Goal: Task Accomplishment & Management: Contribute content

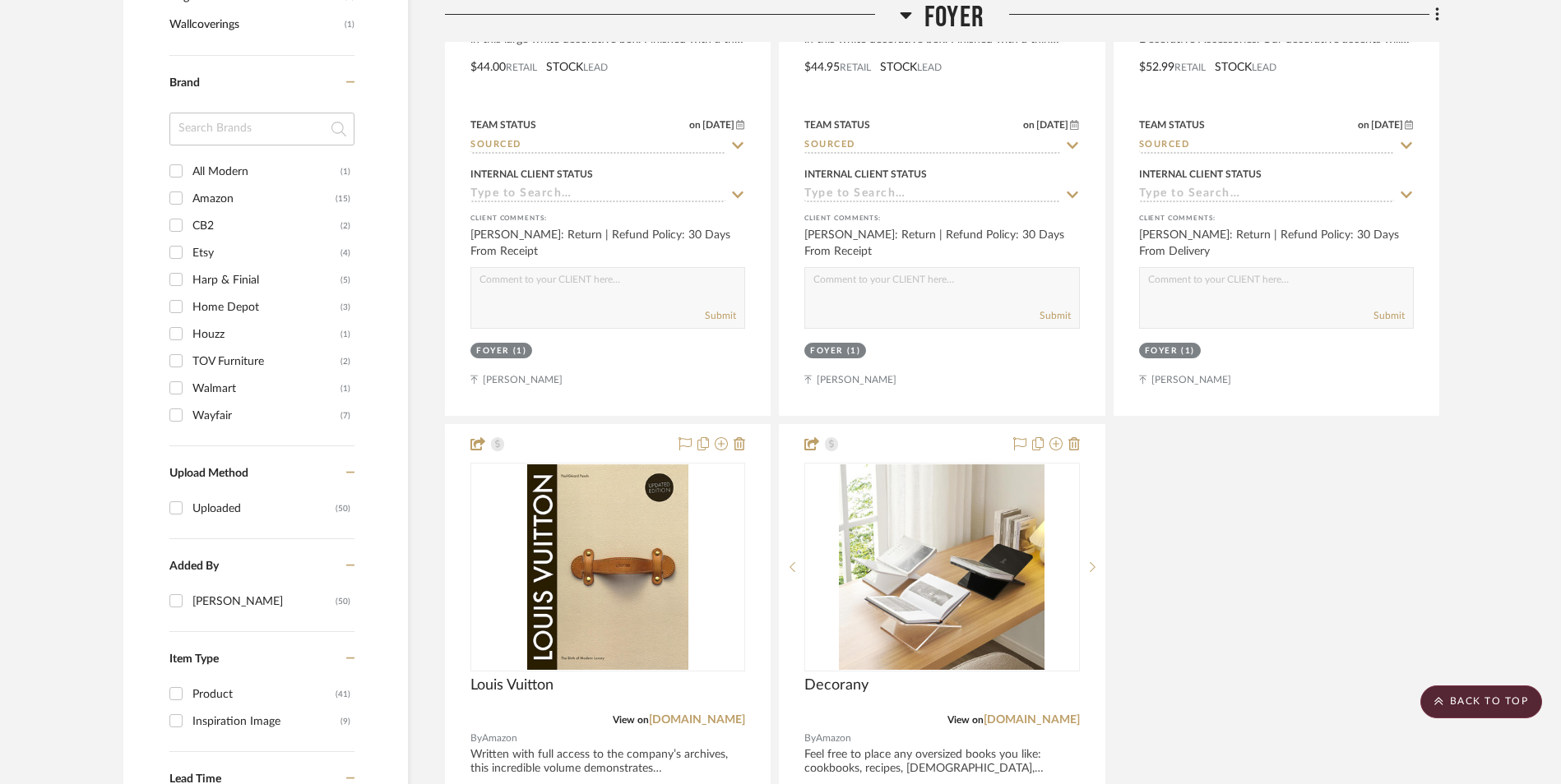
scroll to position [2227, 0]
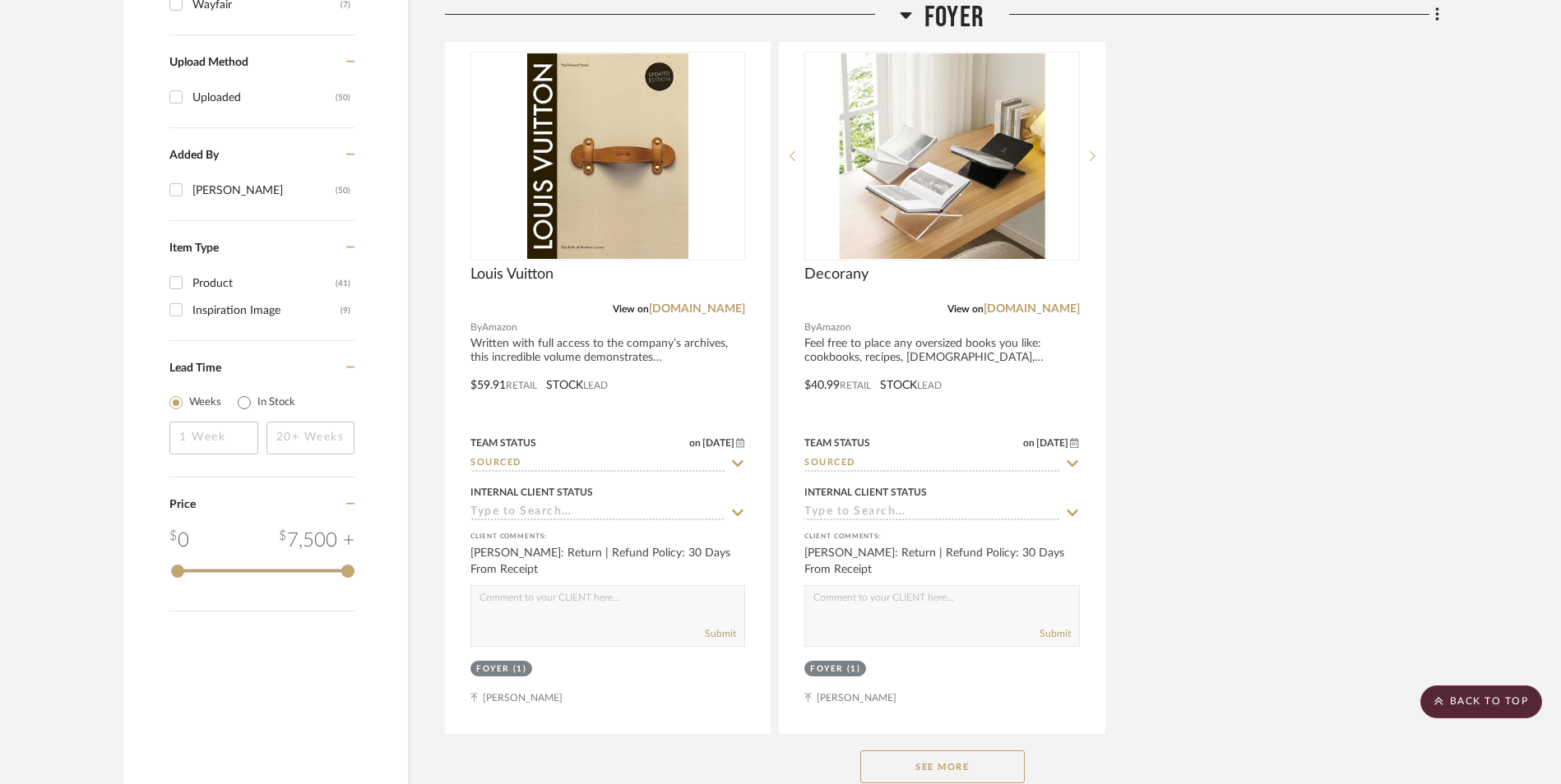
click at [966, 751] on button "See More" at bounding box center [942, 766] width 165 height 33
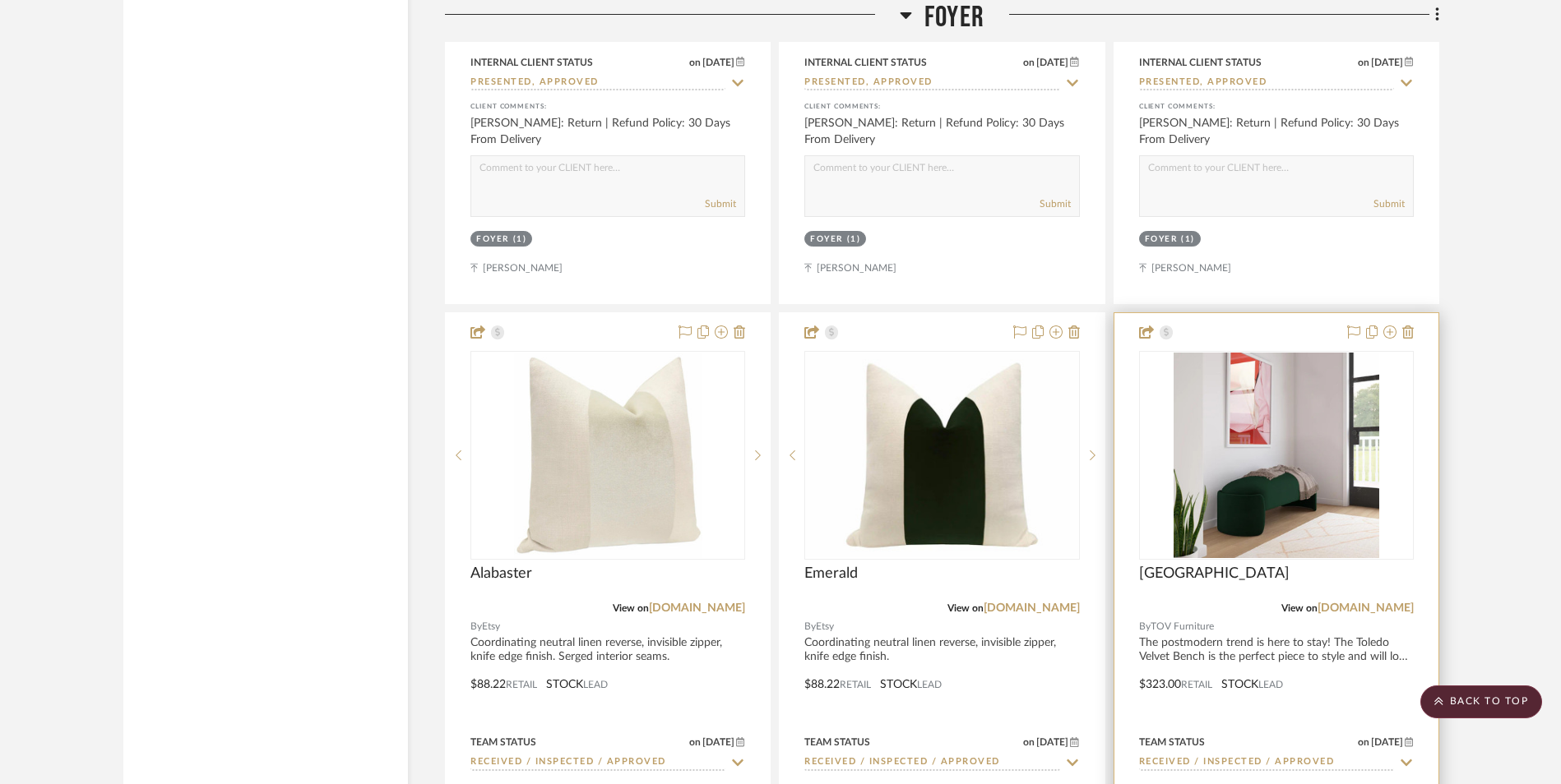
scroll to position [4859, 0]
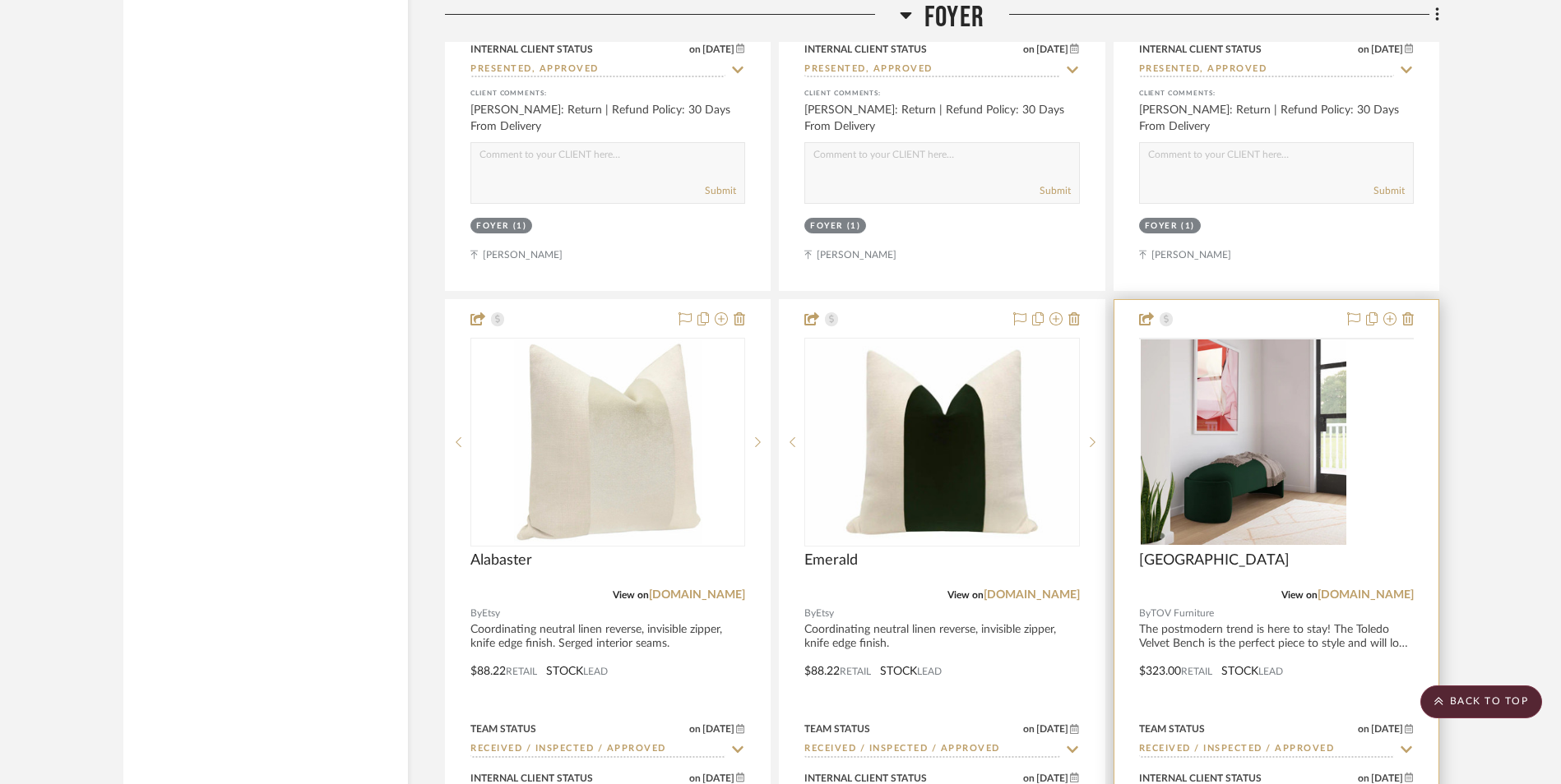
click at [0, 0] on img at bounding box center [0, 0] width 0 height 0
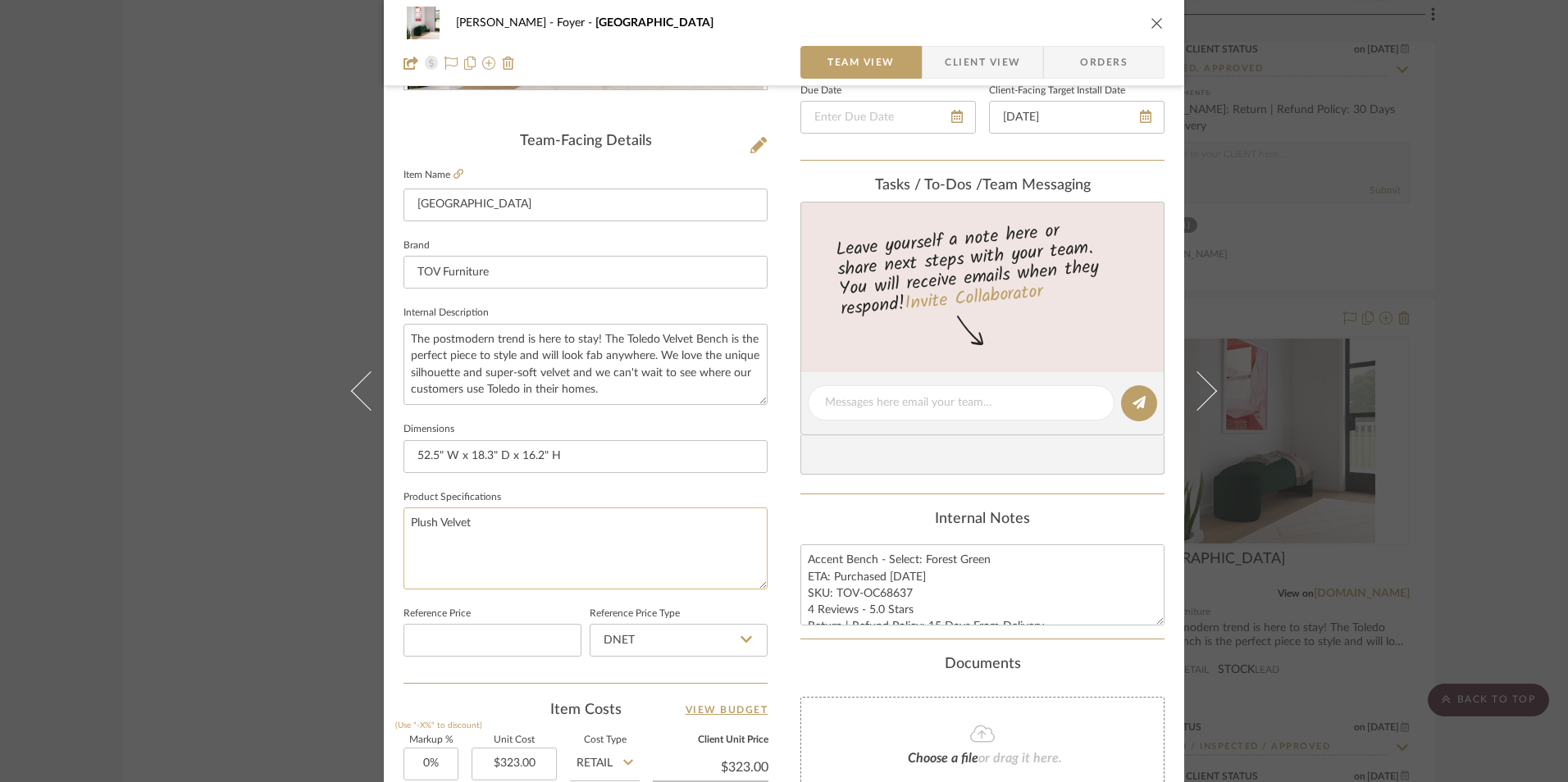
scroll to position [410, 0]
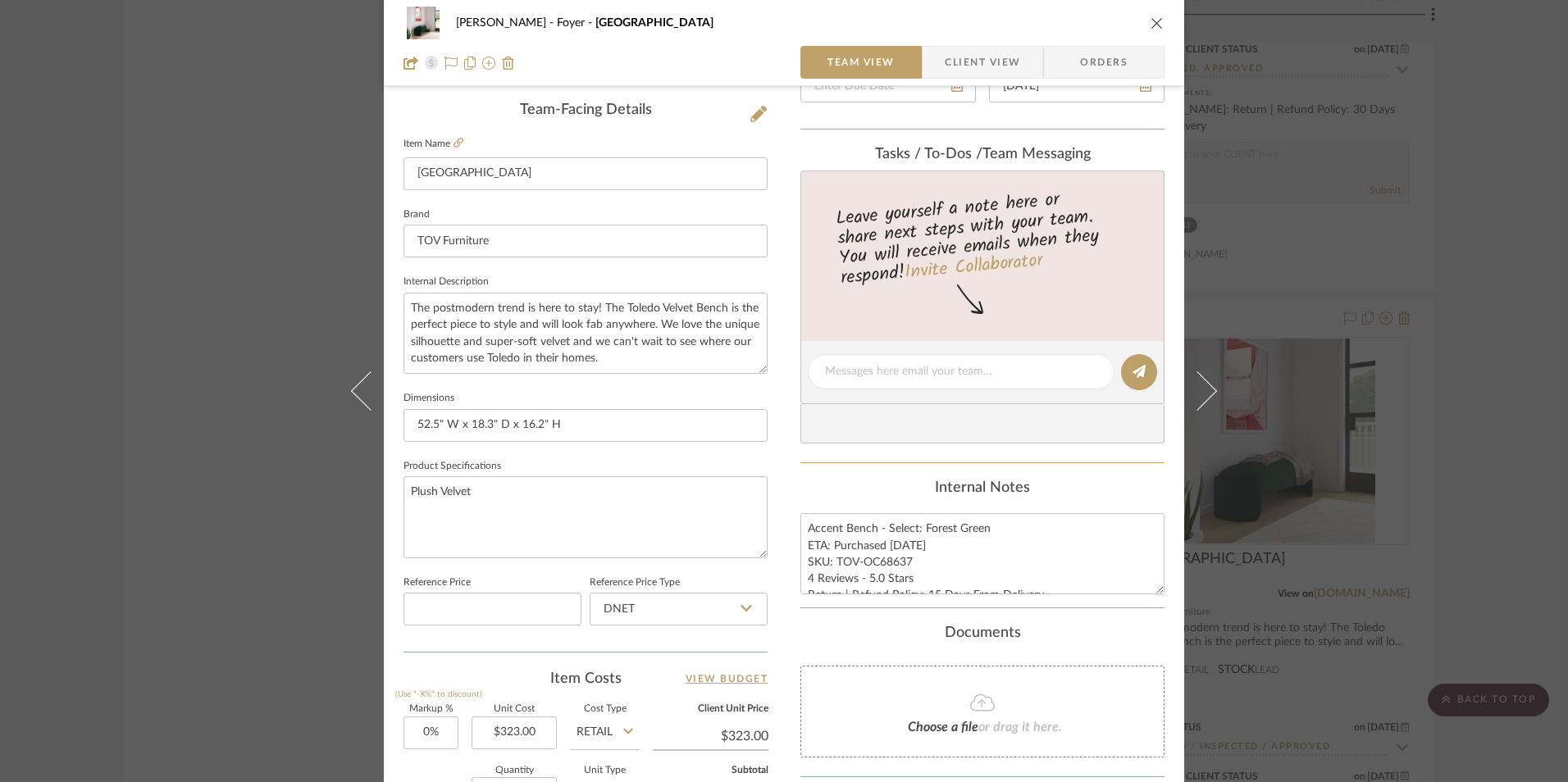
click at [1466, 287] on div "[PERSON_NAME] Foyer Toledo Team View Client View Orders Team-Facing Details Ite…" at bounding box center [784, 391] width 1568 height 782
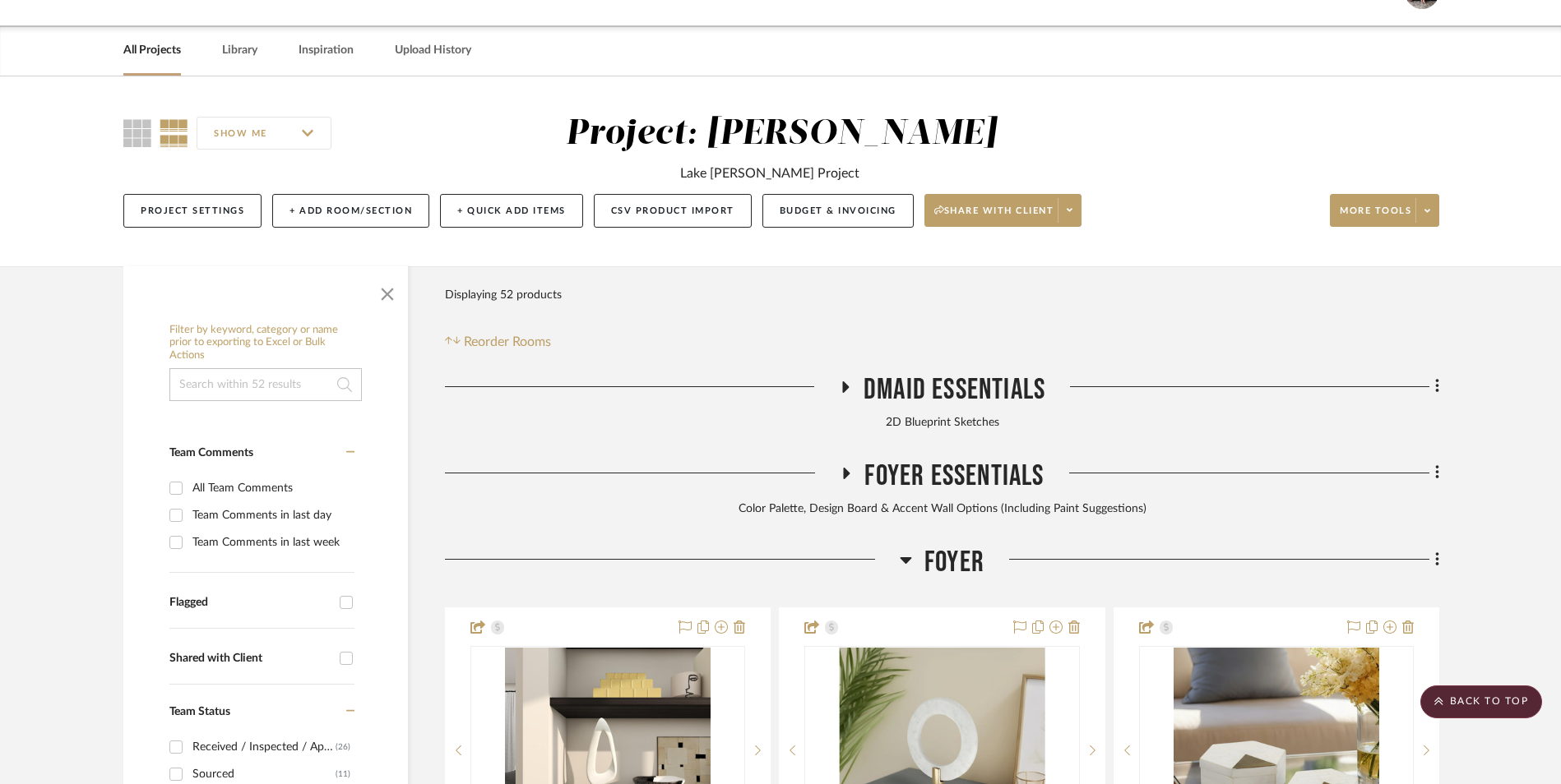
scroll to position [172, 0]
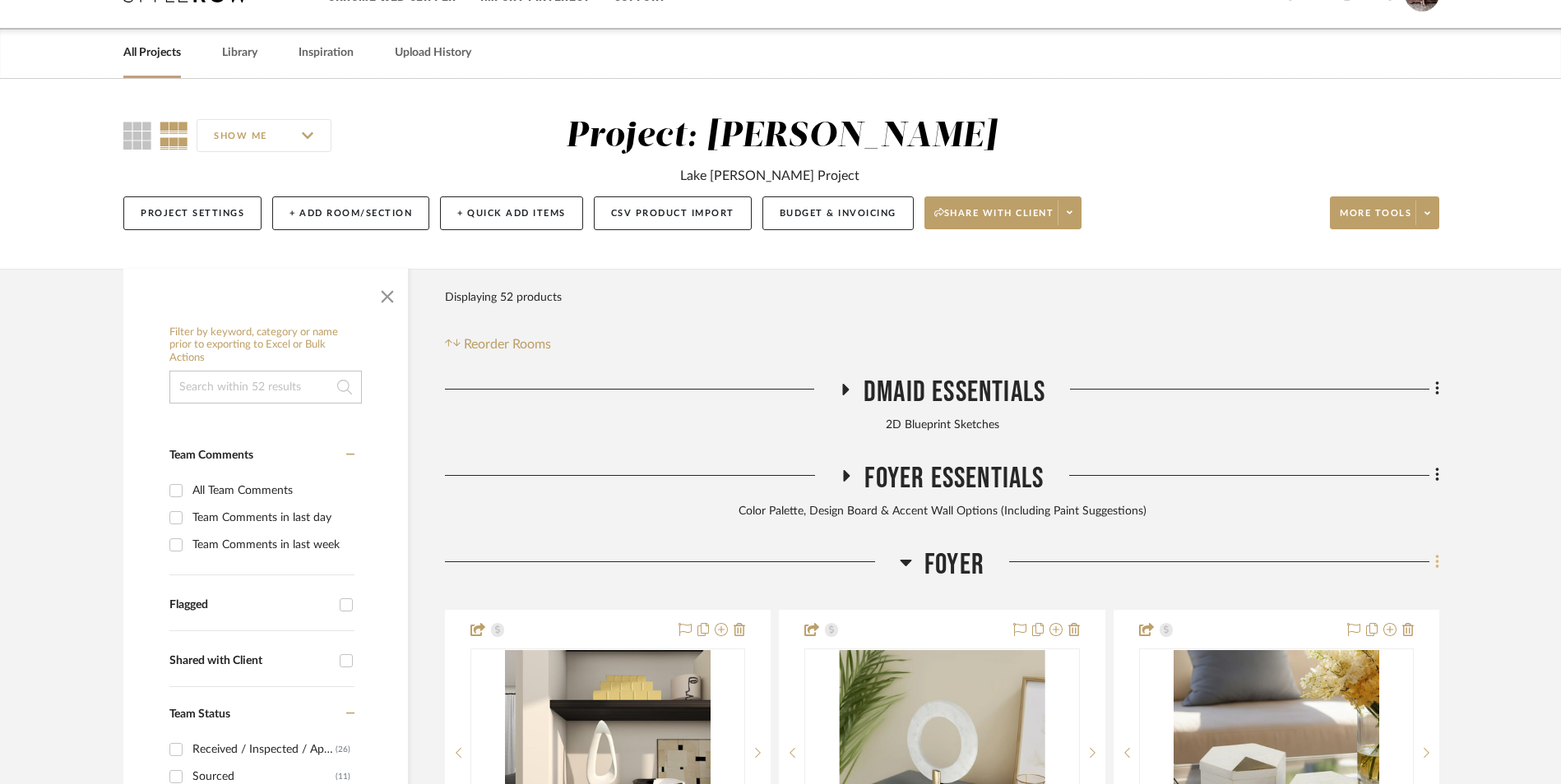
click at [1438, 553] on icon at bounding box center [1438, 562] width 5 height 18
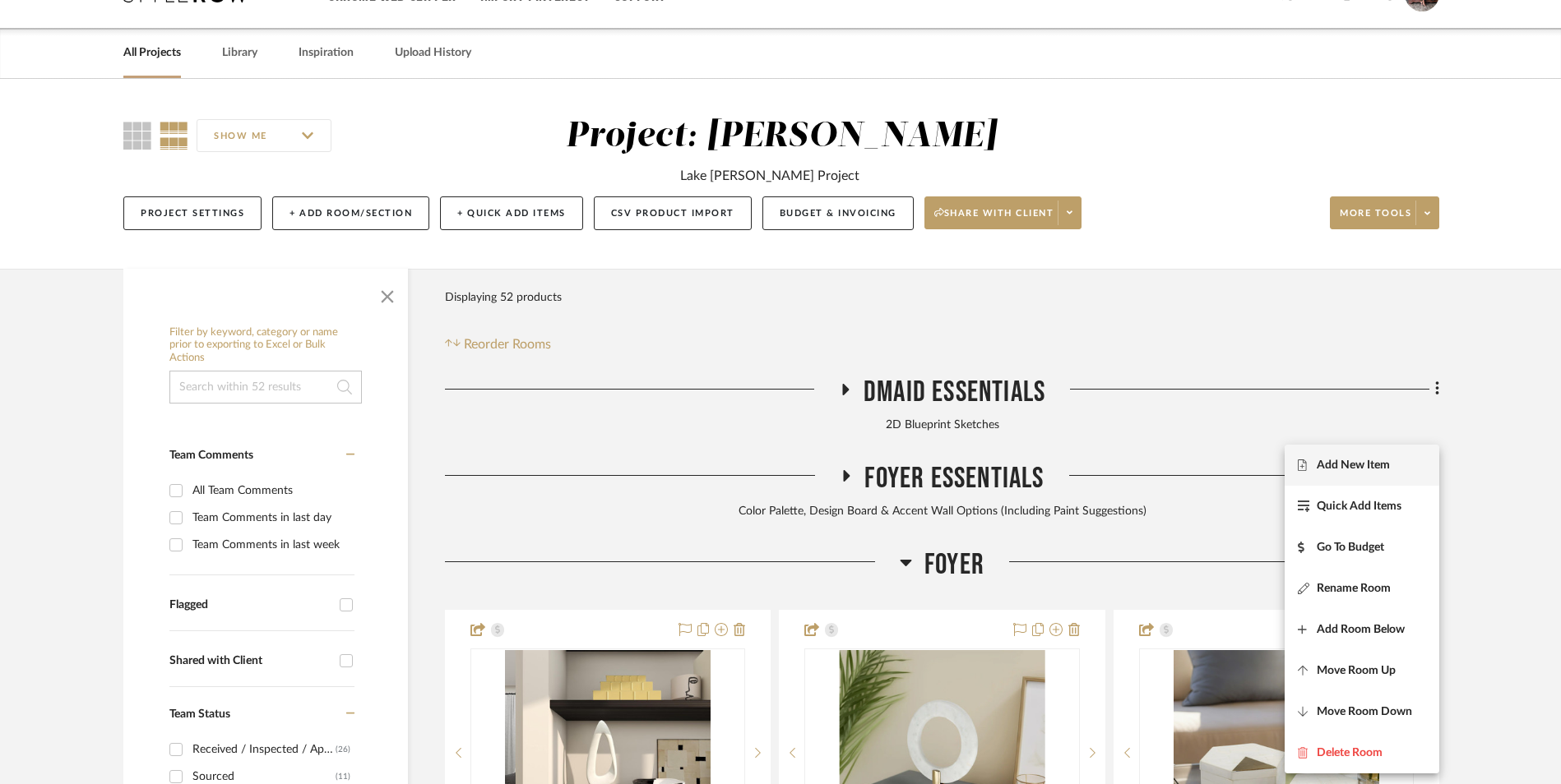
click at [1391, 480] on button "Add New Item" at bounding box center [1362, 465] width 155 height 41
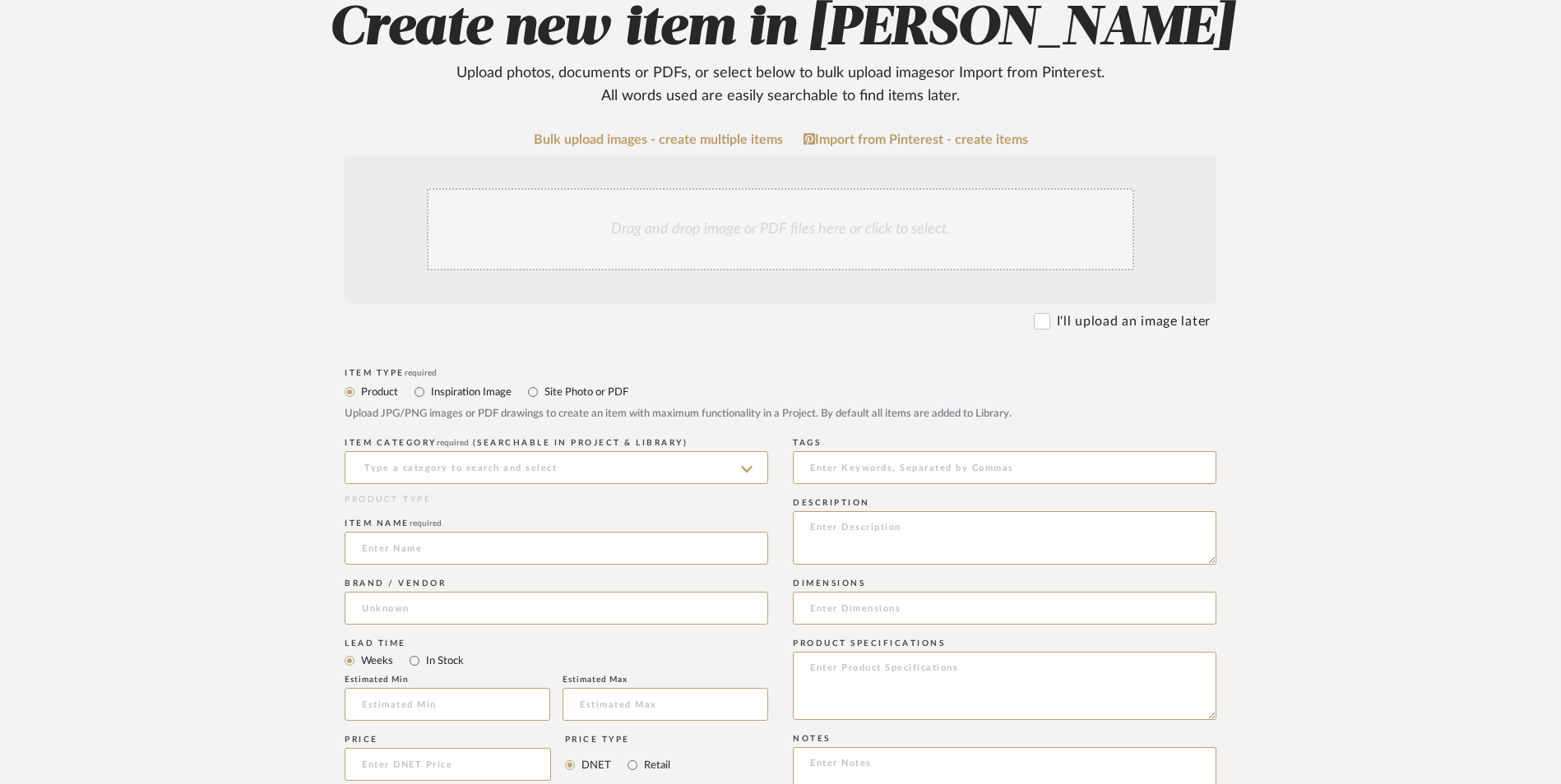
scroll to position [336, 0]
click at [612, 450] on input at bounding box center [556, 465] width 423 height 33
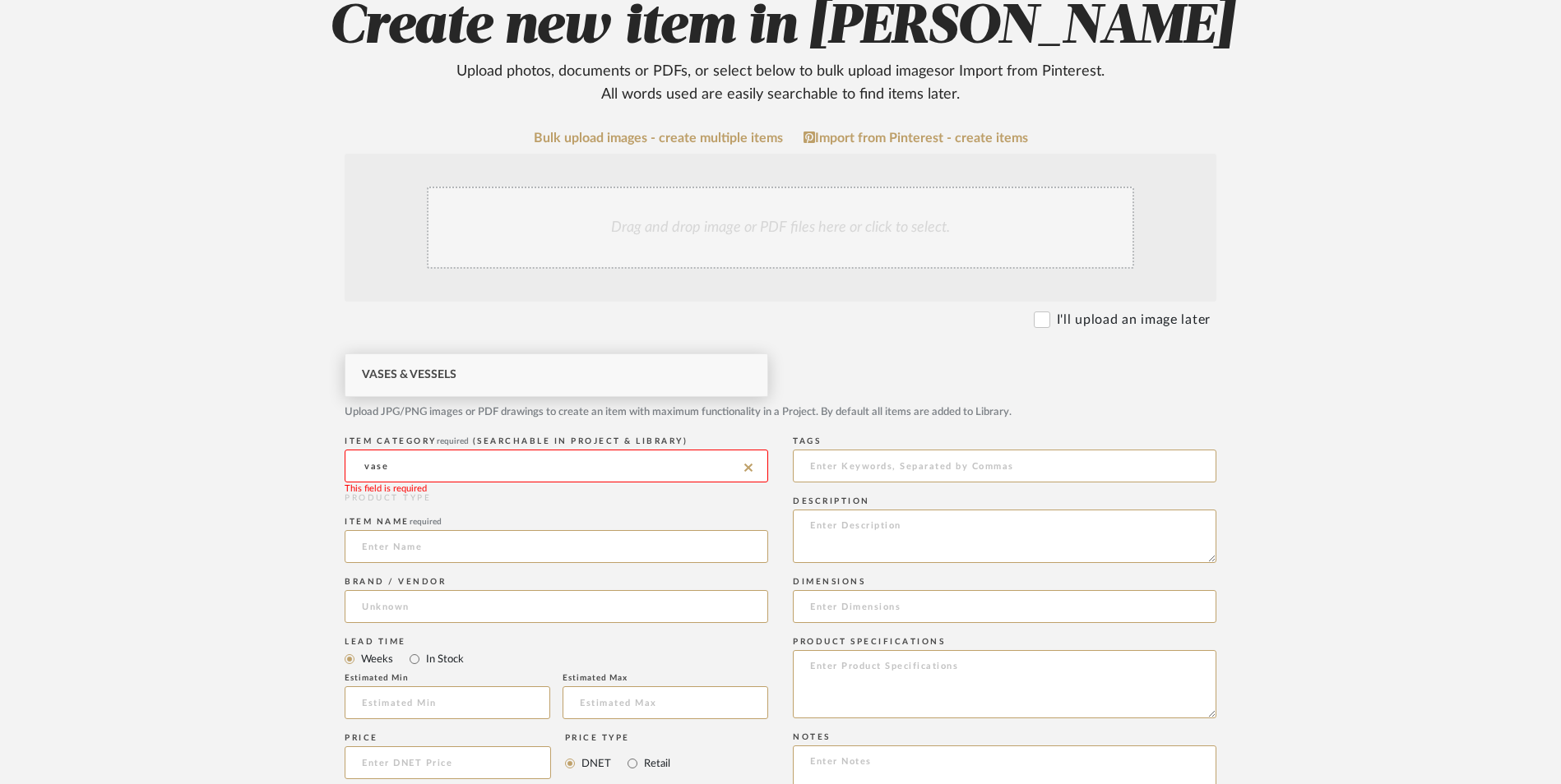
click at [540, 381] on div "Vases & Vessels" at bounding box center [555, 376] width 421 height 42
type input "Vases & Vessels"
click at [510, 531] on input at bounding box center [556, 546] width 423 height 33
type input "Savannah"
click at [504, 590] on input at bounding box center [556, 606] width 423 height 33
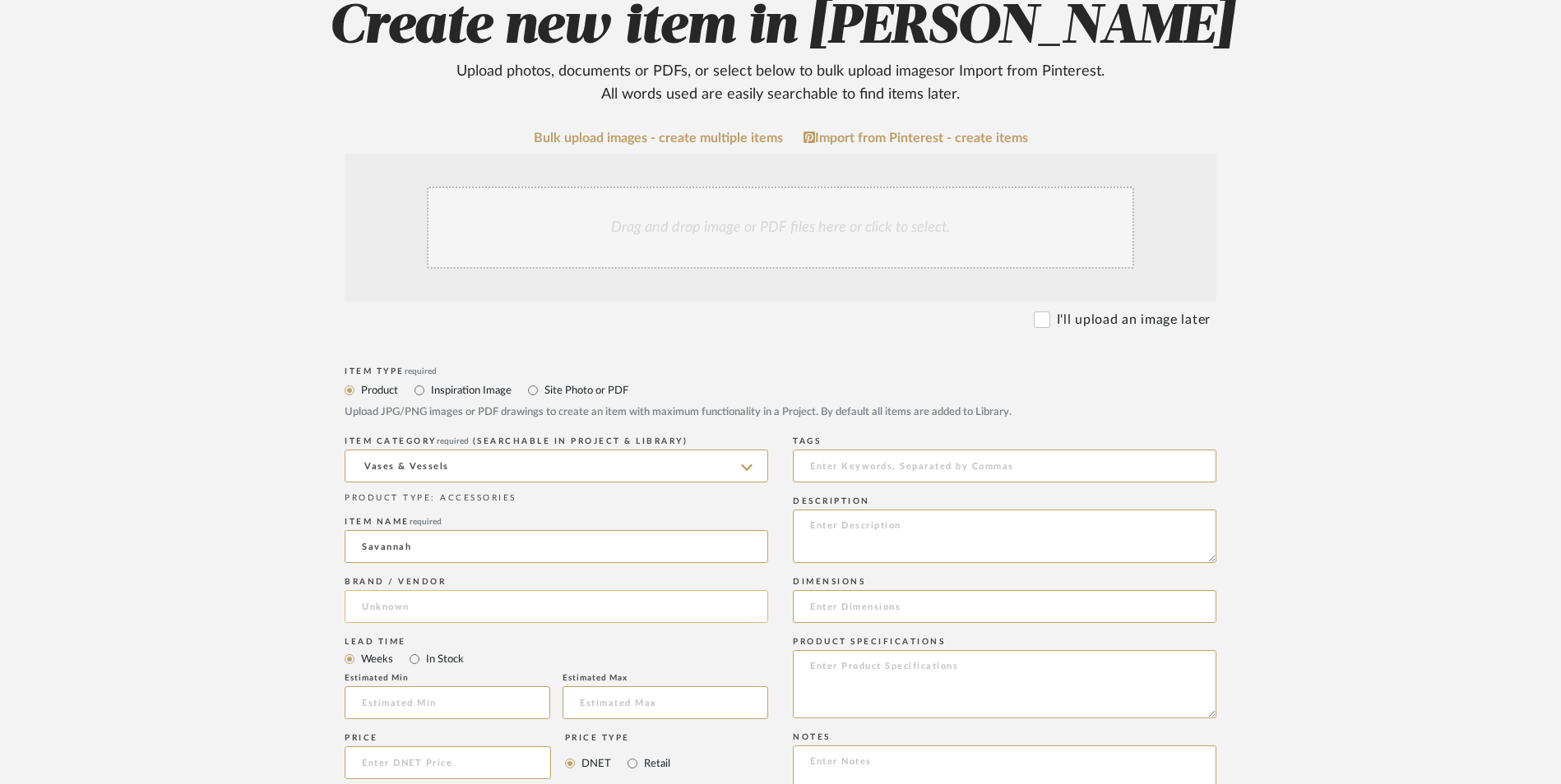
click at [501, 590] on input at bounding box center [556, 606] width 423 height 33
click at [458, 521] on mat-option "ZGallerie" at bounding box center [555, 517] width 421 height 42
type input "ZGallerie"
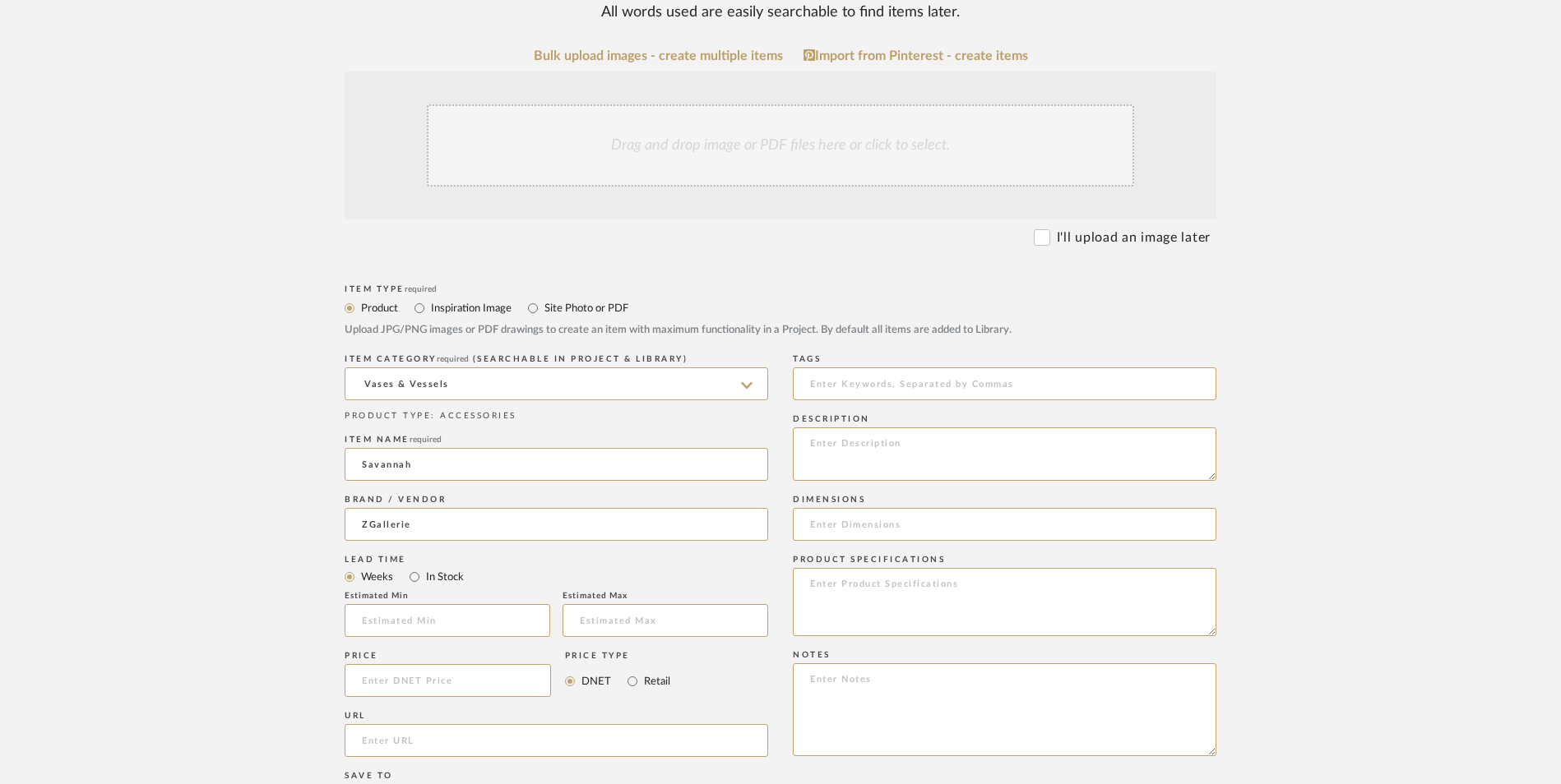
scroll to position [583, 0]
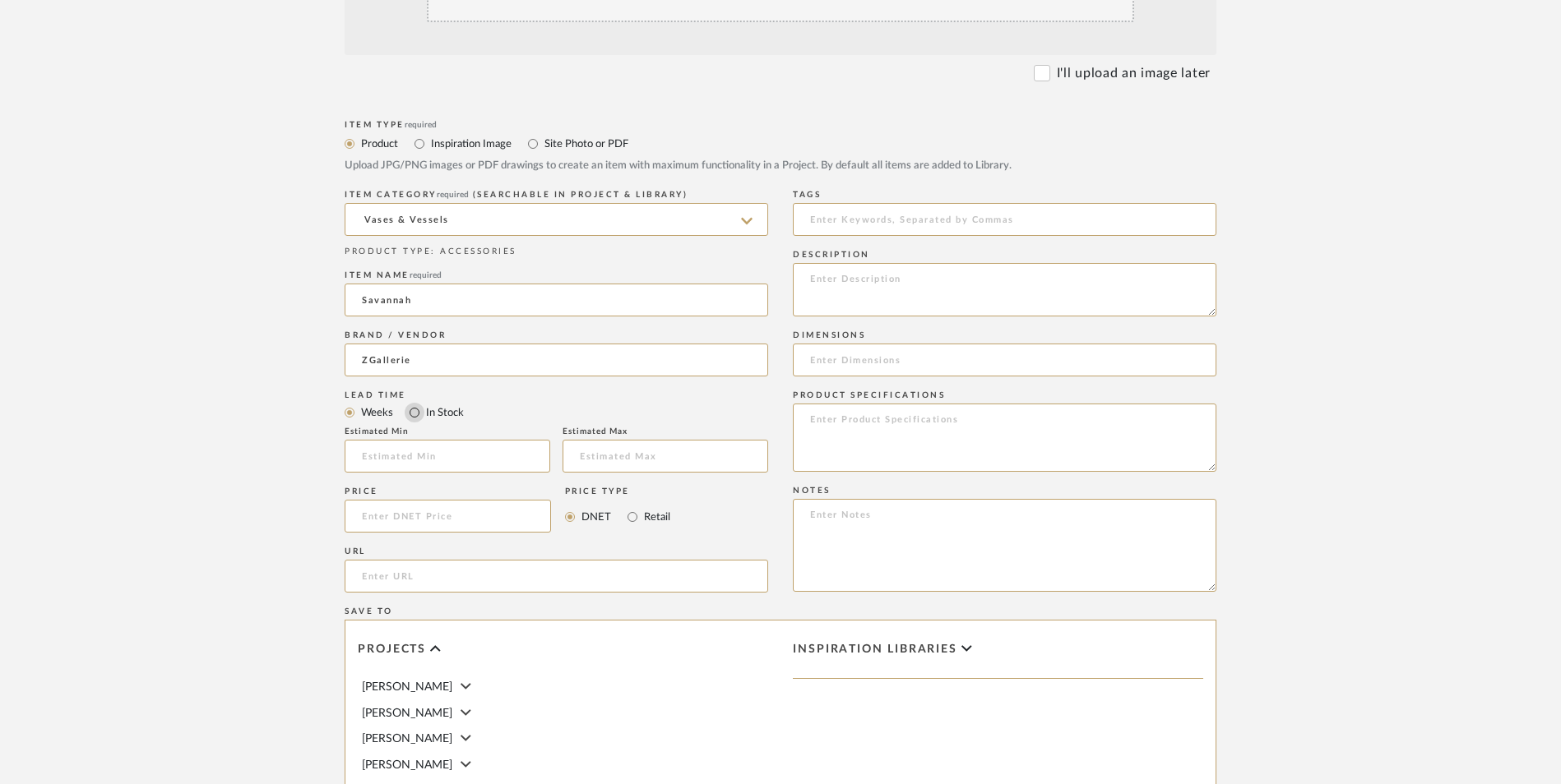
click at [413, 403] on input "In Stock" at bounding box center [414, 413] width 19 height 19
radio input "true"
click at [636, 508] on input "Retail" at bounding box center [632, 517] width 19 height 19
radio input "true"
click at [510, 500] on input at bounding box center [448, 516] width 207 height 33
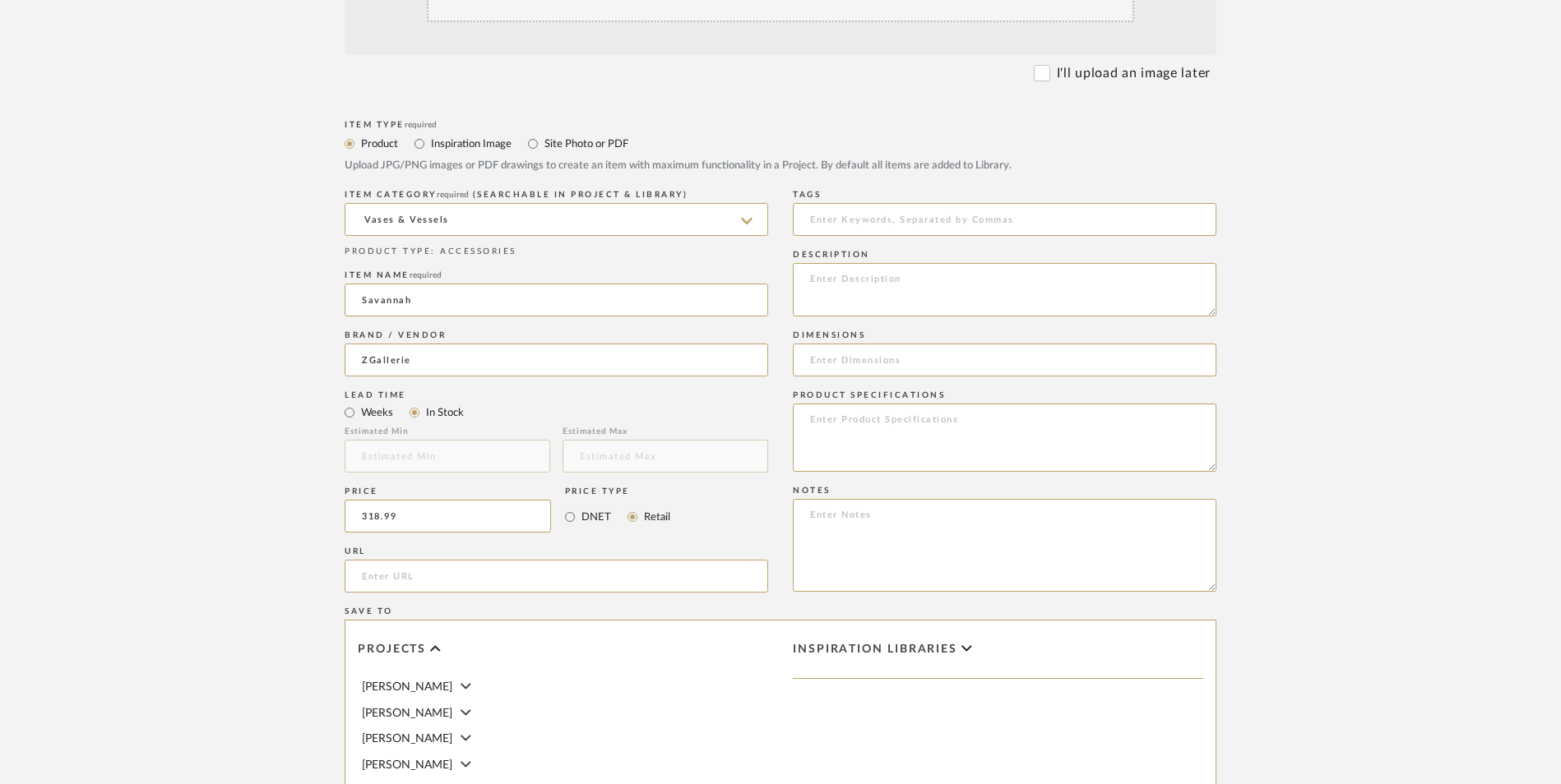
type input "$318.99"
click at [243, 389] on upload-items "Create new item in [PERSON_NAME] Upload photos, documents or PDFs, or select be…" at bounding box center [780, 392] width 1561 height 1449
click at [516, 560] on input "url" at bounding box center [556, 575] width 423 height 33
paste input "[URL][DOMAIN_NAME]"
type input "[URL][DOMAIN_NAME]"
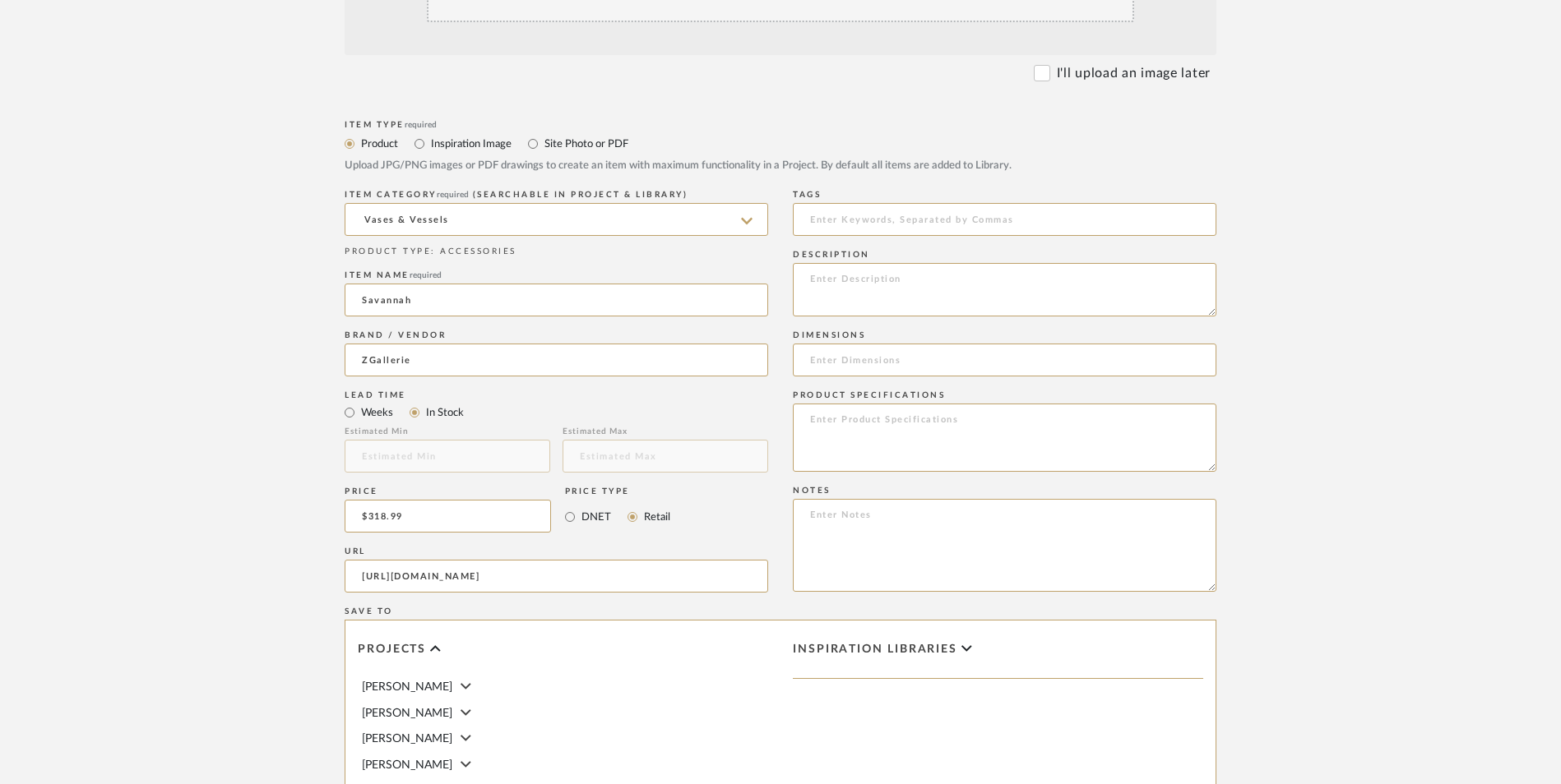
click at [130, 462] on upload-items "Create new item in [PERSON_NAME] Upload photos, documents or PDFs, or select be…" at bounding box center [780, 392] width 1561 height 1449
click at [960, 499] on textarea at bounding box center [1004, 546] width 423 height 93
paste textarea "Option 1: ETA: SKU: Reviews - Stars Return | Refund Policy:"
click at [866, 499] on textarea "Option 1: ETA: SKU: Reviews - Stars Return | Refund Policy:" at bounding box center [1004, 546] width 423 height 93
click at [839, 499] on textarea "Option 1: Floor Vases ETA: SKU: Reviews - Stars Return | Refund Policy:" at bounding box center [1004, 546] width 423 height 93
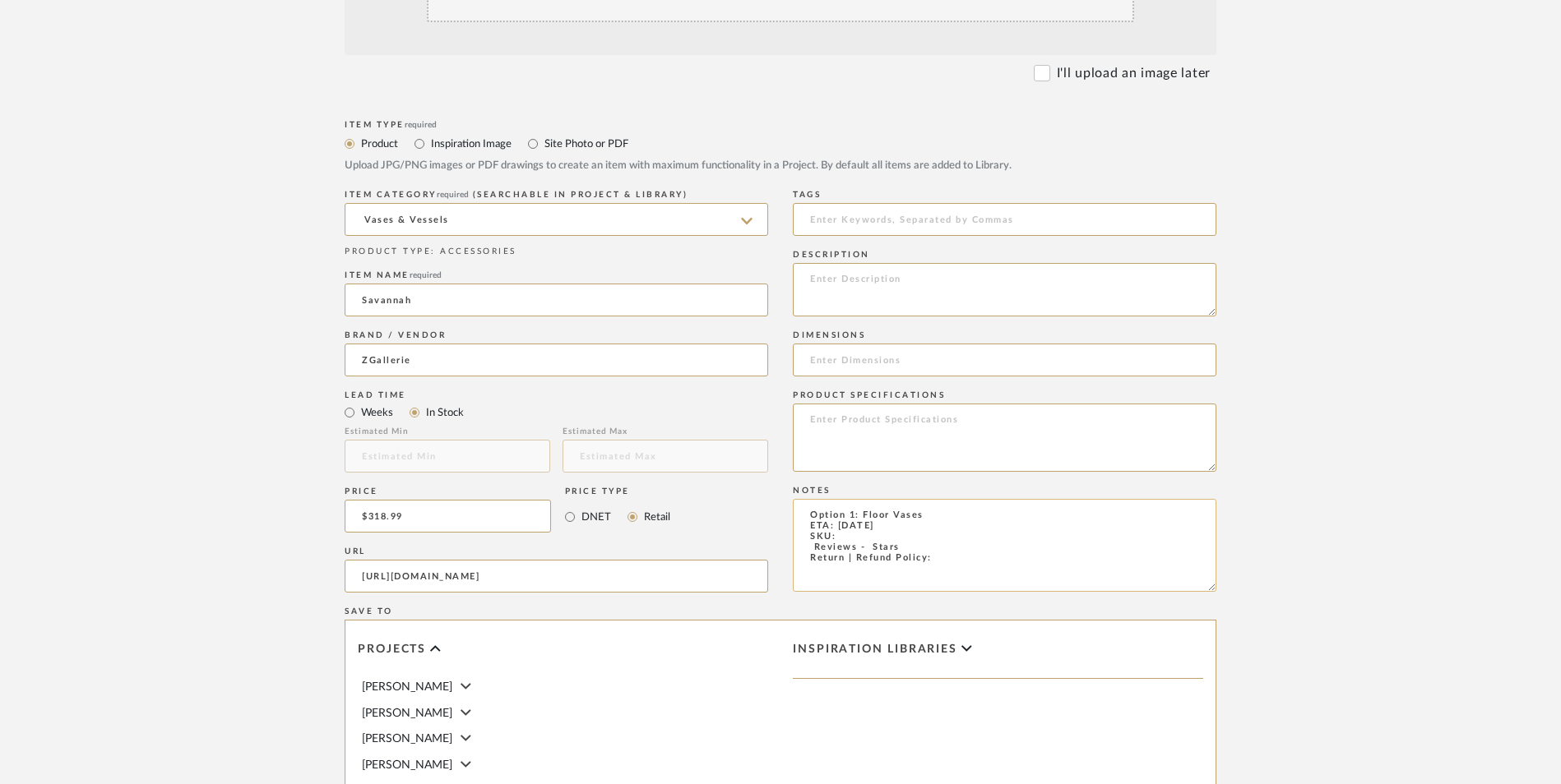
click at [847, 499] on textarea "Option 1: Floor Vases ETA: [DATE] SKU: Reviews - Stars Return | Refund Policy:" at bounding box center [1004, 546] width 423 height 93
paste textarea "121046072"
type textarea "Option 1: Floor Vases ETA: [DATE] SKU: 121046072 Reviews - Stars Return | Refun…"
click at [928, 263] on textarea at bounding box center [1004, 289] width 423 height 54
paste textarea "A truly inspired designed with emphasis on turning tradition inside out. Sleek …"
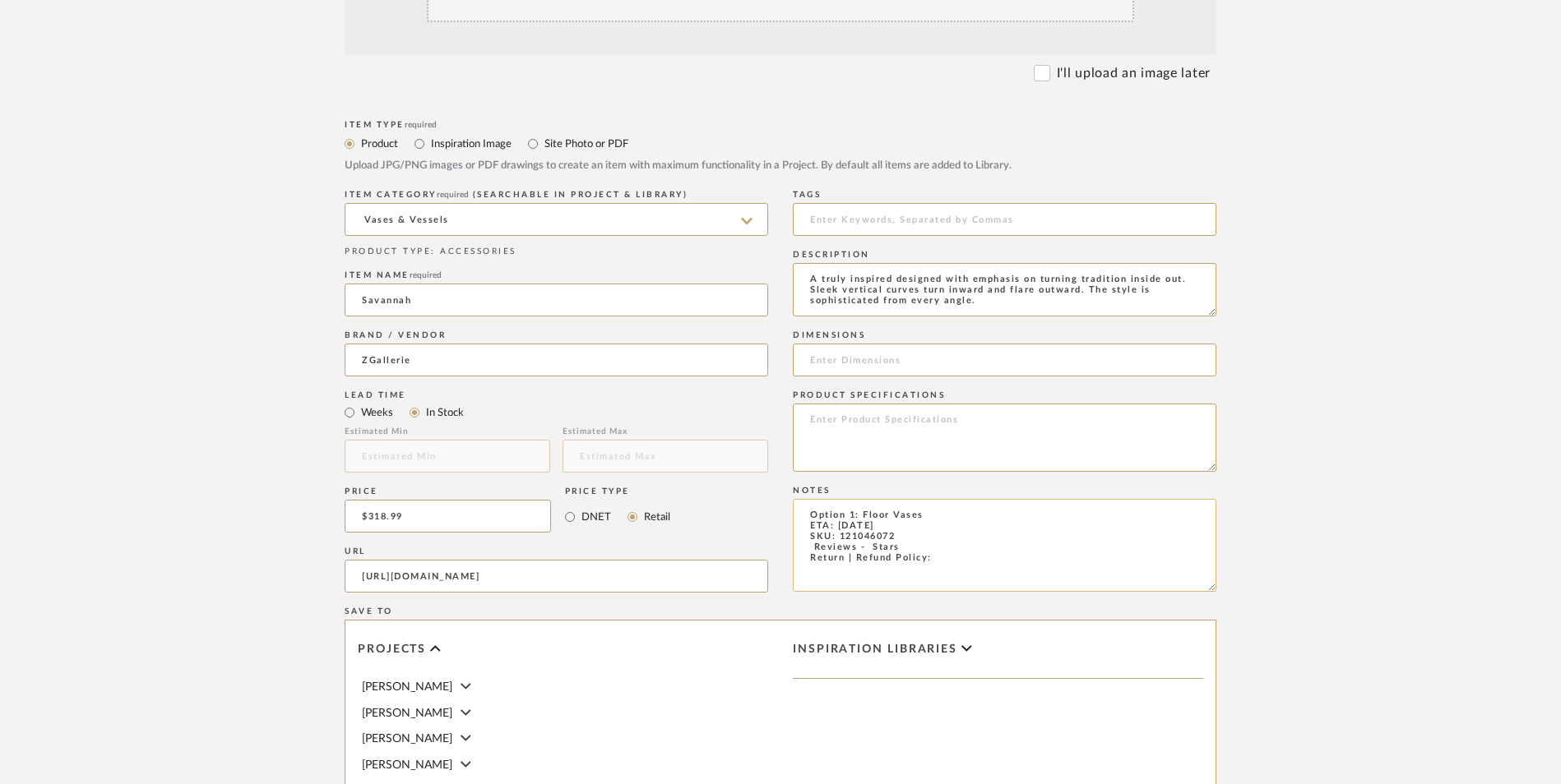
type textarea "A truly inspired designed with emphasis on turning tradition inside out. Sleek …"
drag, startPoint x: 842, startPoint y: 416, endPoint x: 780, endPoint y: 414, distance: 62.0
click at [780, 414] on div "Item Type required Product Inspiration Image Site Photo or PDF Upload JPG/PNG i…" at bounding box center [780, 596] width 872 height 960
type textarea "Option 1: Floor Vases ETA: [DATE] SKU: 121046072 Return | Refund Policy:"
click at [907, 344] on input at bounding box center [1004, 360] width 423 height 33
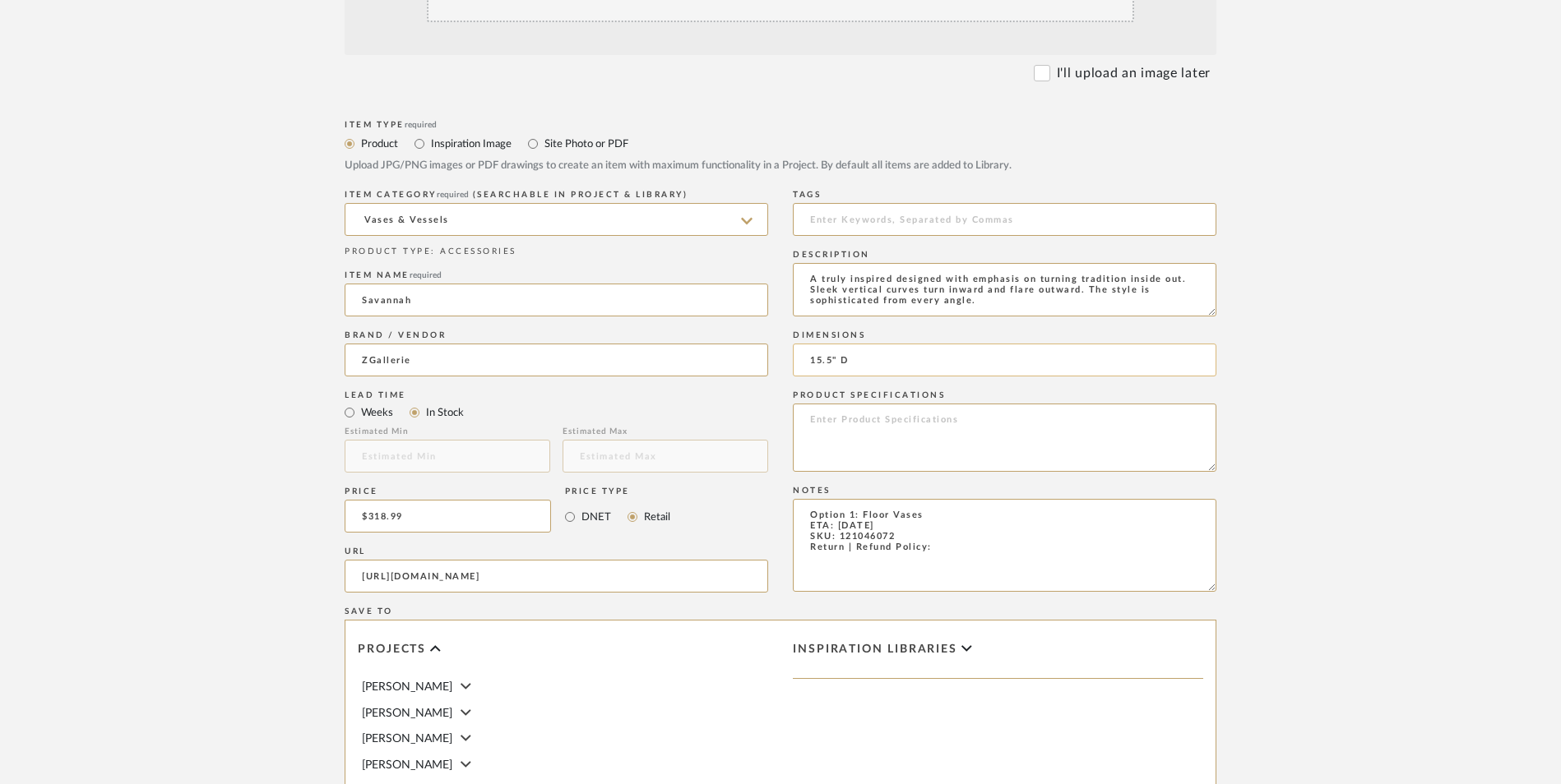
click at [803, 344] on input "15.5" D" at bounding box center [1004, 360] width 423 height 33
type input "48.75" H x 15.5" D"
click at [890, 404] on textarea at bounding box center [1004, 438] width 423 height 69
click at [894, 404] on textarea at bounding box center [1004, 438] width 423 height 69
paste textarea "Polyresin"
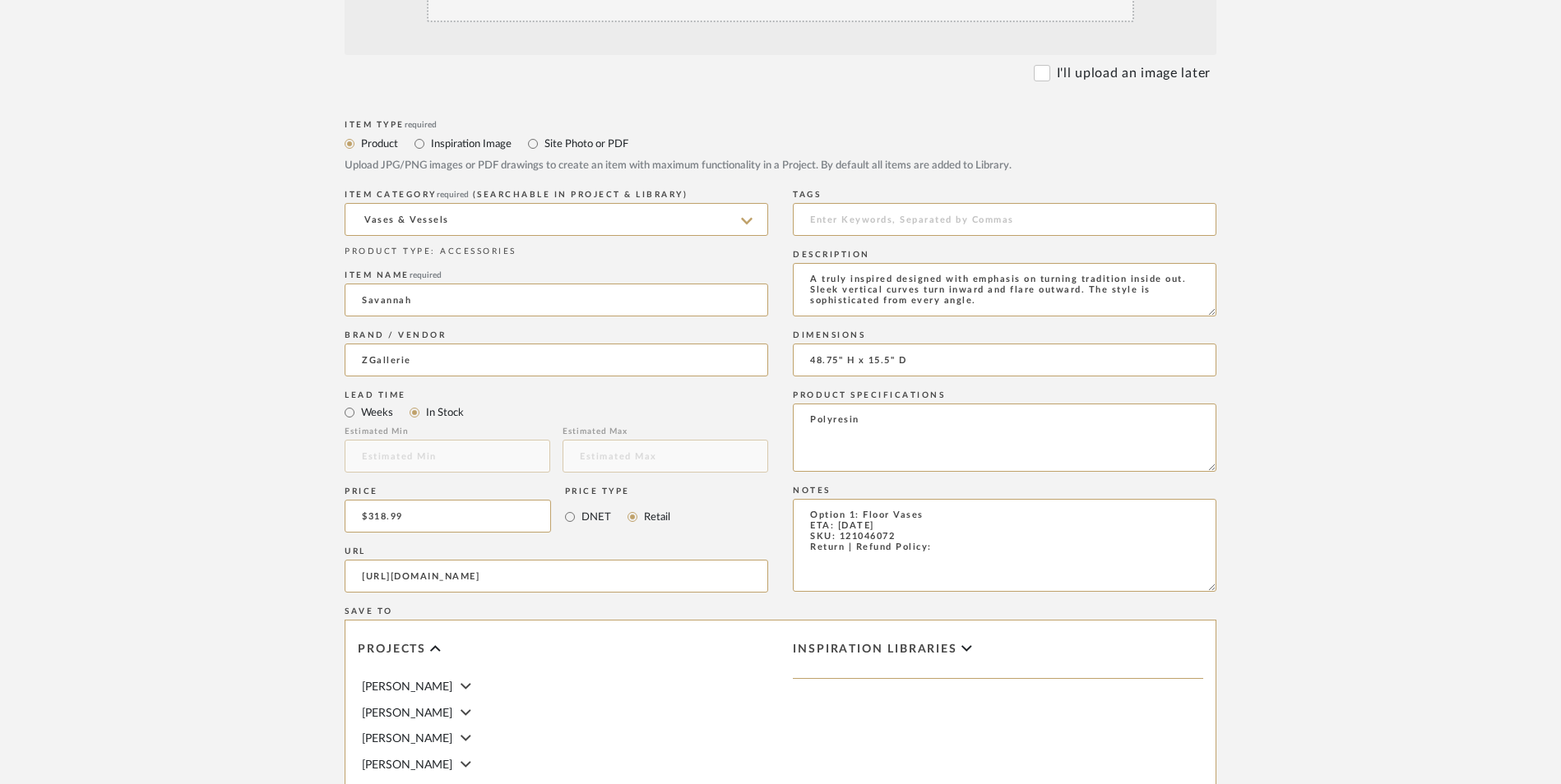
type textarea "Polyresin"
click at [953, 499] on textarea "Option 1: Floor Vases ETA: [DATE] SKU: 121046072 Return | Refund Policy:" at bounding box center [1004, 546] width 423 height 93
click at [973, 499] on textarea "Option 1: Floor Vases ETA: [DATE] SKU: 121046072 Return | Refund Policy:" at bounding box center [1004, 546] width 423 height 93
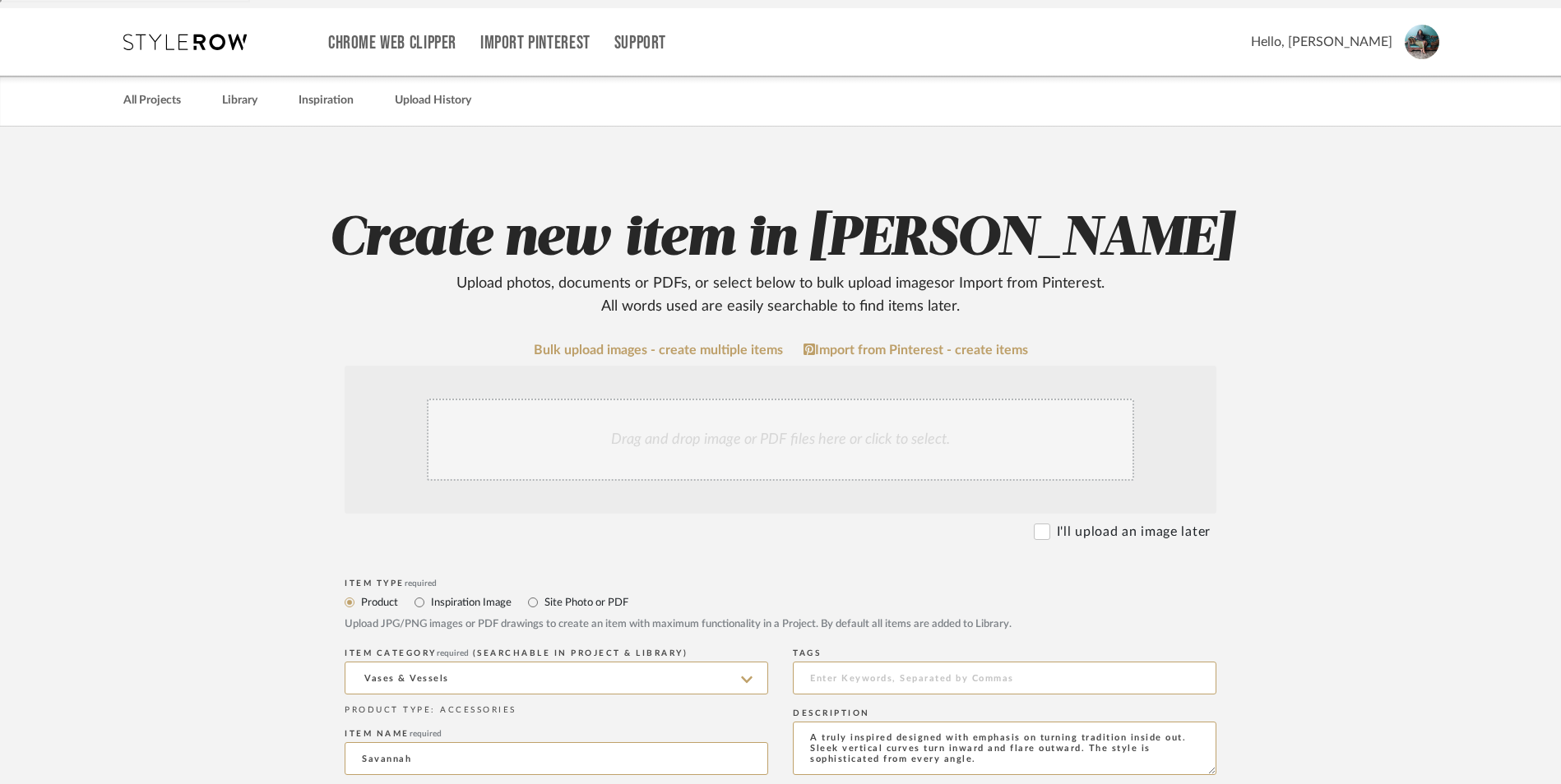
scroll to position [90, 0]
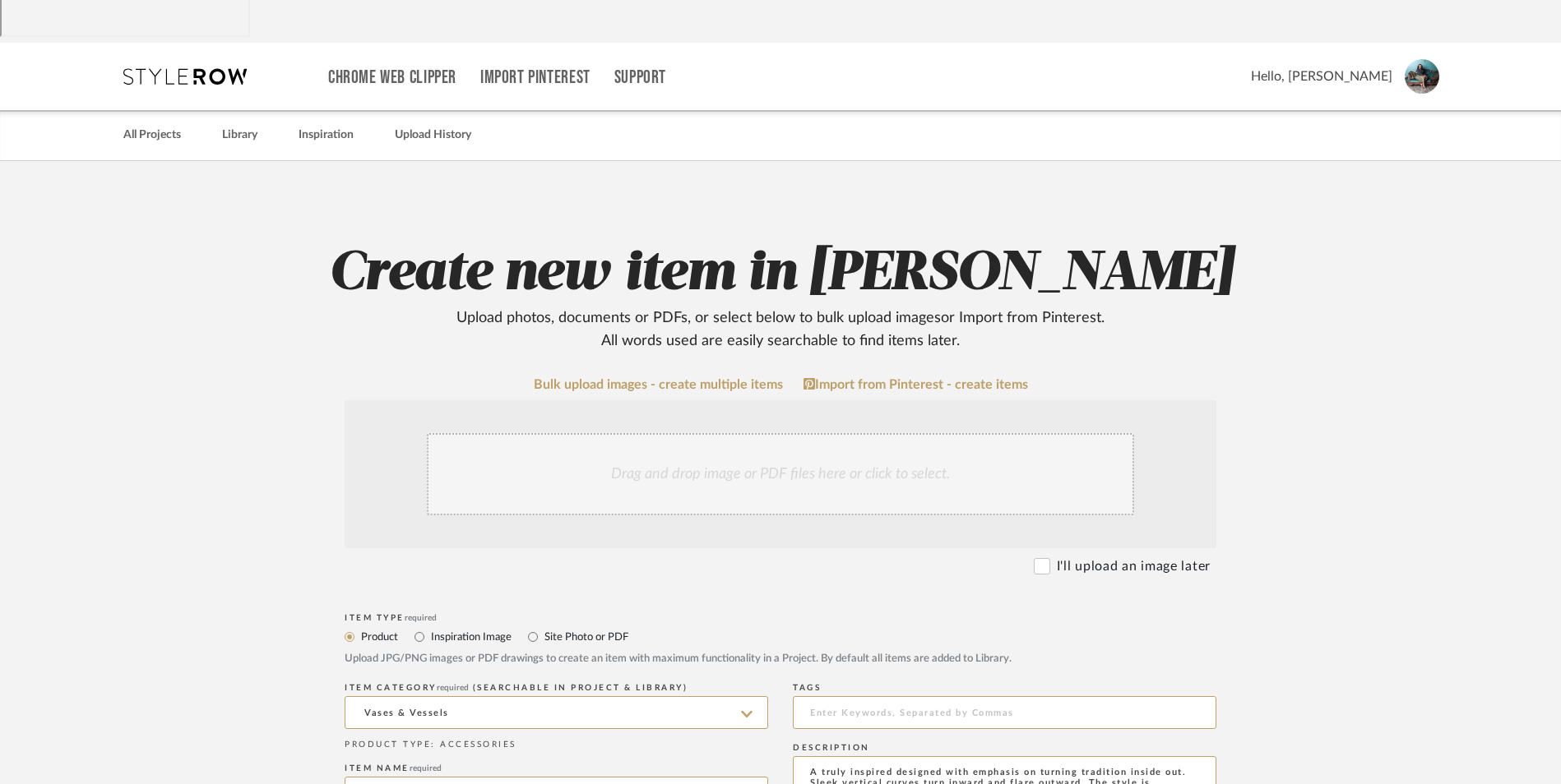
type textarea "Option 1: Floor Vases ETA: [DATE] SKU: 121046072 Return | Refund Policy: 14 Day…"
click at [741, 433] on div "Drag and drop image or PDF files here or click to select." at bounding box center [780, 473] width 707 height 82
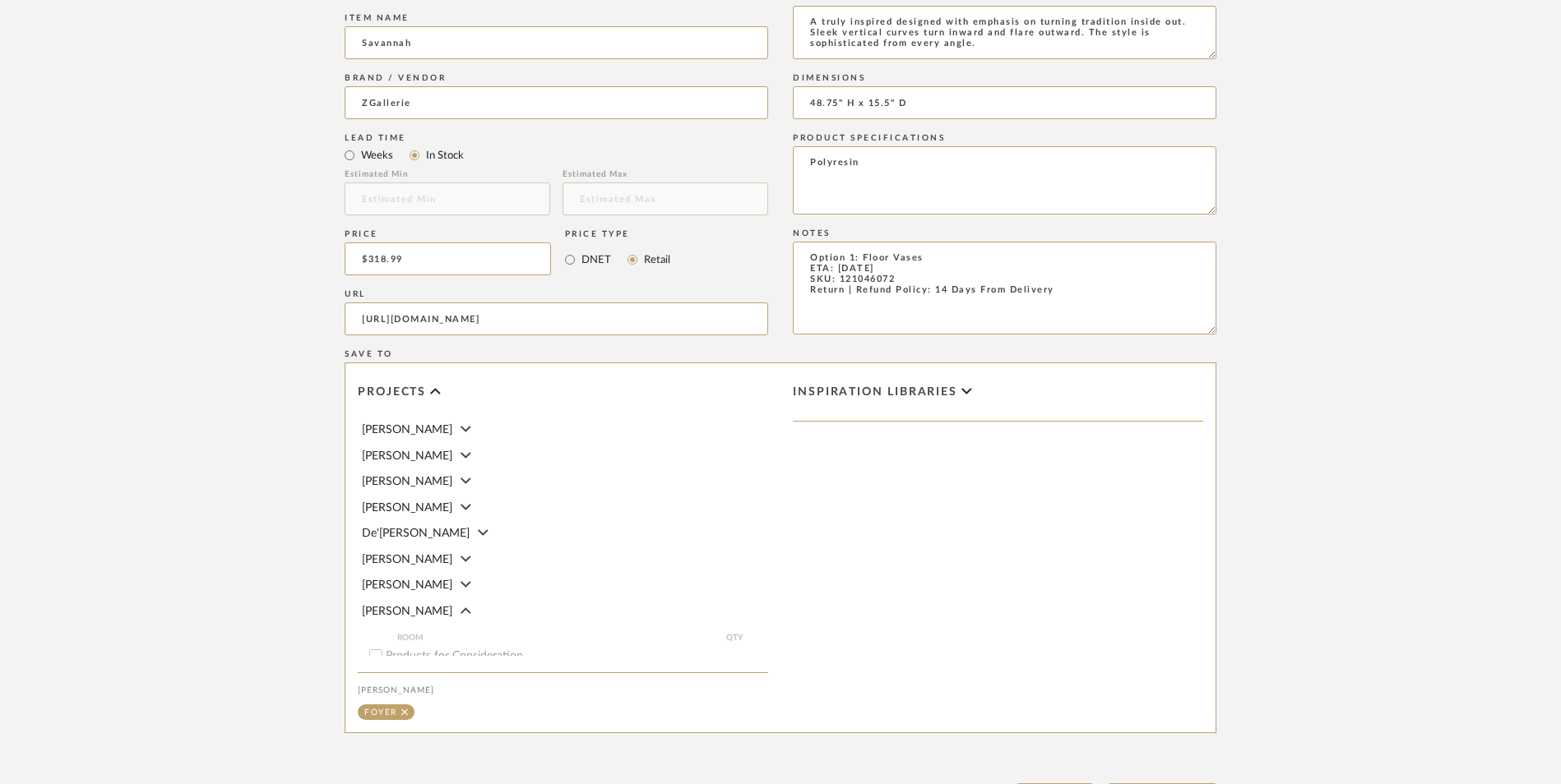
scroll to position [1035, 0]
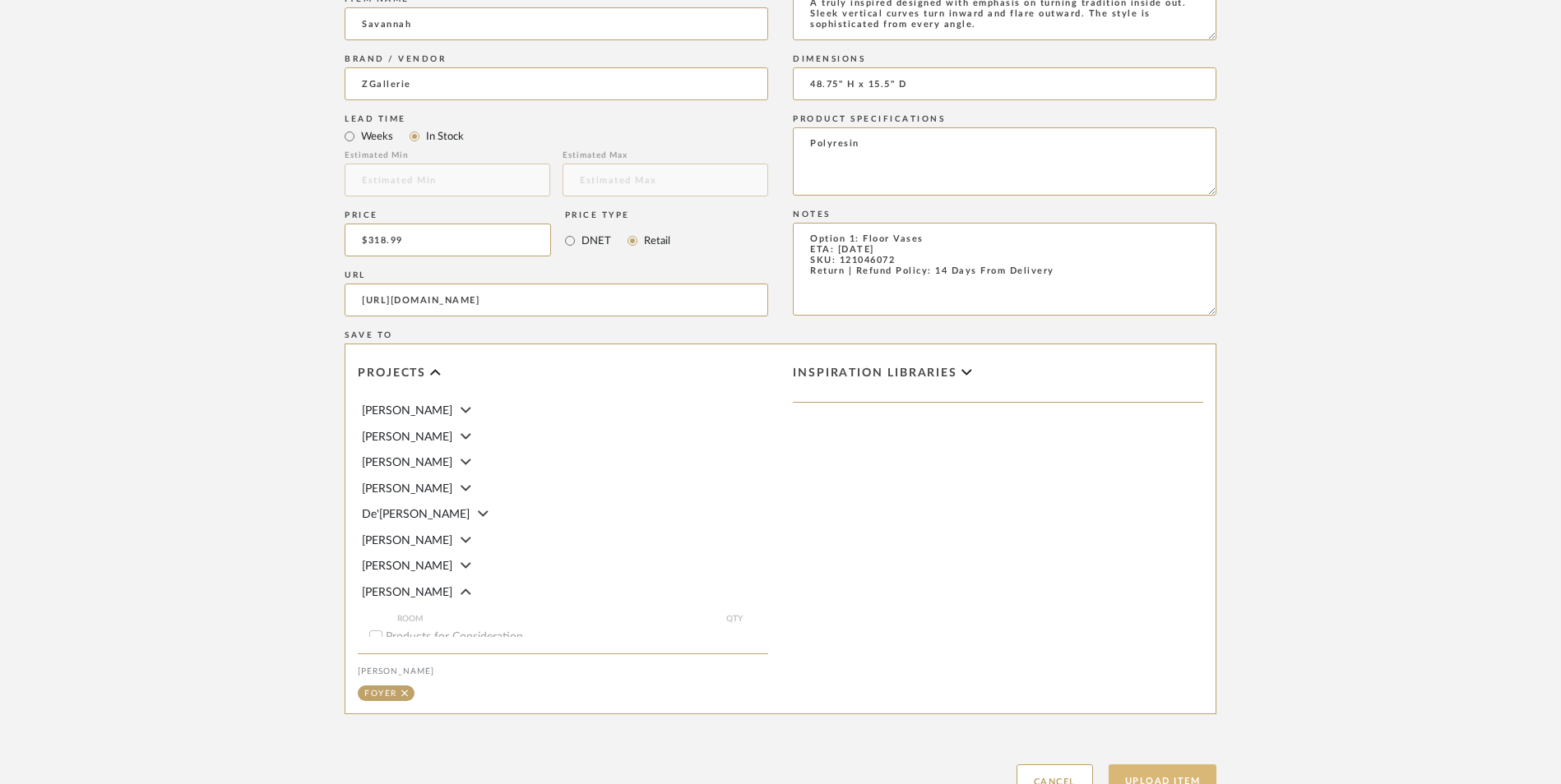
click at [1181, 765] on button "Upload Item" at bounding box center [1162, 781] width 108 height 33
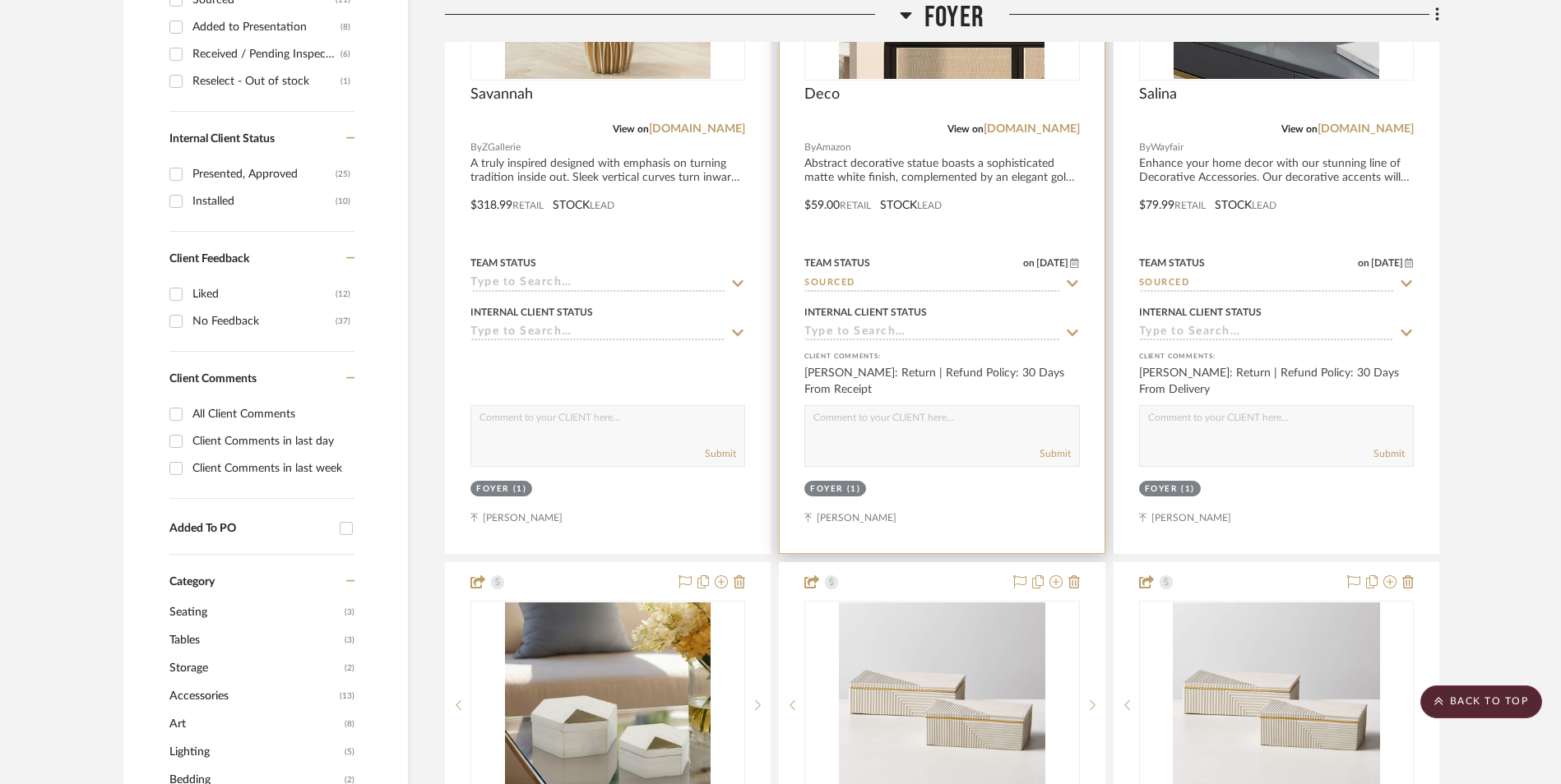
scroll to position [587, 0]
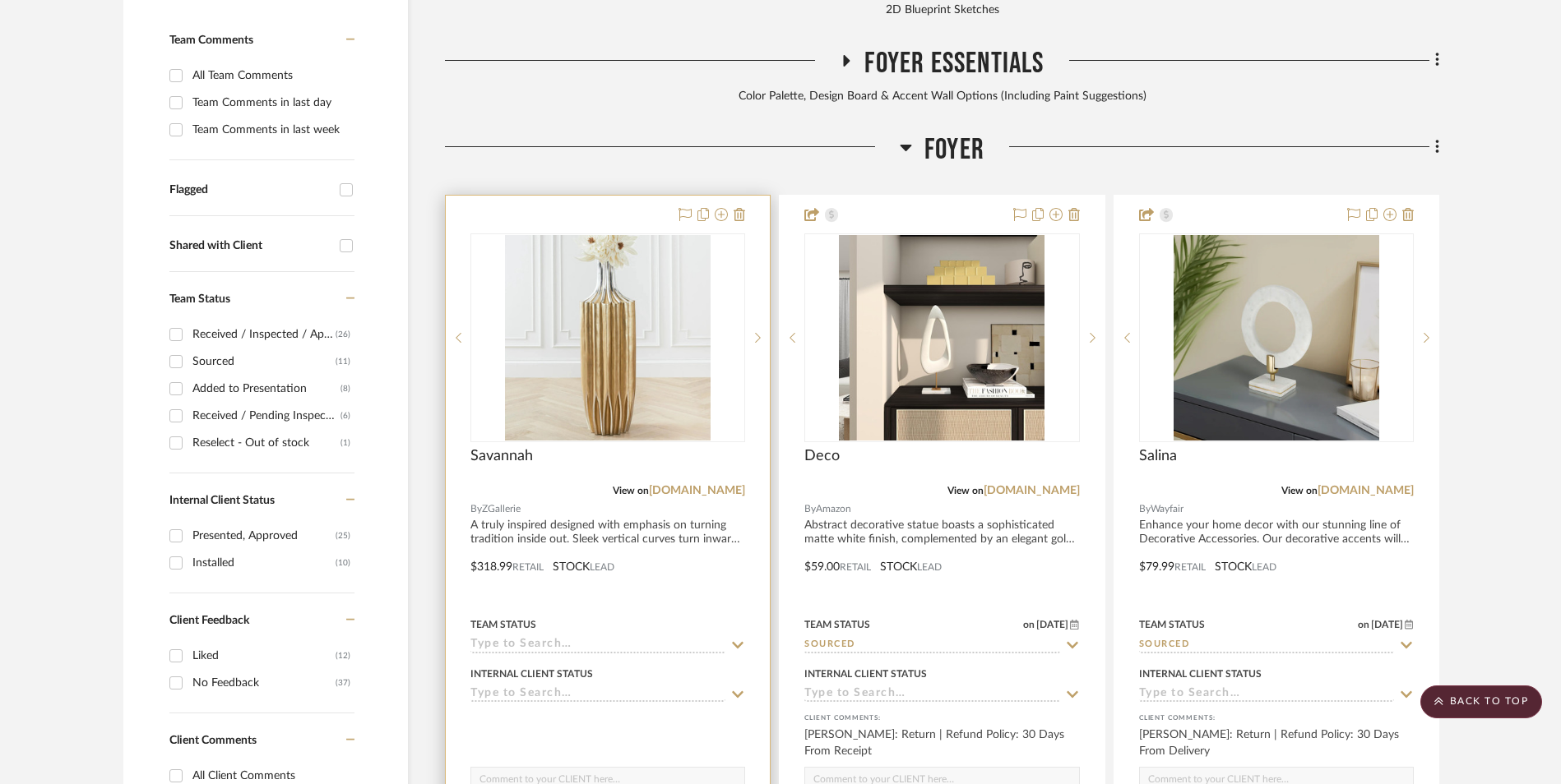
click at [586, 235] on img at bounding box center [608, 338] width 206 height 206
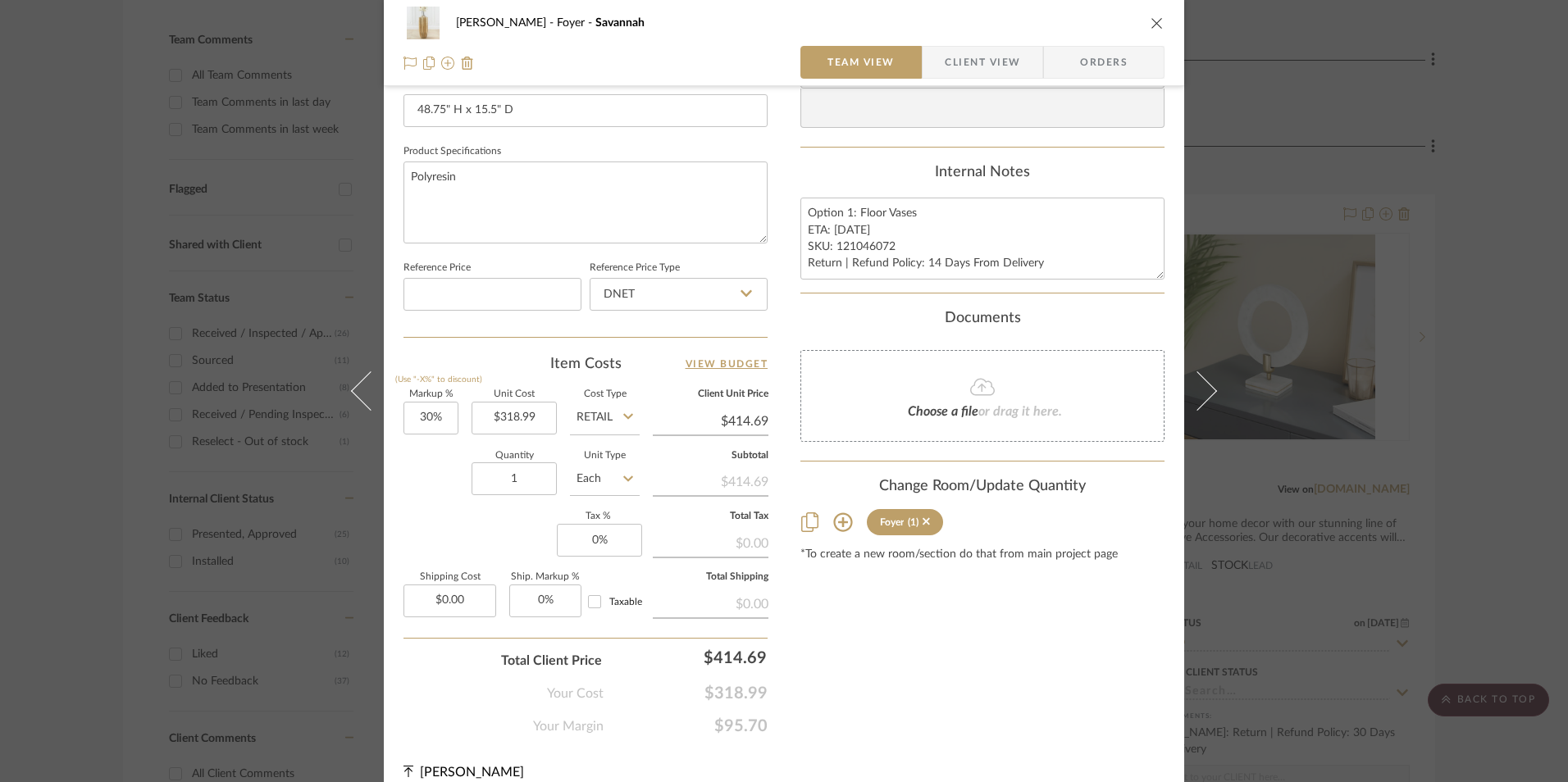
scroll to position [738, 0]
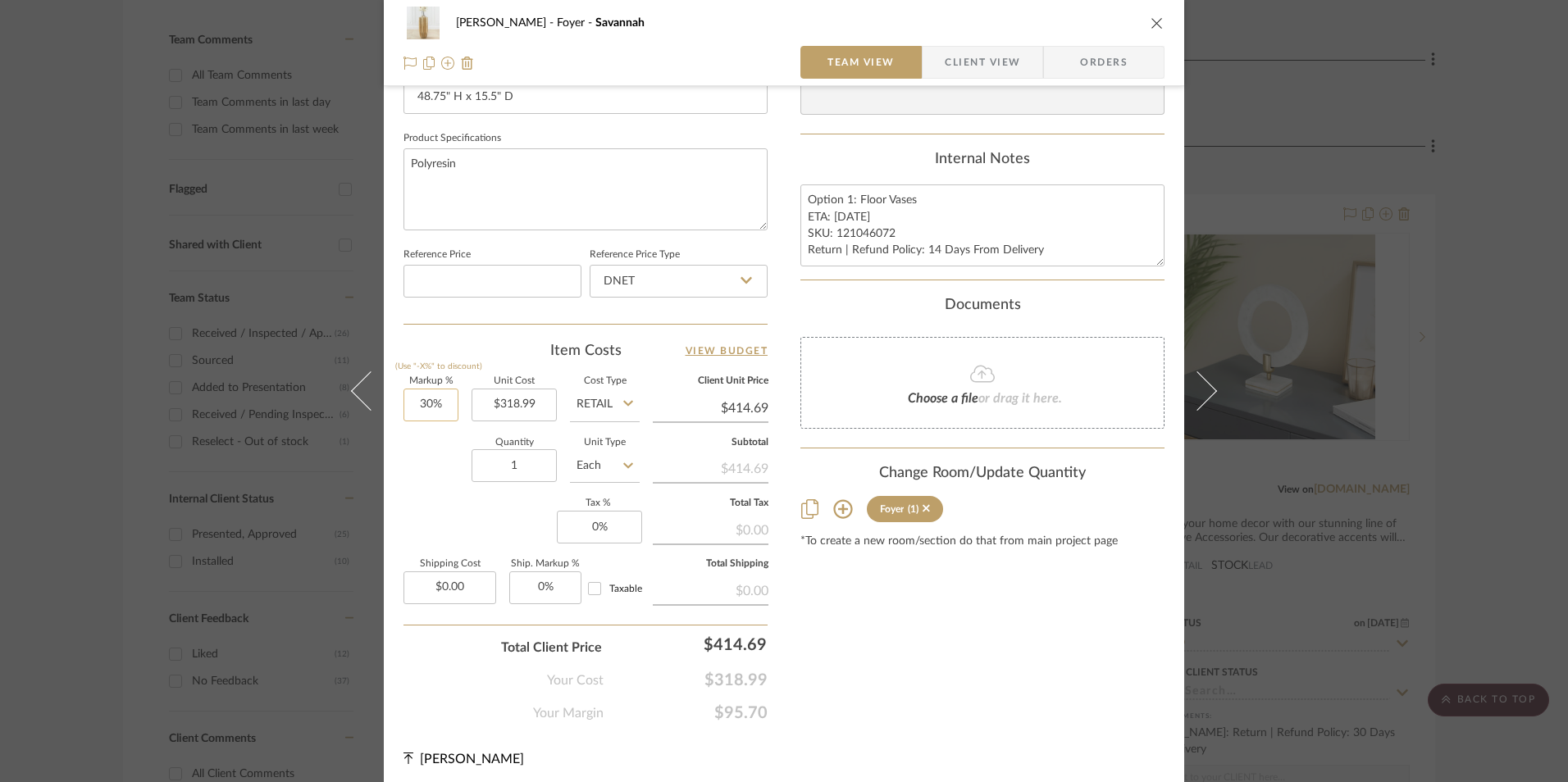
type input "30"
click at [432, 405] on input "30" at bounding box center [431, 405] width 55 height 32
drag, startPoint x: 451, startPoint y: 470, endPoint x: 677, endPoint y: 301, distance: 282.2
click at [453, 470] on div "Quantity 1 Unit Type Each" at bounding box center [521, 468] width 236 height 58
type input "0%"
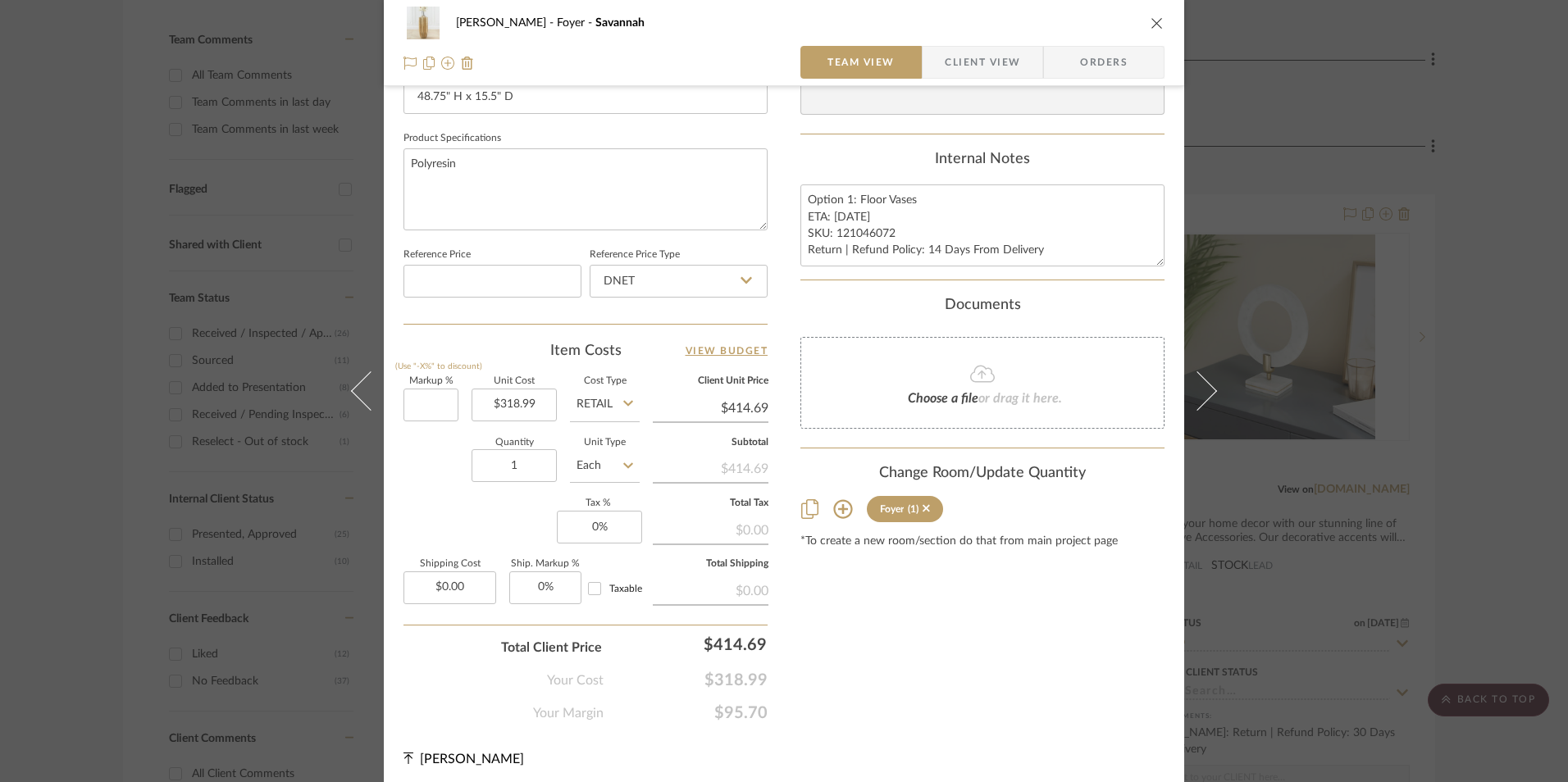
type input "$318.99"
click at [680, 283] on input "DNET" at bounding box center [678, 281] width 178 height 32
click at [660, 375] on div "Retail" at bounding box center [685, 365] width 203 height 42
type input "Retail"
click at [461, 589] on input "0.00" at bounding box center [450, 587] width 93 height 32
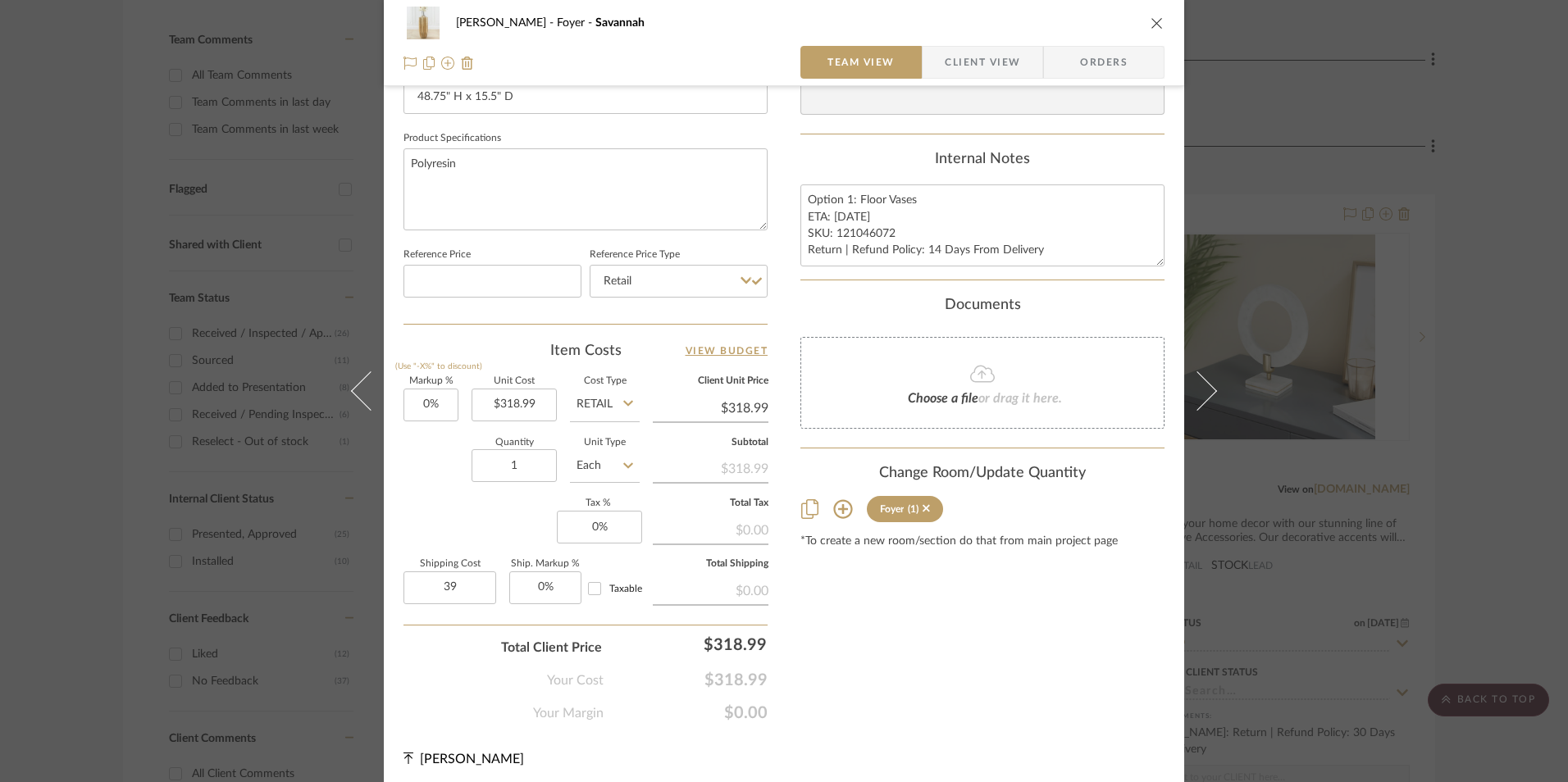
type input "$39.00"
click at [424, 474] on div "Quantity 1 Unit Type Each" at bounding box center [521, 468] width 236 height 58
click at [599, 534] on input "0" at bounding box center [599, 527] width 85 height 32
type input "8.25%"
click at [956, 625] on div "Content here copies to Client View - confirm visibility there. Show in Client D…" at bounding box center [982, 48] width 364 height 1350
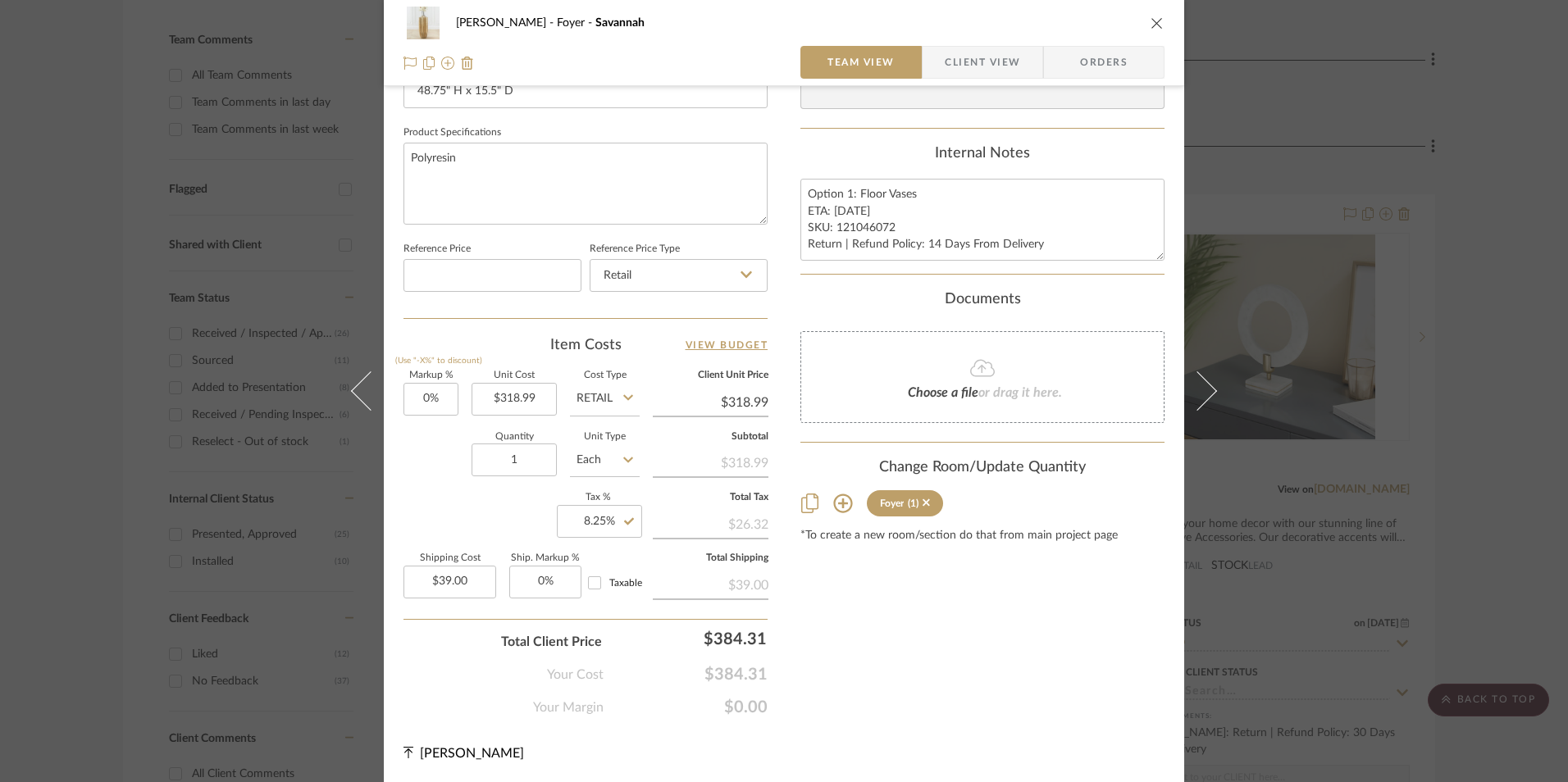
scroll to position [744, 0]
click at [607, 519] on input "8.25" at bounding box center [599, 520] width 85 height 32
type input "10.25%"
click at [1041, 615] on div "Content here copies to Client View - confirm visibility there. Show in Client D…" at bounding box center [982, 42] width 364 height 1350
click at [589, 521] on input "10.25" at bounding box center [599, 520] width 85 height 32
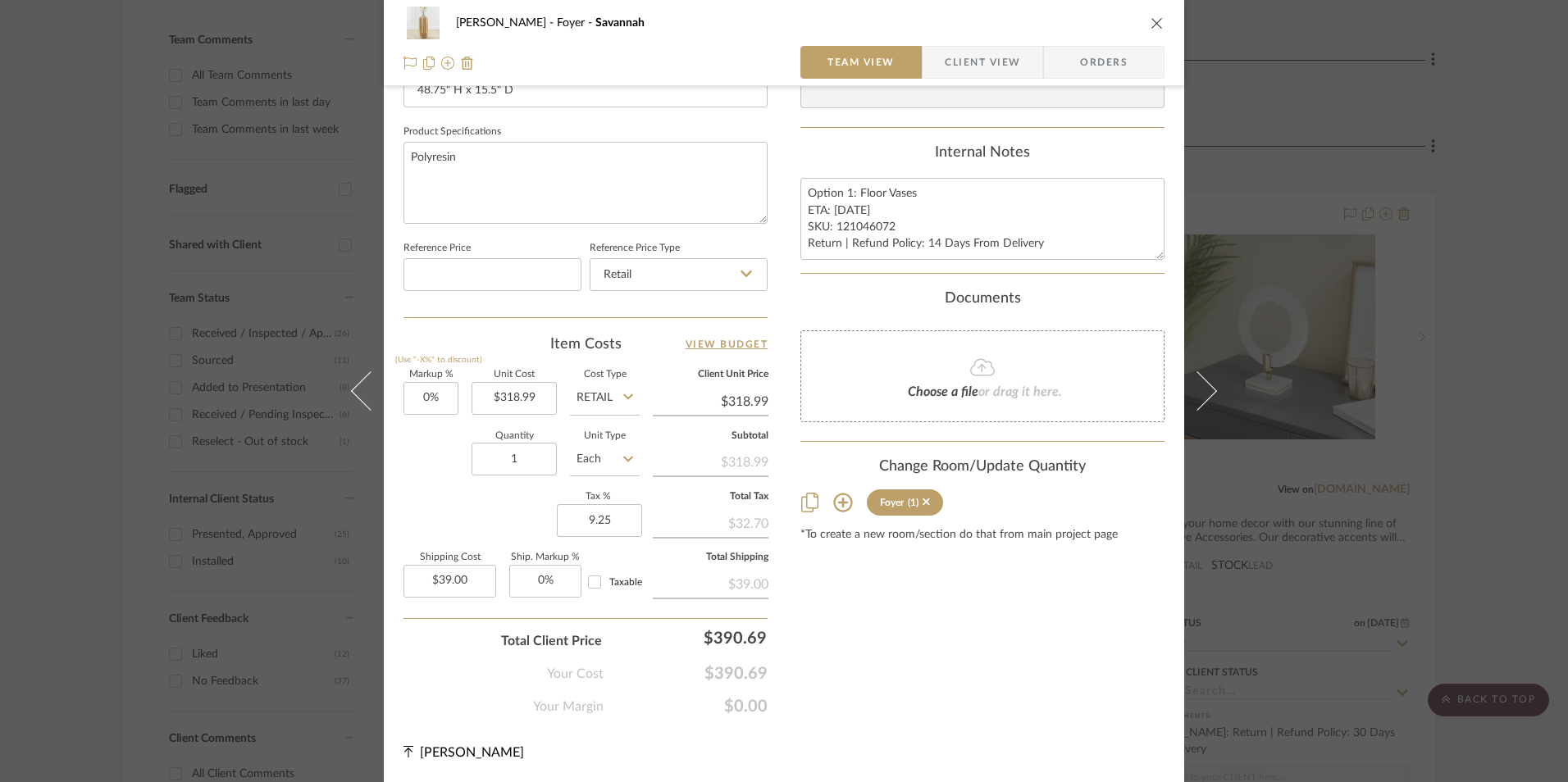
type input "9.25%"
click at [991, 586] on div "Content here copies to Client View - confirm visibility there. Show in Client D…" at bounding box center [982, 42] width 364 height 1350
click at [588, 519] on input "9.25" at bounding box center [599, 520] width 85 height 32
type input "9.3%"
click at [839, 614] on div "Content here copies to Client View - confirm visibility there. Show in Client D…" at bounding box center [982, 42] width 364 height 1350
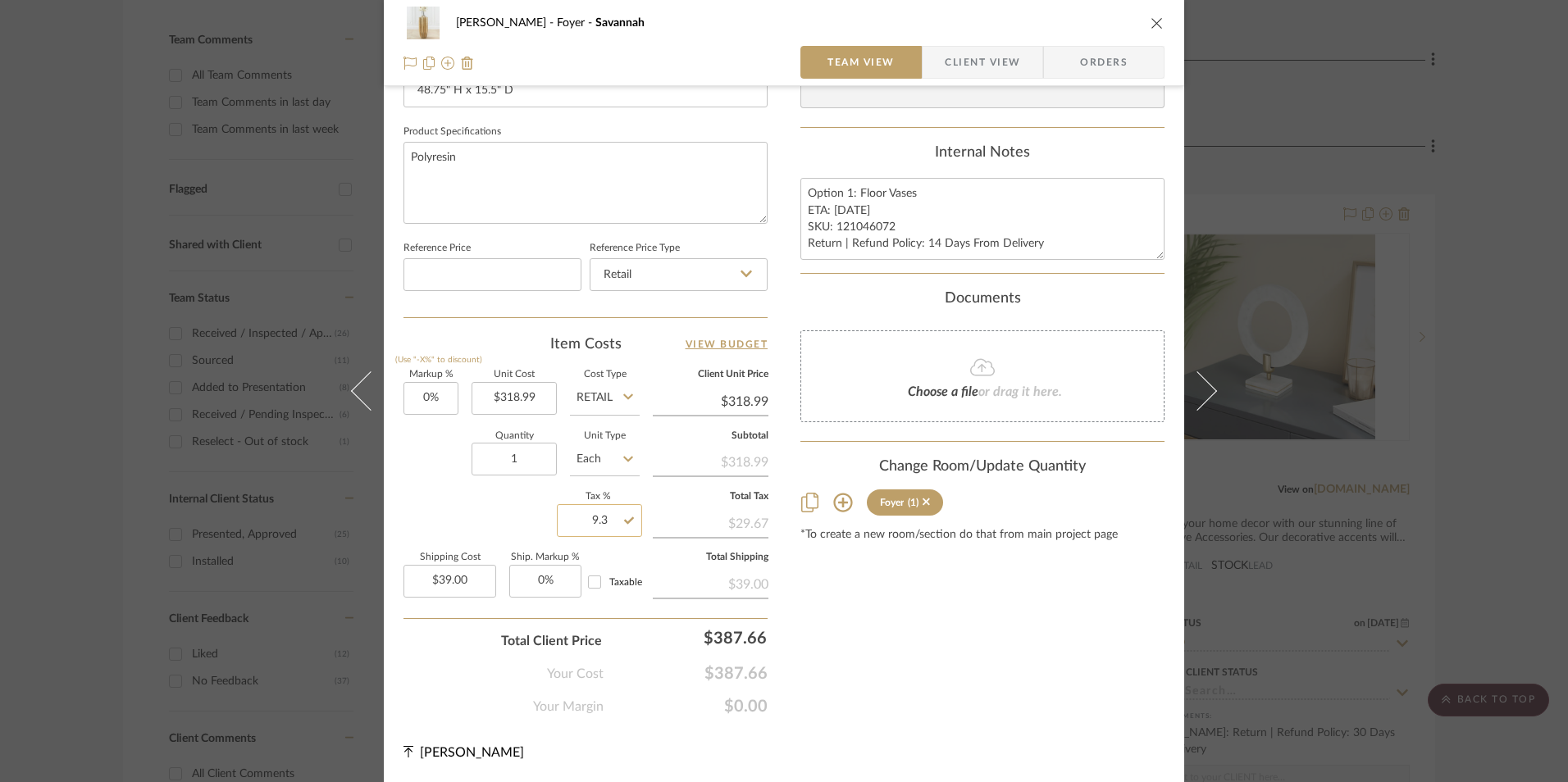
click at [599, 522] on input "9.3" at bounding box center [599, 520] width 85 height 32
type input "9.28%"
click at [823, 587] on div "Content here copies to Client View - confirm visibility there. Show in Client D…" at bounding box center [982, 42] width 364 height 1350
click at [600, 520] on input "9.28" at bounding box center [599, 520] width 85 height 32
type input "9.26%"
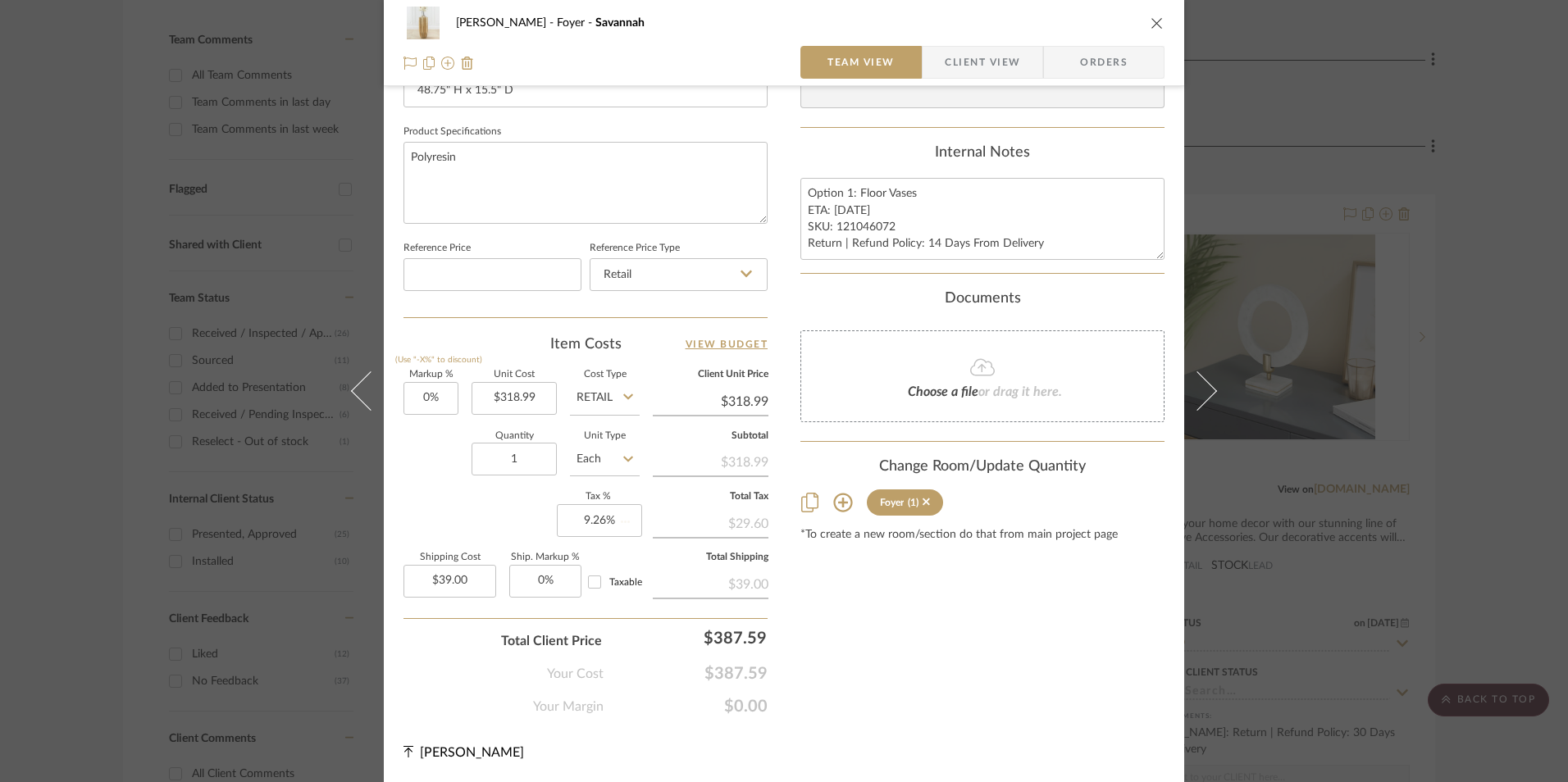
click at [814, 585] on div "Content here copies to Client View - confirm visibility there. Show in Client D…" at bounding box center [982, 42] width 364 height 1350
drag, startPoint x: 888, startPoint y: 226, endPoint x: 832, endPoint y: 227, distance: 56.0
click at [832, 227] on textarea "Option 1: Floor Vases ETA: [DATE] SKU: 121046072 Return | Refund Policy: 14 Day…" at bounding box center [982, 219] width 364 height 82
click at [1107, 67] on span "Orders" at bounding box center [1103, 61] width 83 height 32
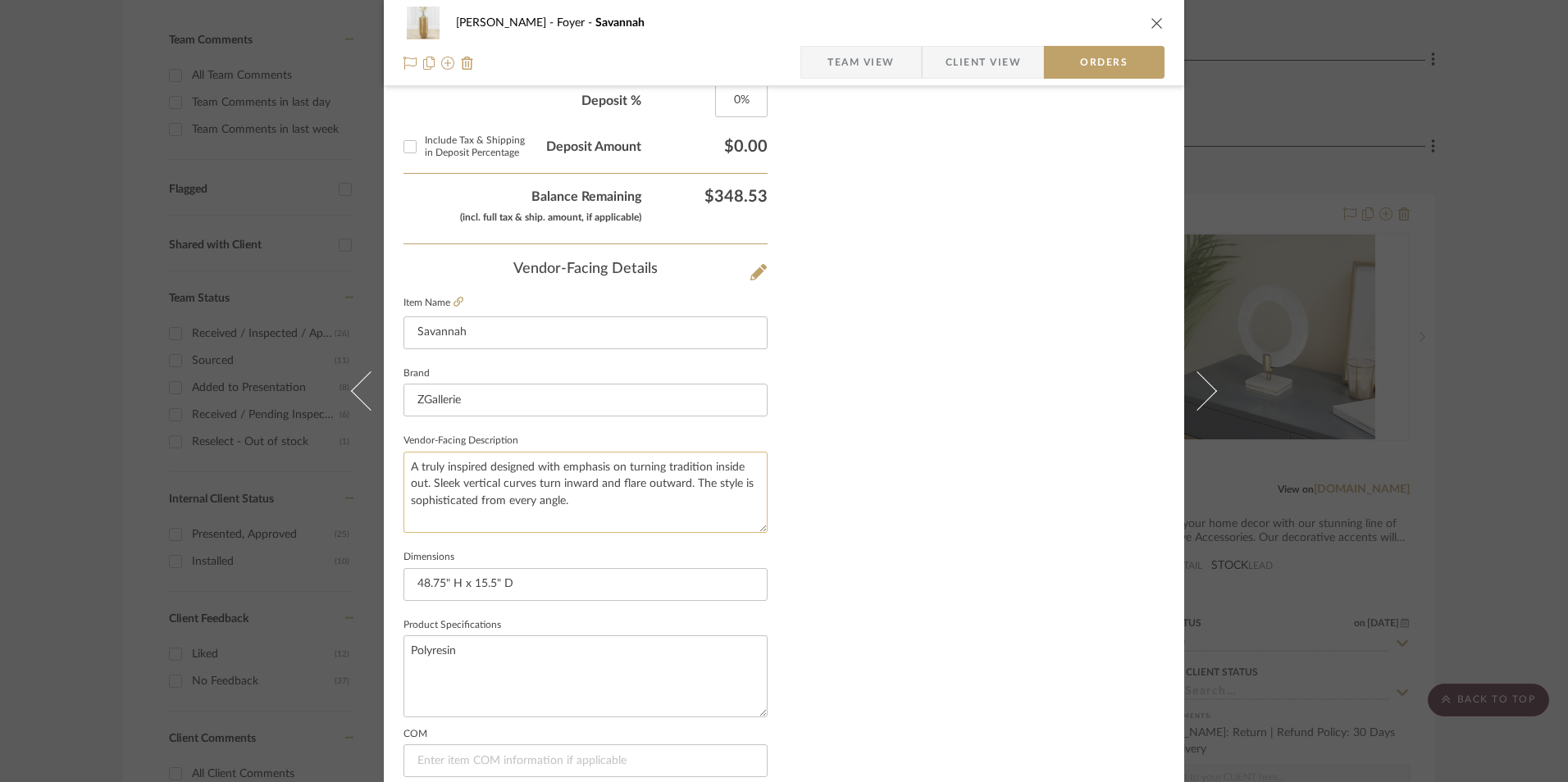
scroll to position [962, 0]
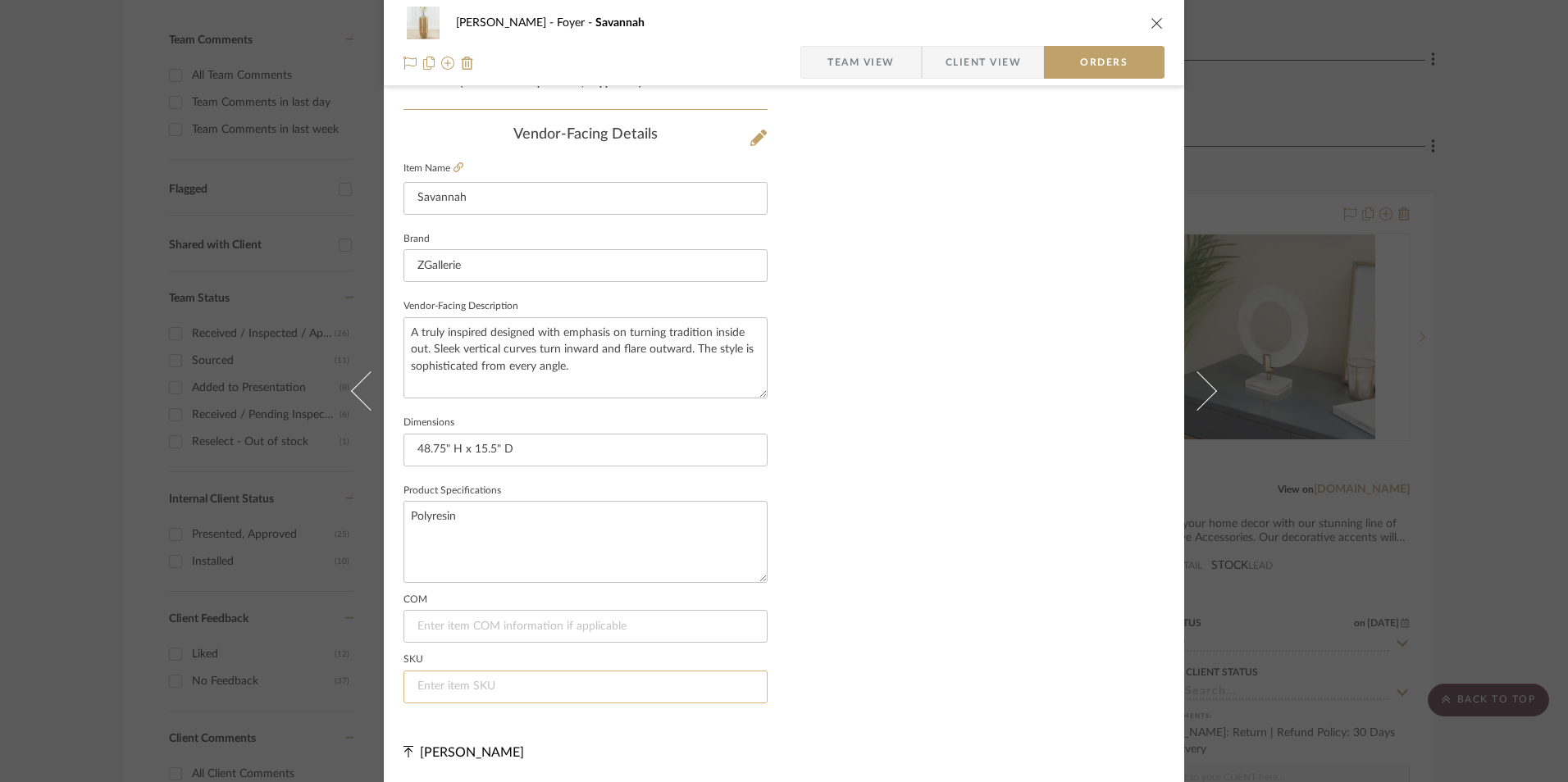
click at [509, 679] on input at bounding box center [585, 686] width 364 height 32
paste input "121046072"
type input "121046072"
click at [857, 77] on span "Team View" at bounding box center [861, 61] width 68 height 32
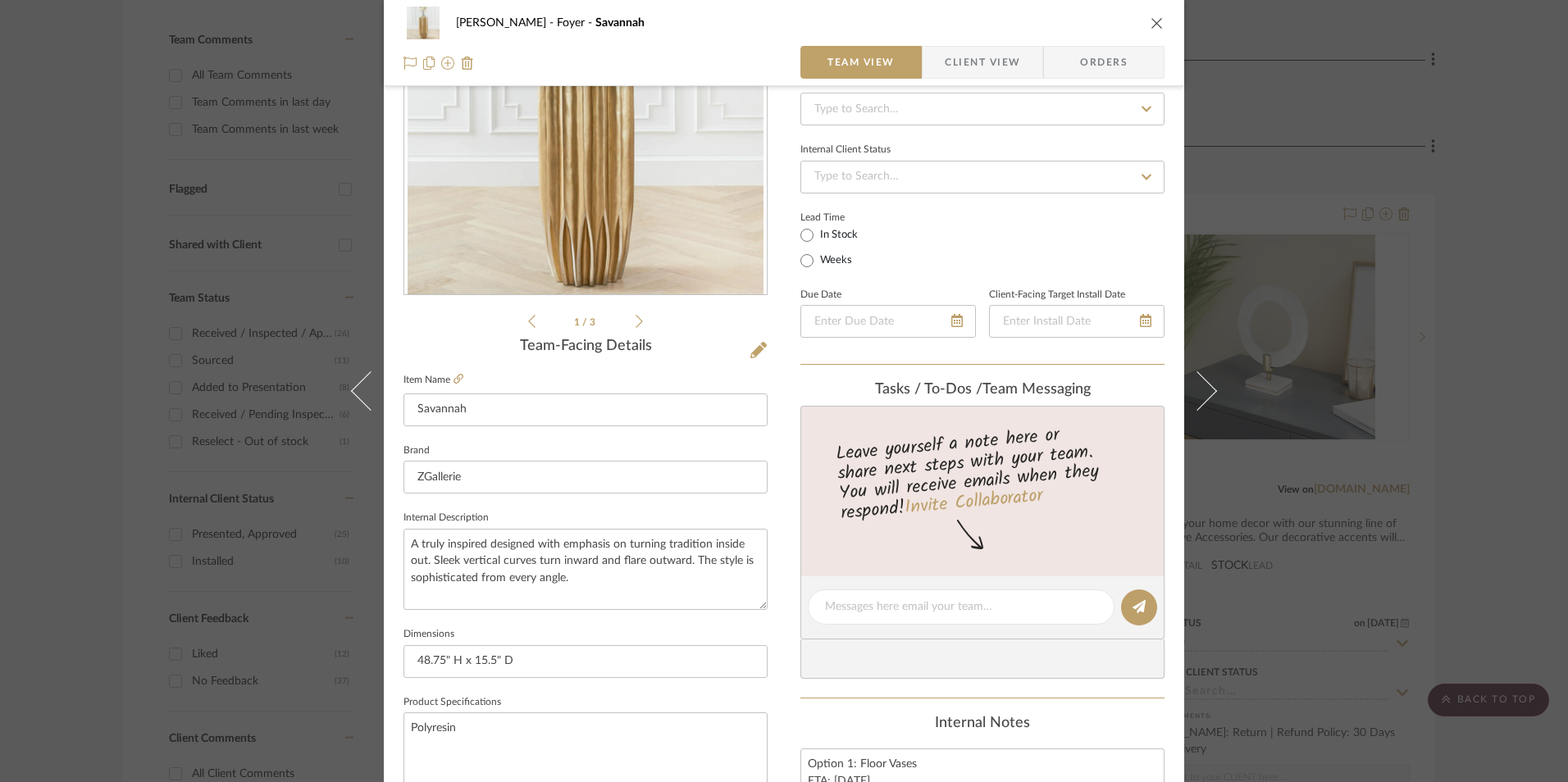
scroll to position [170, 0]
click at [970, 45] on div "[PERSON_NAME] Foyer Savannah Team View Client View Orders" at bounding box center [784, 43] width 800 height 86
click at [957, 71] on span "Client View" at bounding box center [983, 61] width 75 height 32
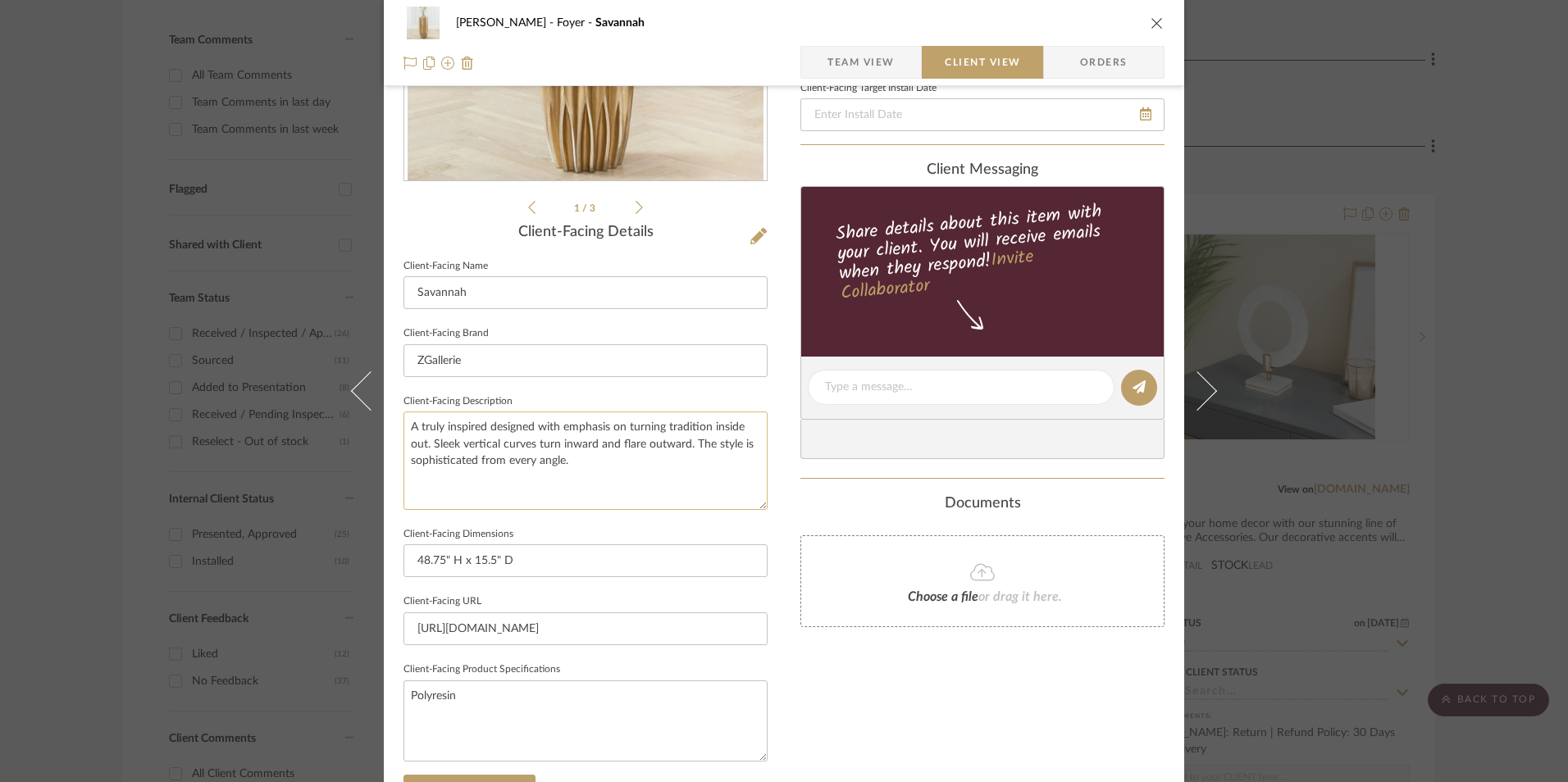
scroll to position [569, 0]
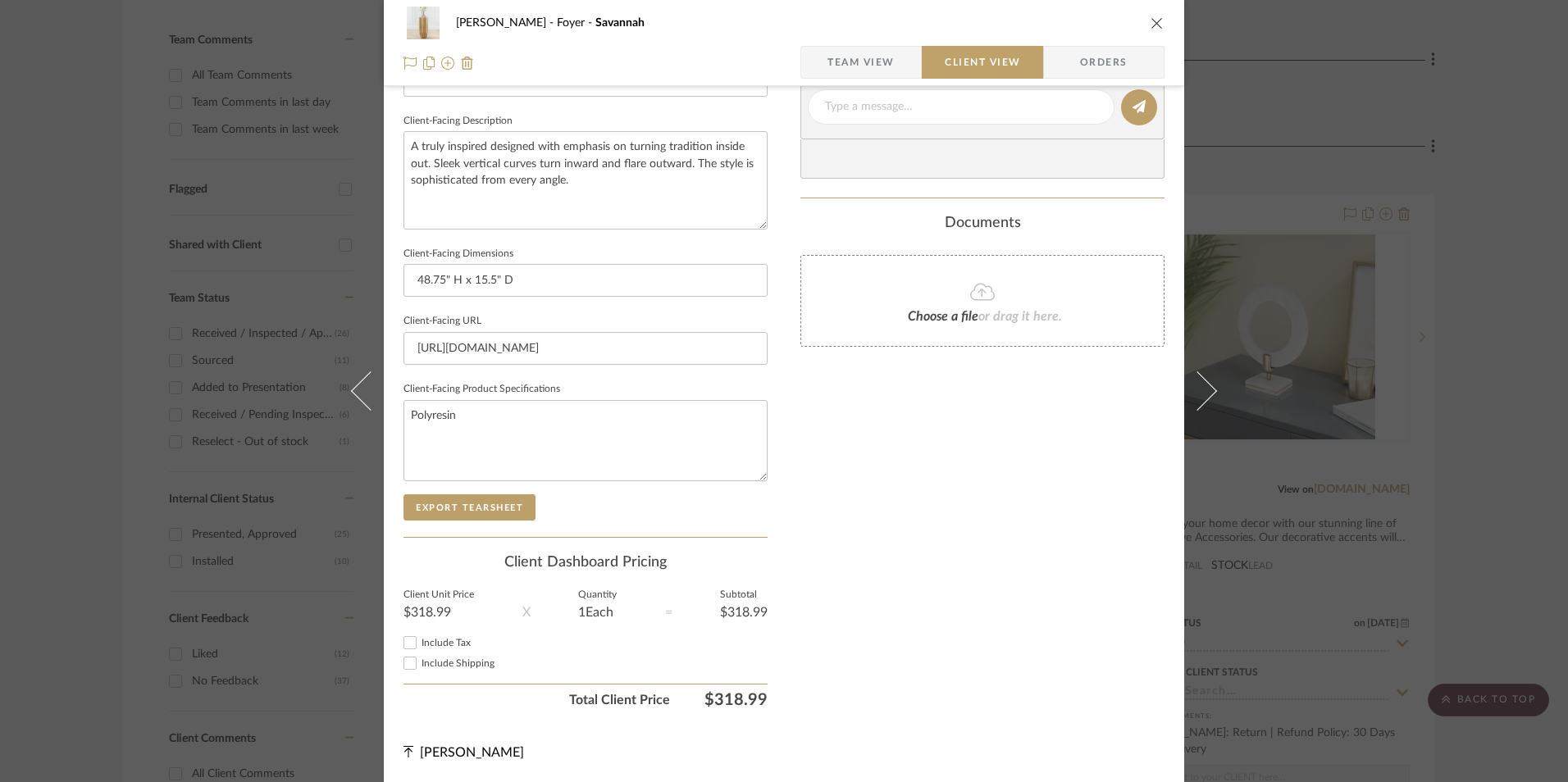
click at [407, 665] on input "Include Shipping" at bounding box center [410, 664] width 19 height 19
checkbox input "true"
click at [404, 647] on input "Include Tax" at bounding box center [410, 642] width 19 height 19
checkbox input "true"
click at [900, 616] on div "Only content on this tab can share to Dashboard. Click eyeball icon to show or …" at bounding box center [982, 130] width 364 height 1173
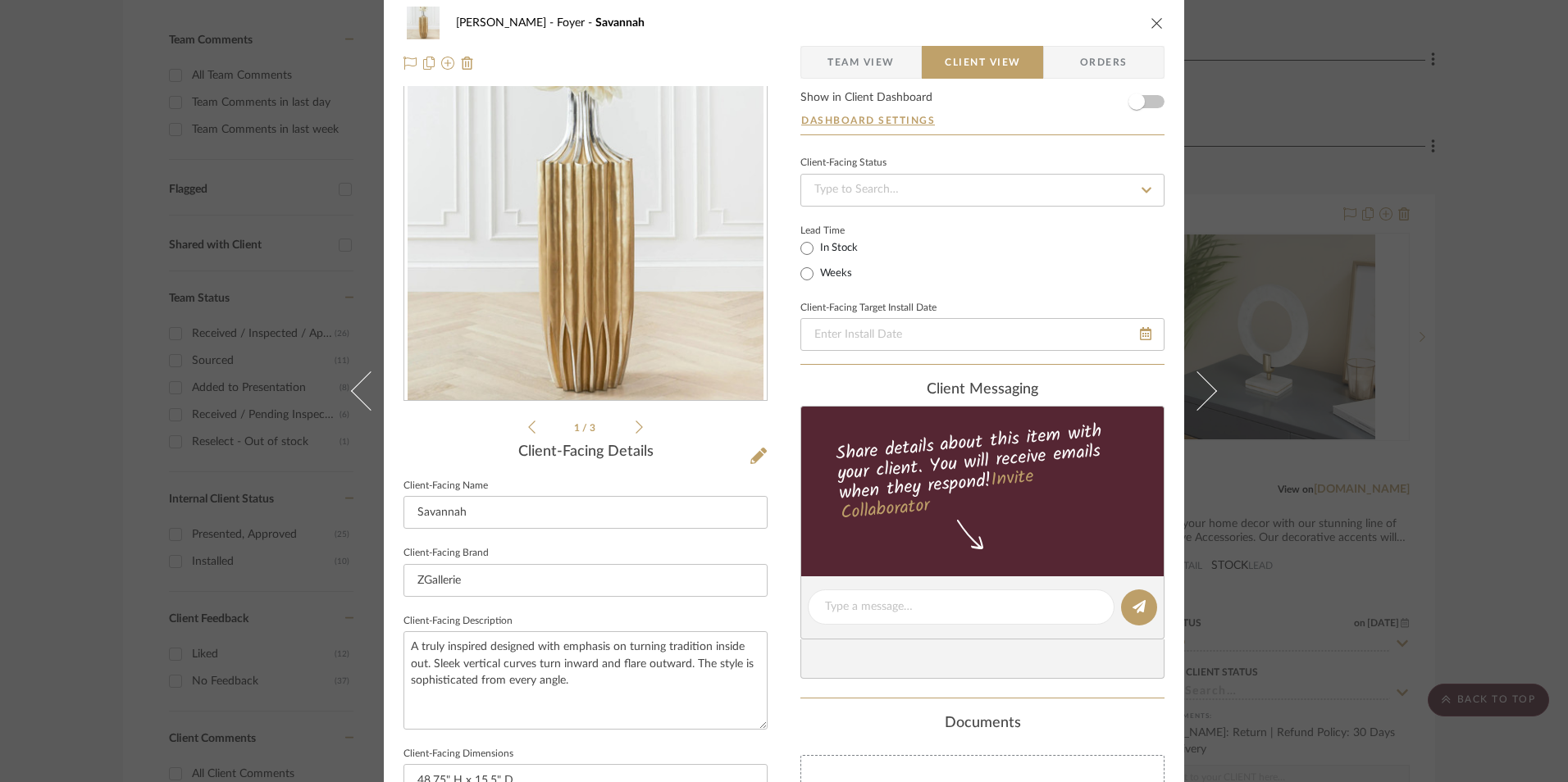
scroll to position [0, 0]
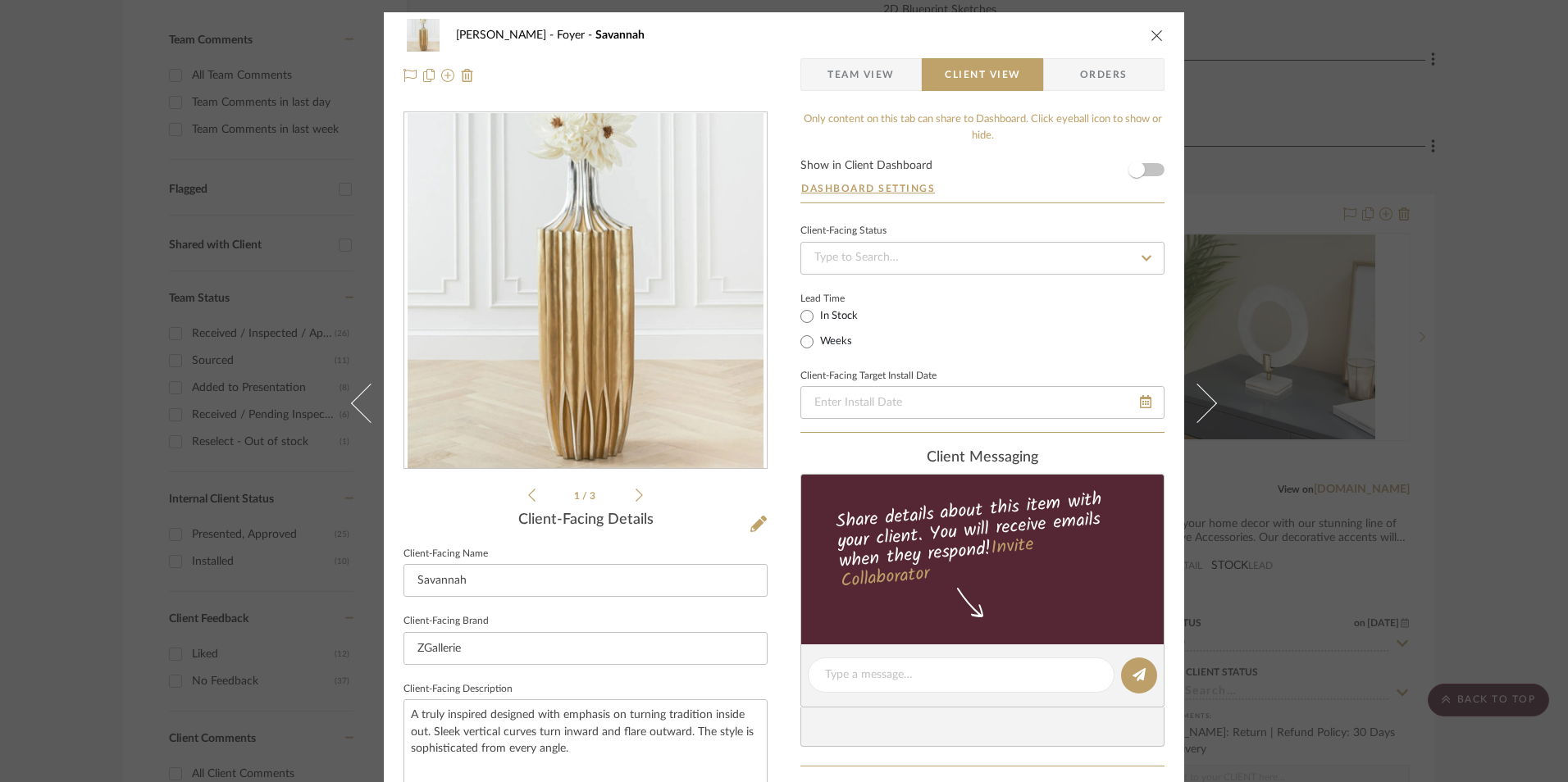
click at [870, 75] on span "Team View" at bounding box center [861, 74] width 68 height 32
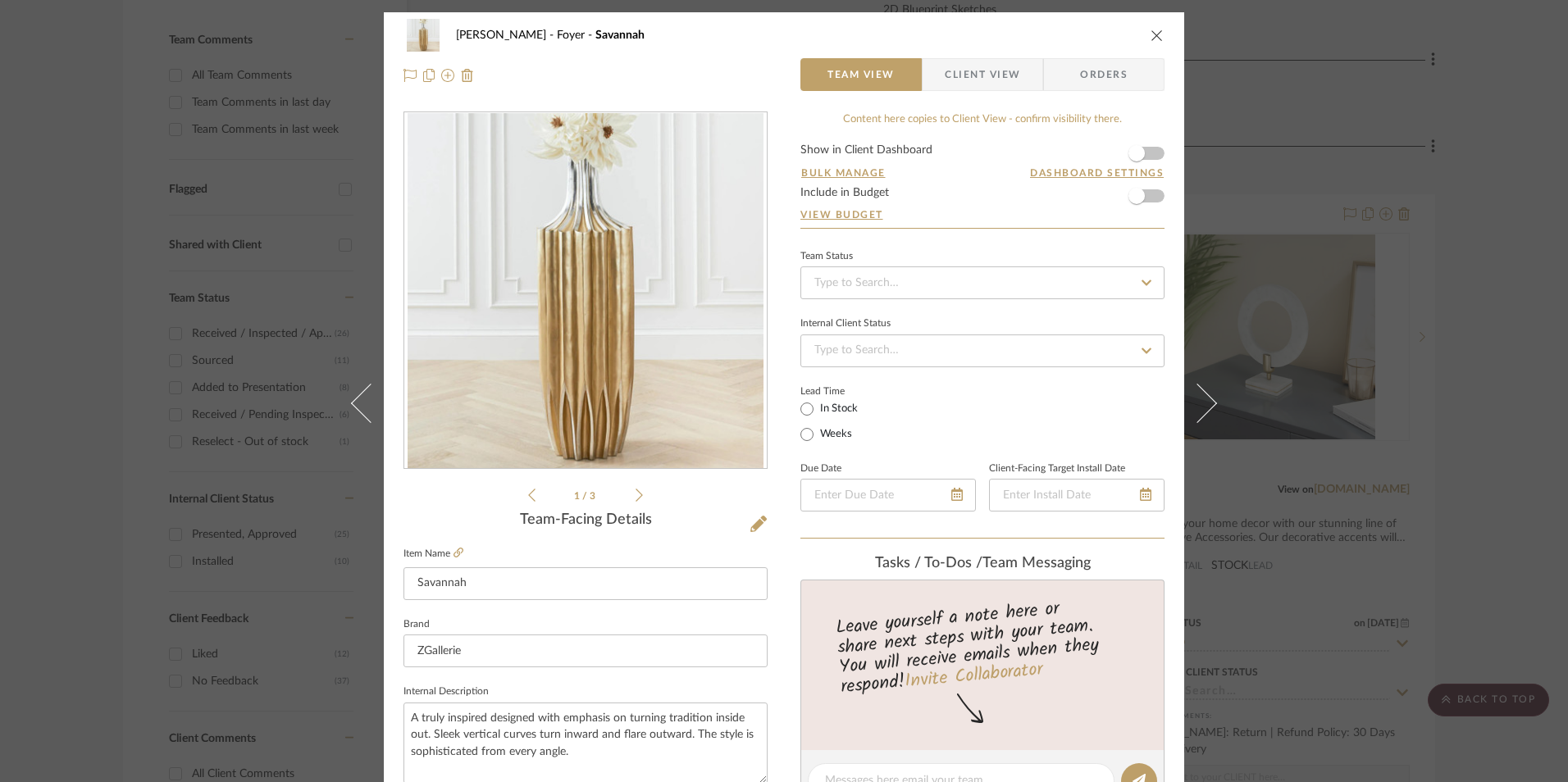
click at [1151, 39] on icon "close" at bounding box center [1156, 35] width 13 height 13
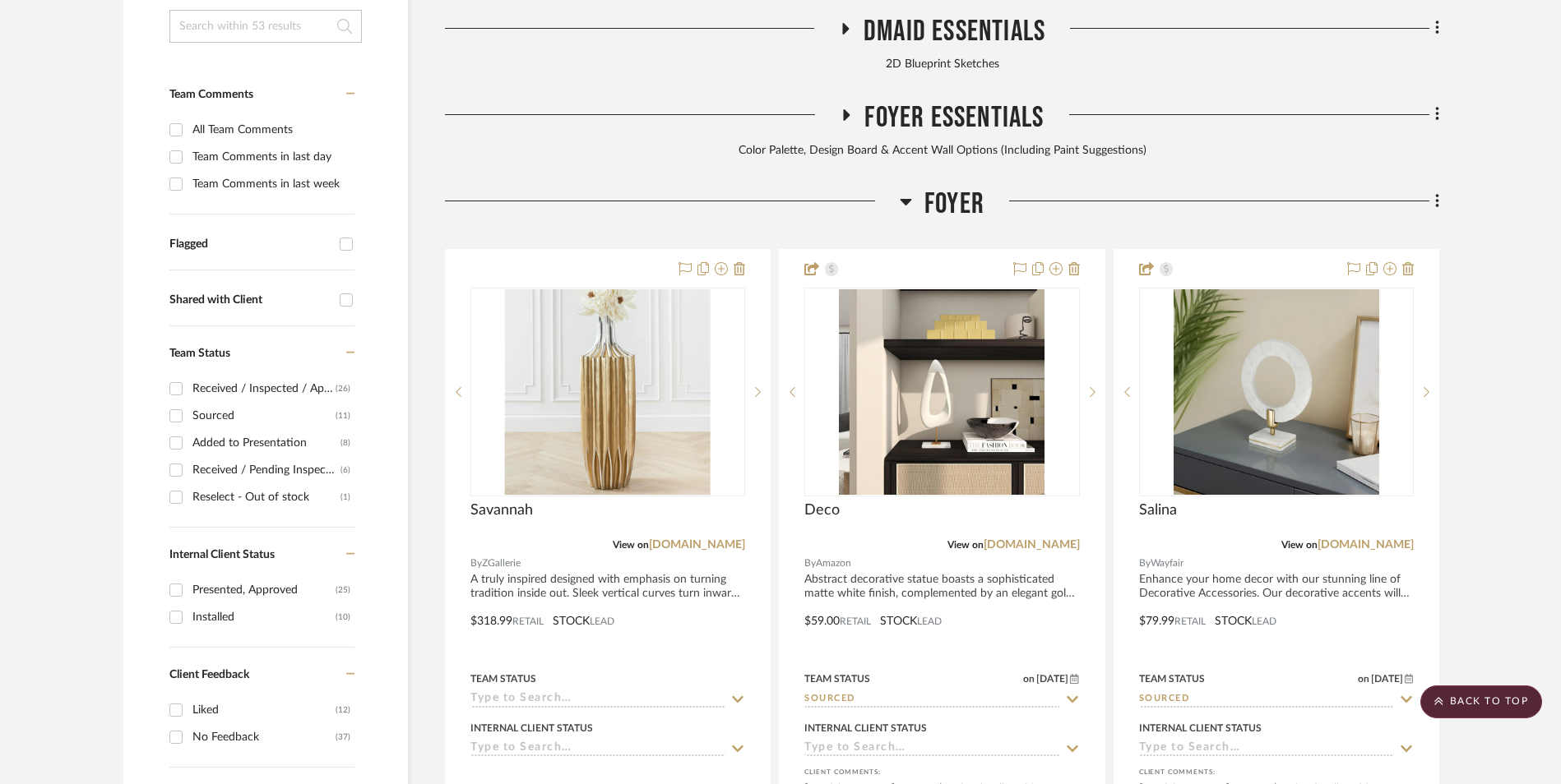
scroll to position [505, 0]
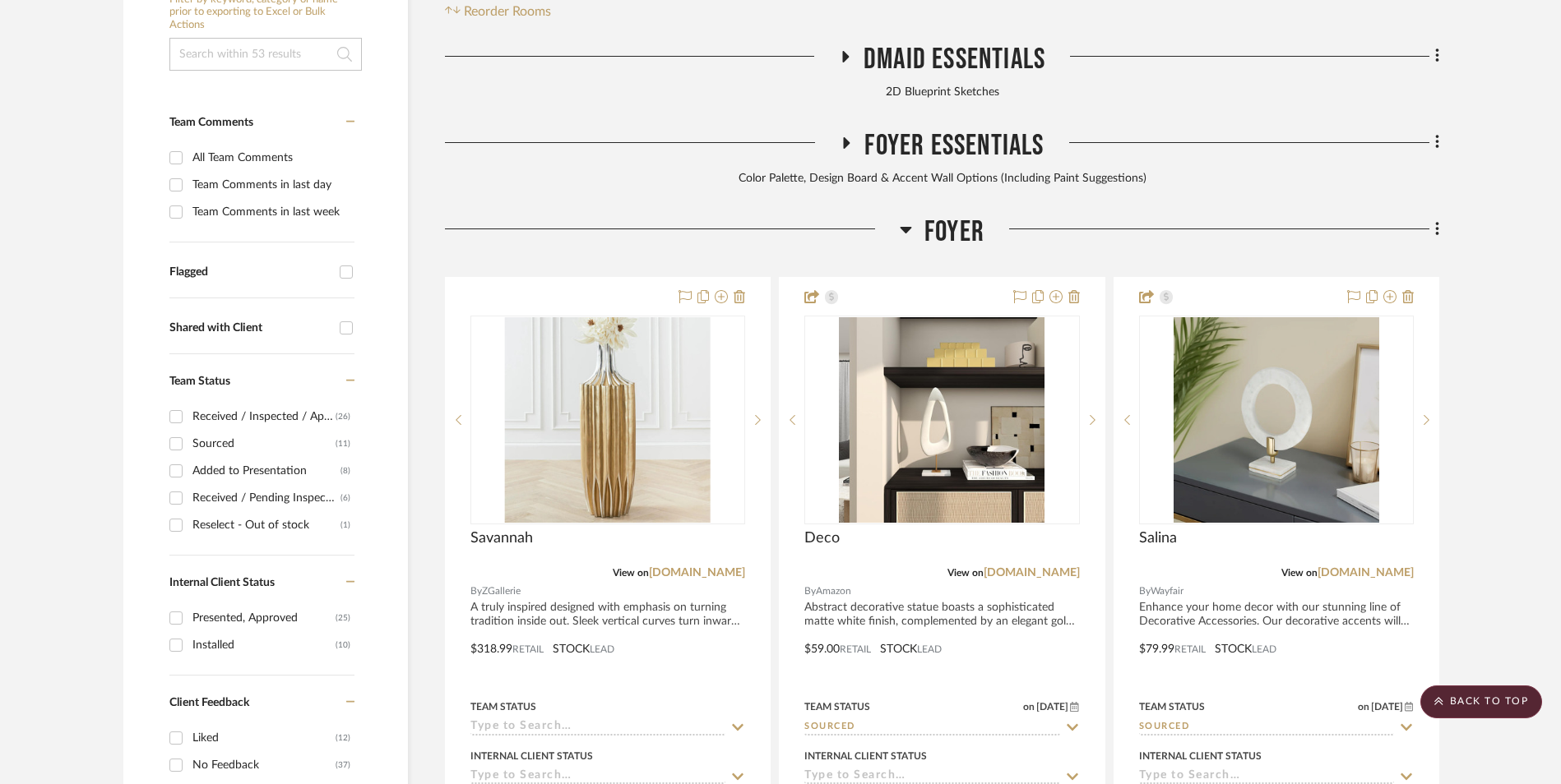
drag, startPoint x: 1439, startPoint y: 102, endPoint x: 1423, endPoint y: 130, distance: 32.2
click at [1438, 220] on icon at bounding box center [1438, 229] width 5 height 18
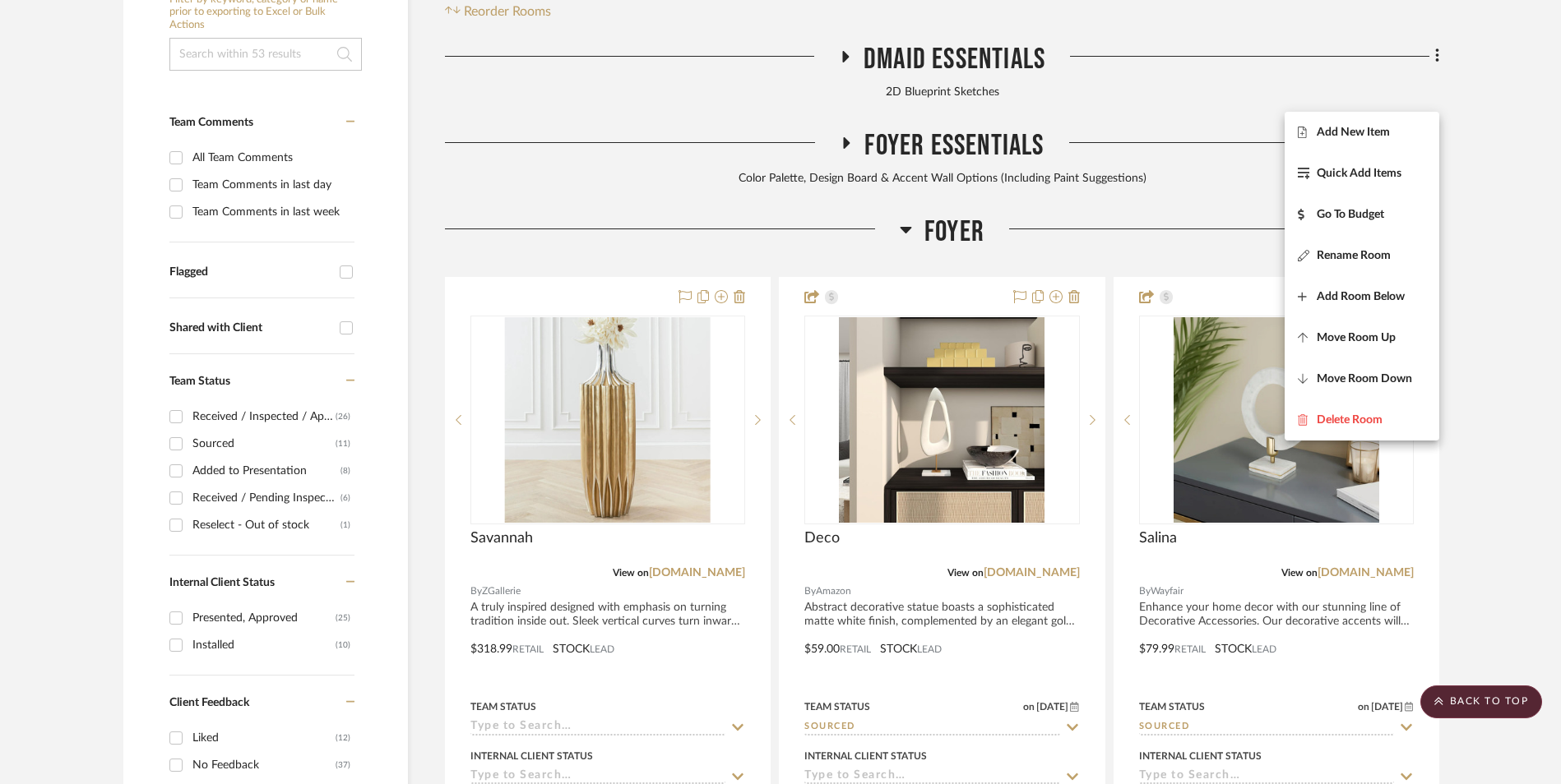
click at [1390, 135] on span "Add New Item" at bounding box center [1362, 132] width 128 height 14
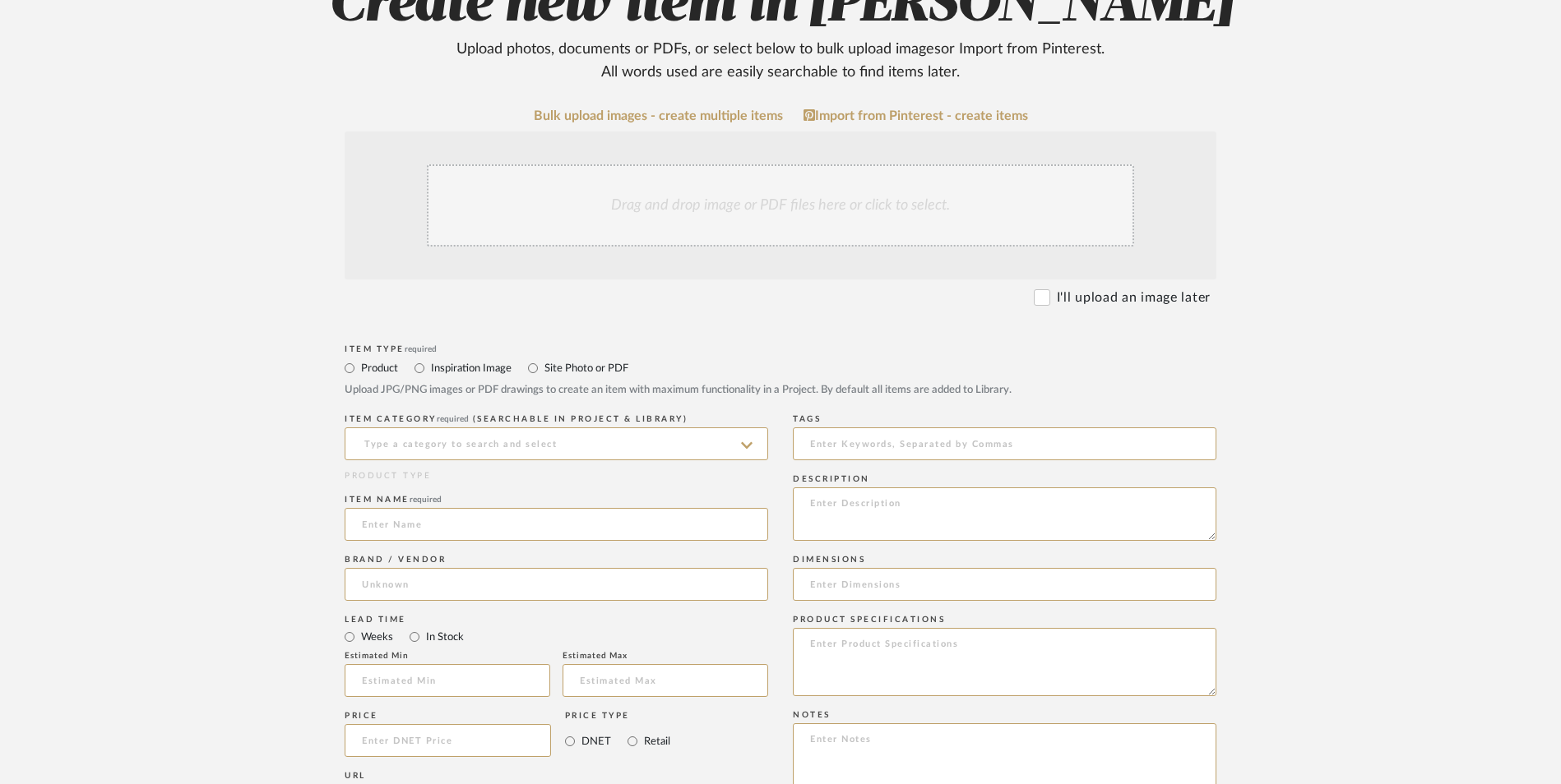
scroll to position [411, 0]
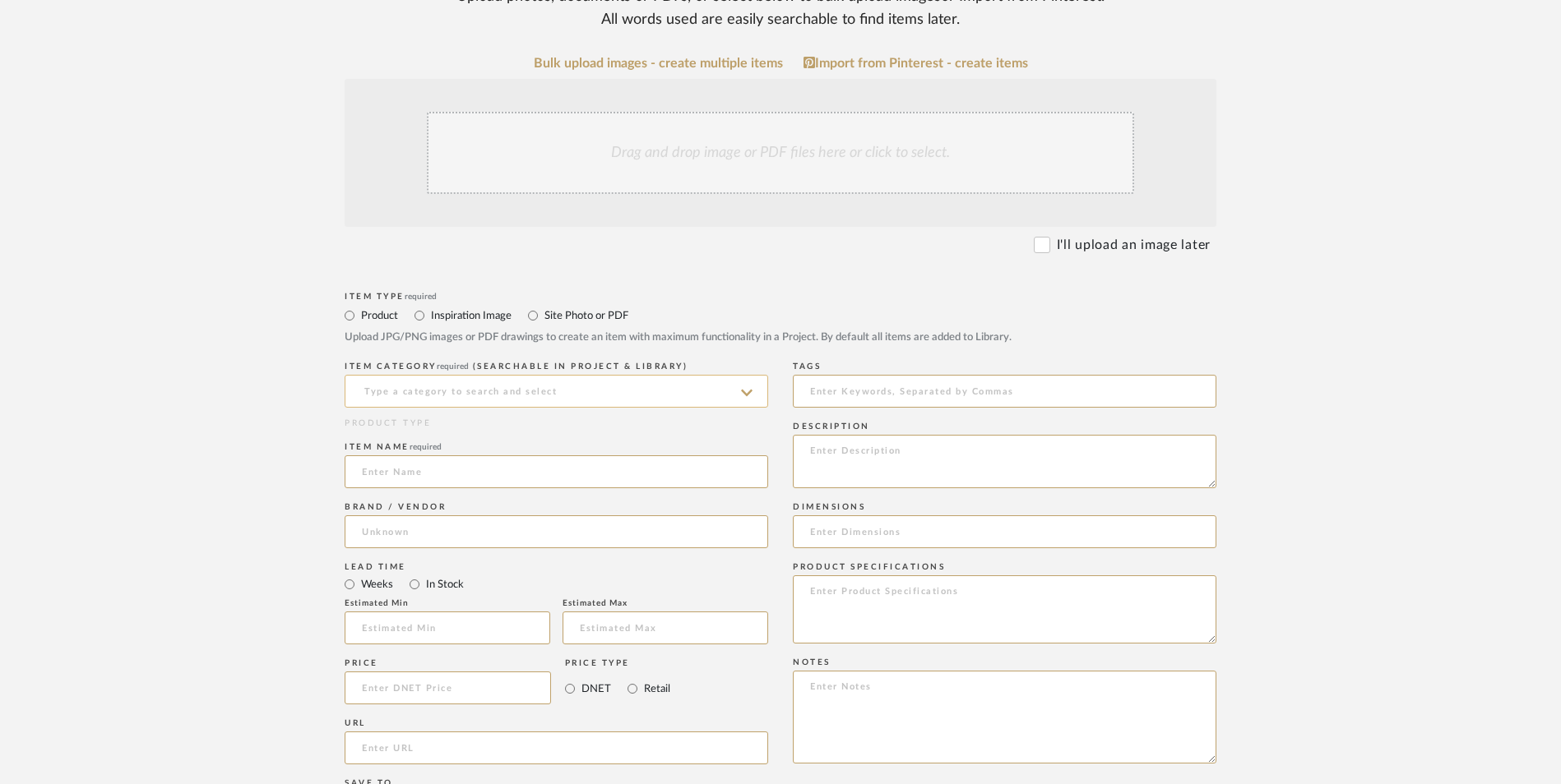
click at [563, 375] on input at bounding box center [556, 391] width 423 height 33
click at [508, 302] on div "Vases & Vessels" at bounding box center [555, 301] width 421 height 42
type input "Vases & Vessels"
click at [478, 456] on input at bounding box center [556, 472] width 423 height 33
type input "Barkley II"
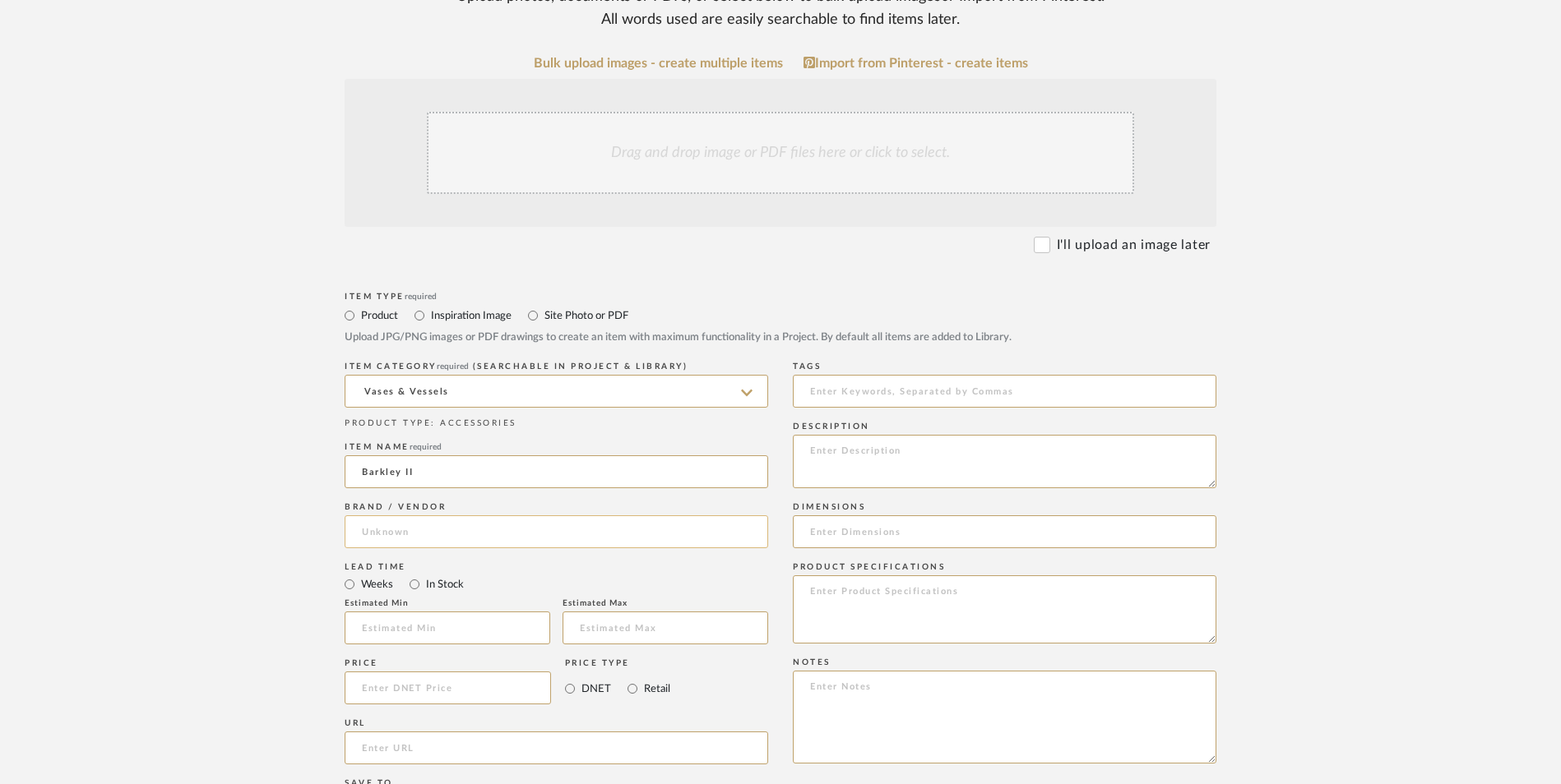
click at [458, 516] on input at bounding box center [556, 531] width 423 height 33
click at [442, 429] on mat-option "Wayfair" at bounding box center [555, 442] width 421 height 42
type input "Wayfair"
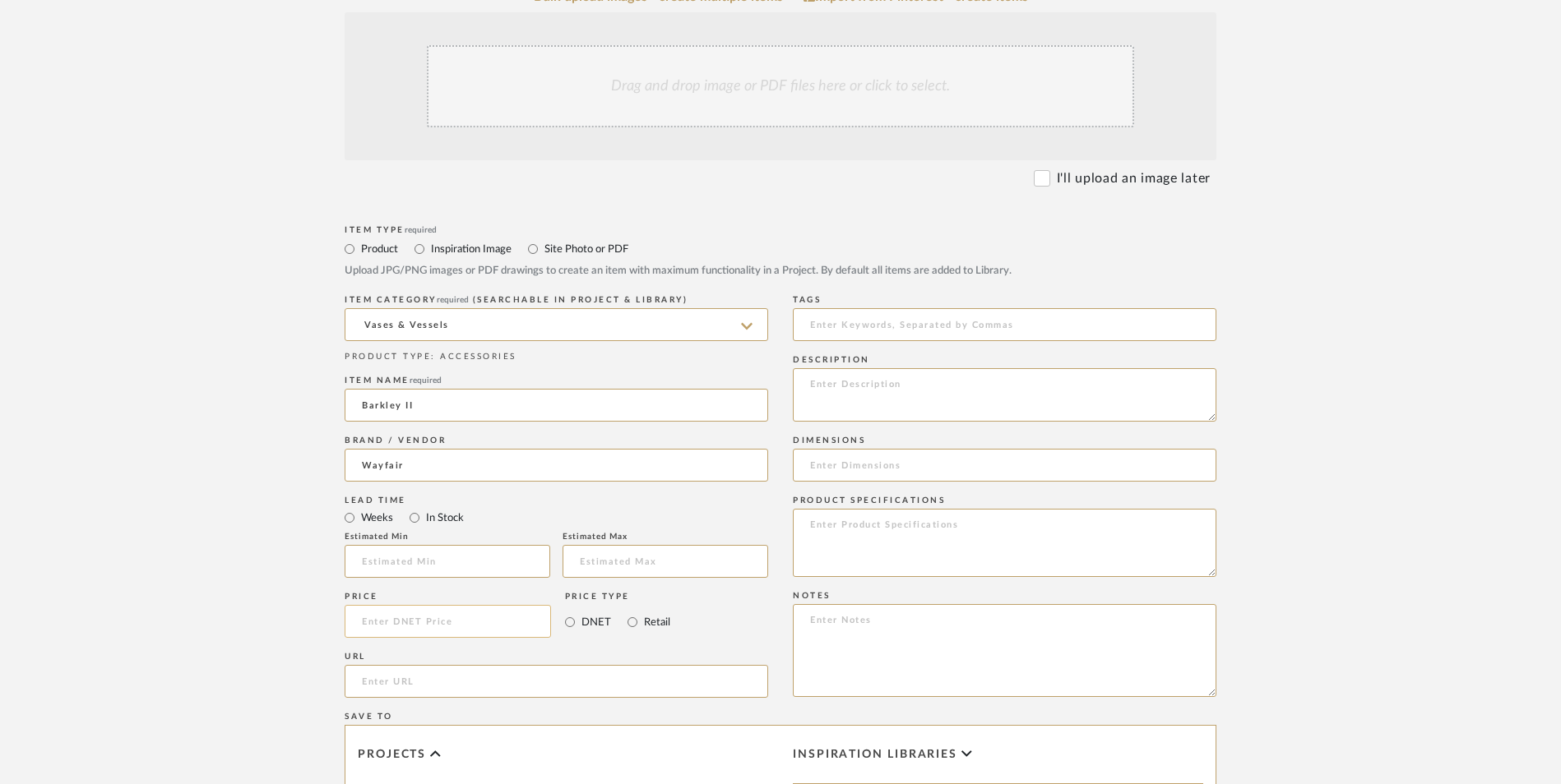
scroll to position [575, 0]
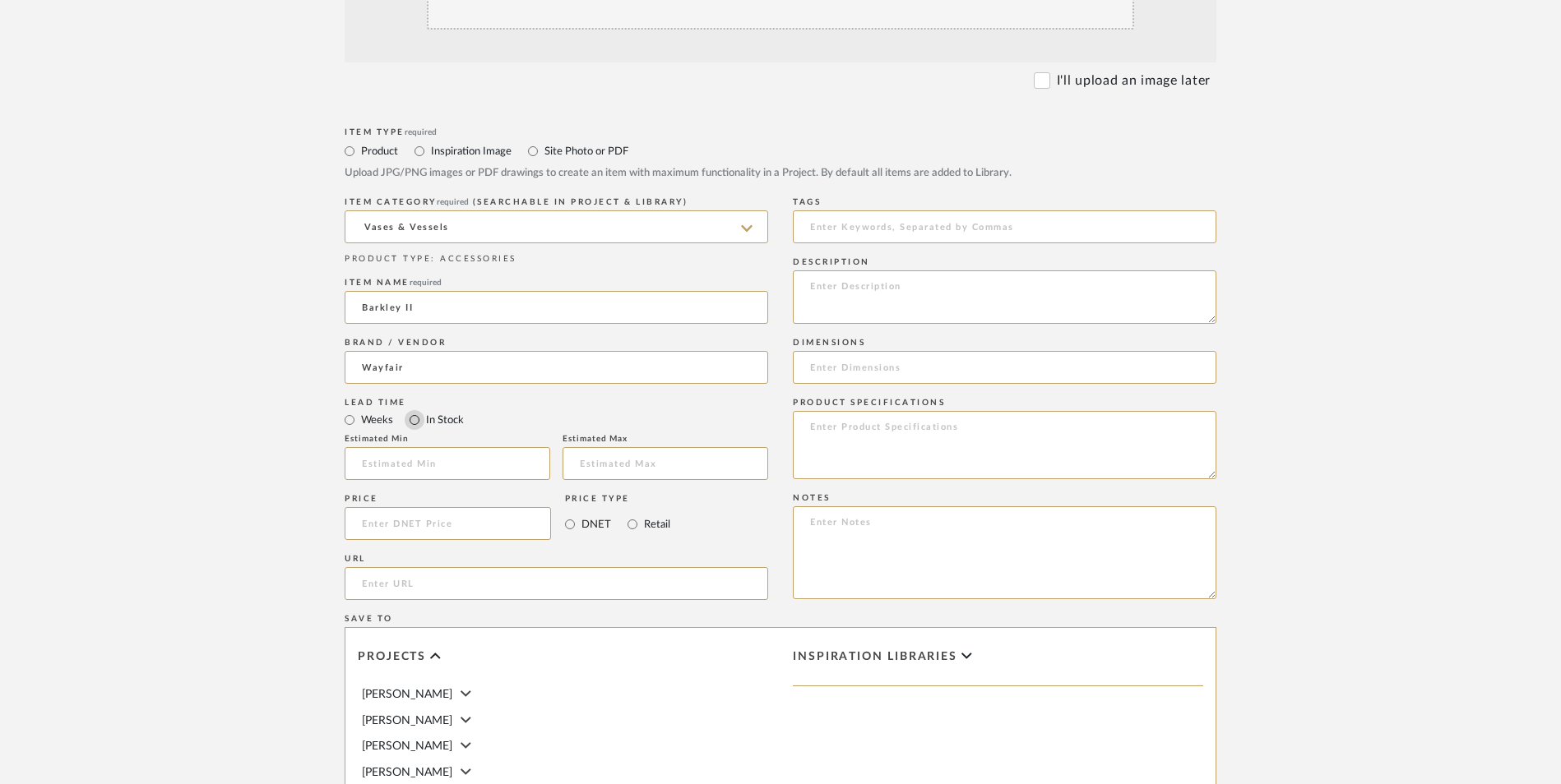
click at [414, 410] on input "In Stock" at bounding box center [414, 420] width 19 height 19
radio input "true"
click at [629, 515] on input "Retail" at bounding box center [632, 524] width 19 height 19
radio input "true"
click at [483, 508] on input at bounding box center [448, 524] width 207 height 33
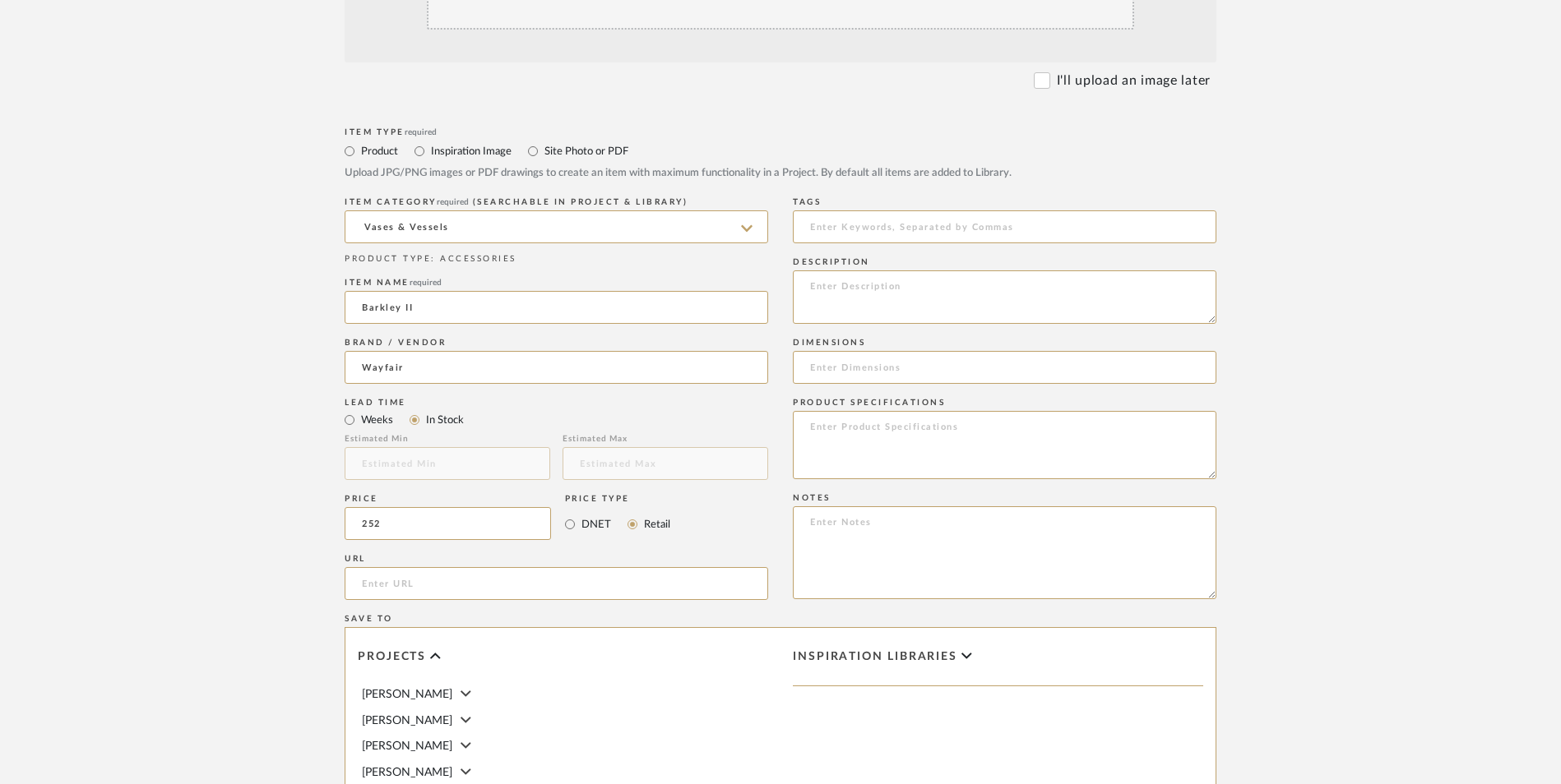
type input "$252.00"
click at [271, 420] on form "Bulk upload images - create multiple items Import from Pinterest - create items…" at bounding box center [780, 487] width 1048 height 1192
click at [383, 568] on input "url" at bounding box center [556, 583] width 423 height 33
paste input "[URL][DOMAIN_NAME][PERSON_NAME]"
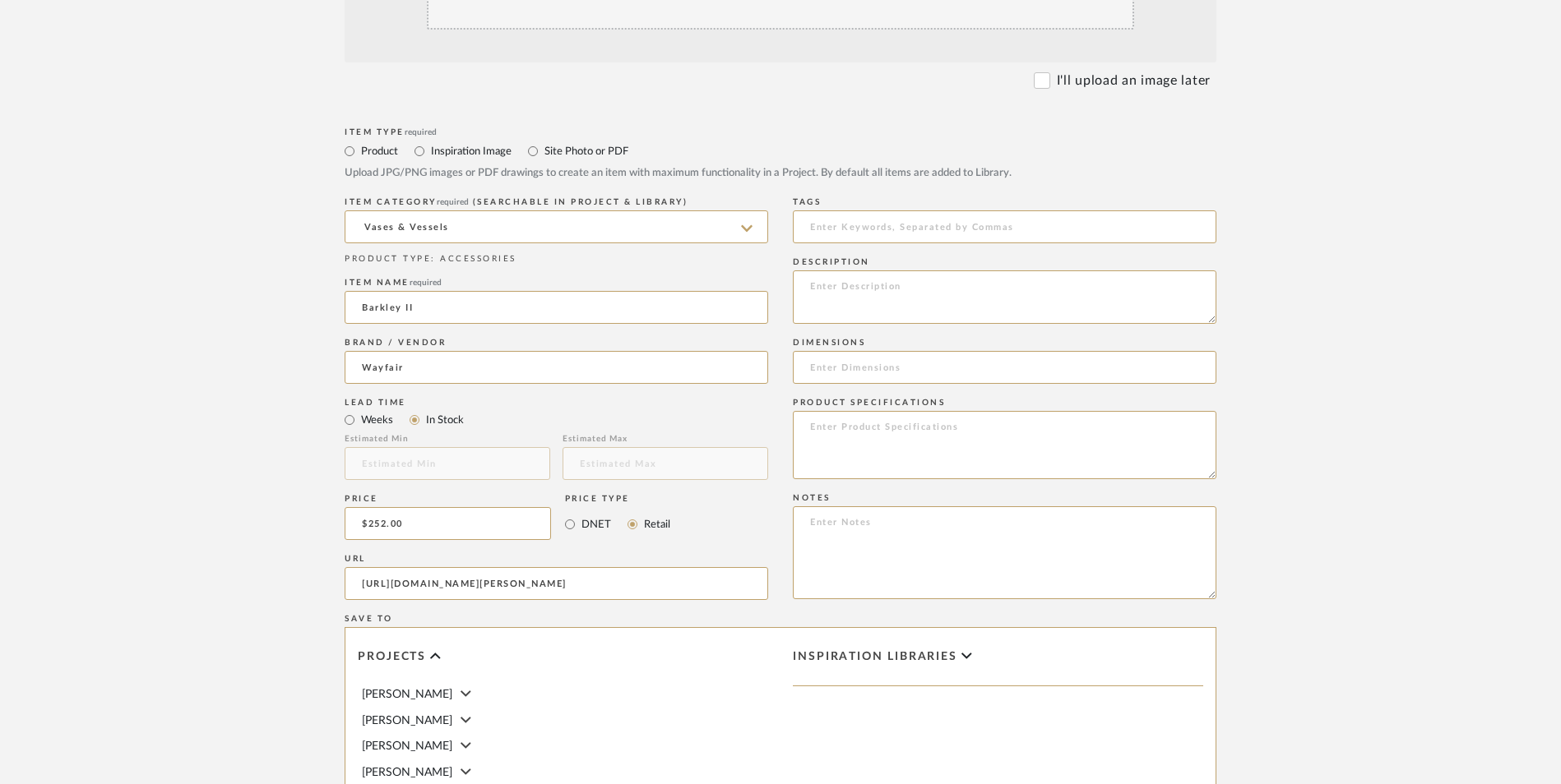
click at [194, 492] on upload-items "Create new item in [PERSON_NAME] Upload photos, documents or PDFs, or select be…" at bounding box center [780, 399] width 1561 height 1449
type input "[URL][DOMAIN_NAME][PERSON_NAME]"
click at [888, 507] on textarea at bounding box center [1004, 553] width 423 height 93
paste textarea "Option 1: ETA: SKU: Reviews - Stars Return | Refund Policy:"
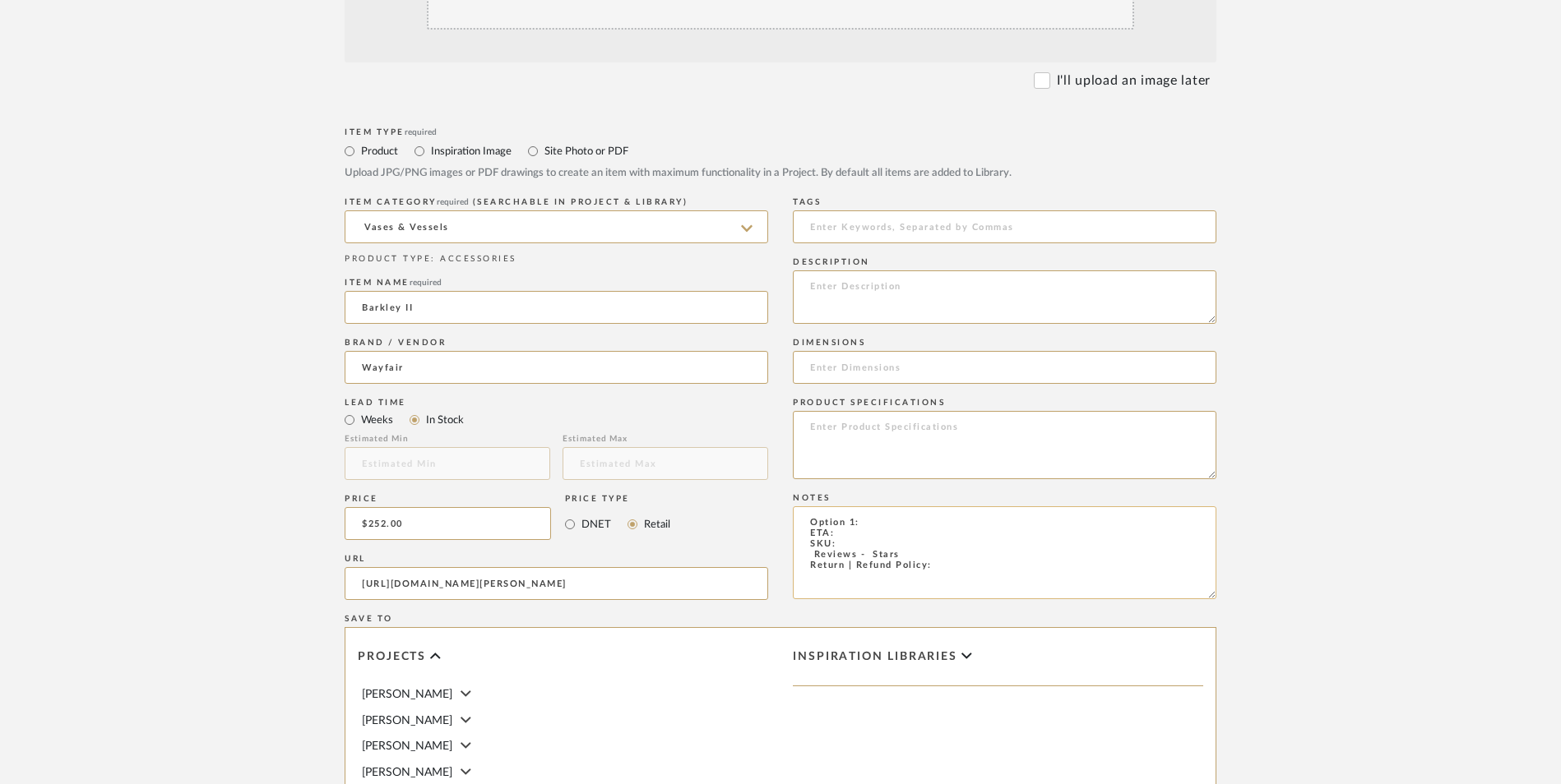
click at [886, 507] on textarea "Option 1: ETA: SKU: Reviews - Stars Return | Refund Policy:" at bounding box center [1004, 553] width 423 height 93
click at [964, 507] on textarea "Option 1: Floor Vases ETA: SKU: Reviews - Stars Return | Refund Policy:" at bounding box center [1004, 553] width 423 height 93
click at [956, 507] on textarea "Option 1: Floor Vases ETA: SKU: Reviews - Stars Return | Refund Policy: 30 Days…" at bounding box center [1004, 553] width 423 height 93
click at [804, 507] on textarea "Option 1: Floor Vases (Pair with [PERSON_NAME] I) ETA: SKU: Reviews - Stars Ret…" at bounding box center [1004, 553] width 423 height 93
click at [862, 507] on textarea "Option 1: Floor Vases (Pair with [PERSON_NAME] I) ETA: SKU: 3 Reviews - 5.0 Sta…" at bounding box center [1004, 553] width 423 height 93
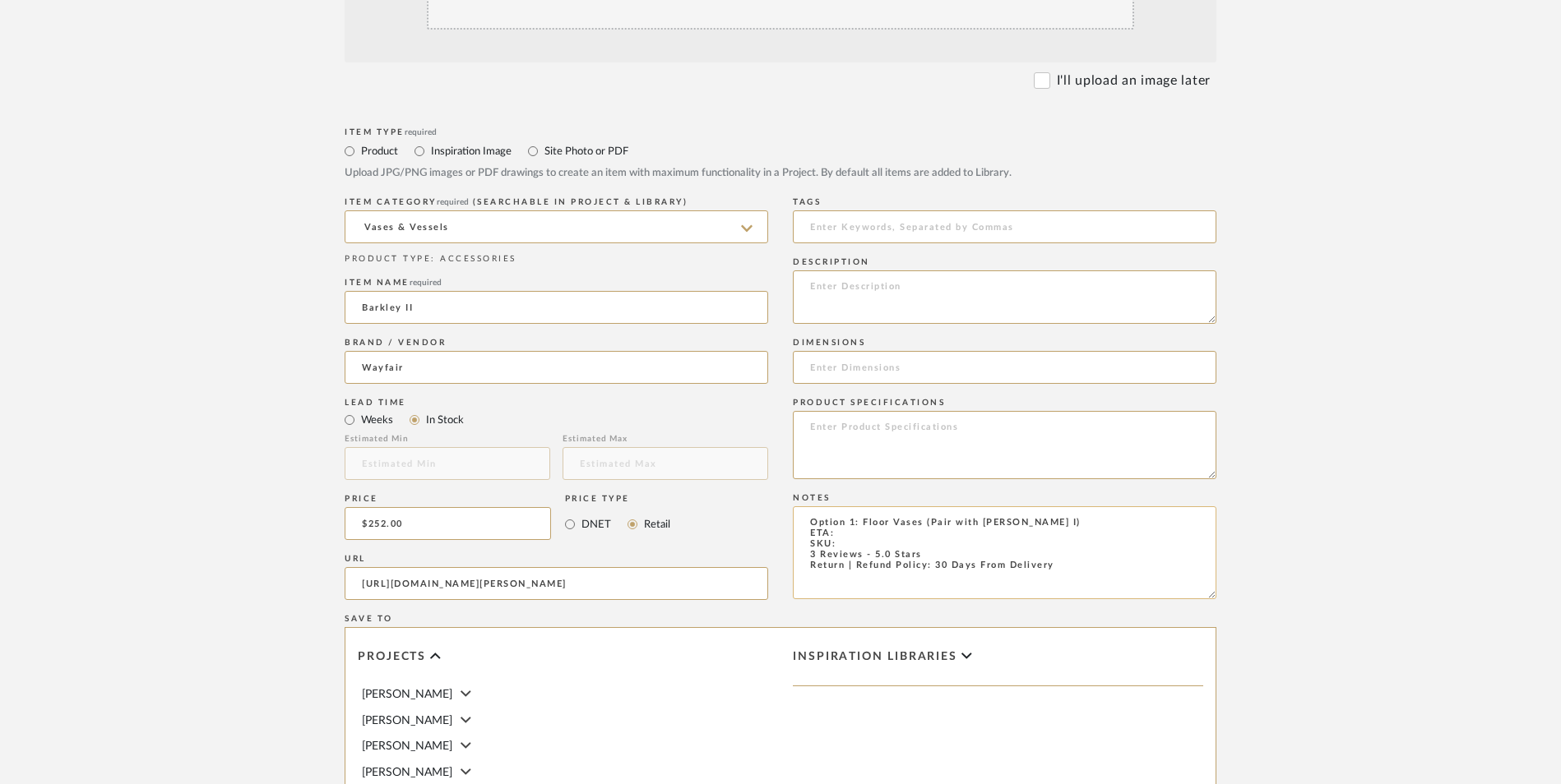
paste textarea "W112448122"
click at [843, 507] on textarea "Option 1: Floor Vases (Pair with [PERSON_NAME] I) ETA: SKU: W112448122 3 Review…" at bounding box center [1004, 553] width 423 height 93
type textarea "Option 1: Floor Vases (Pair with [PERSON_NAME] I) ETA: [DATE] SKU: W112448122 3…"
click at [916, 270] on textarea at bounding box center [1004, 297] width 423 height 54
paste textarea "Add height, shine, and sculptural appeal to your space with this tall floor vas…"
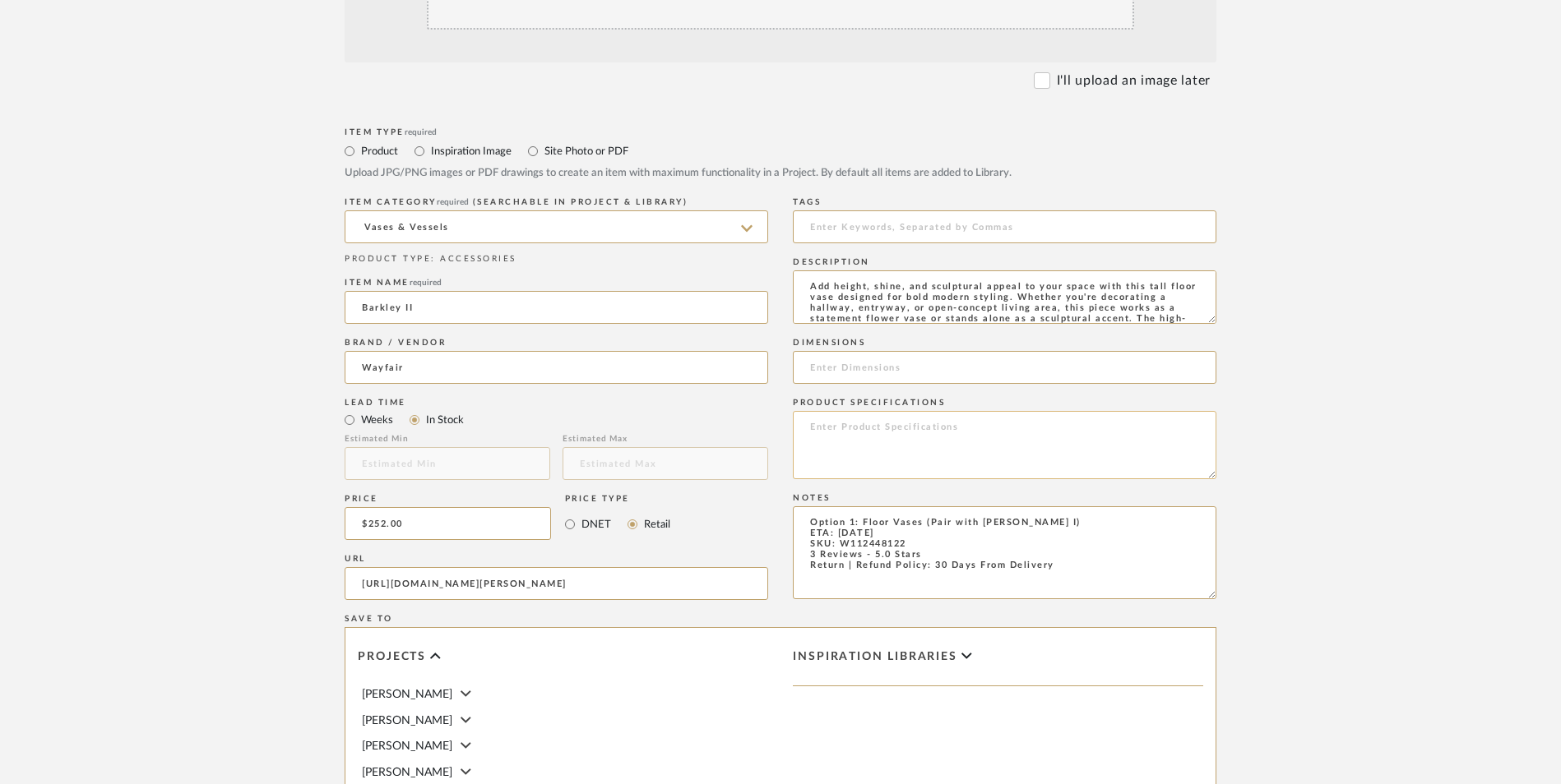
scroll to position [107, 0]
type textarea "Add height, shine, and sculptural appeal to your space with this tall floor vas…"
click at [934, 411] on textarea at bounding box center [1004, 445] width 423 height 69
type textarea "Metal"
click at [910, 351] on input at bounding box center [1004, 367] width 423 height 33
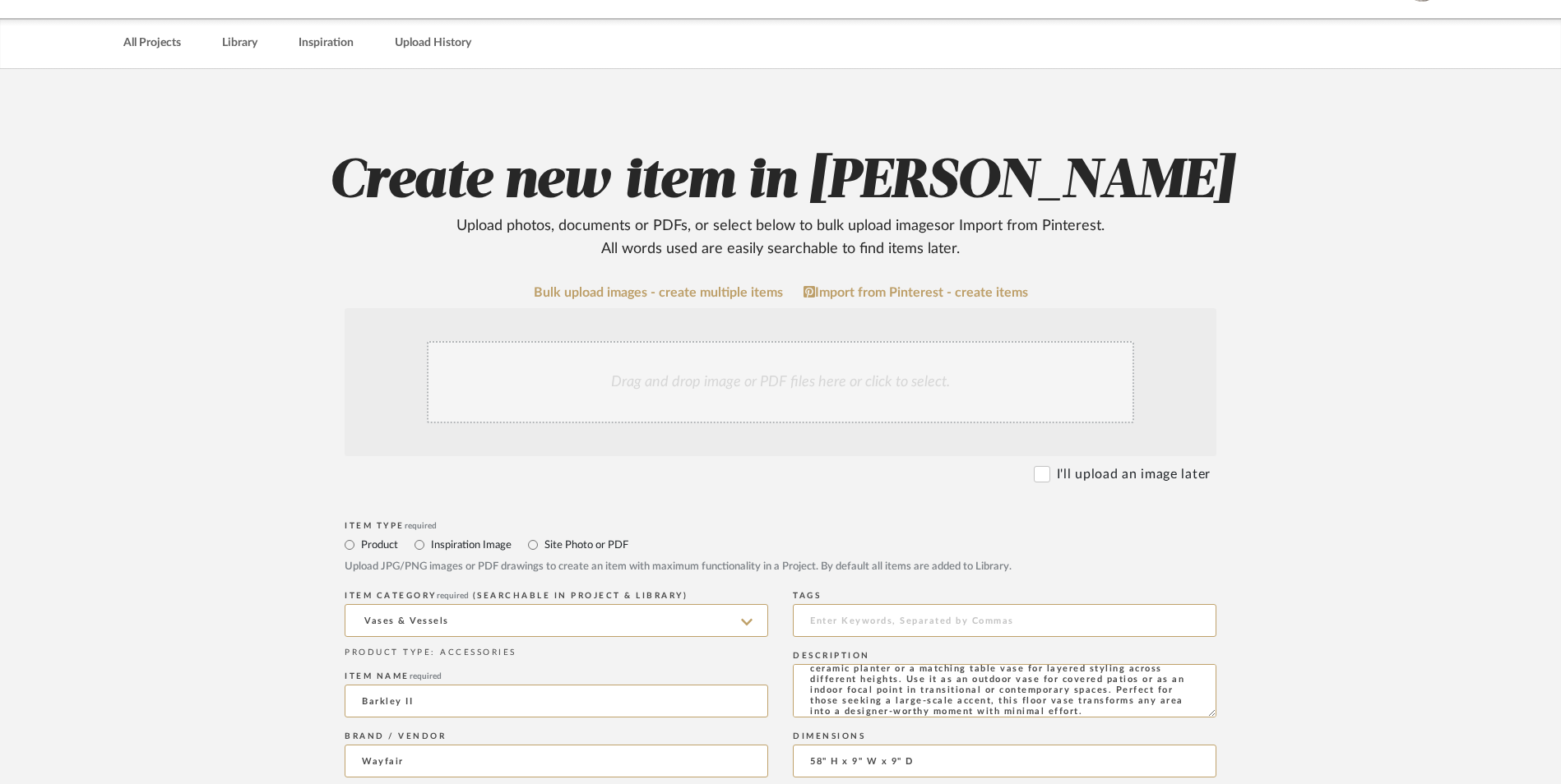
scroll to position [82, 0]
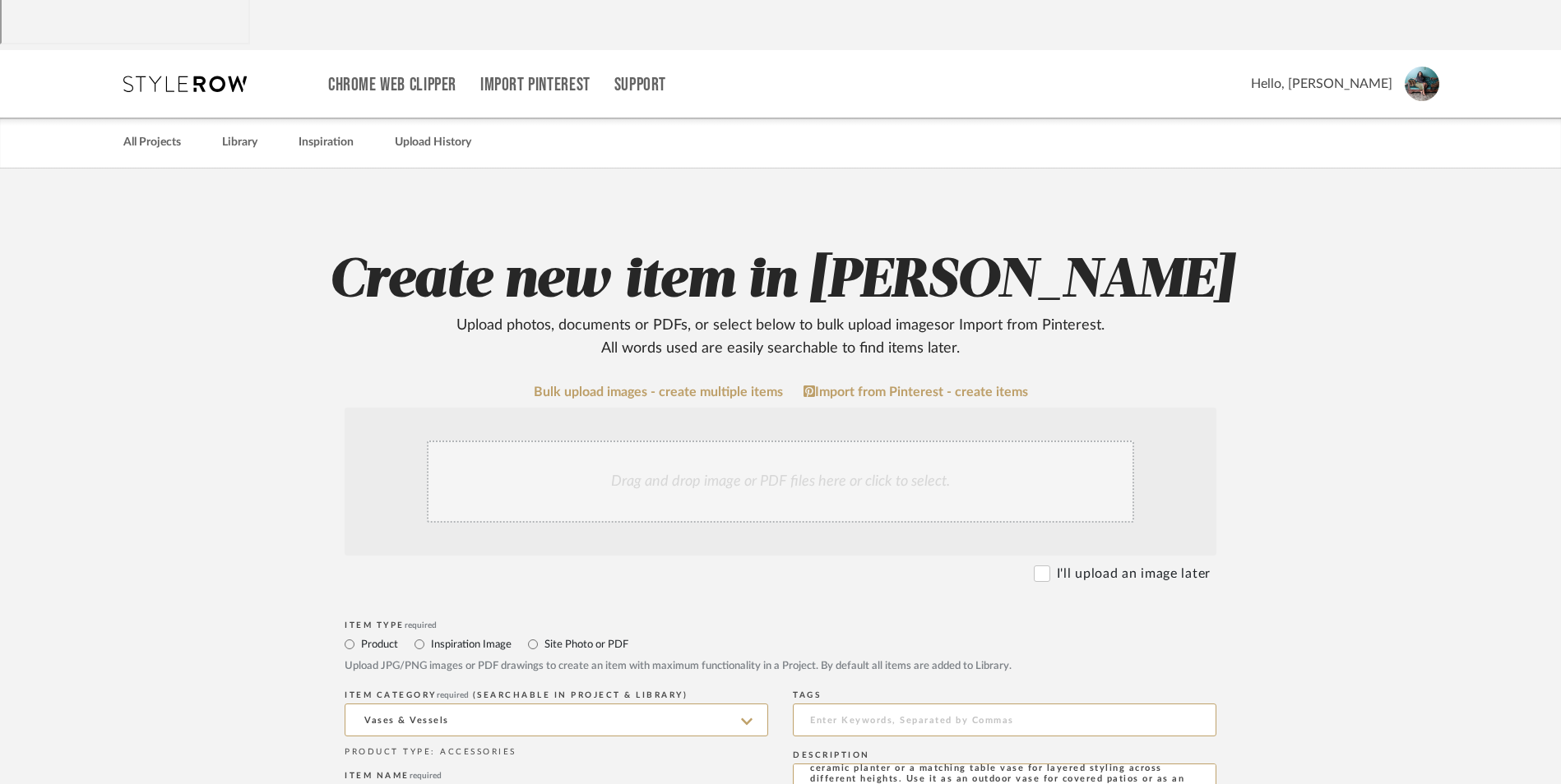
type input "58" H x 9" W x 9" D"
click at [834, 441] on div "Drag and drop image or PDF files here or click to select." at bounding box center [780, 481] width 707 height 82
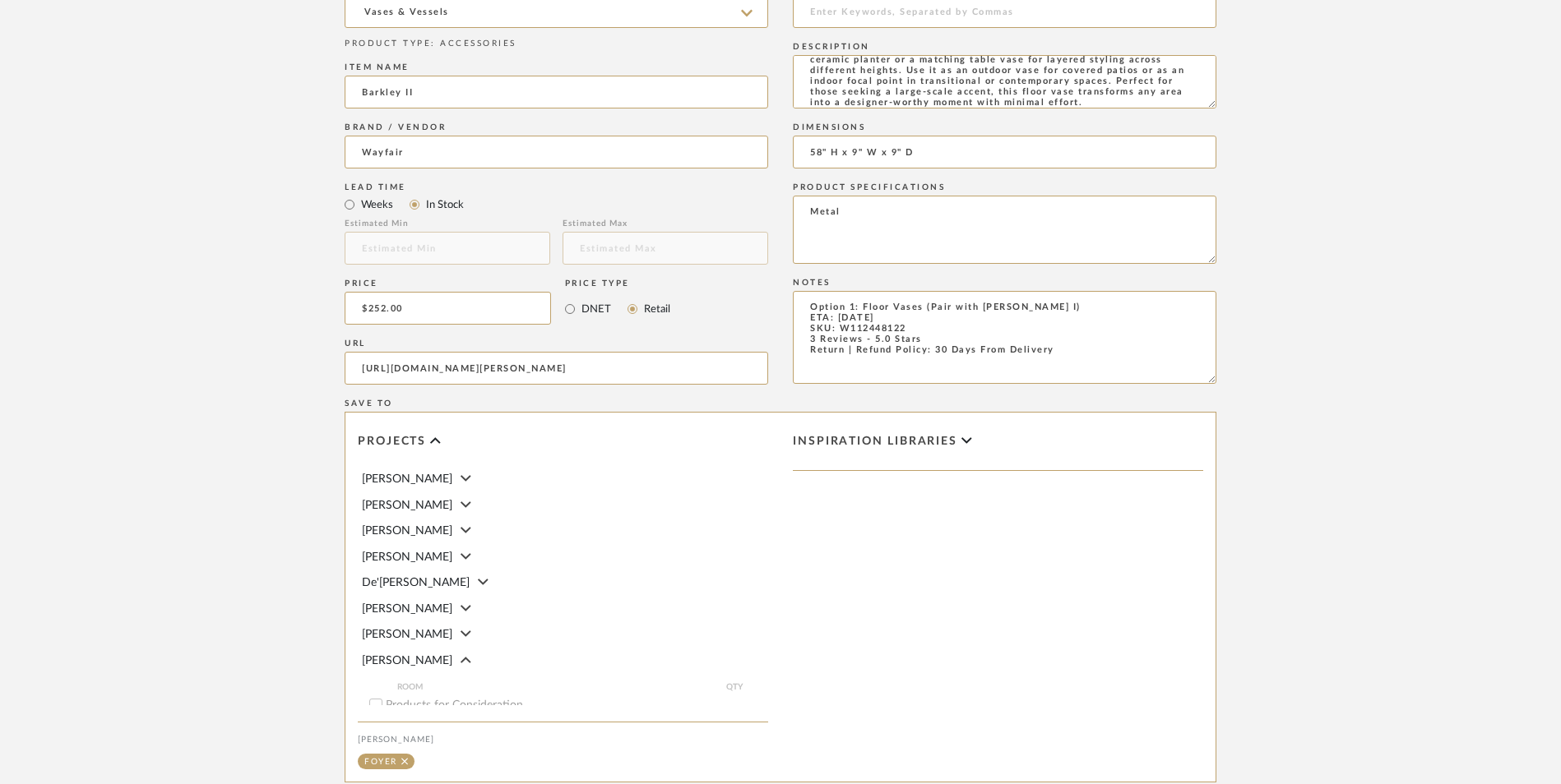
scroll to position [986, 0]
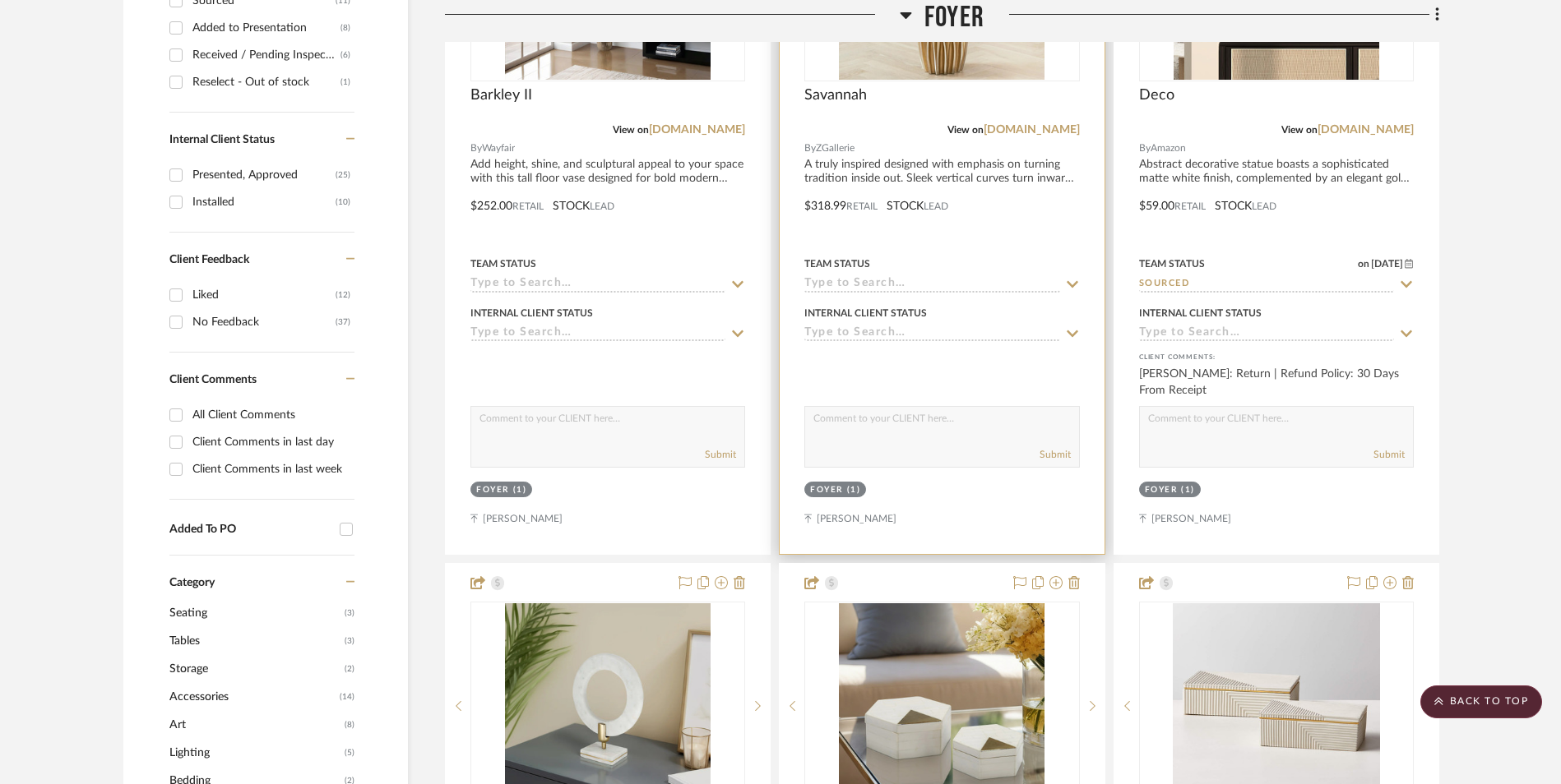
scroll to position [587, 0]
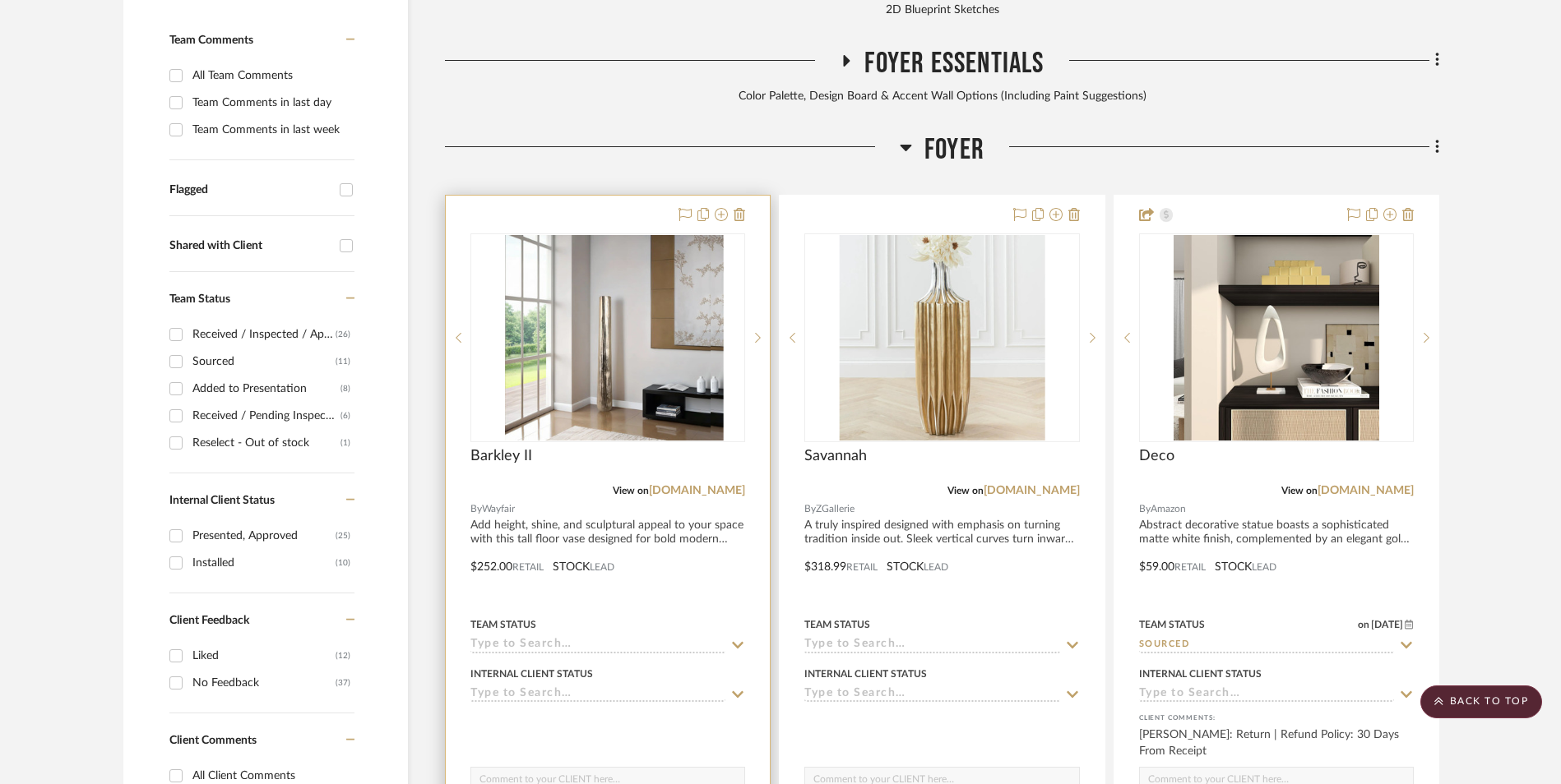
click at [627, 270] on img at bounding box center [608, 338] width 206 height 206
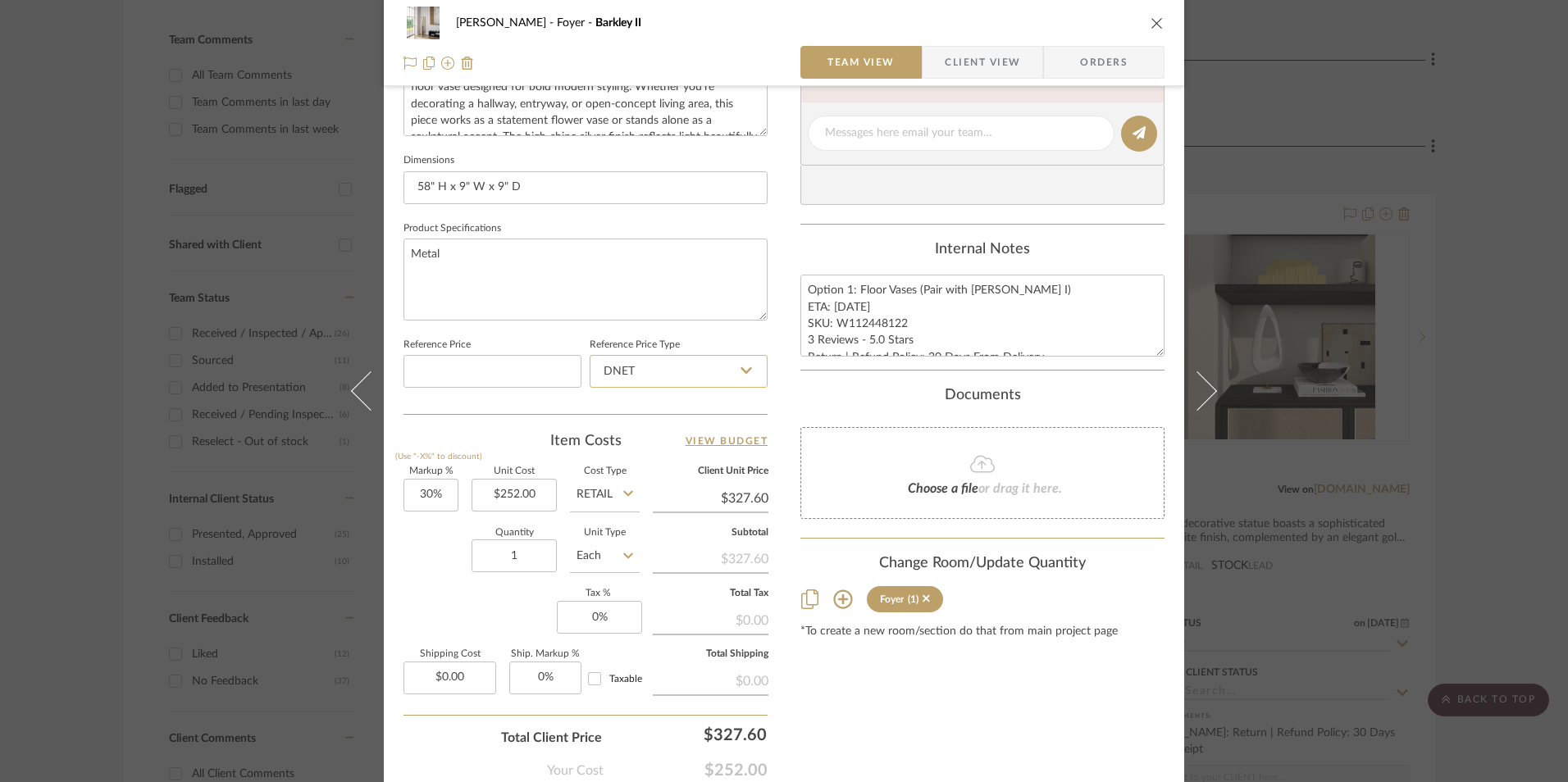
scroll to position [744, 0]
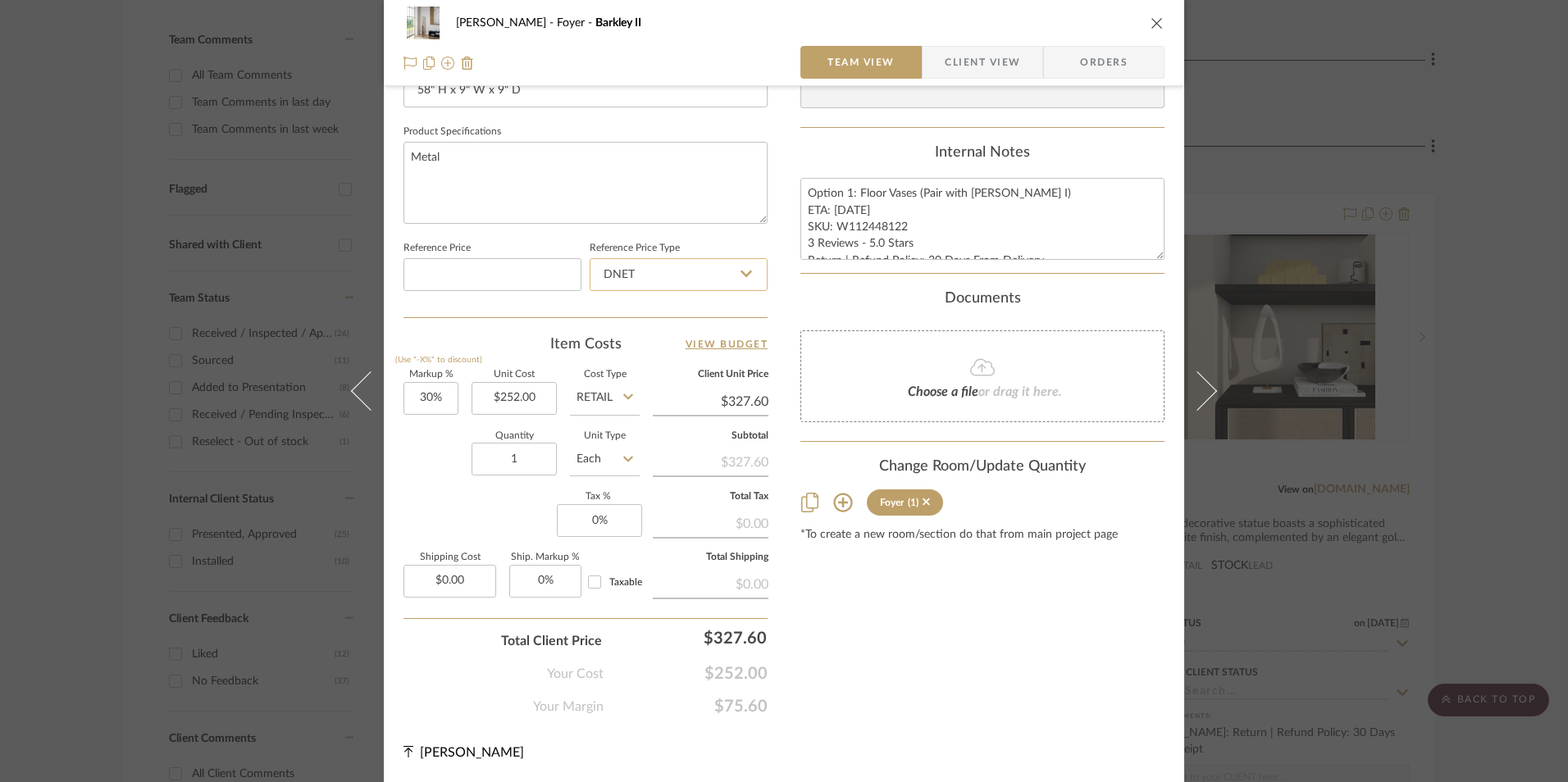
click at [674, 282] on input "DNET" at bounding box center [678, 274] width 178 height 32
click at [664, 348] on div "Retail" at bounding box center [685, 358] width 203 height 42
type input "Retail"
click at [874, 237] on textarea "Option 1: Floor Vases (Pair with [PERSON_NAME] I) ETA: [DATE] SKU: W112448122 3…" at bounding box center [982, 219] width 364 height 82
drag, startPoint x: 901, startPoint y: 227, endPoint x: 833, endPoint y: 224, distance: 68.1
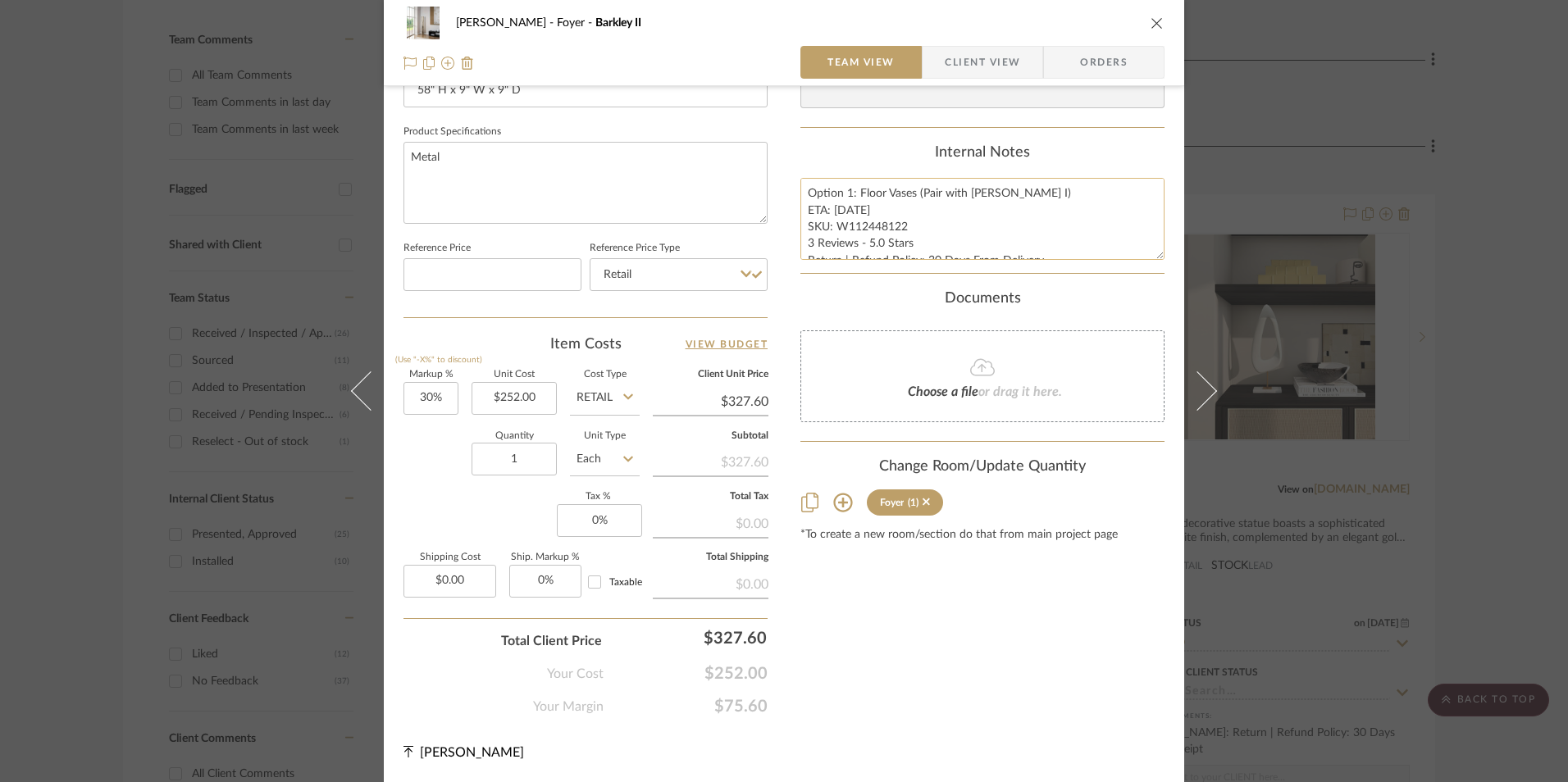
click at [833, 224] on textarea "Option 1: Floor Vases (Pair with [PERSON_NAME] I) ETA: [DATE] SKU: W112448122 3…" at bounding box center [982, 219] width 364 height 82
type input "30"
click at [410, 403] on input "30" at bounding box center [431, 398] width 55 height 32
click at [442, 481] on div "Quantity 1 Unit Type Each" at bounding box center [521, 461] width 236 height 58
type input "0%"
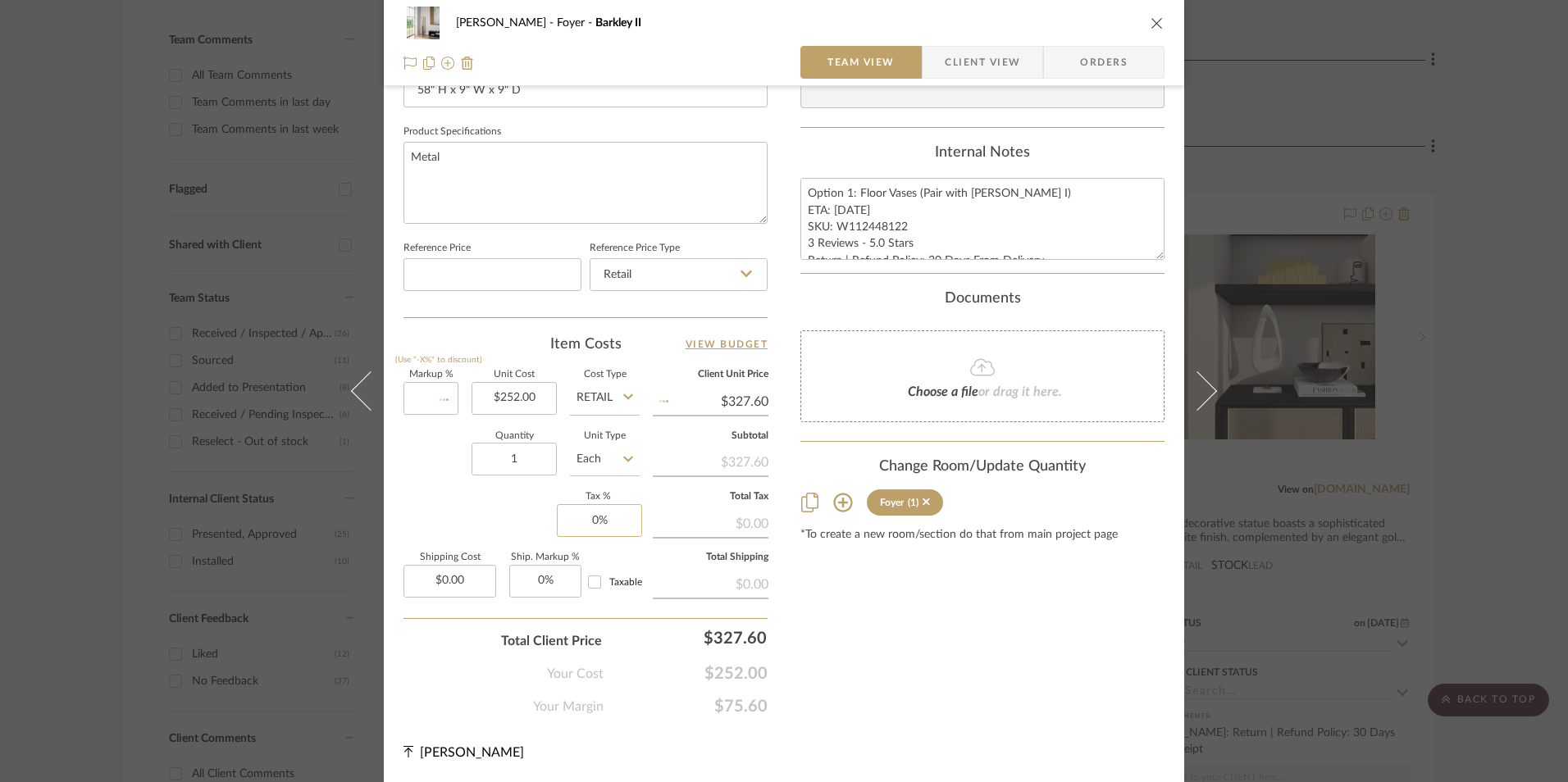
type input "$252.00"
click at [585, 512] on input "0" at bounding box center [599, 520] width 85 height 32
type input "8.25%"
click at [879, 564] on div "Content here copies to Client View - confirm visibility there. Show in Client D…" at bounding box center [982, 42] width 364 height 1350
click at [1128, 68] on span "Orders" at bounding box center [1103, 61] width 83 height 32
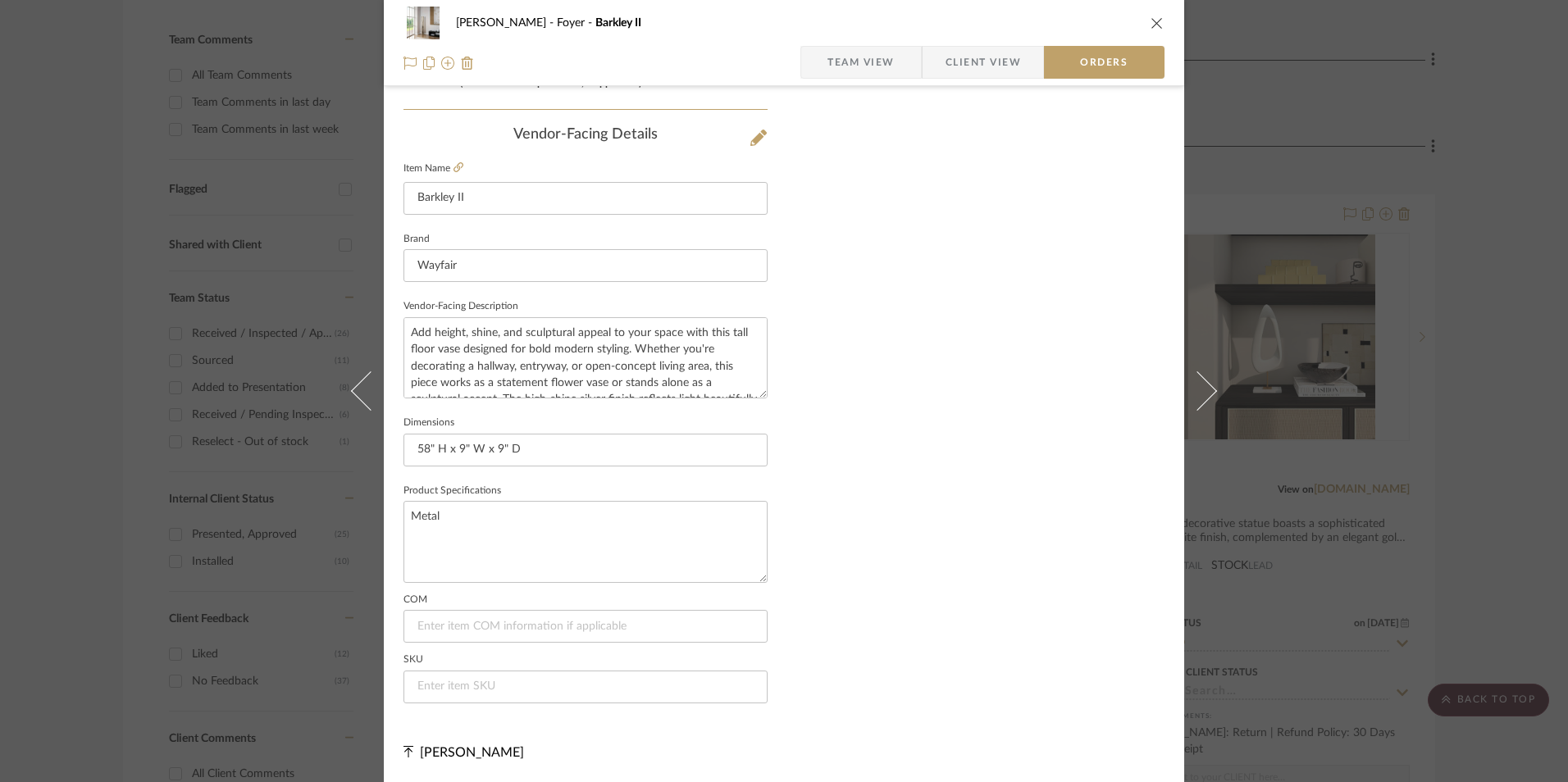
scroll to position [962, 0]
click at [468, 694] on input at bounding box center [585, 686] width 364 height 32
paste input "W112448122"
type input "W112448122"
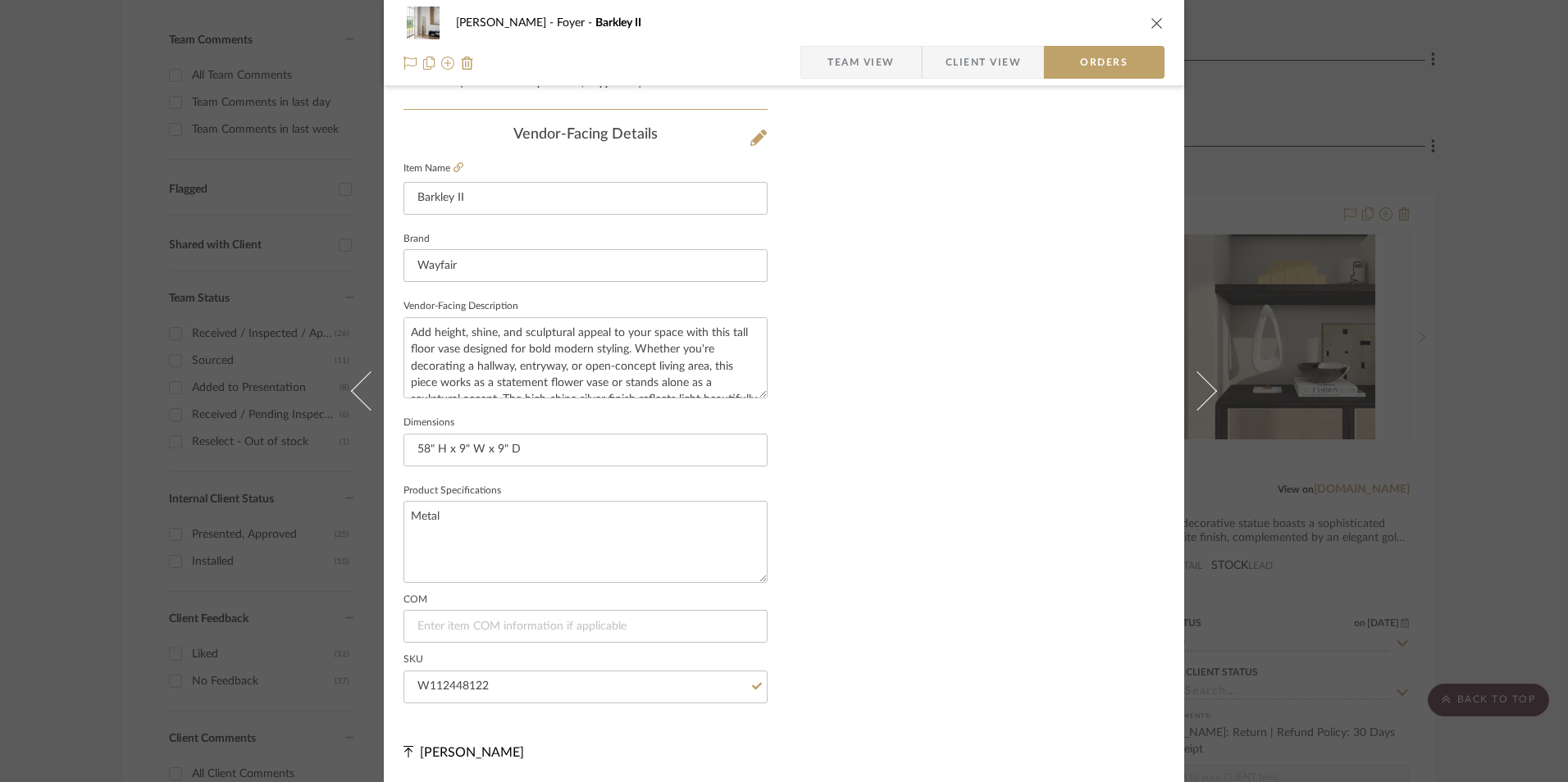
click at [853, 47] on span "Team View" at bounding box center [861, 61] width 68 height 32
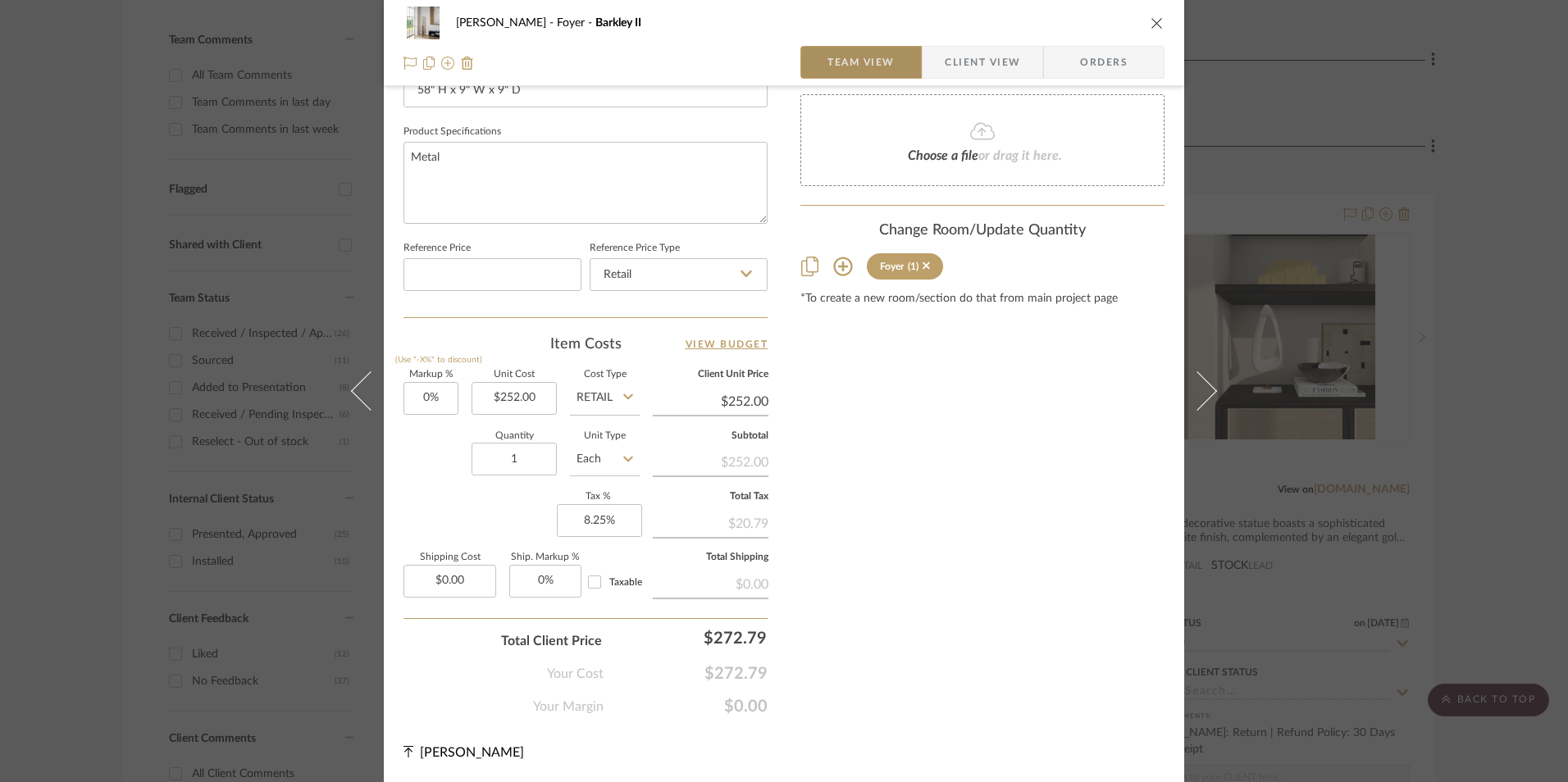
scroll to position [744, 0]
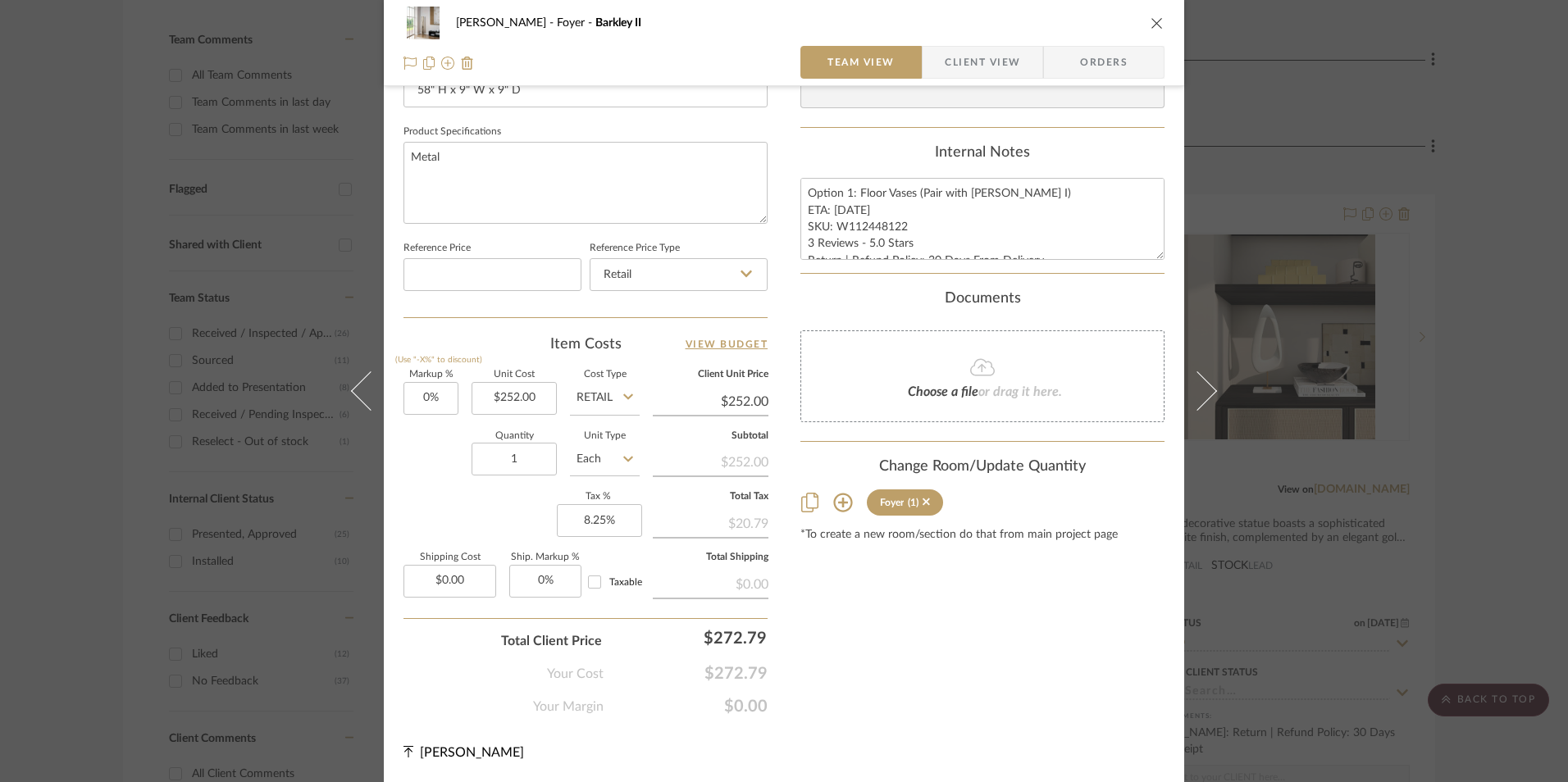
click at [1505, 367] on div "[PERSON_NAME] Foyer [PERSON_NAME] Team View Client View Orders 1 / 3 Team-Facin…" at bounding box center [784, 391] width 1568 height 782
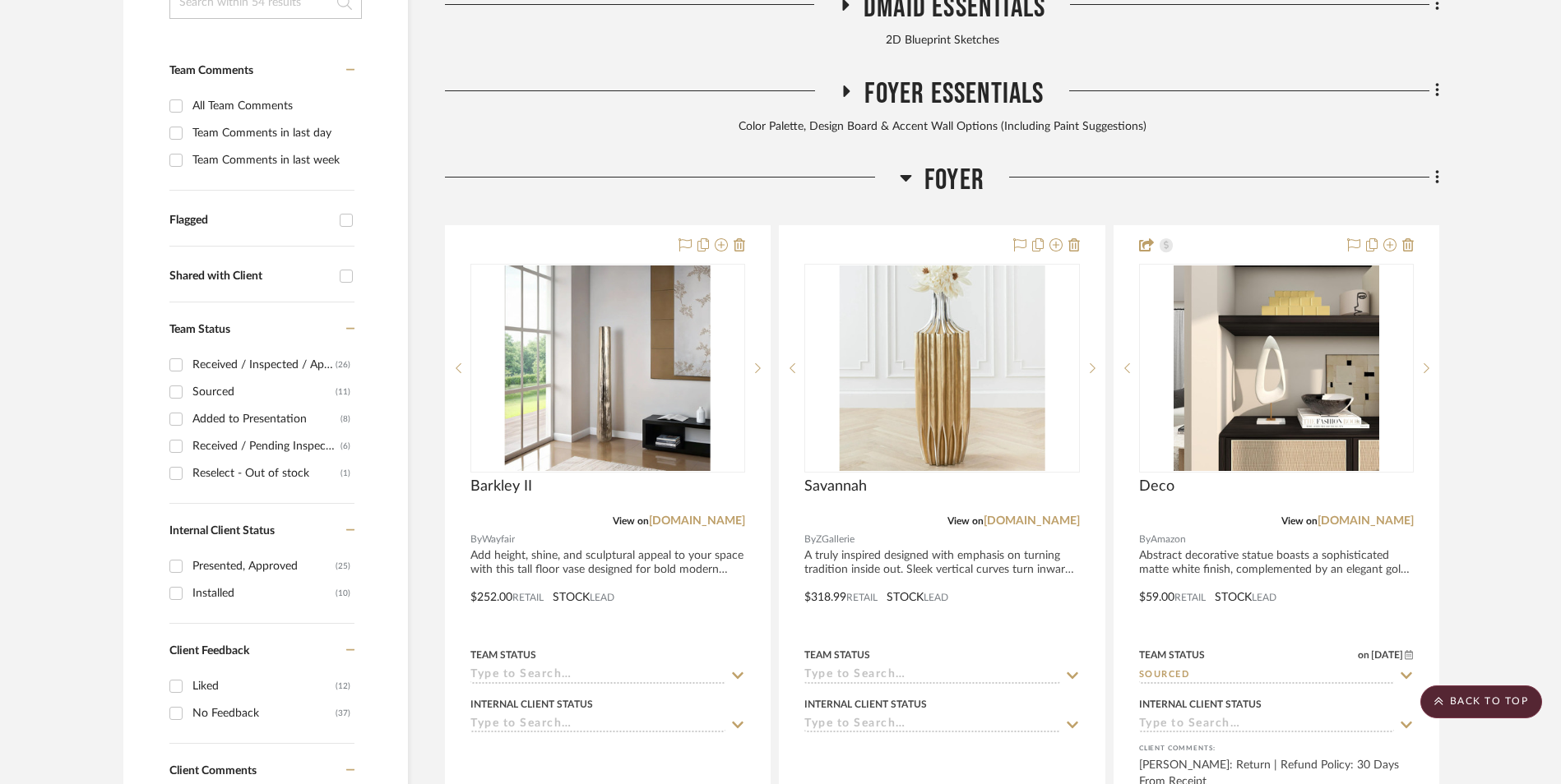
scroll to position [505, 0]
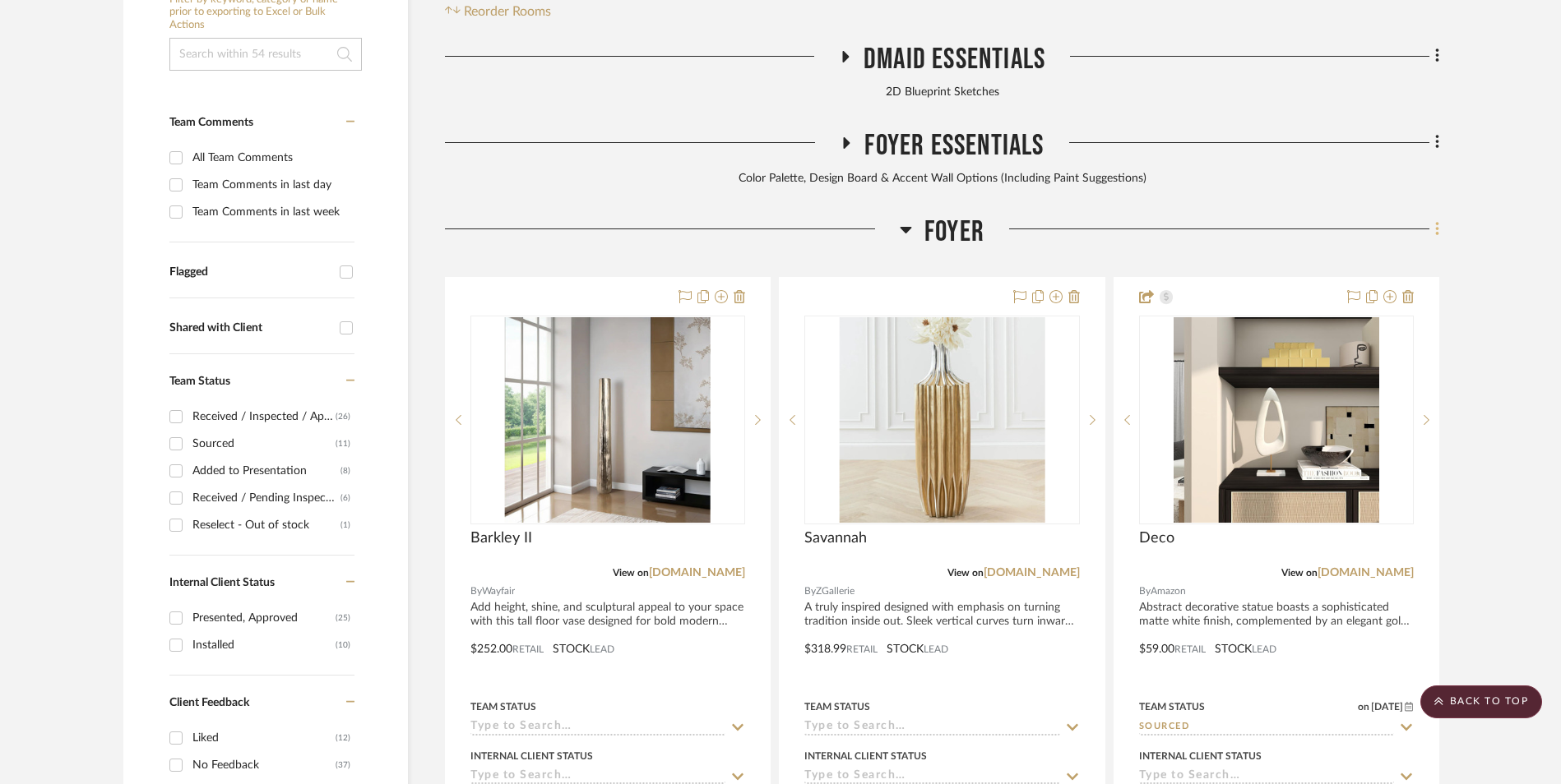
click at [1433, 217] on fa-icon at bounding box center [1434, 231] width 11 height 27
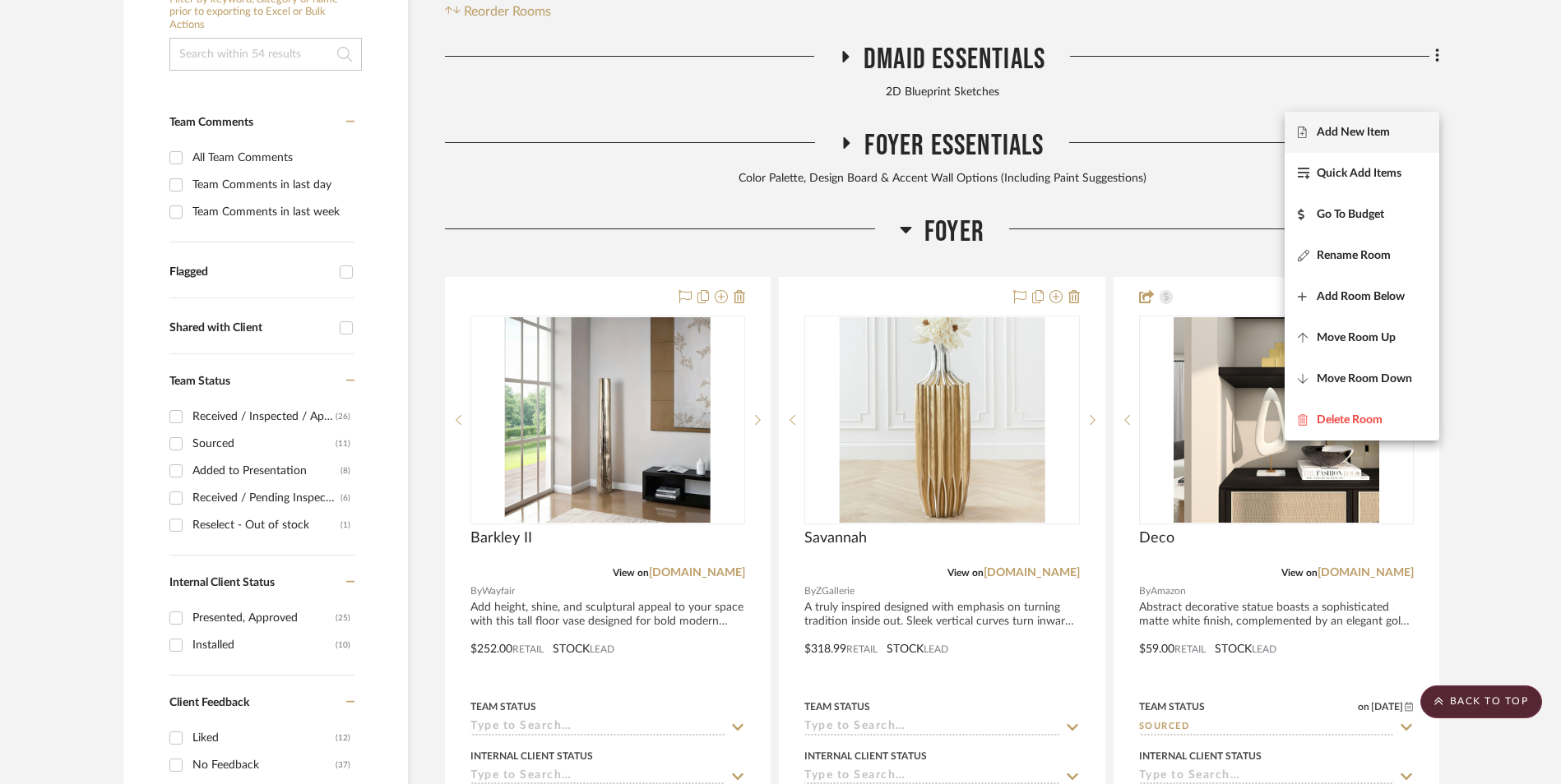
click at [1377, 132] on span "Add New Item" at bounding box center [1352, 132] width 73 height 14
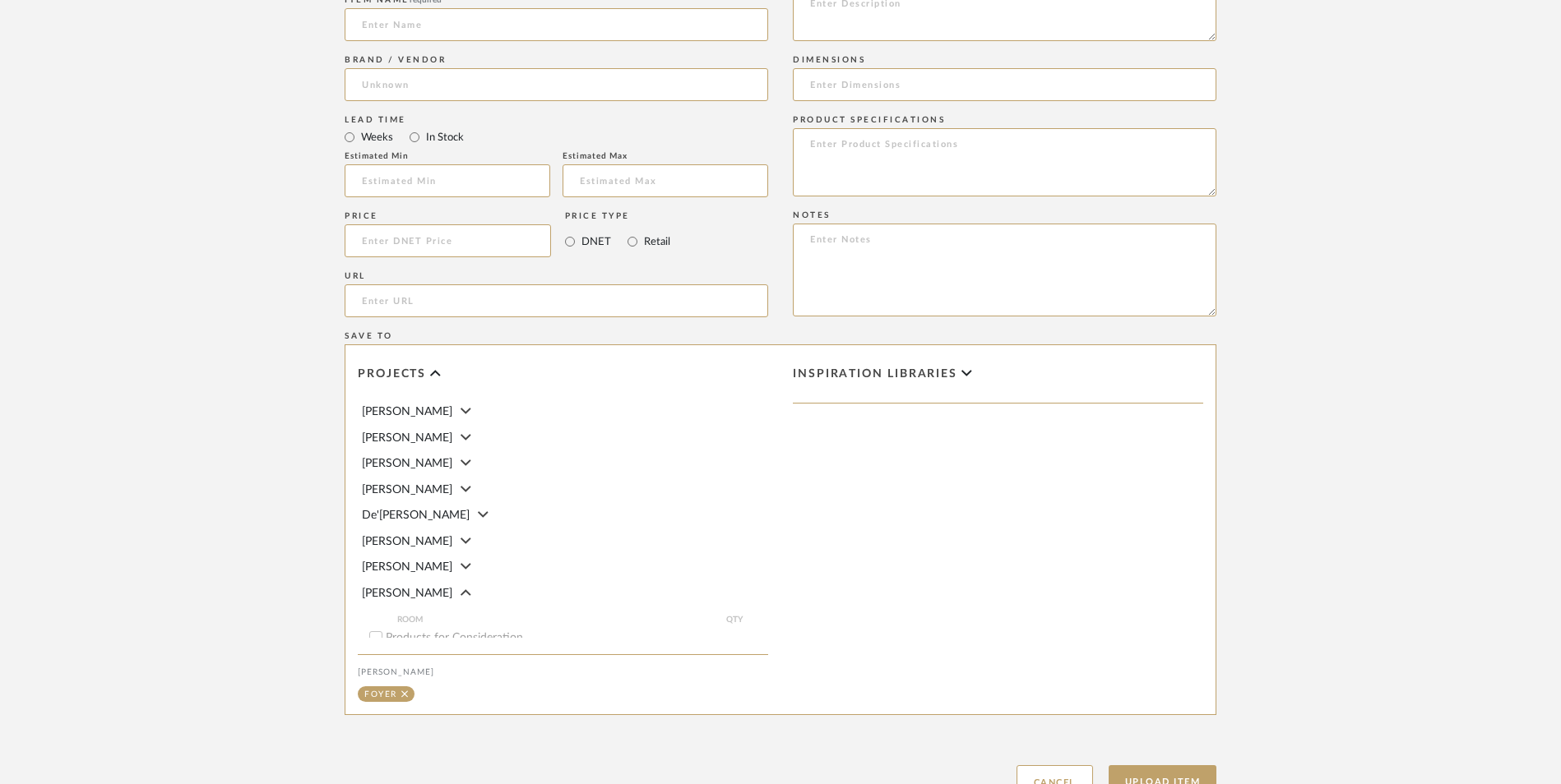
scroll to position [860, 0]
click at [426, 223] on input at bounding box center [448, 239] width 207 height 33
type input "$138.96"
click at [233, 136] on upload-items "Create new item in [PERSON_NAME] Upload photos, documents or PDFs, or select be…" at bounding box center [780, 115] width 1561 height 1449
click at [635, 231] on input "Retail" at bounding box center [632, 241] width 19 height 19
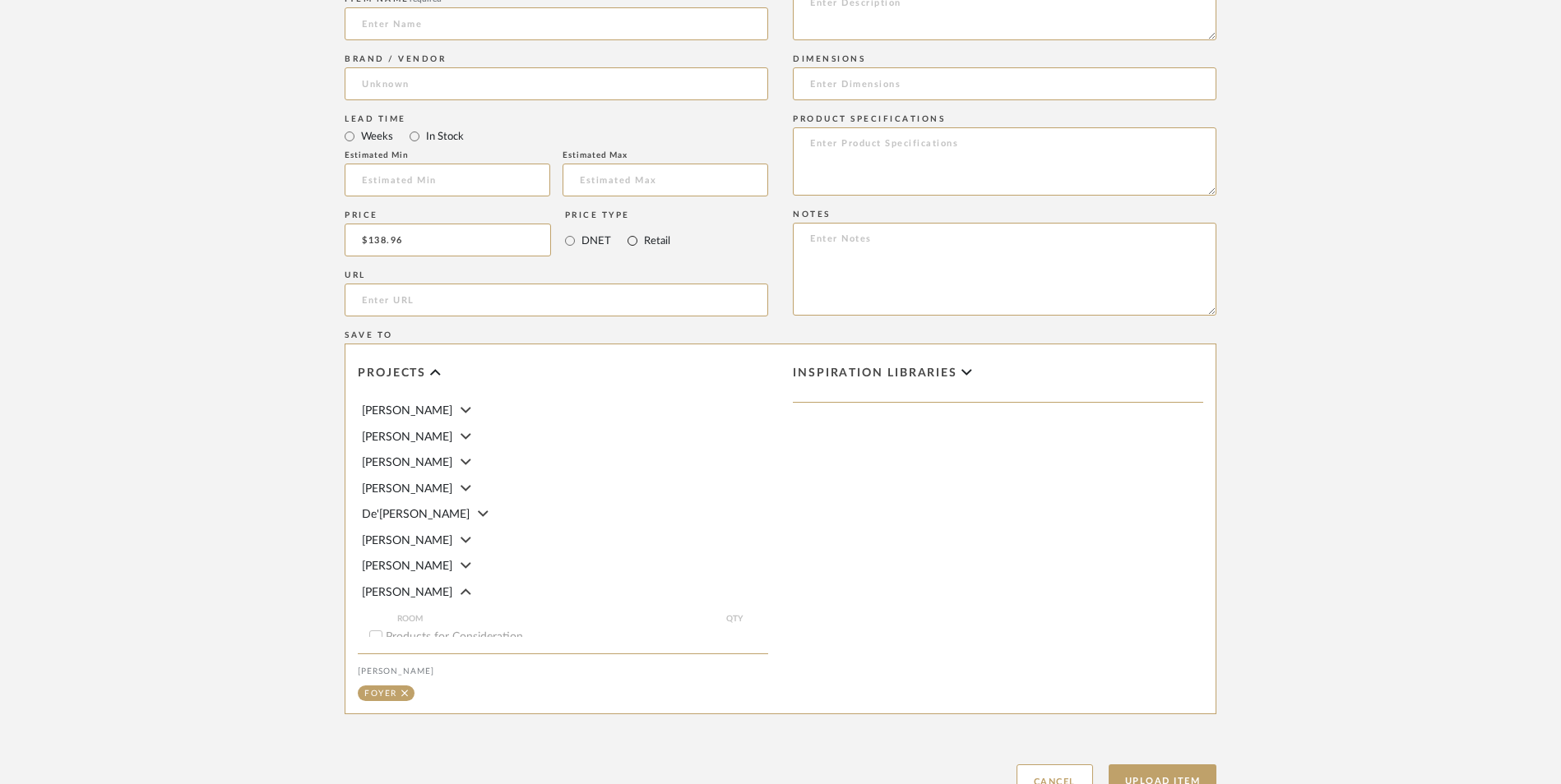
radio input "true"
click at [595, 283] on input "url" at bounding box center [556, 299] width 423 height 33
paste input "[URL][DOMAIN_NAME][PERSON_NAME]"
type input "[URL][DOMAIN_NAME][PERSON_NAME]"
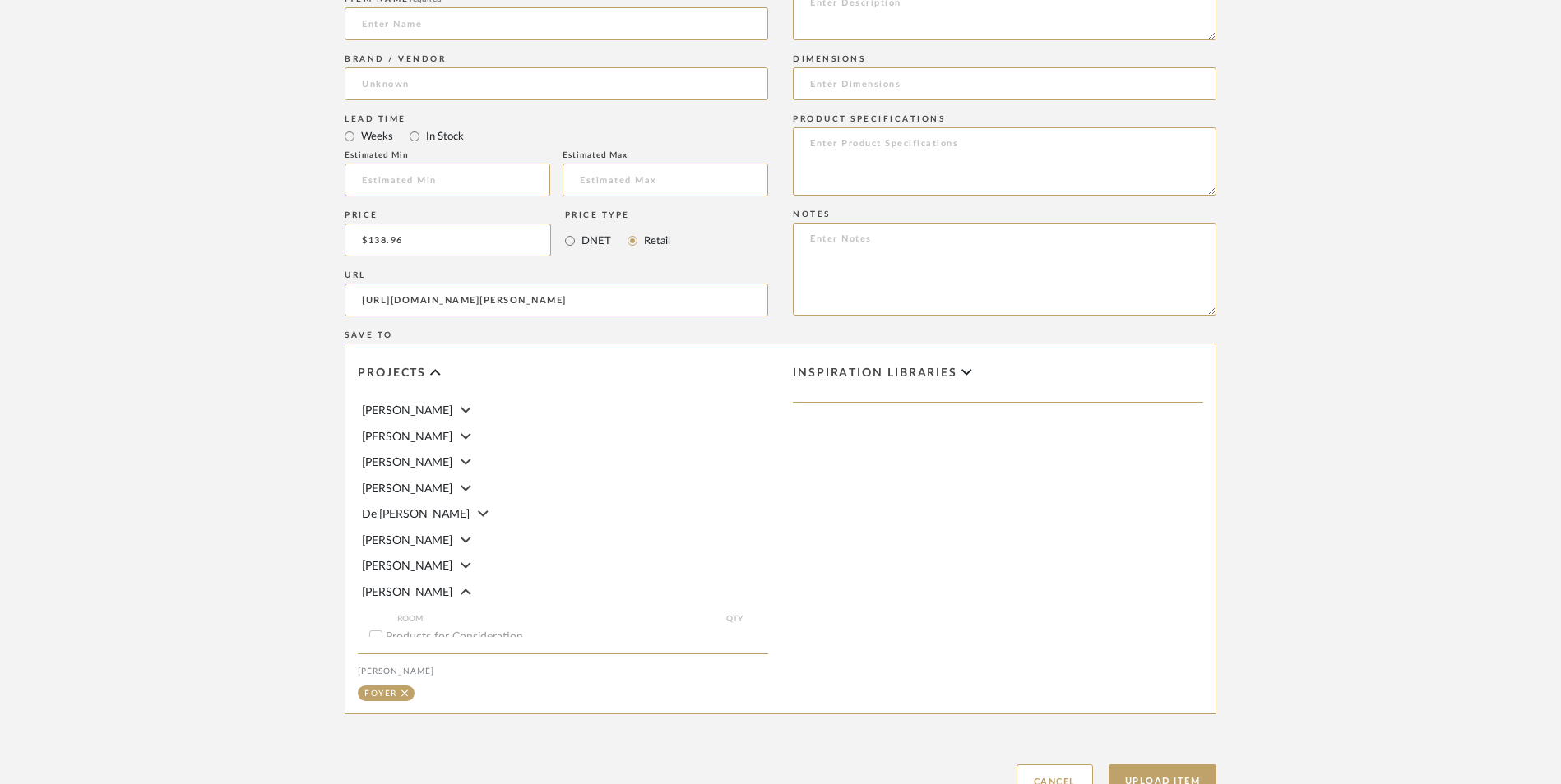
click at [239, 257] on upload-items "Create new item in [PERSON_NAME] Upload photos, documents or PDFs, or select be…" at bounding box center [780, 115] width 1561 height 1449
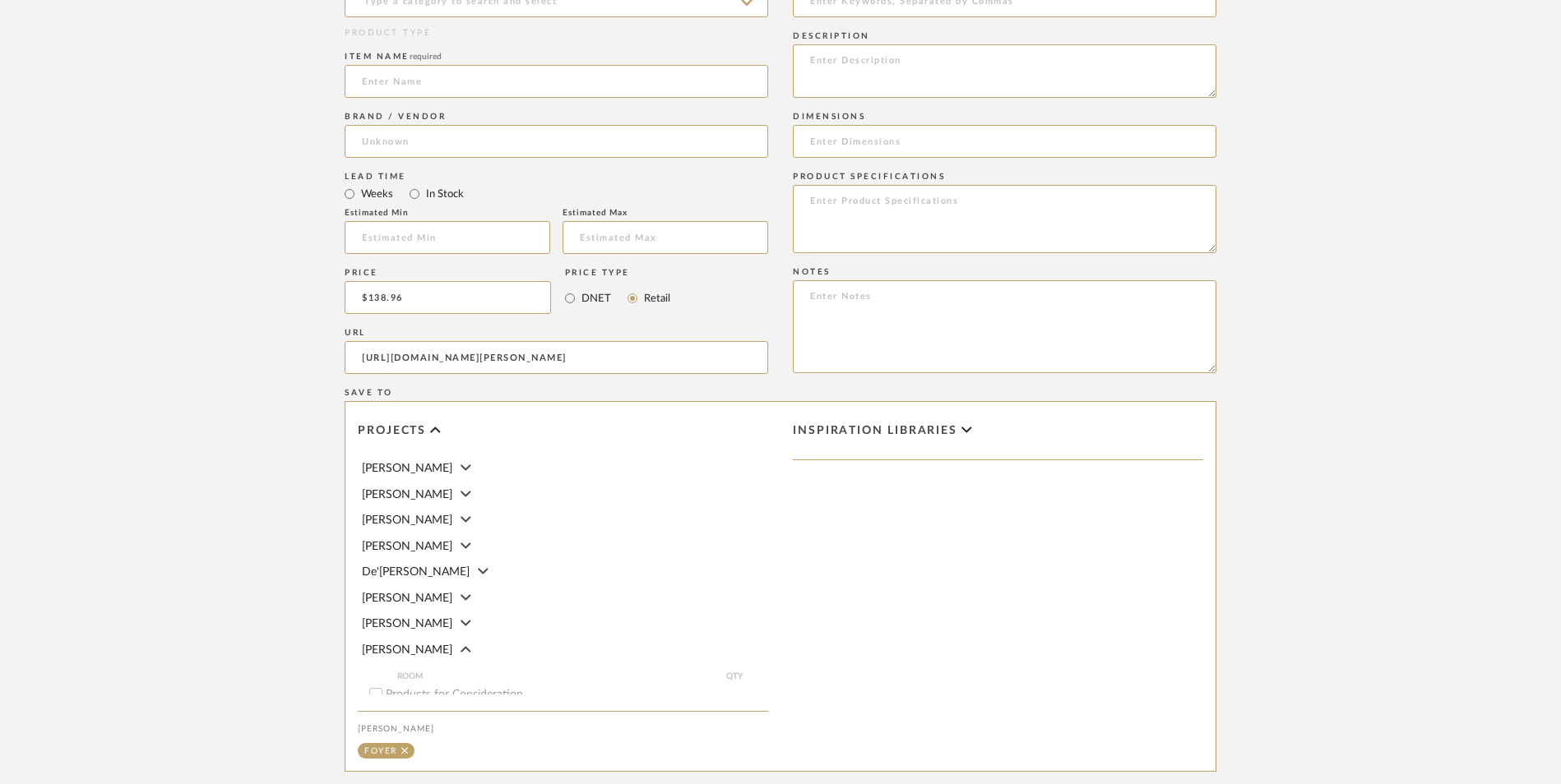
scroll to position [695, 0]
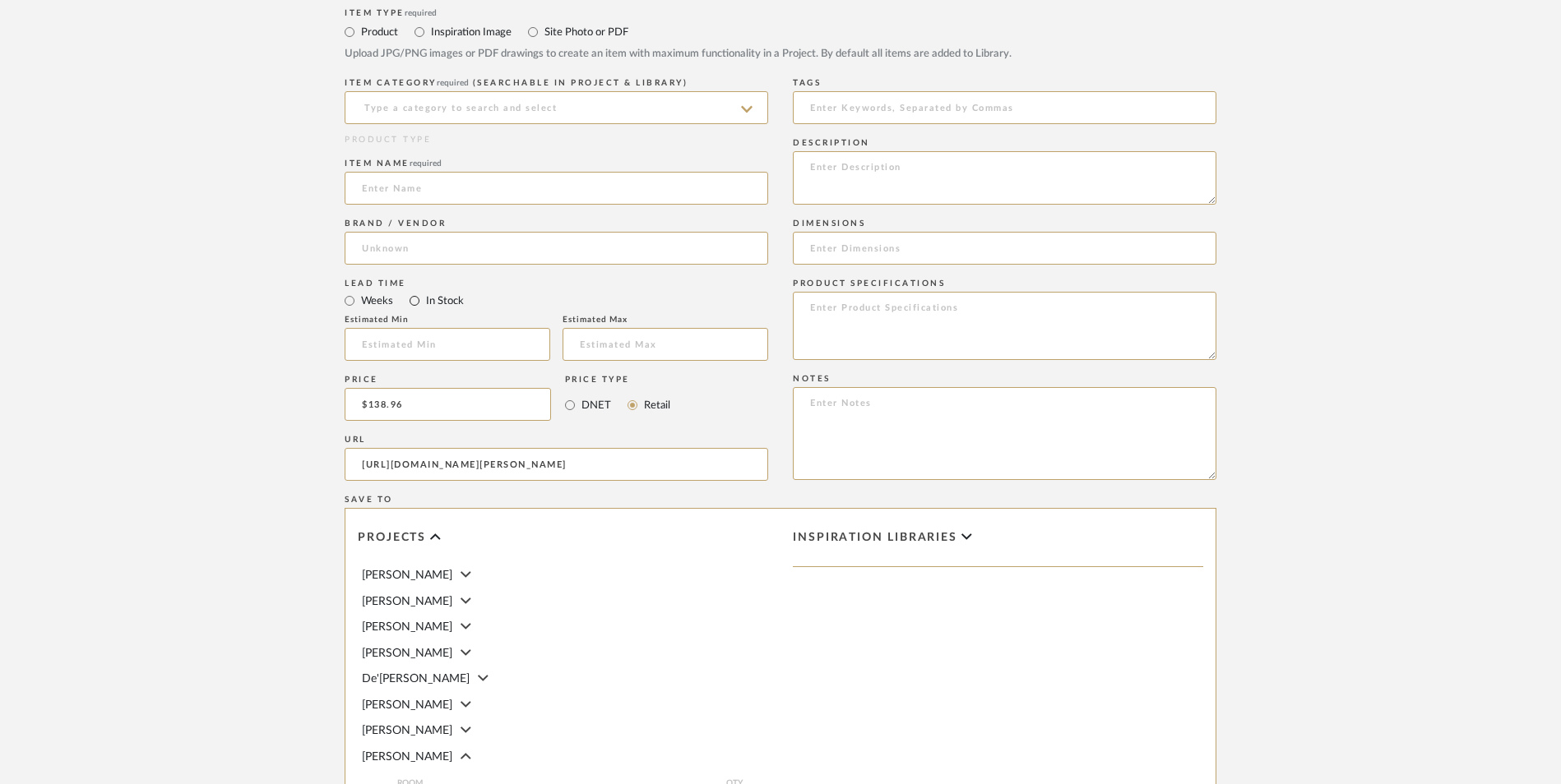
click at [413, 291] on input "In Stock" at bounding box center [414, 301] width 19 height 19
radio input "true"
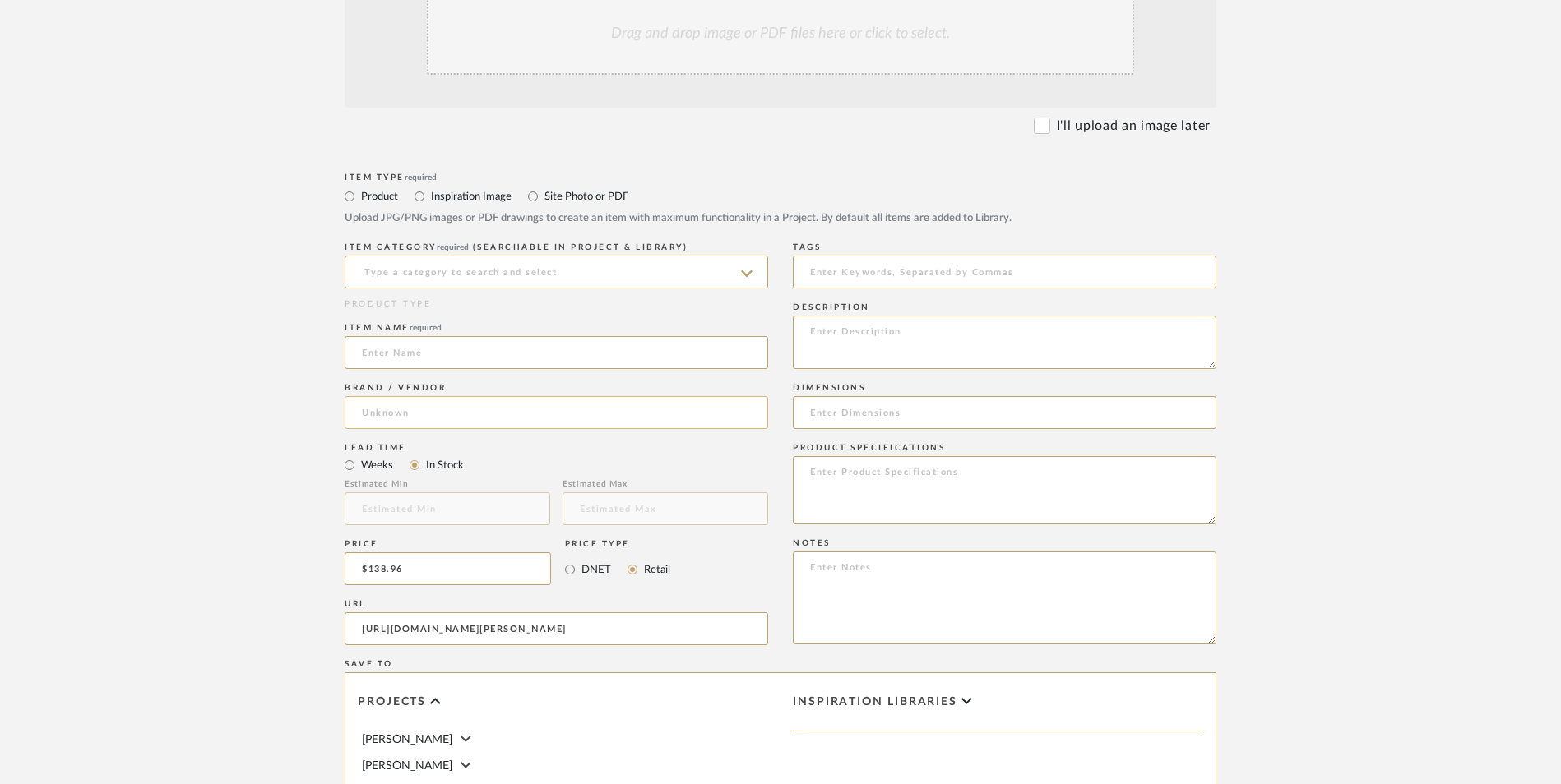
click at [453, 396] on input at bounding box center [556, 412] width 423 height 33
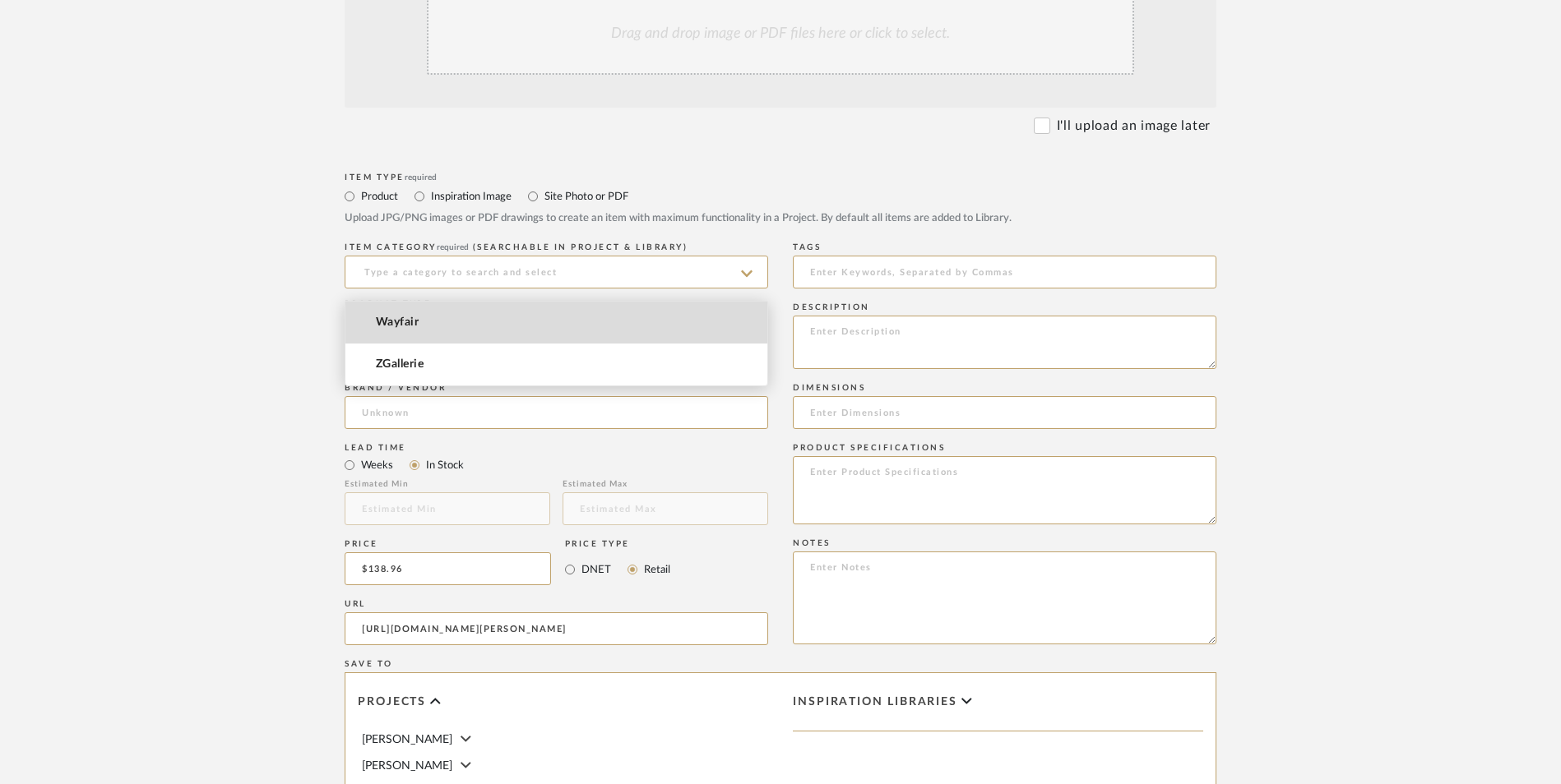
click at [464, 322] on mat-option "Wayfair" at bounding box center [555, 323] width 421 height 42
type input "Wayfair"
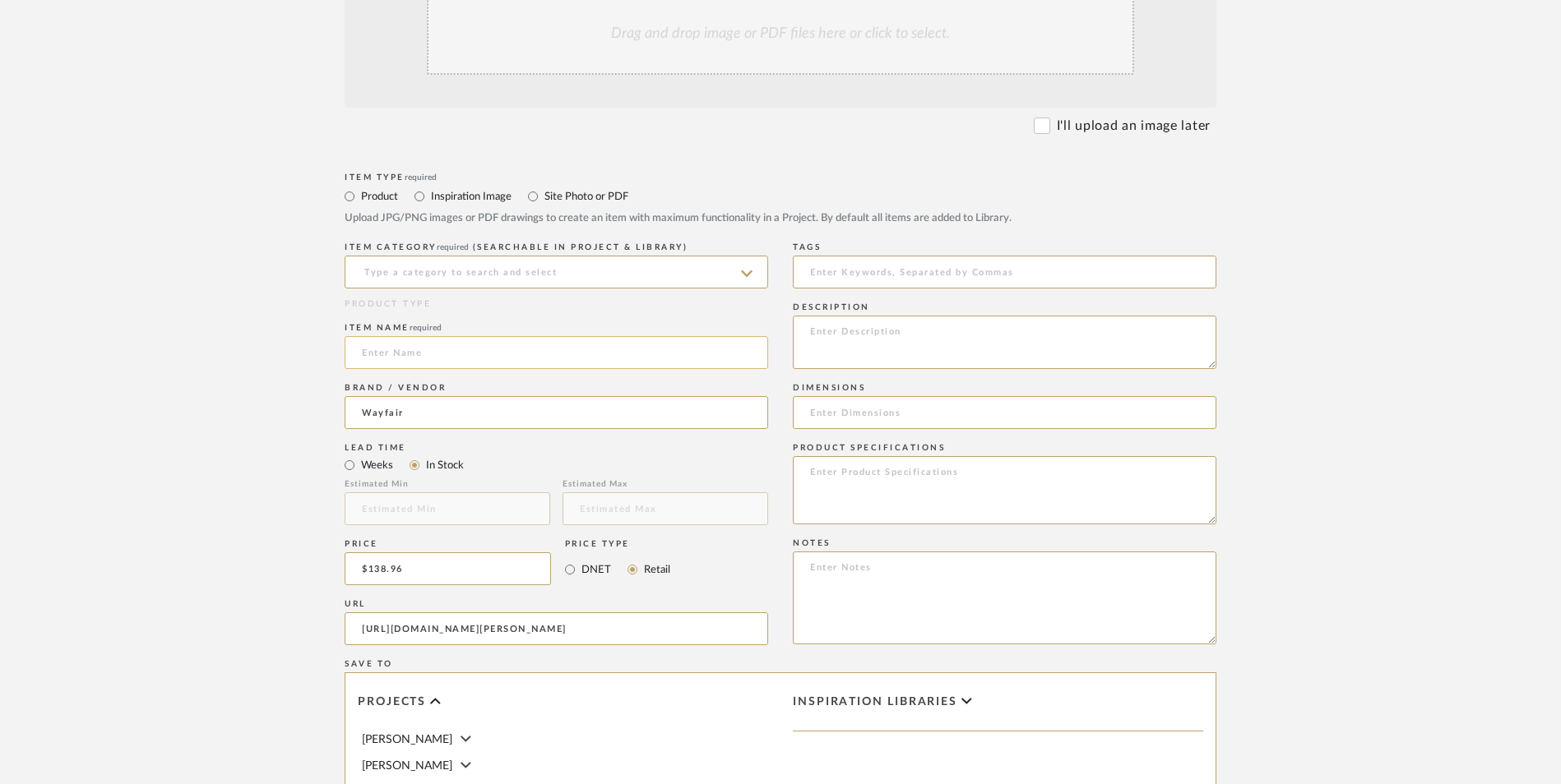
click at [439, 336] on input at bounding box center [556, 352] width 423 height 33
type input "[PERSON_NAME] I"
click at [477, 256] on input at bounding box center [556, 272] width 423 height 33
click at [457, 186] on div "Vases & Vessels" at bounding box center [555, 181] width 421 height 42
type input "Vases & Vessels"
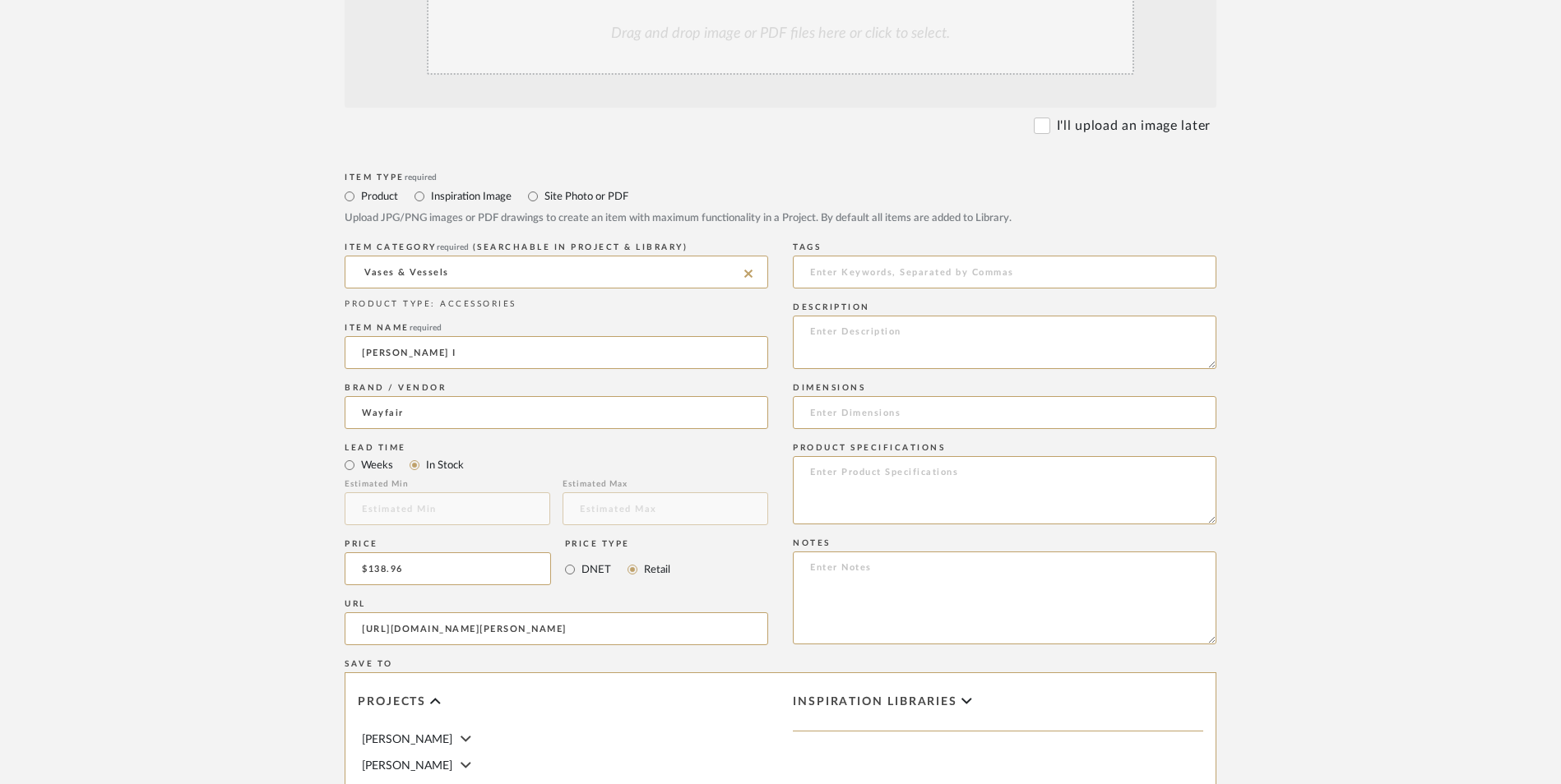
scroll to position [283, 0]
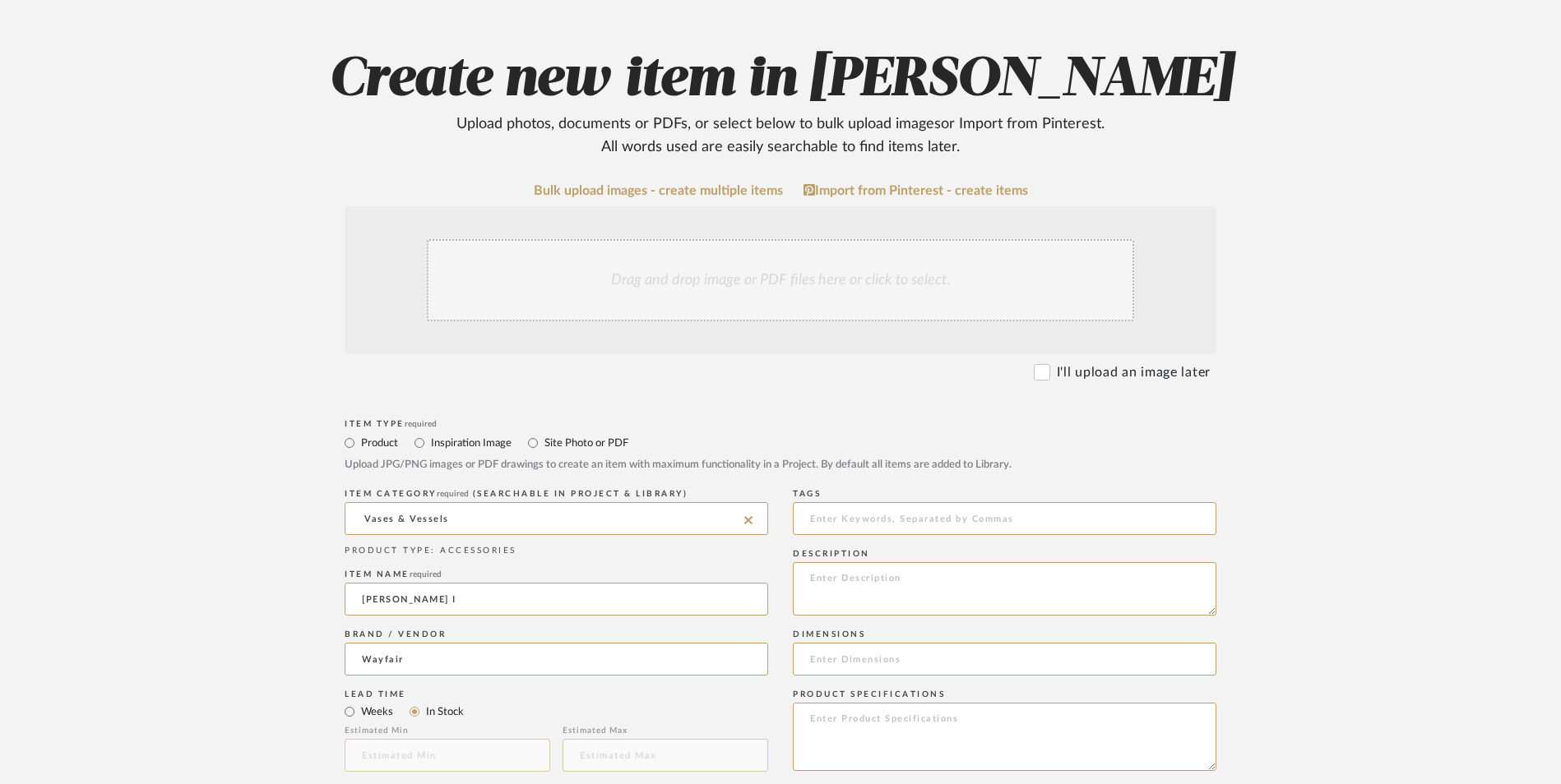
click at [680, 239] on div "Drag and drop image or PDF files here or click to select." at bounding box center [780, 280] width 707 height 82
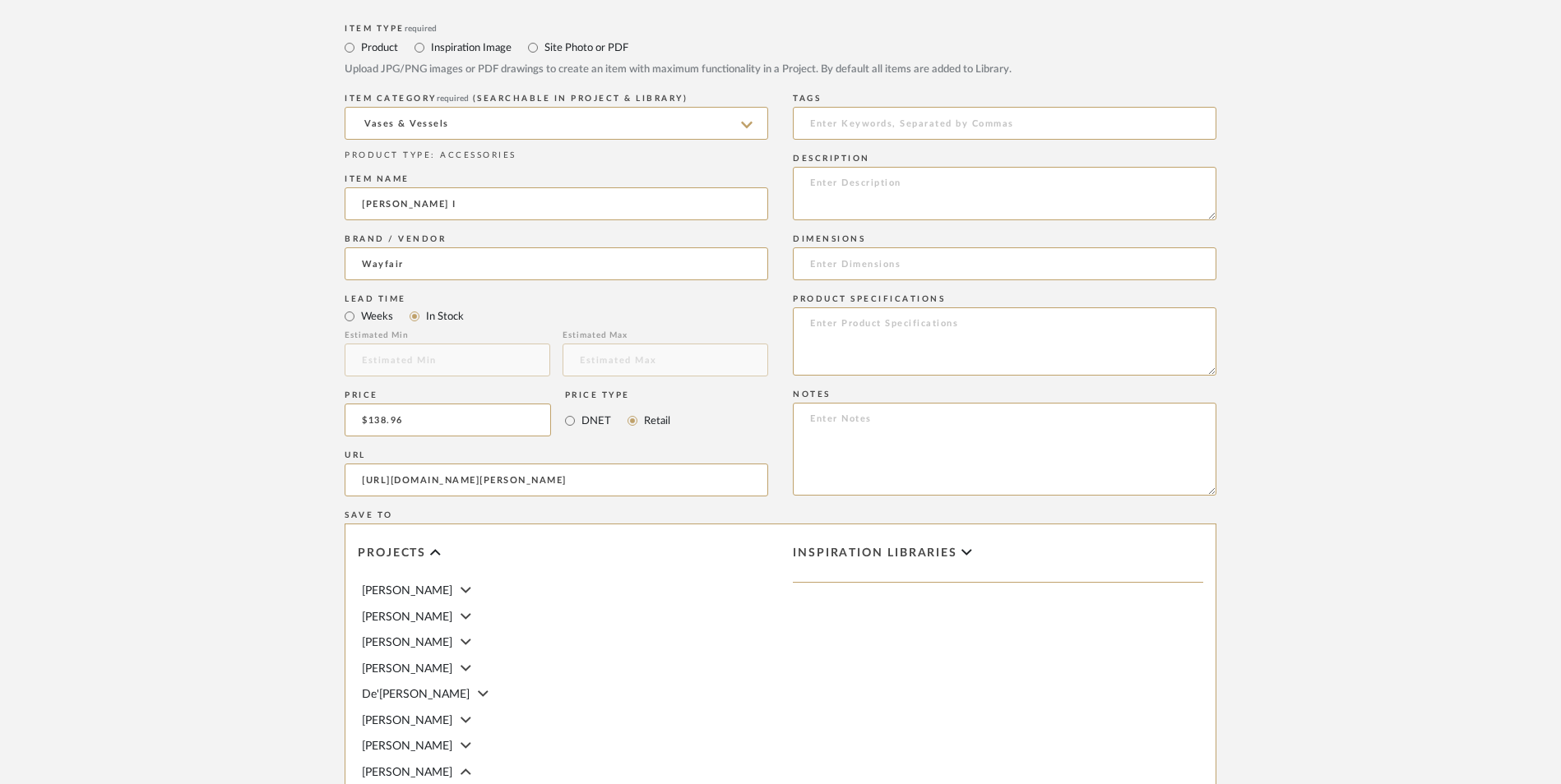
scroll to position [860, 0]
click at [967, 398] on textarea at bounding box center [1004, 444] width 423 height 93
paste textarea "Option 1: ETA: SKU: Reviews - Stars Return | Refund Policy:"
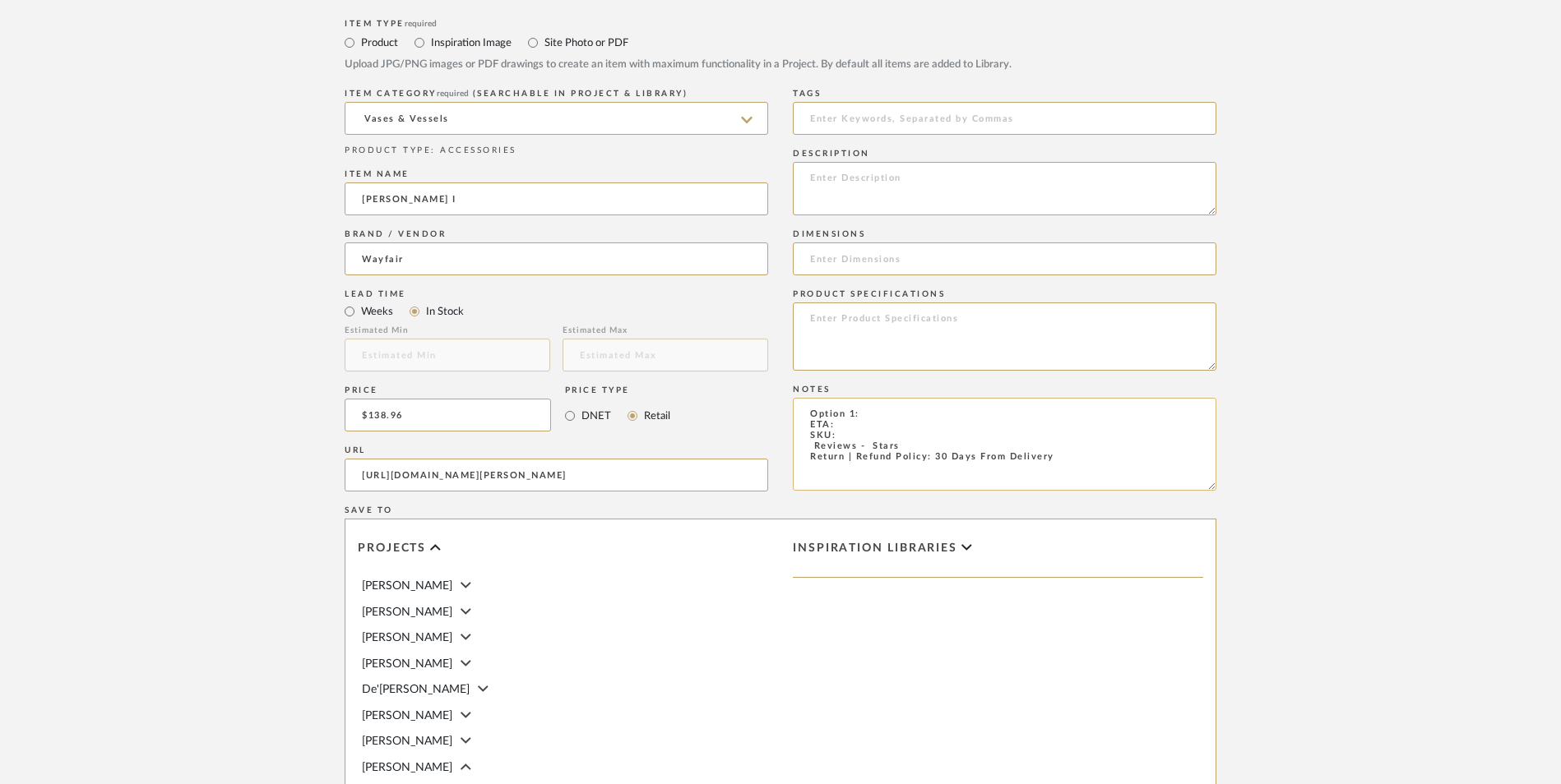
click at [921, 398] on textarea "Option 1: ETA: SKU: Reviews - Stars Return | Refund Policy: 30 Days From Delive…" at bounding box center [1004, 444] width 423 height 93
click at [802, 398] on textarea "Option 1: Floor Vases ETA: SKU: Reviews - Stars Return | Refund Policy: 30 Days…" at bounding box center [1004, 444] width 423 height 93
click at [861, 398] on textarea "Option 1: Floor Vases ETA: SKU: 3 Reviews - 5.0 Stars Return | Refund Policy: 3…" at bounding box center [1004, 444] width 423 height 93
paste textarea "W112448122"
click at [872, 398] on textarea "Option 1: Floor Vases ETA: SKU: W112448122 3 Reviews - 5.0 Stars Return | Refun…" at bounding box center [1004, 444] width 423 height 93
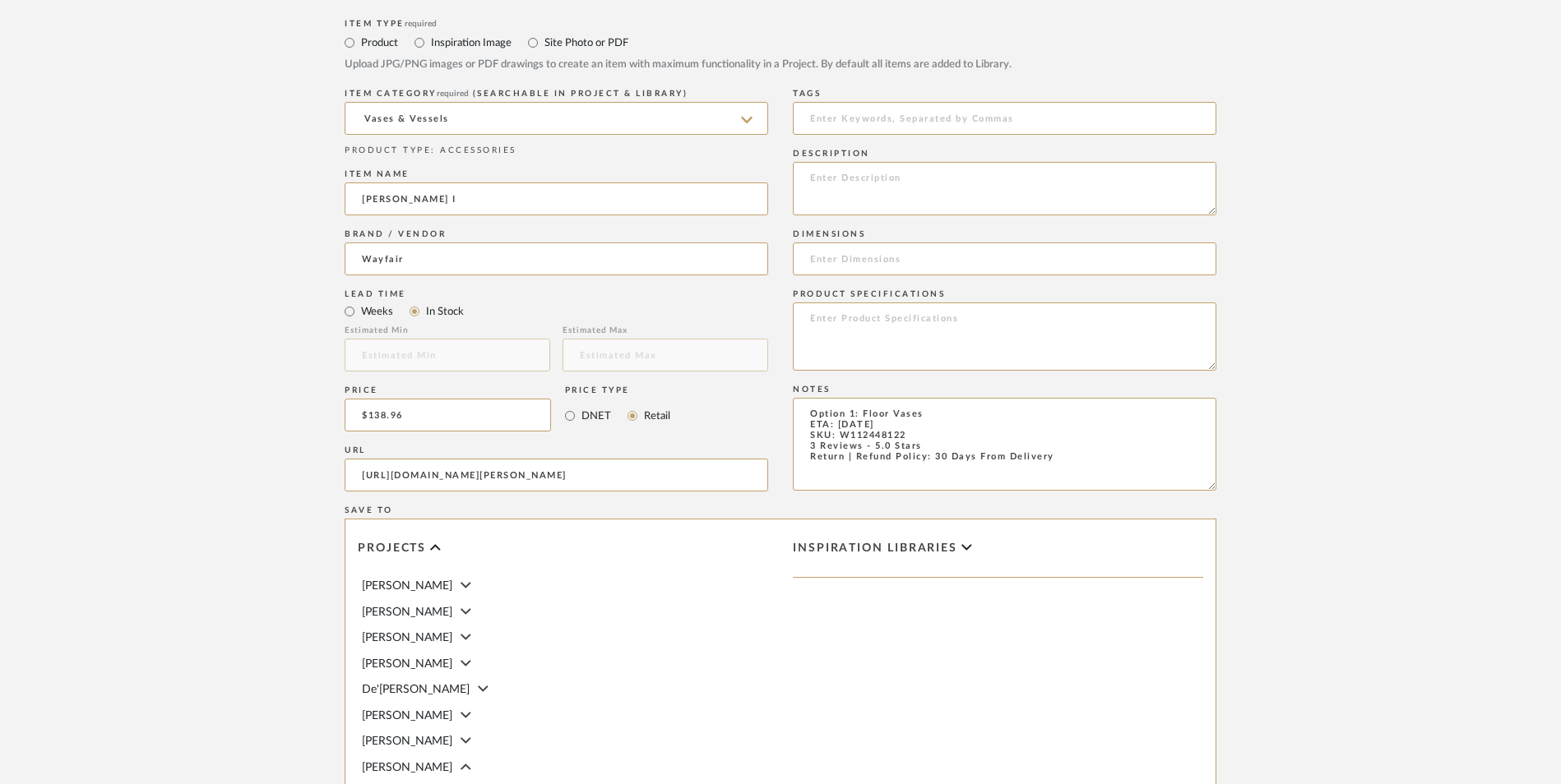
type textarea "Option 1: Floor Vases ETA: [DATE] SKU: W112448122 3 Reviews - 5.0 Stars Return …"
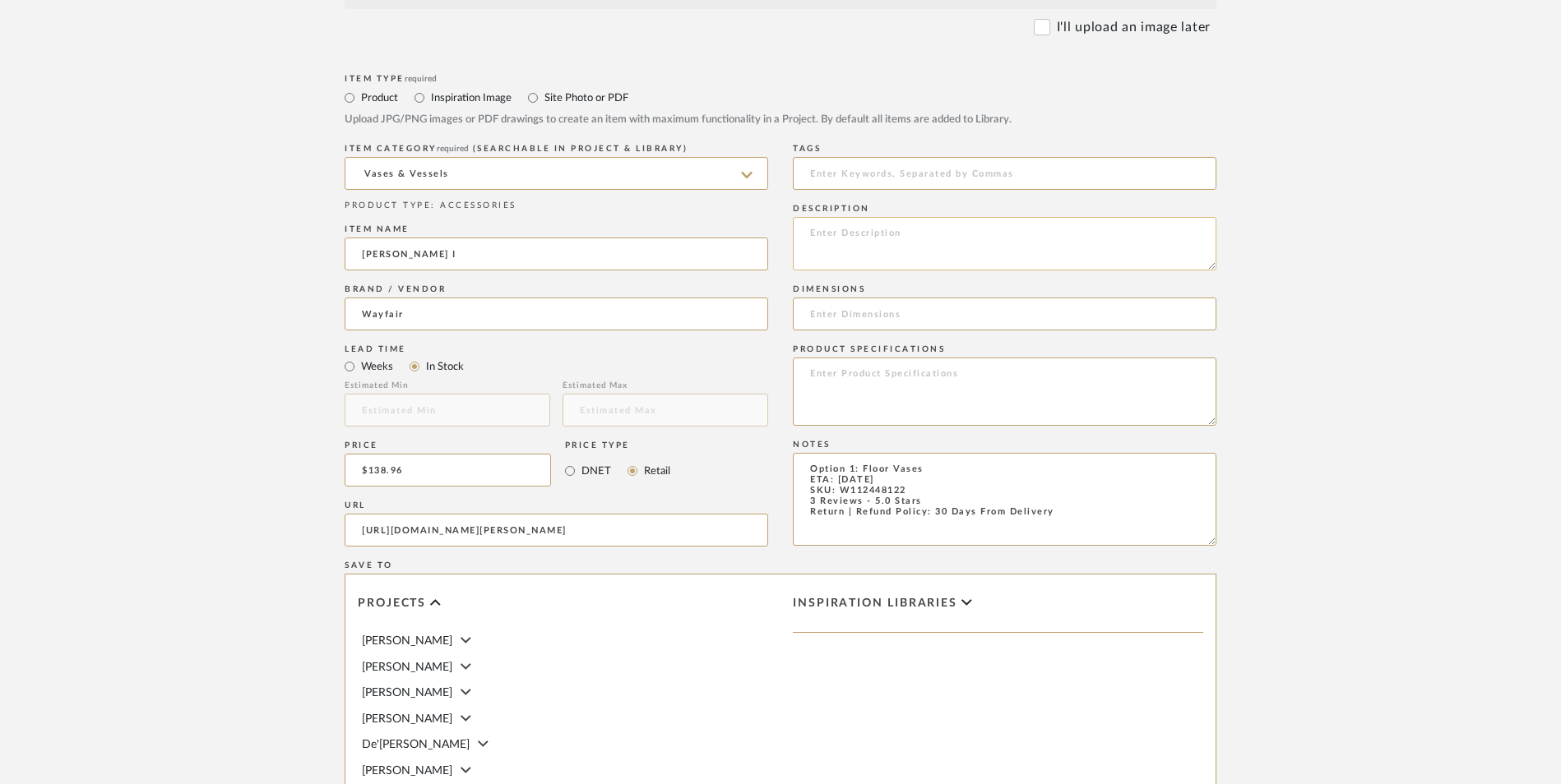
scroll to position [777, 0]
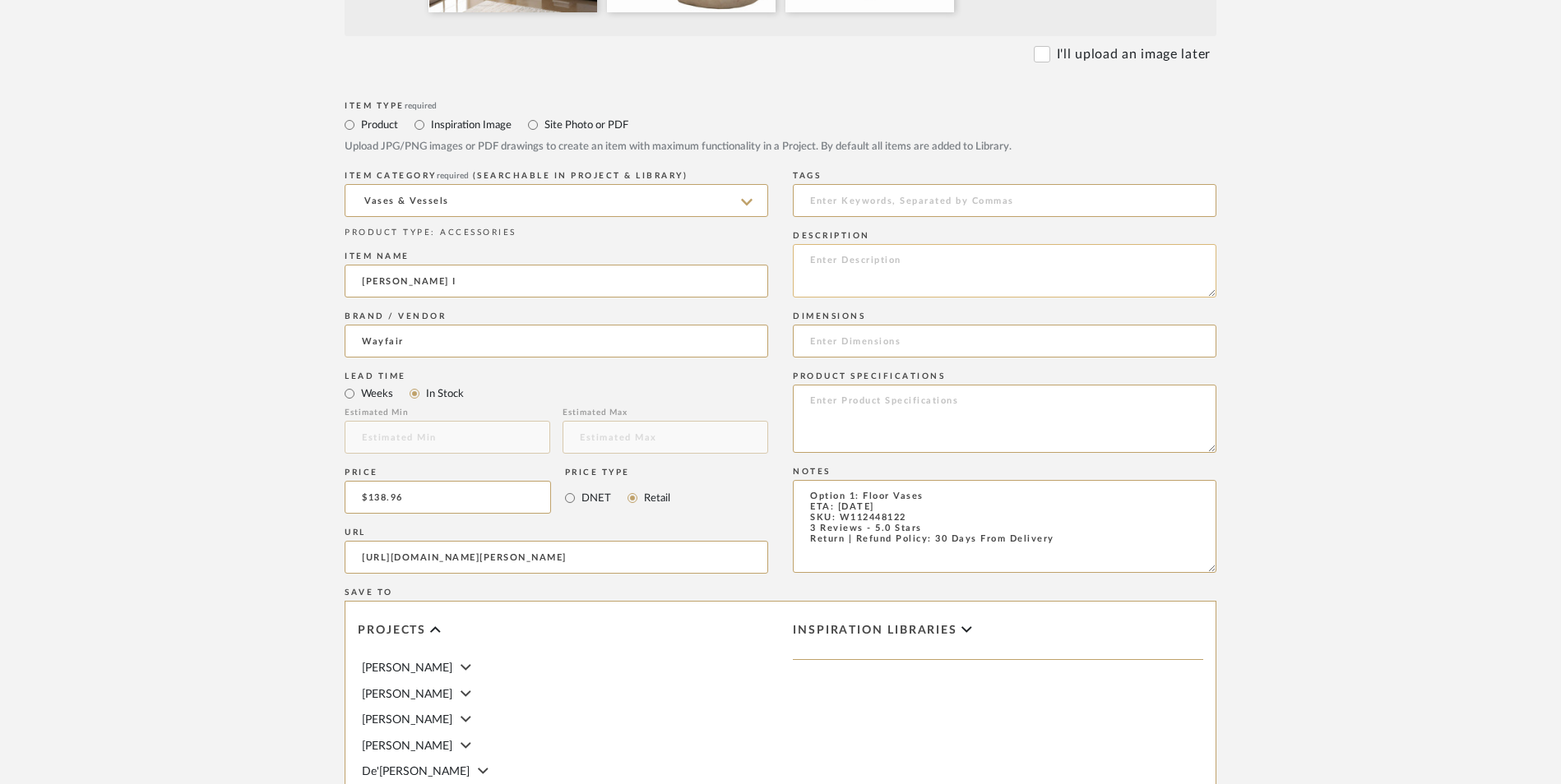
click at [865, 245] on textarea at bounding box center [1004, 271] width 423 height 54
paste textarea "Add height, shine, and sculptural appeal to your space with this tall floor vas…"
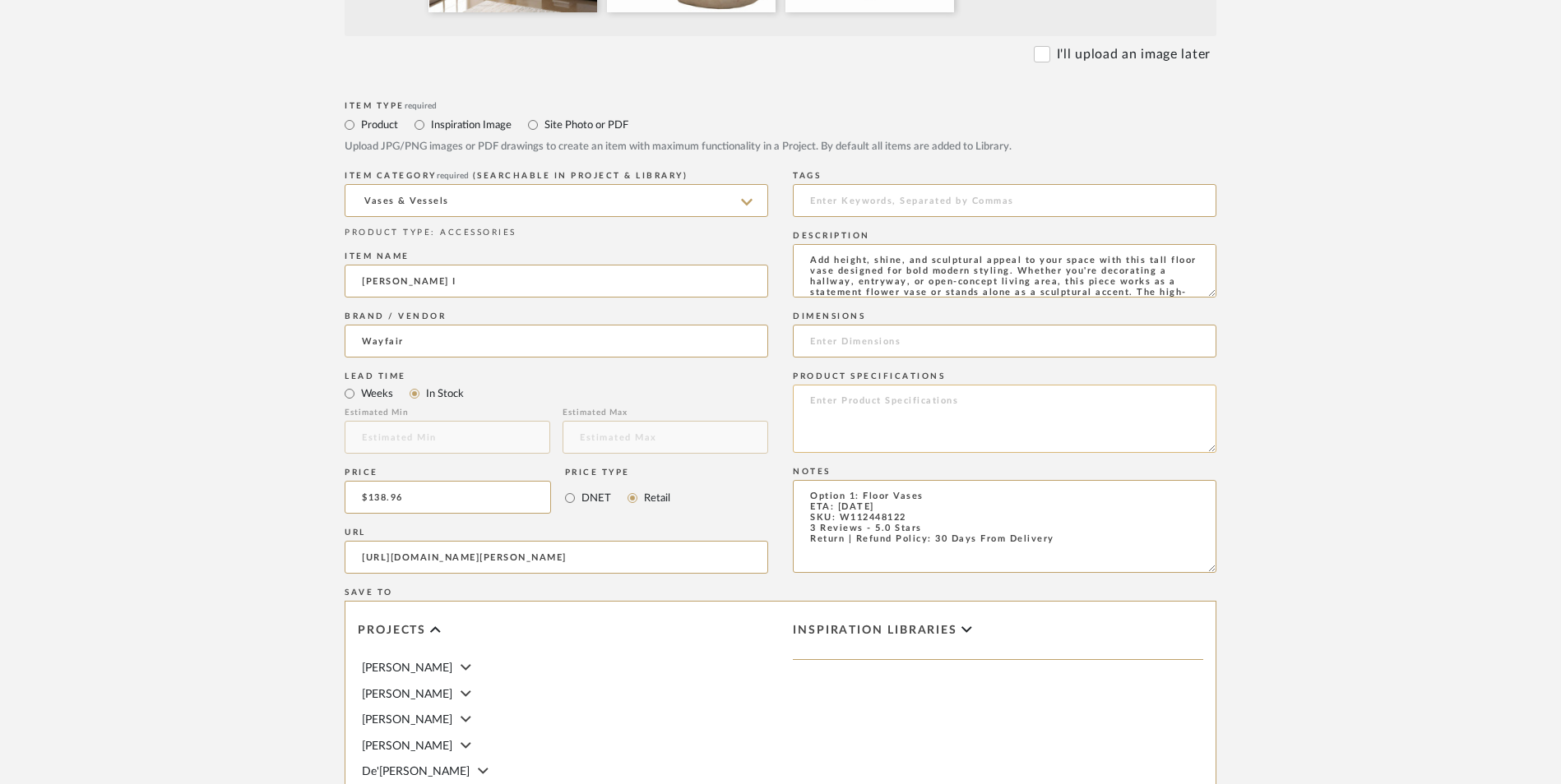
scroll to position [107, 0]
type textarea "Add height, shine, and sculptural appeal to your space with this tall floor vas…"
click at [876, 325] on input at bounding box center [1004, 341] width 423 height 33
paste input "58'' H X 9'' W X 9'' D"
drag, startPoint x: 821, startPoint y: 209, endPoint x: 801, endPoint y: 209, distance: 20.0
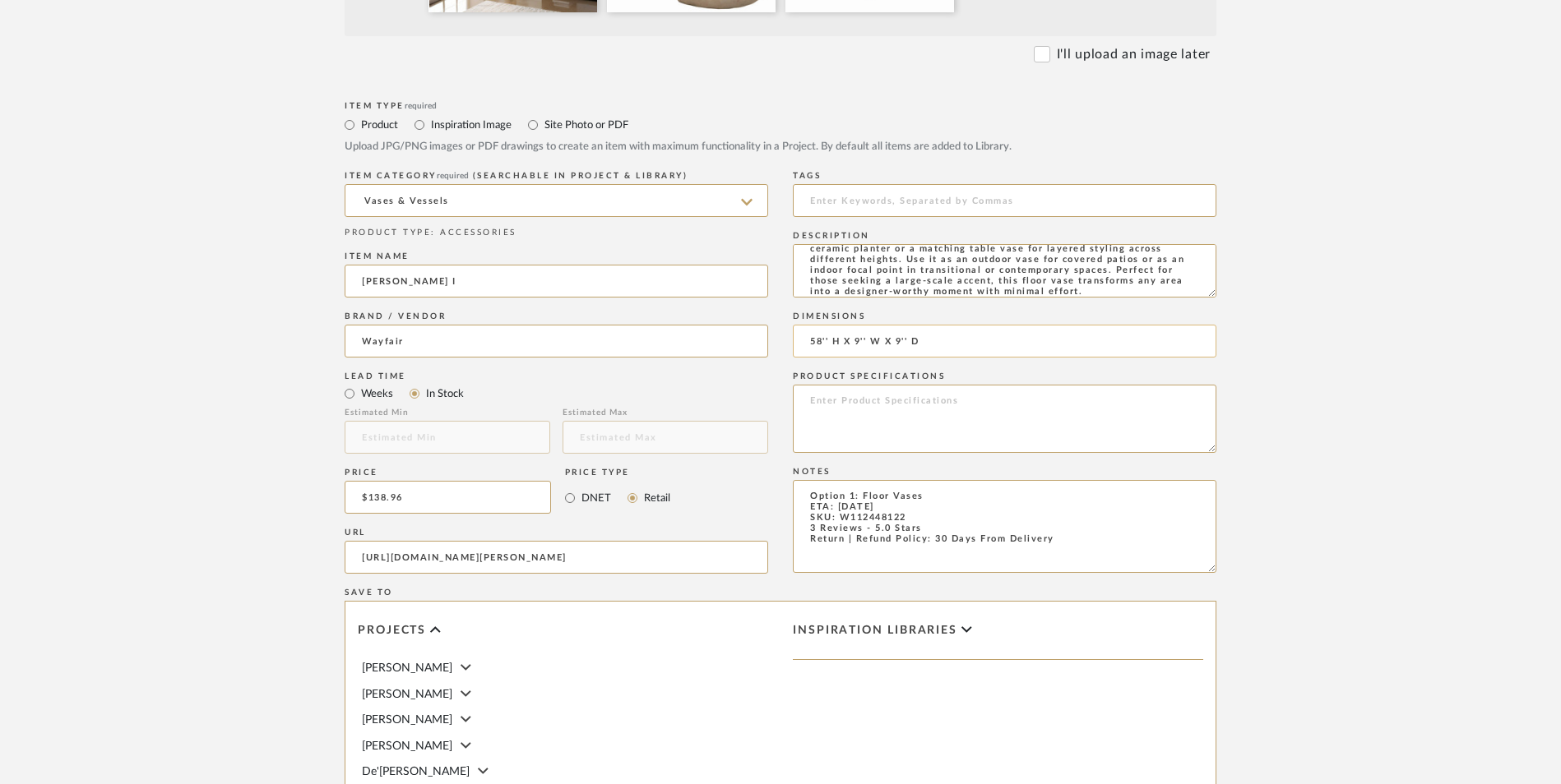
click at [801, 325] on input "58'' H X 9'' W X 9'' D" at bounding box center [1004, 341] width 423 height 33
click at [860, 325] on input "48'' H X 9'' W X 9'' D" at bounding box center [1004, 341] width 423 height 33
click at [900, 325] on input "48'' H X 8'' W X 9'' D" at bounding box center [1004, 341] width 423 height 33
click at [957, 325] on input "48'' H X 8'' W X 8'' D" at bounding box center [1004, 341] width 423 height 33
type input "48'' H X 8'' W X 8'' D"
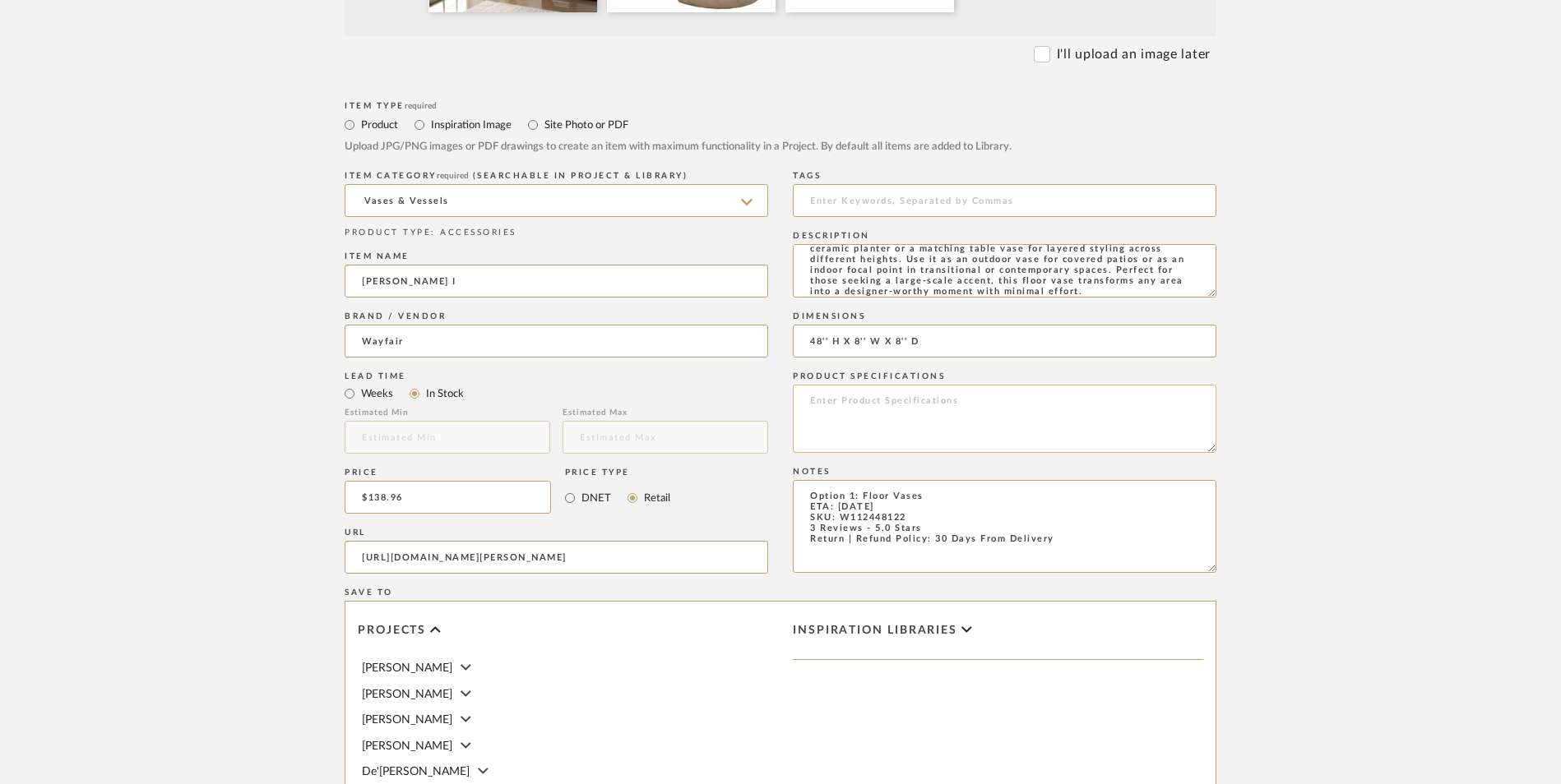
click at [911, 385] on textarea at bounding box center [1004, 419] width 423 height 69
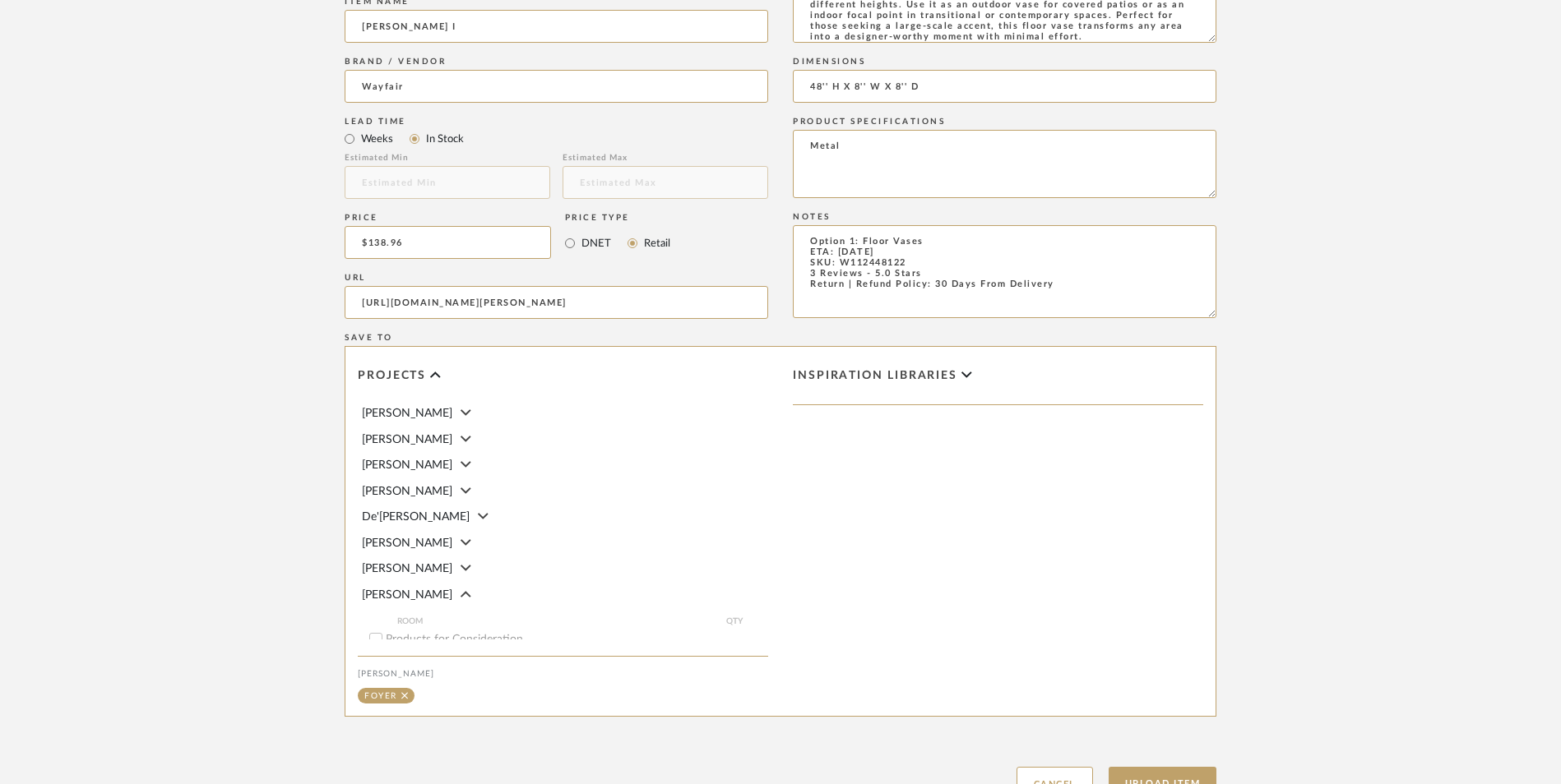
scroll to position [1035, 0]
type textarea "Metal"
click at [1154, 765] on button "Upload Item" at bounding box center [1162, 781] width 108 height 33
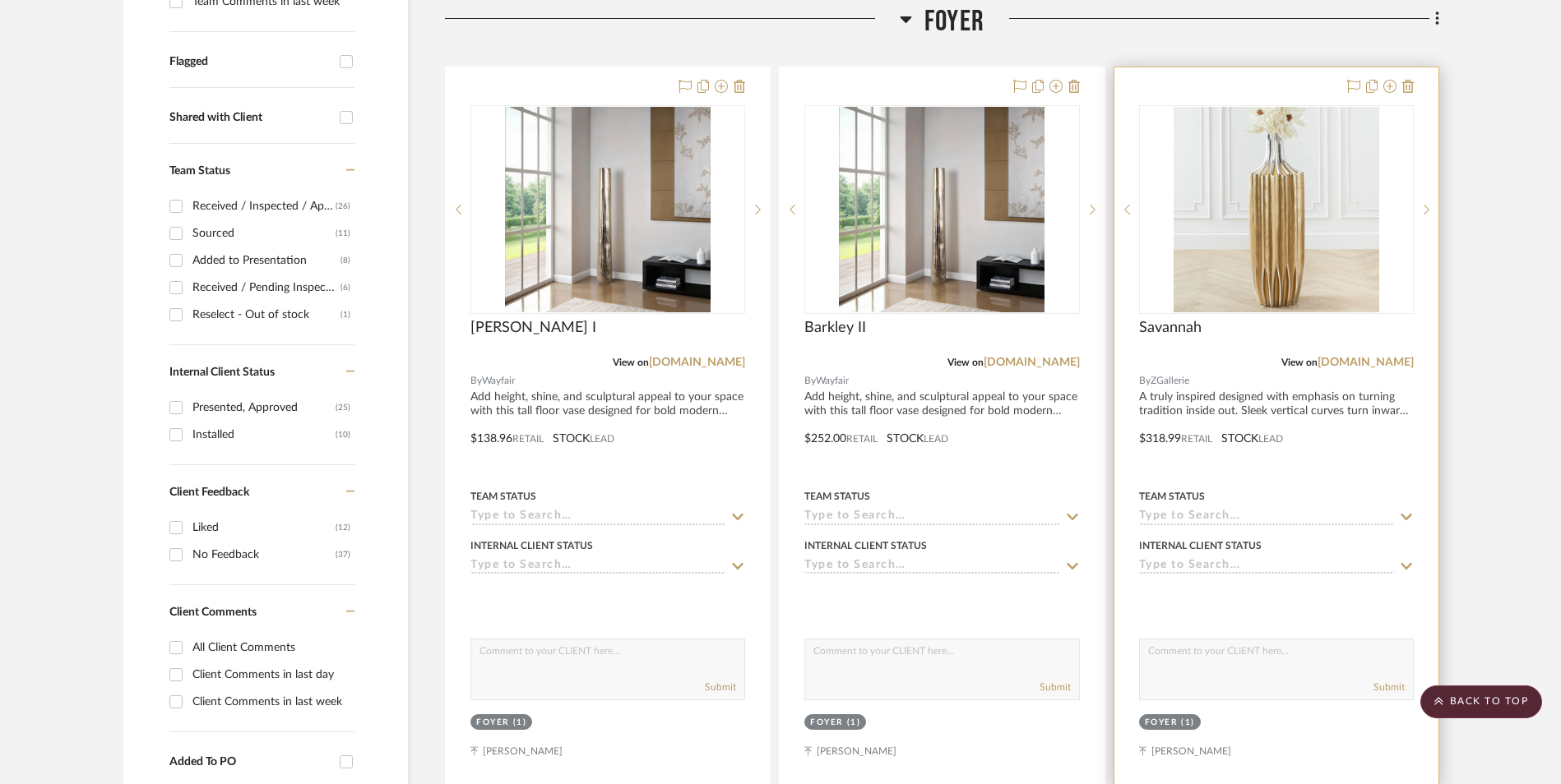
scroll to position [587, 0]
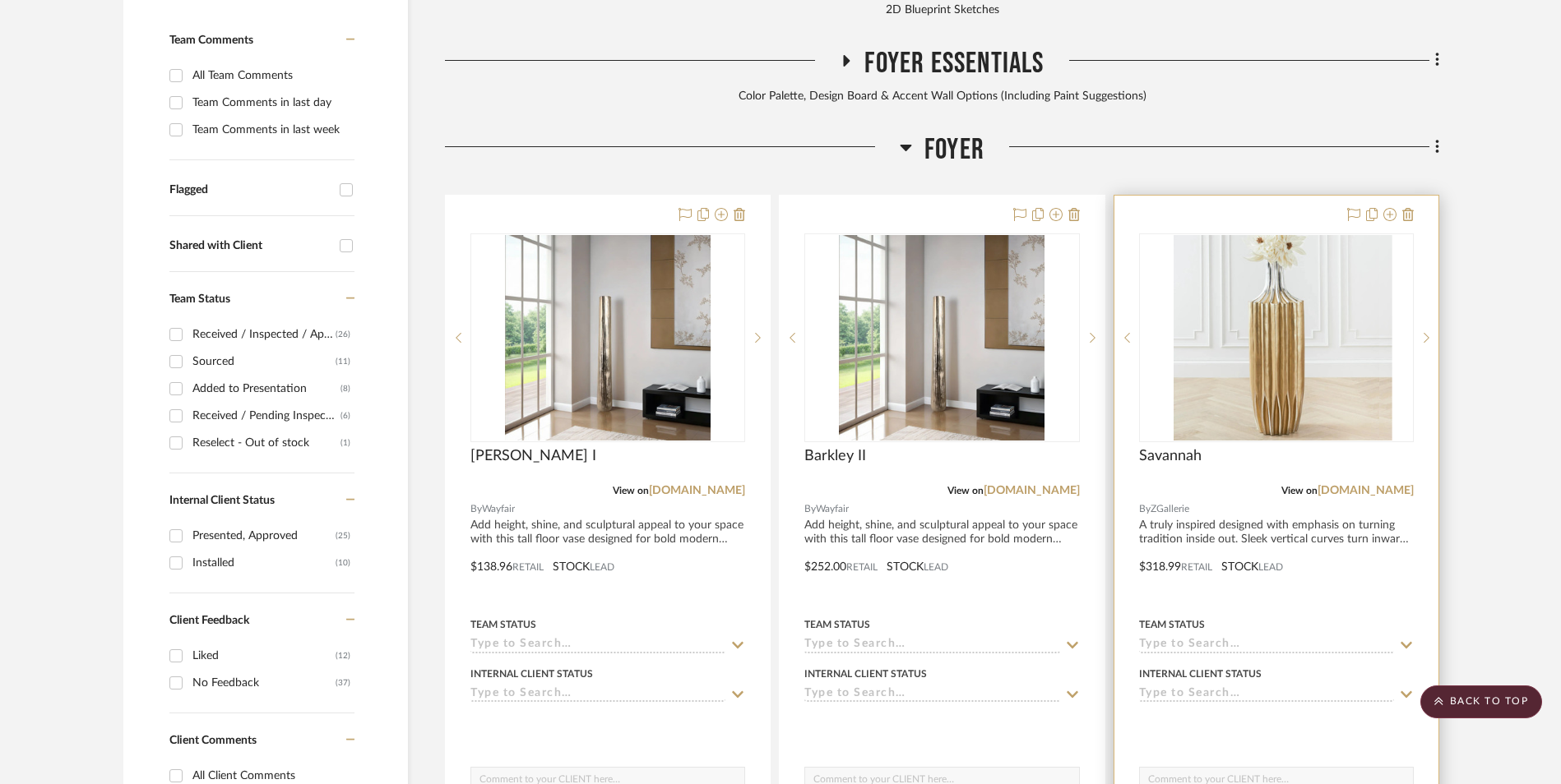
click at [1247, 235] on img at bounding box center [1276, 338] width 206 height 206
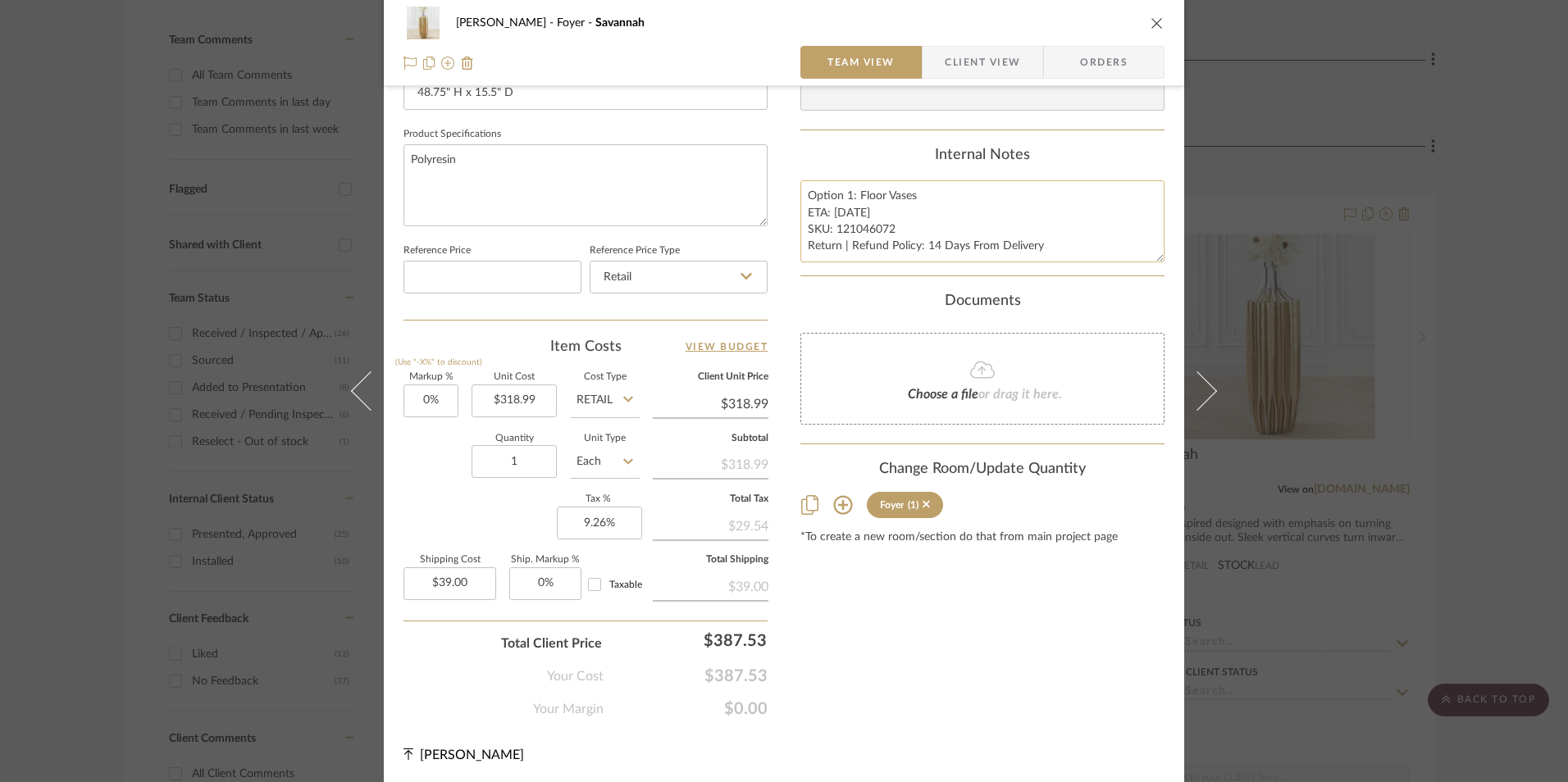
scroll to position [744, 0]
click at [1505, 420] on div "[PERSON_NAME] Foyer Savannah Team View Client View Orders 1 / 3 Team-Facing Det…" at bounding box center [784, 391] width 1568 height 782
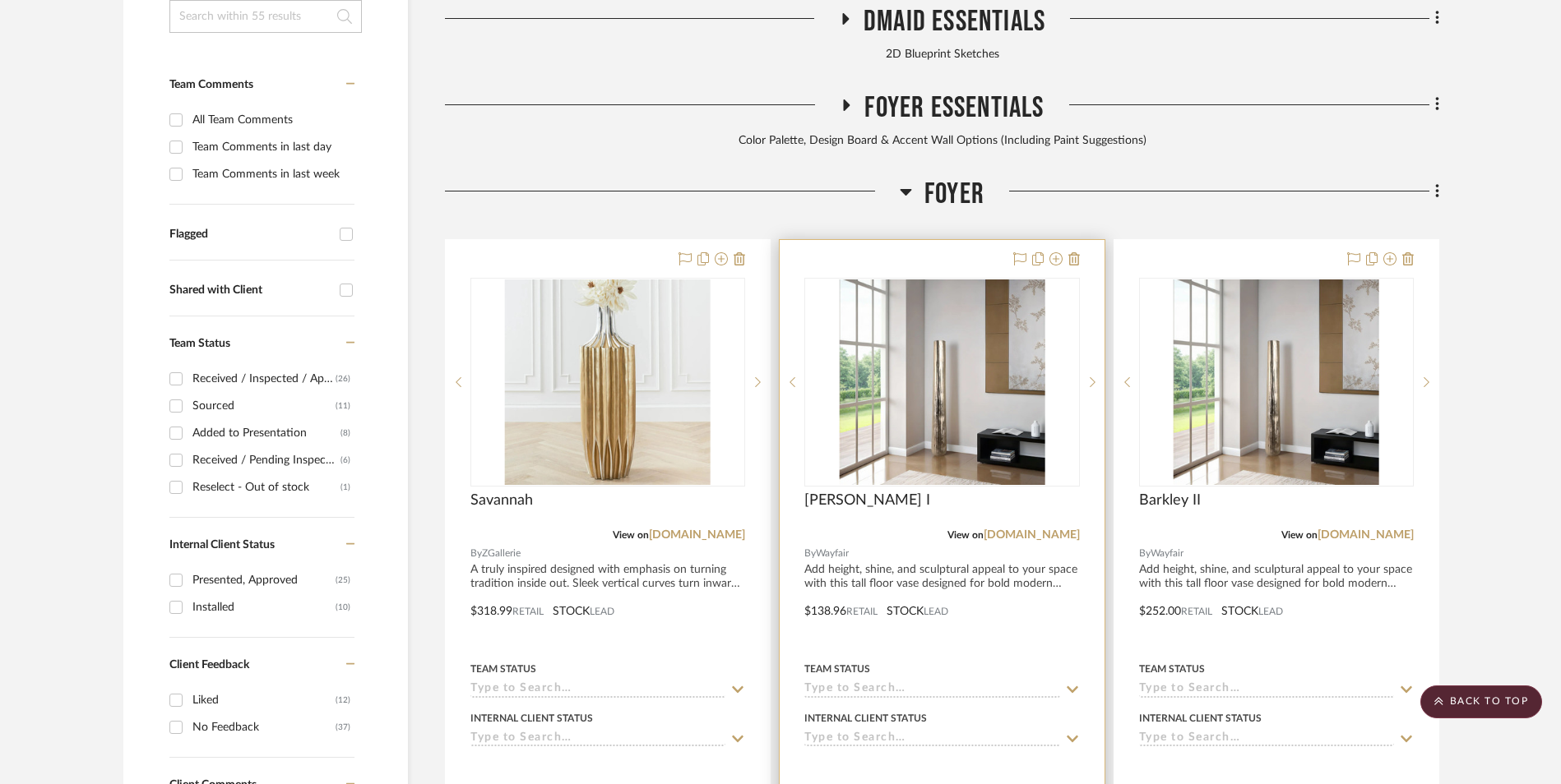
scroll to position [505, 0]
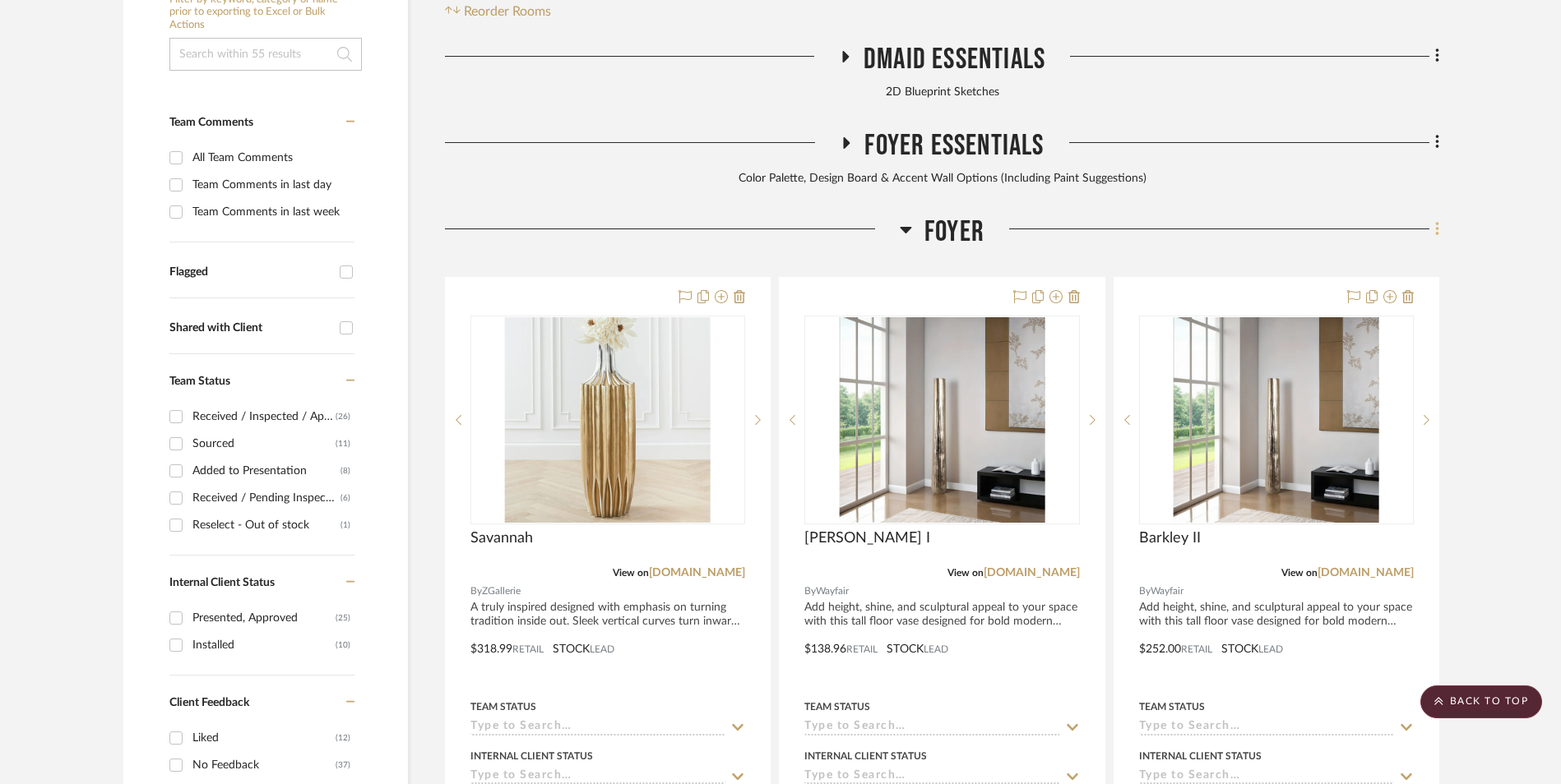
click at [1433, 217] on fa-icon at bounding box center [1434, 231] width 11 height 27
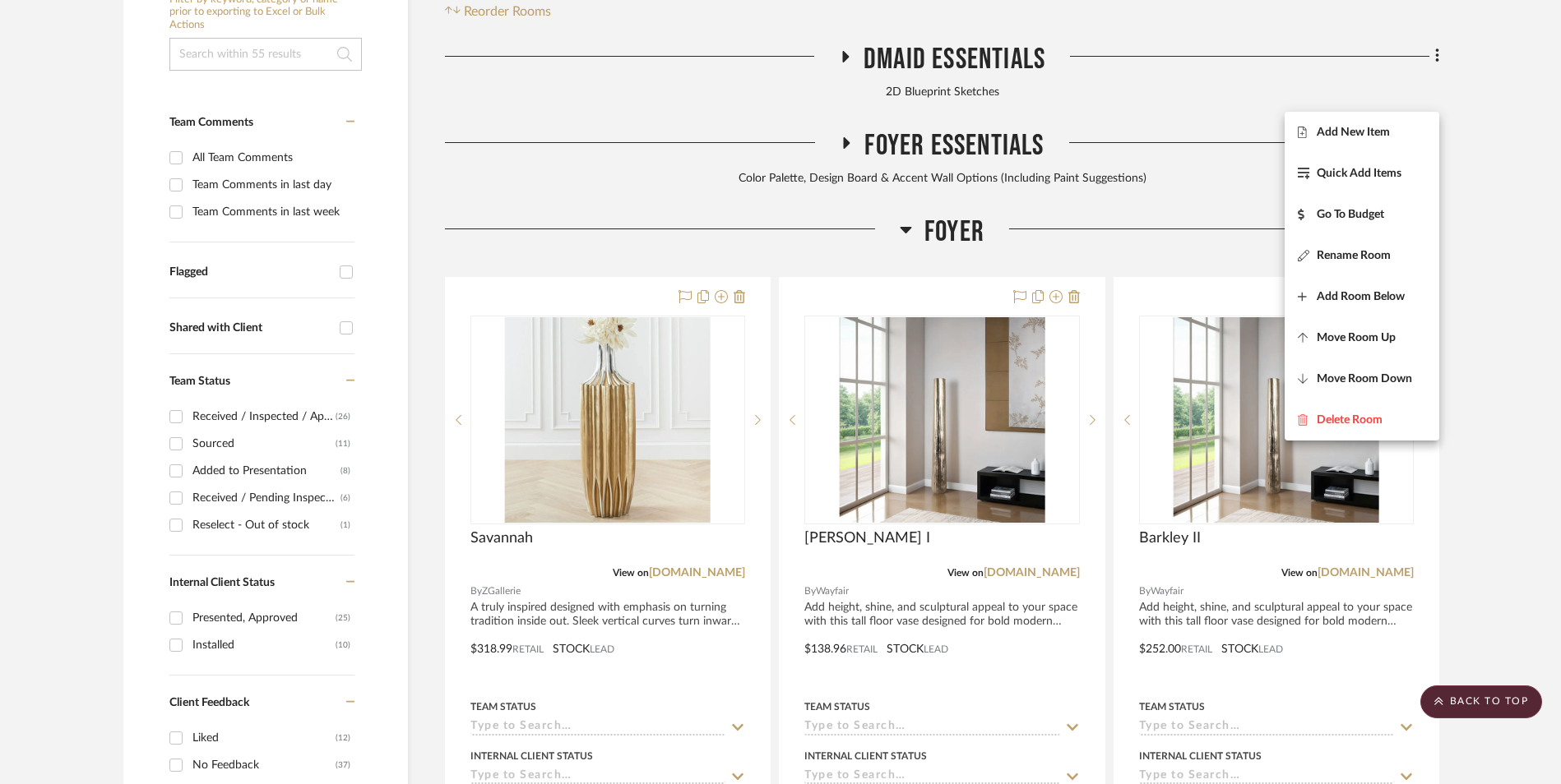
click at [1387, 131] on span "Add New Item" at bounding box center [1352, 132] width 73 height 14
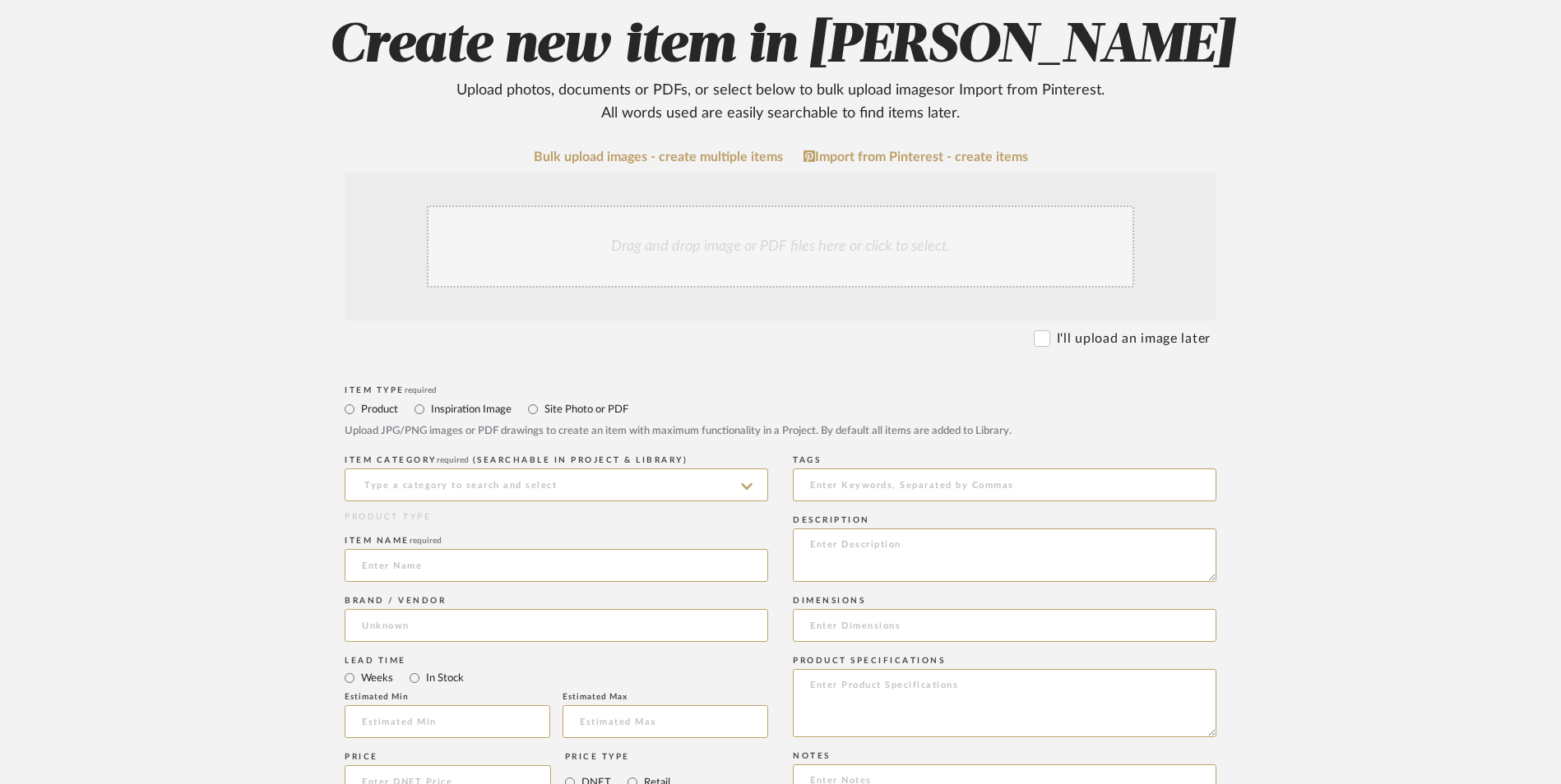
scroll to position [329, 0]
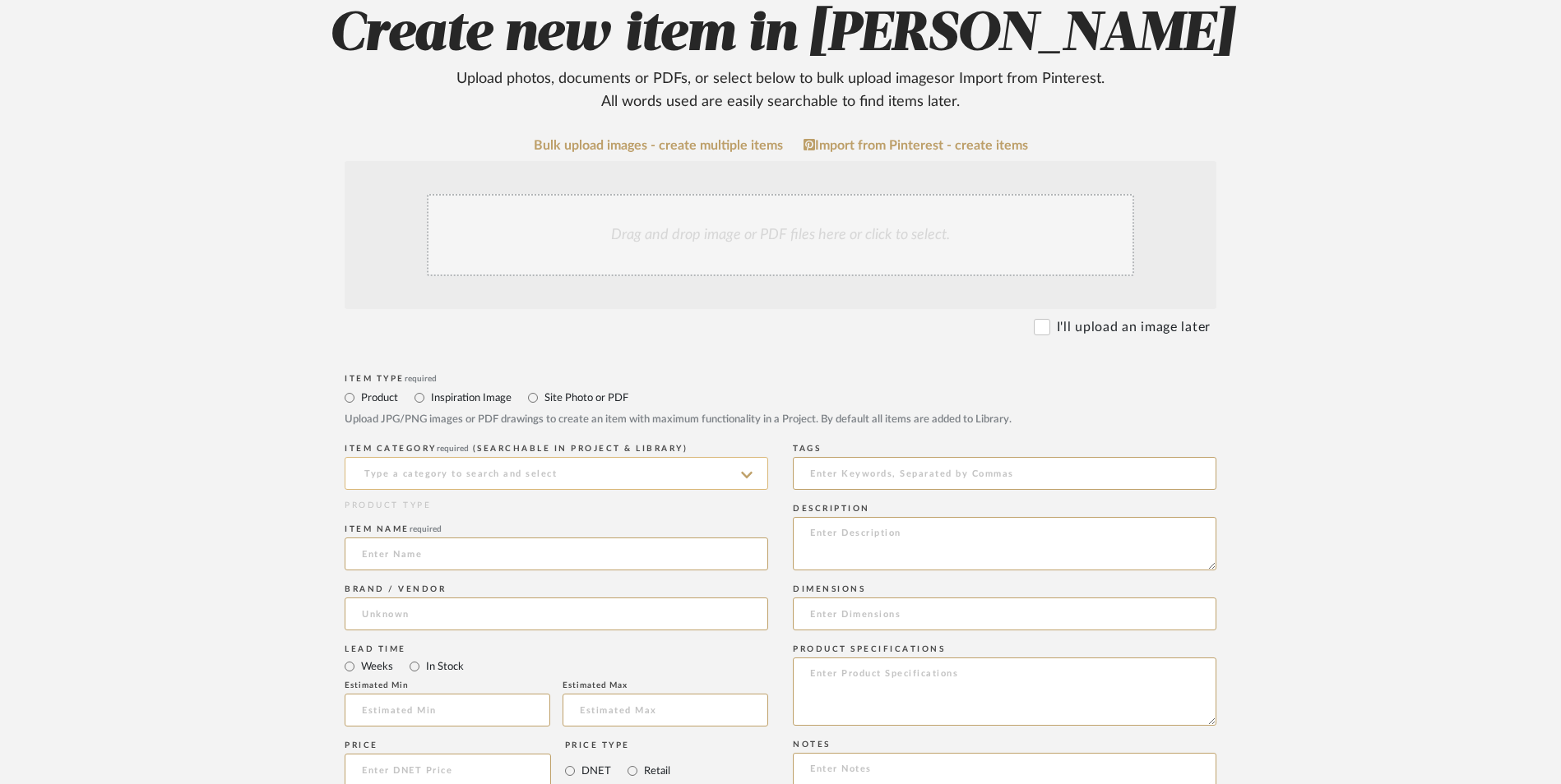
click at [505, 458] on input at bounding box center [556, 473] width 423 height 33
click at [473, 384] on div "Vases & Vessels" at bounding box center [555, 383] width 421 height 42
type input "Vases & Vessels"
click at [448, 538] on input at bounding box center [556, 553] width 423 height 33
type input "Katarin"
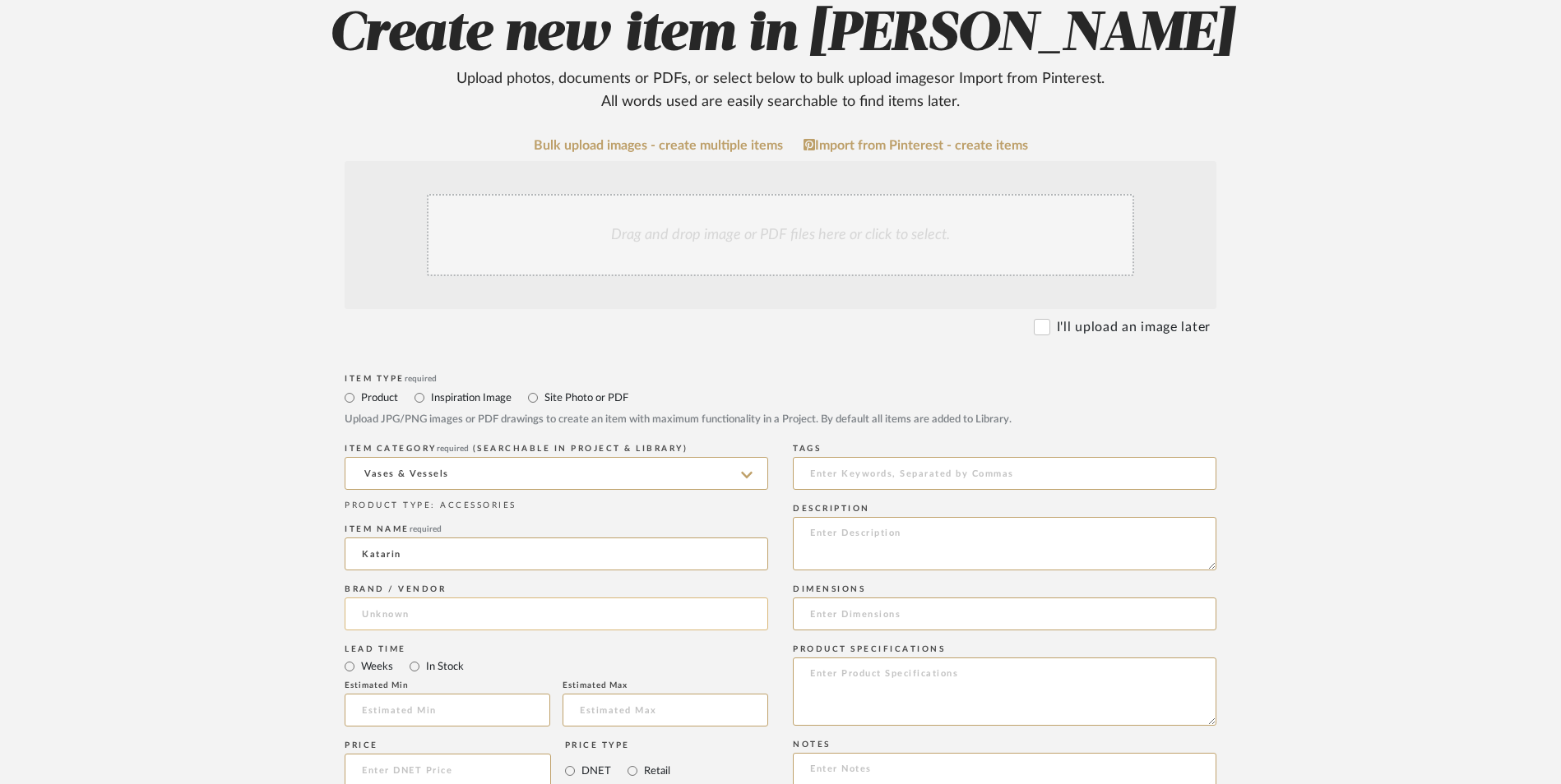
click at [424, 597] on input at bounding box center [556, 613] width 423 height 33
click at [419, 531] on span "Wayfair" at bounding box center [397, 524] width 43 height 14
type input "Wayfair"
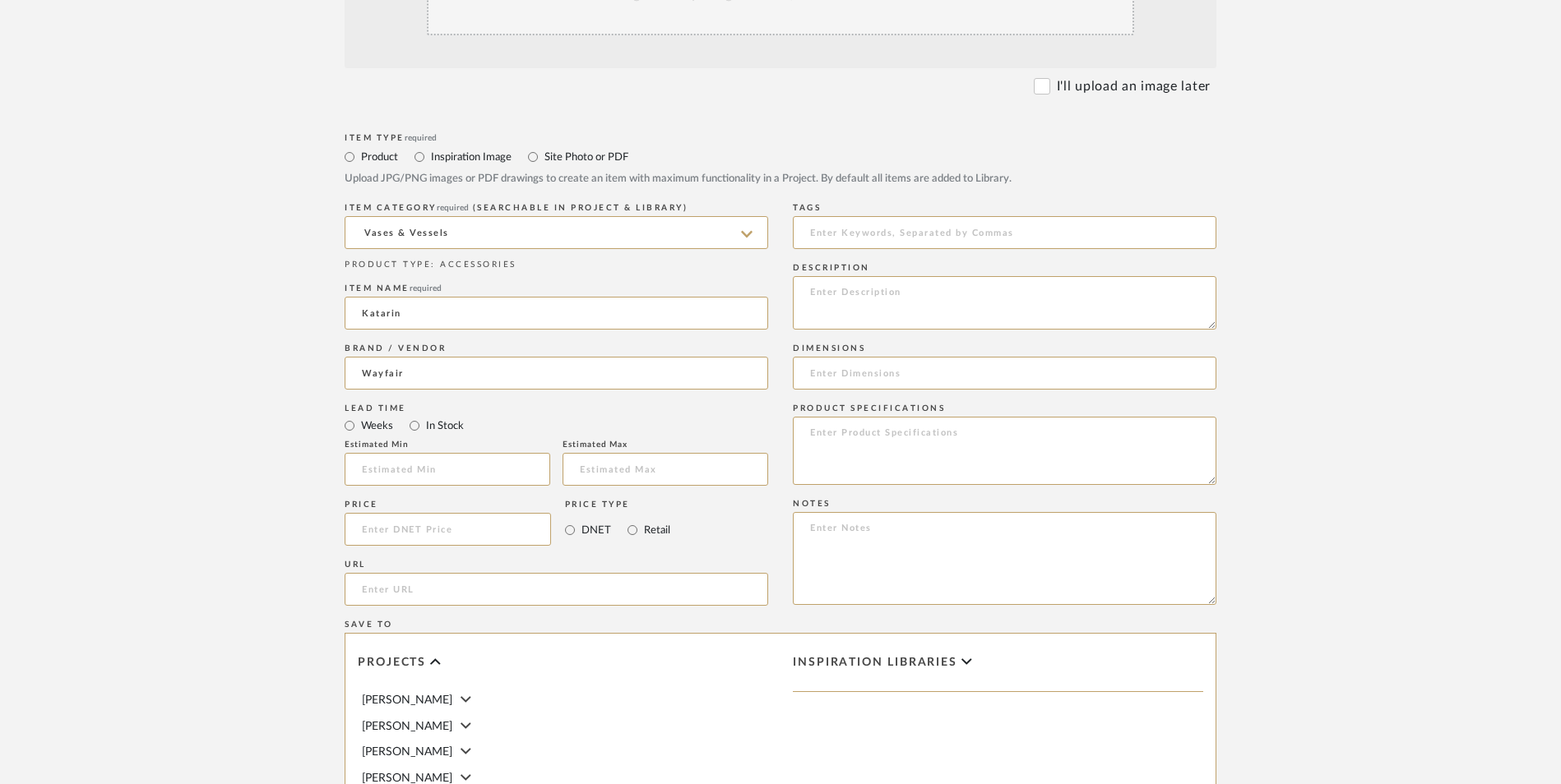
scroll to position [575, 0]
click at [409, 410] on input "In Stock" at bounding box center [414, 420] width 19 height 19
radio input "true"
click at [624, 515] on input "Retail" at bounding box center [632, 524] width 19 height 19
radio input "true"
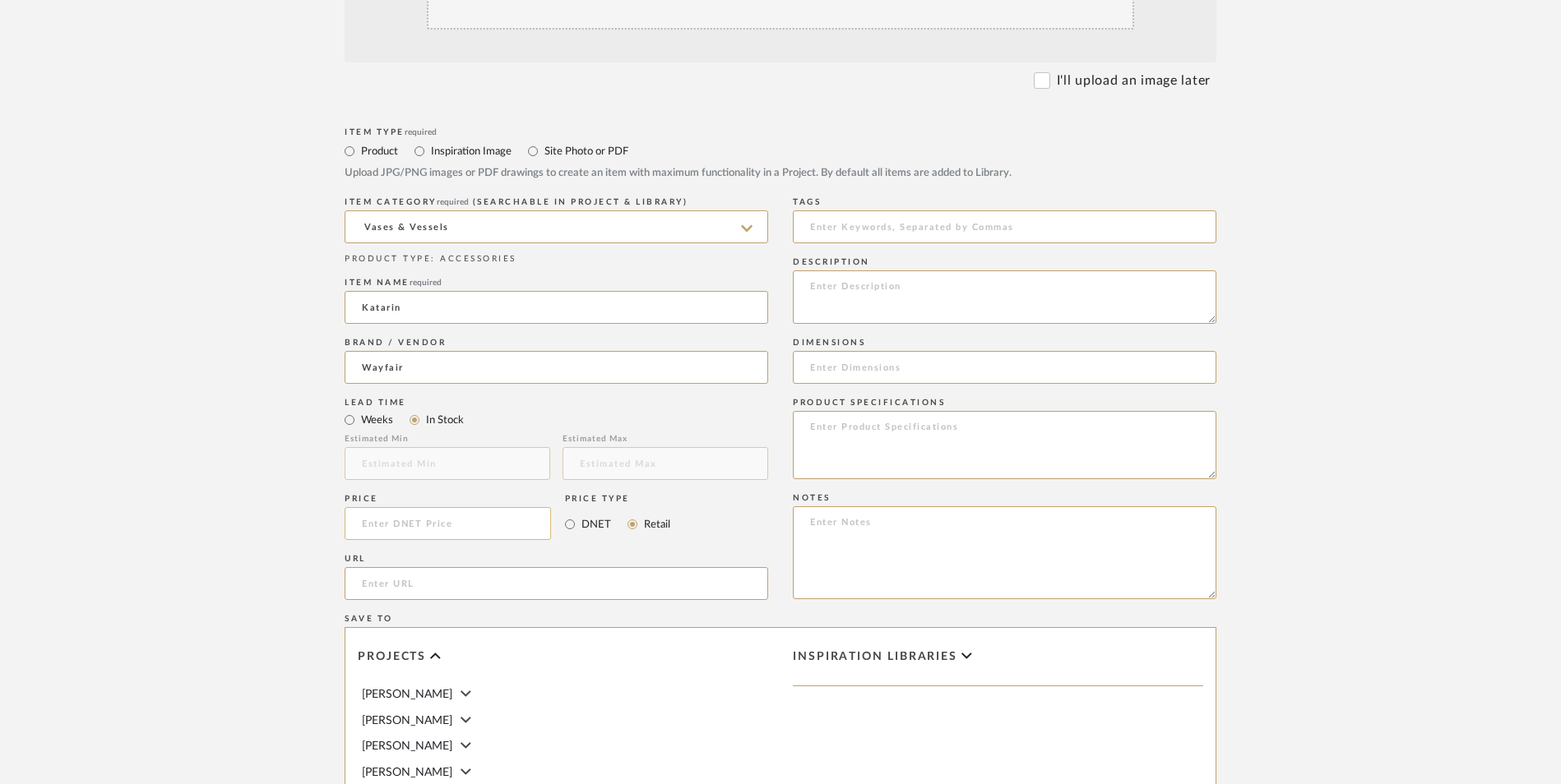
click at [478, 508] on input at bounding box center [448, 524] width 207 height 33
click at [282, 376] on form "Bulk upload images - create multiple items Import from Pinterest - create items…" at bounding box center [780, 487] width 1048 height 1192
type input "$189.99"
click at [489, 568] on input "url" at bounding box center [556, 583] width 423 height 33
paste input "[URL][DOMAIN_NAME]"
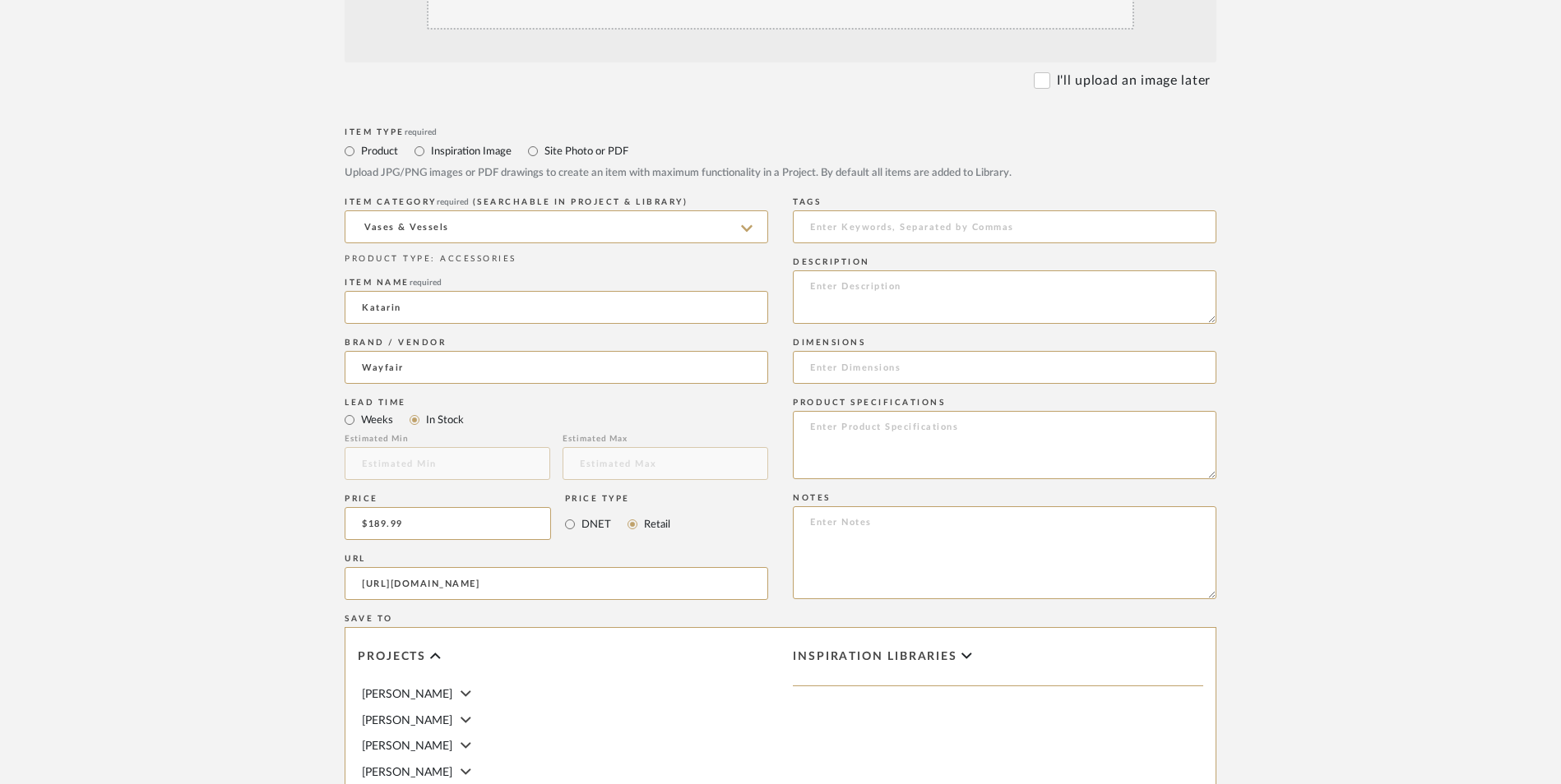
scroll to position [0, 1045]
type input "[URL][DOMAIN_NAME]"
click at [216, 501] on upload-items "Create new item in [PERSON_NAME] Upload photos, documents or PDFs, or select be…" at bounding box center [780, 399] width 1561 height 1449
click at [920, 507] on textarea at bounding box center [1004, 553] width 423 height 93
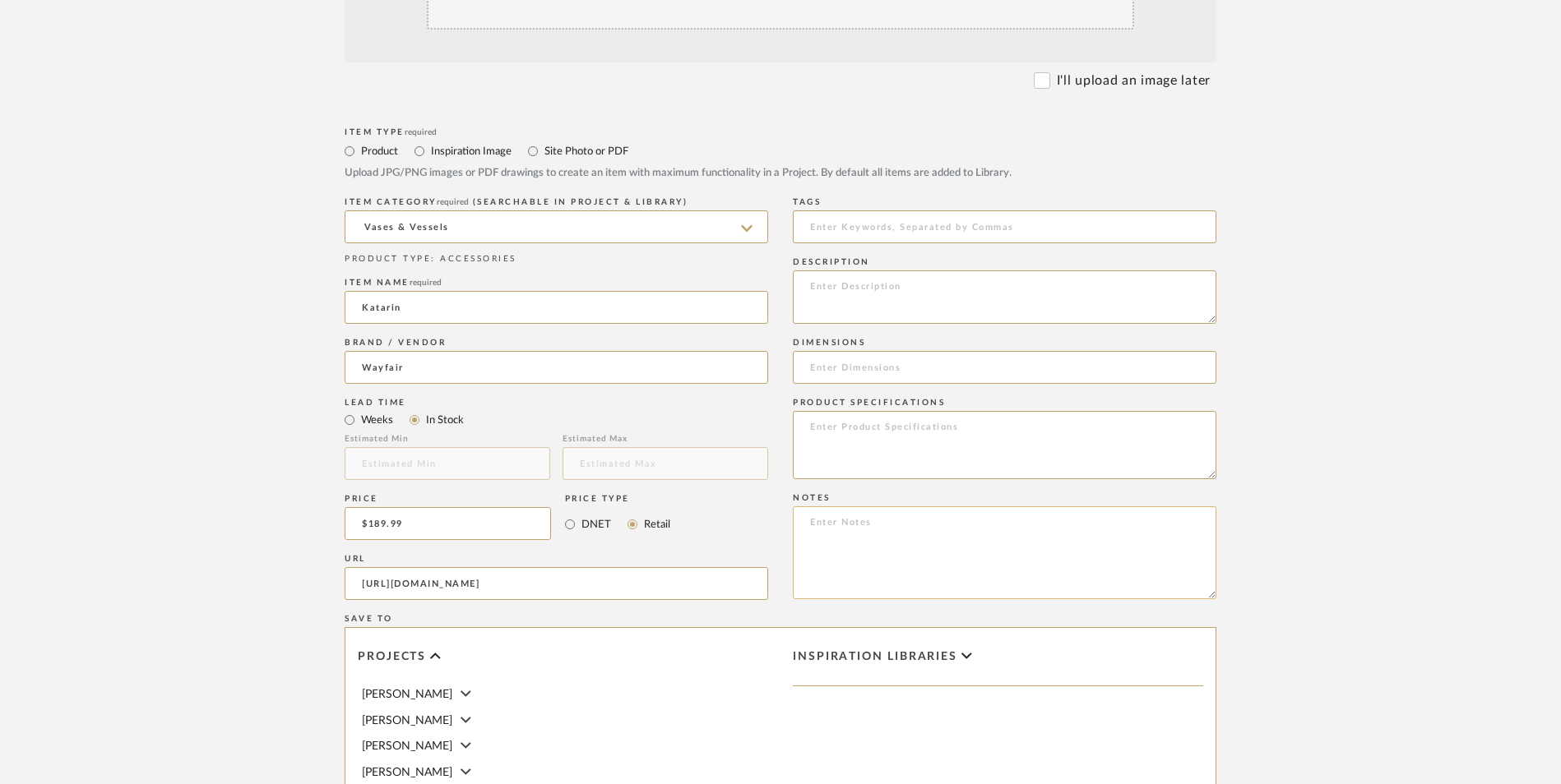
paste textarea "Option 1: ETA: SKU: Reviews - Stars Return | Refund Policy:"
click at [882, 507] on textarea "Option 1: ETA: SKU: Reviews - Stars Return | Refund Policy:" at bounding box center [1004, 553] width 423 height 93
click at [951, 507] on textarea "Option 1: Floor Vases ([PERSON_NAME] with [PERSON_NAME]) ETA: SKU: Reviews - St…" at bounding box center [1004, 553] width 423 height 93
drag, startPoint x: 920, startPoint y: 389, endPoint x: 929, endPoint y: 395, distance: 10.8
click at [920, 507] on textarea "Option 1: Floor Vases ([PERSON_NAME] with [PERSON_NAME]) ETA: SKU: Reviews - St…" at bounding box center [1004, 553] width 423 height 93
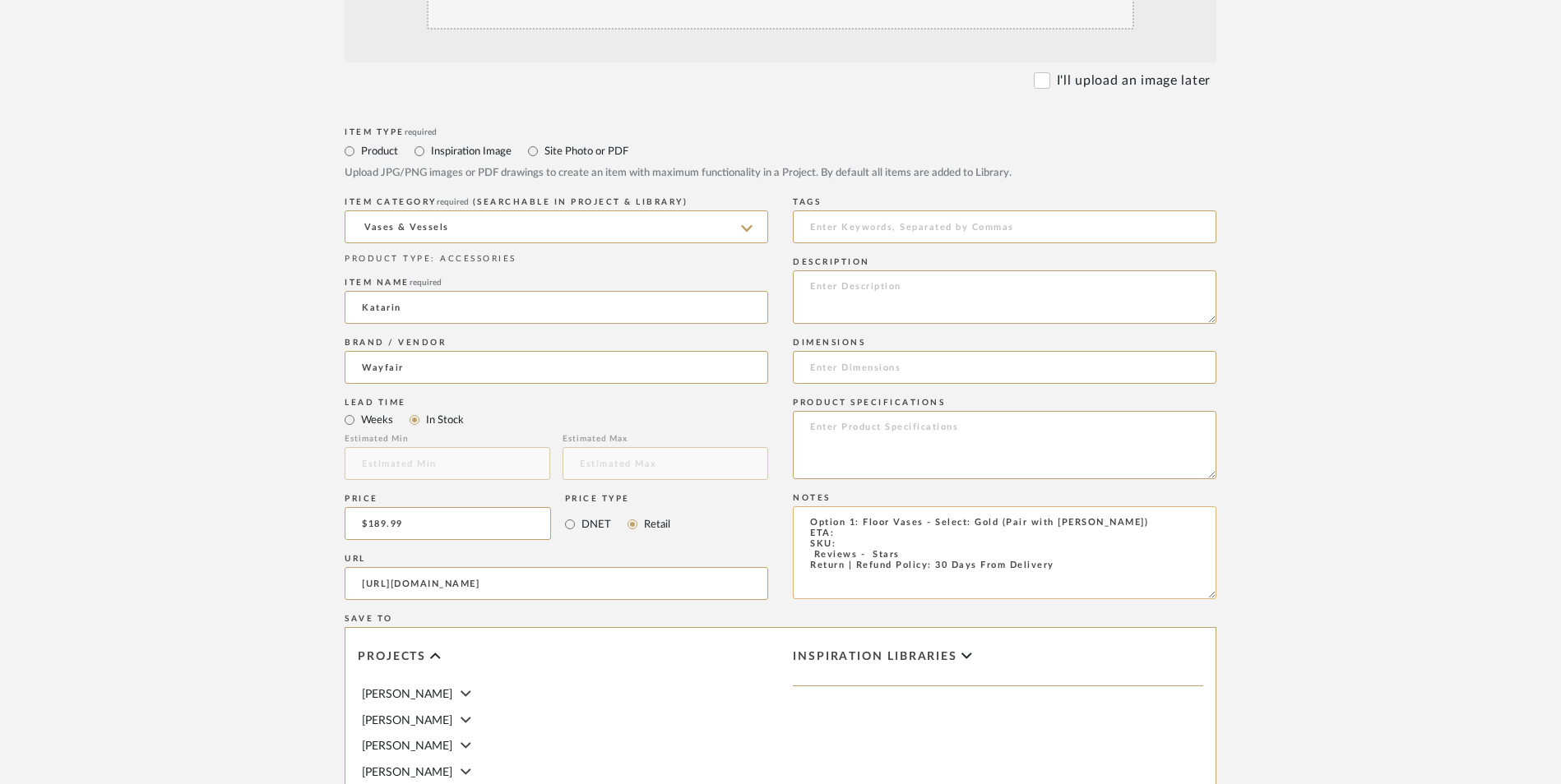
click at [866, 507] on textarea "Option 1: Floor Vases - Select: Gold (Pair with [PERSON_NAME]) ETA: SKU: Review…" at bounding box center [1004, 553] width 423 height 93
click at [857, 507] on textarea "Option 1: Floor Vases - Select: Gold (Pair with [PERSON_NAME]) ETA: SKU: Review…" at bounding box center [1004, 553] width 423 height 93
paste textarea "W100613701"
click at [845, 507] on textarea "Option 1: Floor Vases - Select: Gold (Pair with [PERSON_NAME]) ETA: SKU: W10061…" at bounding box center [1004, 553] width 423 height 93
click at [846, 507] on textarea "Option 1: Floor Vases - Select: Gold (Pair with [PERSON_NAME]) ETA: SKU: W10061…" at bounding box center [1004, 553] width 423 height 93
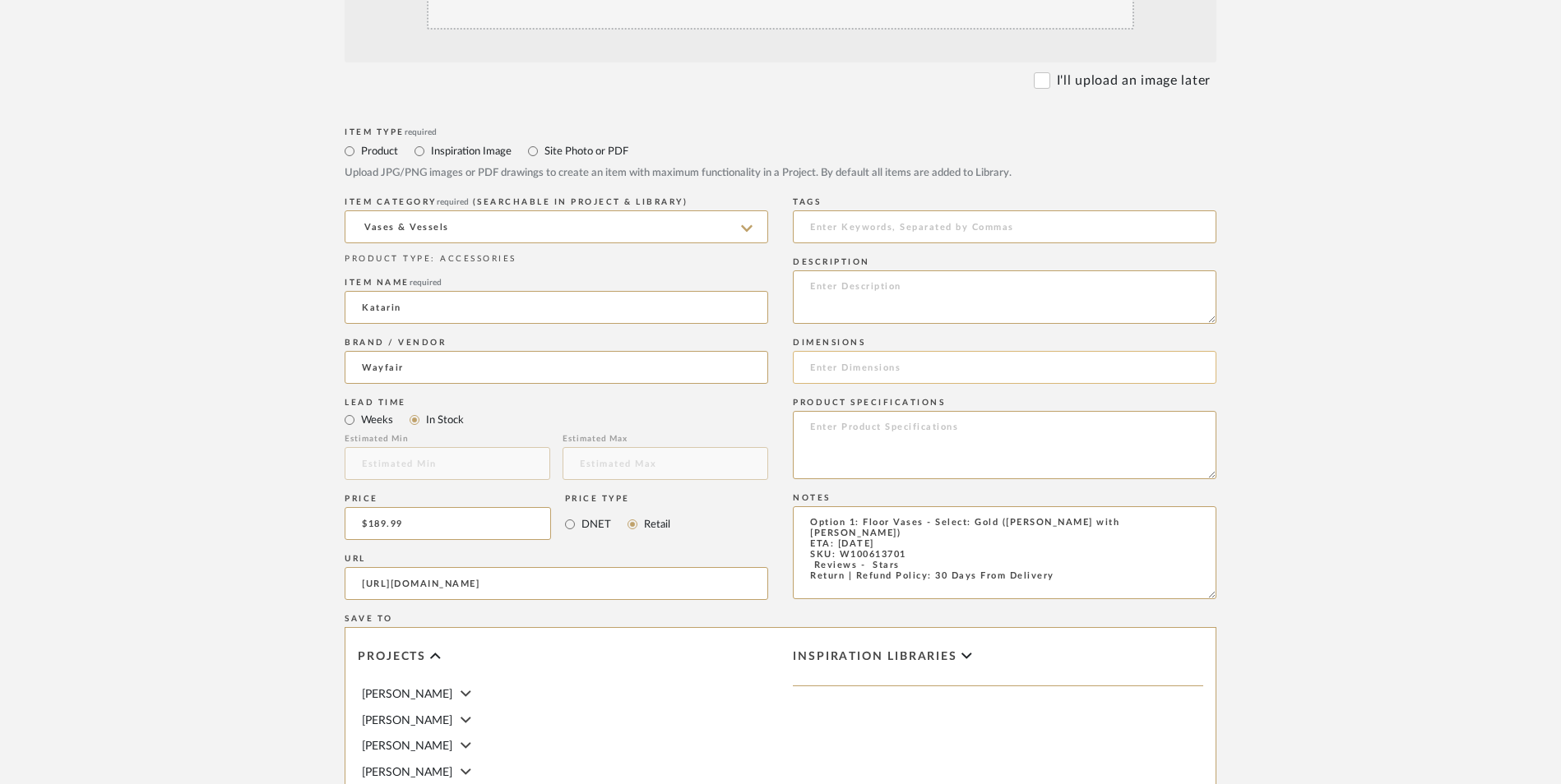
type textarea "Option 1: Floor Vases - Select: Gold ([PERSON_NAME] with [PERSON_NAME]) ETA: [D…"
click at [883, 351] on input at bounding box center [1004, 367] width 423 height 33
paste input "58" H x 11" W x 6" D"
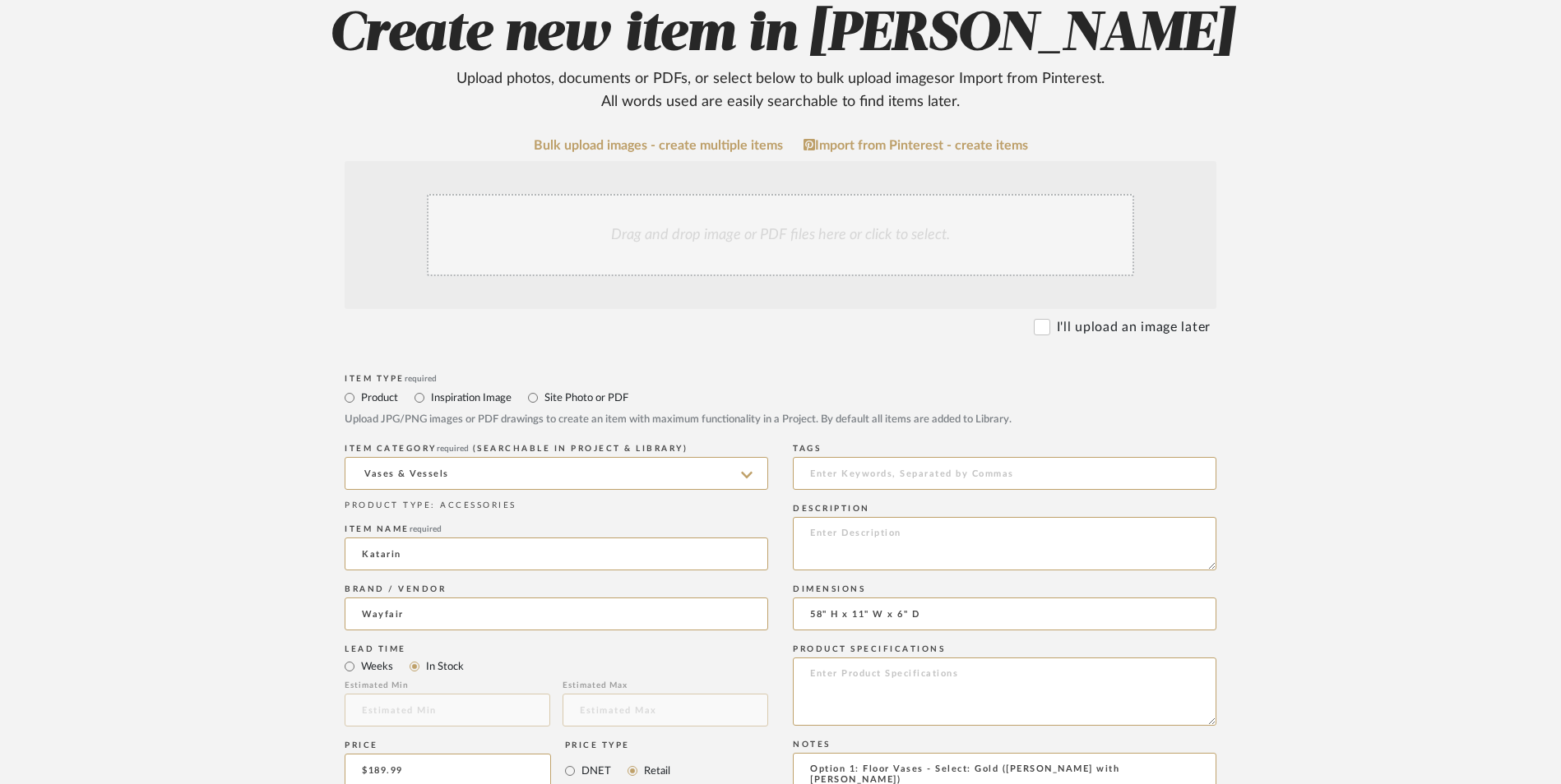
type input "58" H x 11" W x 6" D"
click at [728, 194] on div "Drag and drop image or PDF files here or click to select." at bounding box center [780, 235] width 707 height 82
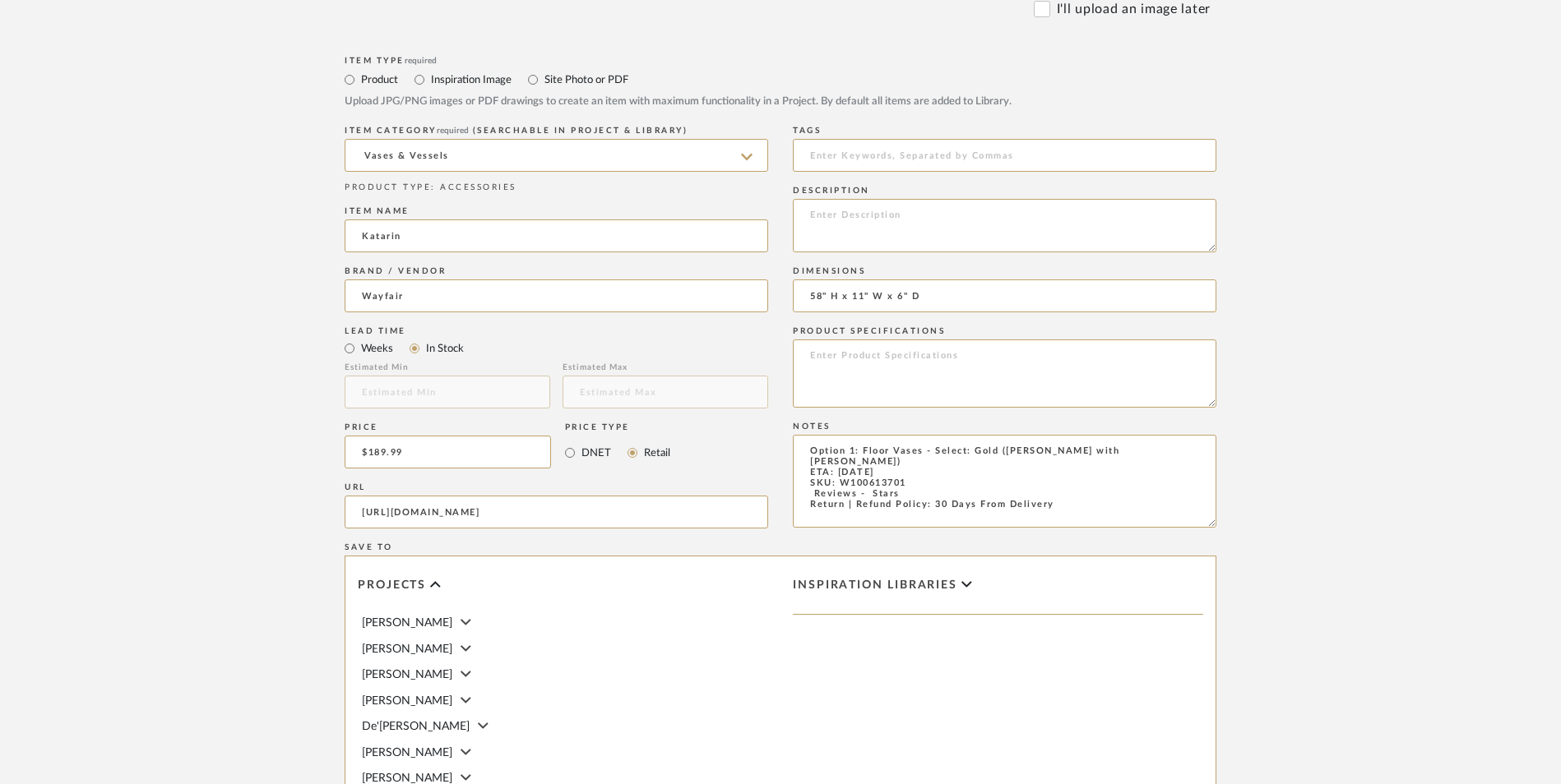
scroll to position [740, 0]
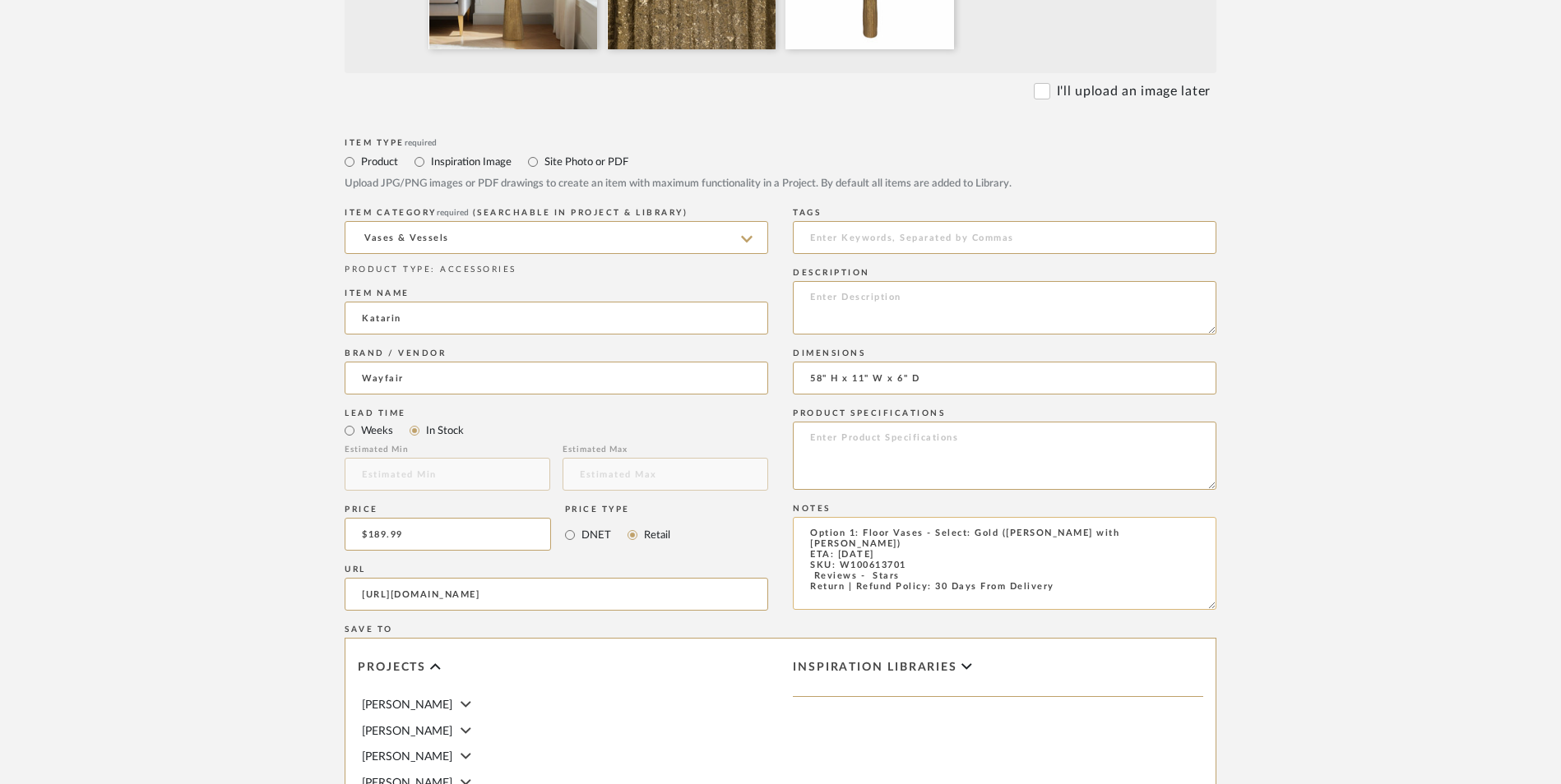
click at [805, 517] on textarea "Option 1: Floor Vases - Select: Gold ([PERSON_NAME] with [PERSON_NAME]) ETA: [D…" at bounding box center [1004, 564] width 423 height 93
type textarea "Option 1: Floor Vases - Select: Gold ([PERSON_NAME] with [PERSON_NAME]) ETA: [D…"
click at [926, 282] on textarea at bounding box center [1004, 308] width 423 height 54
paste textarea "This floor vase makes a powerful design statement with its tall, sculptural for…"
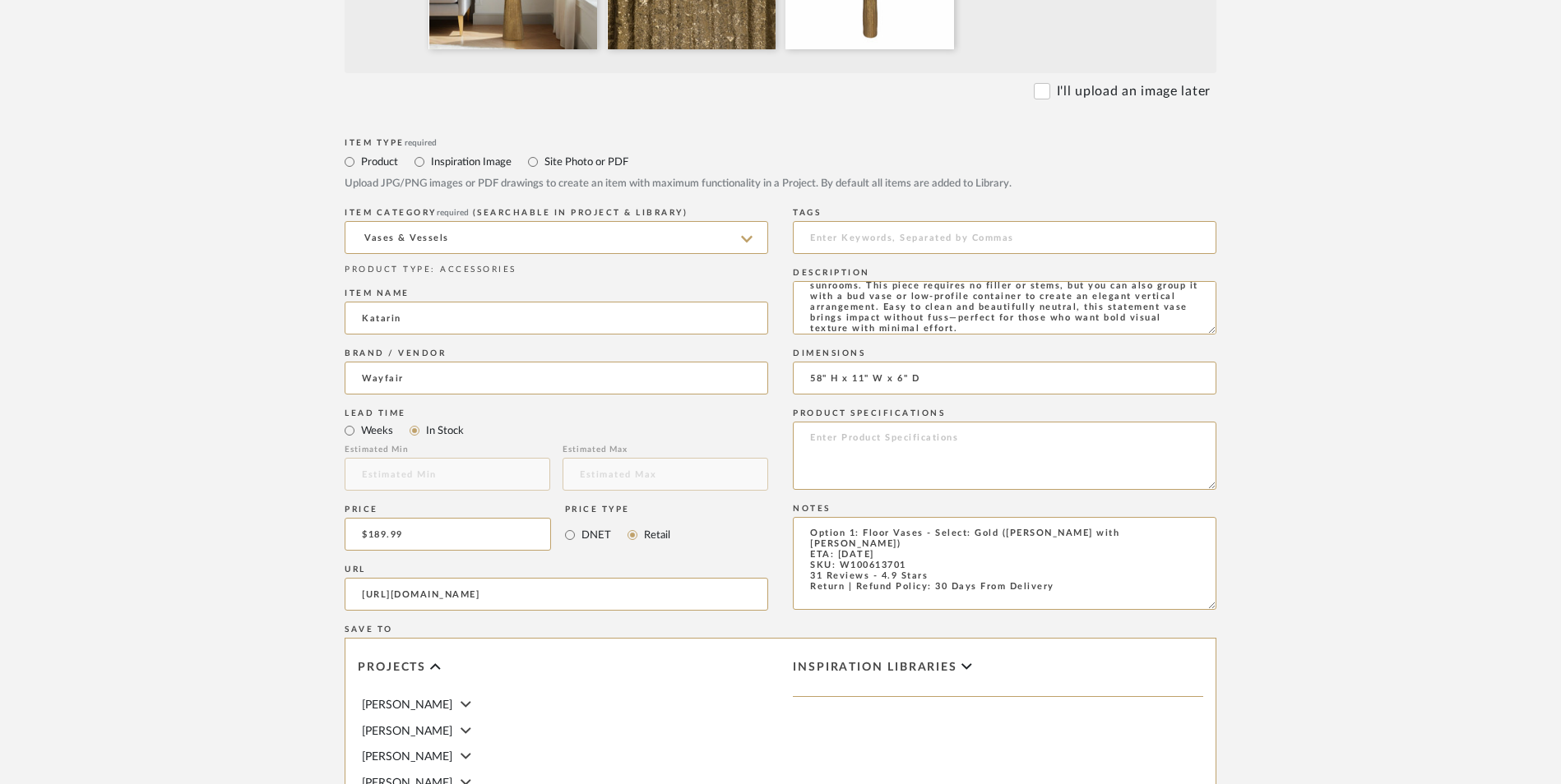
type textarea "This floor vase makes a powerful design statement with its tall, sculptural for…"
click at [912, 421] on textarea at bounding box center [1004, 456] width 423 height 69
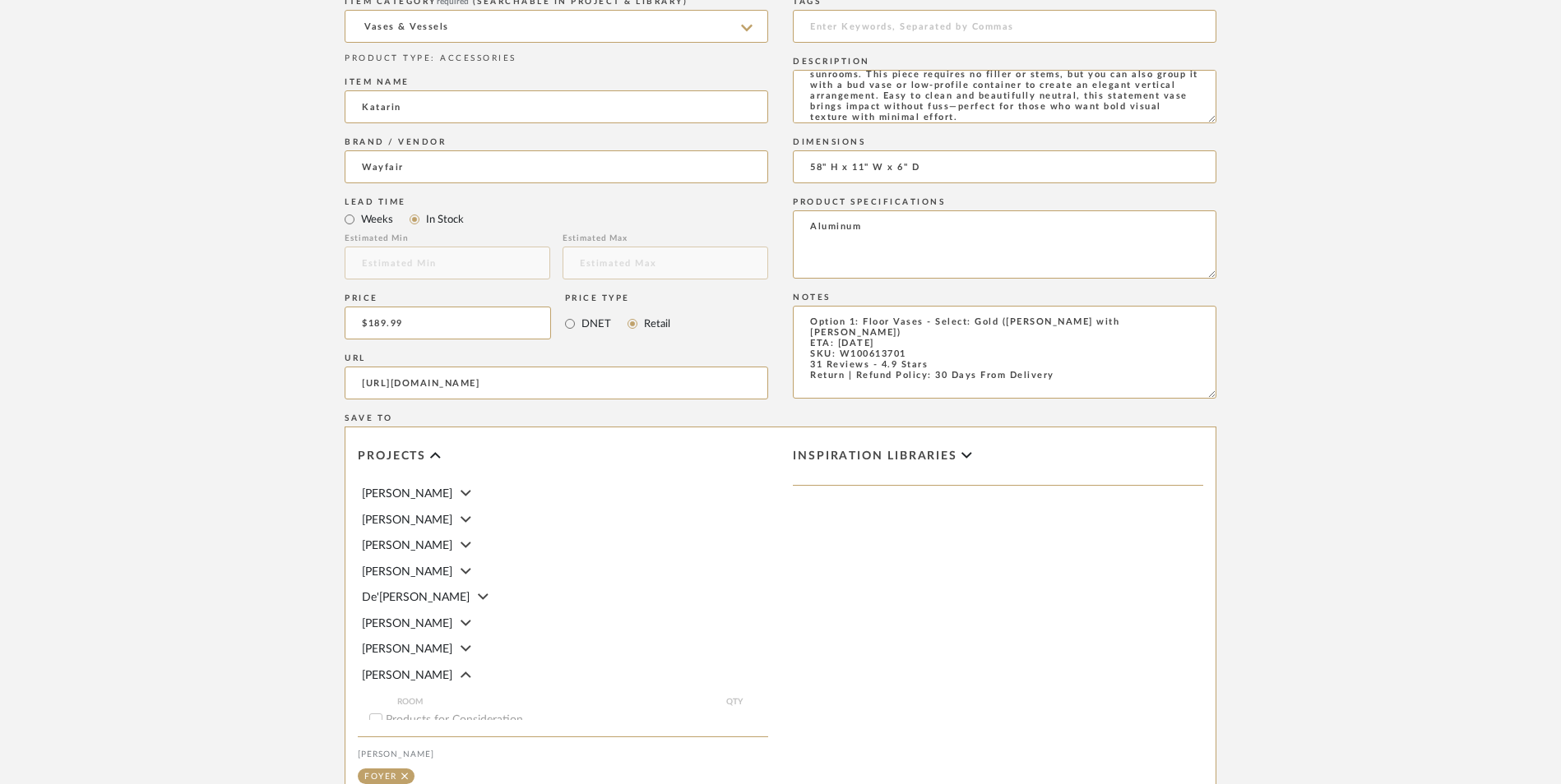
scroll to position [952, 0]
type textarea "Aluminum"
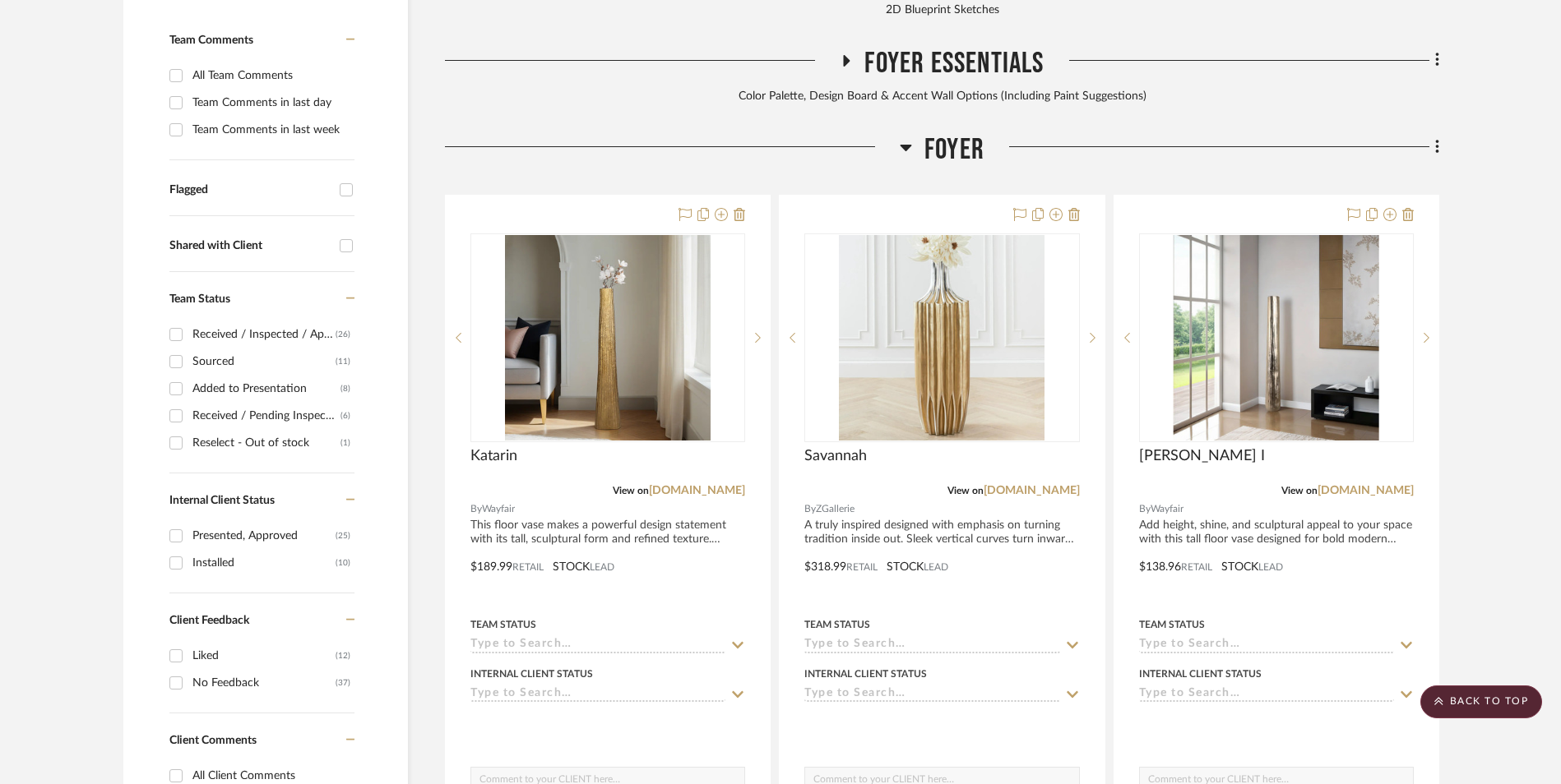
scroll to position [505, 0]
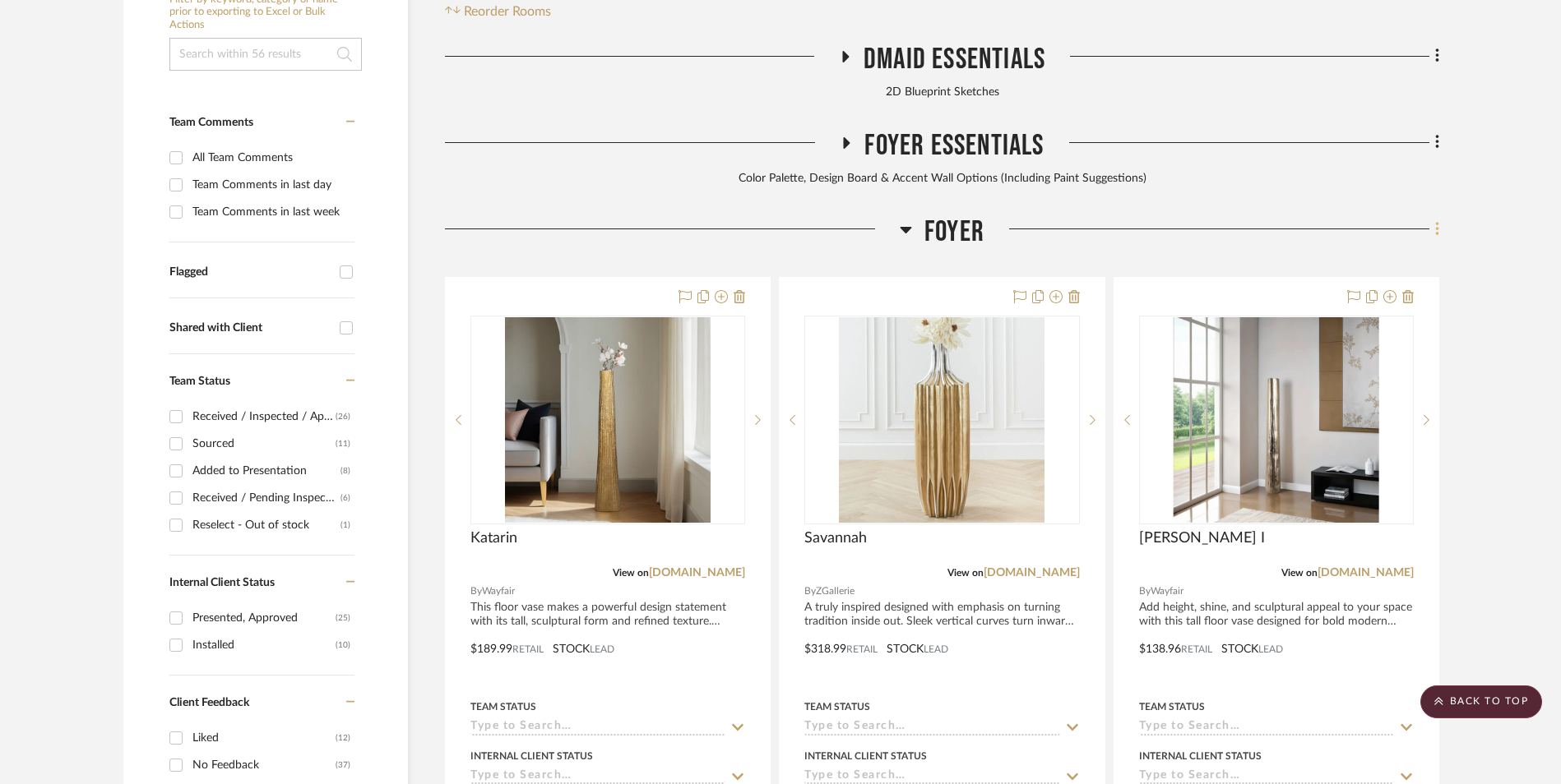
click at [1437, 222] on icon at bounding box center [1437, 229] width 4 height 14
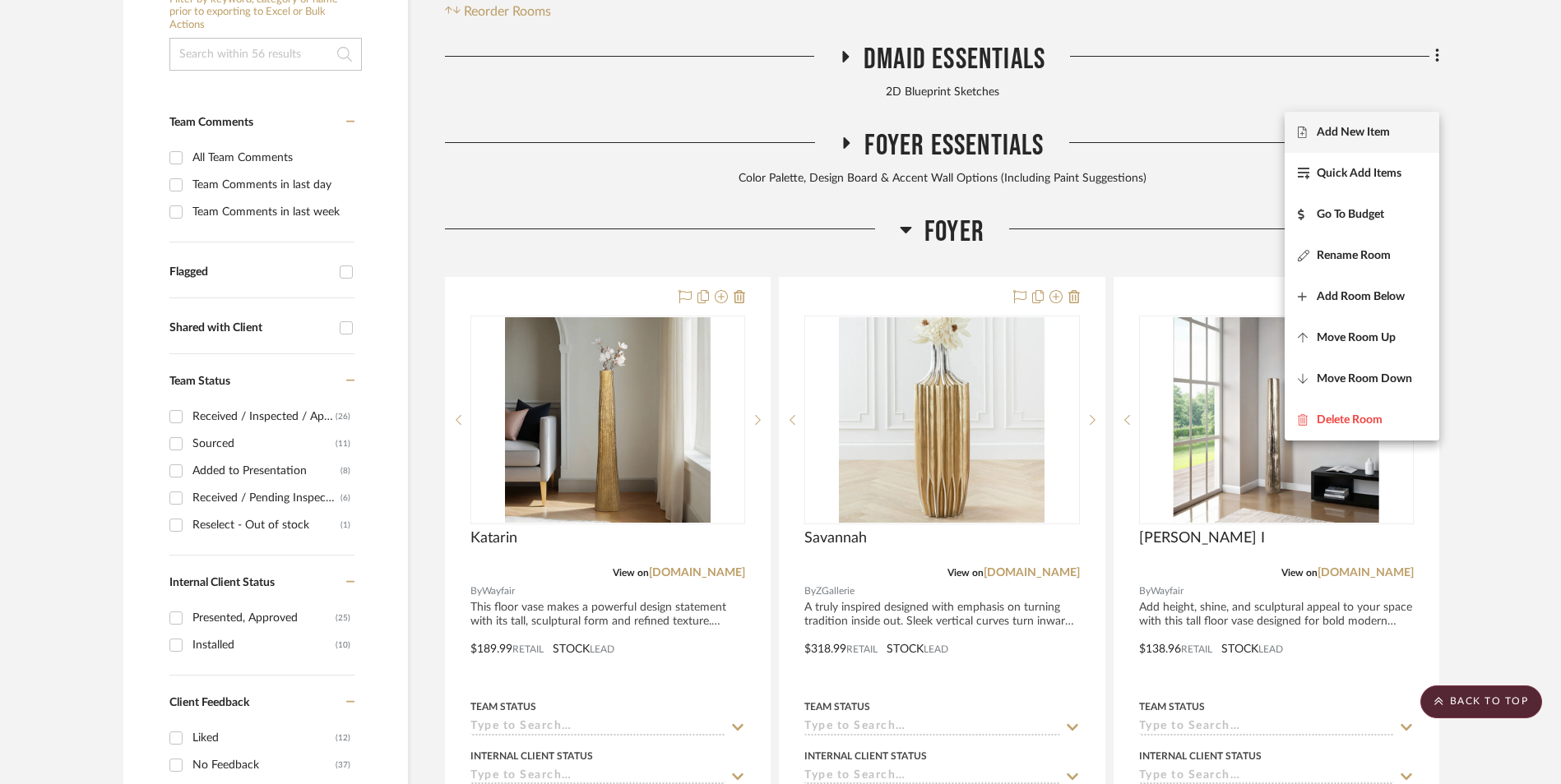
click at [1395, 136] on span "Add New Item" at bounding box center [1362, 132] width 128 height 14
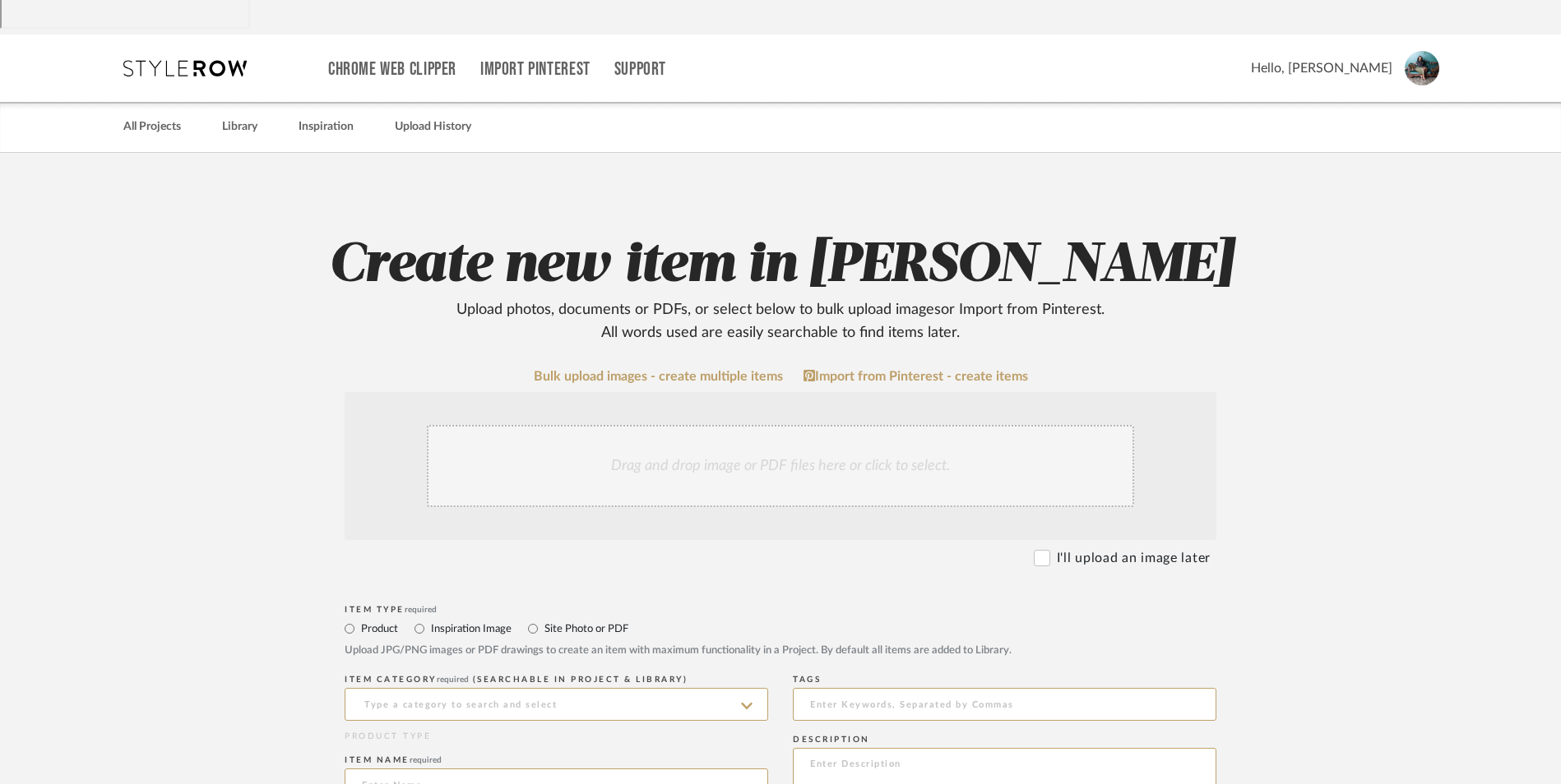
scroll to position [246, 0]
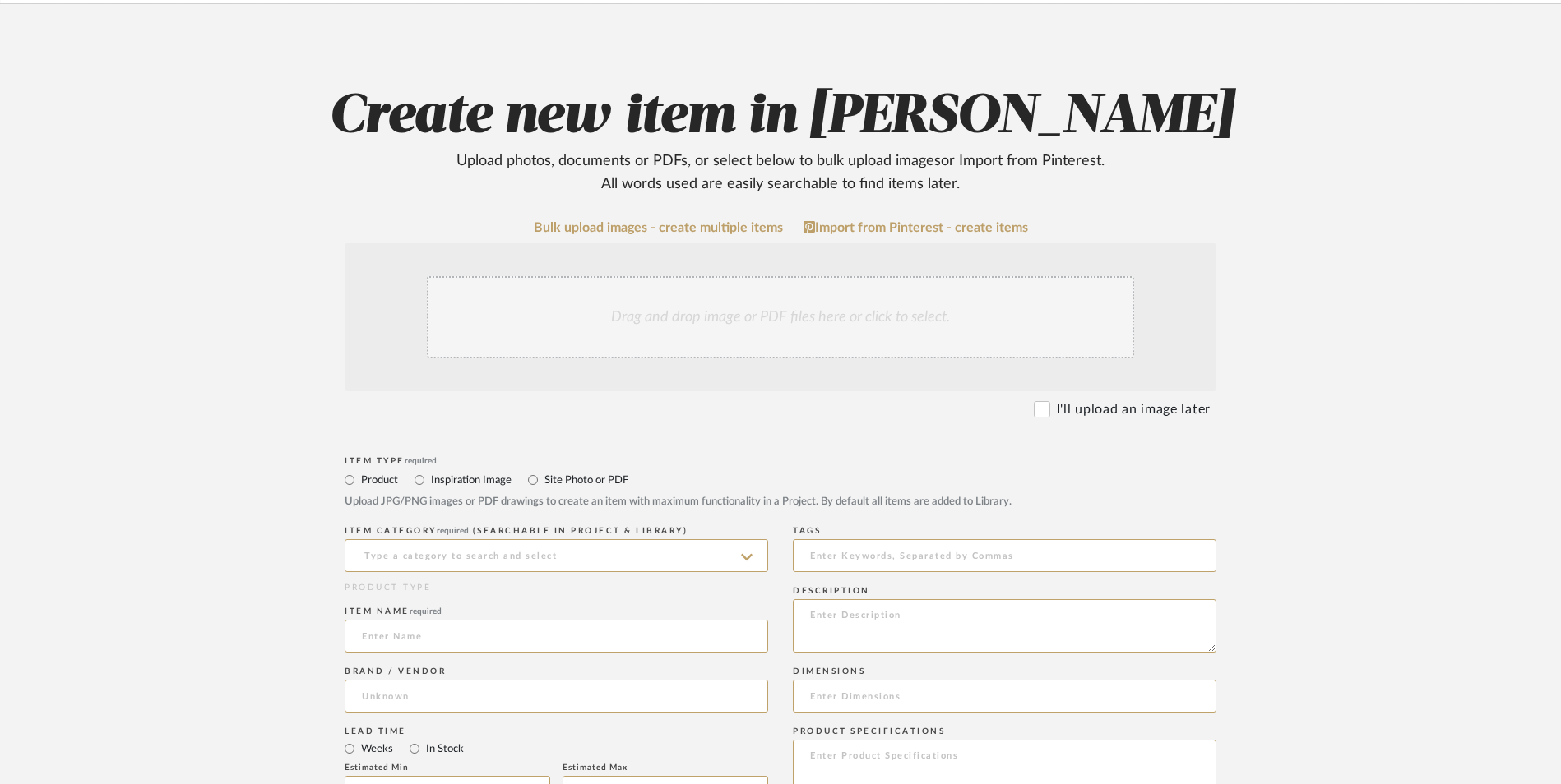
click at [748, 276] on div "Drag and drop image or PDF files here or click to select." at bounding box center [780, 317] width 707 height 82
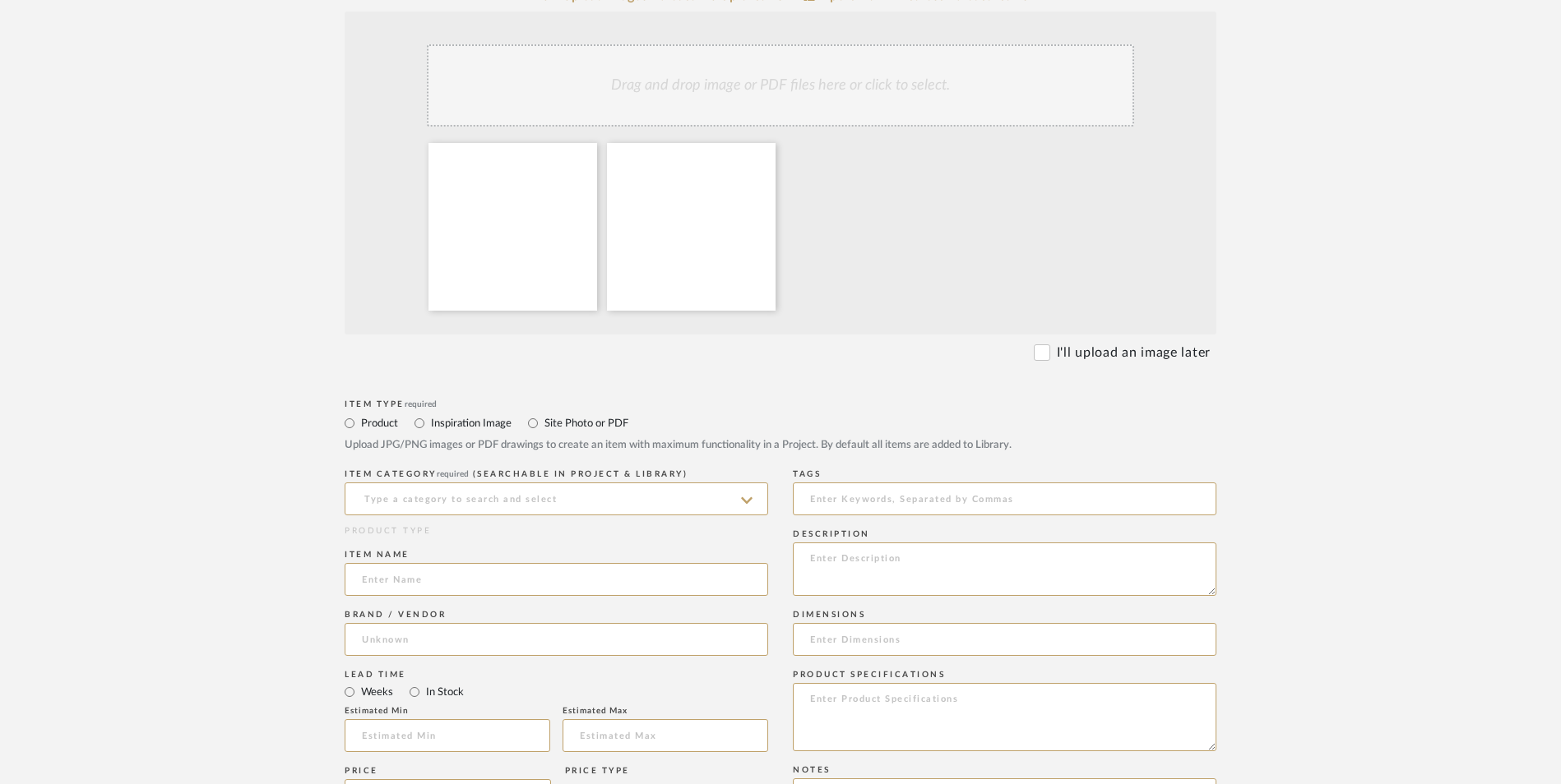
scroll to position [494, 0]
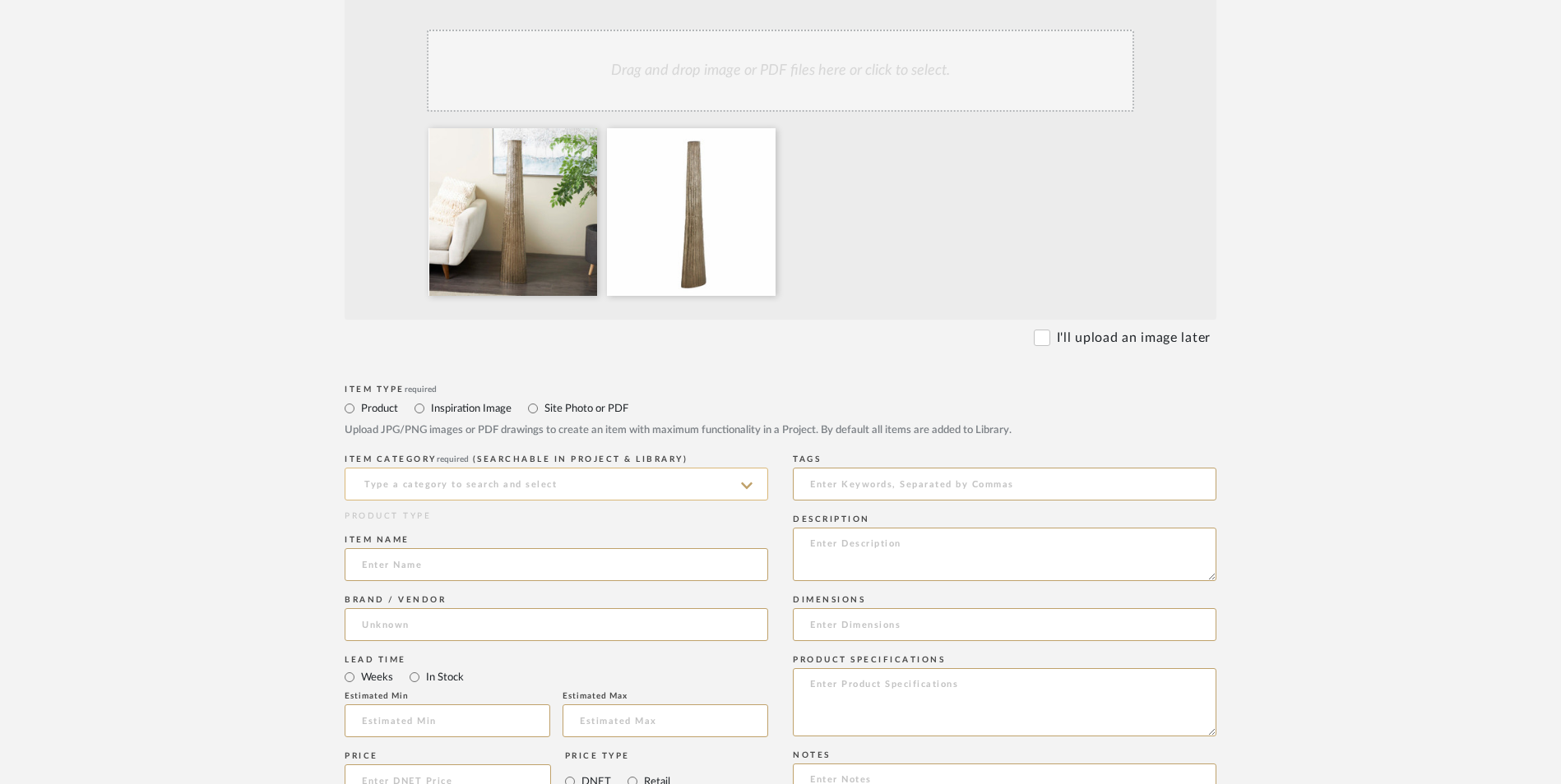
click at [424, 468] on input at bounding box center [556, 484] width 423 height 33
click at [436, 407] on div "Vases & Vessels" at bounding box center [555, 393] width 421 height 42
type input "Vases & Vessels"
click at [417, 548] on input at bounding box center [556, 564] width 423 height 33
type input "[PERSON_NAME]"
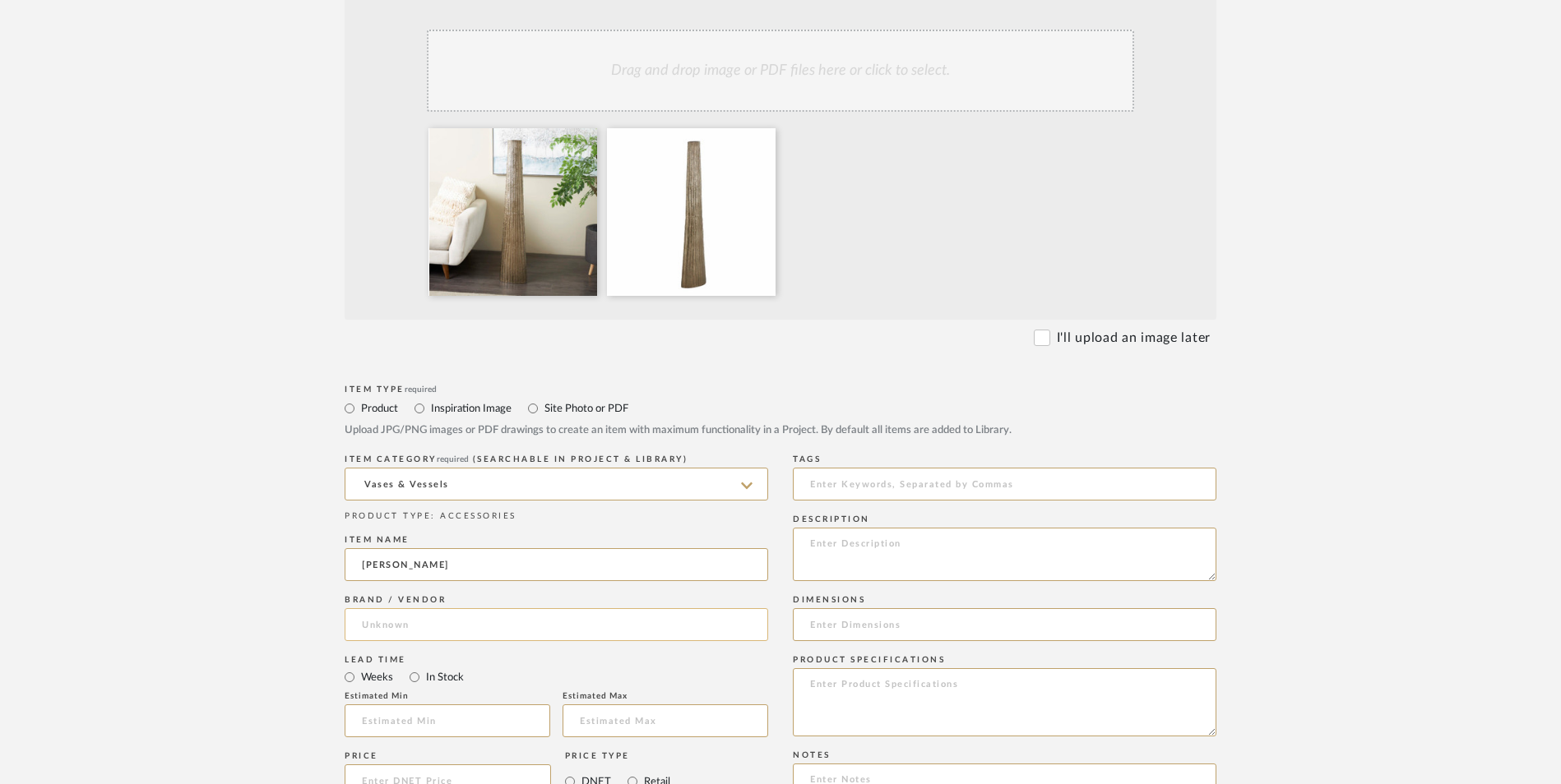
click at [432, 609] on input at bounding box center [556, 625] width 423 height 33
click at [425, 541] on mat-option "Wayfair" at bounding box center [555, 535] width 421 height 42
type input "Wayfair"
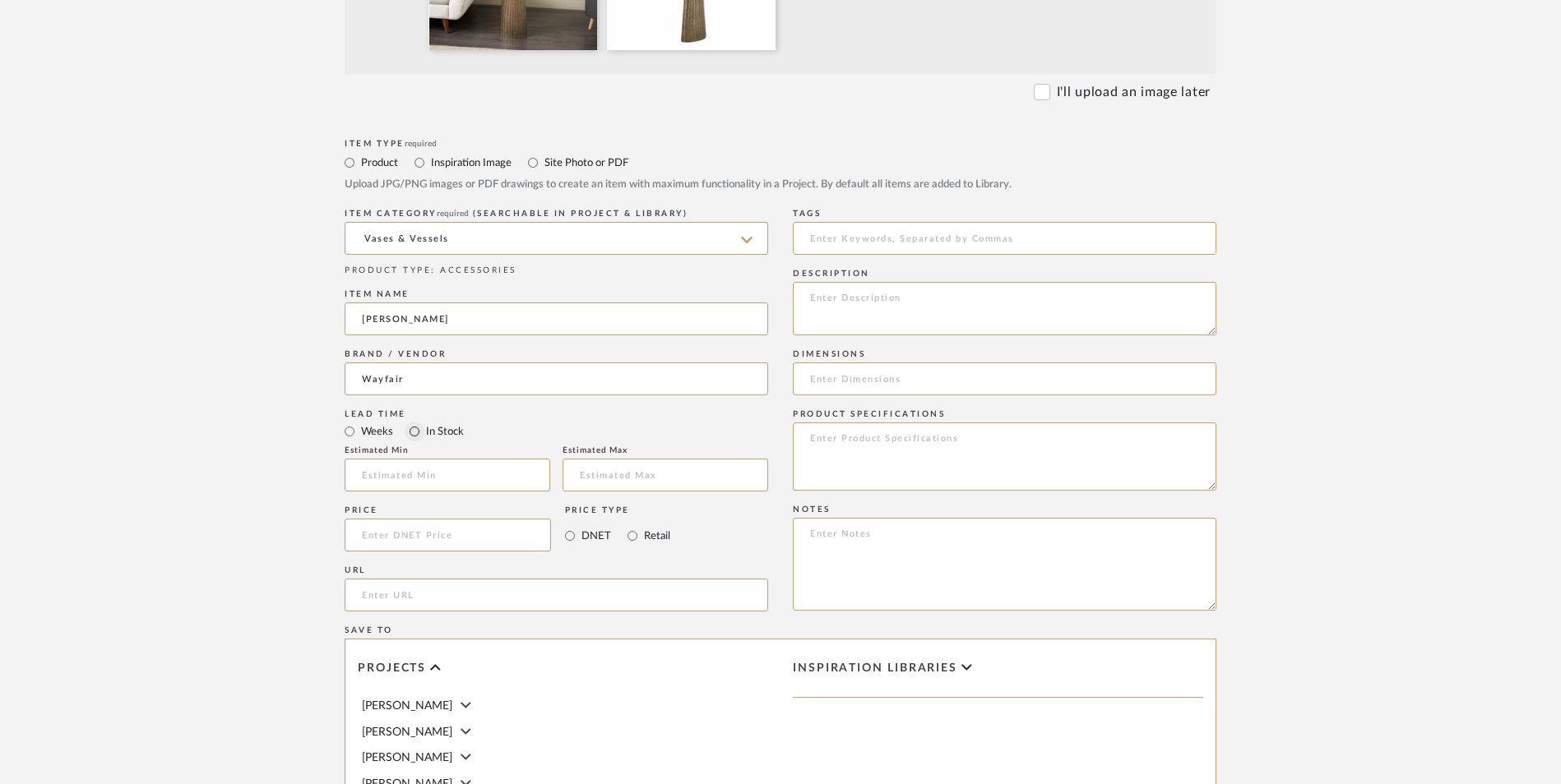
scroll to position [740, 0]
click at [412, 421] on input "In Stock" at bounding box center [414, 430] width 19 height 19
radio input "true"
click at [628, 525] on input "Retail" at bounding box center [632, 535] width 19 height 19
radio input "true"
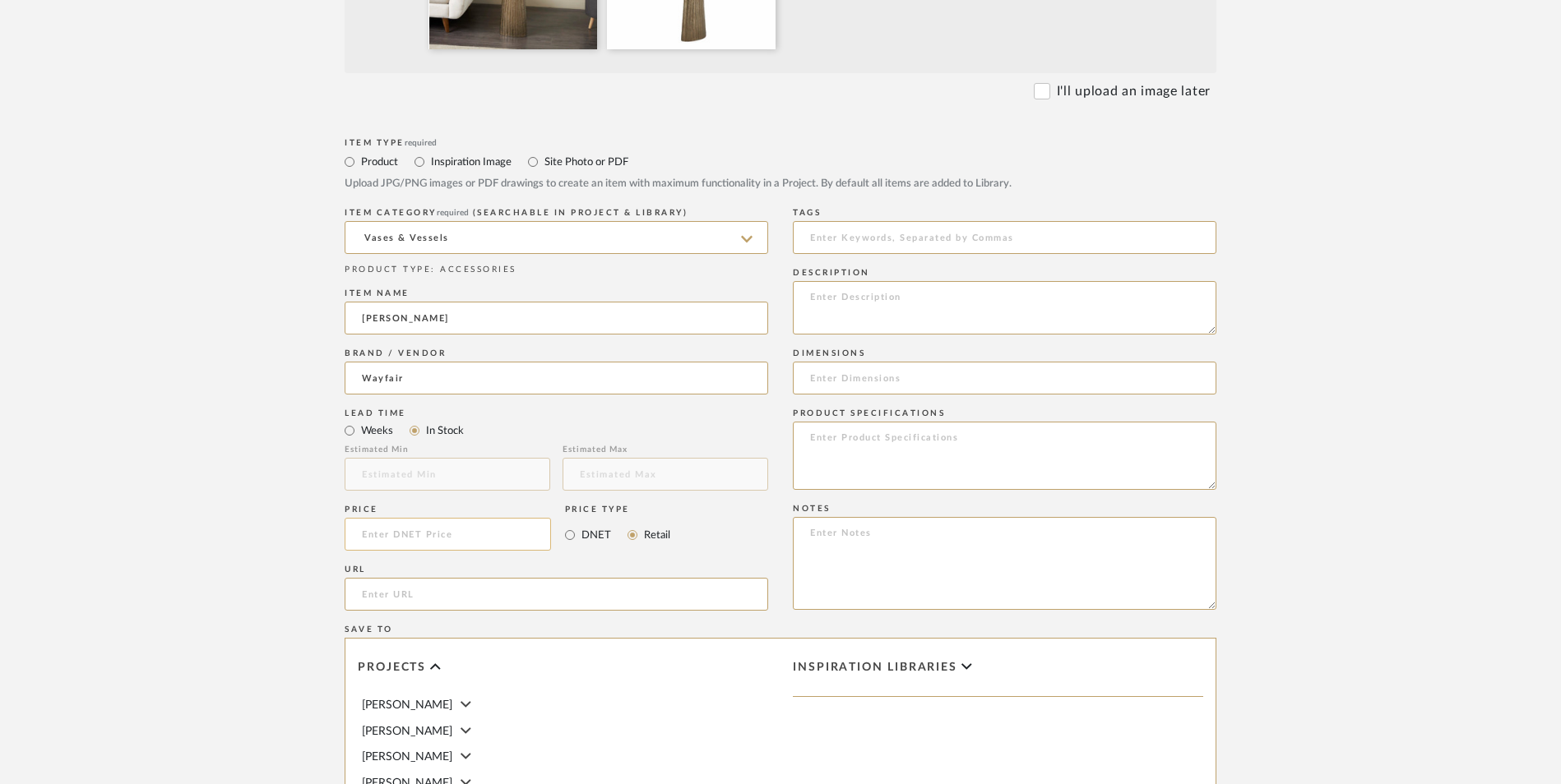
click at [505, 518] on input at bounding box center [448, 534] width 207 height 33
type input "$139.99"
drag, startPoint x: 229, startPoint y: 534, endPoint x: 299, endPoint y: 507, distance: 75.0
click at [232, 532] on upload-items "Create new item in [PERSON_NAME] Upload photos, documents or PDFs, or select be…" at bounding box center [780, 323] width 1561 height 1625
click at [412, 578] on input "url" at bounding box center [556, 594] width 423 height 33
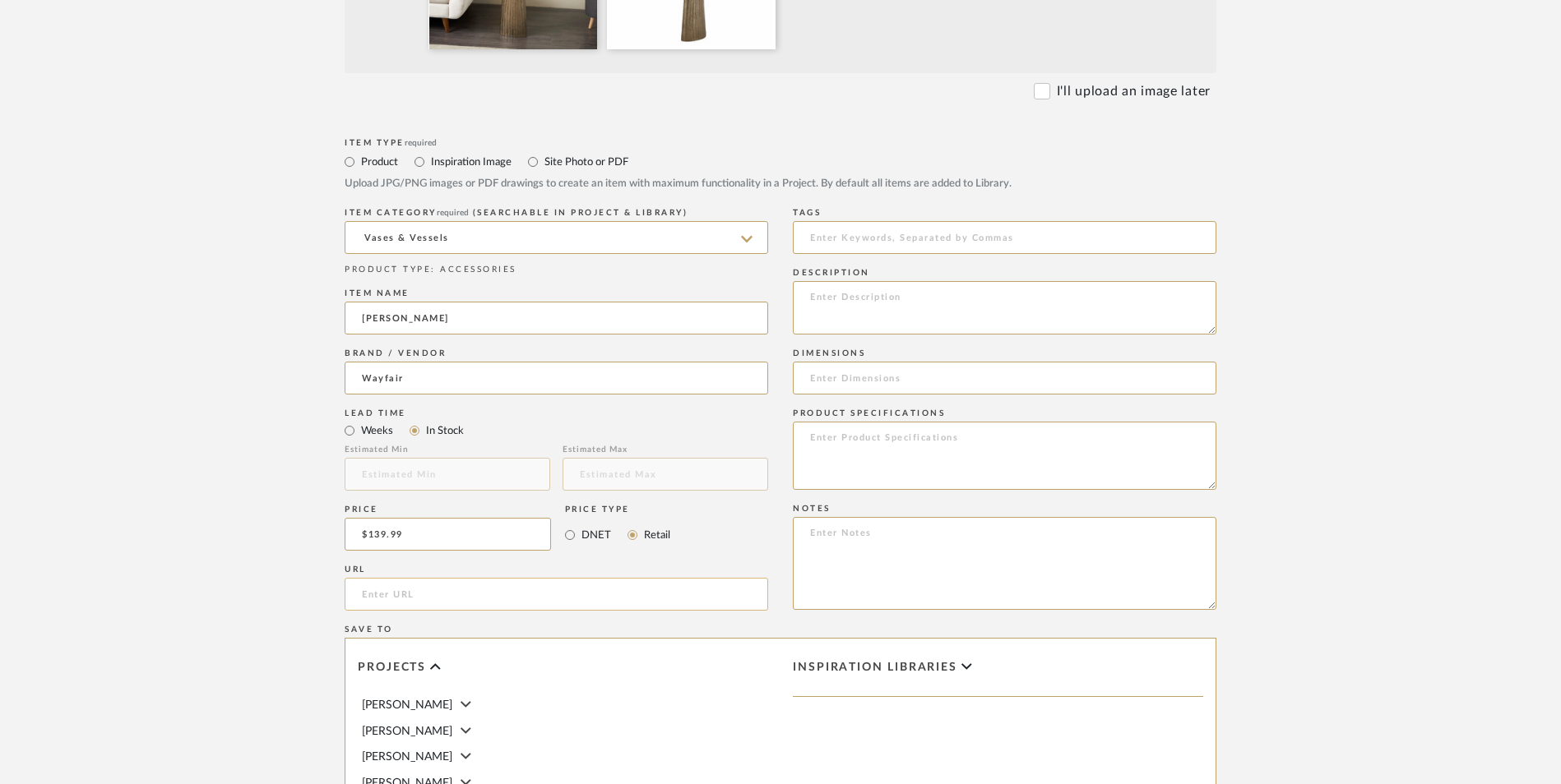
paste input "[URL][DOMAIN_NAME]"
type input "[URL][DOMAIN_NAME]"
click at [167, 552] on upload-items "Create new item in [PERSON_NAME] Upload photos, documents or PDFs, or select be…" at bounding box center [780, 323] width 1561 height 1625
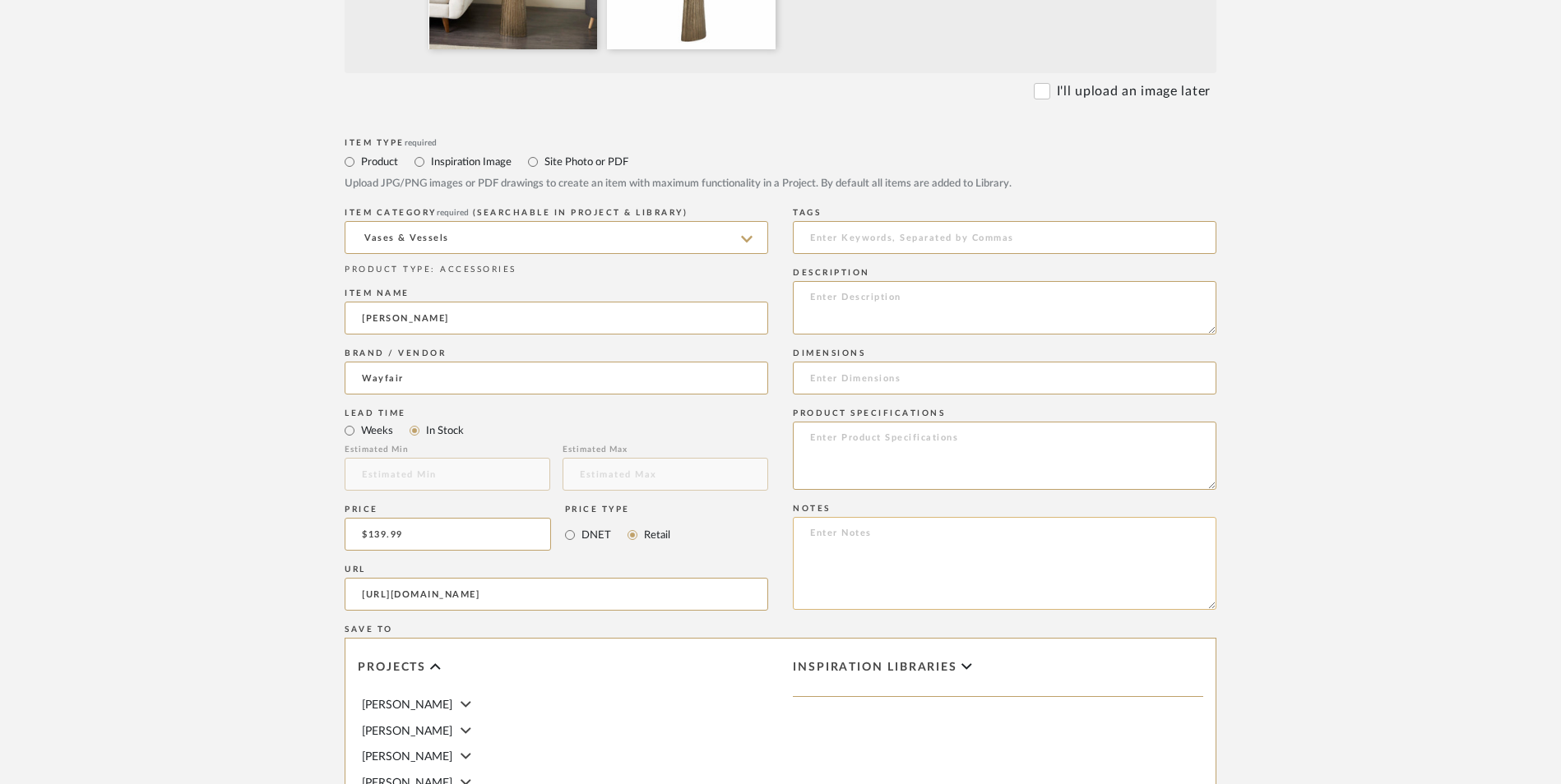
click at [971, 517] on textarea at bounding box center [1004, 564] width 423 height 93
paste textarea "Option 1: ETA: SKU: Reviews - Stars Return | Refund Policy:"
click at [860, 517] on textarea "Option 1: ETA: SKU: Reviews - Stars Return | Refund Policy:" at bounding box center [1004, 564] width 423 height 93
click at [952, 517] on textarea "Option 1: Floor Vases ETA: SKU: Reviews - Stars Return | Refund Policy:" at bounding box center [1004, 564] width 423 height 93
click at [806, 517] on textarea "Option 1: Floor Vases ETA: SKU: Reviews - Stars Return | Refund Policy: 30 Days…" at bounding box center [1004, 564] width 423 height 93
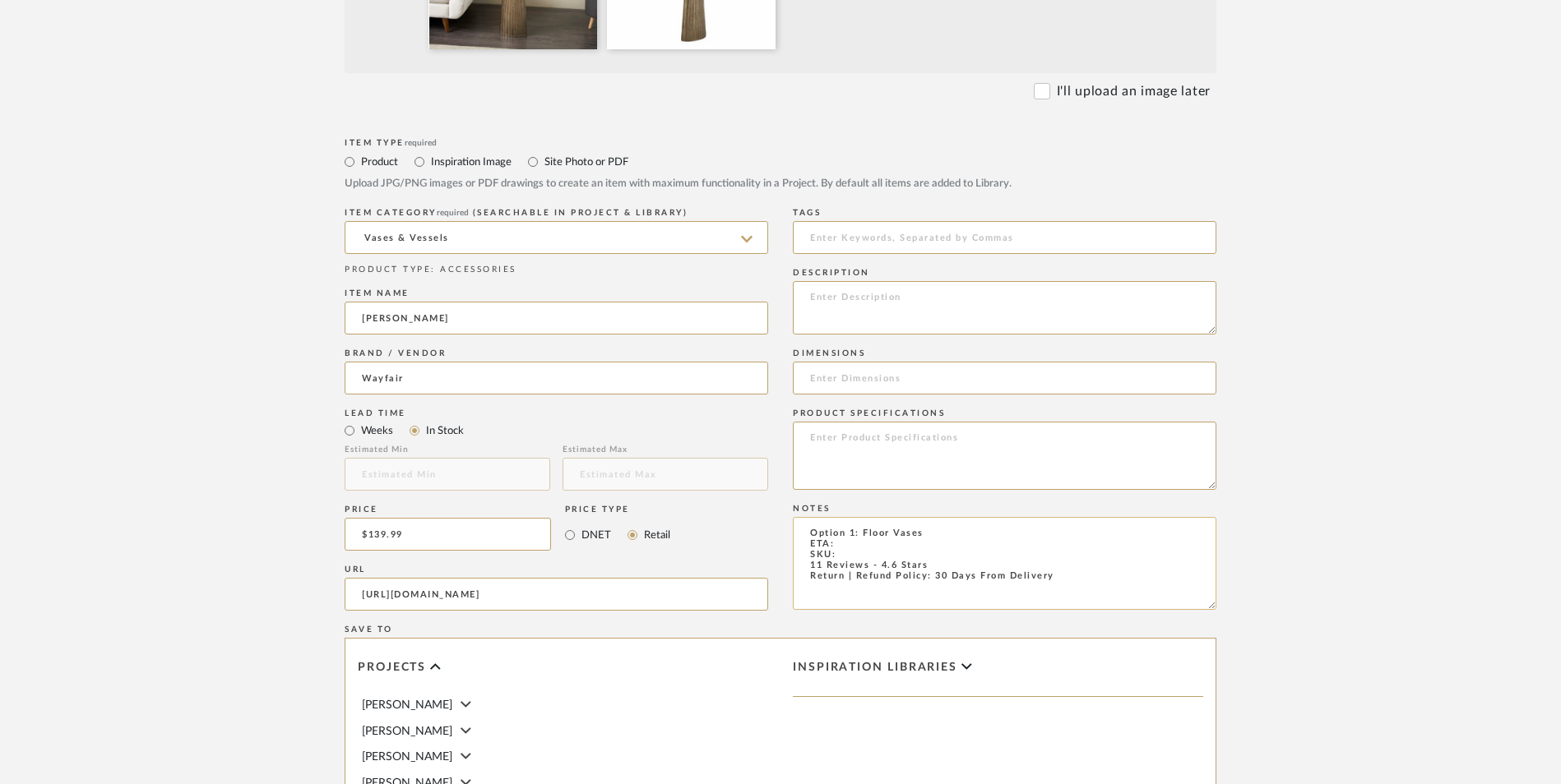
click at [862, 517] on textarea "Option 1: Floor Vases ETA: SKU: 11 Reviews - 4.6 Stars Return | Refund Policy: …" at bounding box center [1004, 564] width 423 height 93
paste textarea "DVOA4529"
click at [866, 517] on textarea "Option 1: Floor Vases ETA: SKU: DVOA4529 11 Reviews - 4.6 Stars Return | Refund…" at bounding box center [1004, 564] width 423 height 93
type textarea "Option 1: Floor Vases ETA: [DATE] SKU: DVOA4529 11 Reviews - 4.6 Stars Return |…"
click at [929, 282] on textarea at bounding box center [1004, 308] width 423 height 54
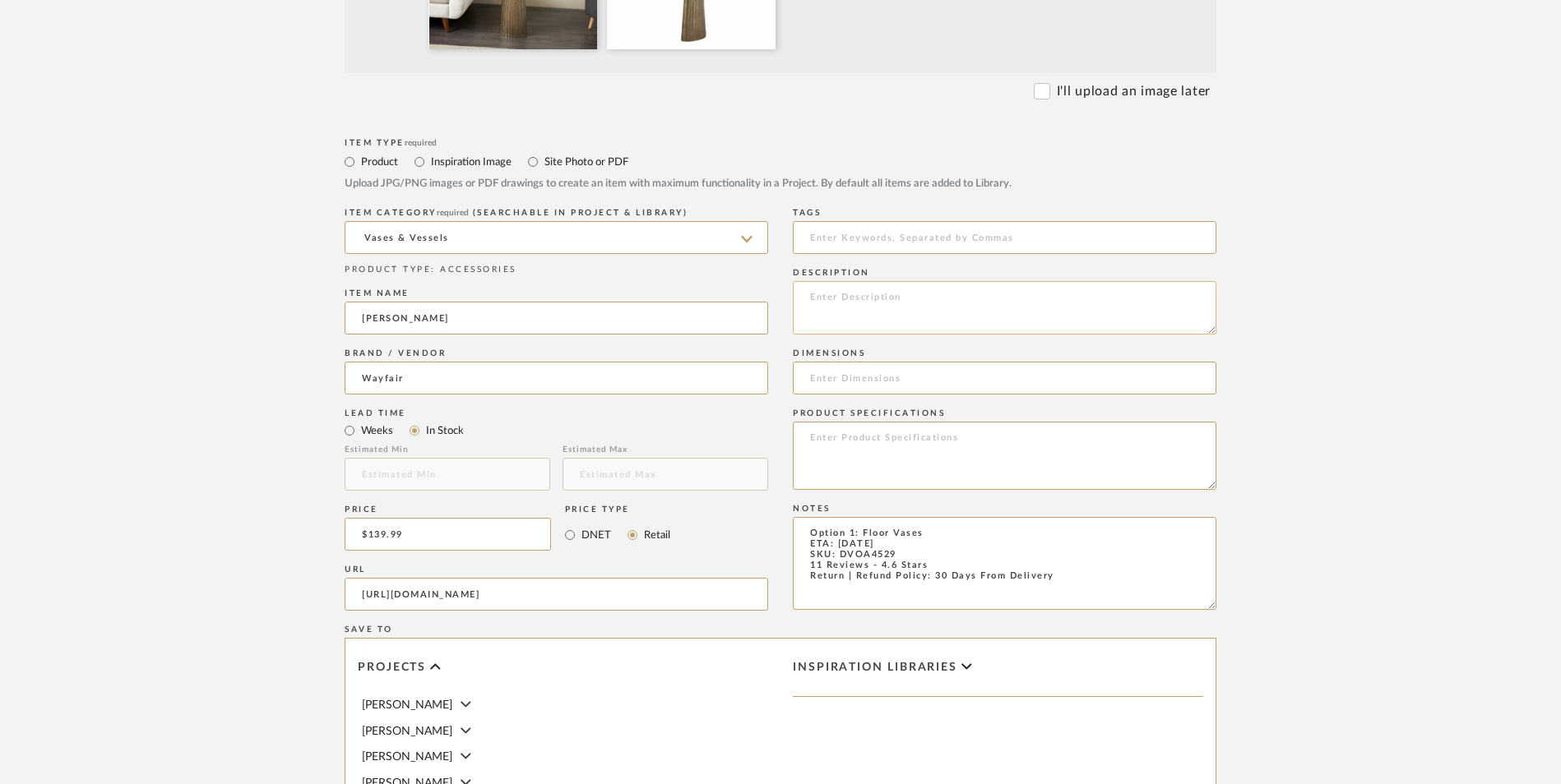
paste textarea "This brass centerpiece vase can be used in various settings, such as living roo…"
type textarea "This brass centerpiece vase can be used in various settings, such as living roo…"
click at [884, 421] on textarea at bounding box center [1004, 456] width 423 height 69
type textarea "Aluminum"
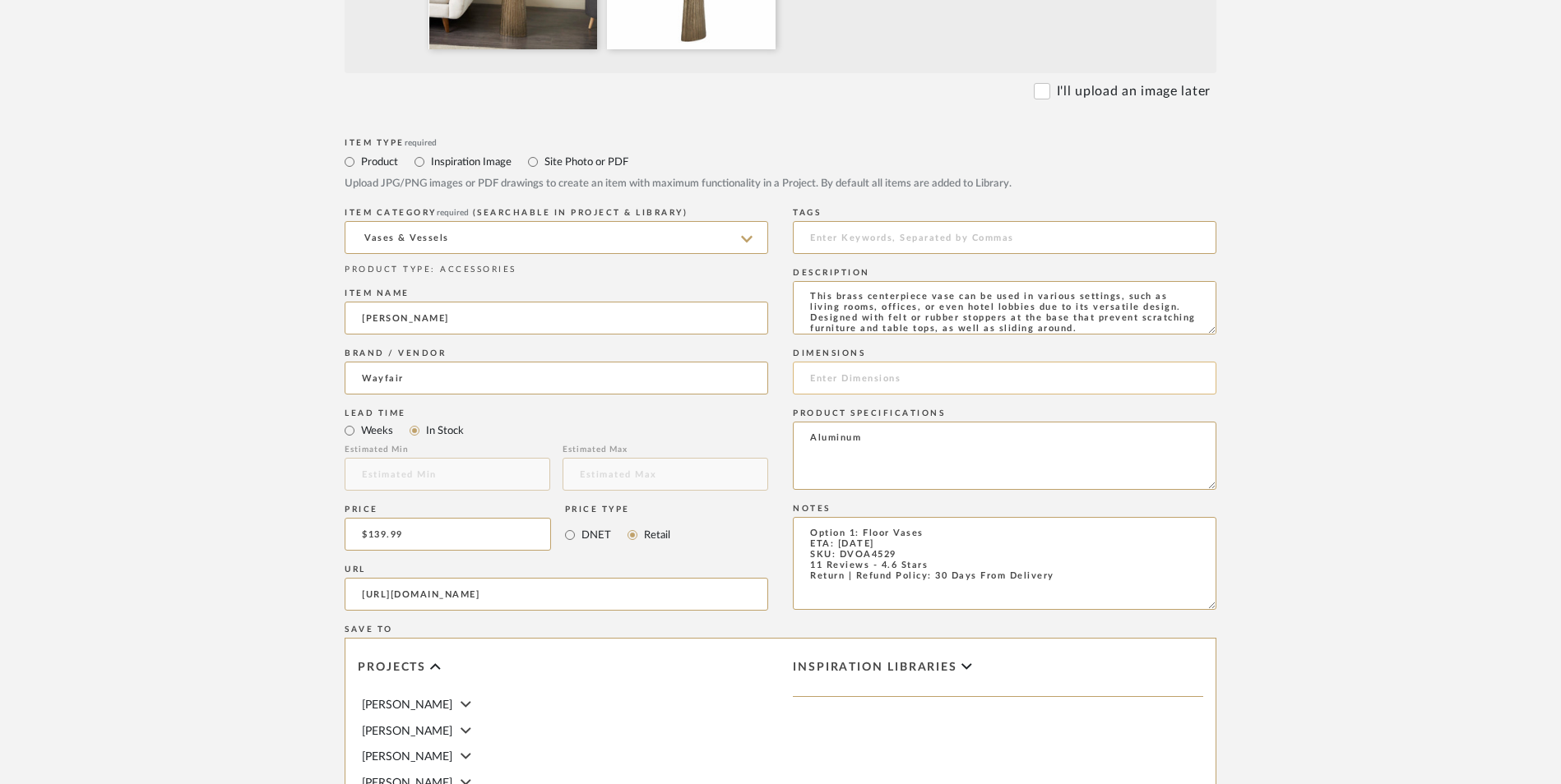
click at [842, 362] on input at bounding box center [1004, 377] width 423 height 33
paste input "48.2'' H X 10'' W X 5'' D"
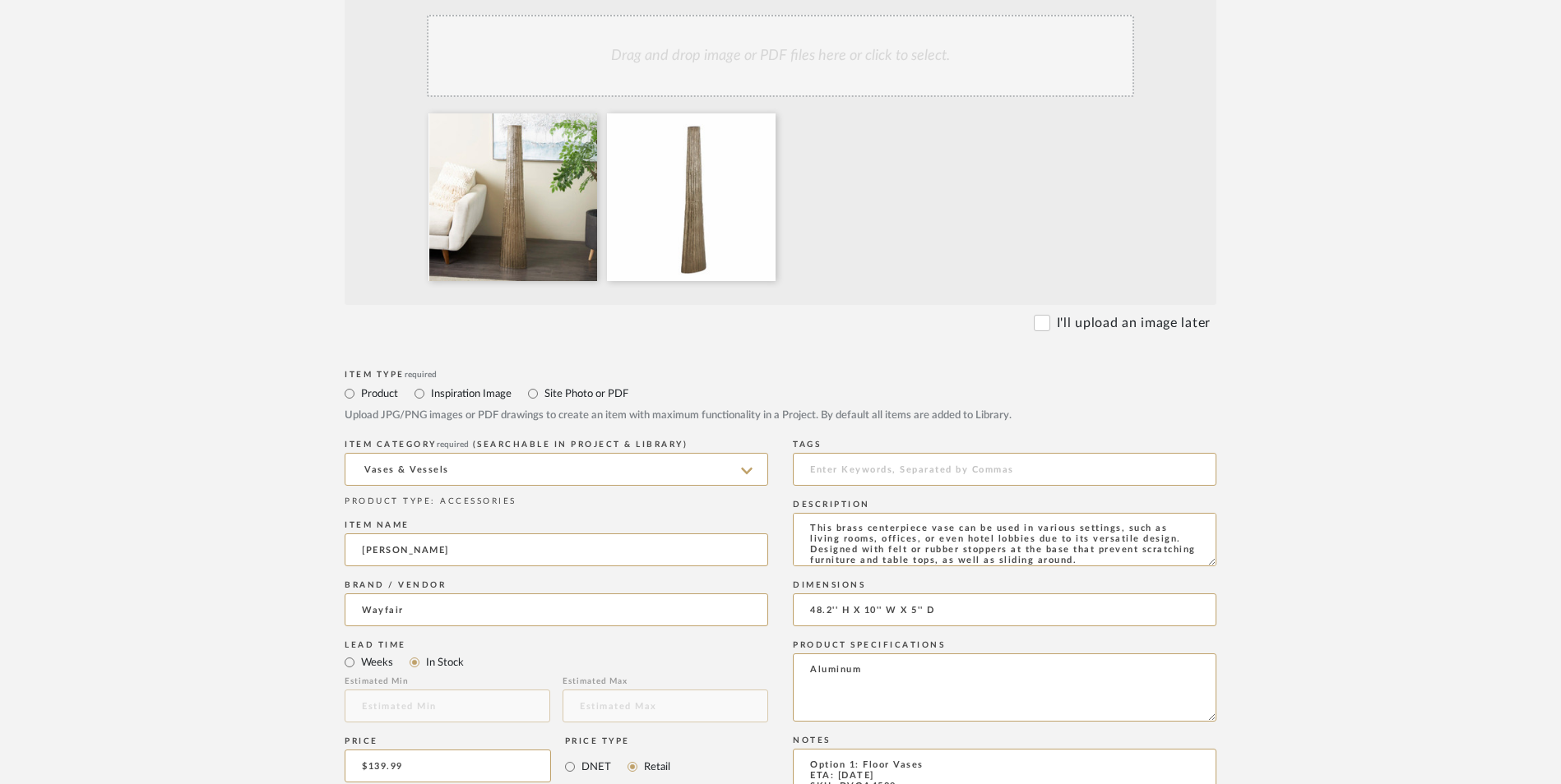
scroll to position [411, 0]
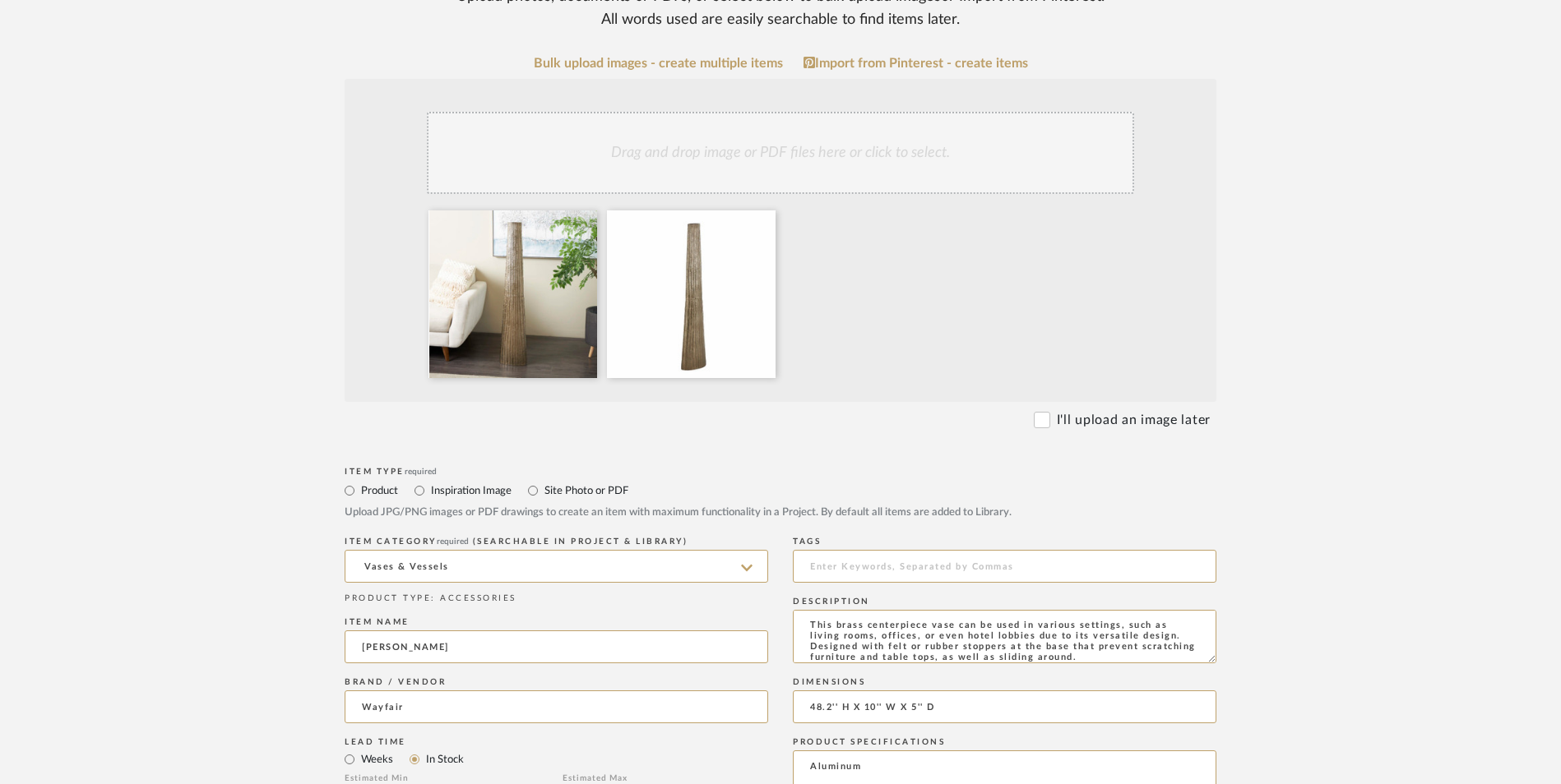
type input "48.2'' H X 10'' W X 5'' D"
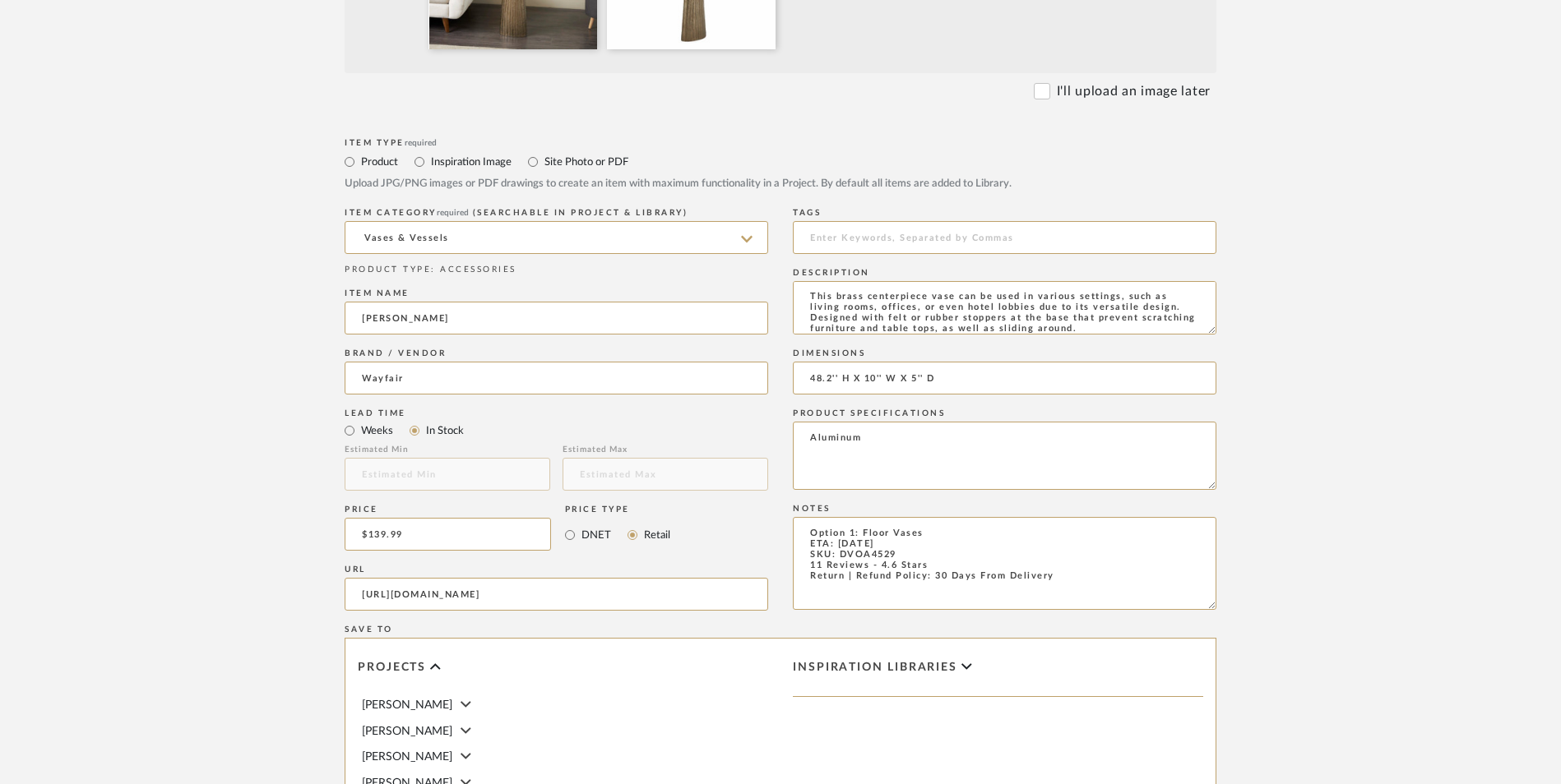
scroll to position [1035, 0]
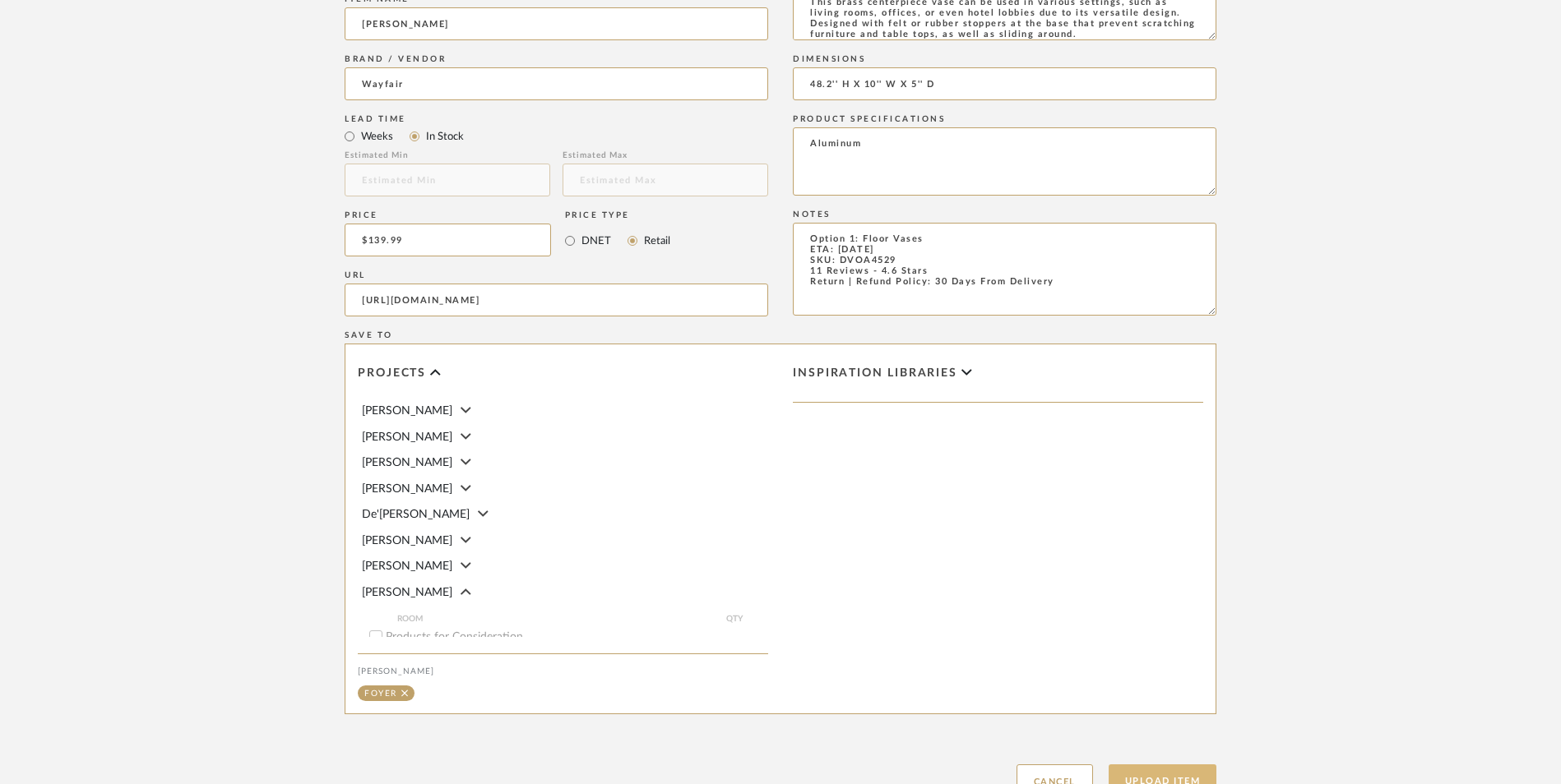
click at [1152, 765] on button "Upload Item" at bounding box center [1162, 781] width 108 height 33
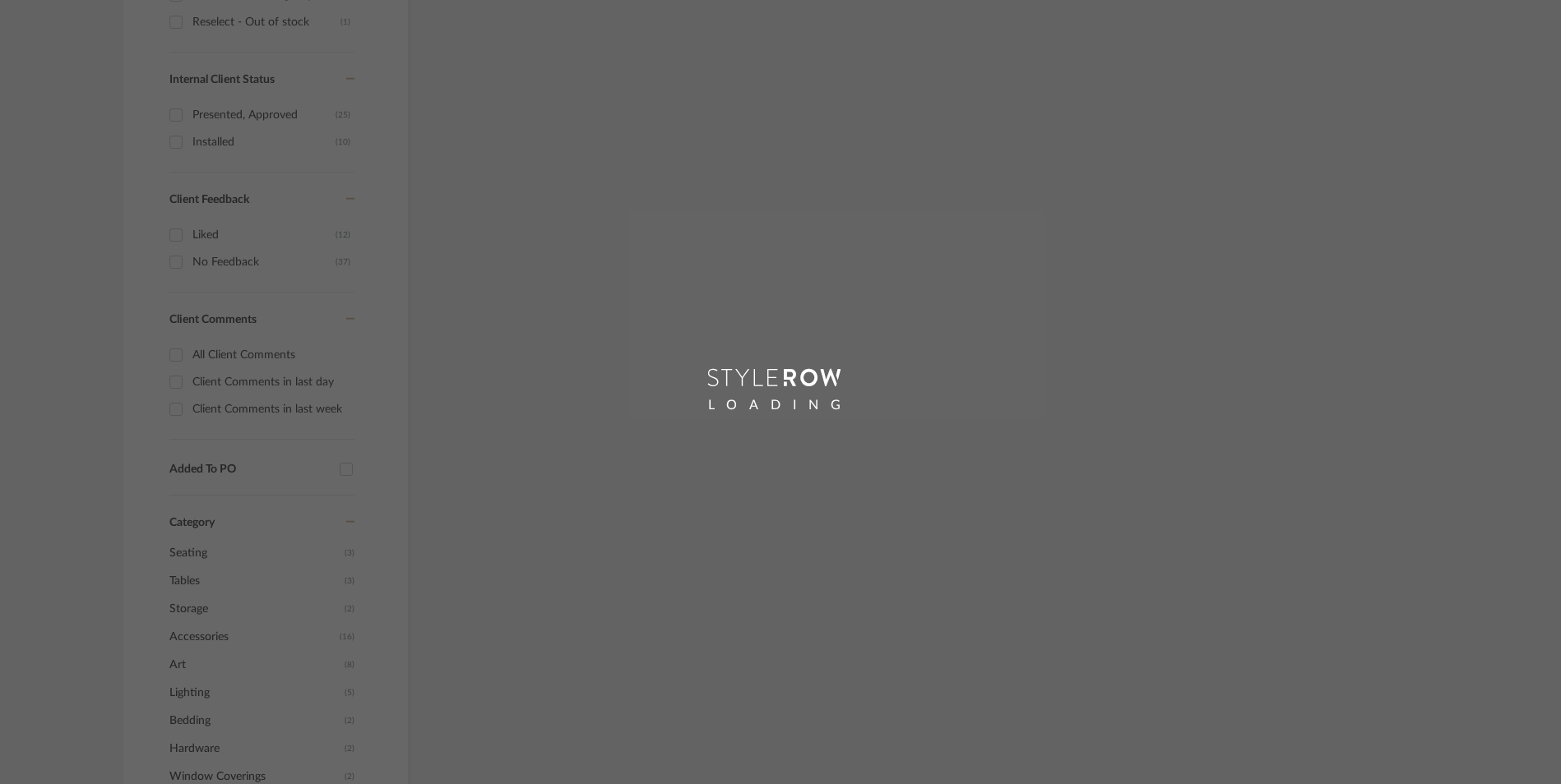
scroll to position [745, 0]
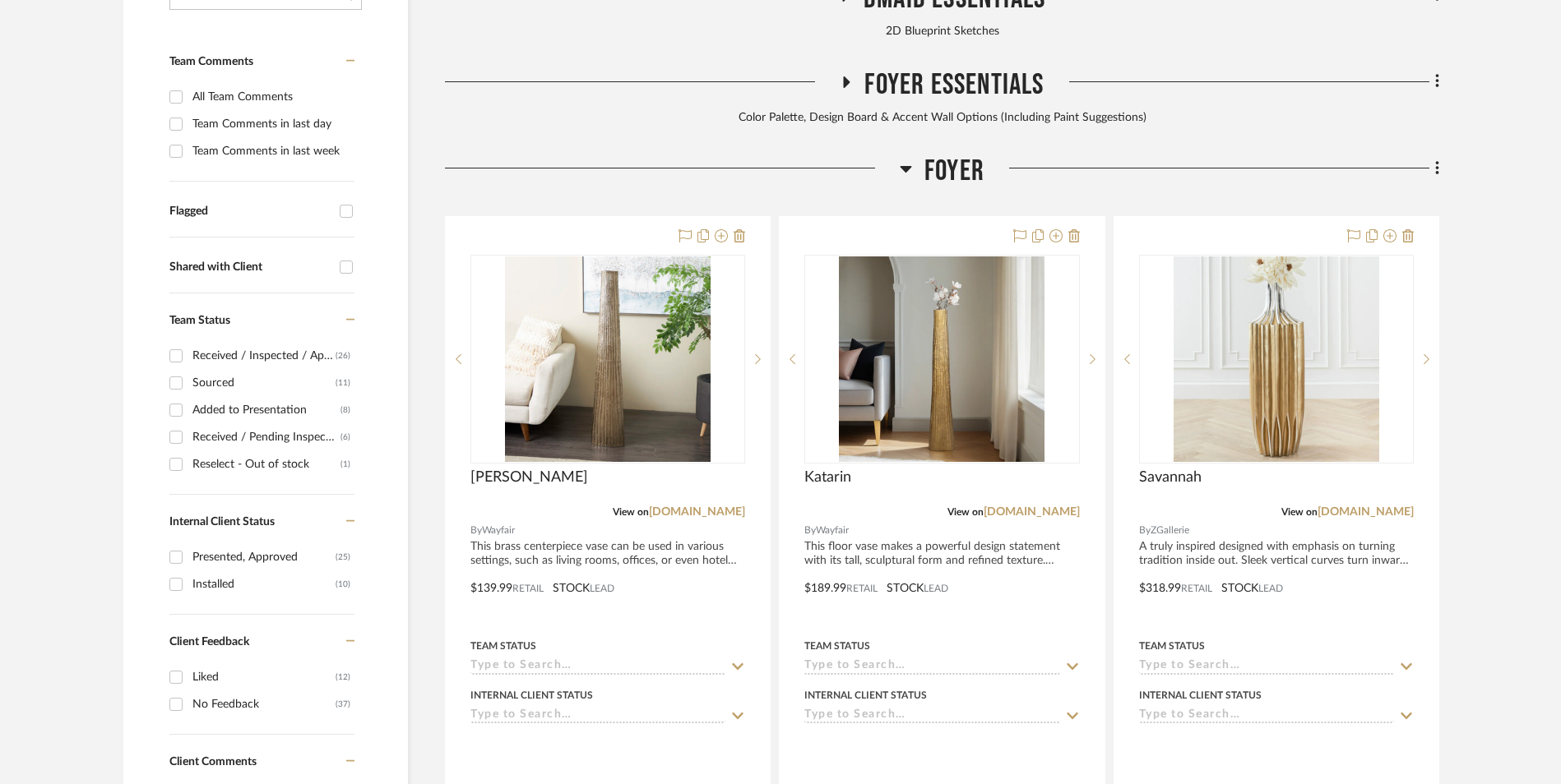
scroll to position [587, 0]
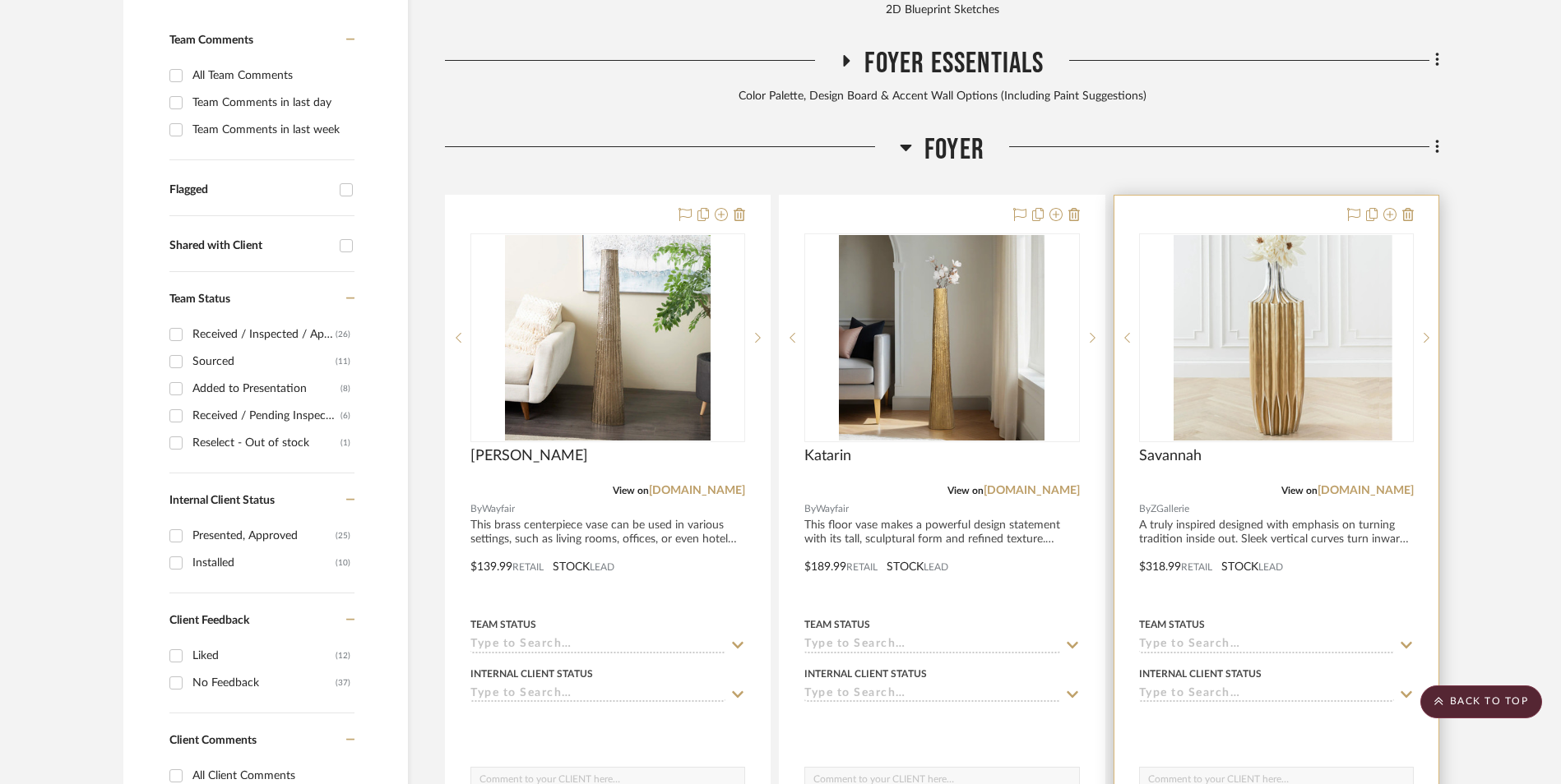
click at [1283, 272] on img at bounding box center [1276, 338] width 206 height 206
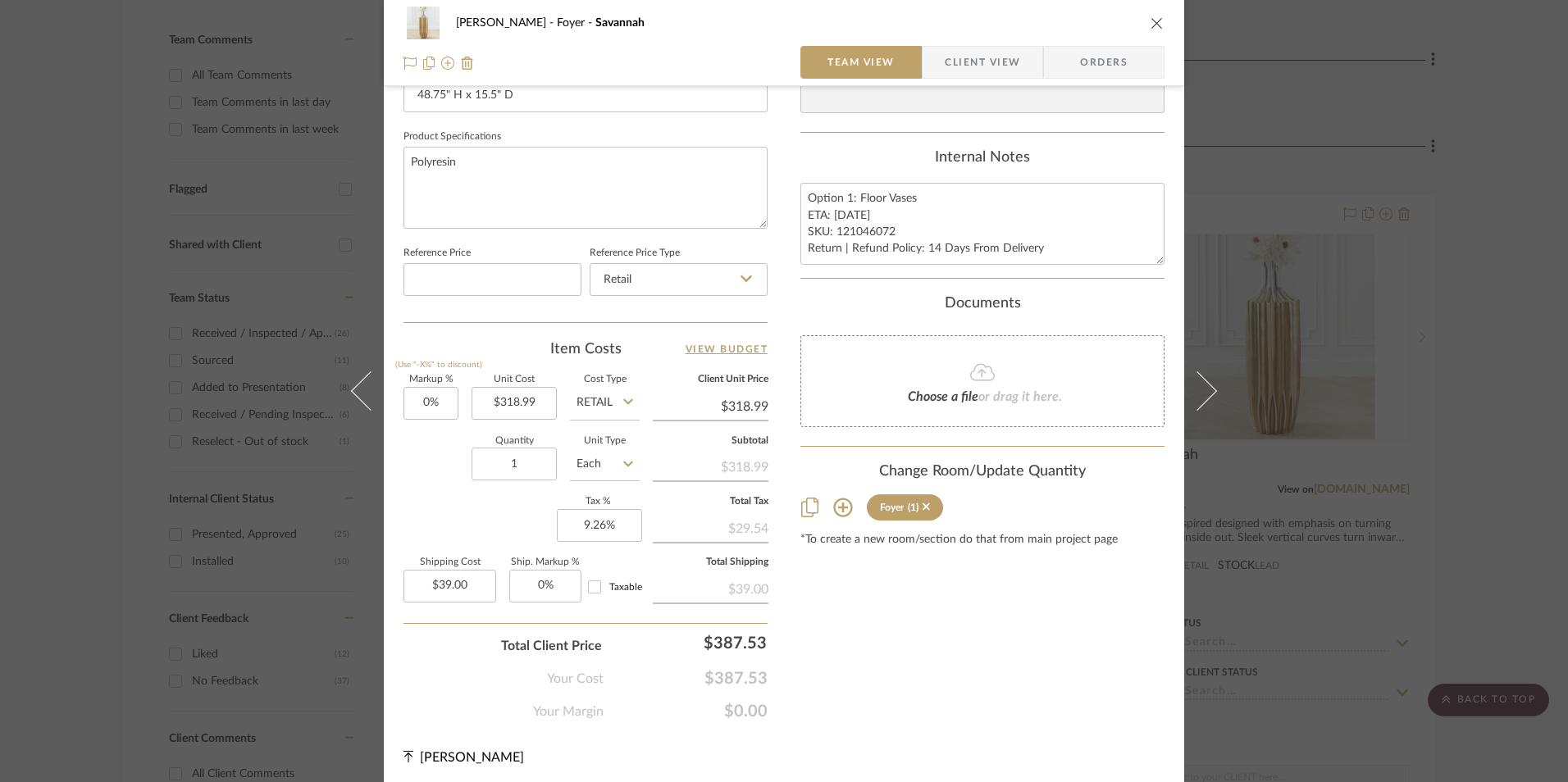
scroll to position [744, 0]
click at [1151, 26] on icon "close" at bounding box center [1156, 23] width 13 height 13
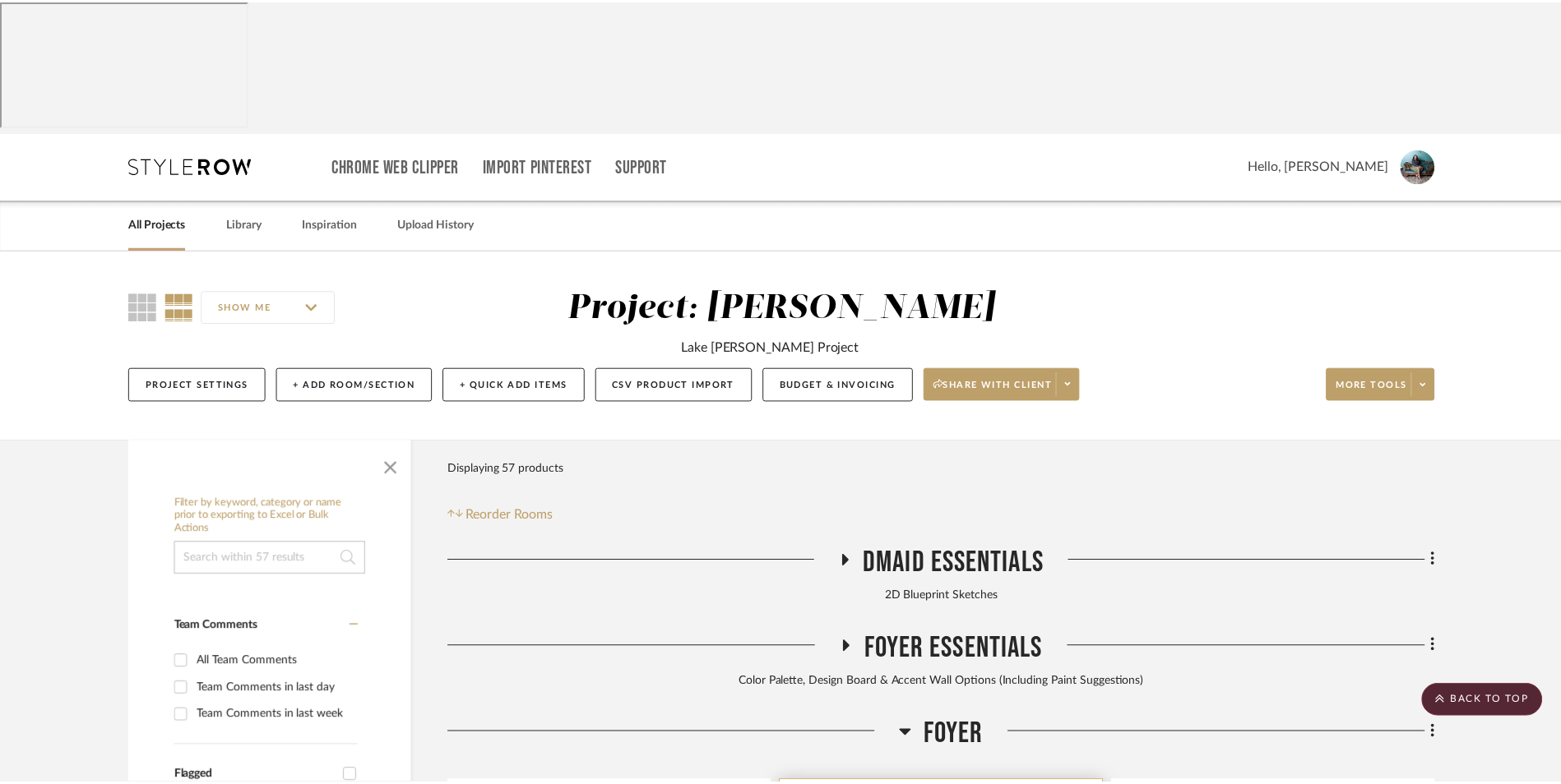
scroll to position [587, 0]
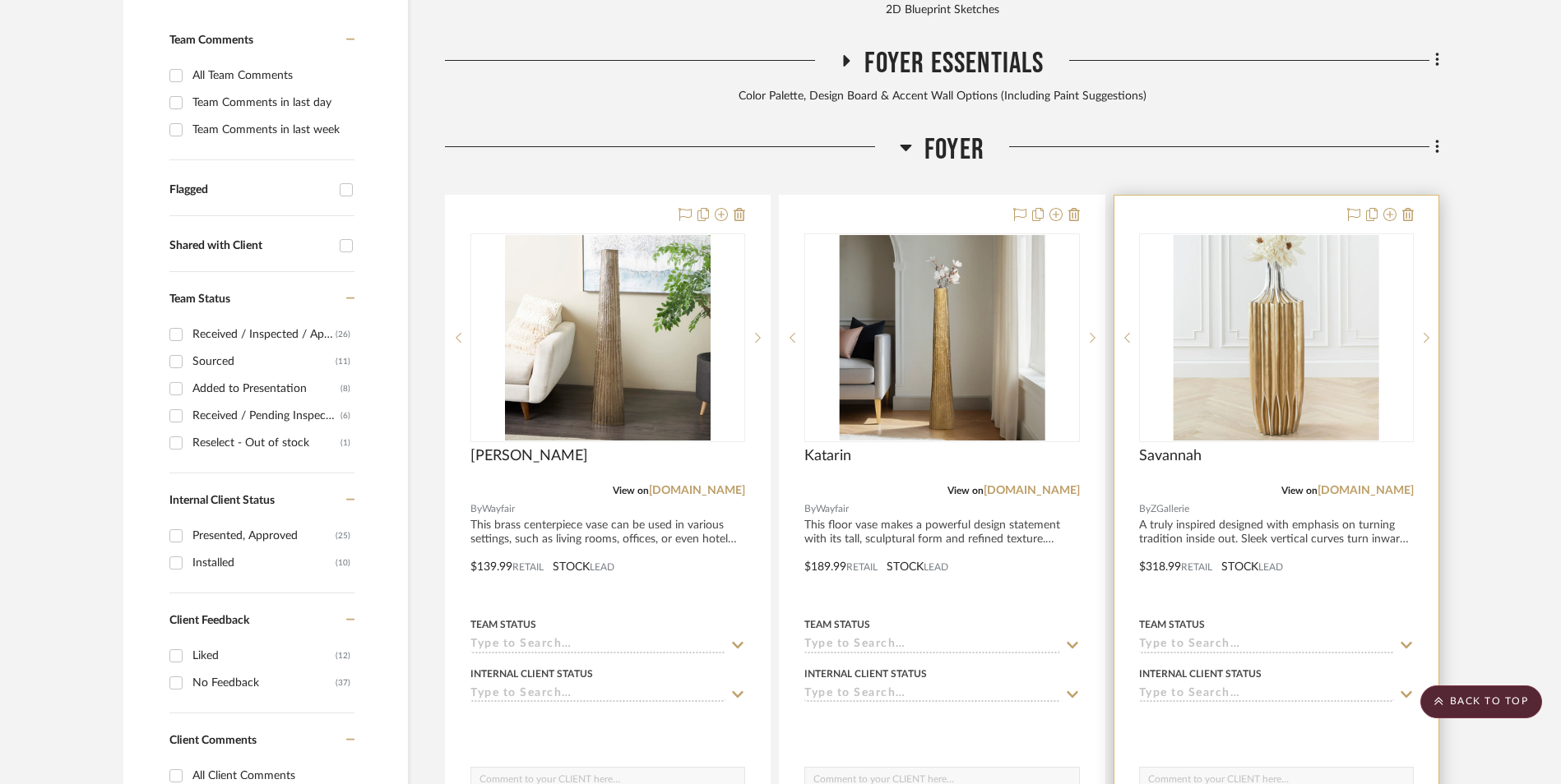
click at [1235, 251] on img "0" at bounding box center [1276, 338] width 206 height 206
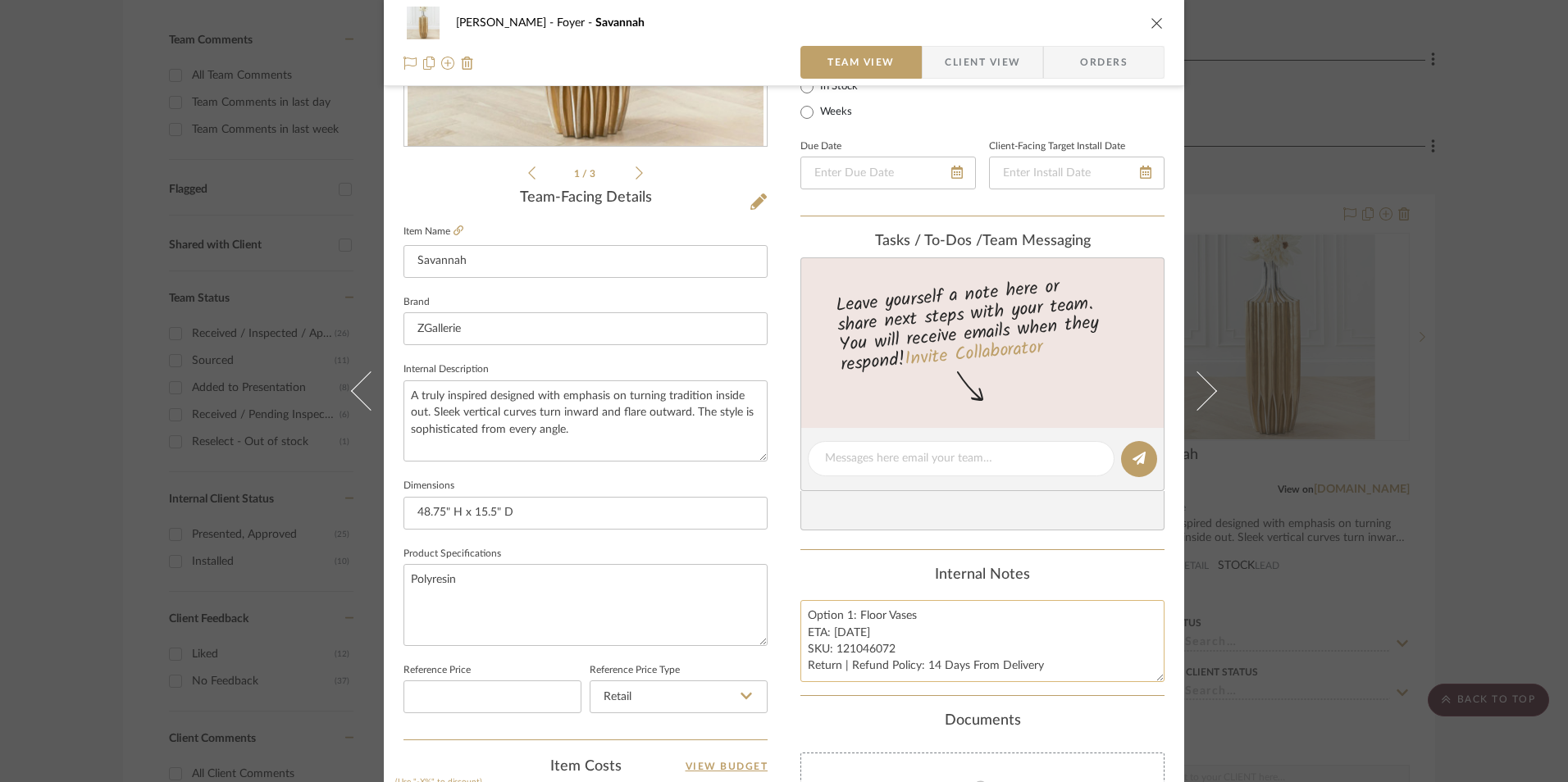
scroll to position [410, 0]
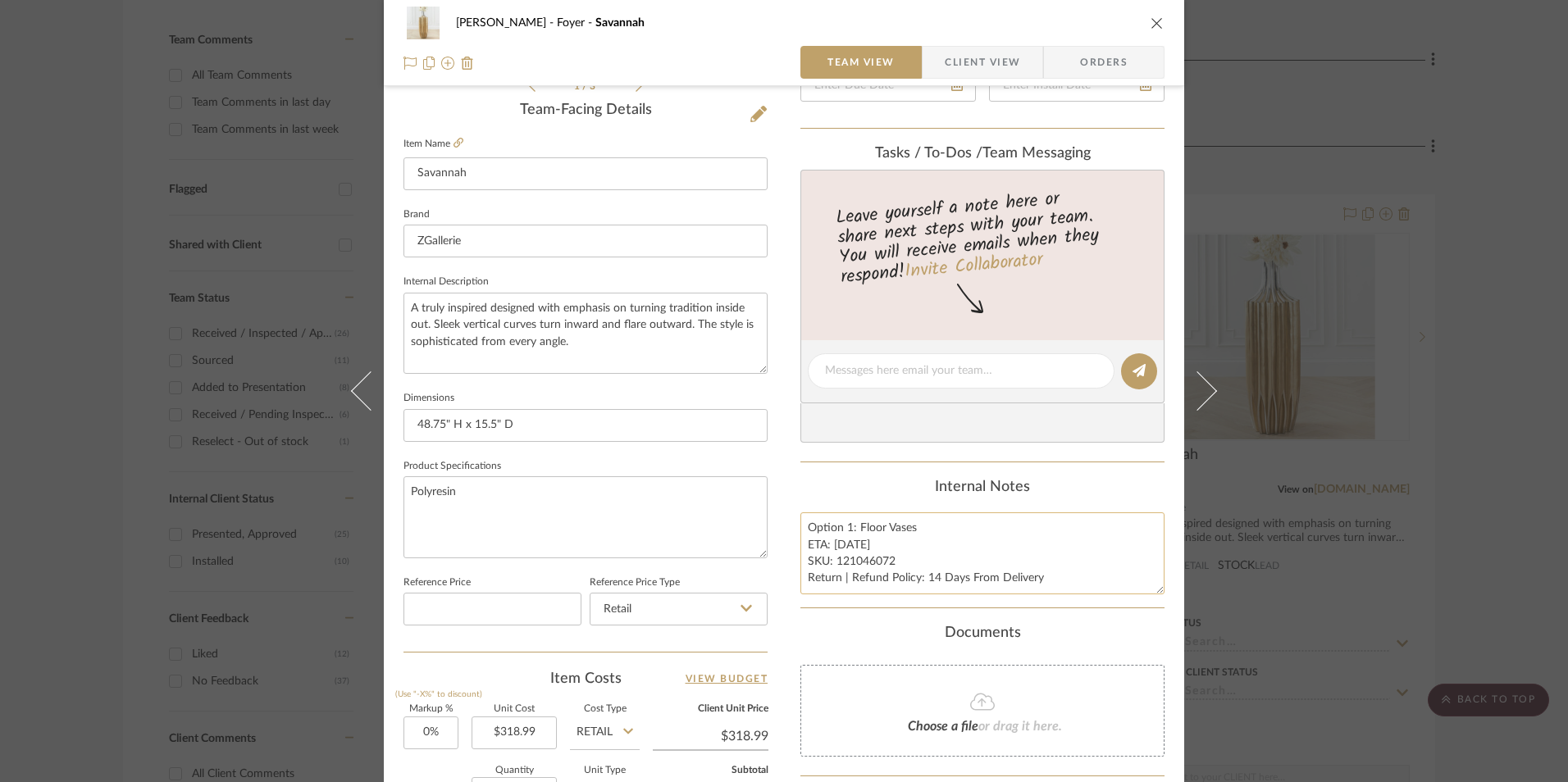
click at [847, 529] on textarea "Option 1: Floor Vases ETA: [DATE] SKU: 121046072 Return | Refund Policy: 14 Day…" at bounding box center [982, 553] width 364 height 82
type textarea "Option 2: Floor Vases ETA: [DATE] SKU: 121046072 Return | Refund Policy: 14 Day…"
click at [879, 492] on div "Internal Notes" at bounding box center [982, 488] width 364 height 18
click at [1150, 18] on icon "close" at bounding box center [1156, 23] width 13 height 13
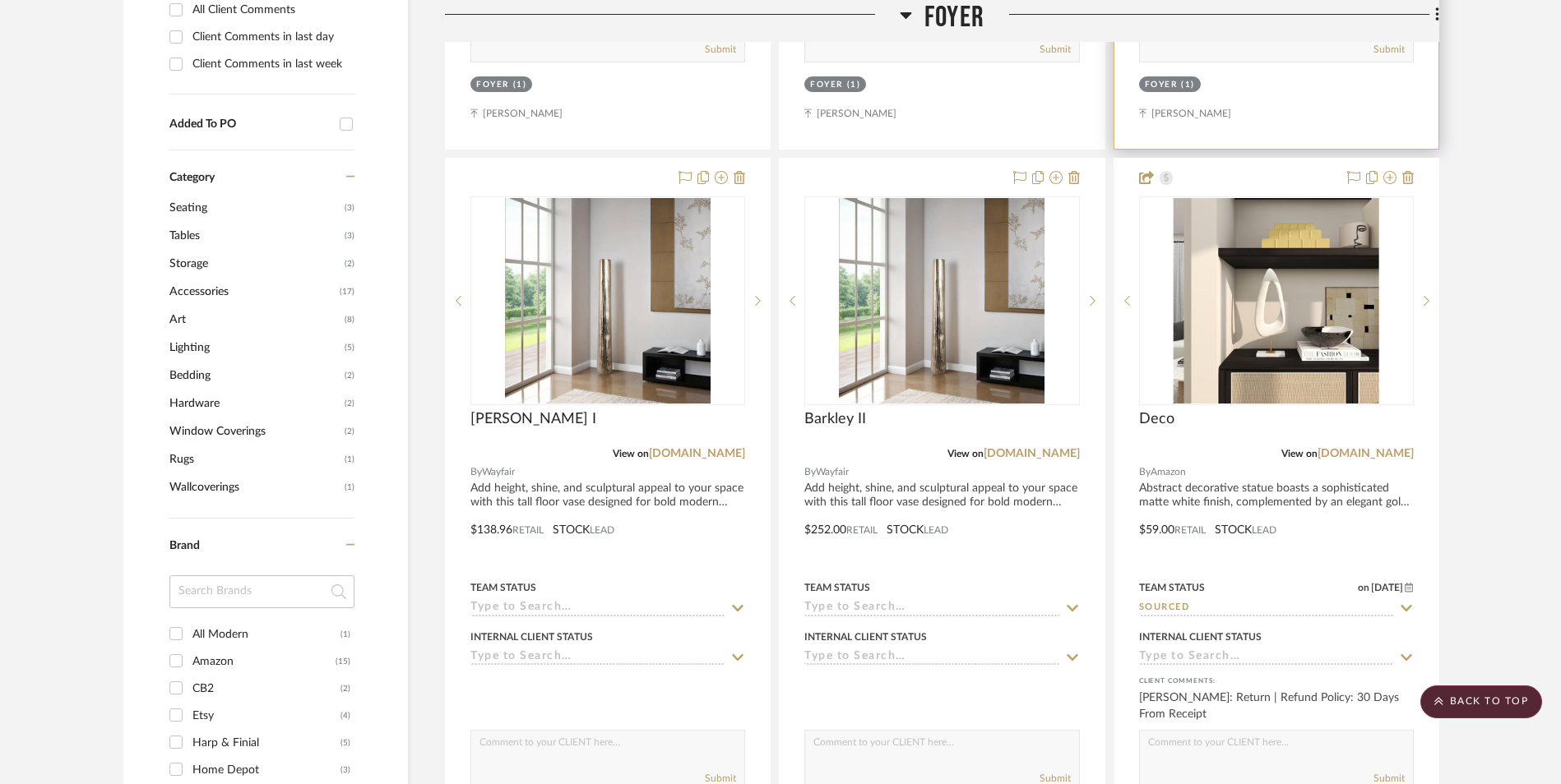
scroll to position [1410, 0]
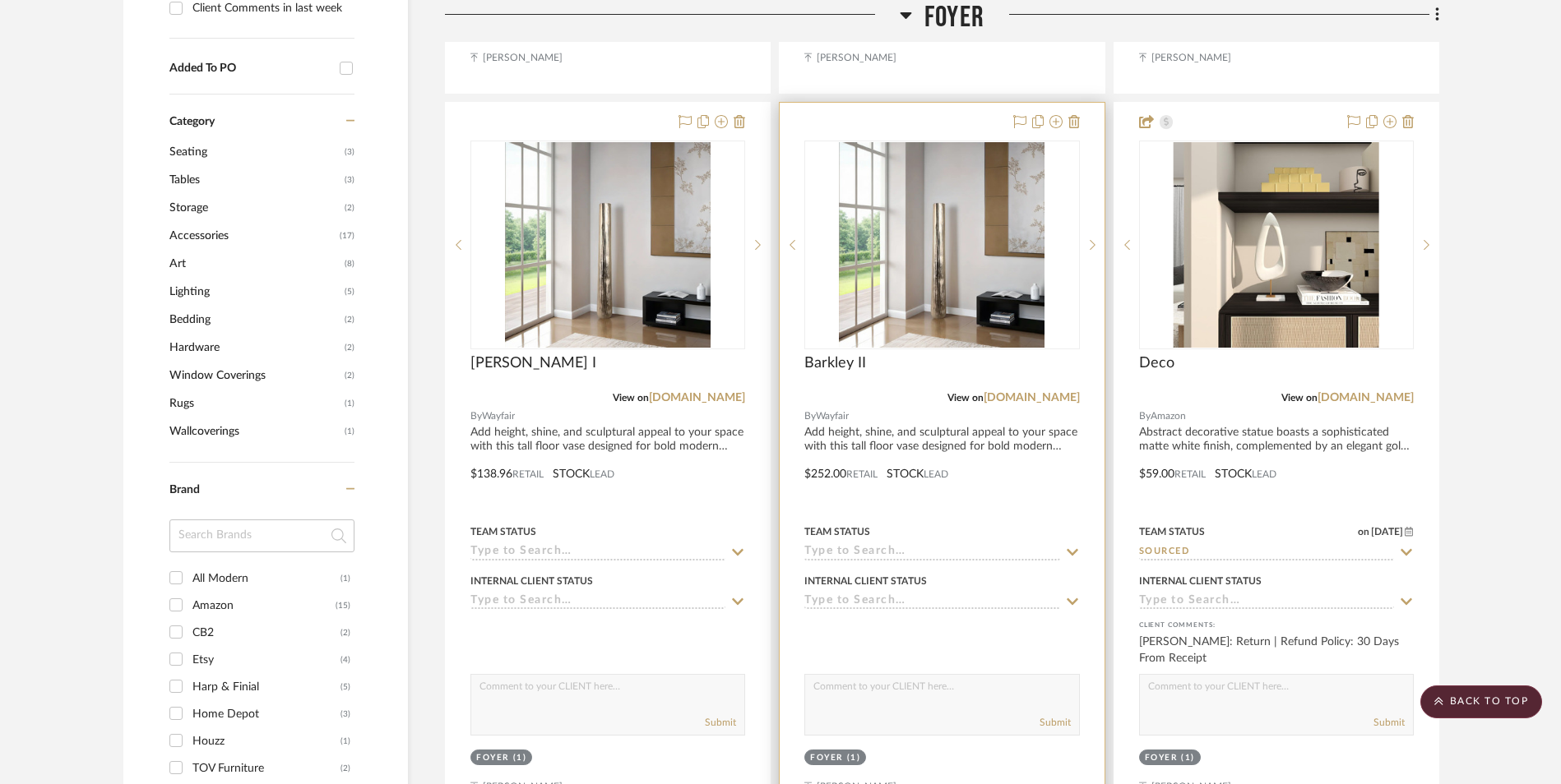
click at [944, 207] on img at bounding box center [942, 245] width 206 height 206
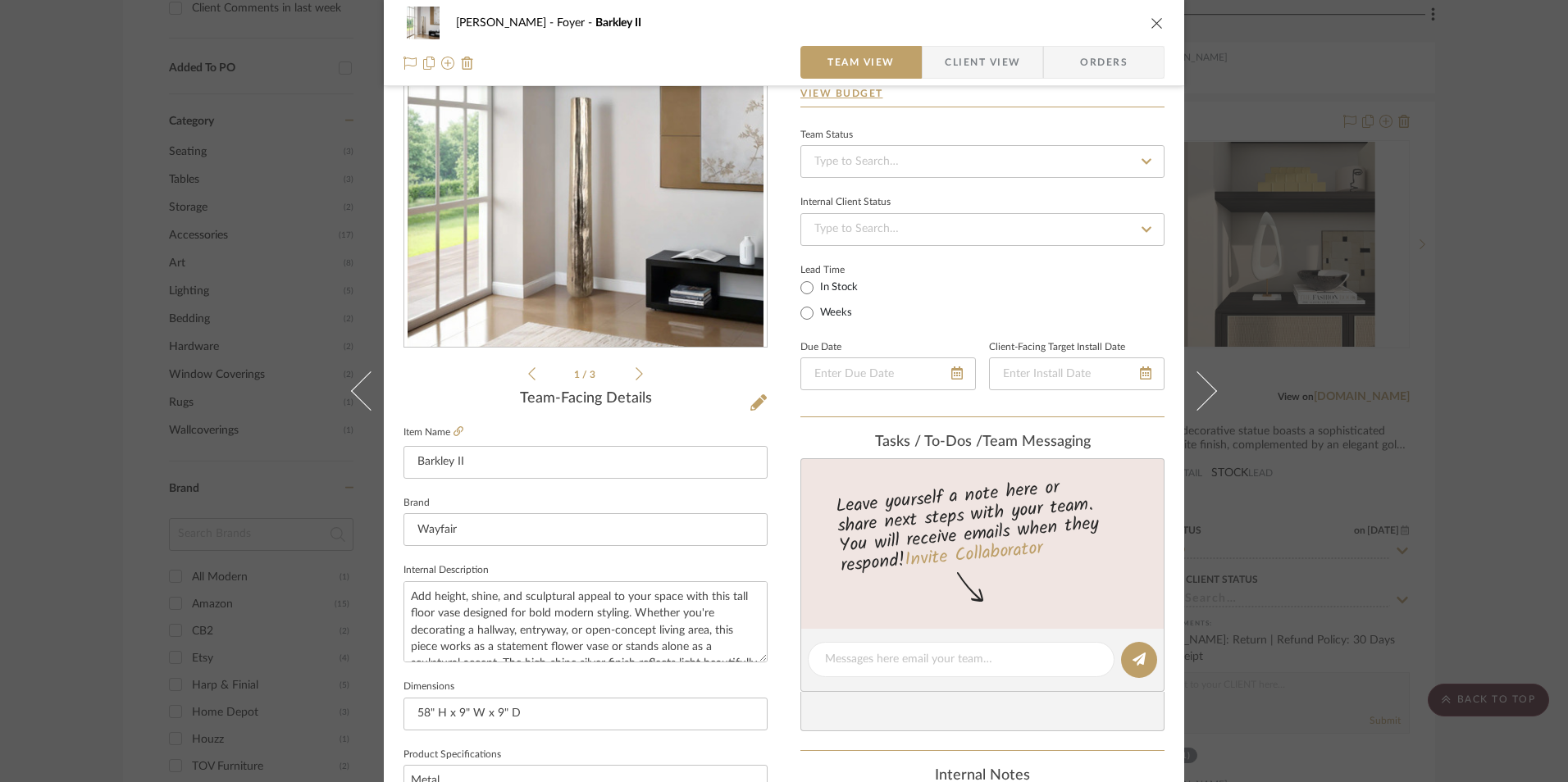
scroll to position [410, 0]
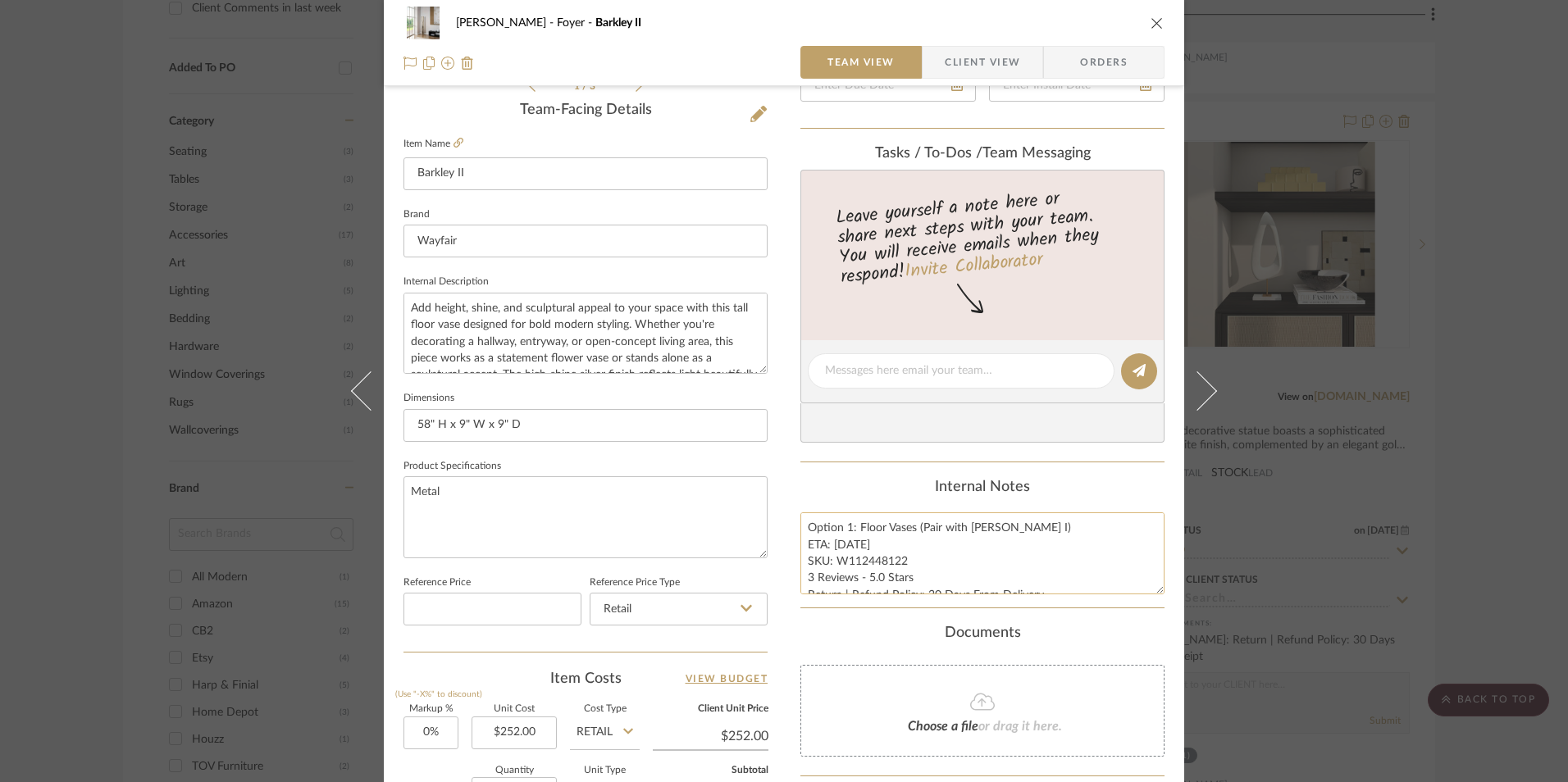
click at [845, 527] on textarea "Option 1: Floor Vases (Pair with [PERSON_NAME] I) ETA: [DATE] SKU: W112448122 3…" at bounding box center [982, 553] width 364 height 82
type textarea "Option 3: Floor Vases (Pair with [PERSON_NAME] I) ETA: [DATE] SKU: W112448122 3…"
click at [880, 490] on div "Internal Notes" at bounding box center [982, 488] width 364 height 18
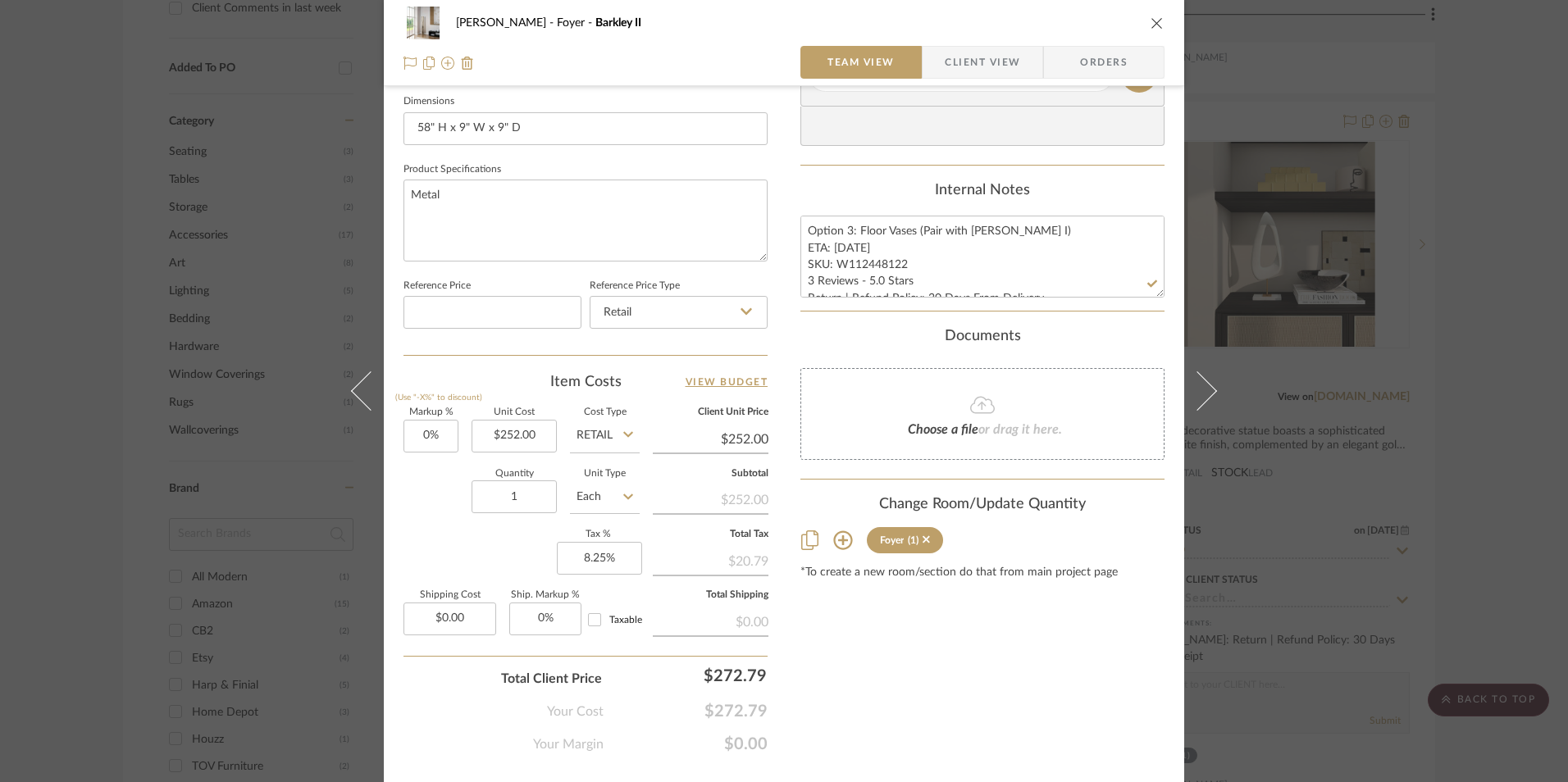
scroll to position [744, 0]
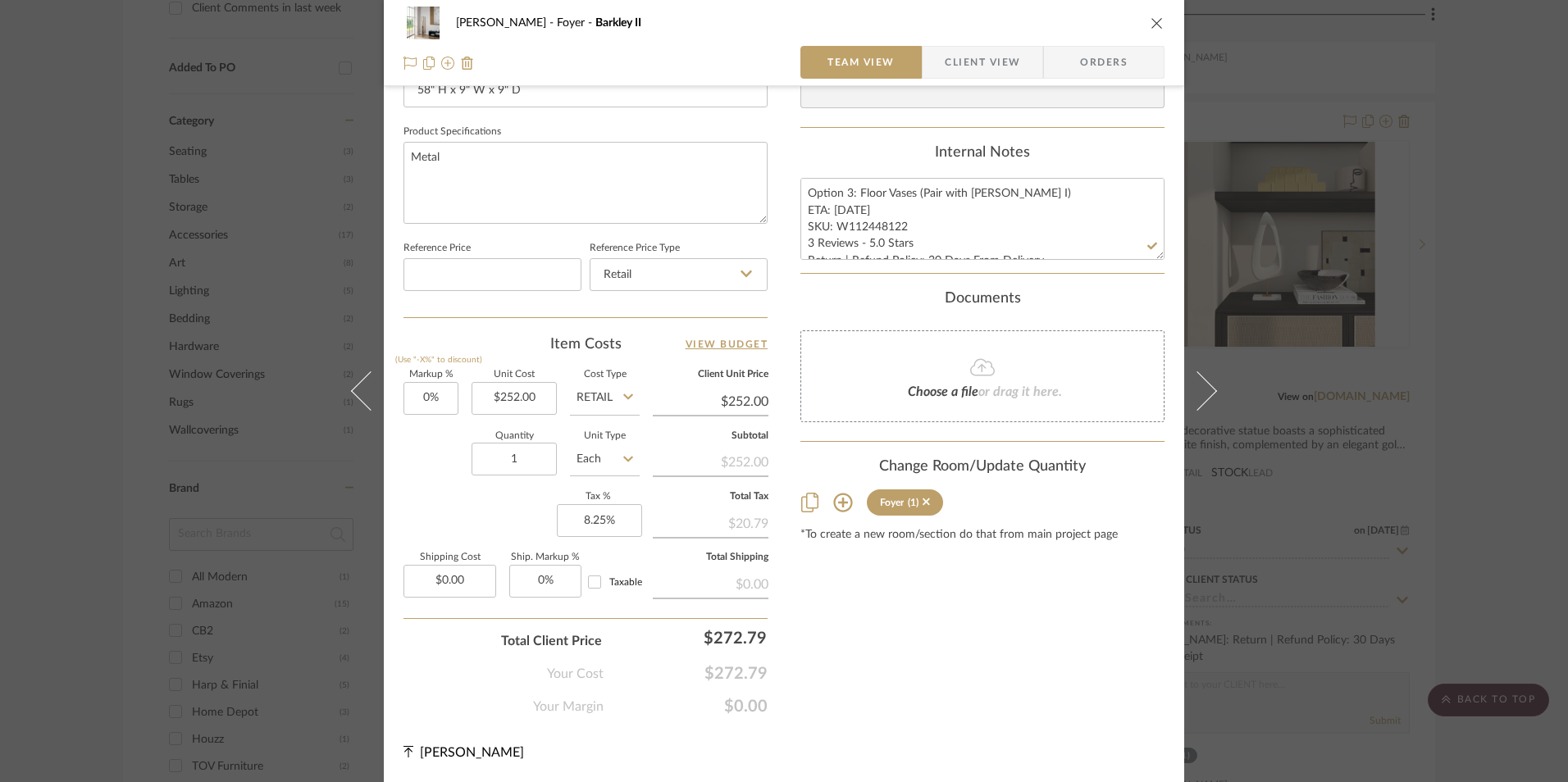
click at [1101, 72] on span "Orders" at bounding box center [1103, 61] width 83 height 32
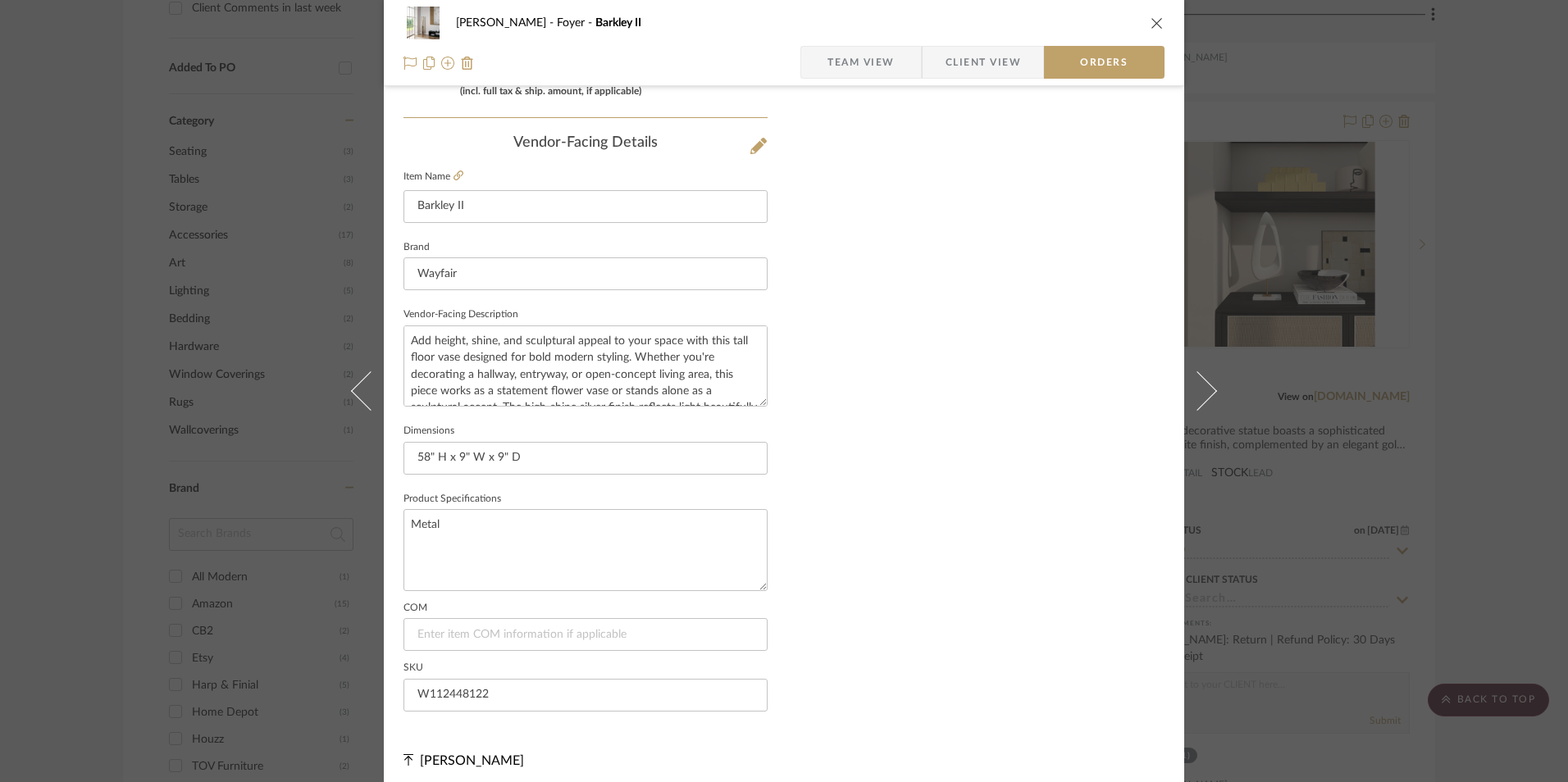
scroll to position [962, 0]
click at [870, 65] on span "Team View" at bounding box center [861, 61] width 68 height 32
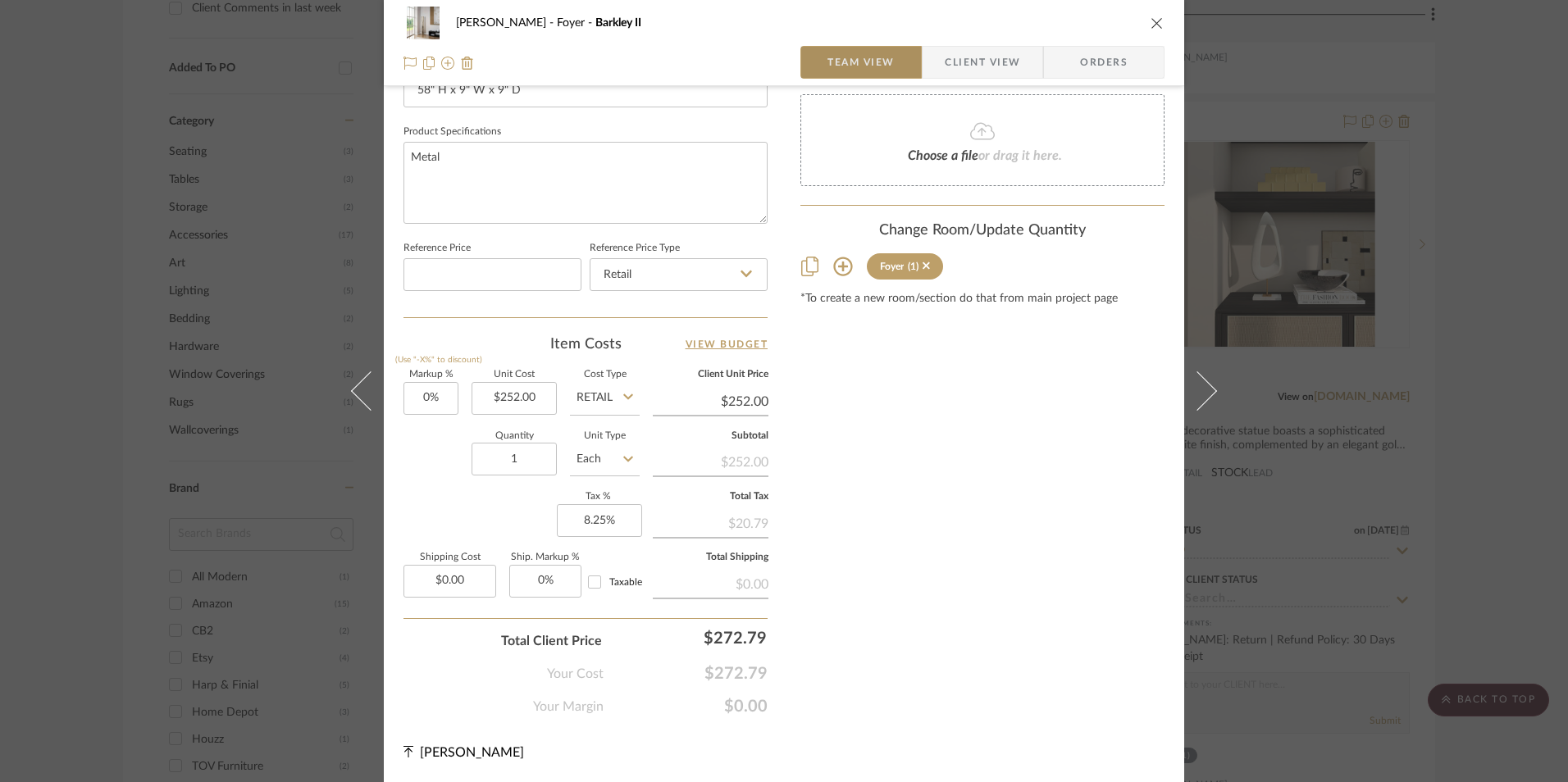
scroll to position [744, 0]
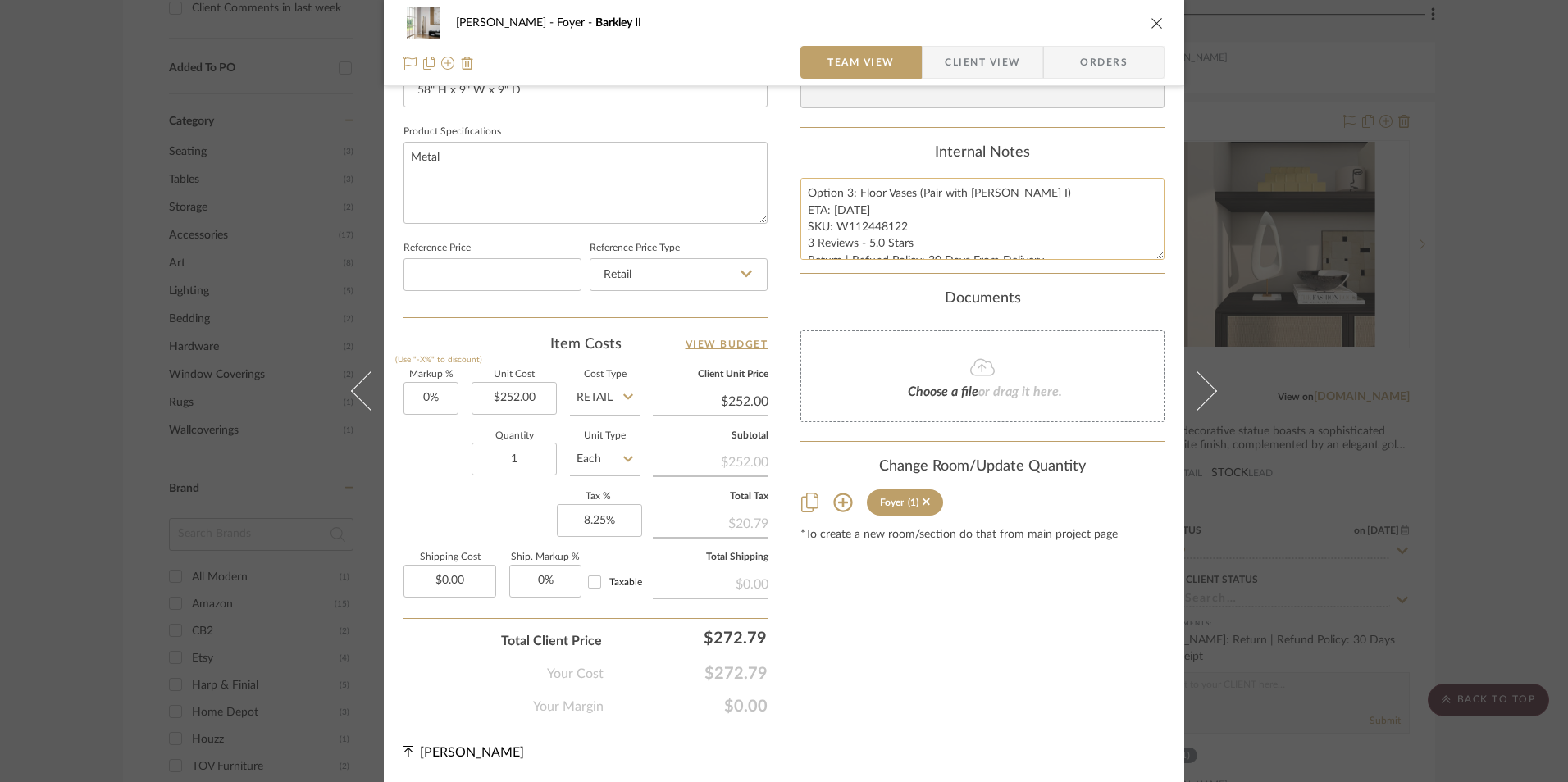
click at [875, 214] on textarea "Option 3: Floor Vases (Pair with [PERSON_NAME] I) ETA: [DATE] SKU: W112448122 3…" at bounding box center [982, 219] width 364 height 82
drag, startPoint x: 801, startPoint y: 190, endPoint x: 837, endPoint y: 226, distance: 50.9
click at [1146, 299] on div "Content here copies to Client View - confirm visibility there. Show in Client D…" at bounding box center [982, 42] width 364 height 1350
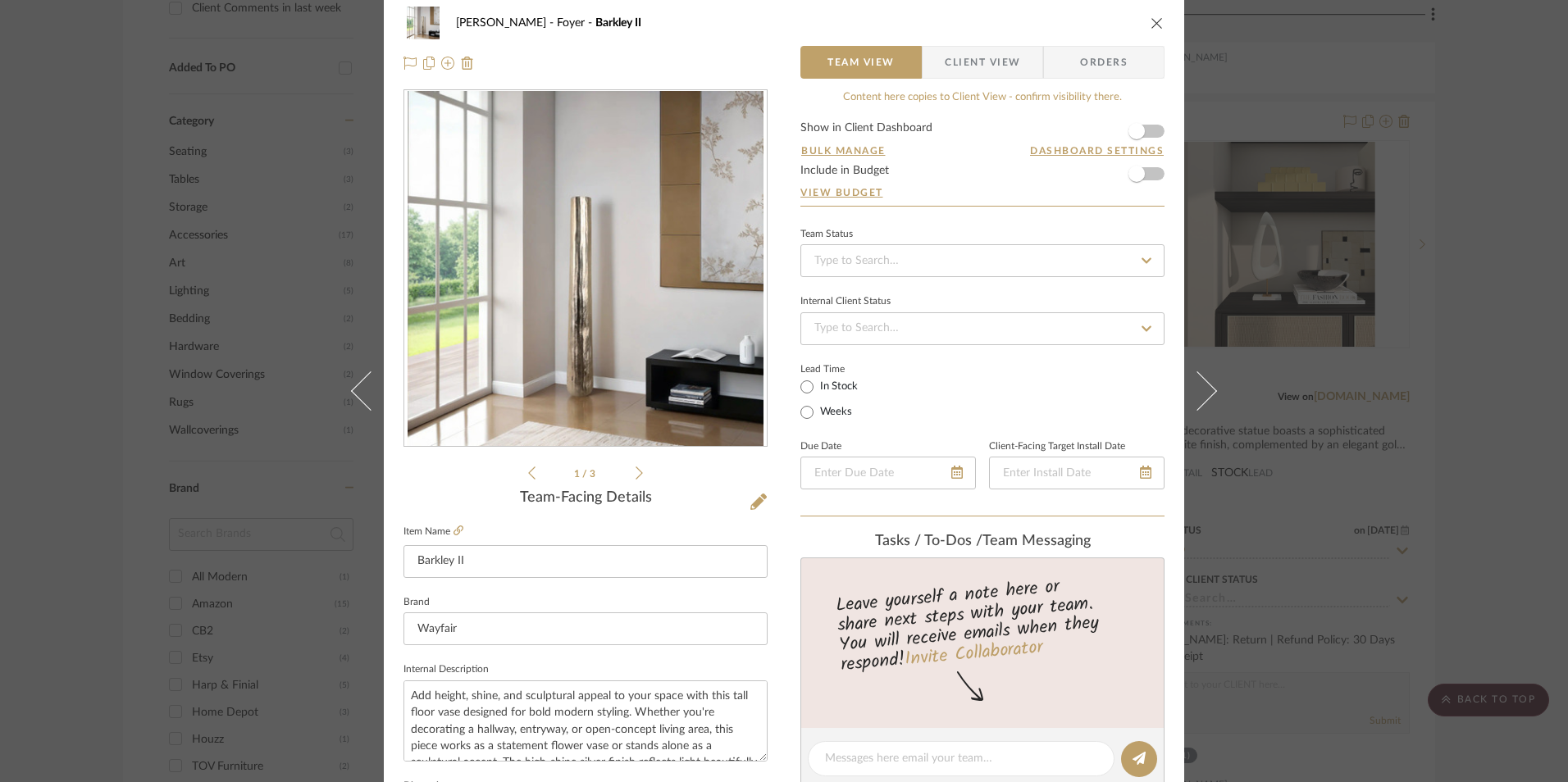
scroll to position [0, 0]
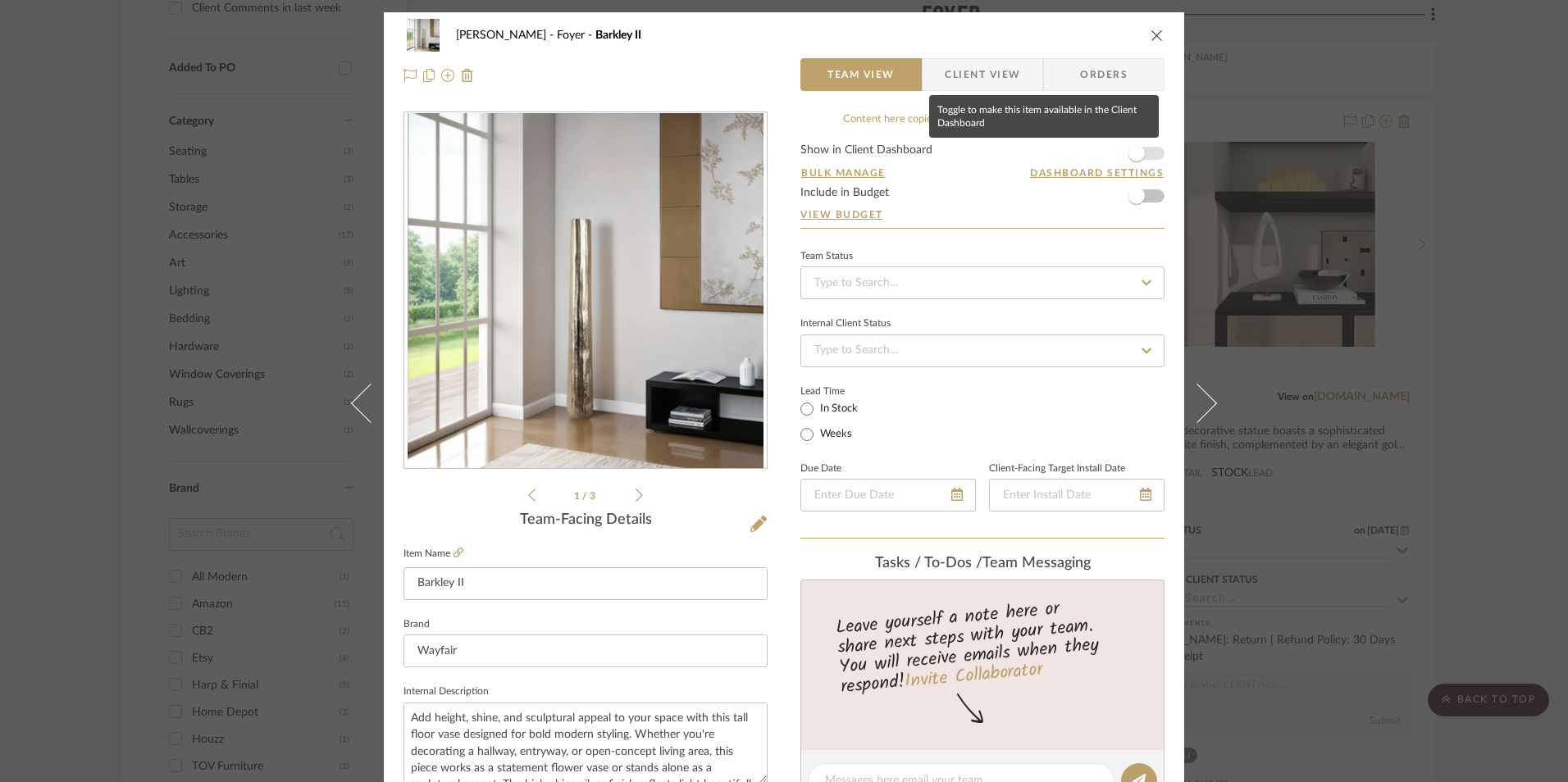
click at [1132, 154] on span "button" at bounding box center [1136, 153] width 17 height 17
click at [879, 288] on input at bounding box center [982, 283] width 364 height 32
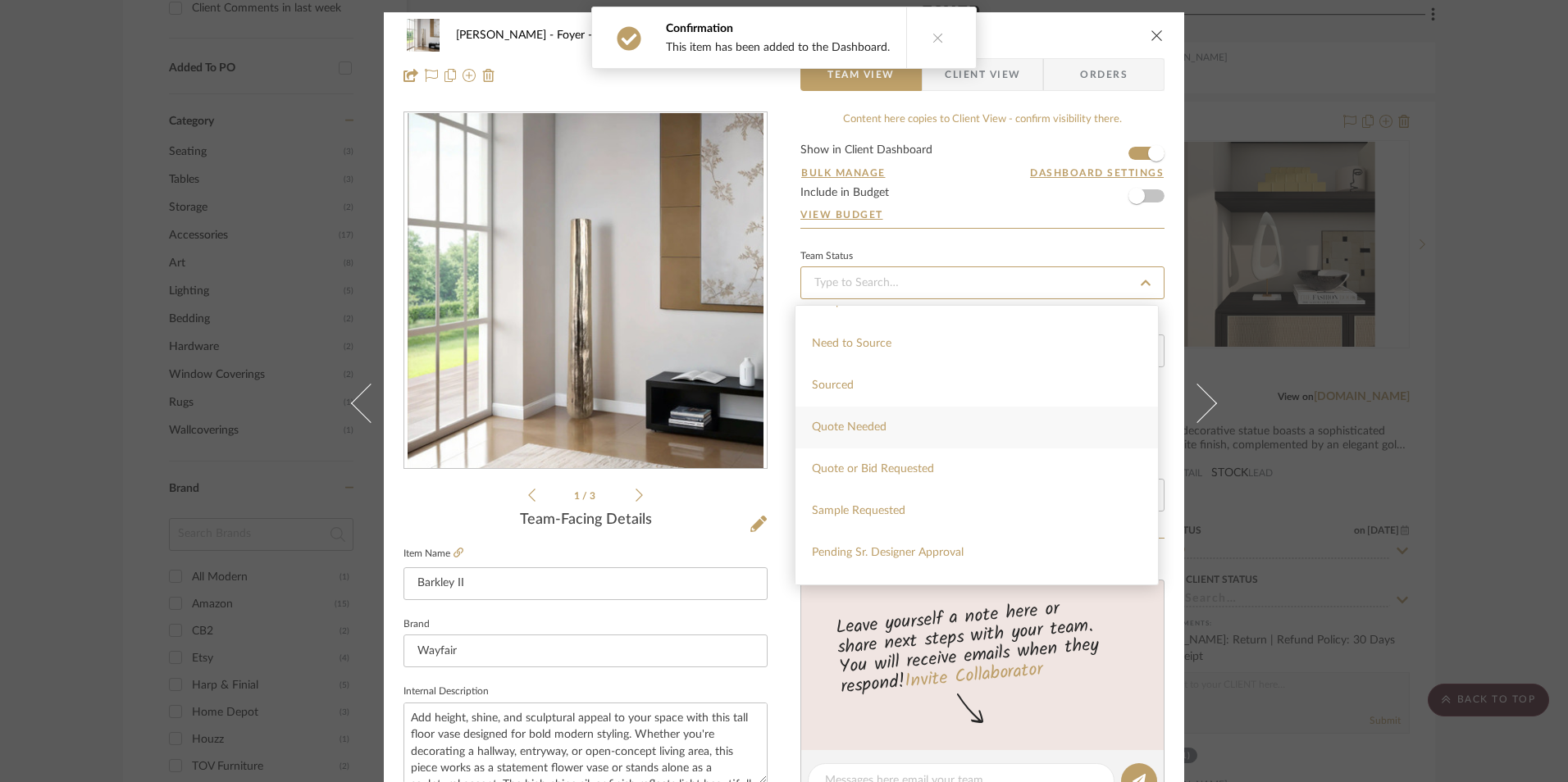
scroll to position [492, 0]
click at [872, 377] on div "Sourced" at bounding box center [976, 378] width 362 height 42
type input "[DATE]"
type input "Sourced"
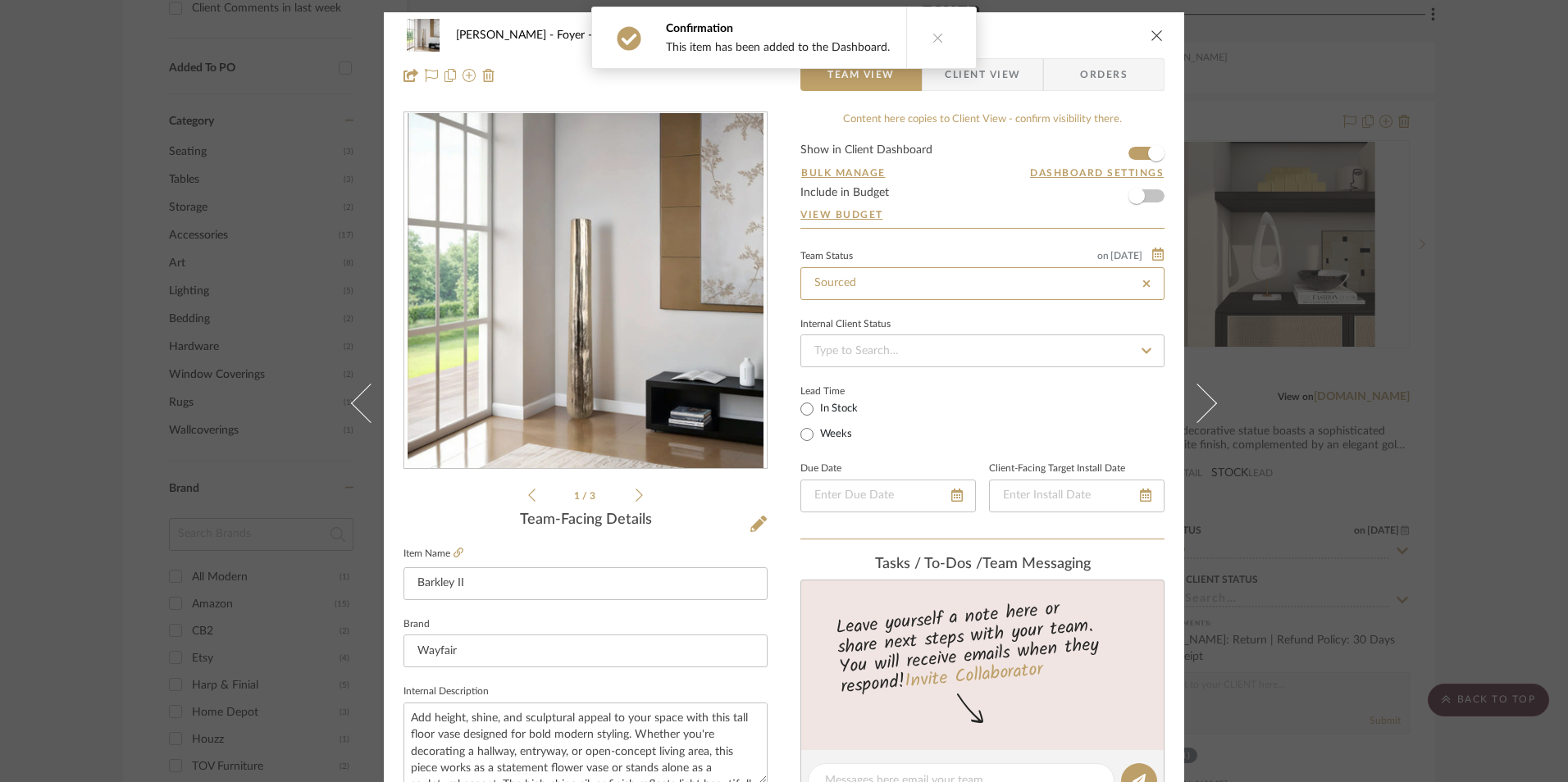
type input "[DATE]"
type input "Sourced"
click at [1000, 75] on span "Client View" at bounding box center [983, 74] width 75 height 32
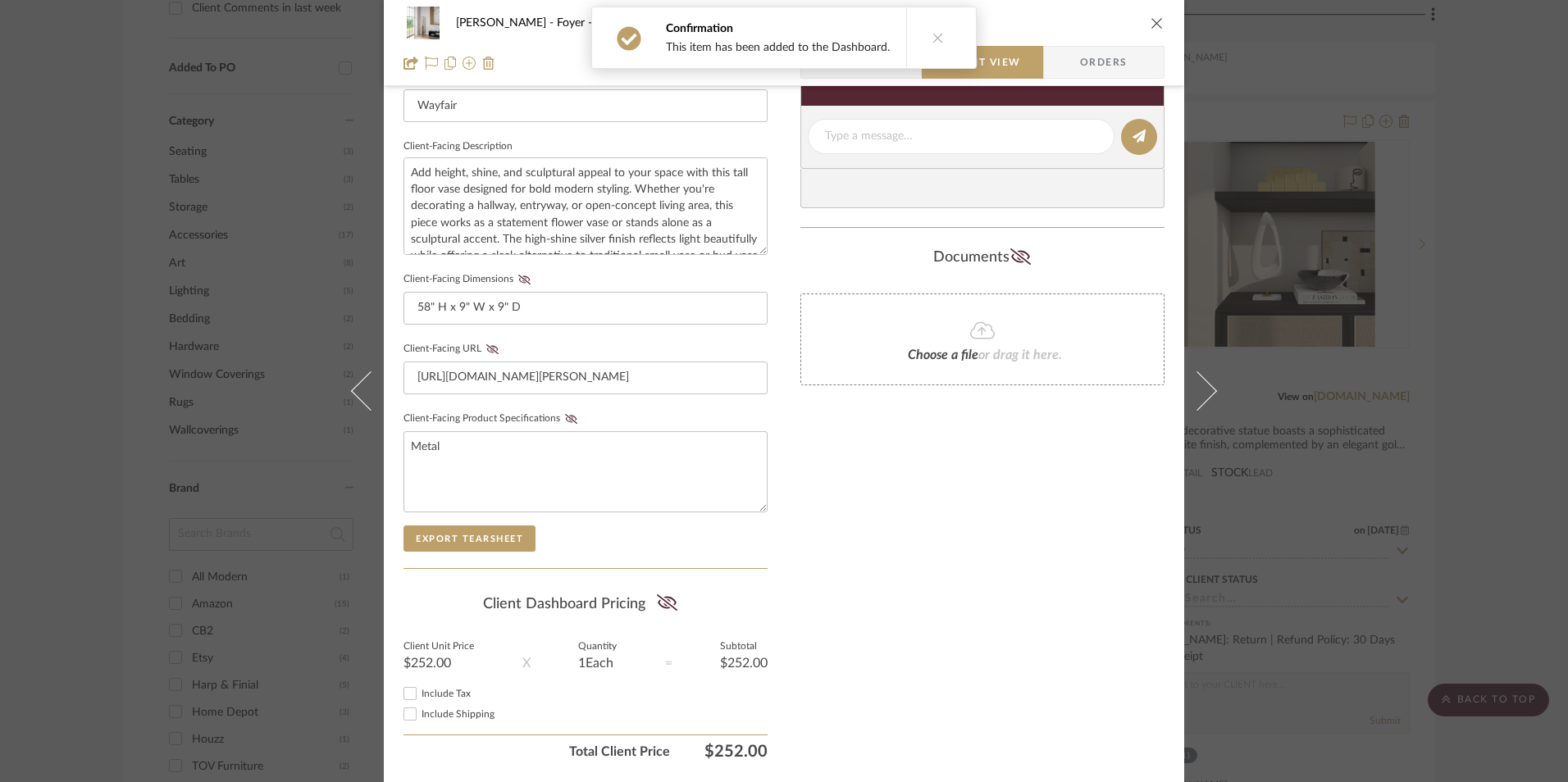
scroll to position [595, 0]
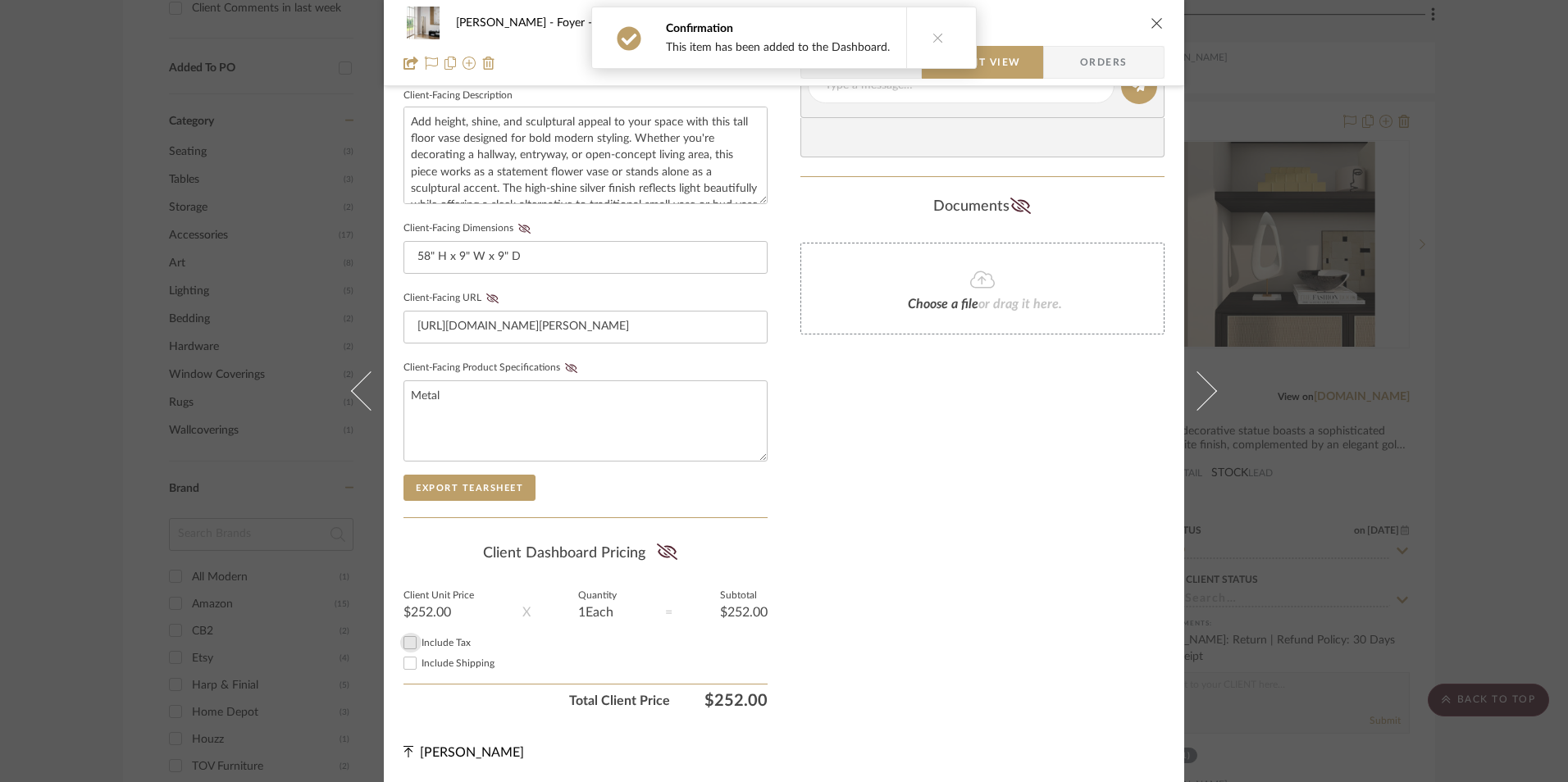
click at [400, 639] on input "Include Tax" at bounding box center [410, 642] width 19 height 19
checkbox input "true"
click at [672, 549] on button at bounding box center [667, 554] width 22 height 26
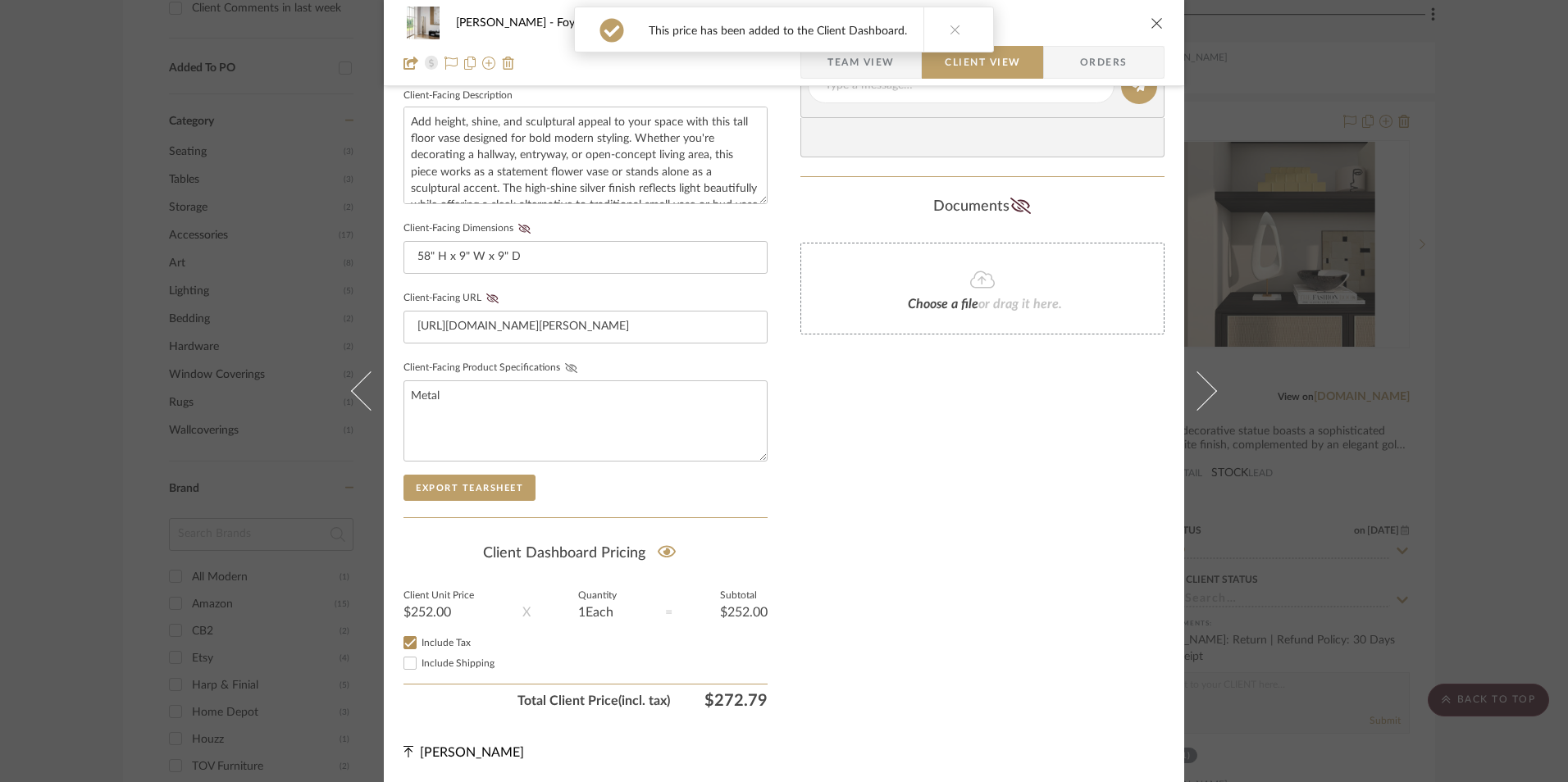
click at [565, 366] on icon at bounding box center [571, 368] width 12 height 10
click at [486, 296] on icon at bounding box center [492, 298] width 12 height 10
click at [520, 228] on icon at bounding box center [525, 228] width 12 height 10
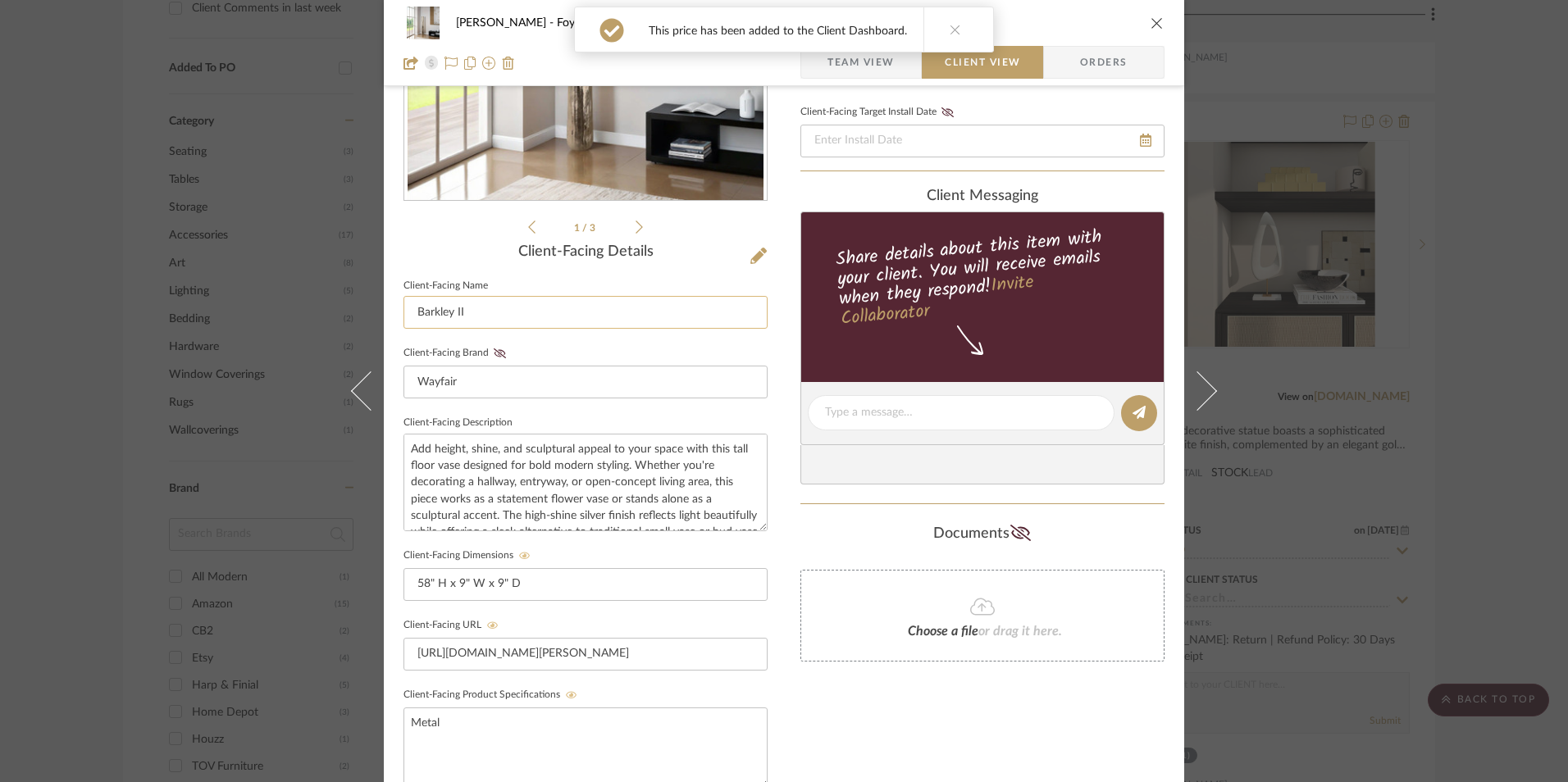
scroll to position [268, 0]
drag, startPoint x: 496, startPoint y: 362, endPoint x: 497, endPoint y: 355, distance: 7.1
click at [496, 362] on fieldset "Client-Facing Brand Wayfair" at bounding box center [585, 371] width 364 height 56
click at [497, 354] on icon at bounding box center [500, 354] width 12 height 10
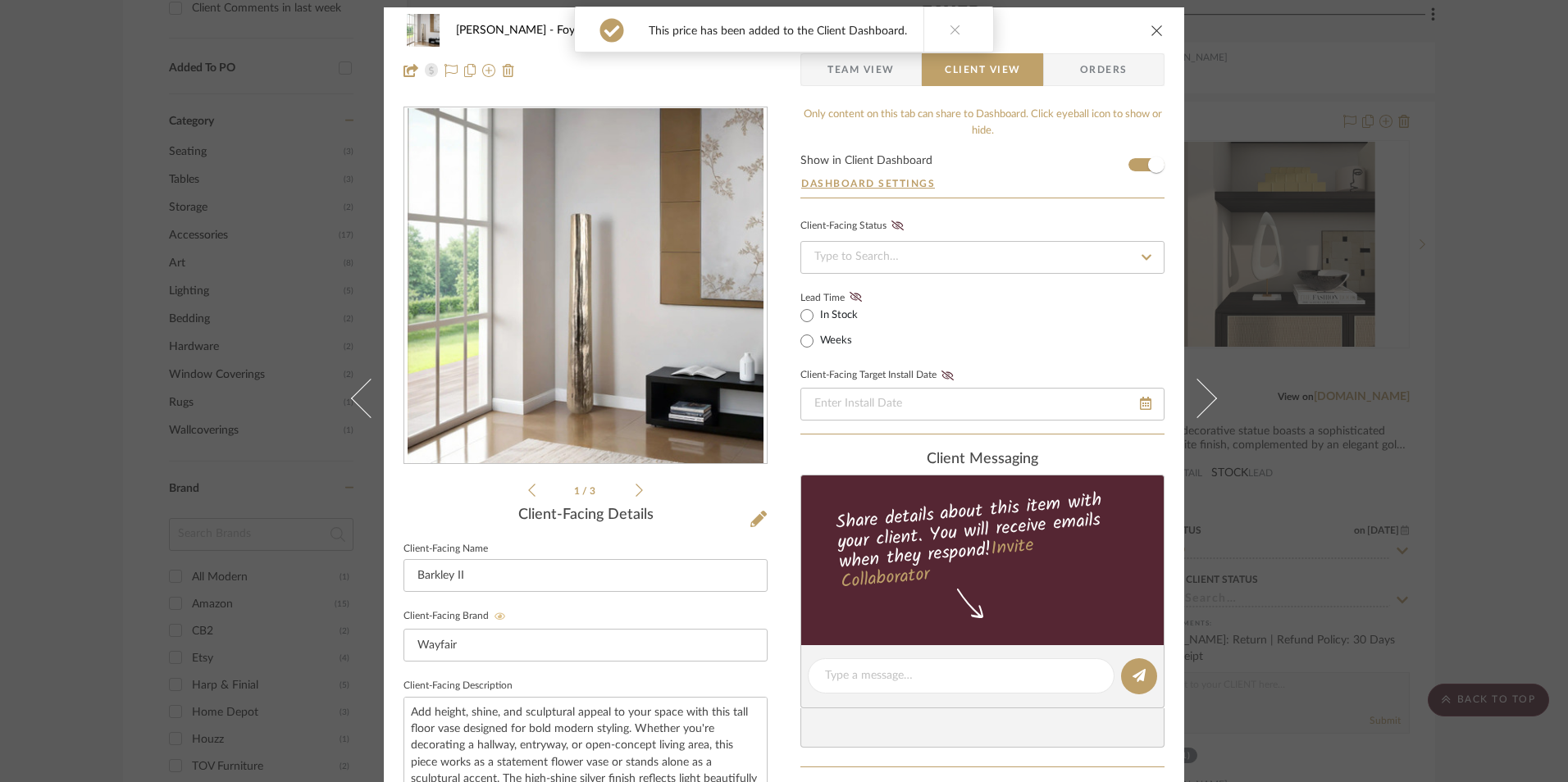
scroll to position [0, 0]
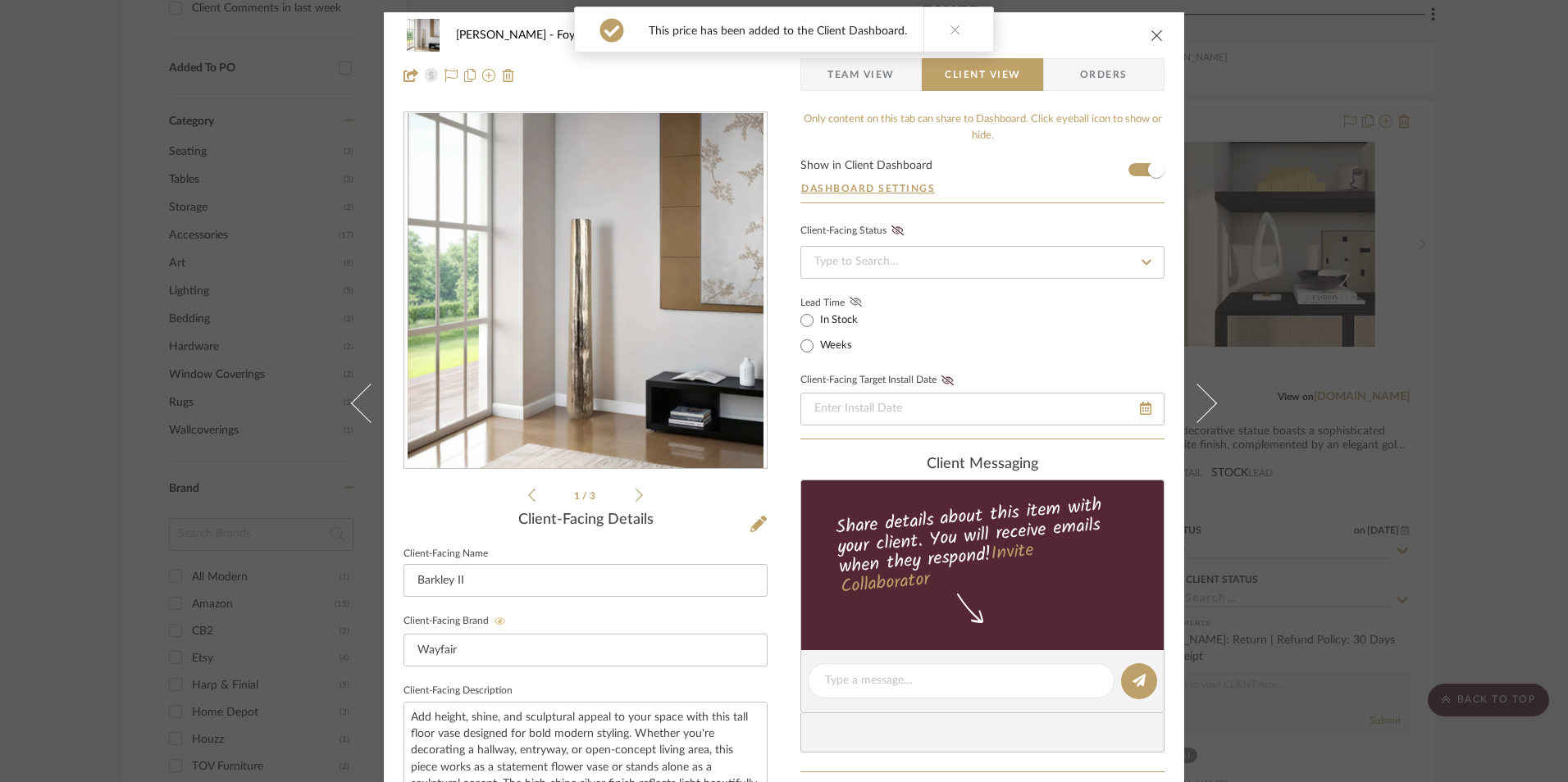
click at [849, 303] on icon at bounding box center [856, 301] width 12 height 10
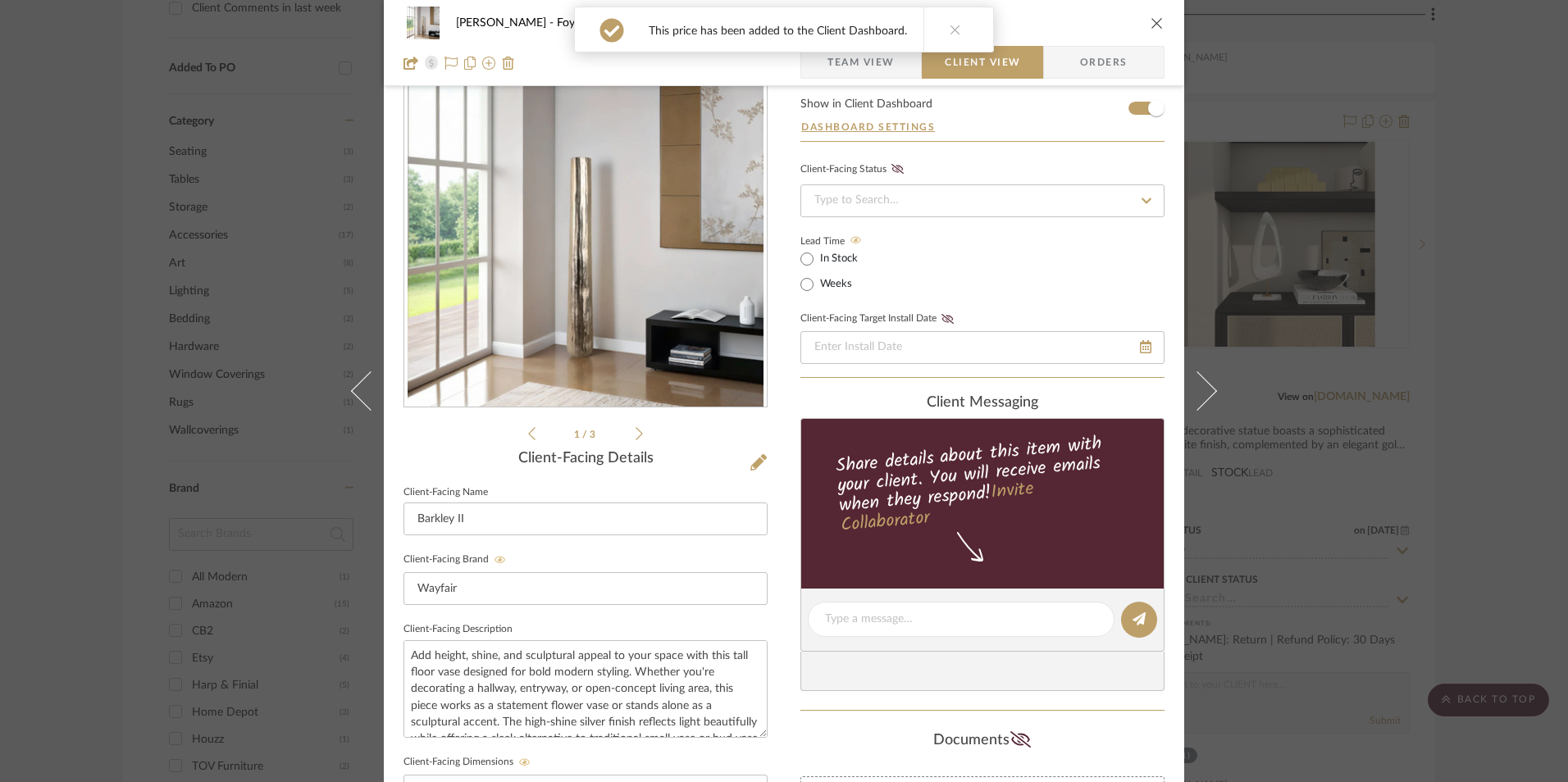
scroll to position [328, 0]
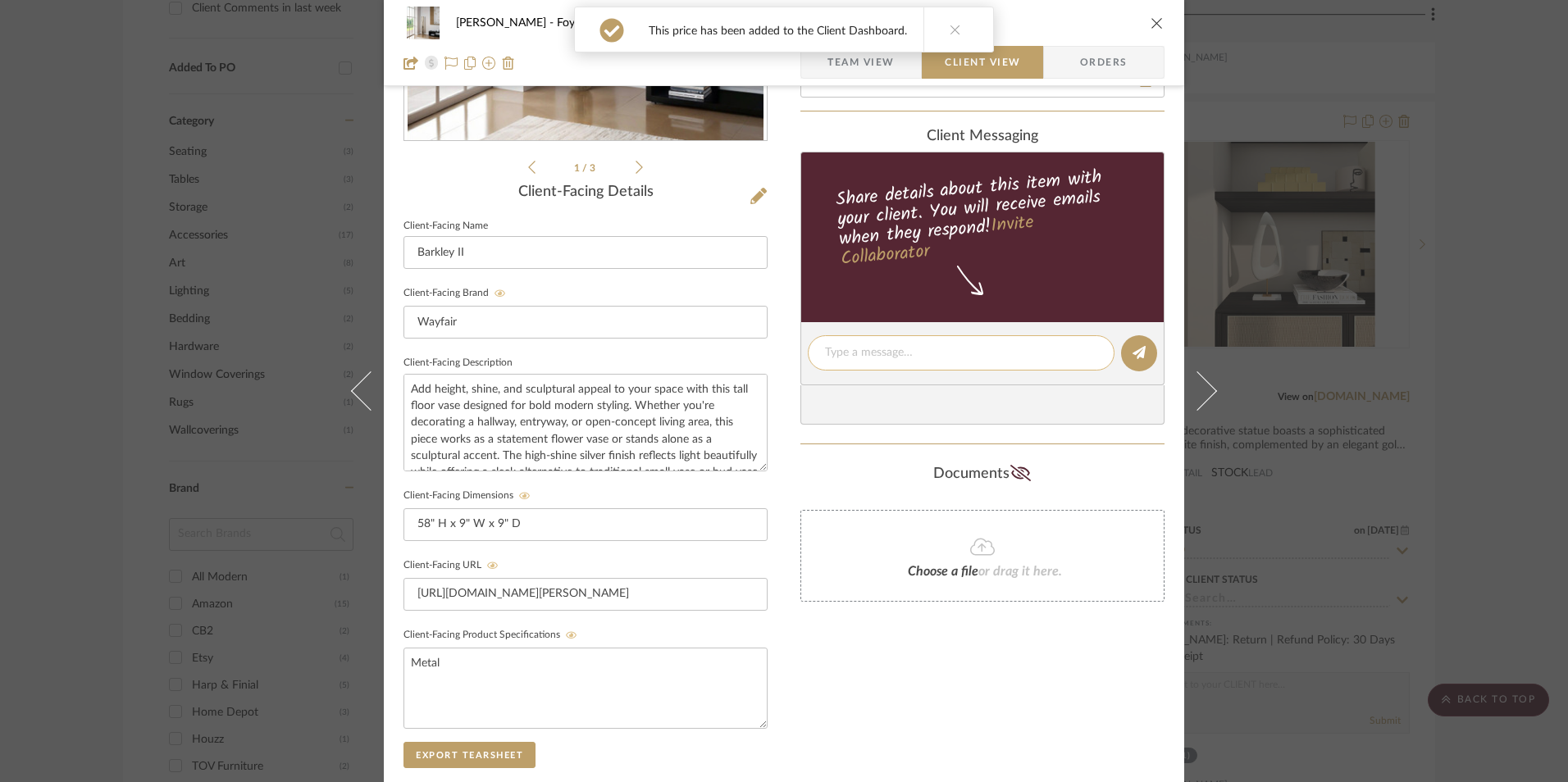
click at [856, 361] on textarea at bounding box center [961, 353] width 272 height 18
paste textarea "Option 3: Floor Vases (Pair with [PERSON_NAME] I) ETA: [DATE] SKU: W112448122 3…"
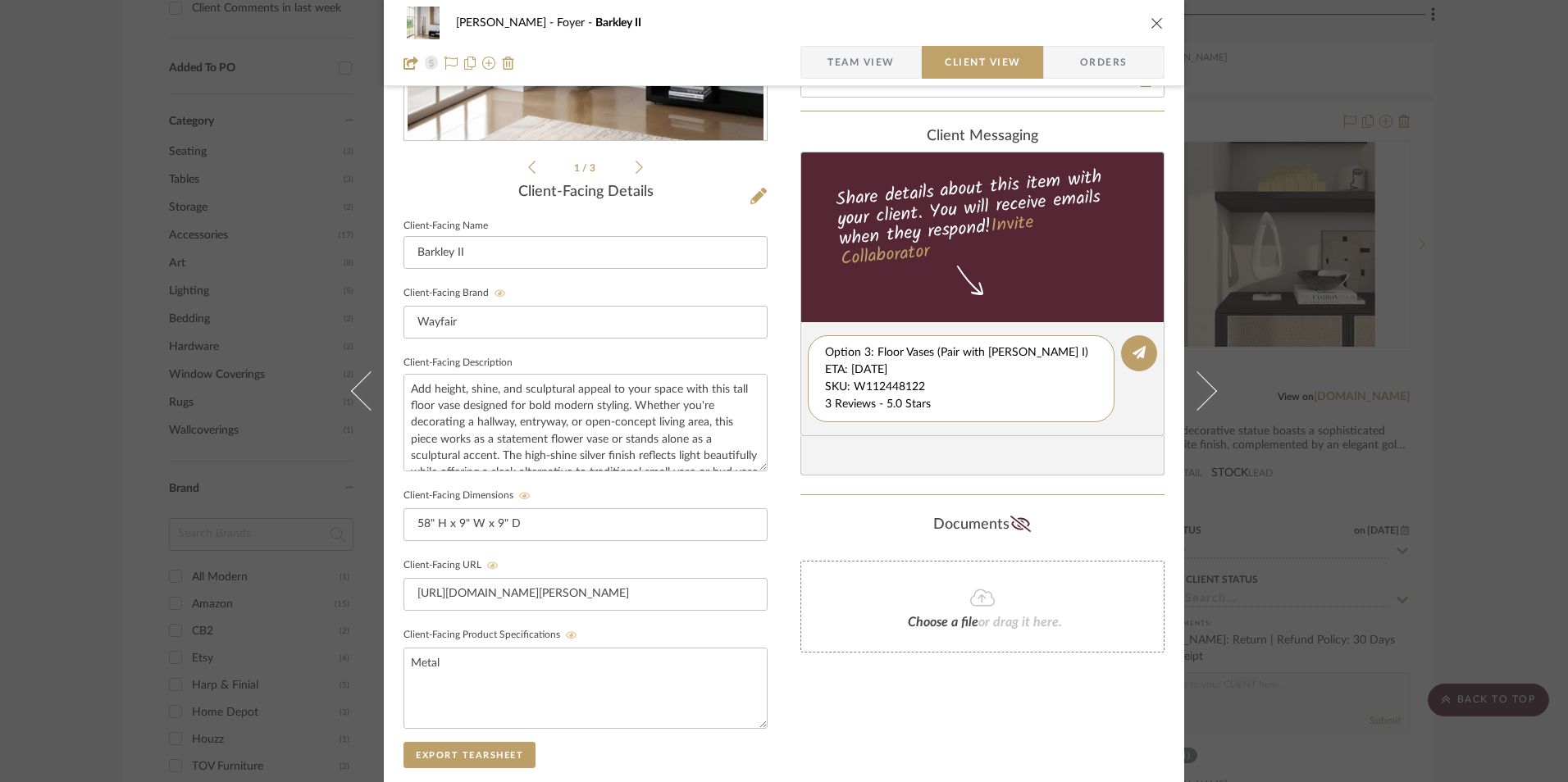
scroll to position [18, 0]
drag, startPoint x: 820, startPoint y: 369, endPoint x: 1132, endPoint y: 448, distance: 321.8
click at [1132, 448] on div "client Messaging Share details about this item with your client. You will recei…" at bounding box center [982, 302] width 364 height 348
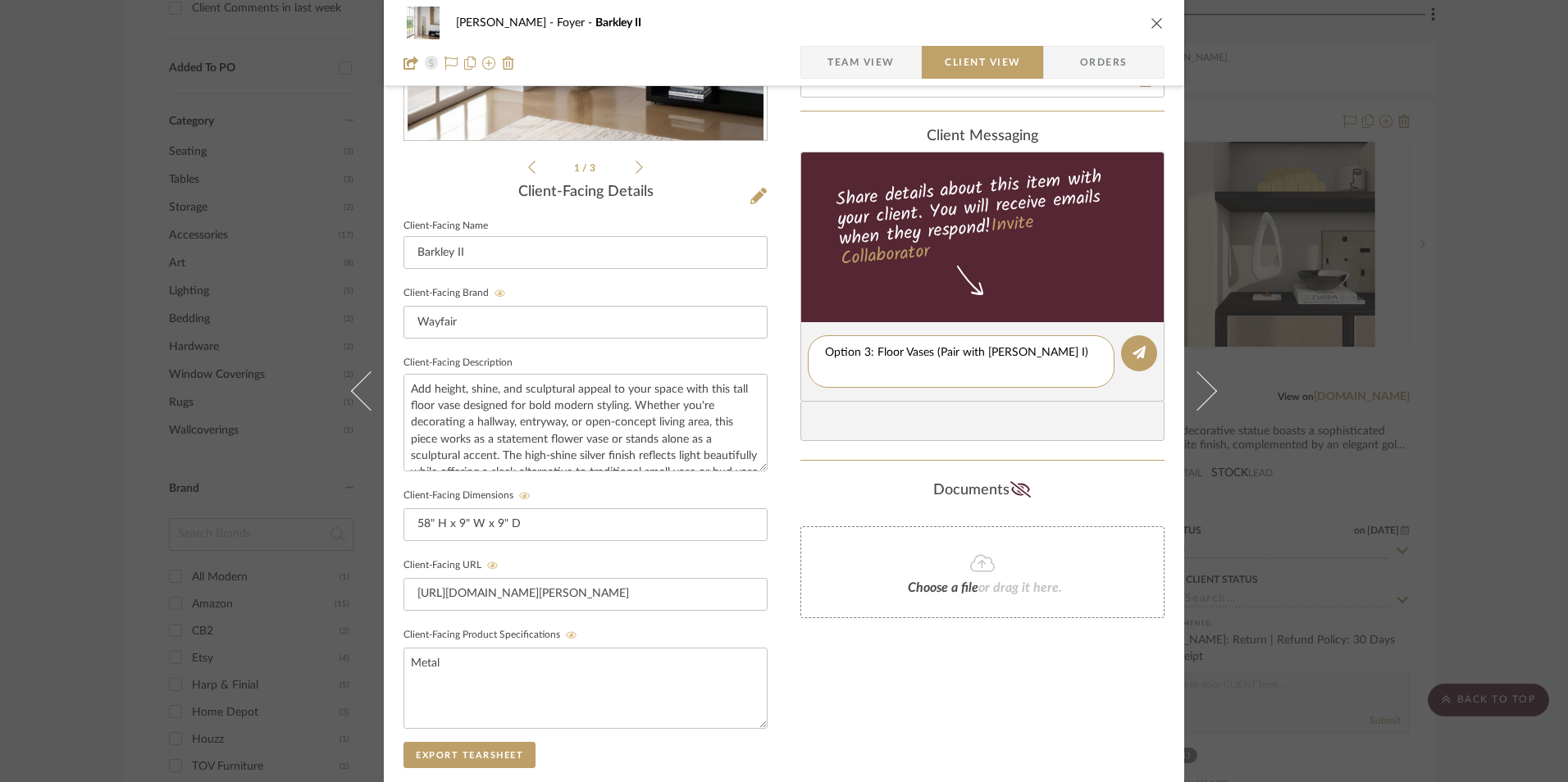
scroll to position [0, 0]
type textarea "Option 3: Floor Vases (Pair with [PERSON_NAME] I)"
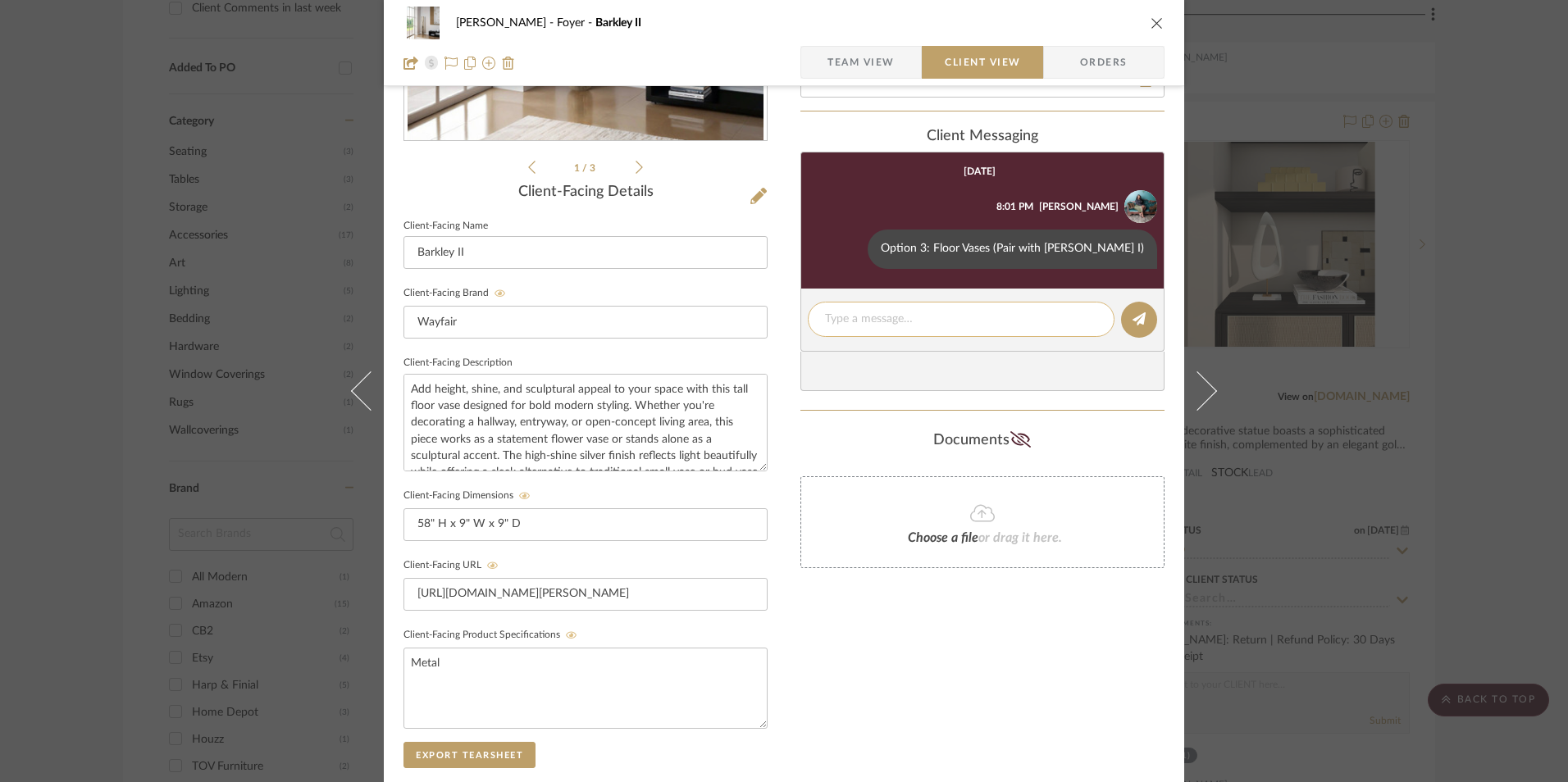
click at [857, 319] on textarea at bounding box center [961, 319] width 272 height 18
paste textarea "ETA: [DATE] SKU: W112448122 3 Reviews - 5.0 Stars Return | Refund Policy: 30 Da…"
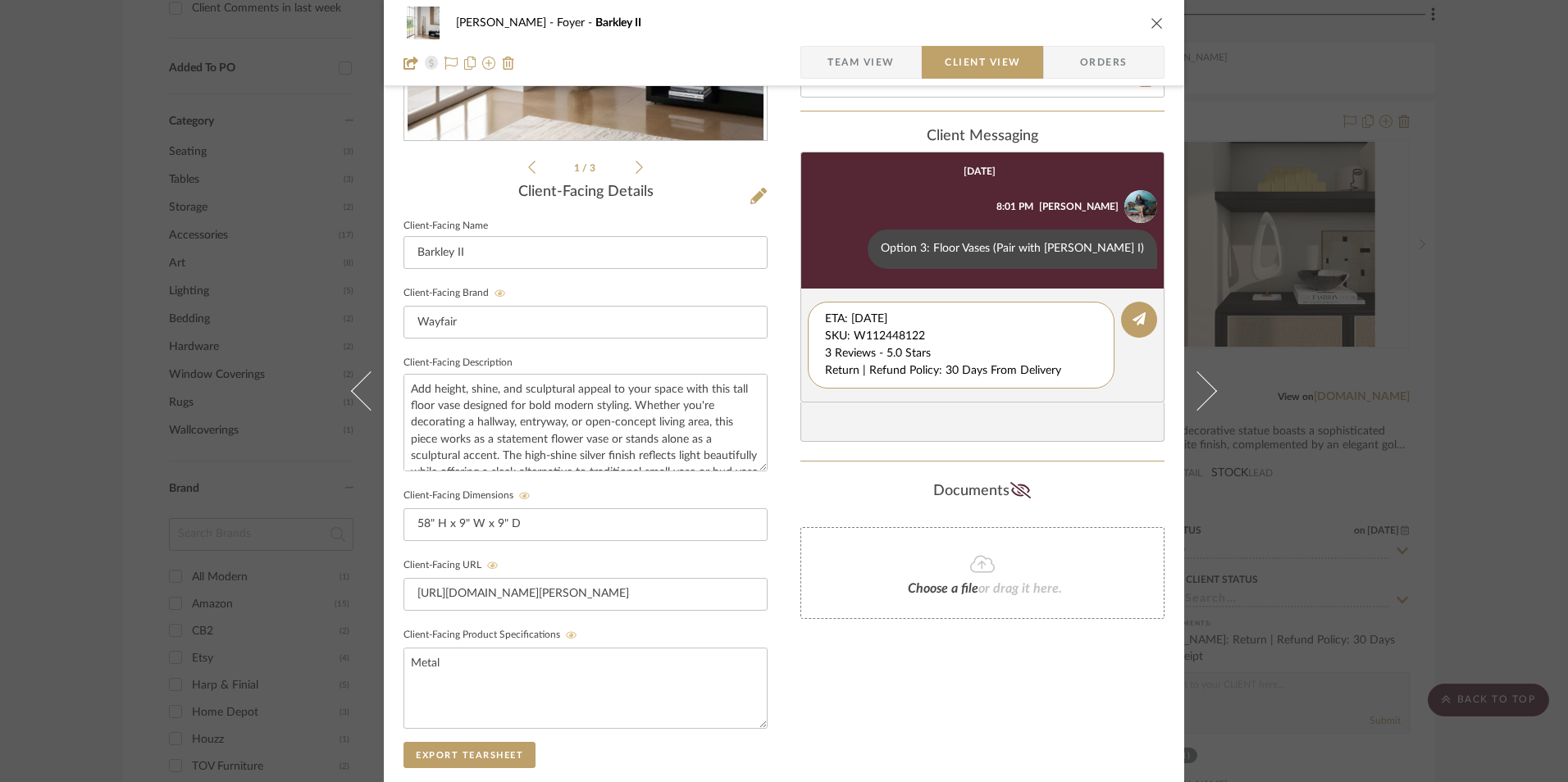
drag, startPoint x: 889, startPoint y: 338, endPoint x: 737, endPoint y: 274, distance: 164.9
click at [732, 275] on div "[PERSON_NAME] Foyer [PERSON_NAME] Team View Client View Orders 1 / 3 Client-Fac…" at bounding box center [784, 367] width 800 height 1366
click at [825, 336] on textarea "3 Reviews - 5.0 Stars Return | Refund Policy: 30 Days From Delivery" at bounding box center [961, 336] width 272 height 52
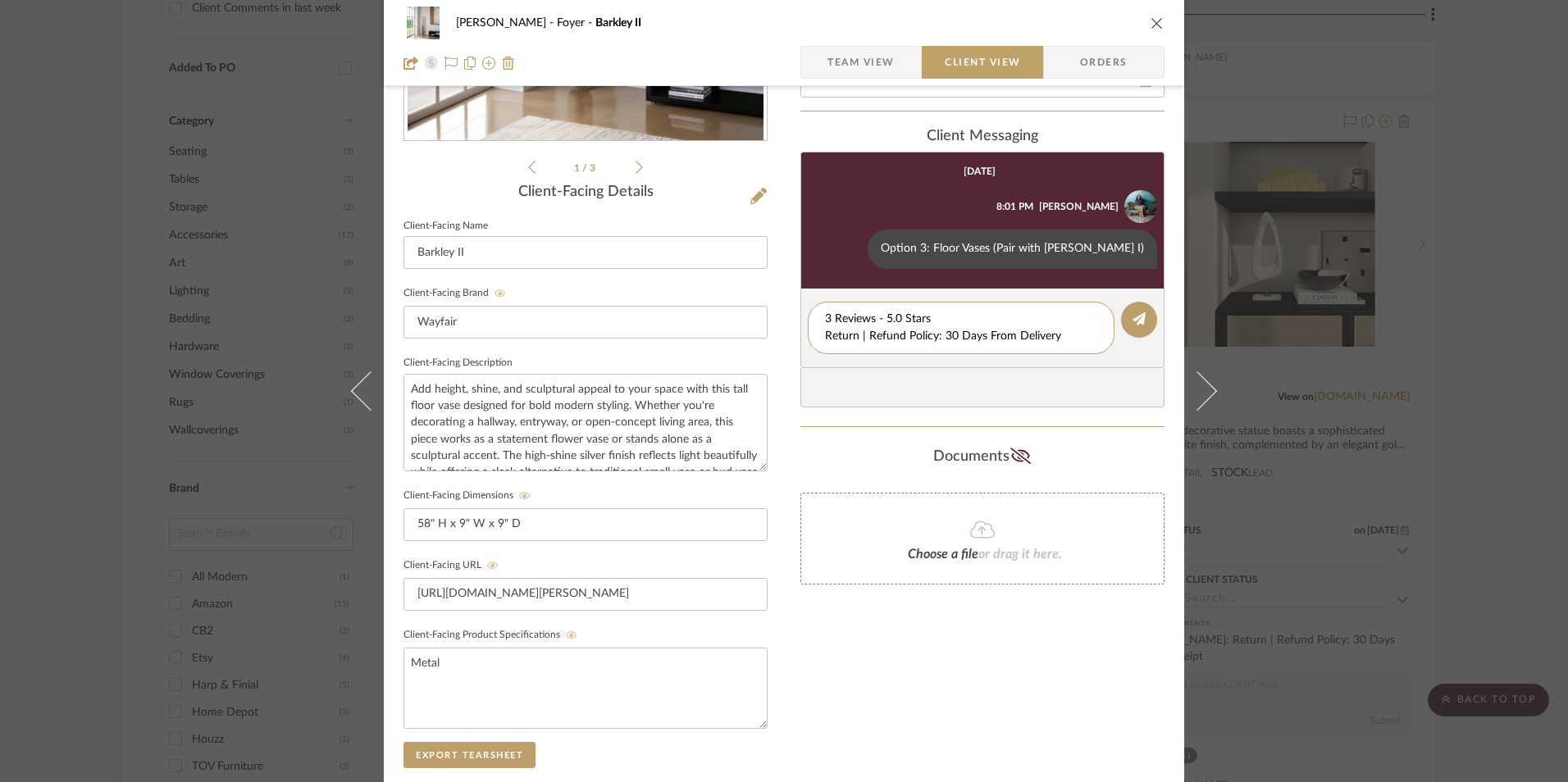
drag, startPoint x: 1057, startPoint y: 334, endPoint x: 794, endPoint y: 335, distance: 263.0
click at [794, 335] on div "[PERSON_NAME] Foyer [PERSON_NAME] Team View Client View Orders 1 / 3 Client-Fac…" at bounding box center [784, 367] width 800 height 1366
type textarea "3 Reviews - 5.0 Stars"
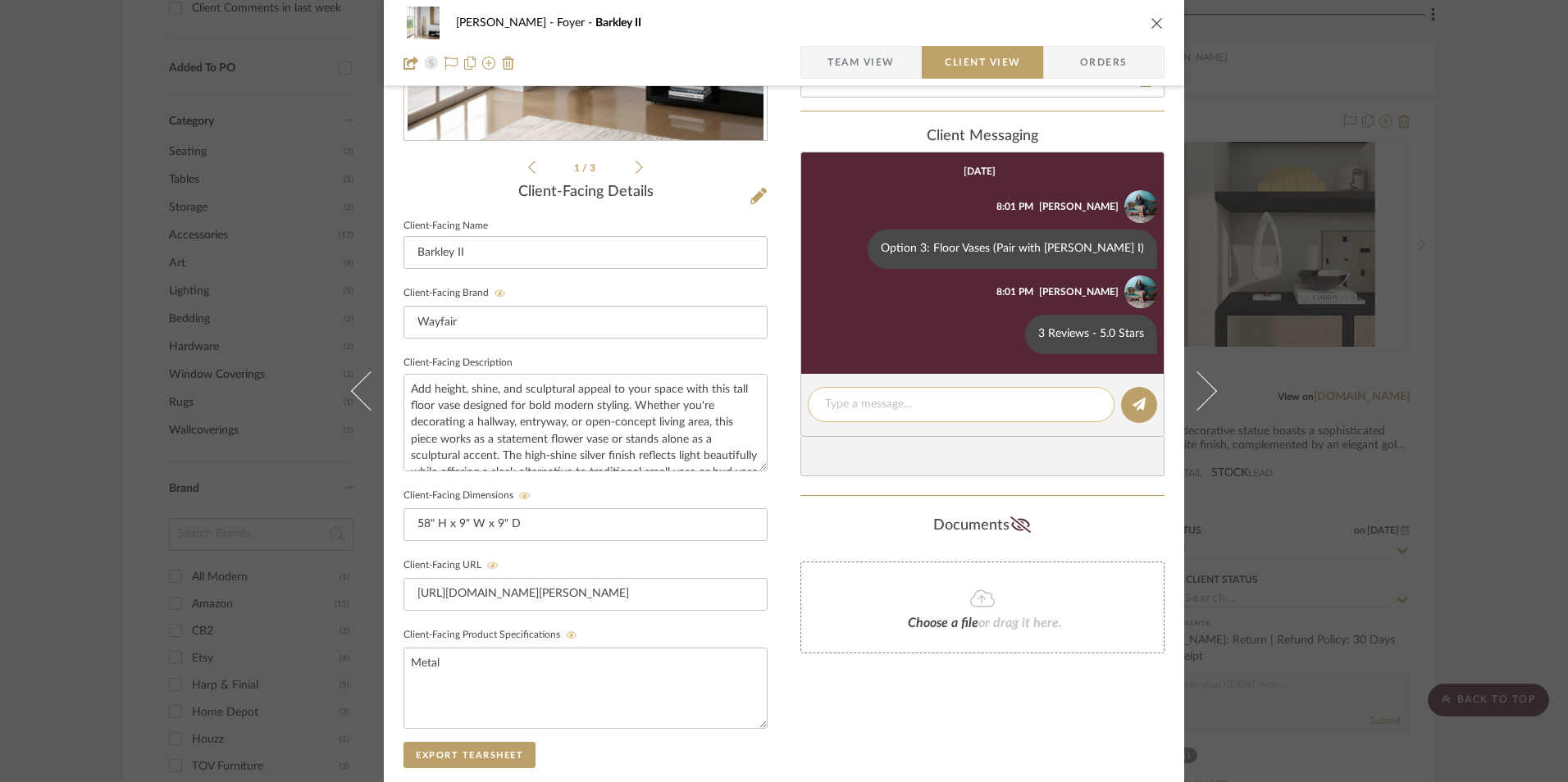
click at [862, 408] on textarea at bounding box center [961, 405] width 272 height 18
paste textarea "Return | Refund Policy: 30 Days From Delivery"
type textarea "Return | Refund Policy: 30 Days From Delivery"
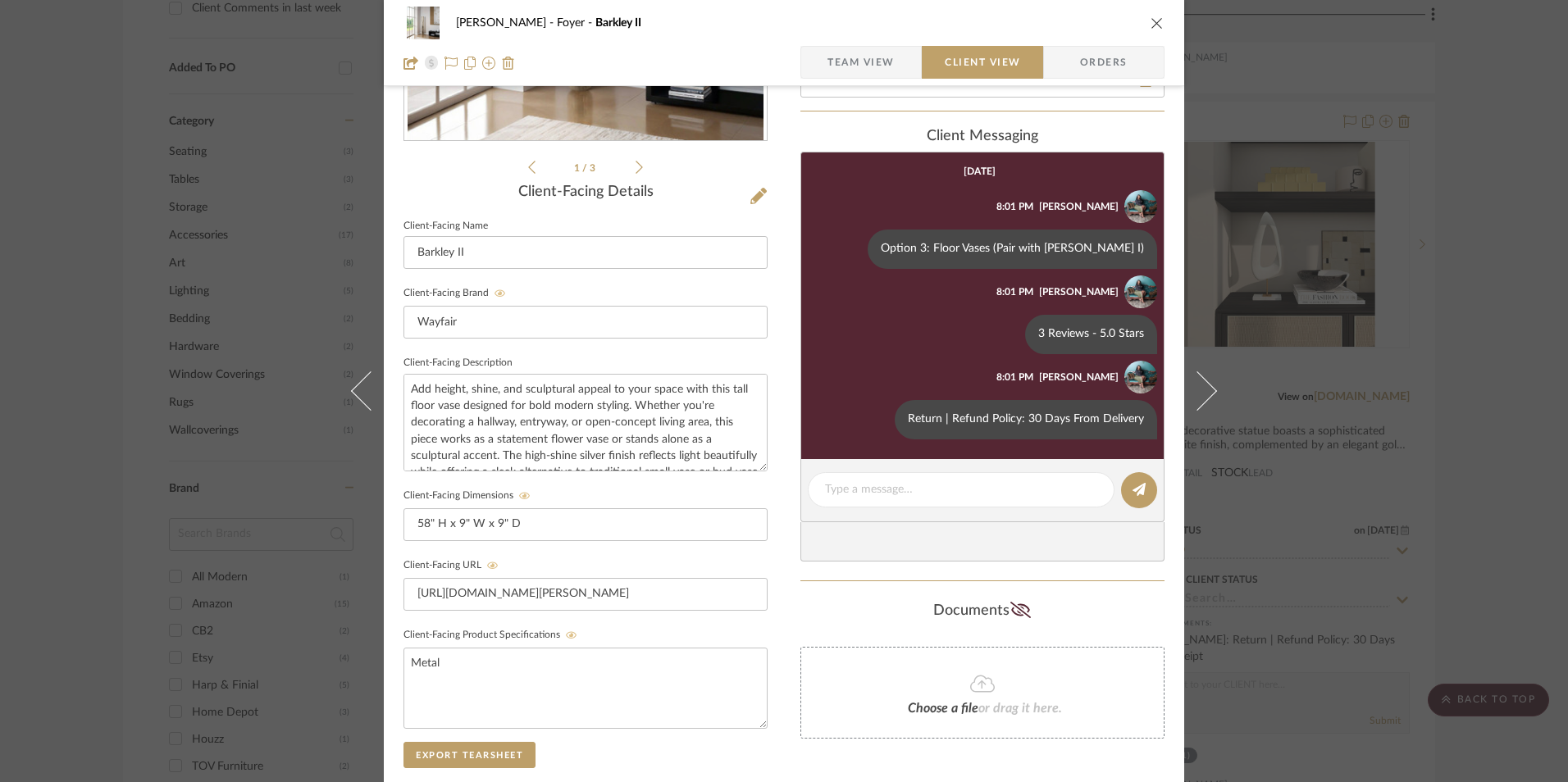
click at [1150, 26] on icon "close" at bounding box center [1156, 23] width 13 height 13
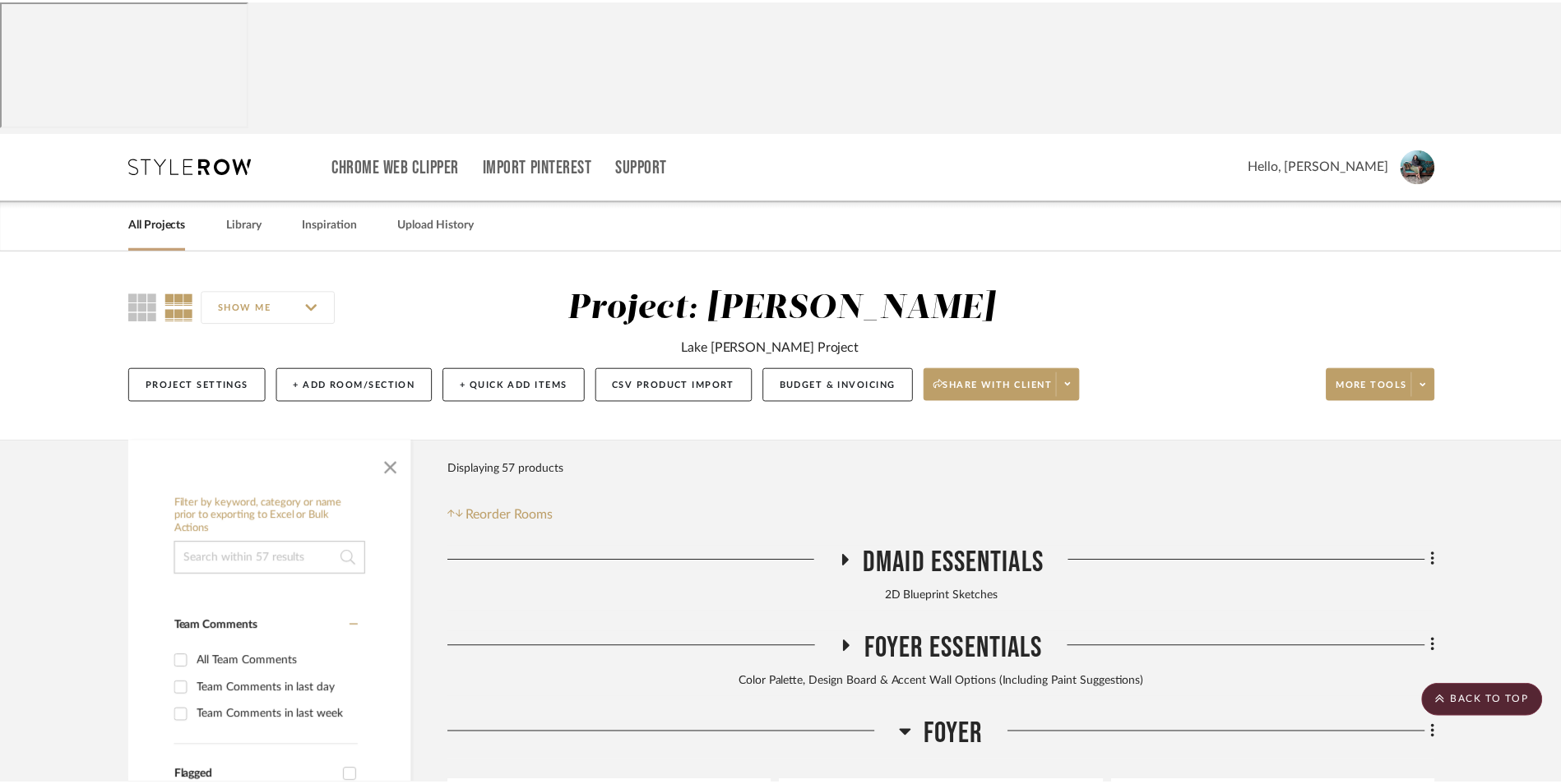
scroll to position [1410, 0]
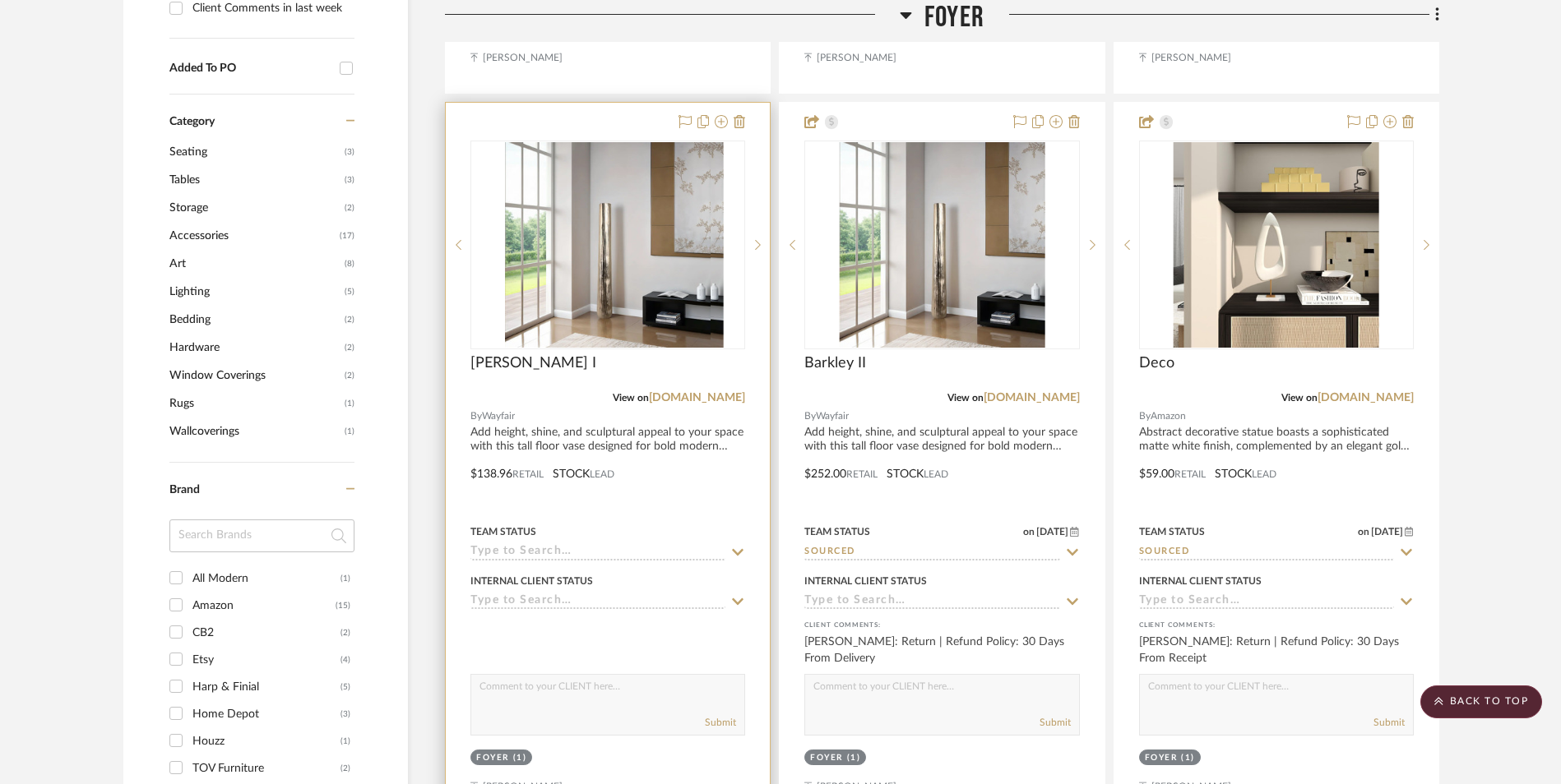
click at [669, 191] on img at bounding box center [608, 245] width 206 height 206
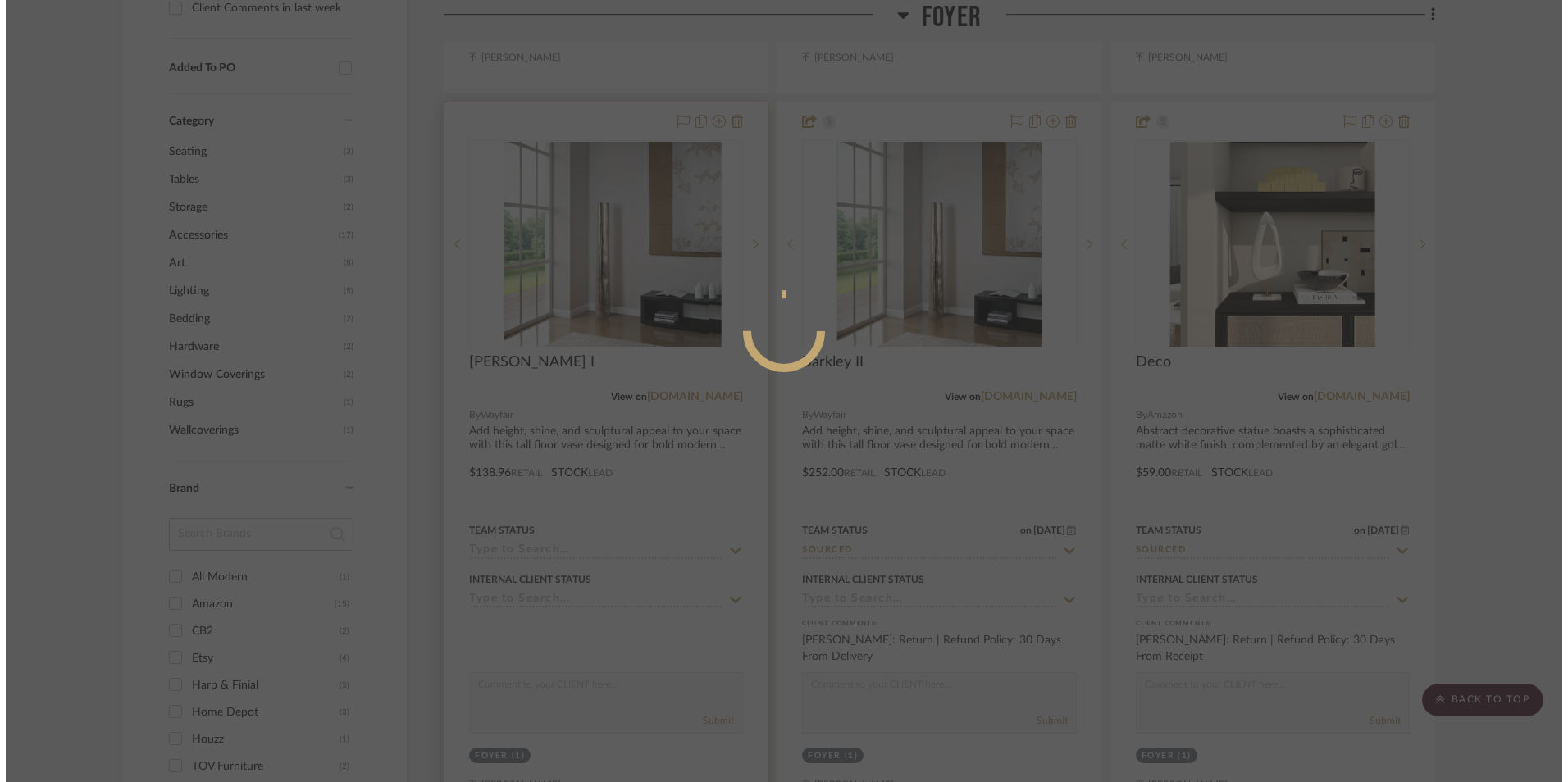
scroll to position [0, 0]
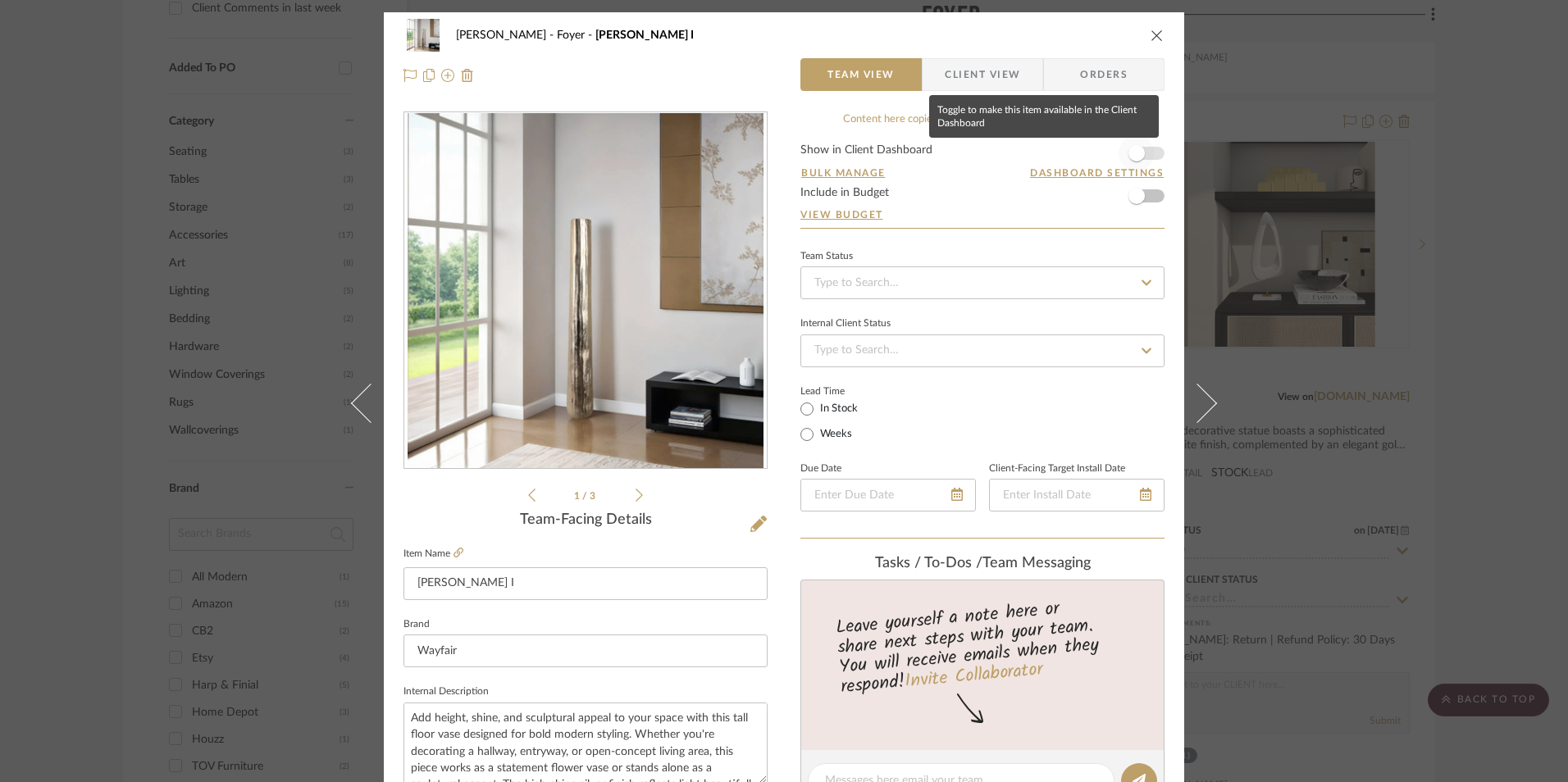
click at [1128, 151] on span "button" at bounding box center [1136, 153] width 17 height 17
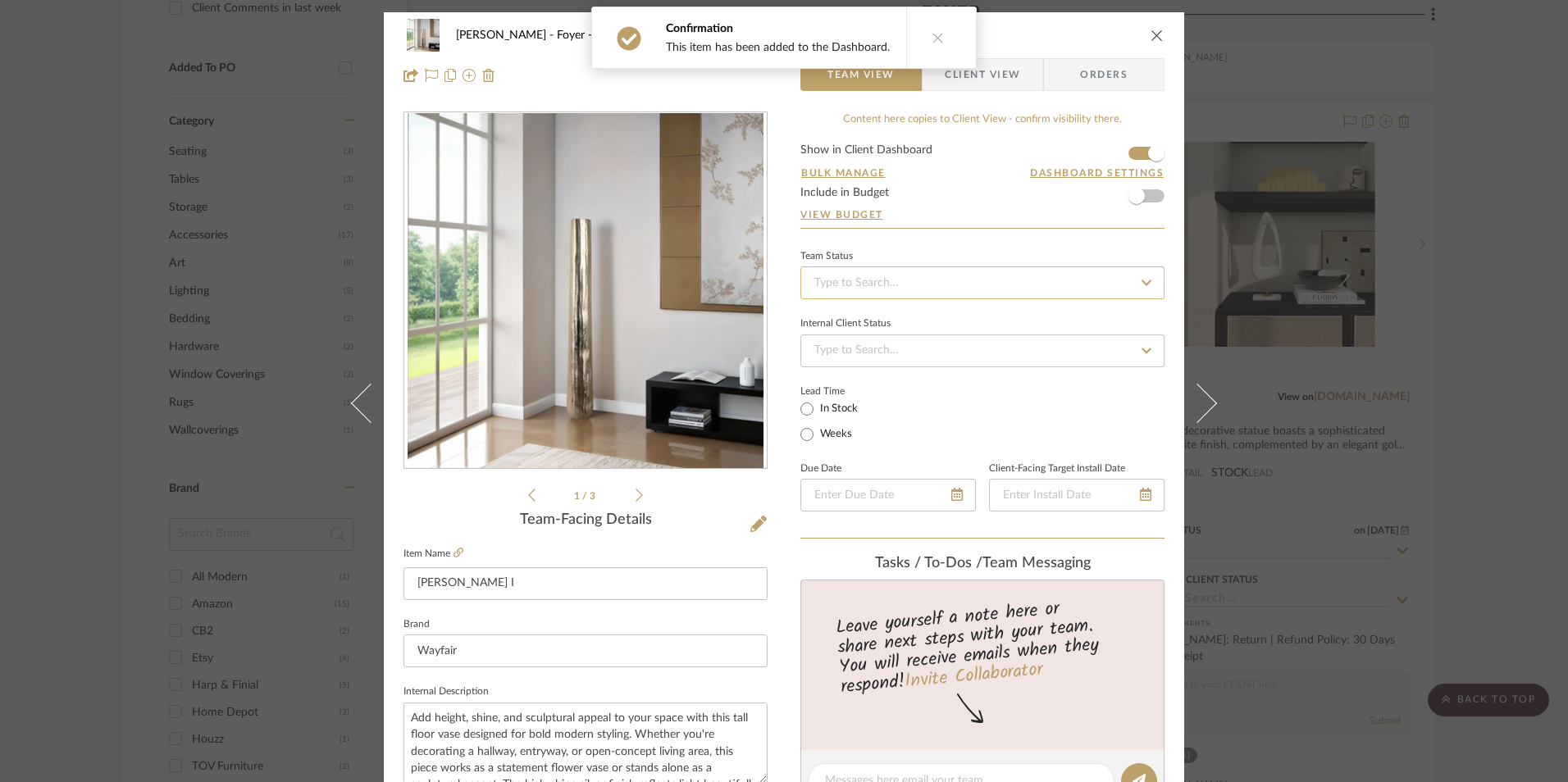
click at [996, 283] on input at bounding box center [982, 283] width 364 height 32
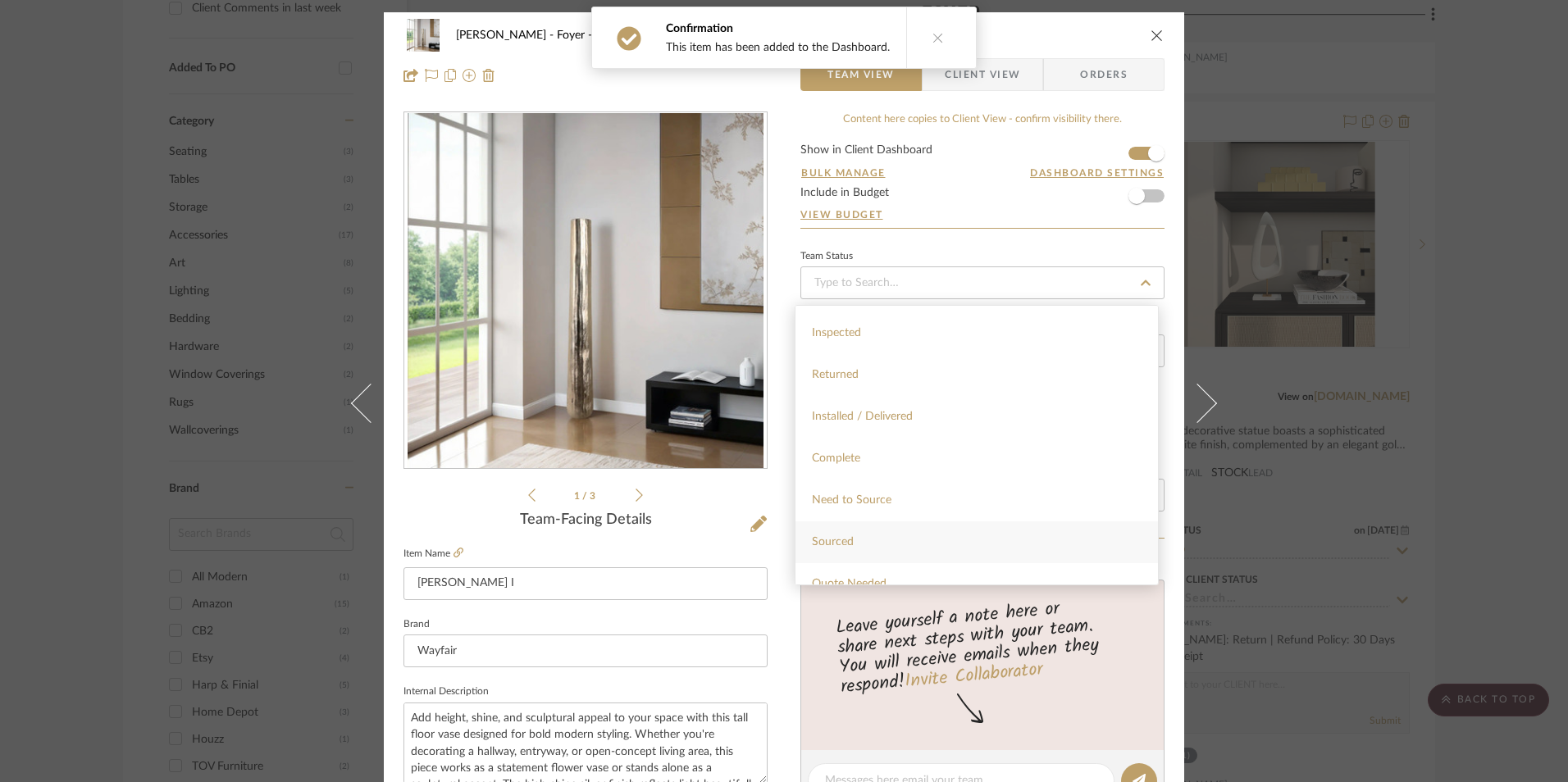
click at [869, 541] on div "Sourced" at bounding box center [976, 542] width 362 height 42
type input "[DATE]"
type input "Sourced"
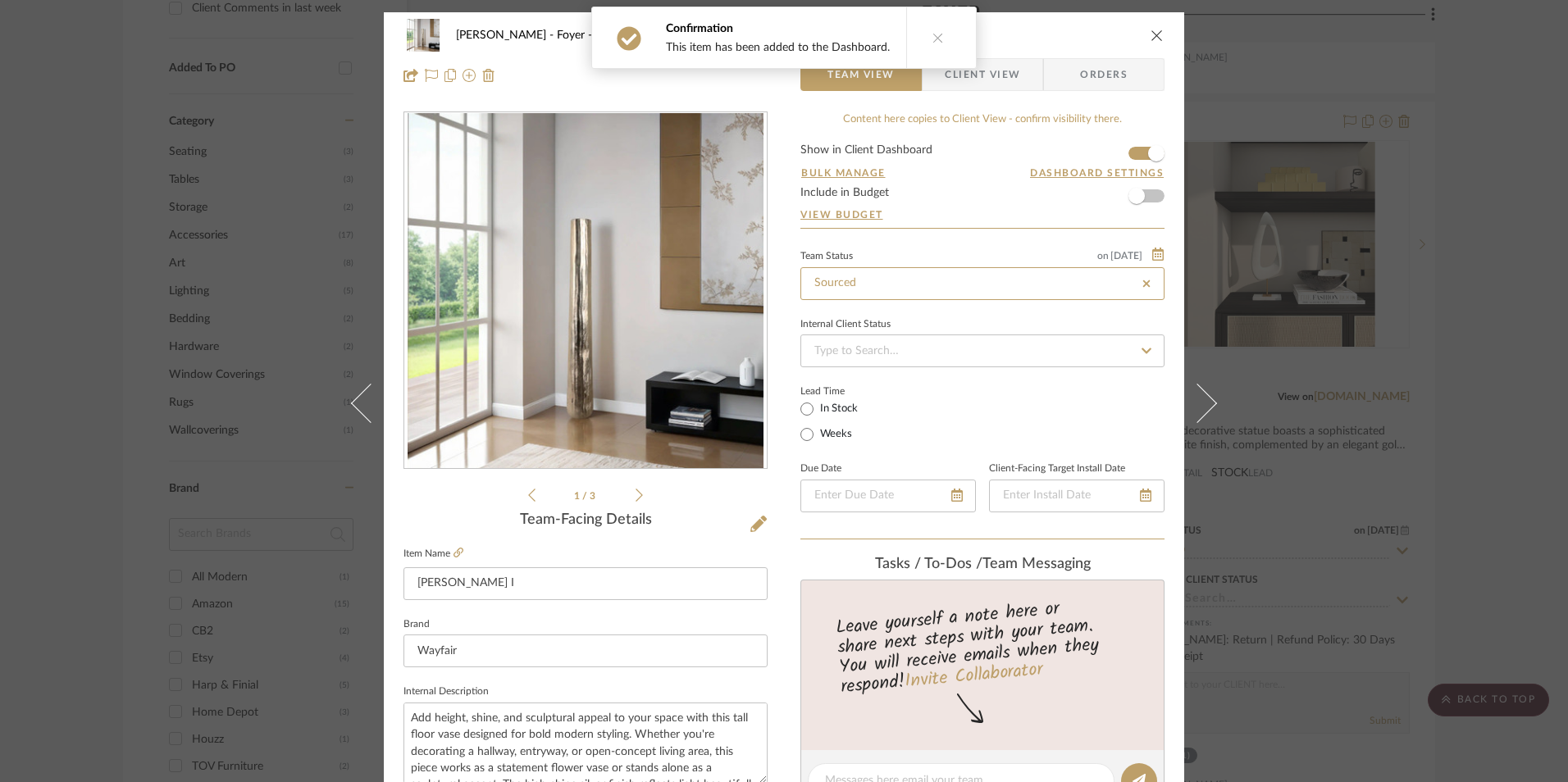
type input "[DATE]"
type input "Sourced"
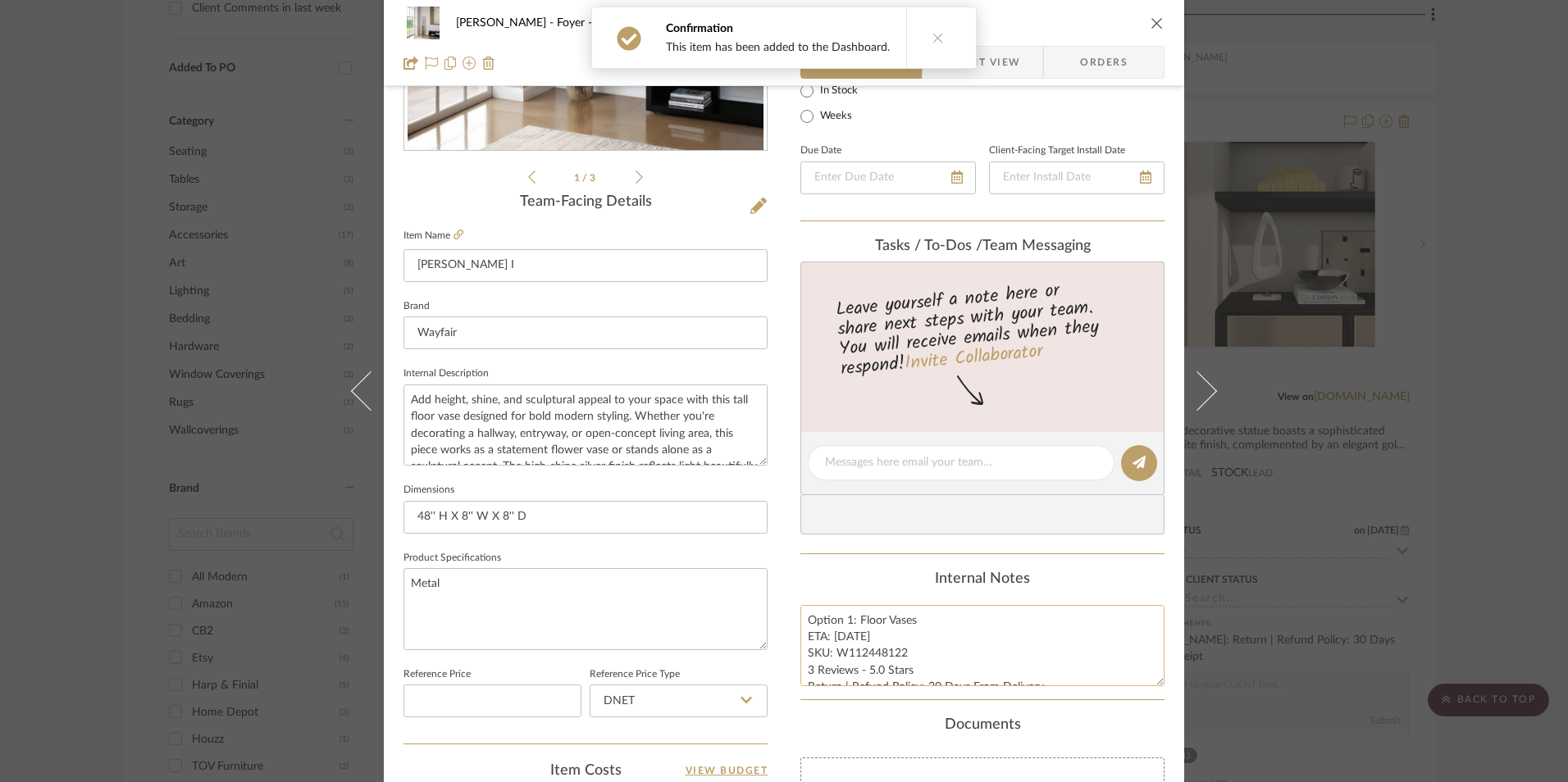
scroll to position [410, 0]
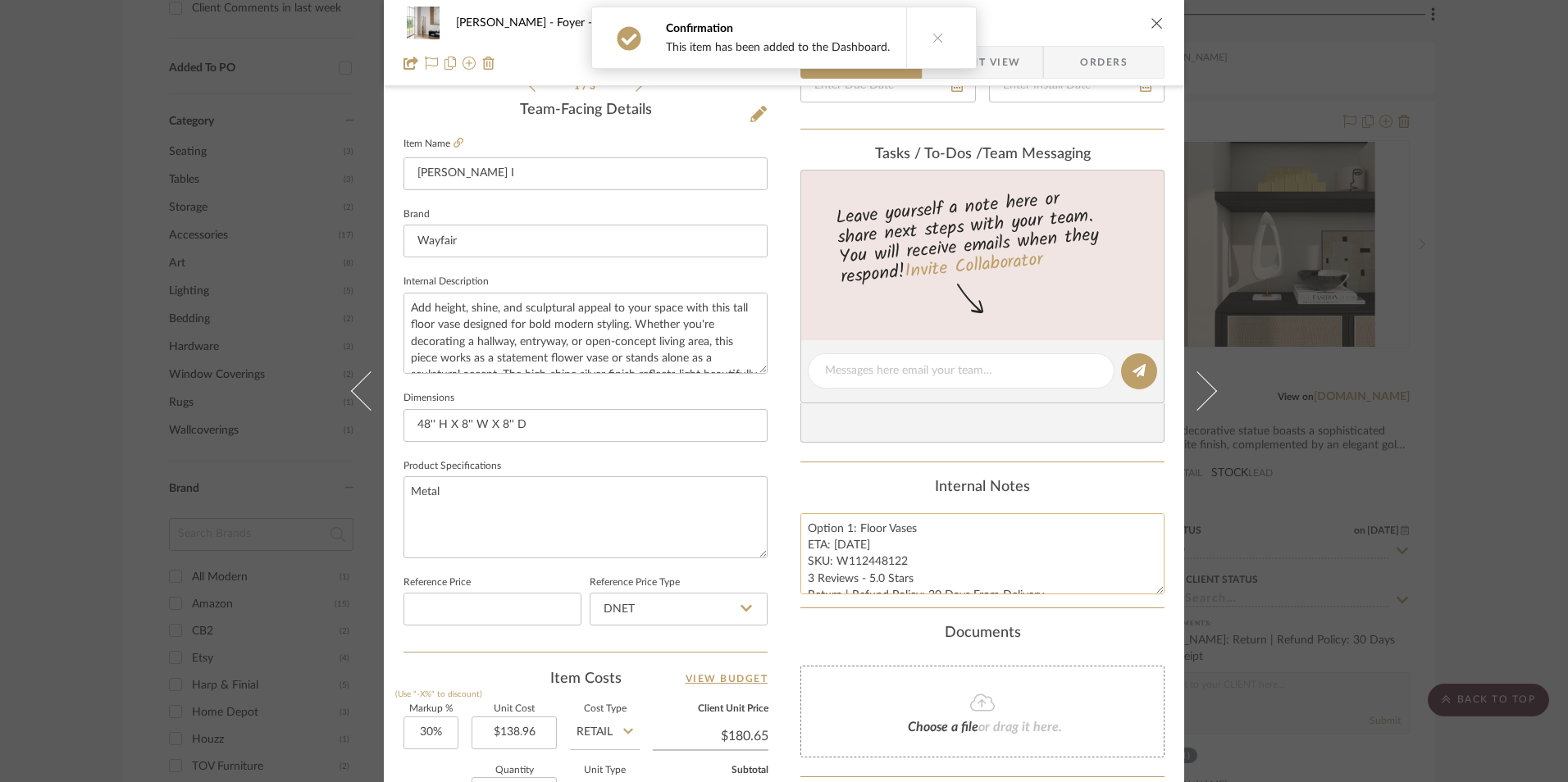
click at [846, 577] on textarea "Option 1: Floor Vases ETA: [DATE] SKU: W112448122 3 Reviews - 5.0 Stars Return …" at bounding box center [982, 554] width 364 height 82
drag, startPoint x: 899, startPoint y: 558, endPoint x: 834, endPoint y: 561, distance: 65.1
click at [834, 561] on textarea "Option 1: Floor Vases ETA: [DATE] SKU: W112448122 3 Reviews - 5.0 Stars Return …" at bounding box center [982, 554] width 364 height 82
drag, startPoint x: 848, startPoint y: 557, endPoint x: 823, endPoint y: 531, distance: 36.1
click at [808, 513] on textarea "Option 1: Floor Vases ETA: [DATE] SKU: W112448122 3 Reviews - 5.0 Stars Return …" at bounding box center [982, 554] width 364 height 82
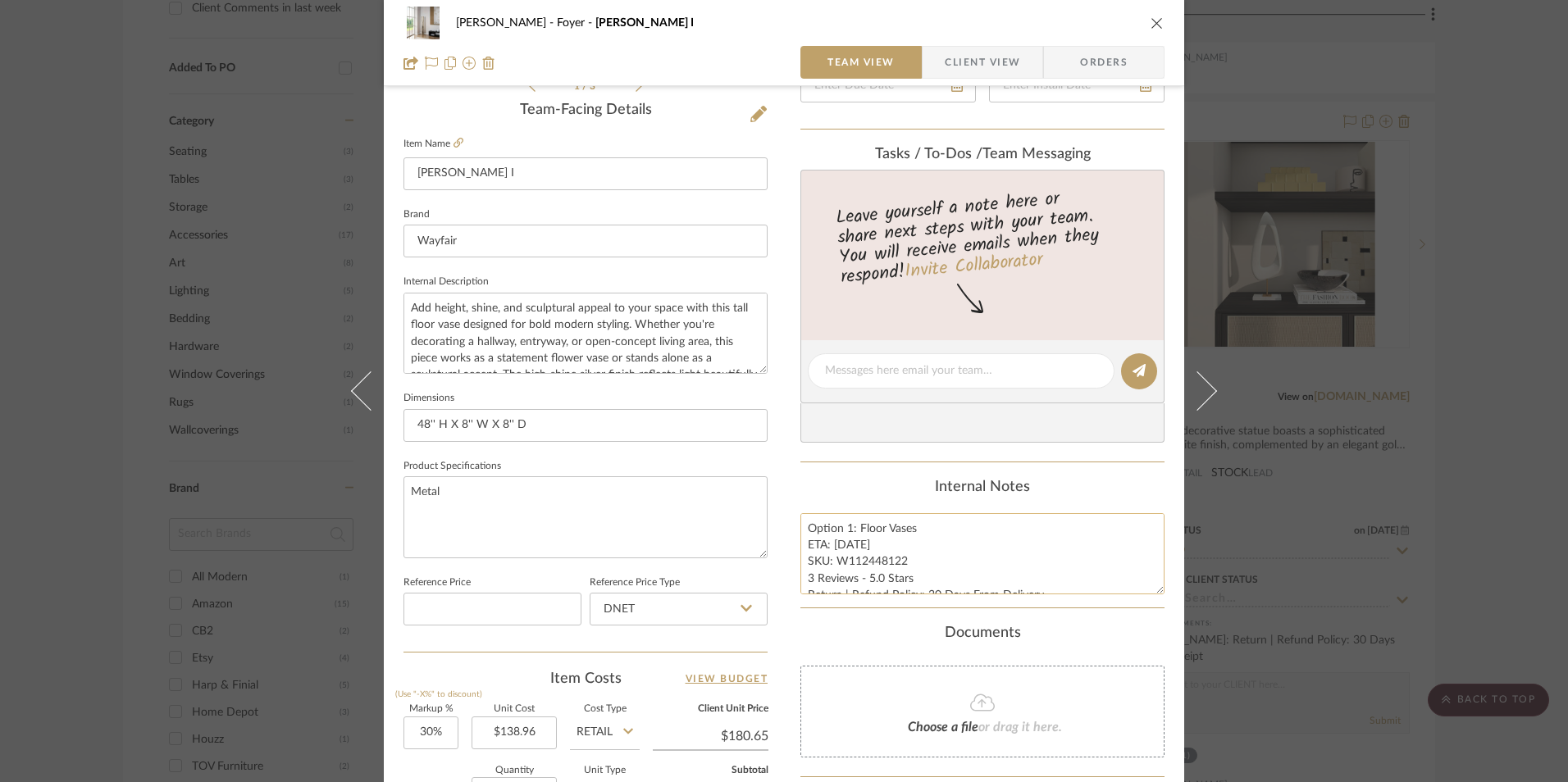
click at [844, 527] on textarea "Option 1: Floor Vases ETA: [DATE] SKU: W112448122 3 Reviews - 5.0 Stars Return …" at bounding box center [982, 554] width 364 height 82
type textarea "Option 3: Floor Vases ETA: [DATE] SKU: W112448122 3 Reviews - 5.0 Stars Return …"
click at [877, 490] on div "Internal Notes" at bounding box center [982, 488] width 364 height 18
drag, startPoint x: 804, startPoint y: 526, endPoint x: 1148, endPoint y: 630, distance: 359.4
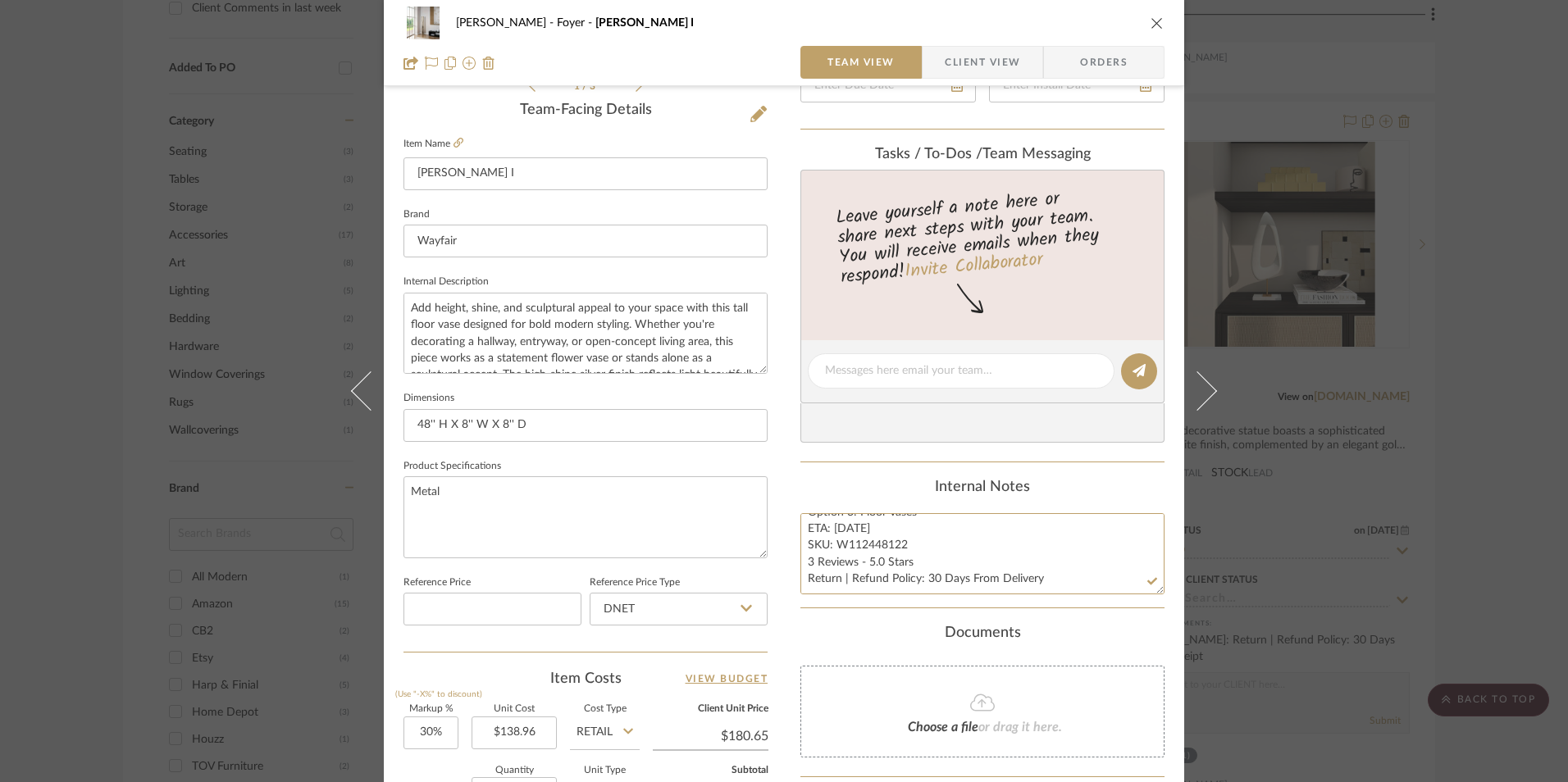
click at [1165, 636] on div "[PERSON_NAME] Foyer [PERSON_NAME] I Team View Client View Orders 1 / 3 Team-Fac…" at bounding box center [784, 360] width 800 height 1515
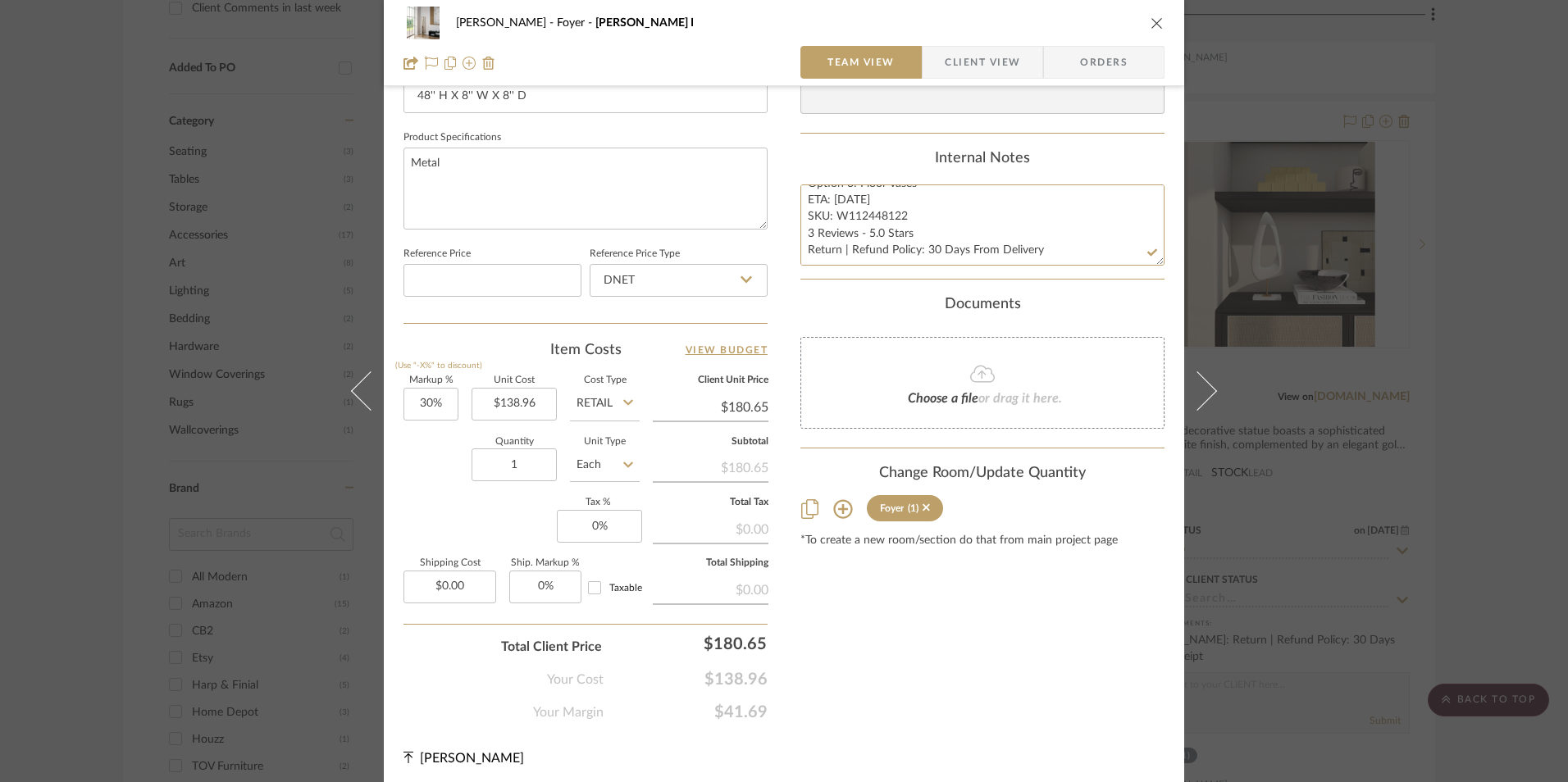
scroll to position [744, 0]
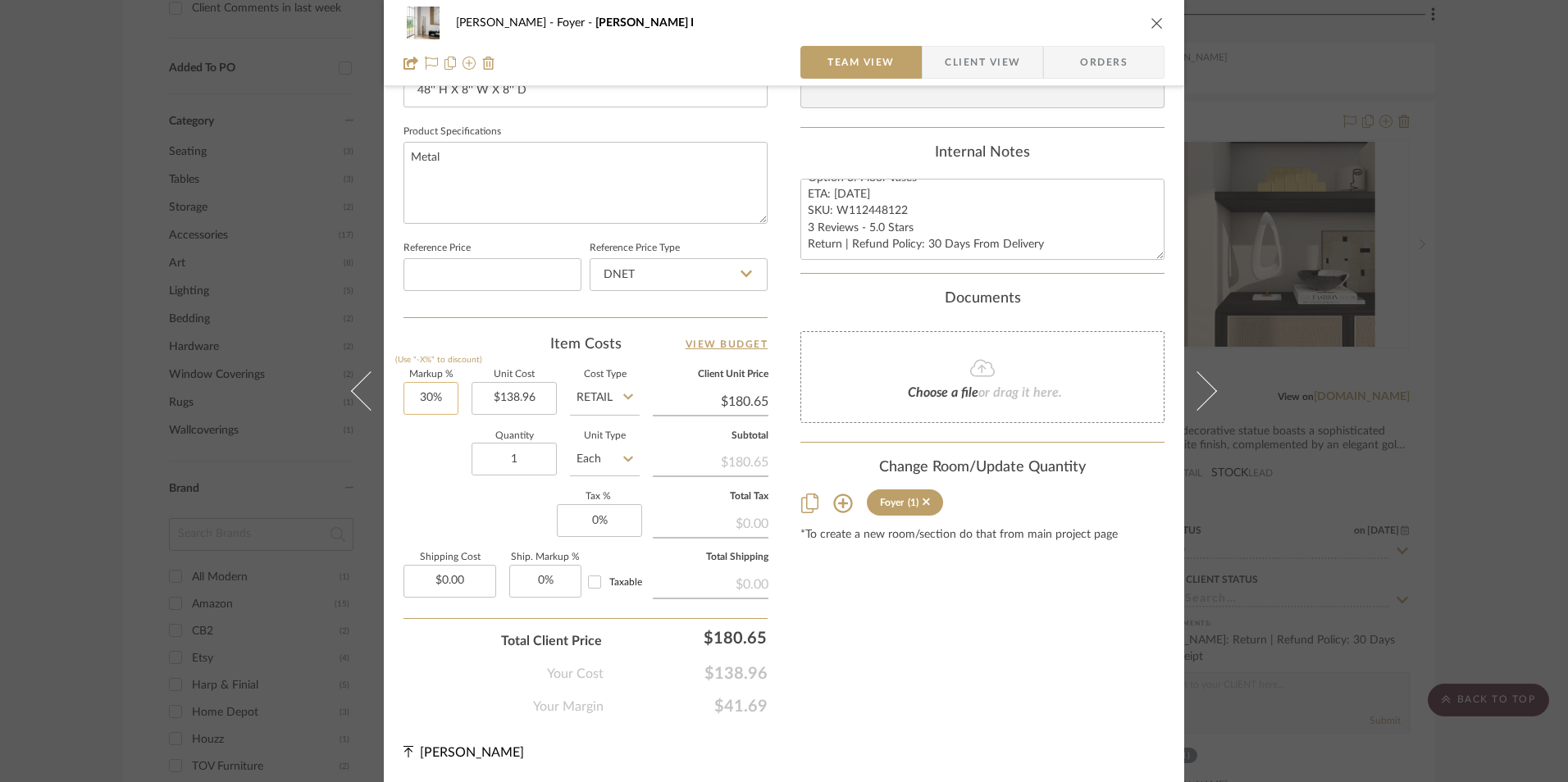
type input "30"
click at [408, 398] on input "30" at bounding box center [431, 398] width 55 height 32
click at [455, 458] on div "Quantity 1 Unit Type Each" at bounding box center [521, 461] width 236 height 58
type input "0%"
type input "$138.96"
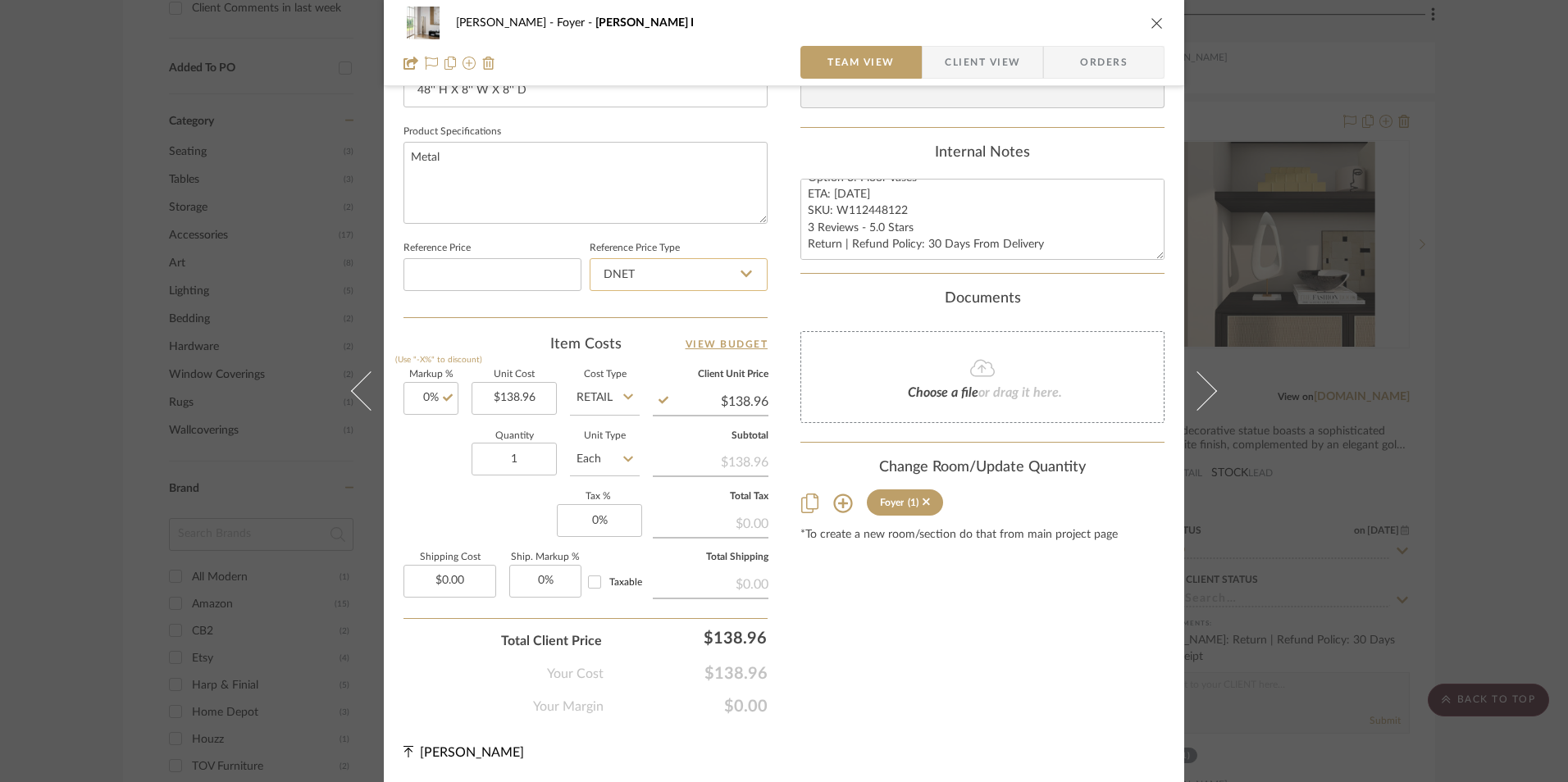
click at [640, 278] on input "DNET" at bounding box center [678, 274] width 178 height 32
click at [651, 356] on div "Retail" at bounding box center [685, 358] width 203 height 42
type input "Retail"
drag, startPoint x: 586, startPoint y: 506, endPoint x: 641, endPoint y: 531, distance: 60.4
click at [586, 507] on input "0" at bounding box center [599, 520] width 85 height 32
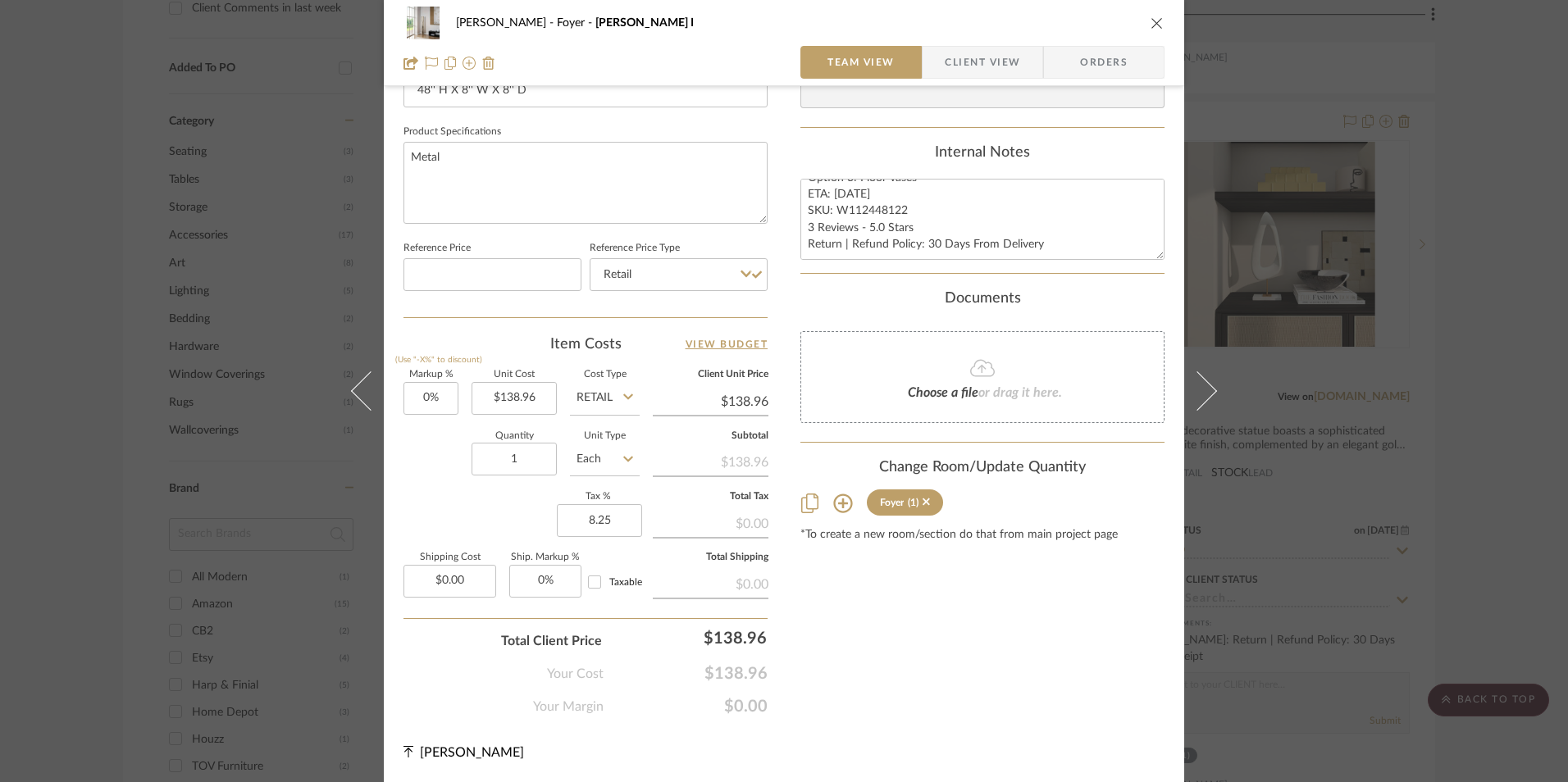
type input "8.25%"
click at [829, 590] on div "Content here copies to Client View - confirm visibility there. Show in Client D…" at bounding box center [982, 42] width 364 height 1350
click at [874, 217] on textarea "Option 3: Floor Vases ETA: [DATE] SKU: W112448122 3 Reviews - 5.0 Stars Return …" at bounding box center [982, 219] width 364 height 82
drag, startPoint x: 882, startPoint y: 210, endPoint x: 835, endPoint y: 211, distance: 47.0
click at [835, 211] on textarea "Option 3: Floor Vases ETA: [DATE] SKU: W112448122 3 Reviews - 5.0 Stars Return …" at bounding box center [982, 219] width 364 height 82
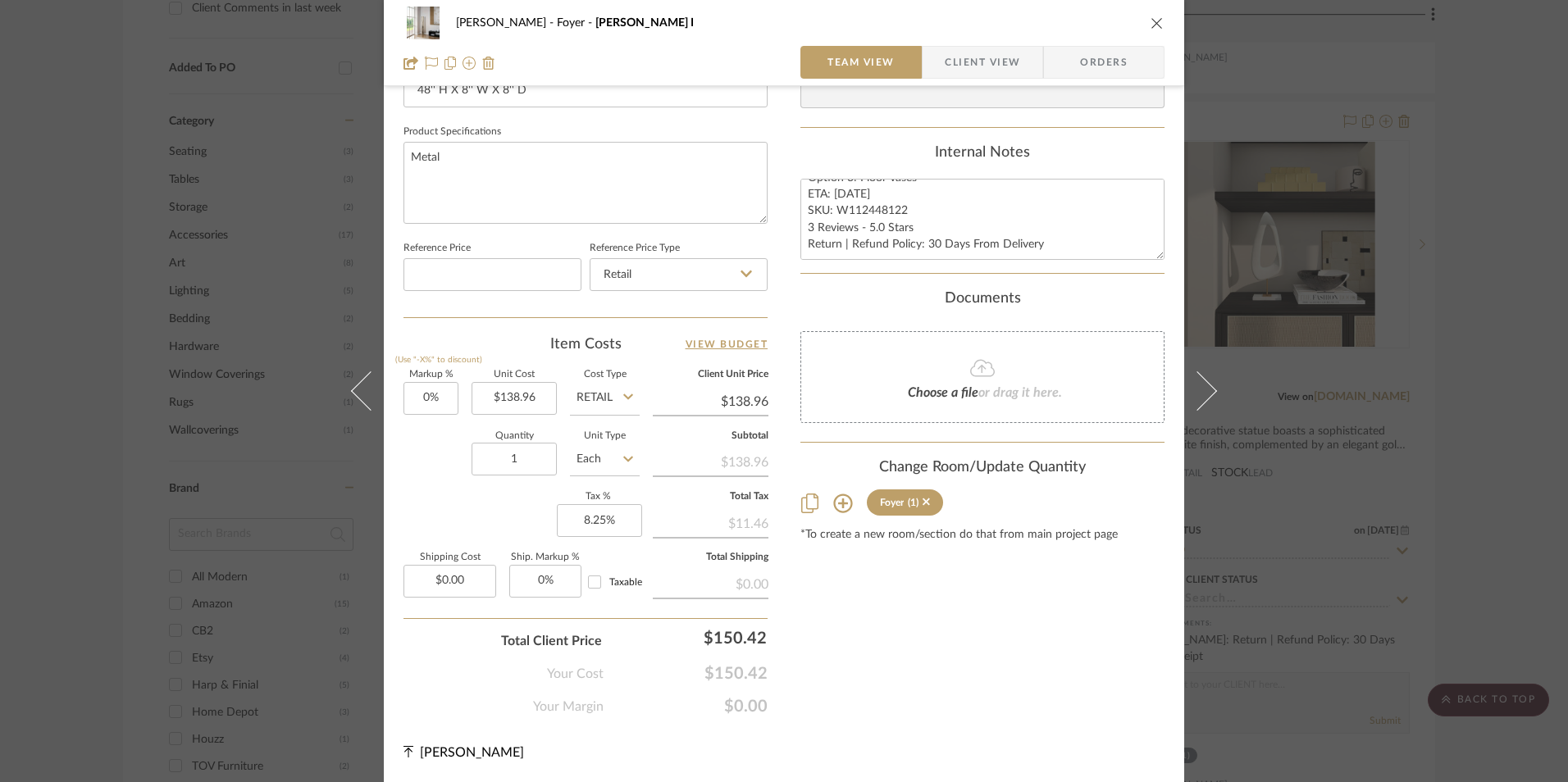
click at [1104, 57] on span "Orders" at bounding box center [1103, 61] width 83 height 32
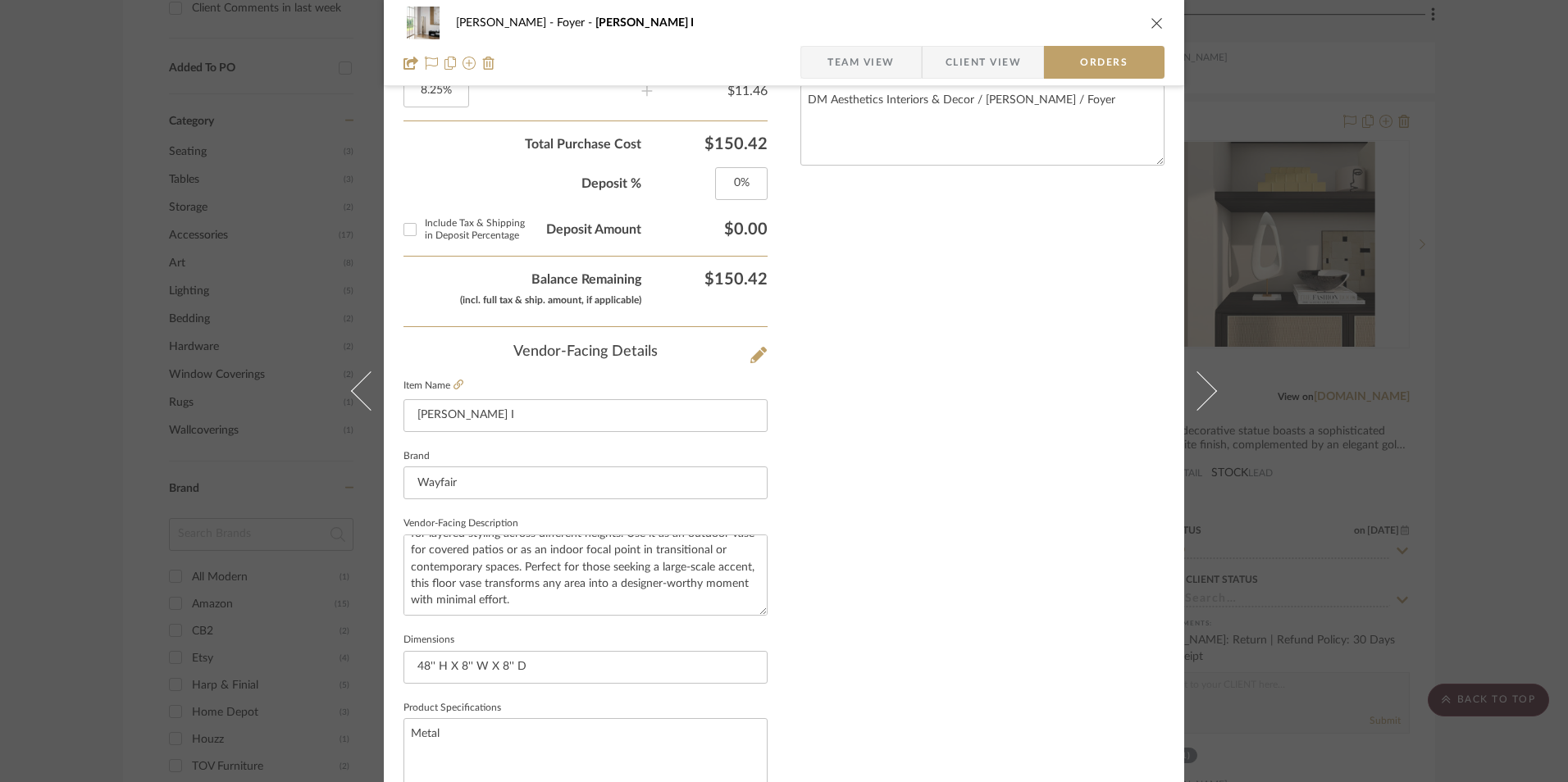
scroll to position [962, 0]
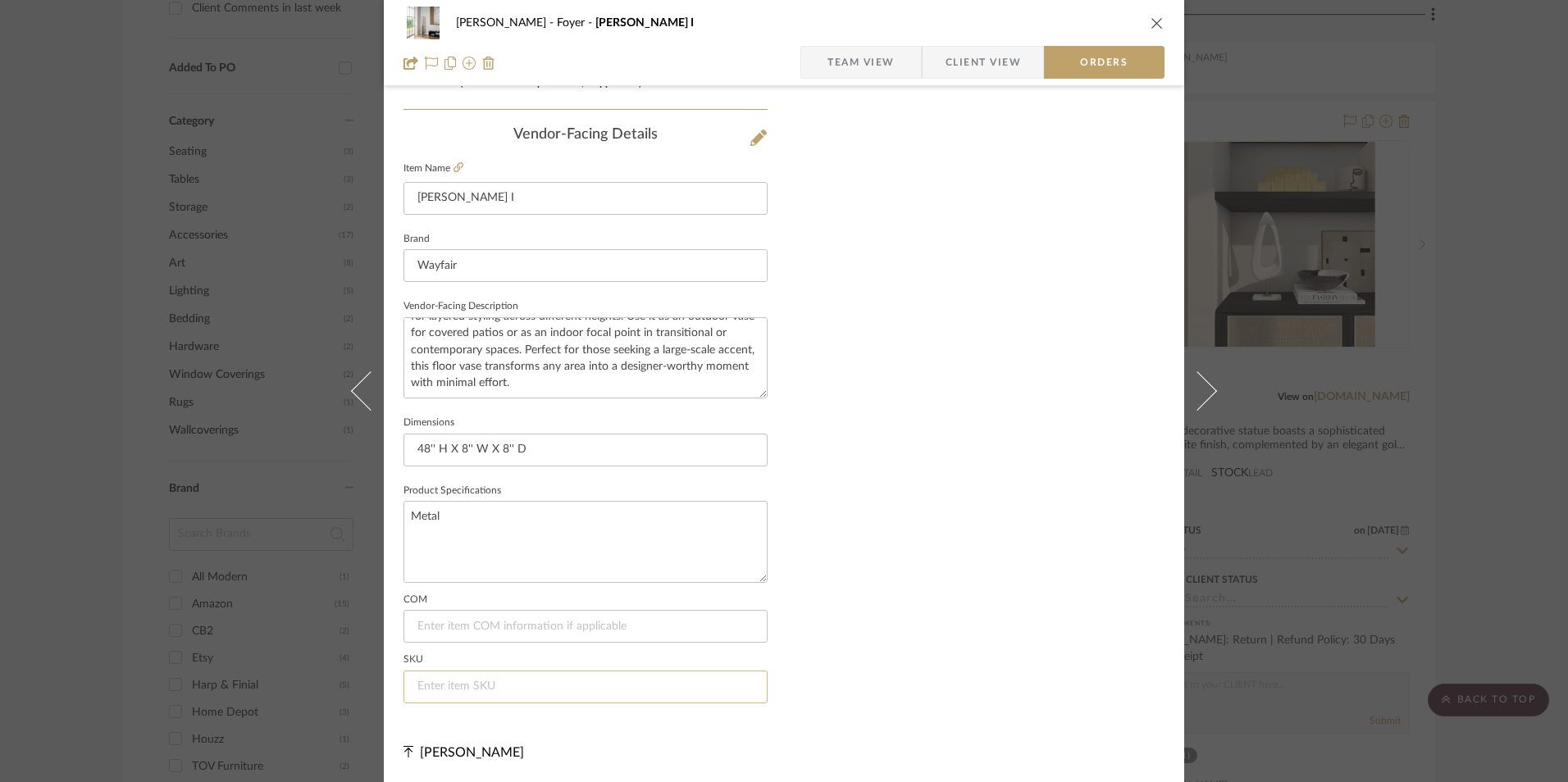
click at [516, 695] on input at bounding box center [585, 686] width 364 height 32
paste input "W112448122"
type input "W112448122"
click at [859, 52] on span "Team View" at bounding box center [861, 61] width 68 height 32
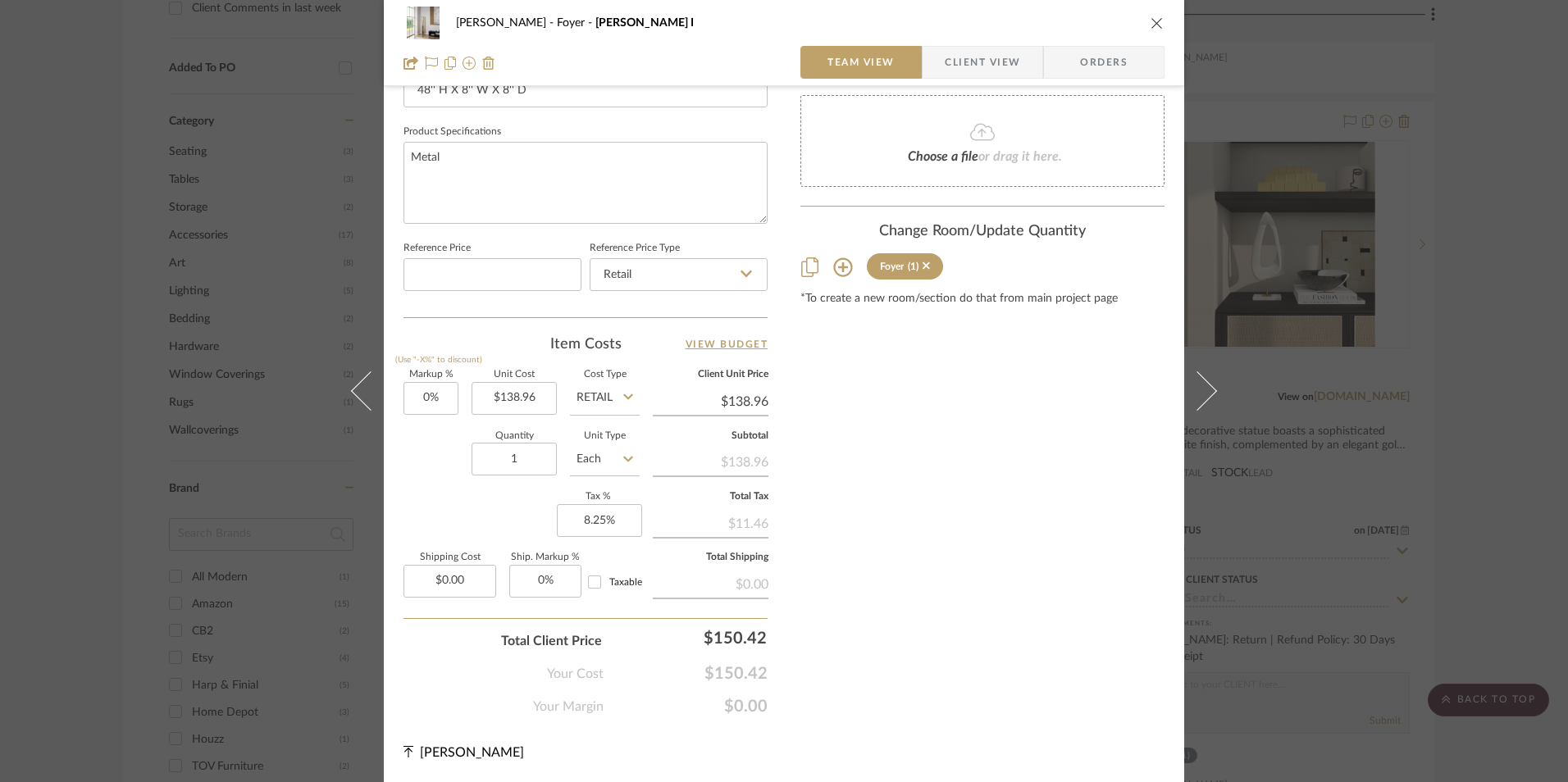
scroll to position [744, 0]
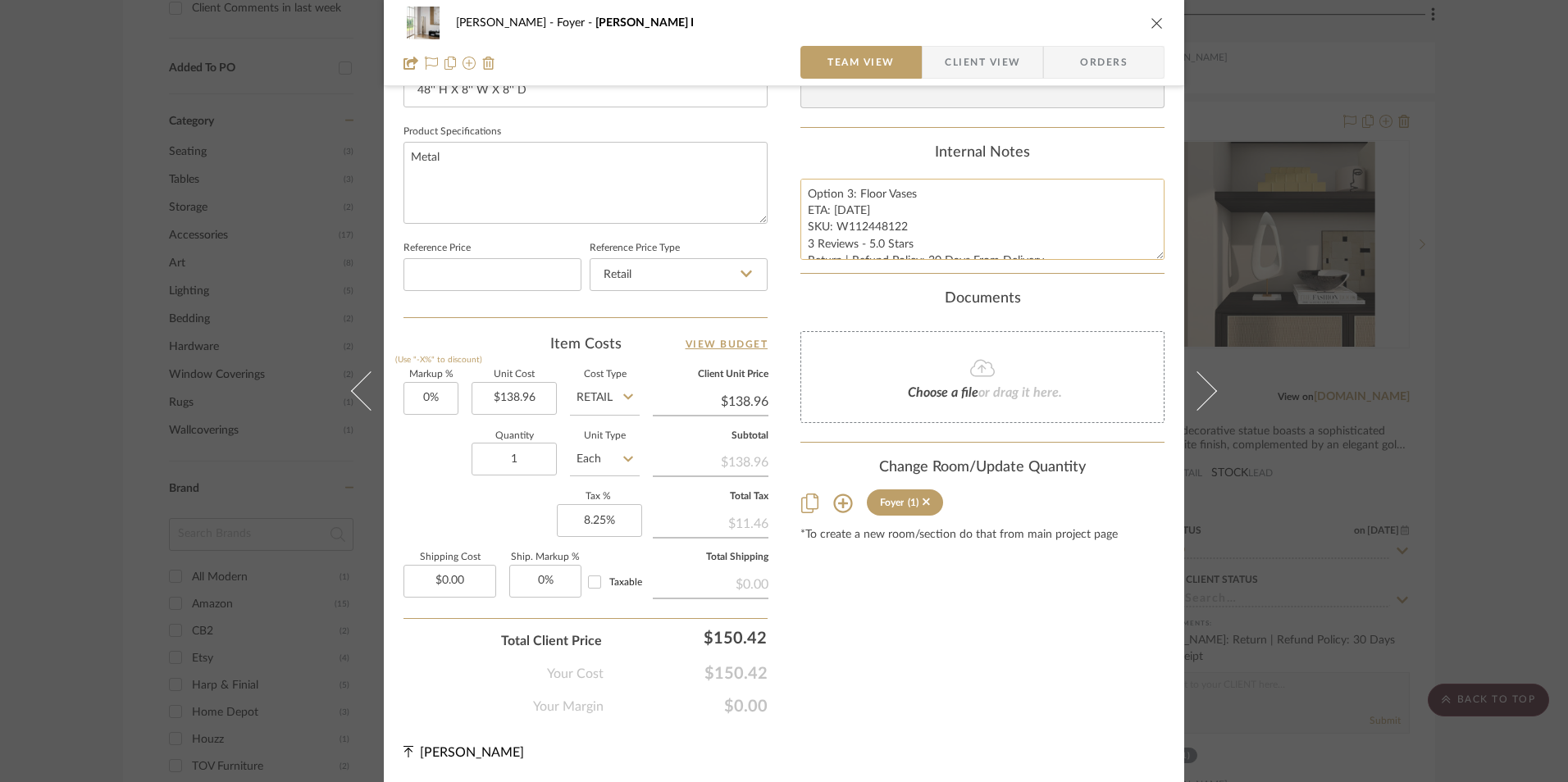
click at [822, 202] on textarea "Option 3: Floor Vases ETA: [DATE] SKU: W112448122 3 Reviews - 5.0 Stars Return …" at bounding box center [982, 219] width 364 height 82
drag, startPoint x: 801, startPoint y: 194, endPoint x: 870, endPoint y: 240, distance: 82.9
click at [1077, 280] on div "Content here copies to Client View - confirm visibility there. Show in Client D…" at bounding box center [982, 42] width 364 height 1350
click at [970, 56] on span "Client View" at bounding box center [983, 61] width 75 height 32
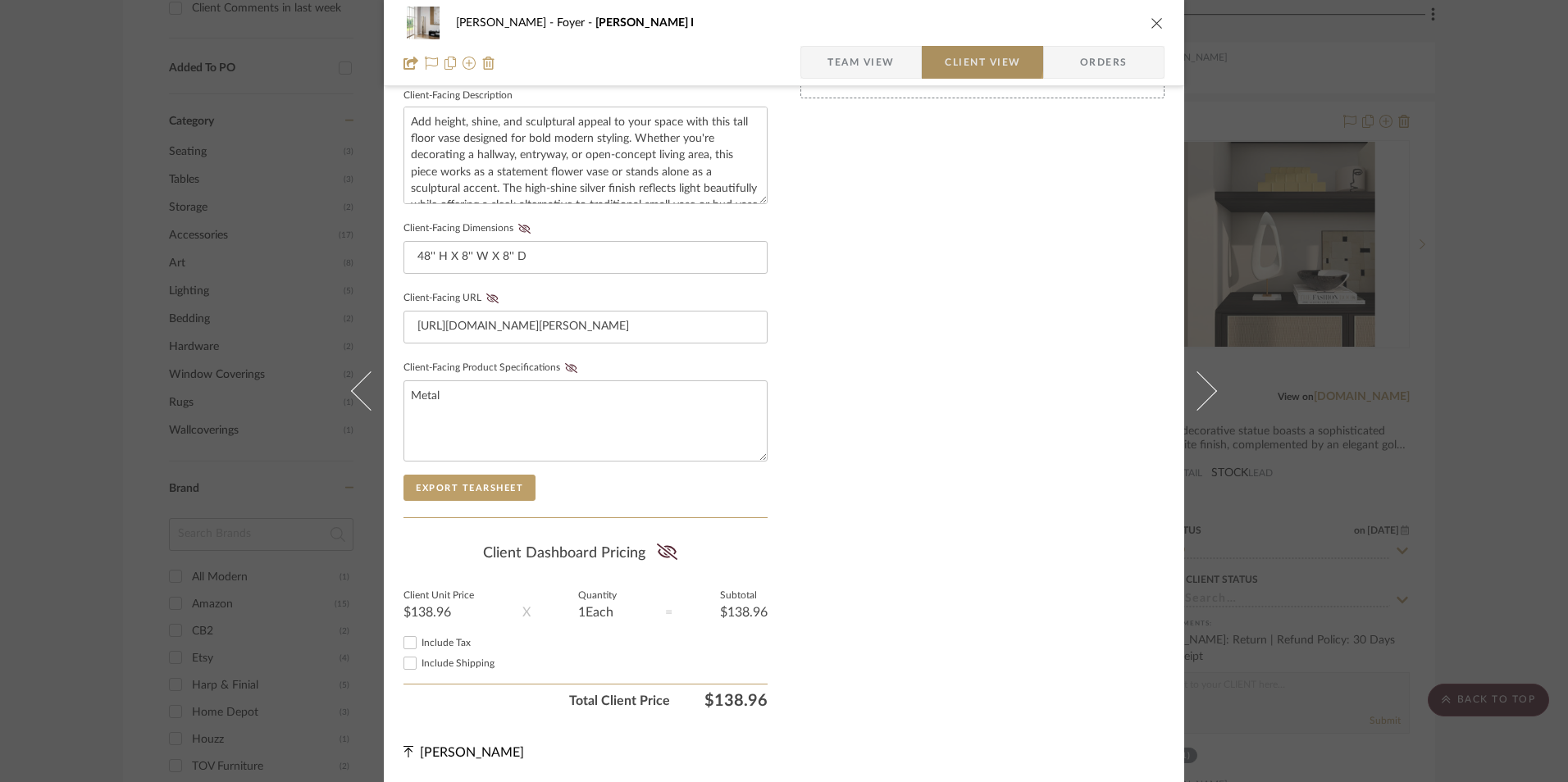
scroll to position [595, 0]
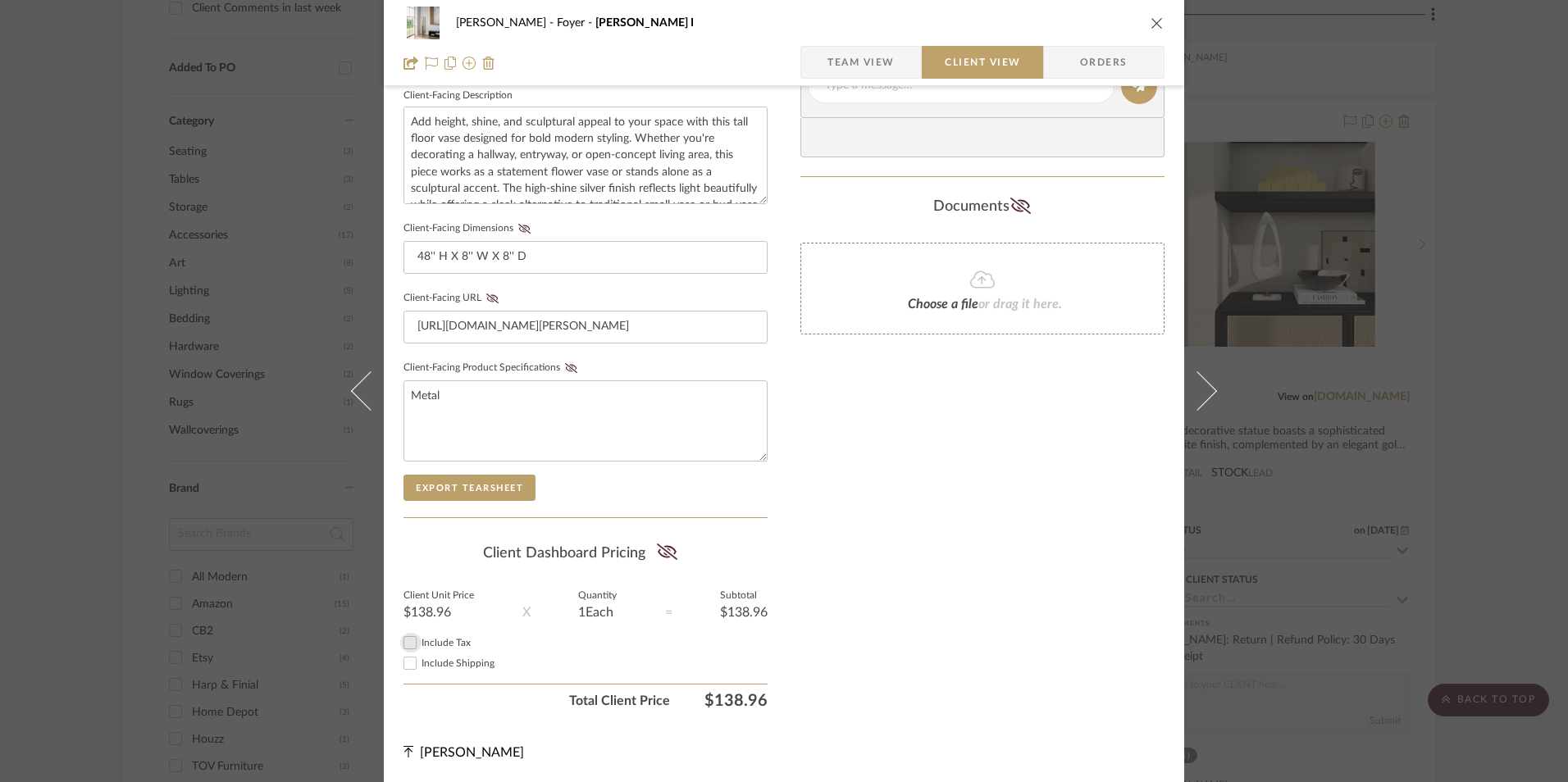
click at [406, 642] on input "Include Tax" at bounding box center [410, 642] width 19 height 19
checkbox input "true"
click at [630, 573] on div "Client Dashboard Pricing Client Unit Price $138.96 X Quantity 1 Each = Subtotal…" at bounding box center [585, 626] width 364 height 183
click at [661, 553] on icon at bounding box center [667, 552] width 20 height 17
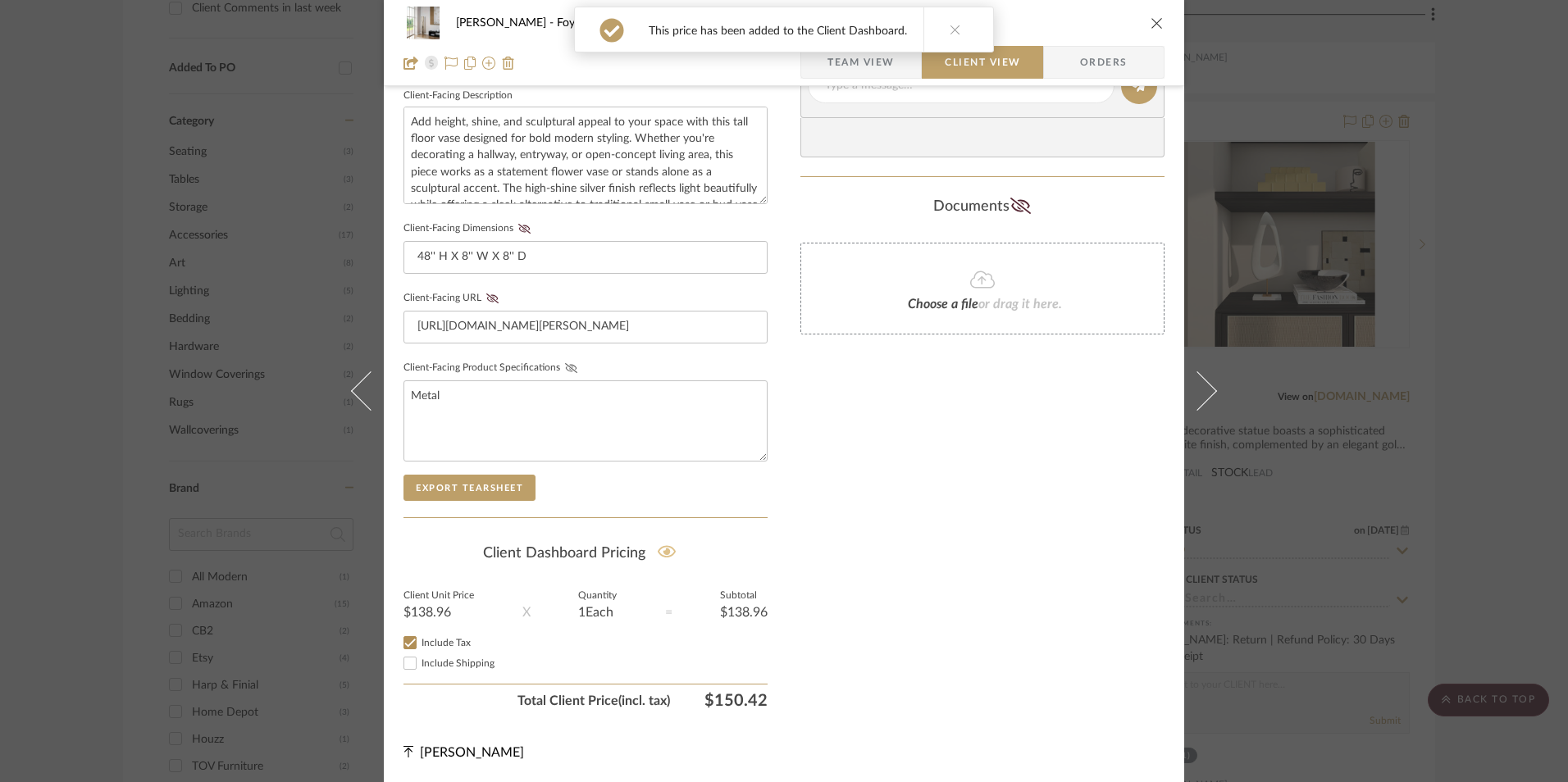
click at [565, 366] on icon at bounding box center [571, 368] width 12 height 10
click at [487, 302] on icon at bounding box center [492, 298] width 12 height 10
click at [519, 226] on icon at bounding box center [525, 228] width 12 height 10
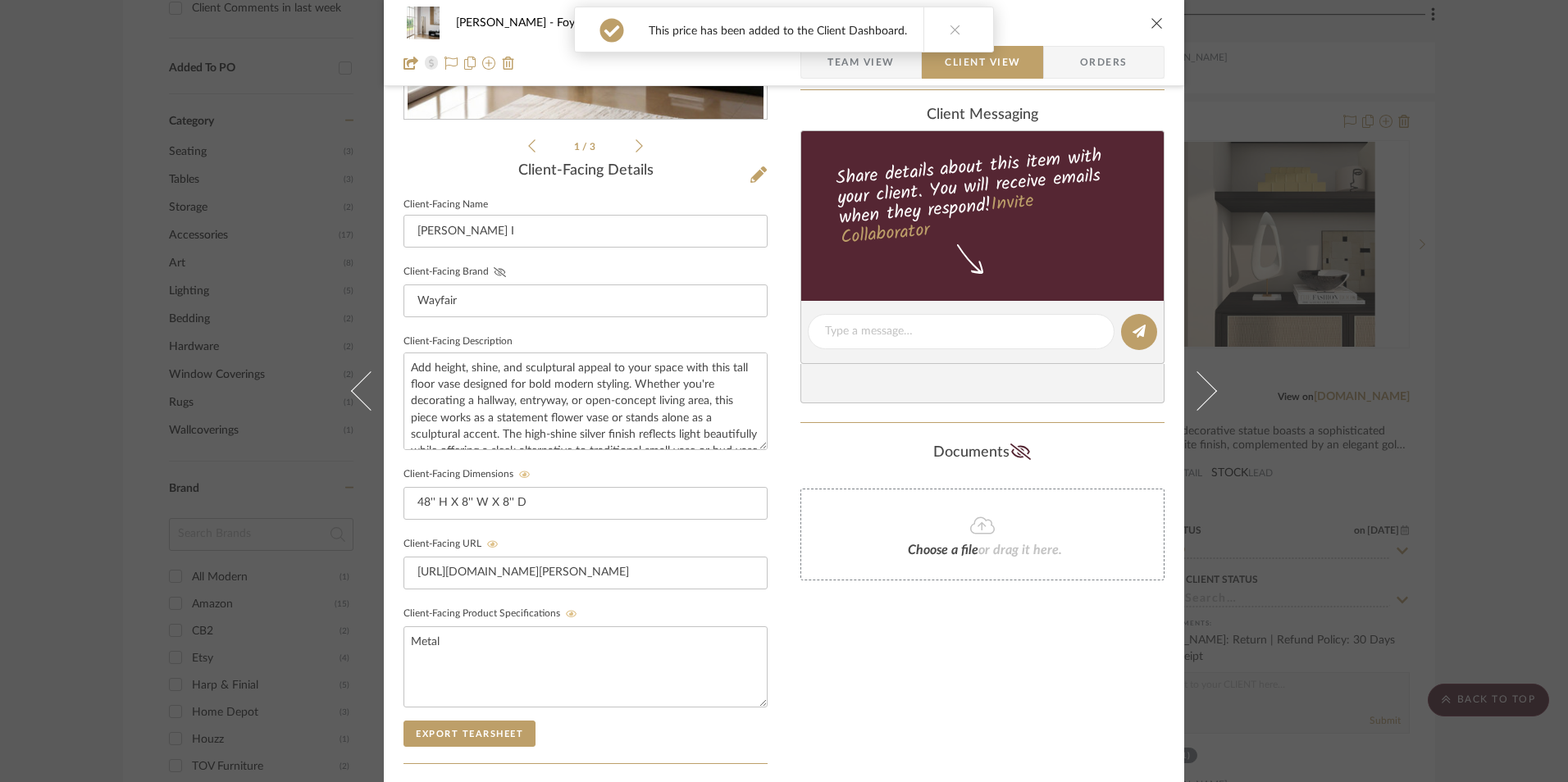
click at [497, 276] on icon at bounding box center [500, 272] width 12 height 10
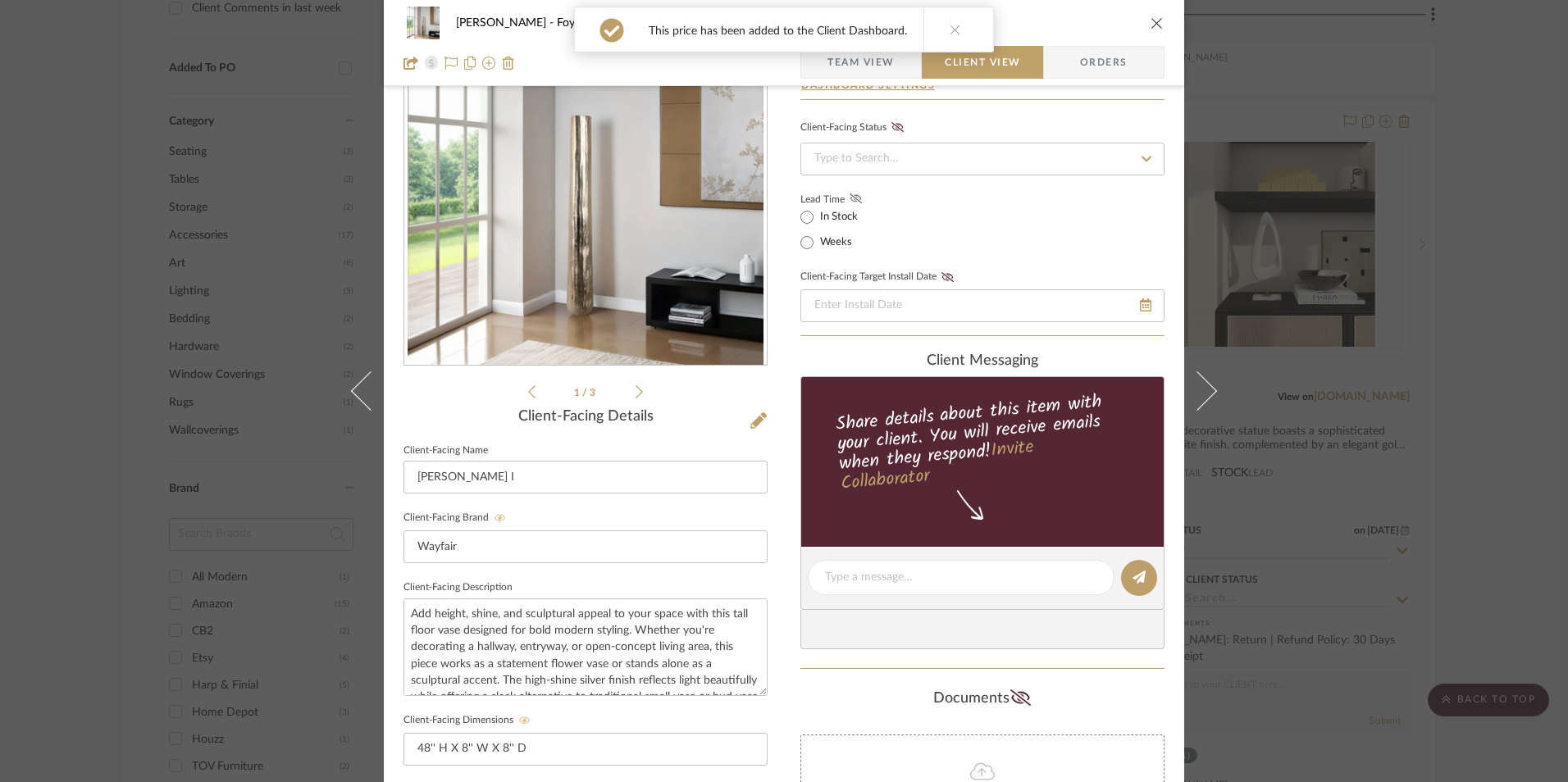
click at [852, 199] on icon at bounding box center [856, 198] width 12 height 10
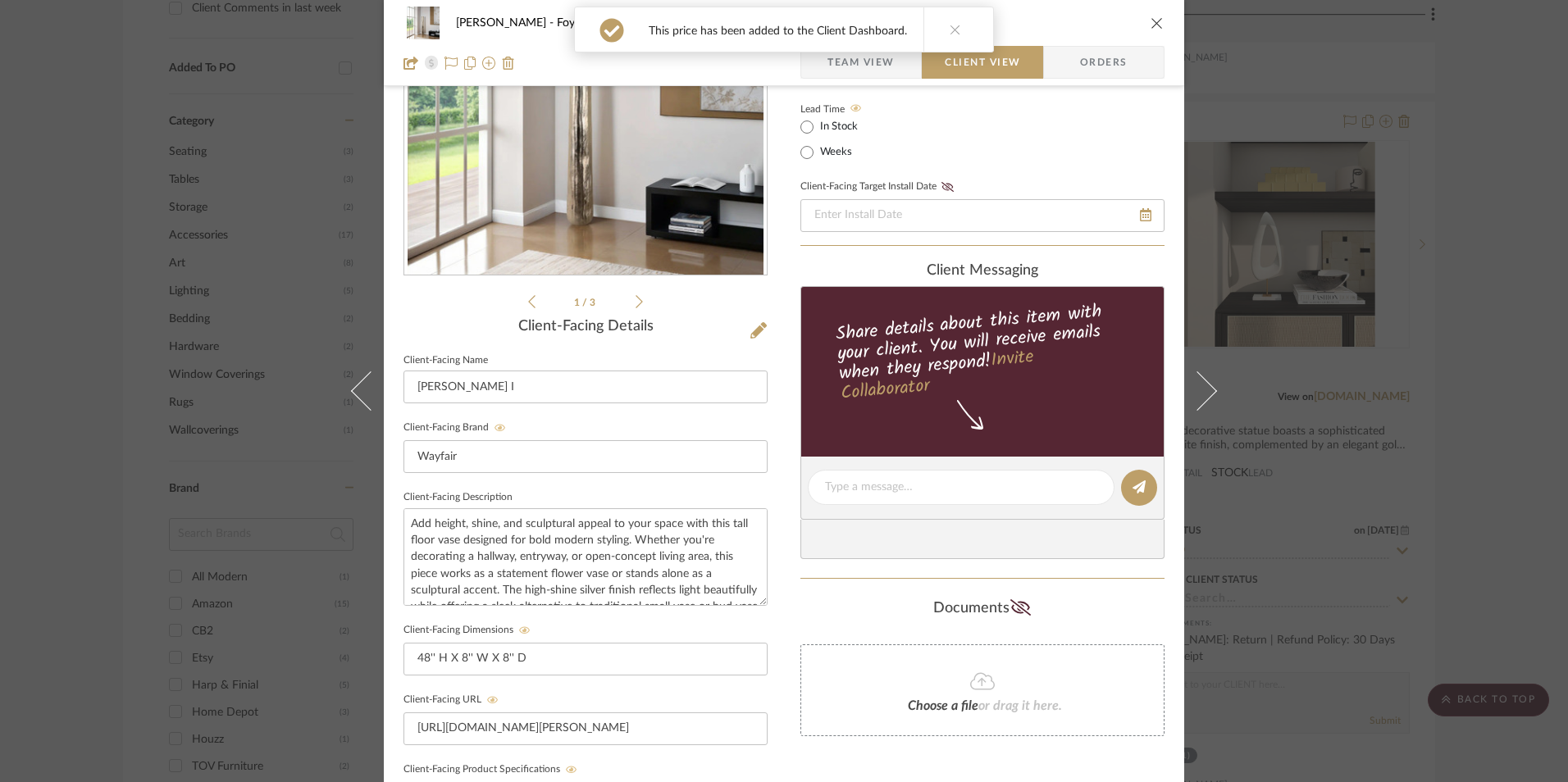
scroll to position [349, 0]
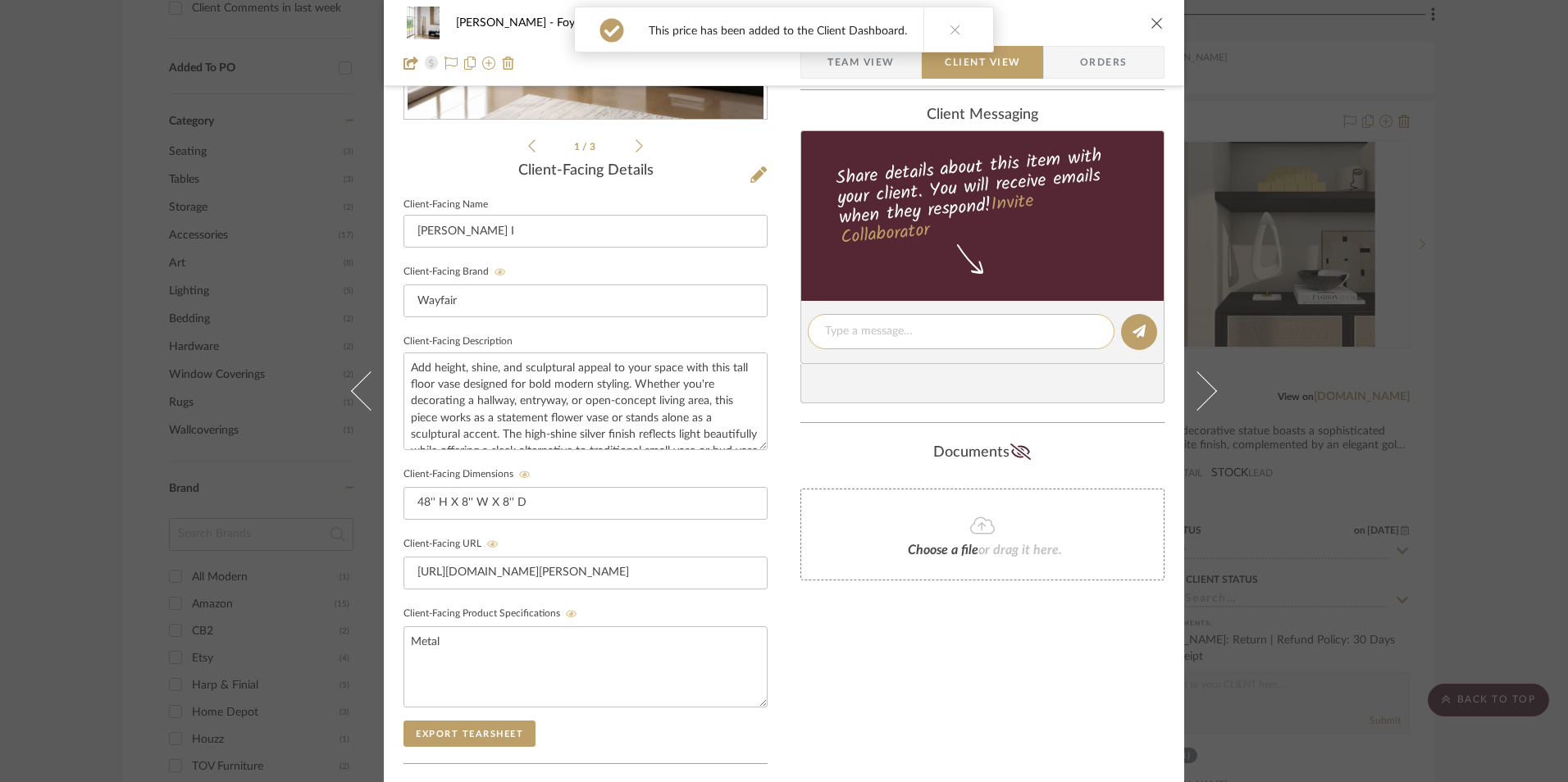
click at [875, 338] on textarea at bounding box center [961, 332] width 272 height 18
paste textarea "Option 3: Floor Vases ETA: [DATE] SKU: W112448122 3 Reviews - 5.0 Stars Return …"
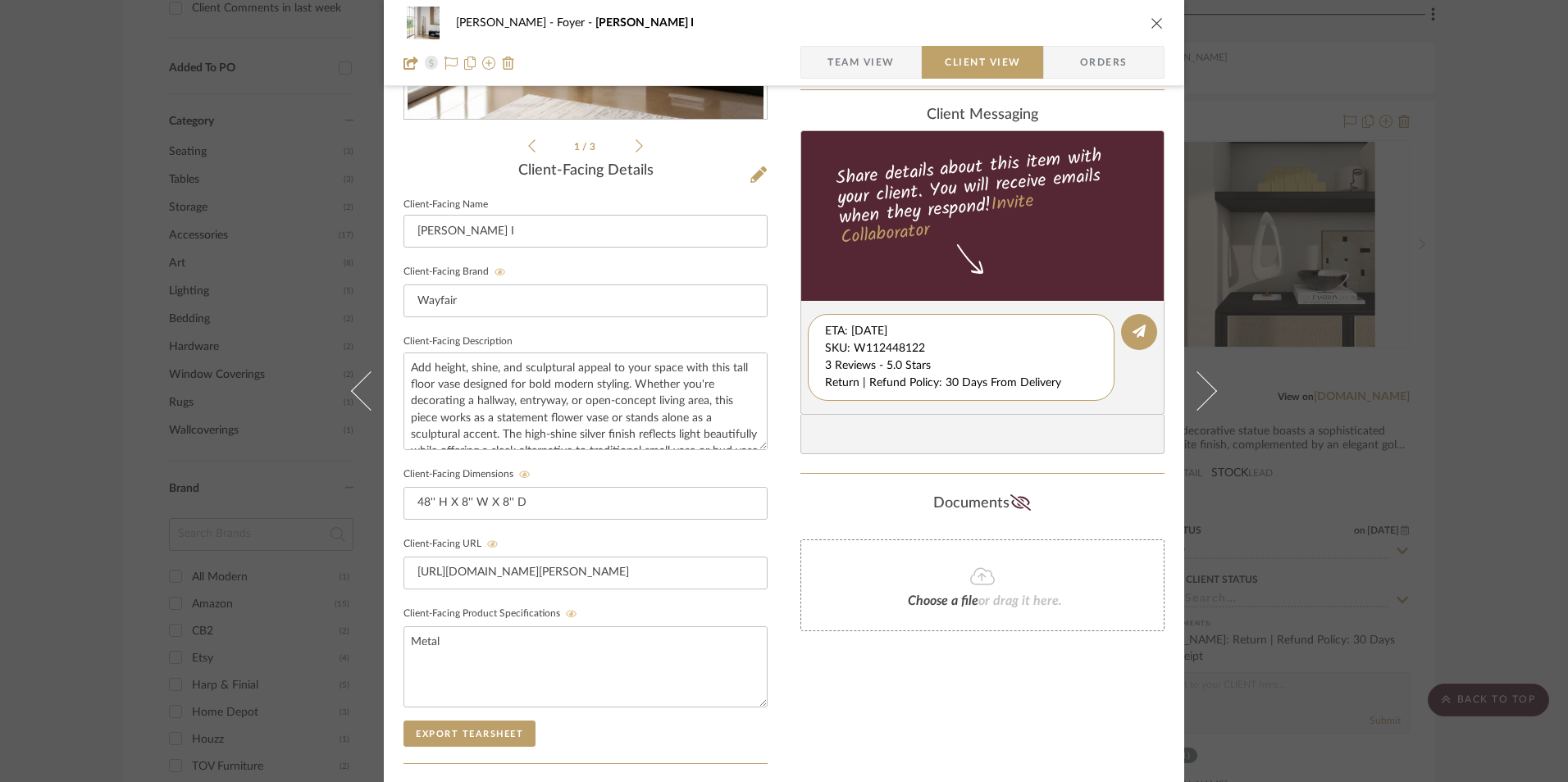
scroll to position [18, 0]
drag, startPoint x: 820, startPoint y: 334, endPoint x: 1072, endPoint y: 405, distance: 261.8
click at [1072, 405] on editor-of-message "Option 3: Floor Vases ETA: [DATE] SKU: W112448122 3 Reviews - 5.0 Stars Return …" at bounding box center [982, 358] width 364 height 114
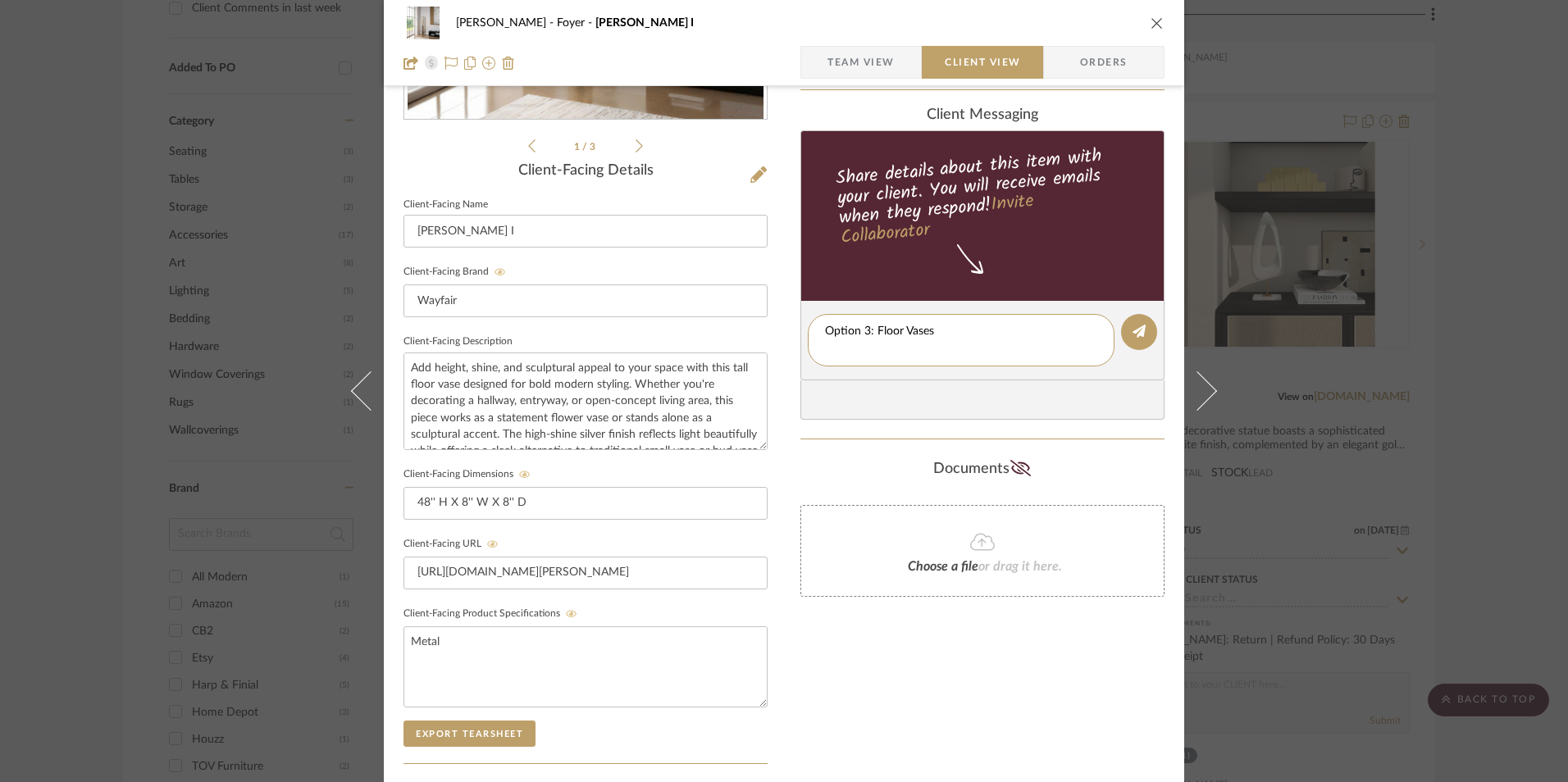
type textarea "Option 3: Floor Vases"
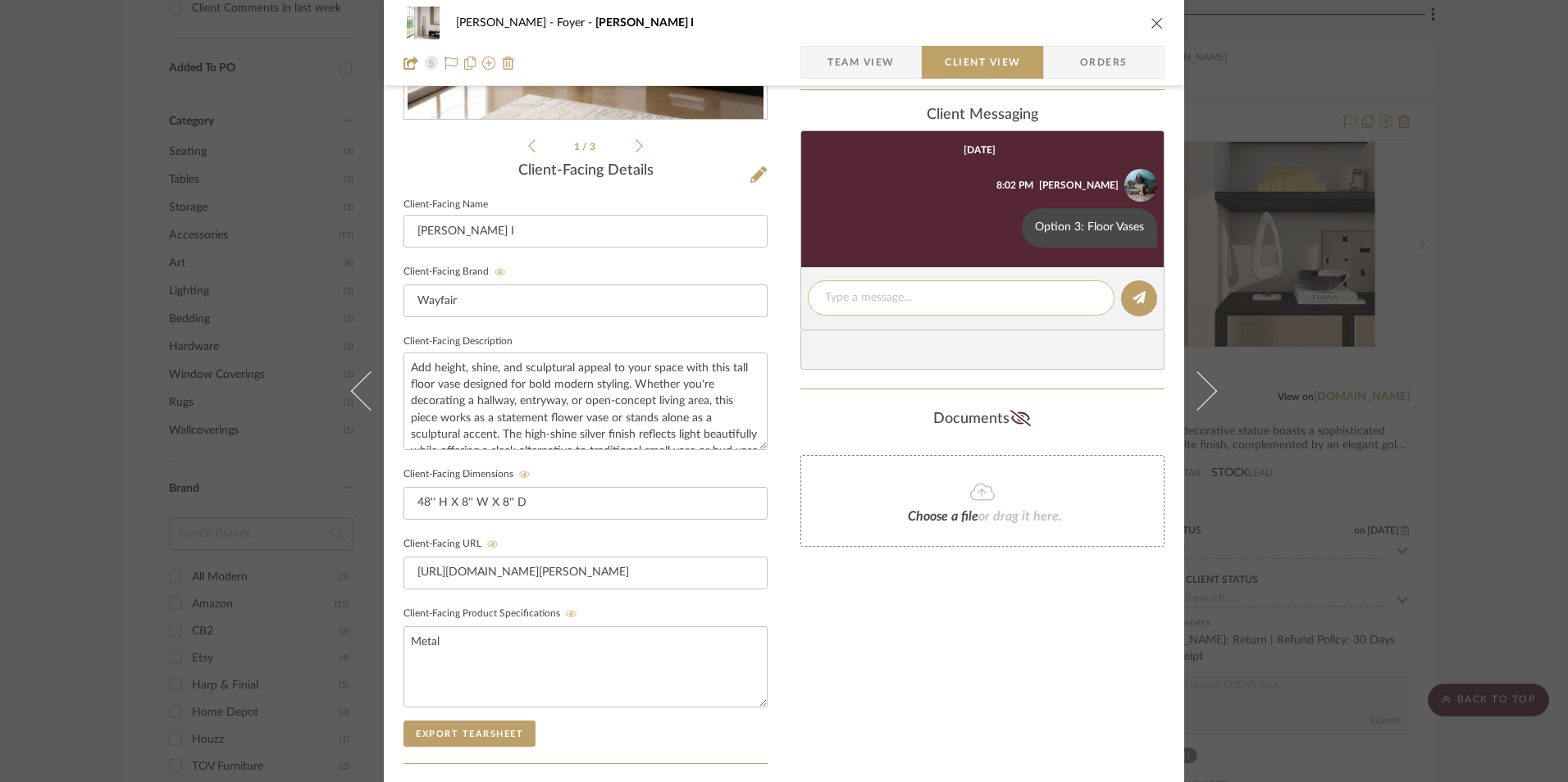
click at [901, 303] on textarea at bounding box center [961, 298] width 272 height 18
paste textarea "ETA: [DATE] SKU: W112448122 3 Reviews - 5.0 Stars Return | Refund Policy: 30 Da…"
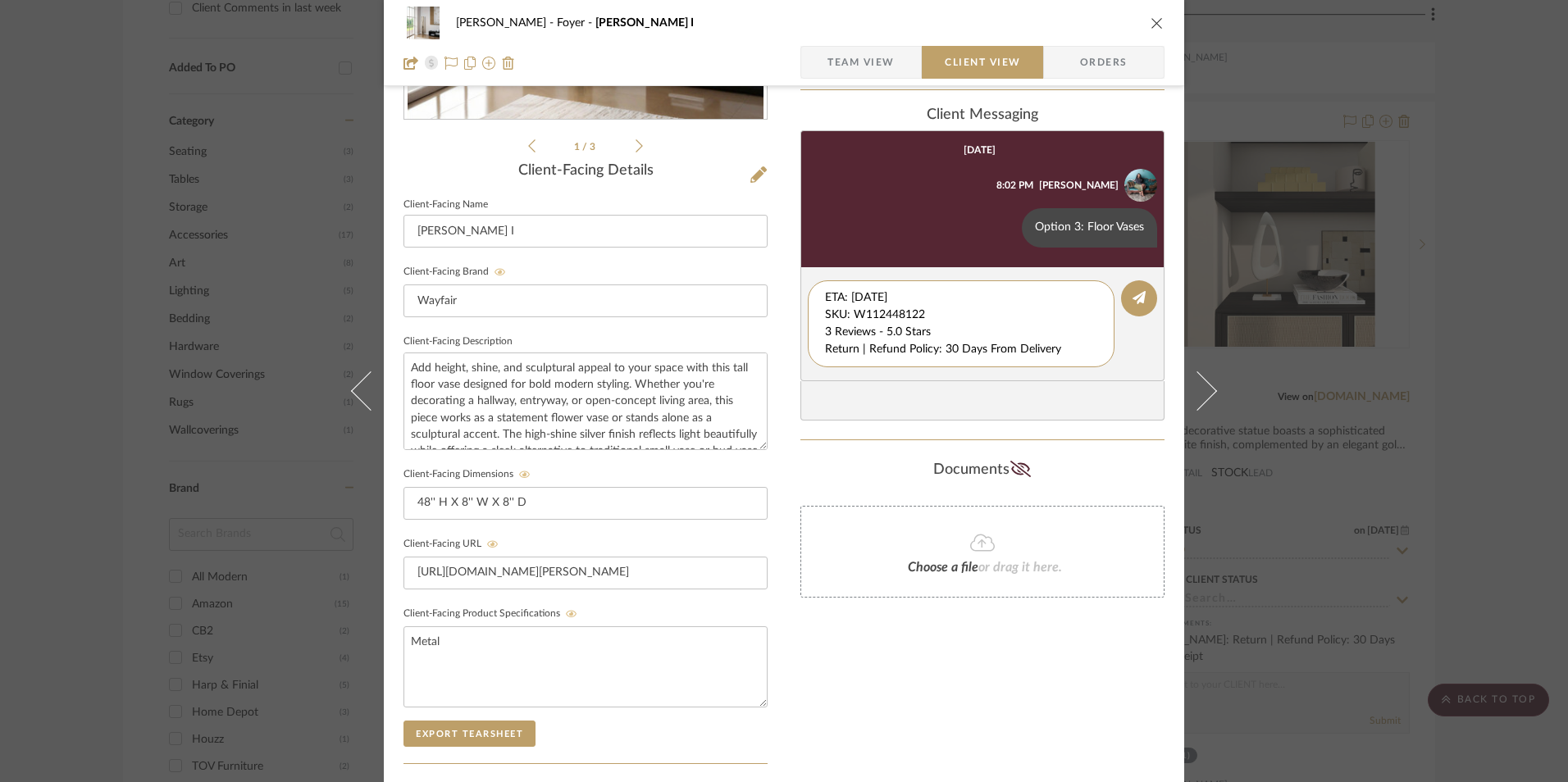
drag, startPoint x: 924, startPoint y: 312, endPoint x: 742, endPoint y: 253, distance: 191.3
click at [739, 255] on div "[PERSON_NAME] Foyer [PERSON_NAME] I Team View Client View Orders 1 / 3 Client-F…" at bounding box center [784, 346] width 800 height 1366
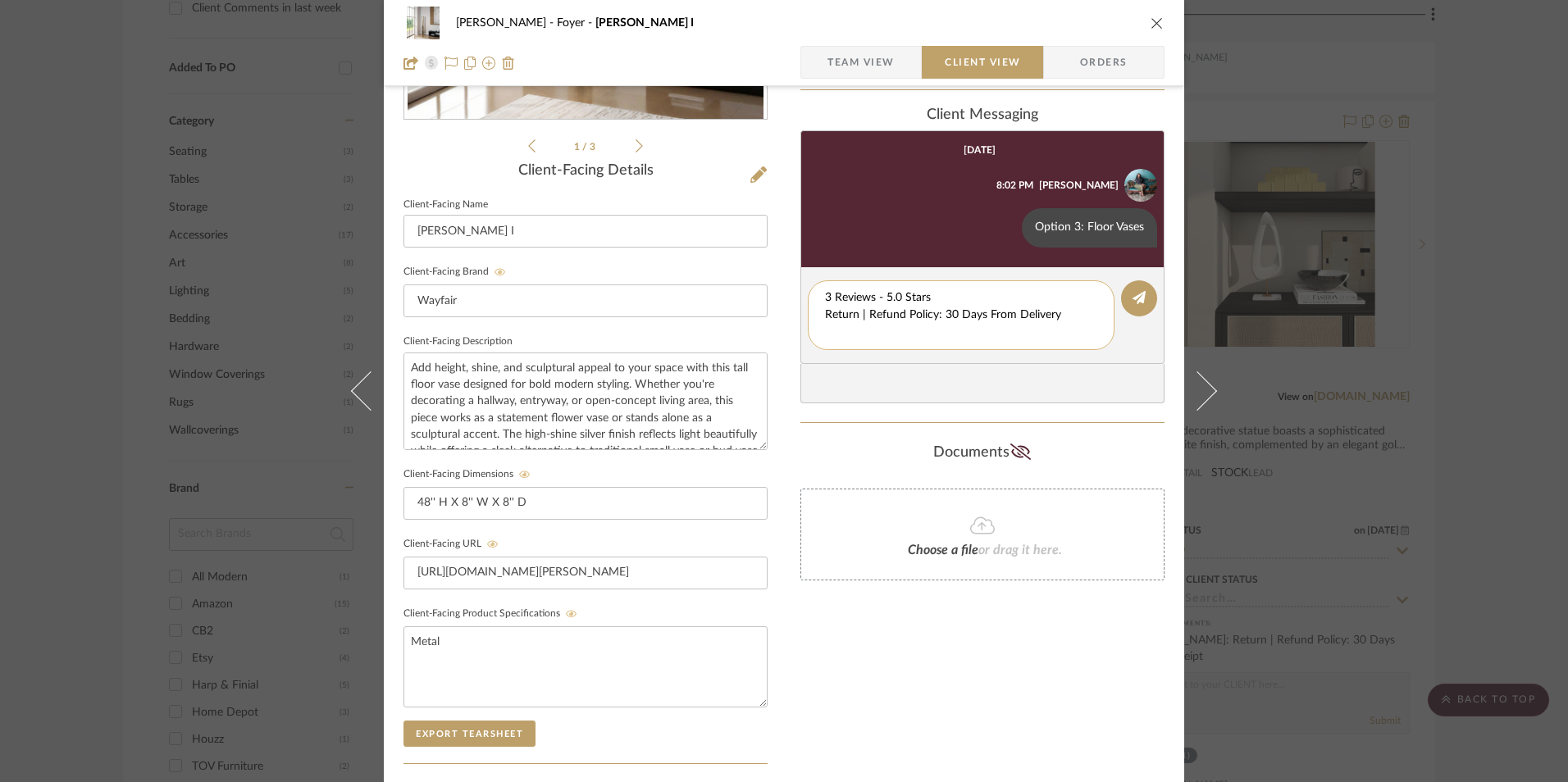
click at [825, 317] on textarea "3 Reviews - 5.0 Stars Return | Refund Policy: 30 Days From Delivery" at bounding box center [961, 315] width 272 height 52
drag, startPoint x: 783, startPoint y: 316, endPoint x: 744, endPoint y: 312, distance: 39.2
click at [736, 314] on div "[PERSON_NAME] Foyer [PERSON_NAME] I Team View Client View Orders 1 / 3 Client-F…" at bounding box center [784, 346] width 800 height 1366
type textarea "3 Reviews - 5.0 Stars"
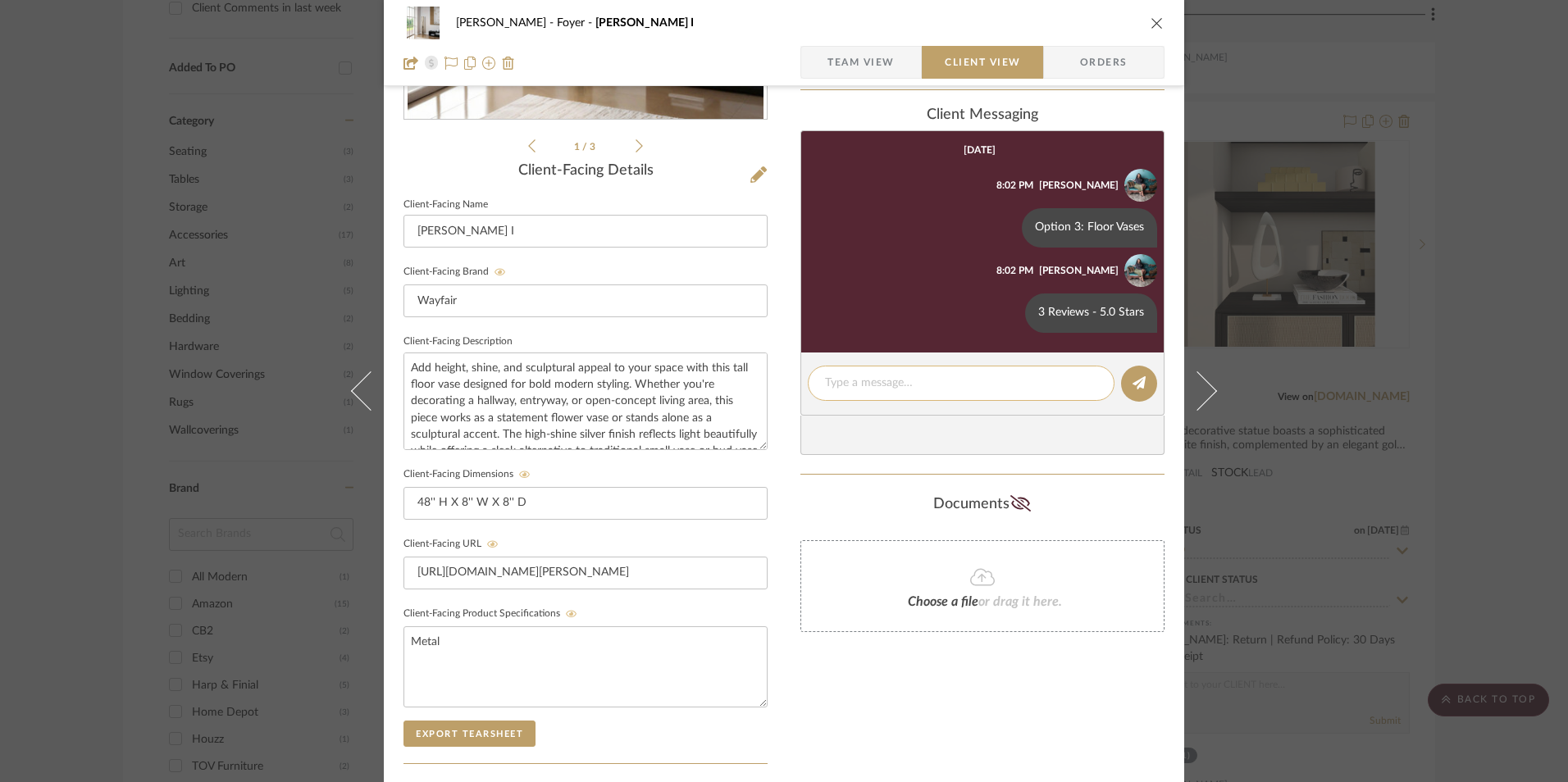
click at [872, 386] on textarea at bounding box center [961, 384] width 272 height 18
paste textarea "Return | Refund Policy: 30 Days From Delivery"
type textarea "Return | Refund Policy: 30 Days From Delivery"
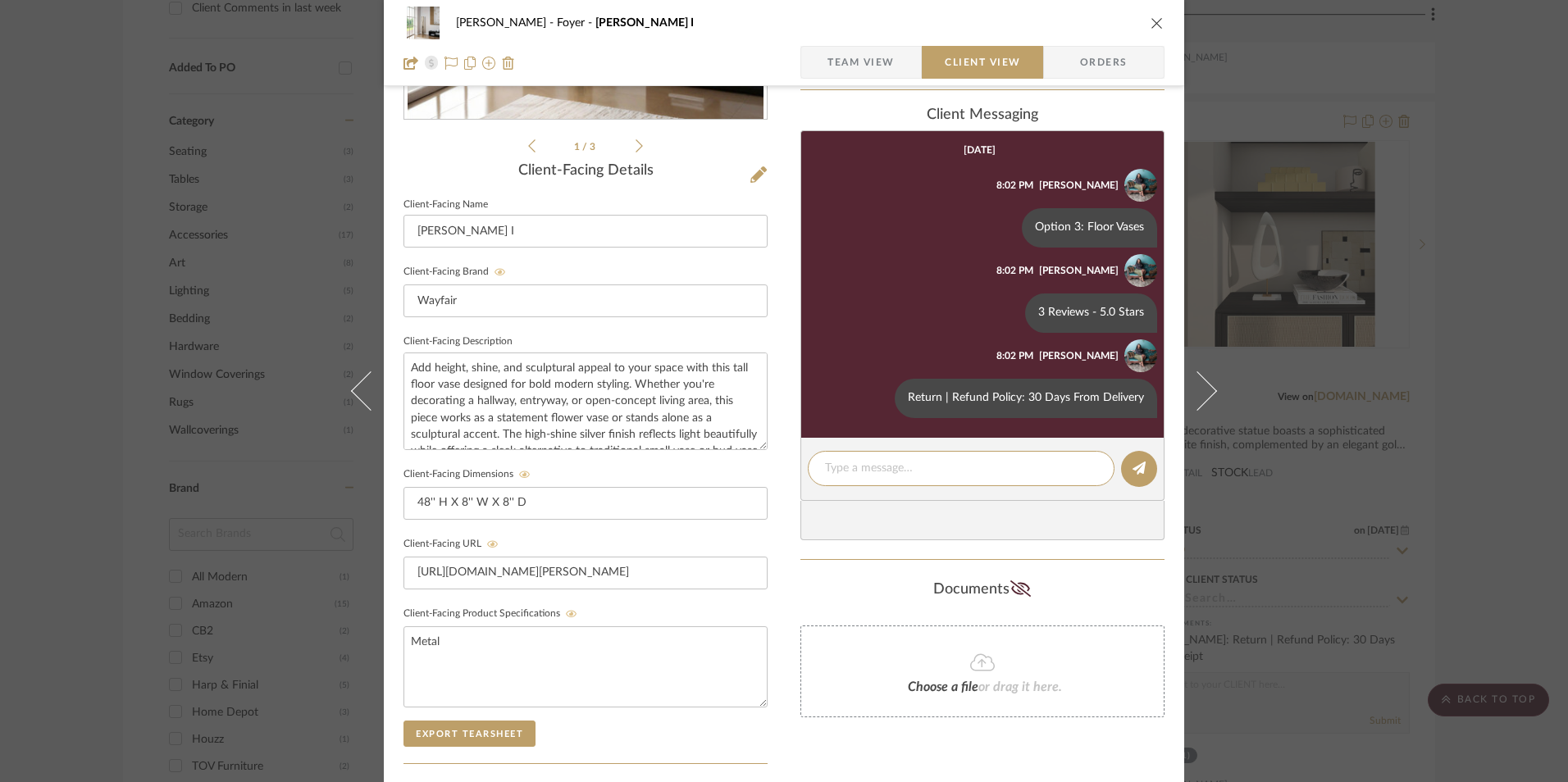
click at [1155, 25] on icon "close" at bounding box center [1156, 23] width 13 height 13
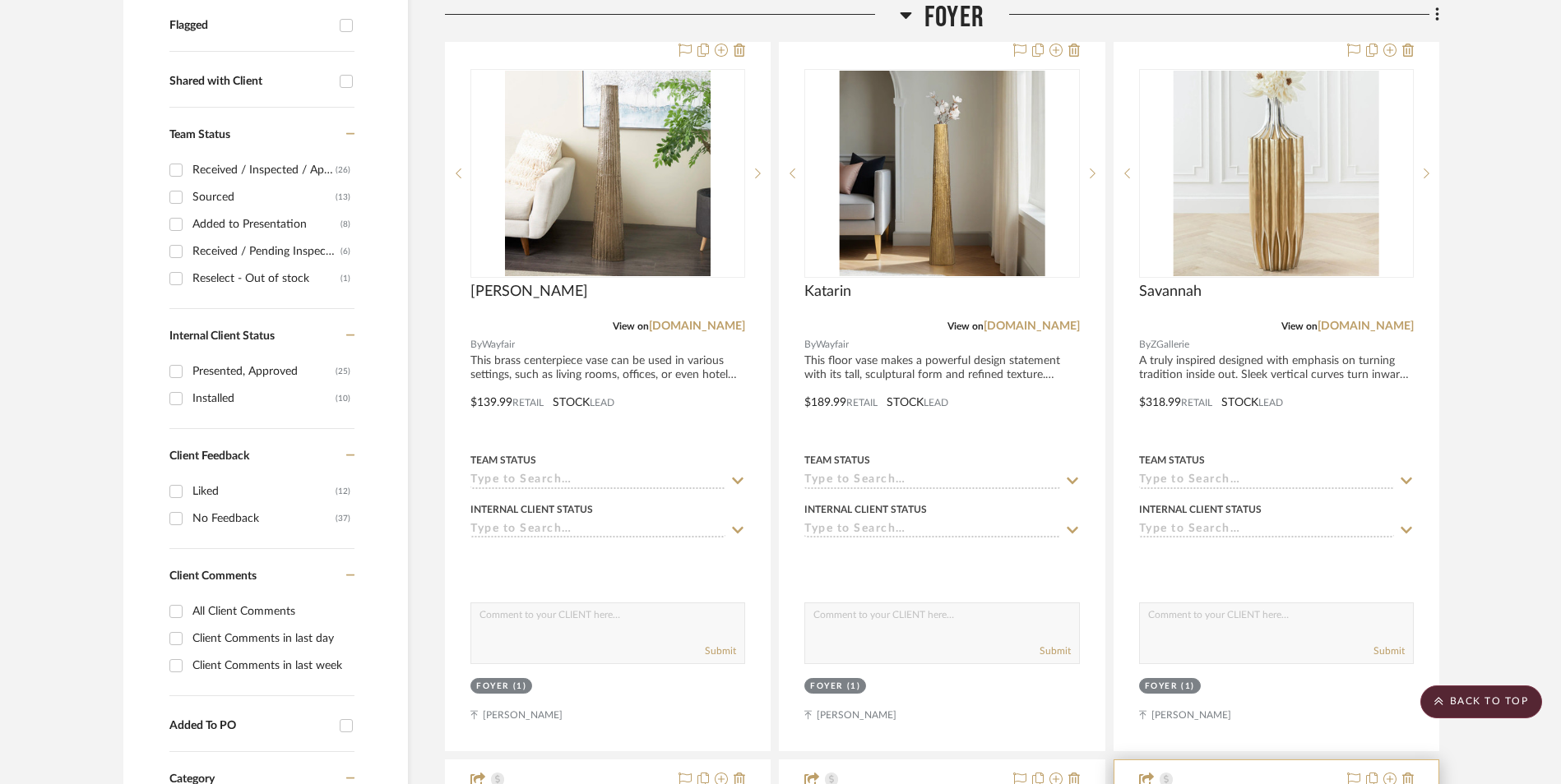
scroll to position [587, 0]
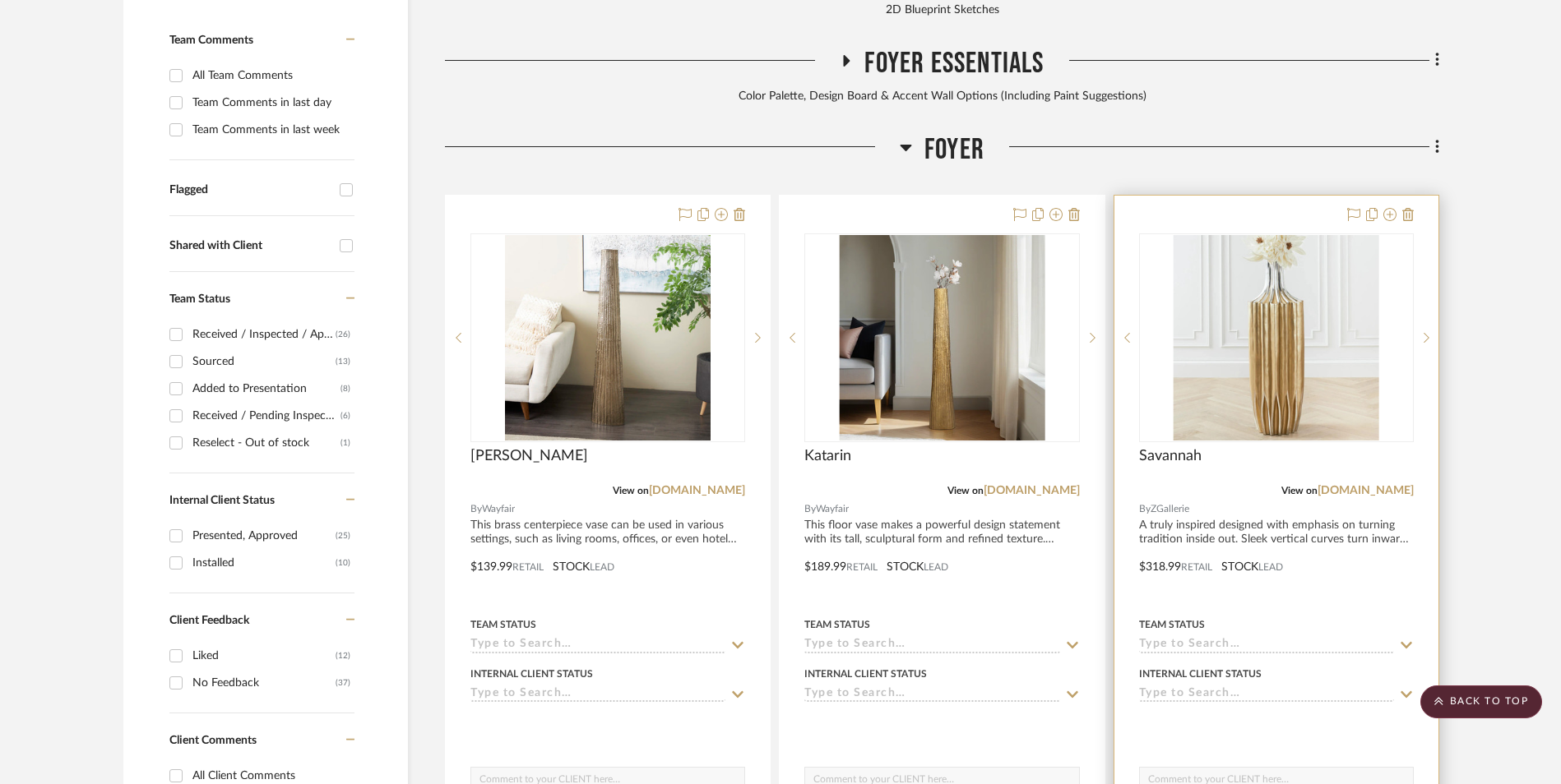
click at [1279, 253] on img "0" at bounding box center [1276, 338] width 206 height 206
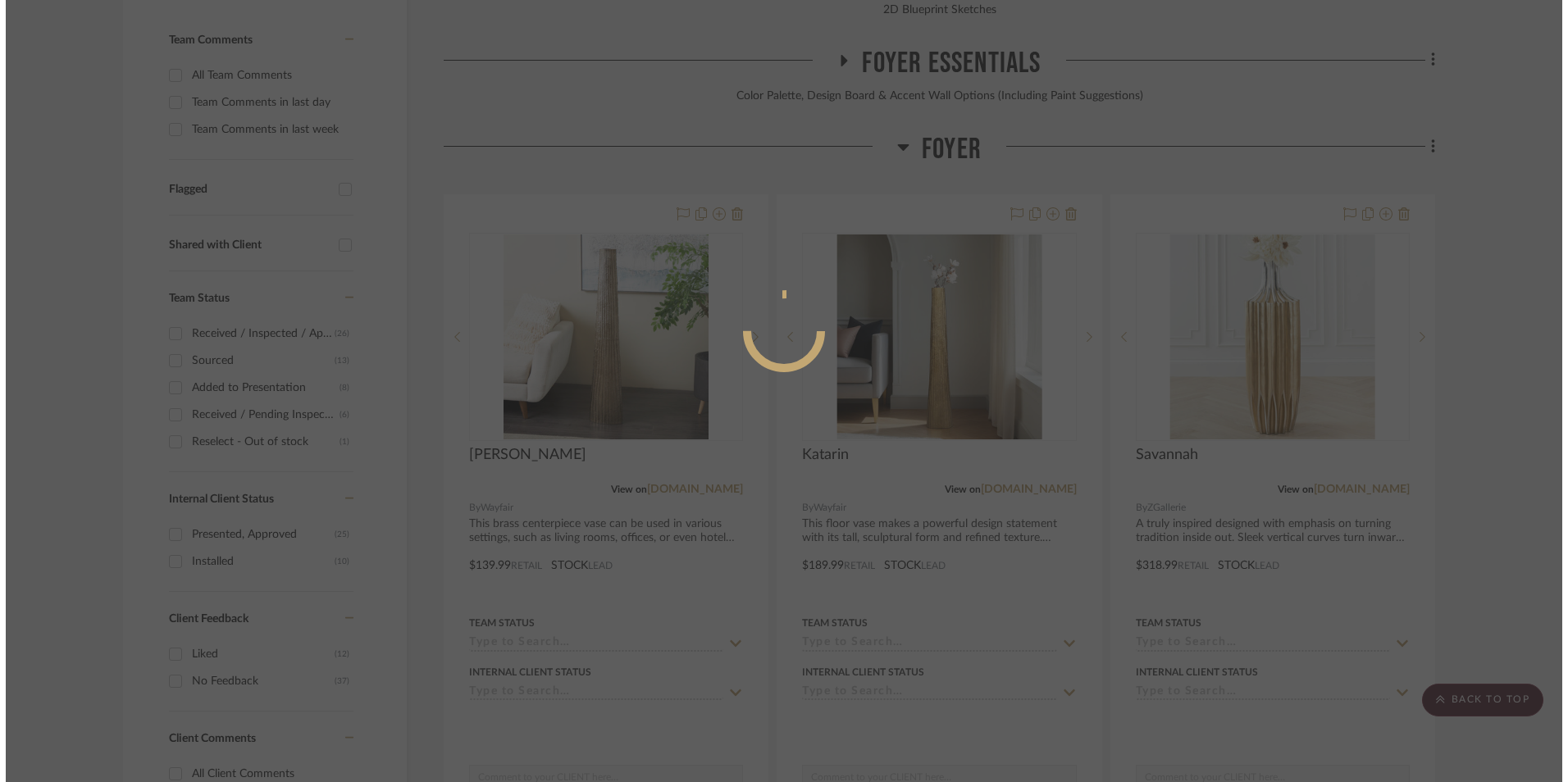
scroll to position [0, 0]
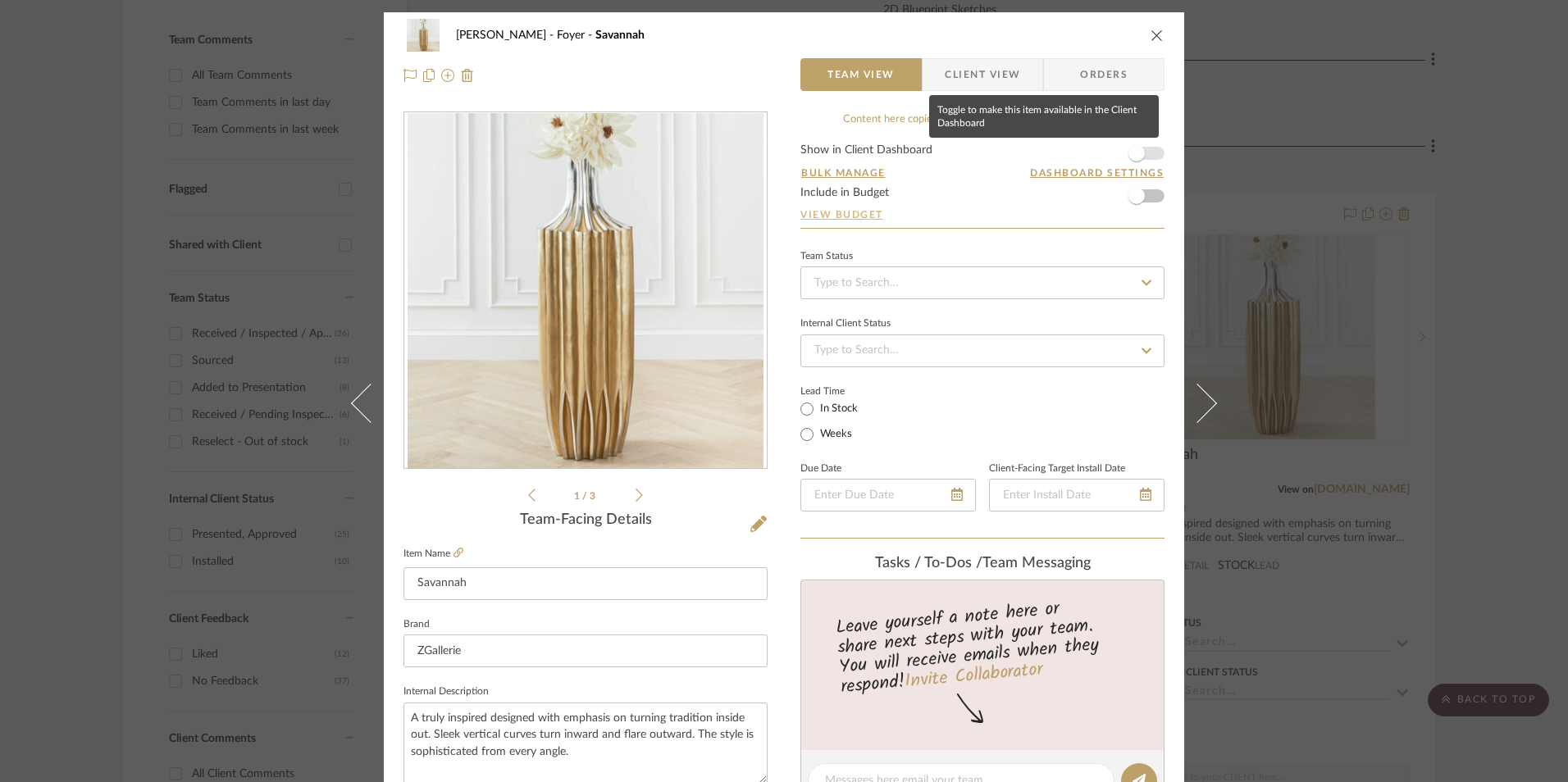
drag, startPoint x: 1135, startPoint y: 152, endPoint x: 1064, endPoint y: 215, distance: 94.9
click at [1135, 152] on span "button" at bounding box center [1136, 153] width 17 height 17
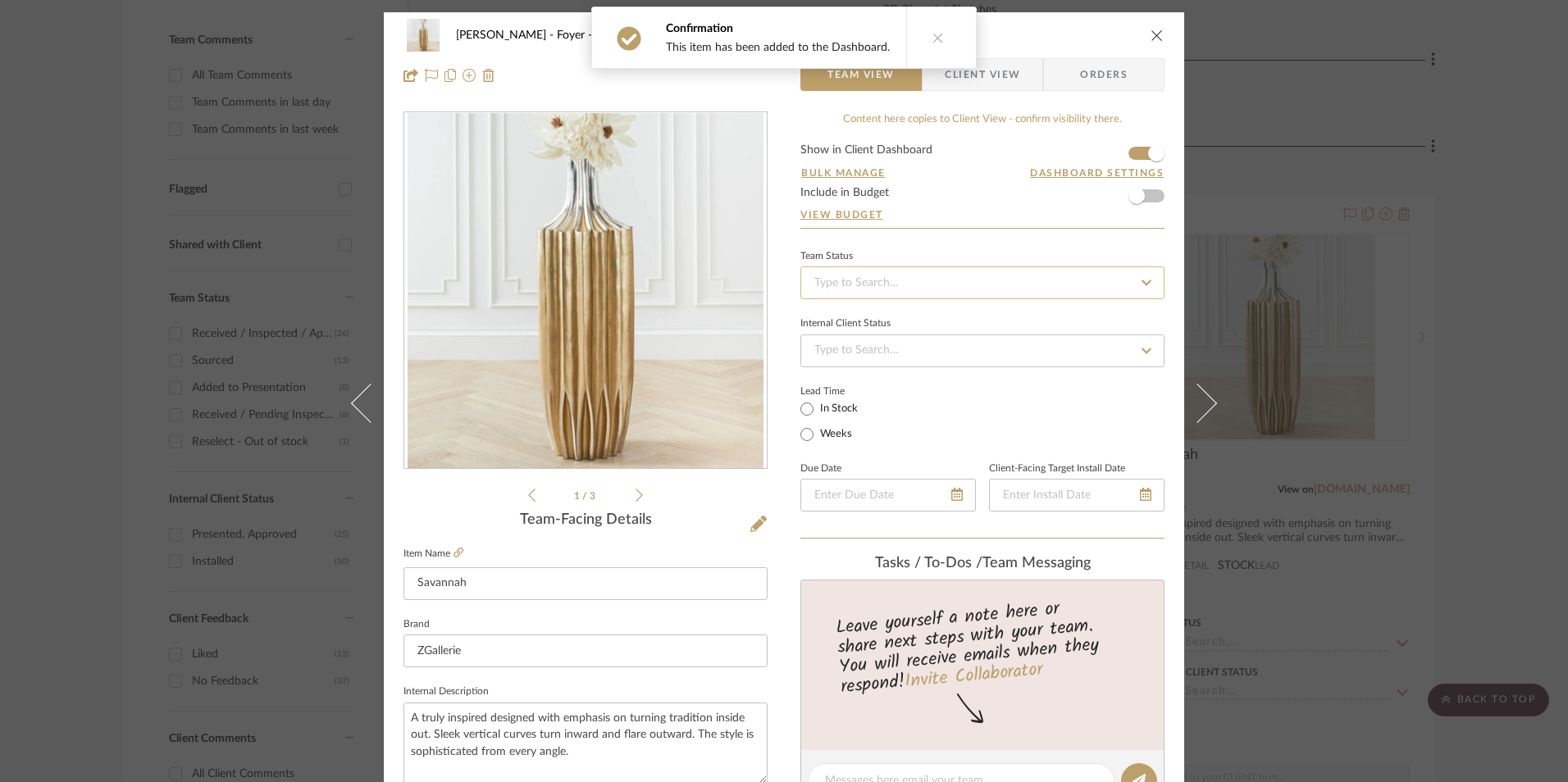
click at [970, 289] on input at bounding box center [982, 283] width 364 height 32
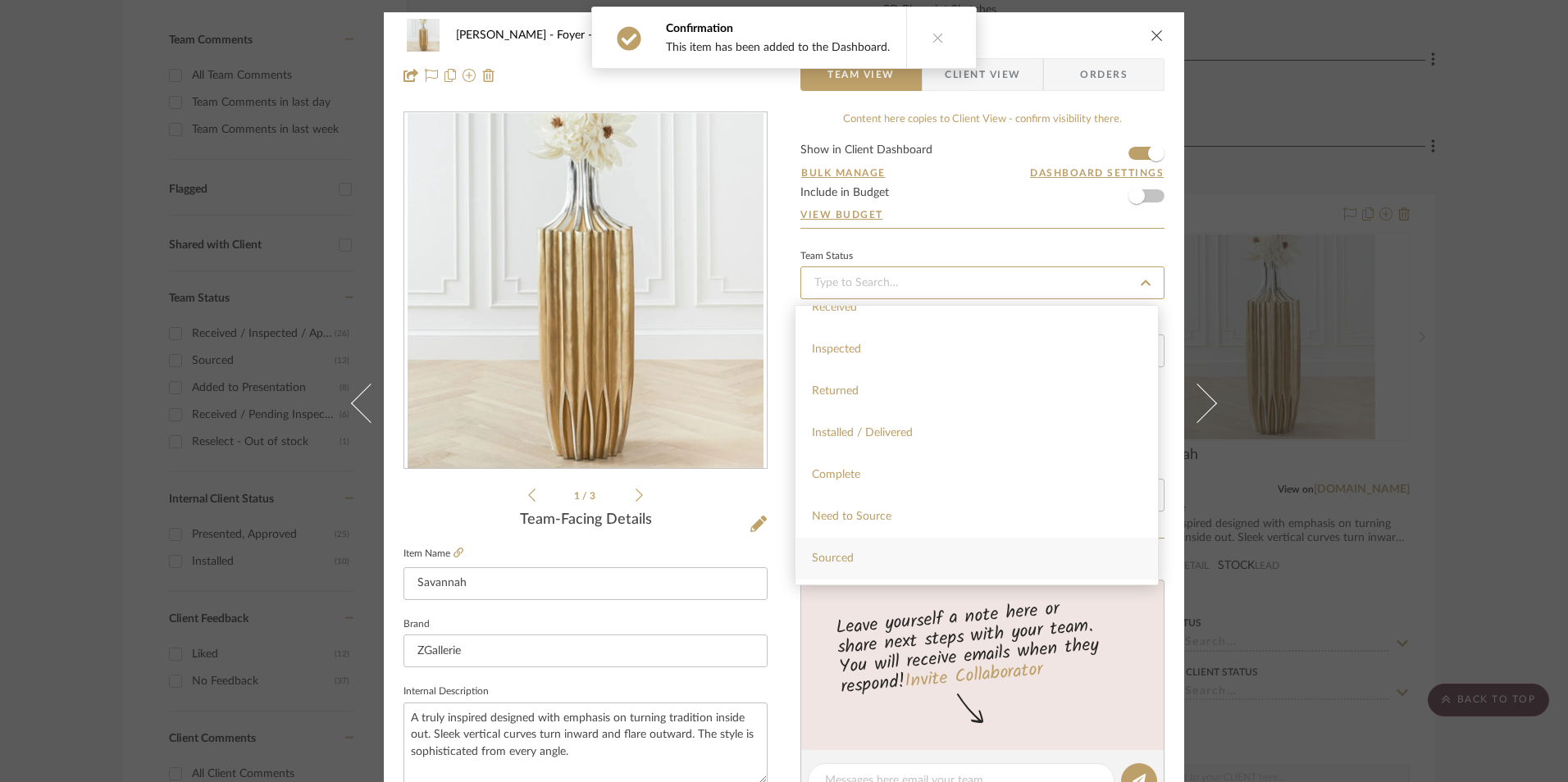
scroll to position [328, 0]
click at [866, 538] on div "Sourced" at bounding box center [976, 542] width 362 height 42
type input "[DATE]"
type input "Sourced"
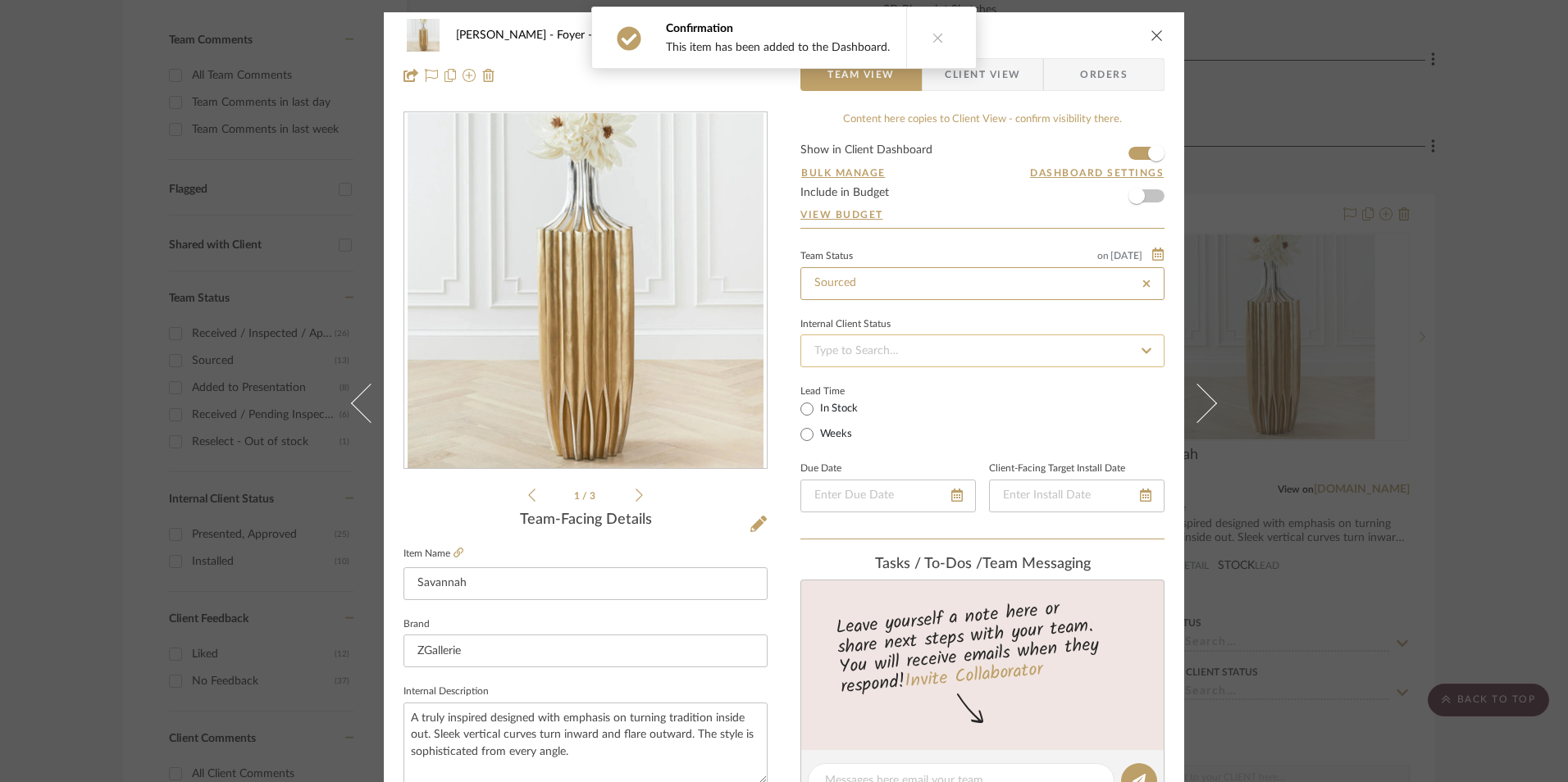
type input "[DATE]"
type input "Sourced"
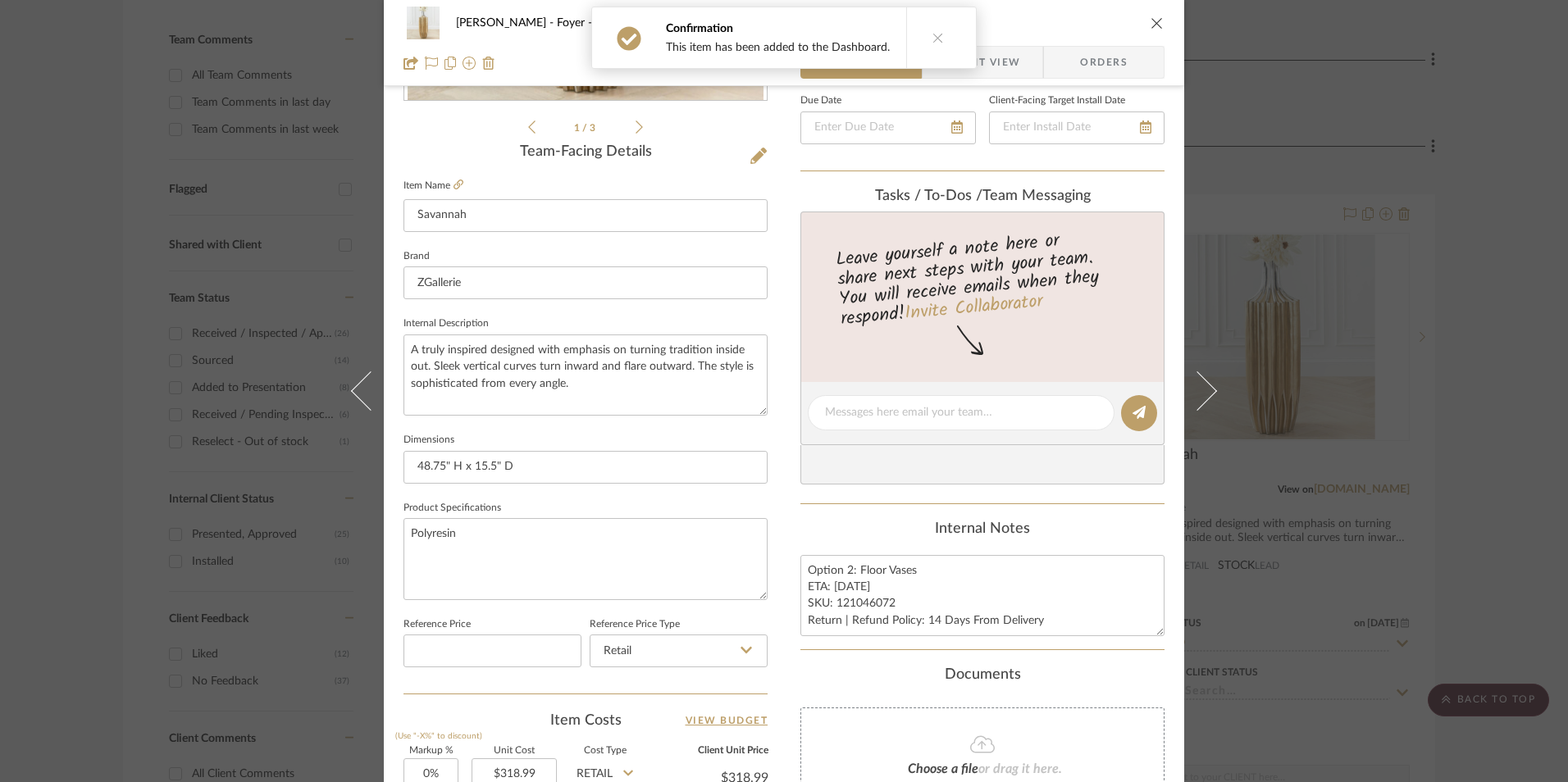
scroll to position [492, 0]
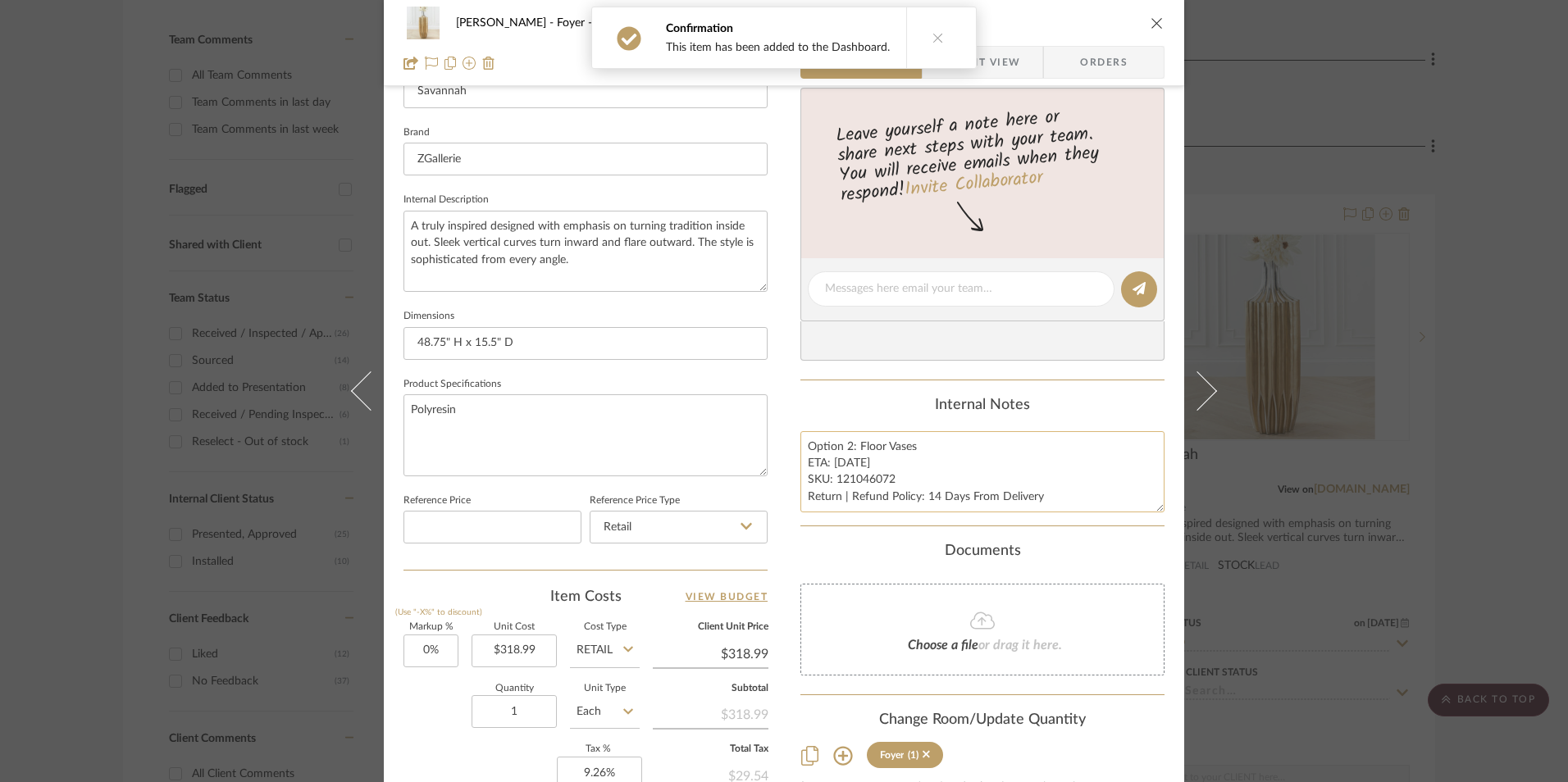
click at [850, 483] on textarea "Option 2: Floor Vases ETA: [DATE] SKU: 121046072 Return | Refund Policy: 14 Day…" at bounding box center [982, 472] width 364 height 82
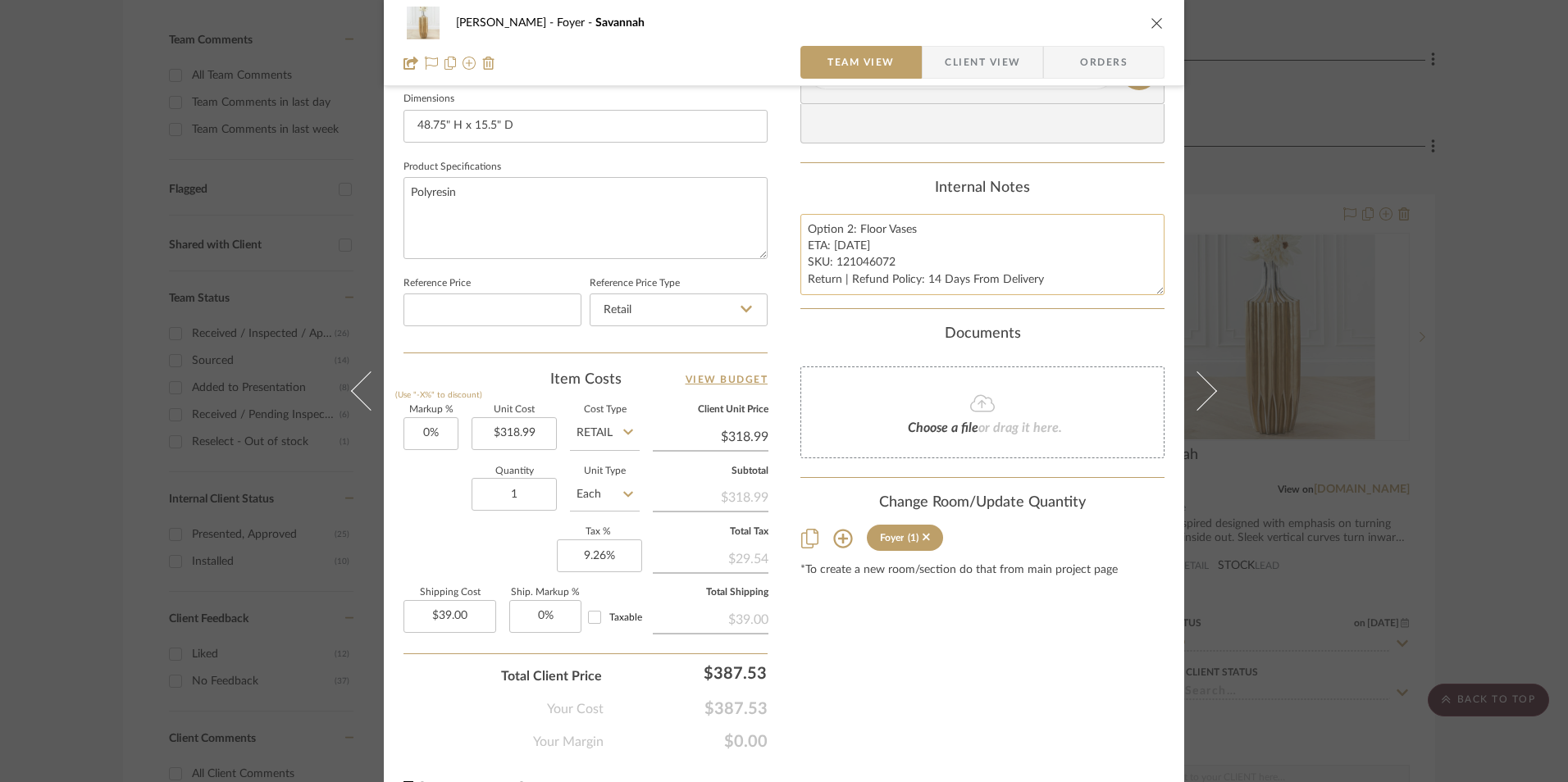
scroll to position [738, 0]
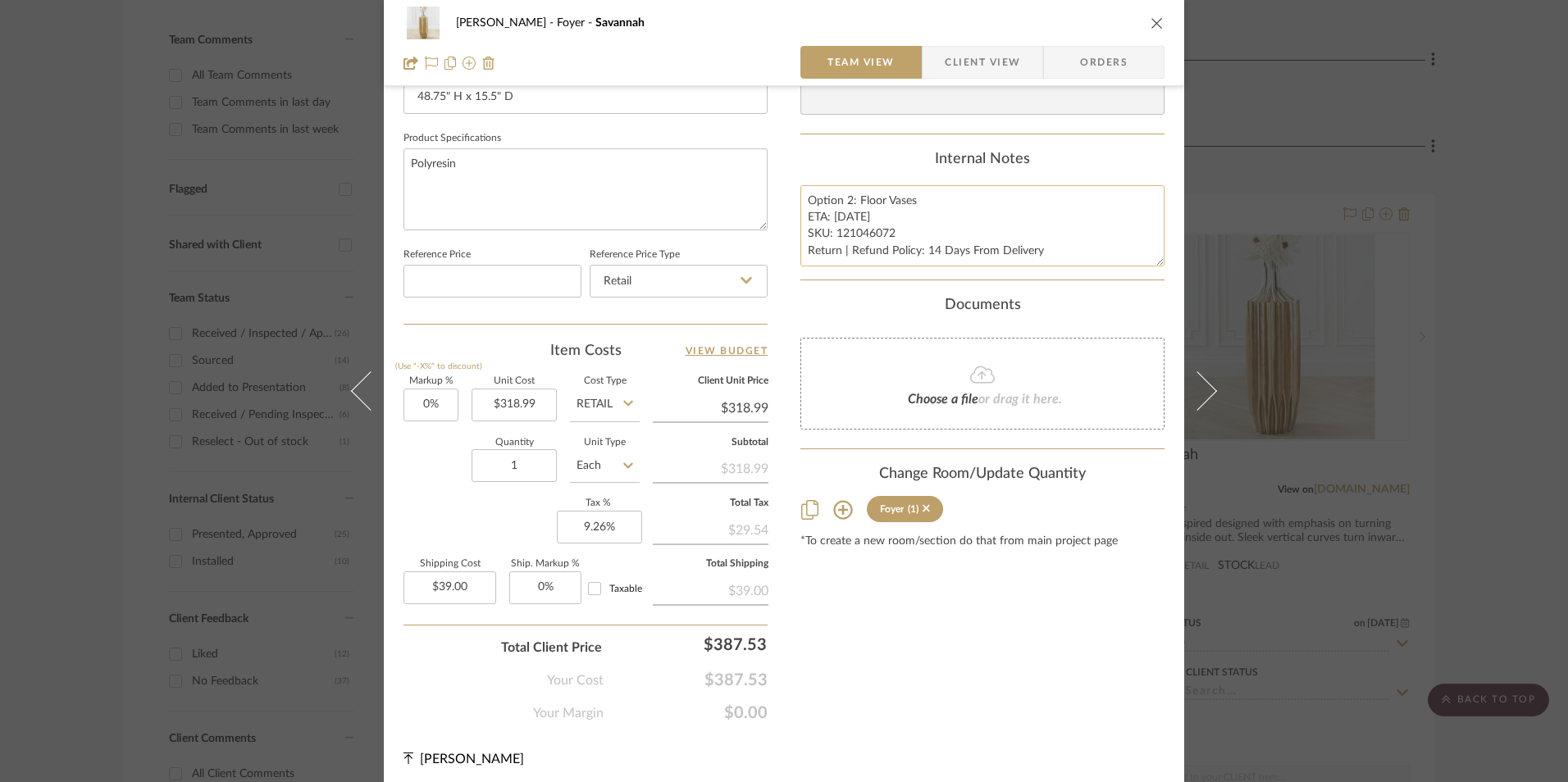
click at [821, 221] on textarea "Option 2: Floor Vases ETA: [DATE] SKU: 121046072 Return | Refund Policy: 14 Day…" at bounding box center [982, 226] width 364 height 82
drag, startPoint x: 805, startPoint y: 197, endPoint x: 1047, endPoint y: 253, distance: 248.4
click at [1047, 253] on textarea "Option 2: Floor Vases ETA: [DATE] SKU: 121046072 Return | Refund Policy: 14 Day…" at bounding box center [982, 226] width 364 height 82
click at [1078, 39] on div "[PERSON_NAME] Foyer Savannah Team View Client View Orders" at bounding box center [784, 43] width 800 height 86
click at [1078, 58] on span "Orders" at bounding box center [1103, 61] width 83 height 32
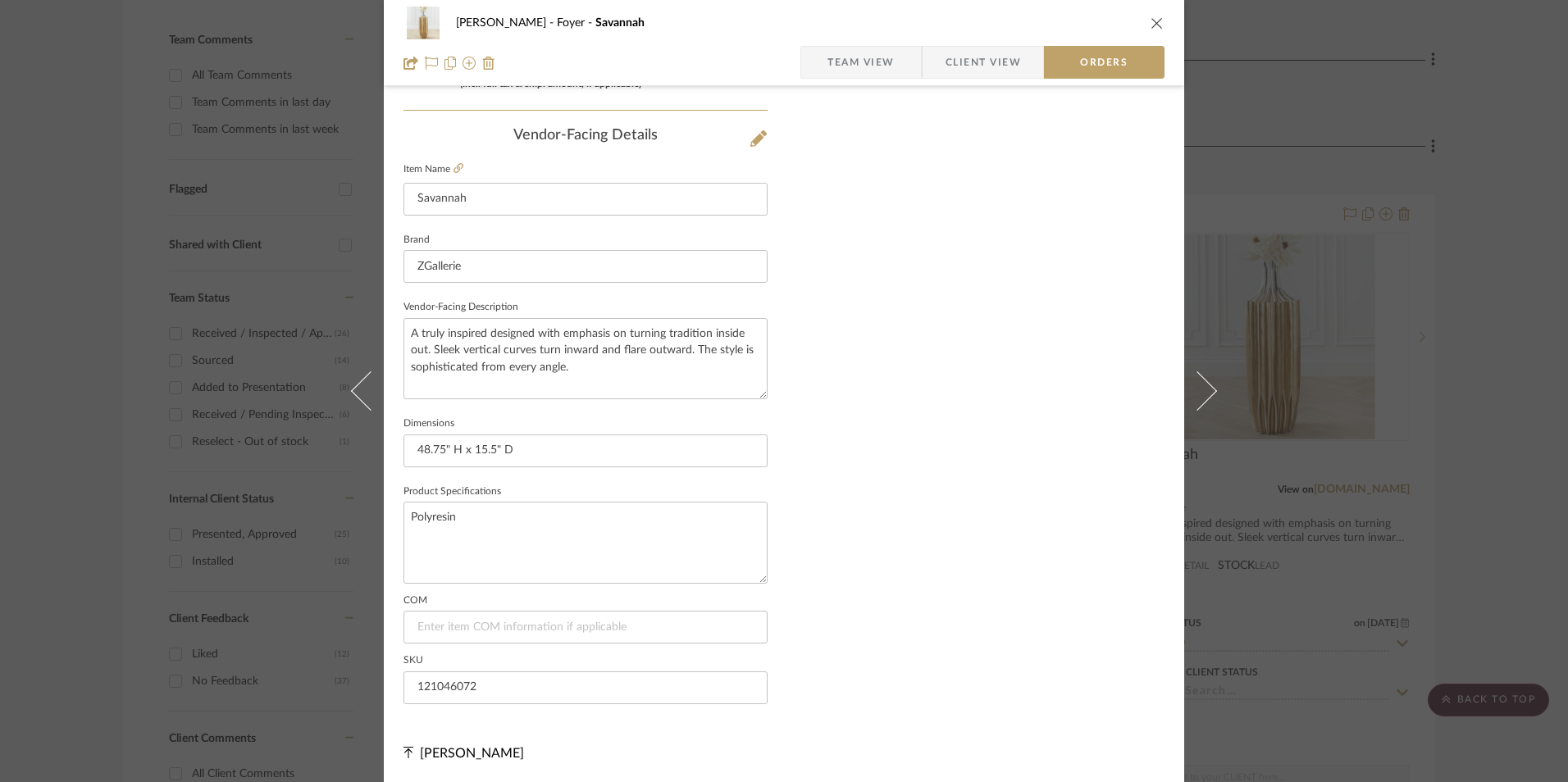
scroll to position [962, 0]
click at [971, 54] on span "Client View" at bounding box center [983, 61] width 75 height 32
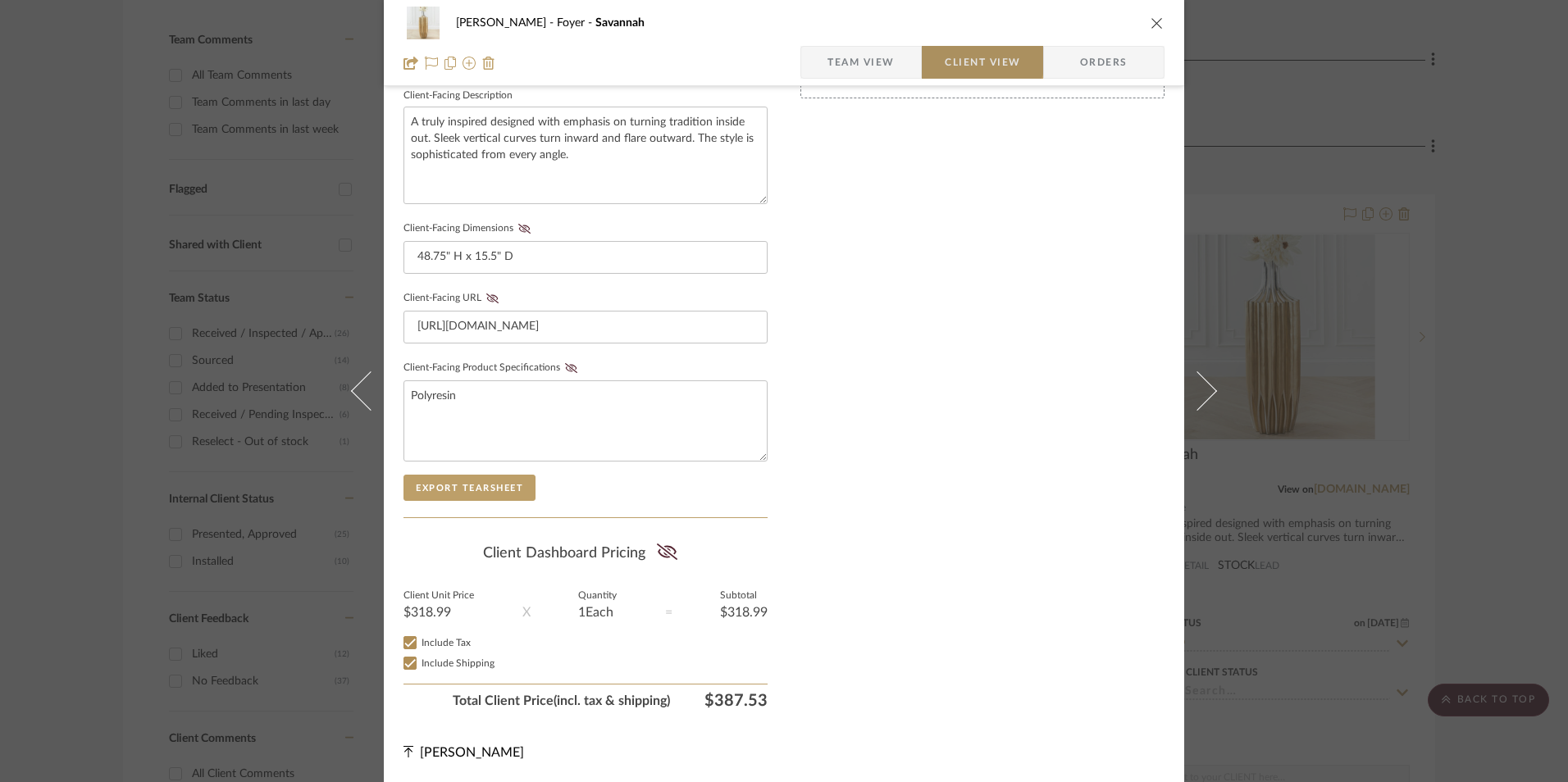
scroll to position [595, 0]
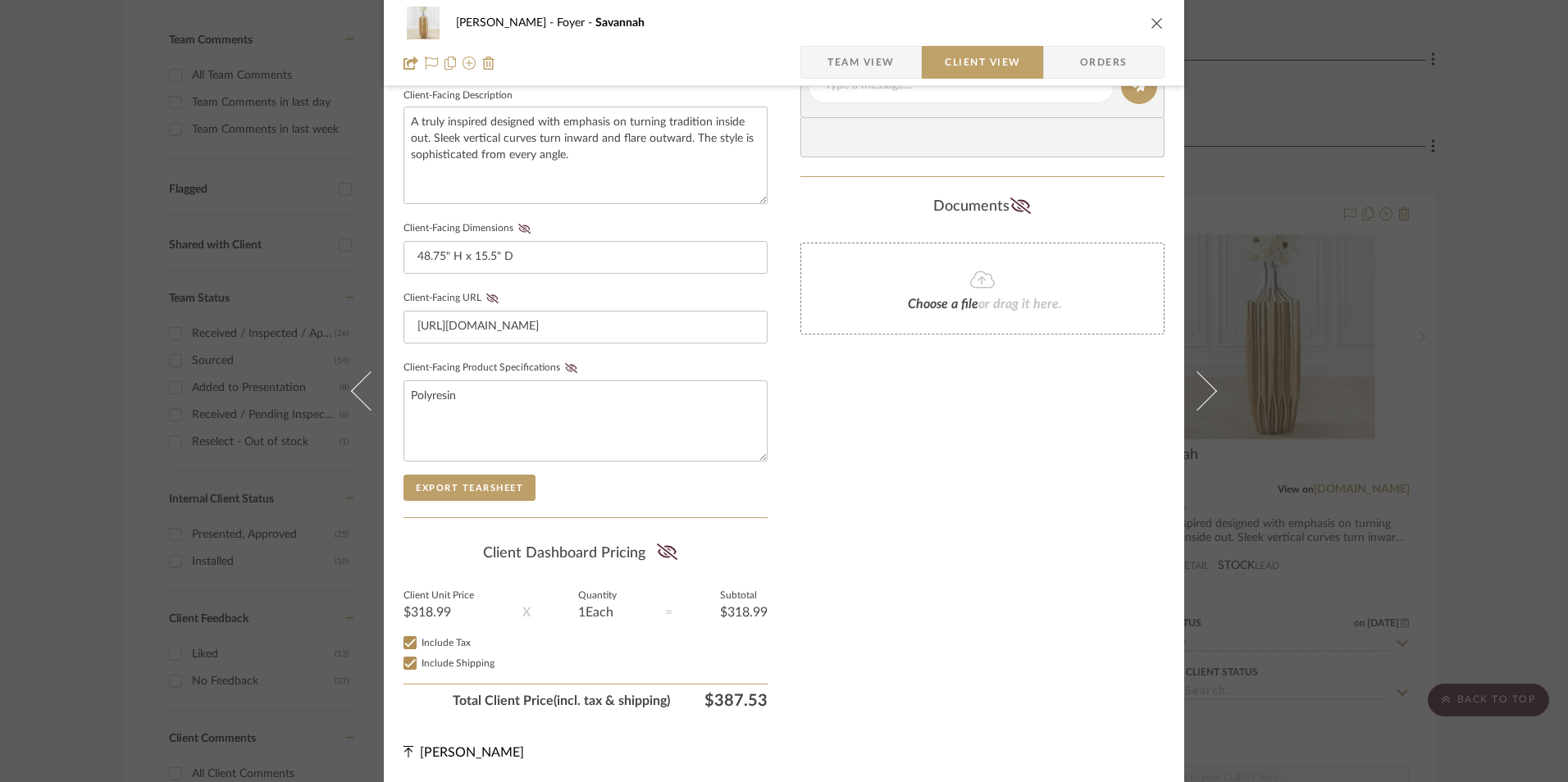
click at [669, 552] on icon at bounding box center [667, 552] width 20 height 17
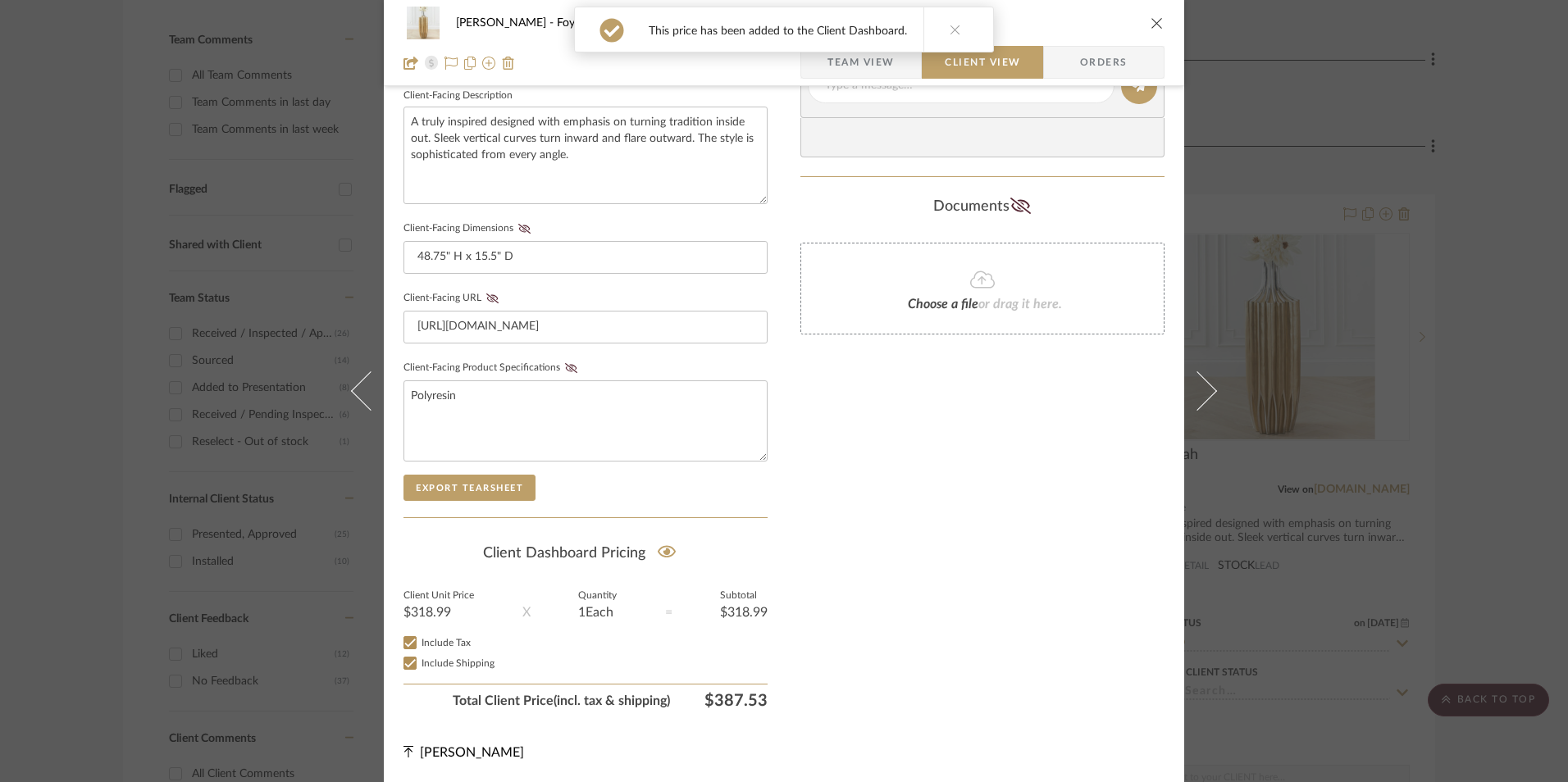
click at [569, 370] on icon at bounding box center [571, 368] width 12 height 10
click at [490, 299] on icon at bounding box center [492, 298] width 12 height 10
click at [526, 232] on fa-icon at bounding box center [524, 228] width 20 height 10
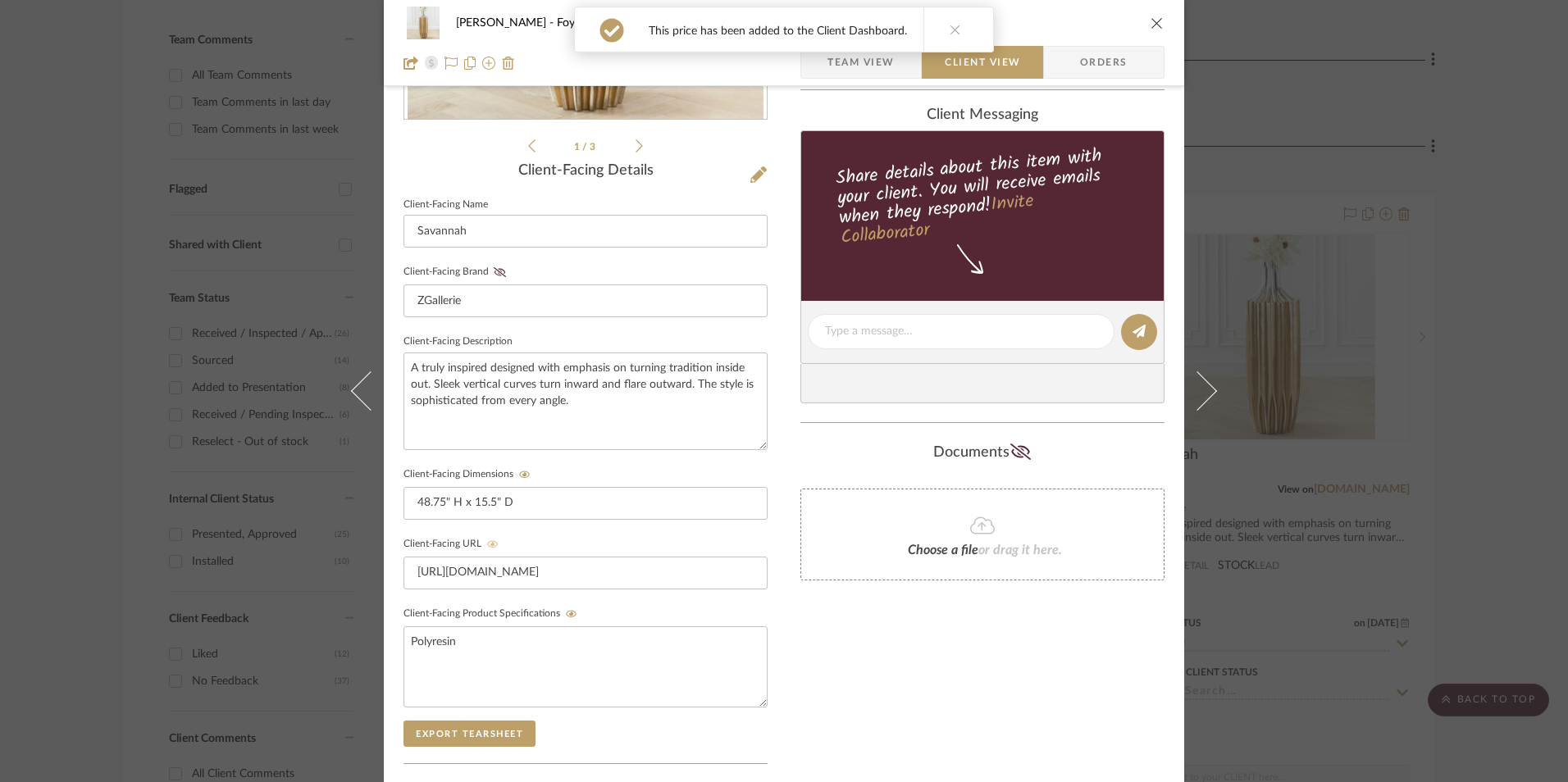
drag, startPoint x: 494, startPoint y: 269, endPoint x: 620, endPoint y: 336, distance: 142.7
click at [494, 269] on icon at bounding box center [500, 272] width 12 height 10
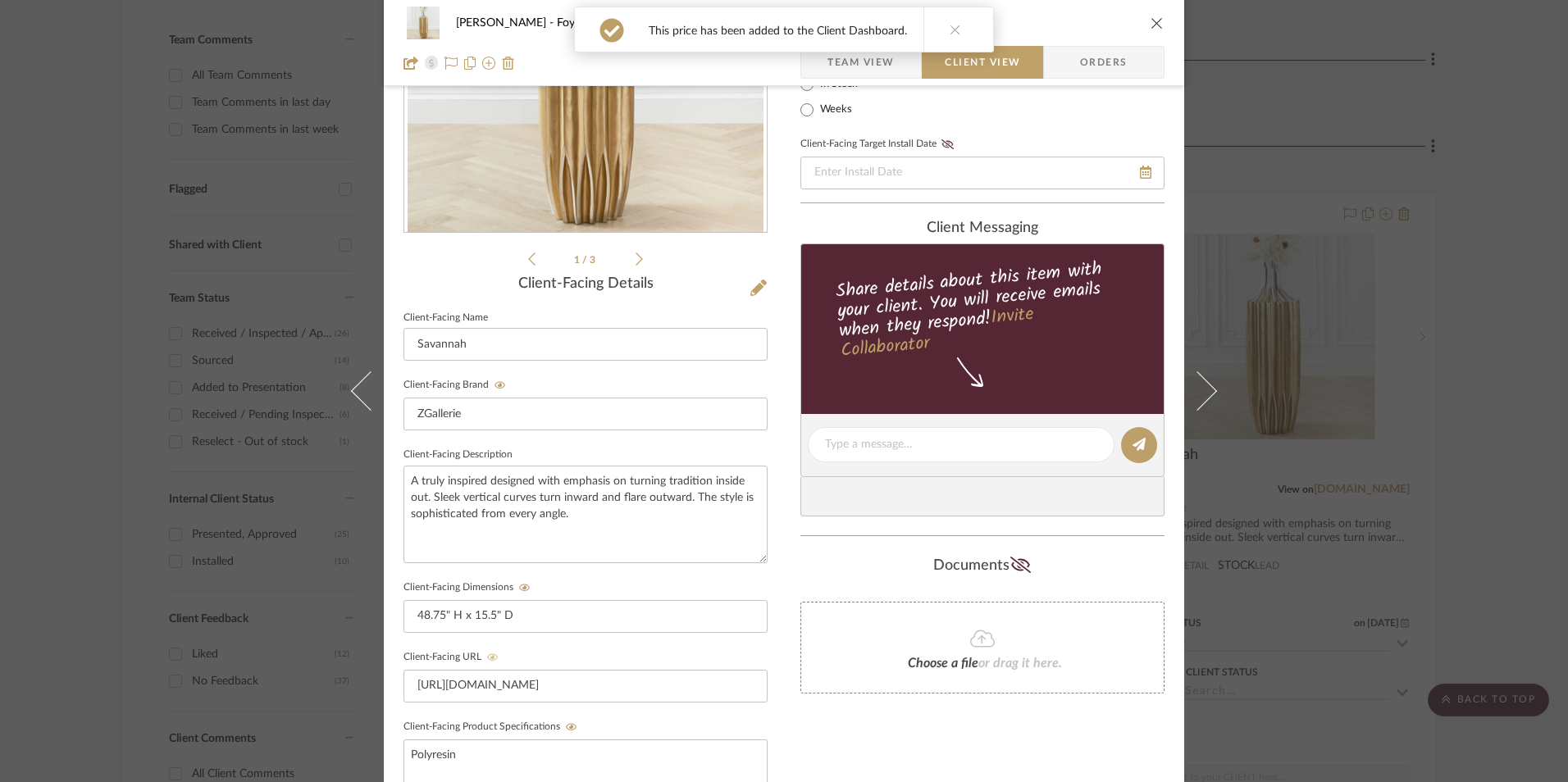
scroll to position [104, 0]
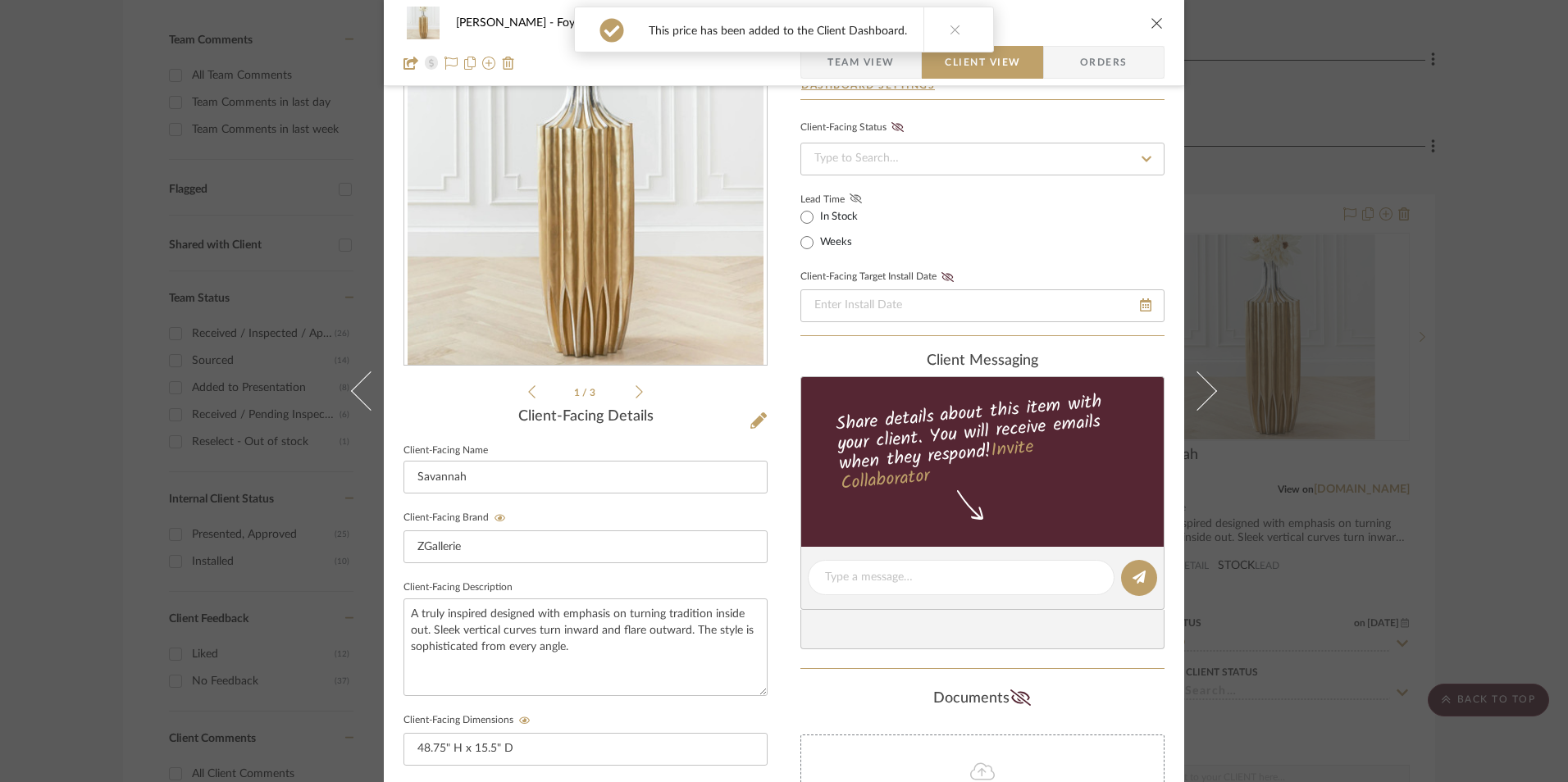
click at [859, 199] on fa-icon at bounding box center [855, 199] width 20 height 15
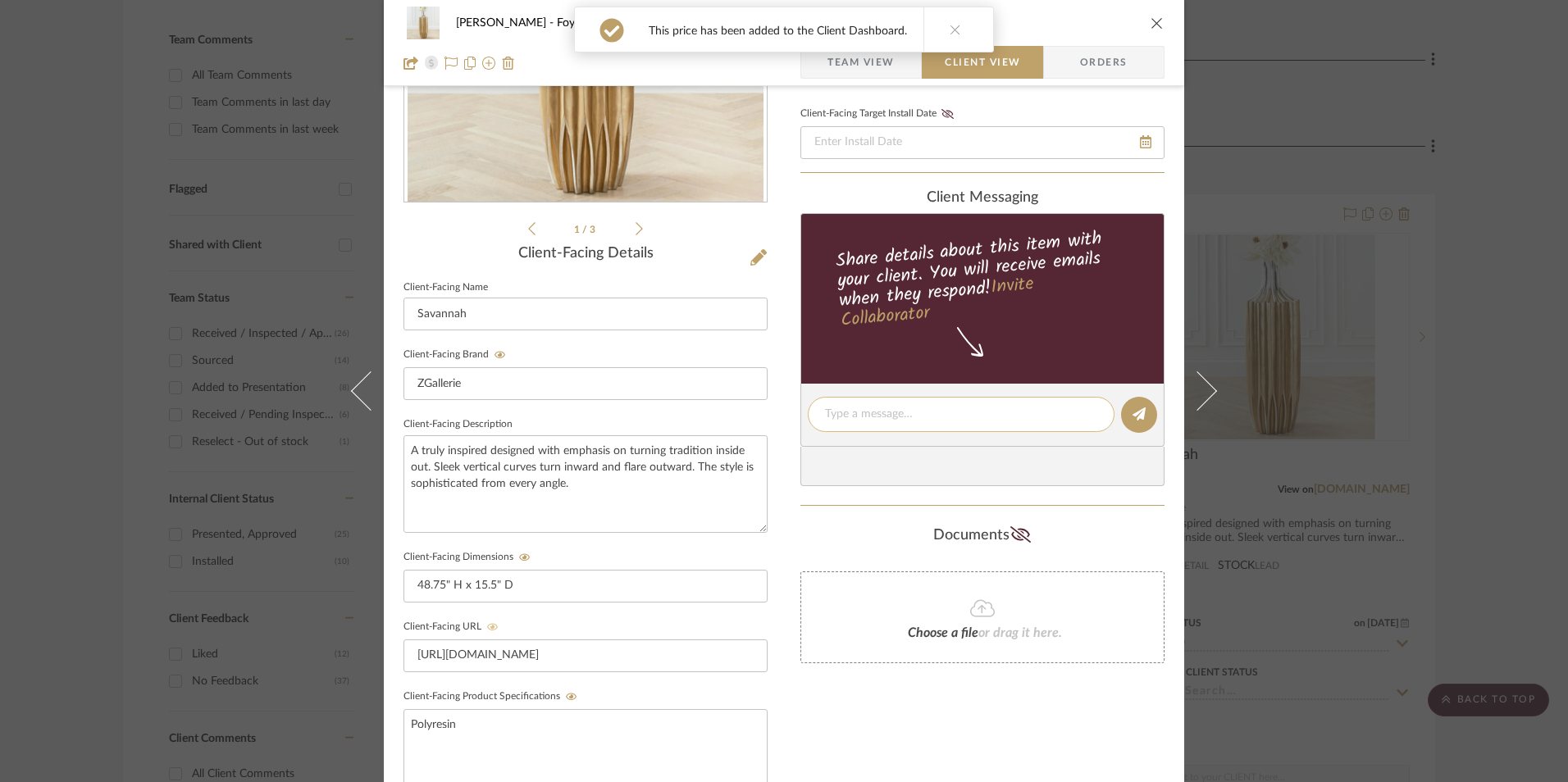
scroll to position [268, 0]
click at [895, 413] on textarea at bounding box center [961, 414] width 272 height 18
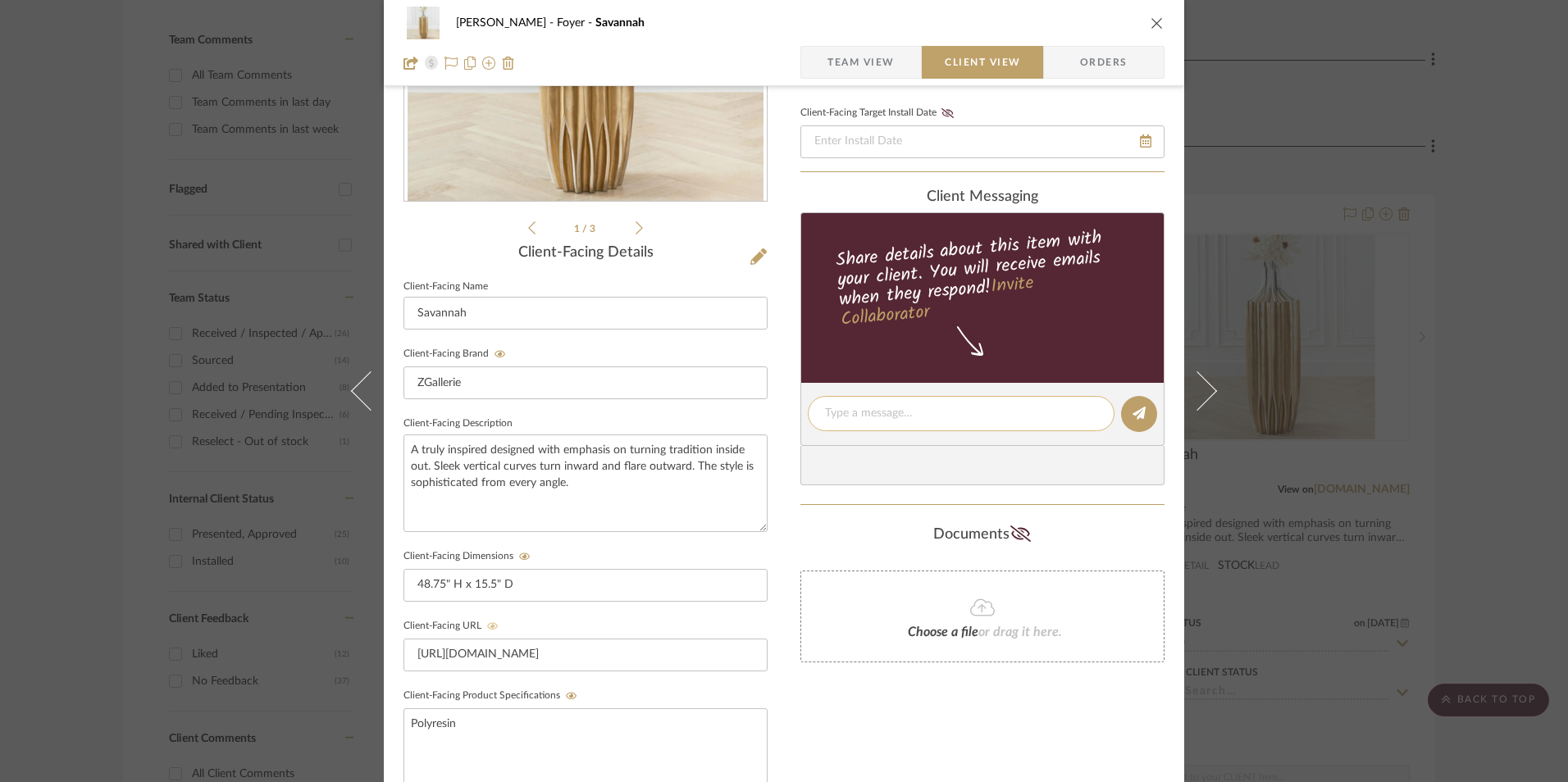
paste textarea "Option 2: Floor Vases ETA: [DATE] SKU: 121046072 Return | Refund Policy: 14 Day…"
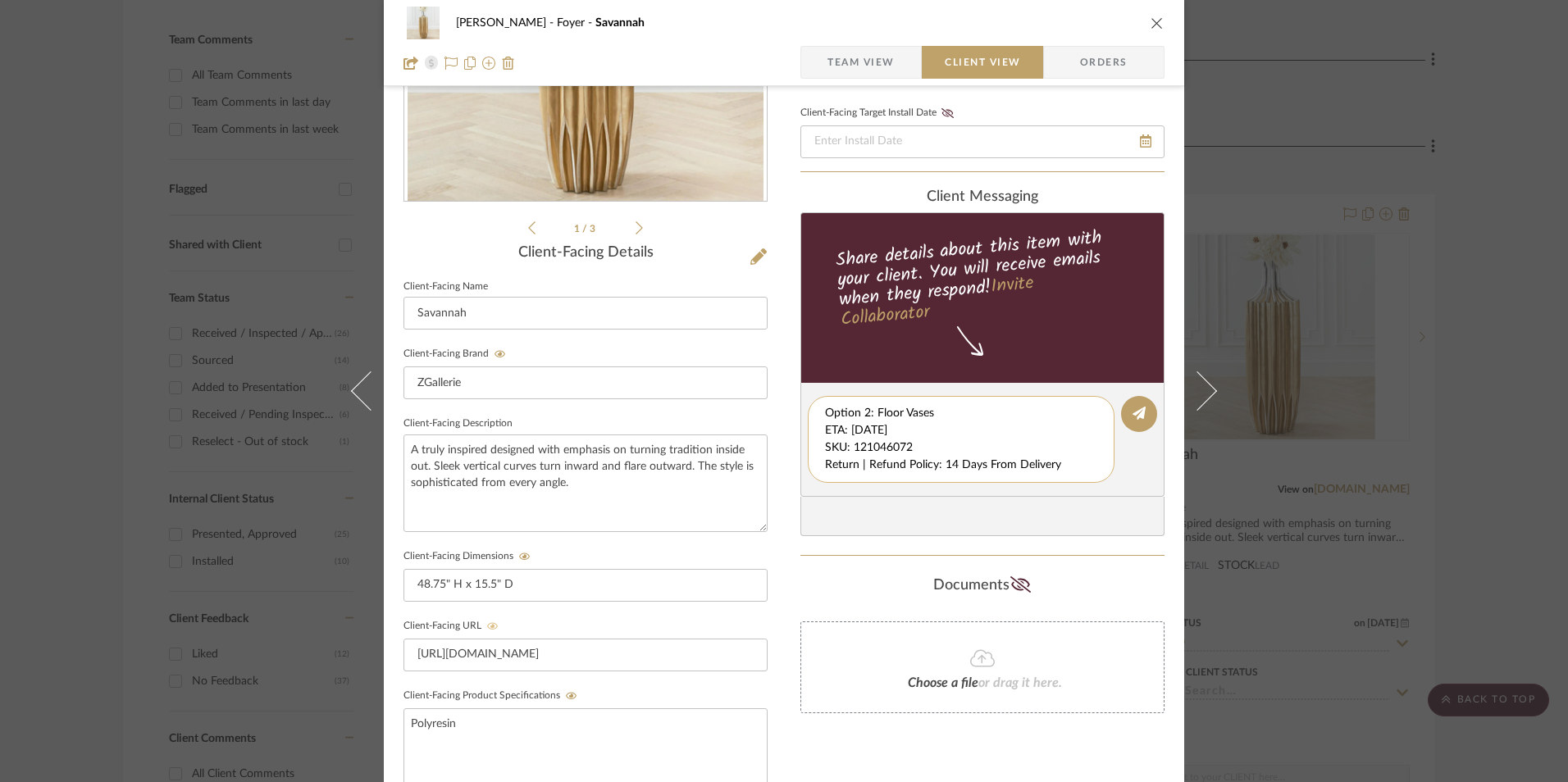
scroll to position [0, 0]
drag, startPoint x: 820, startPoint y: 431, endPoint x: 1089, endPoint y: 482, distance: 273.8
click at [1089, 482] on div "Option 2: Floor Vases ETA: [DATE] SKU: 121046072 Return | Refund Policy: 14 Day…" at bounding box center [960, 439] width 306 height 87
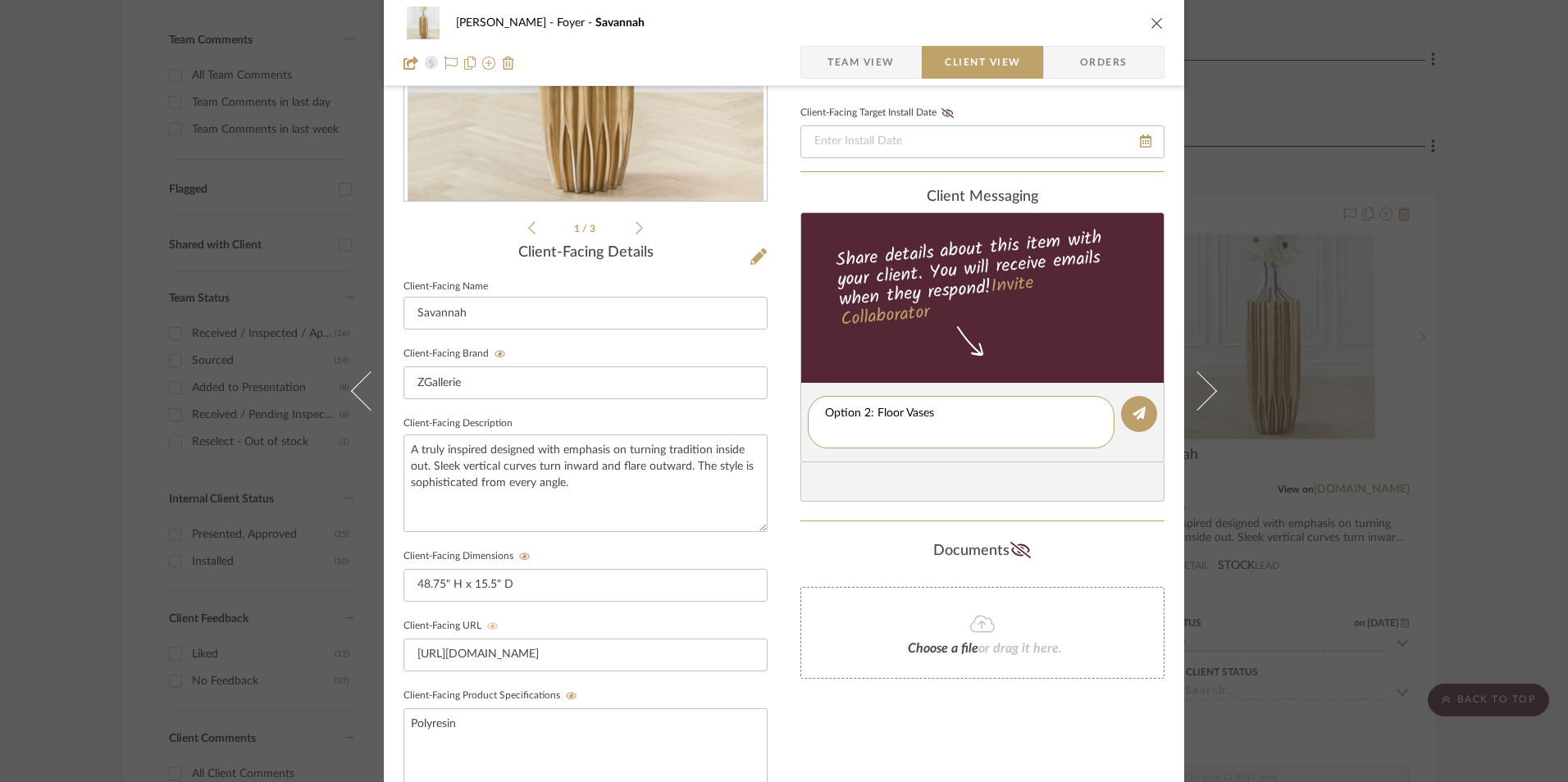
type textarea "Option 2: Floor Vases"
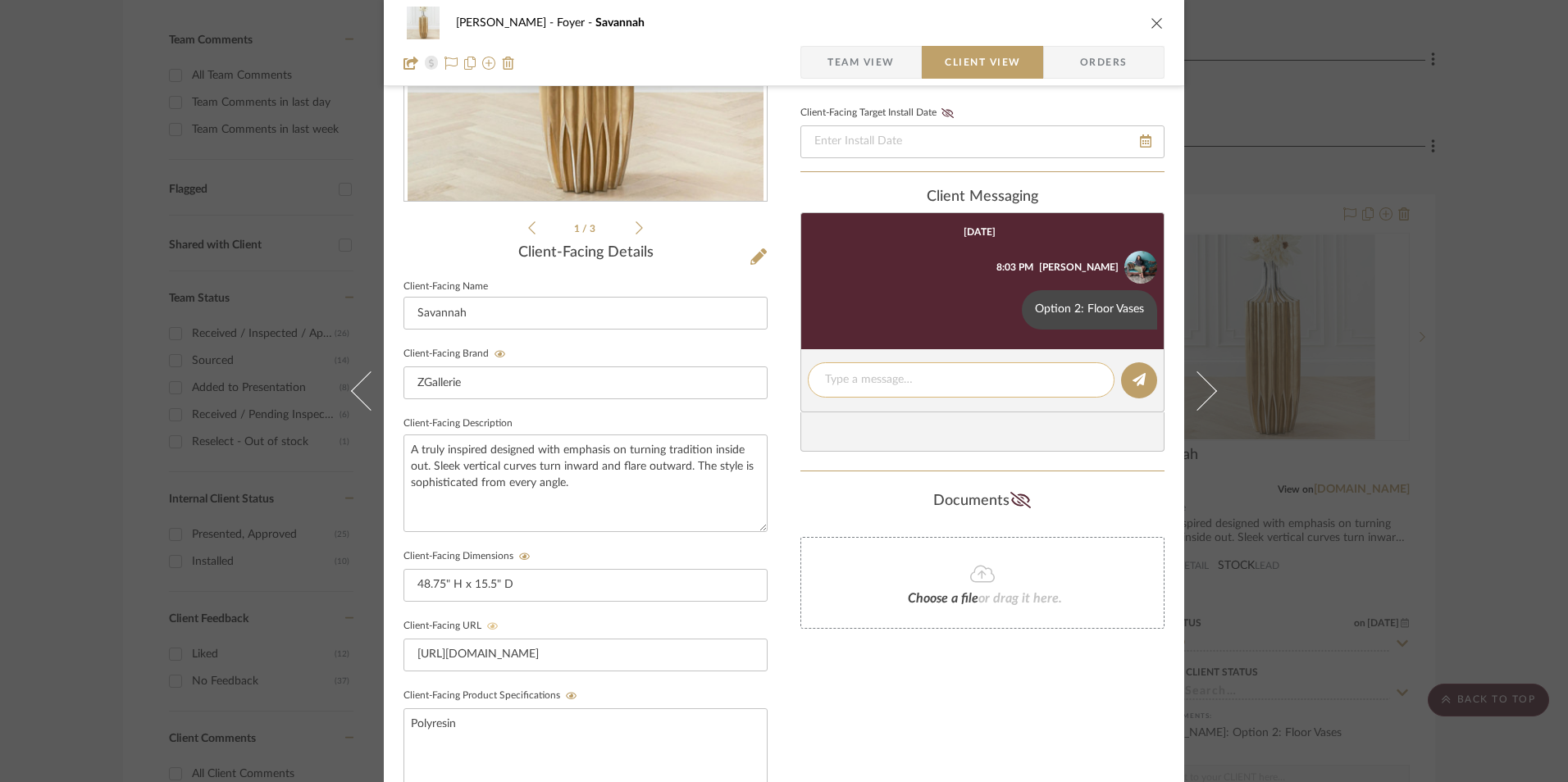
click at [872, 370] on div at bounding box center [960, 380] width 306 height 35
drag, startPoint x: 872, startPoint y: 370, endPoint x: 856, endPoint y: 380, distance: 18.9
click at [856, 380] on textarea at bounding box center [961, 380] width 272 height 18
paste textarea "ETA: [DATE] SKU: 121046072 Return | Refund Policy: 14 Days From Delivery"
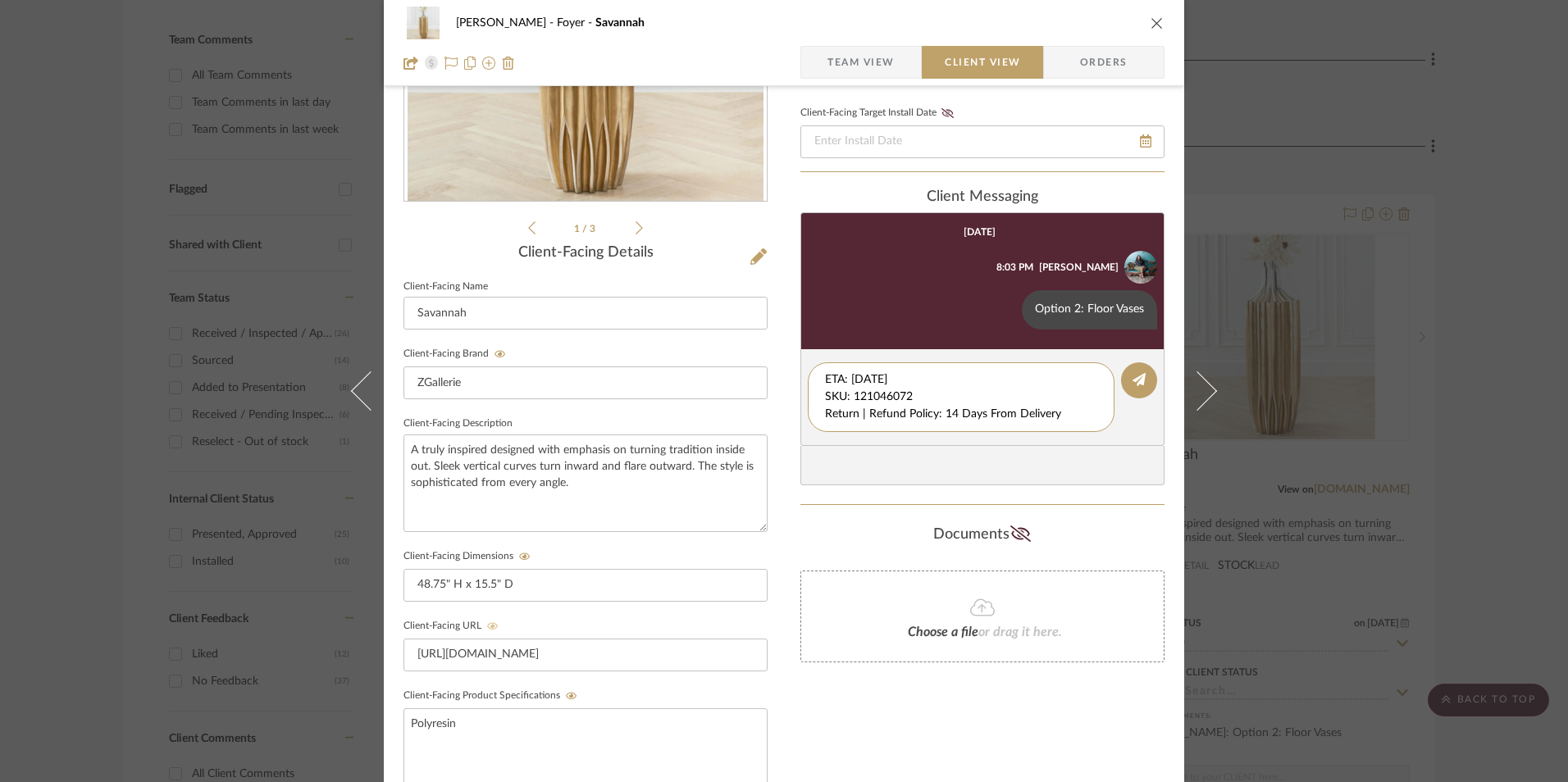
drag, startPoint x: 915, startPoint y: 395, endPoint x: 771, endPoint y: 342, distance: 153.4
click at [763, 350] on div "[PERSON_NAME] Foyer Savannah Team View Client View Orders 1 / 3 Client-Facing D…" at bounding box center [784, 427] width 800 height 1366
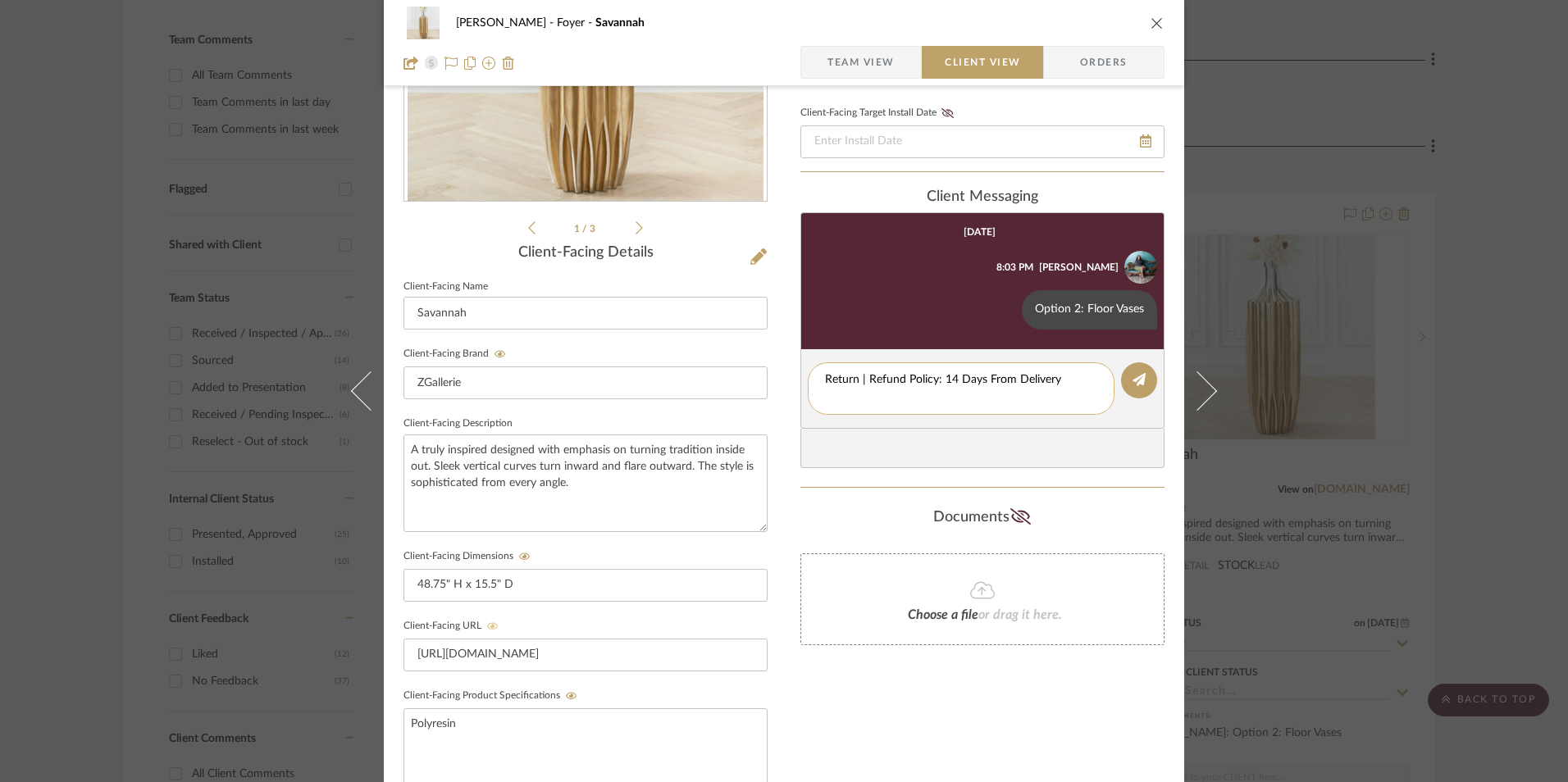
click at [825, 395] on textarea "Return | Refund Policy: 14 Days From Delivery" at bounding box center [961, 388] width 272 height 34
type textarea "Return | Refund Policy: 14 Days From Delivery"
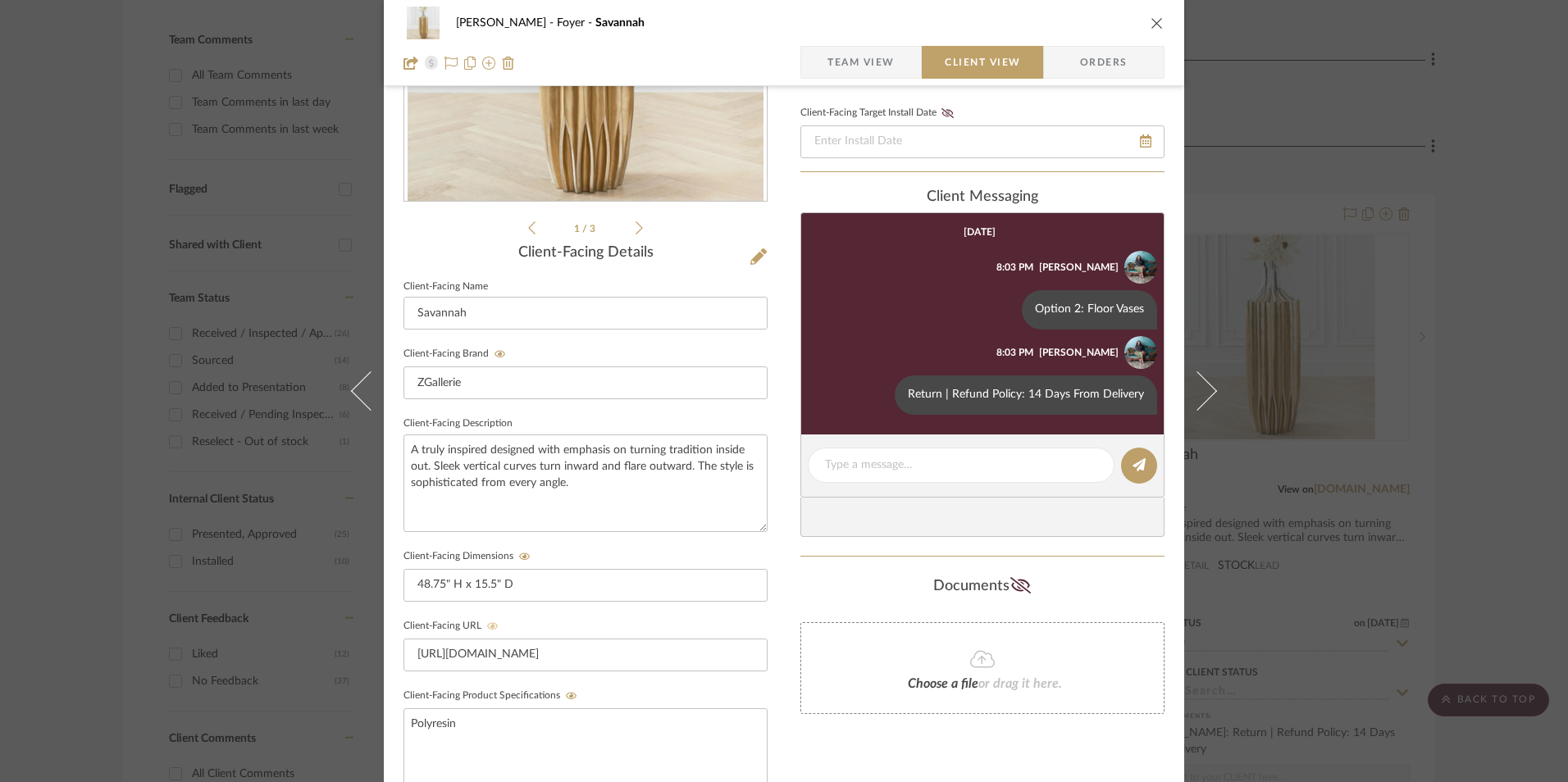
click at [1150, 18] on icon "close" at bounding box center [1156, 23] width 13 height 13
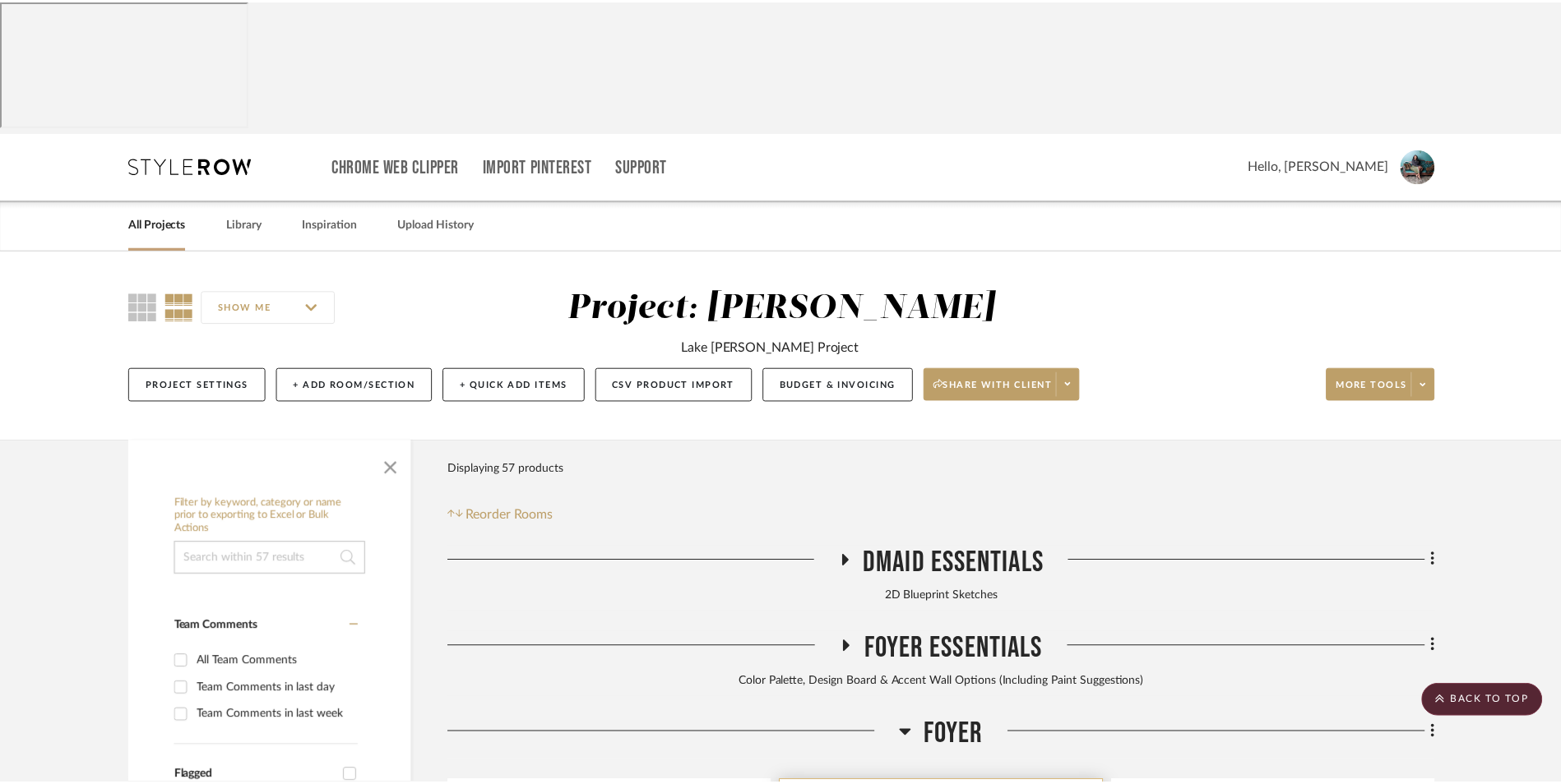
scroll to position [587, 0]
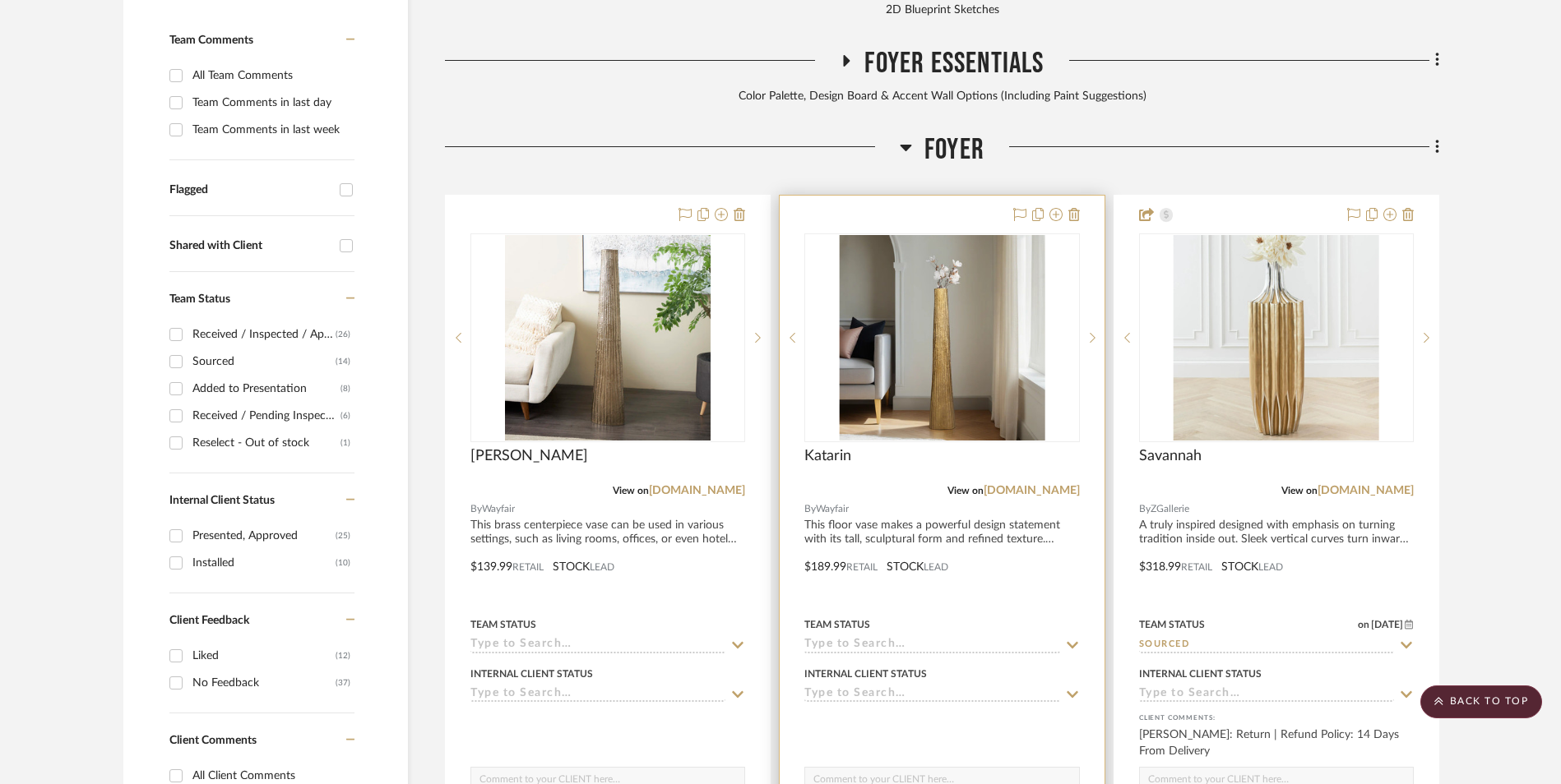
click at [942, 235] on img "0" at bounding box center [942, 338] width 206 height 206
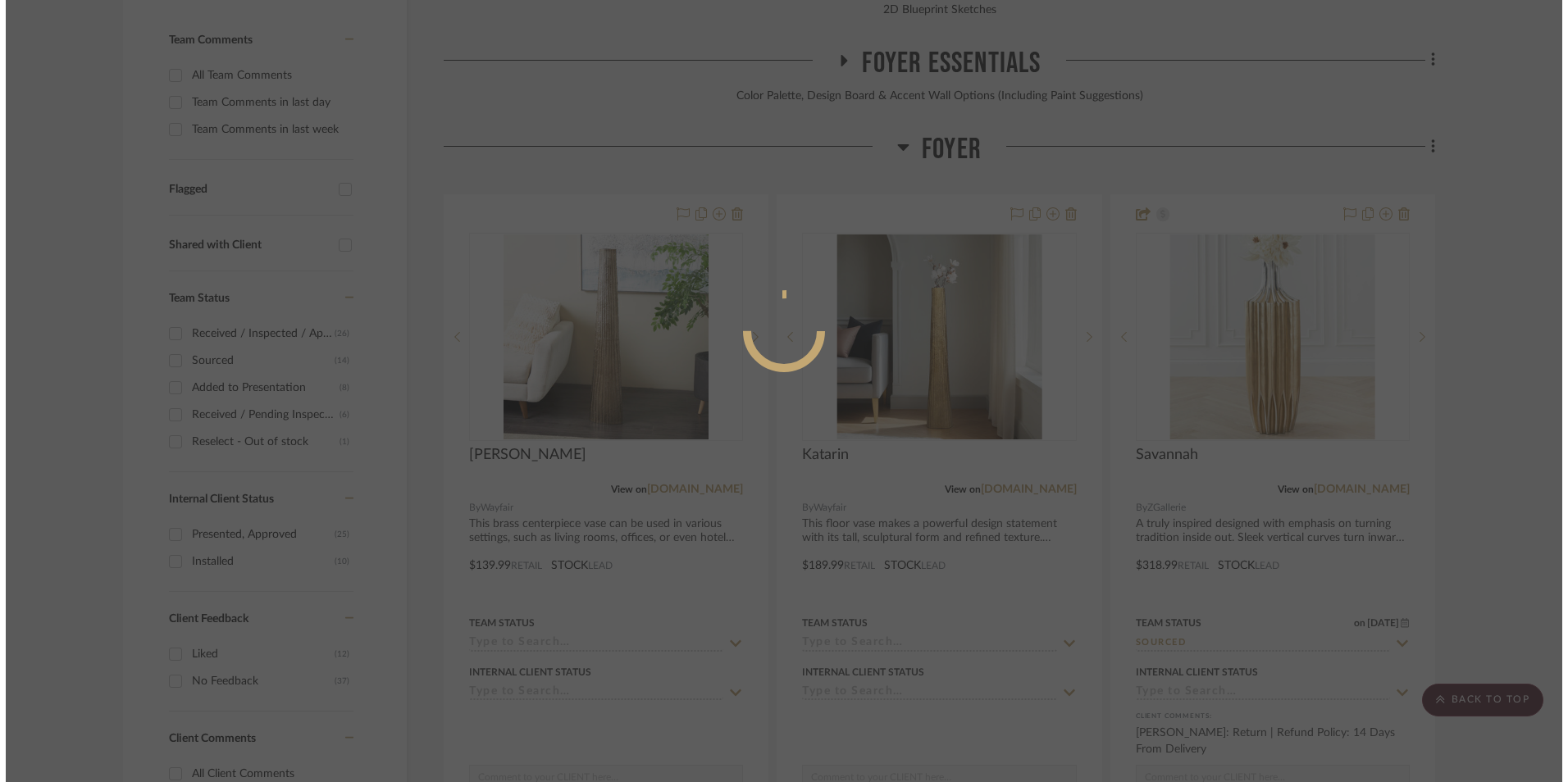
scroll to position [0, 0]
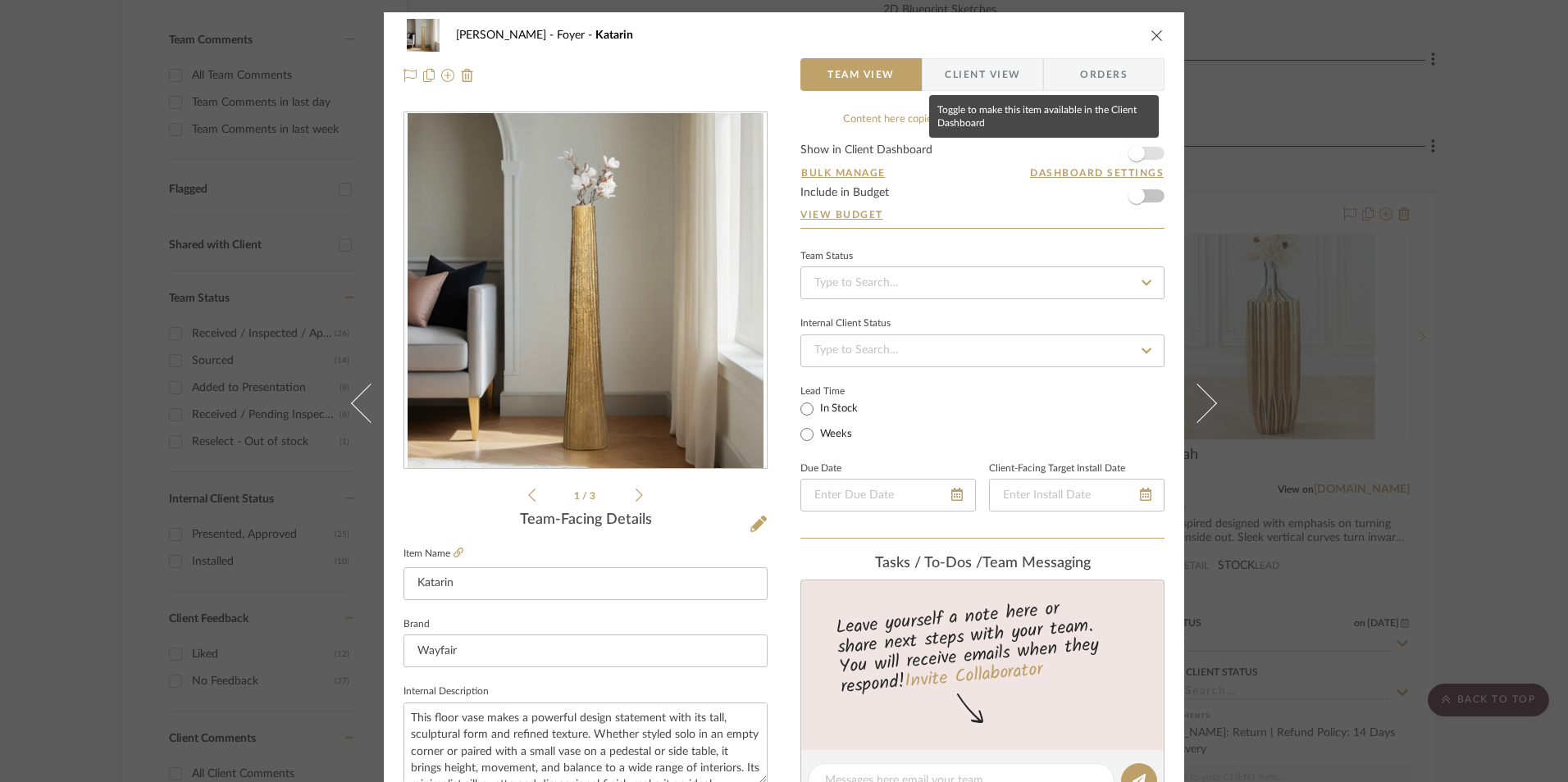
click at [1138, 161] on span "button" at bounding box center [1136, 153] width 36 height 36
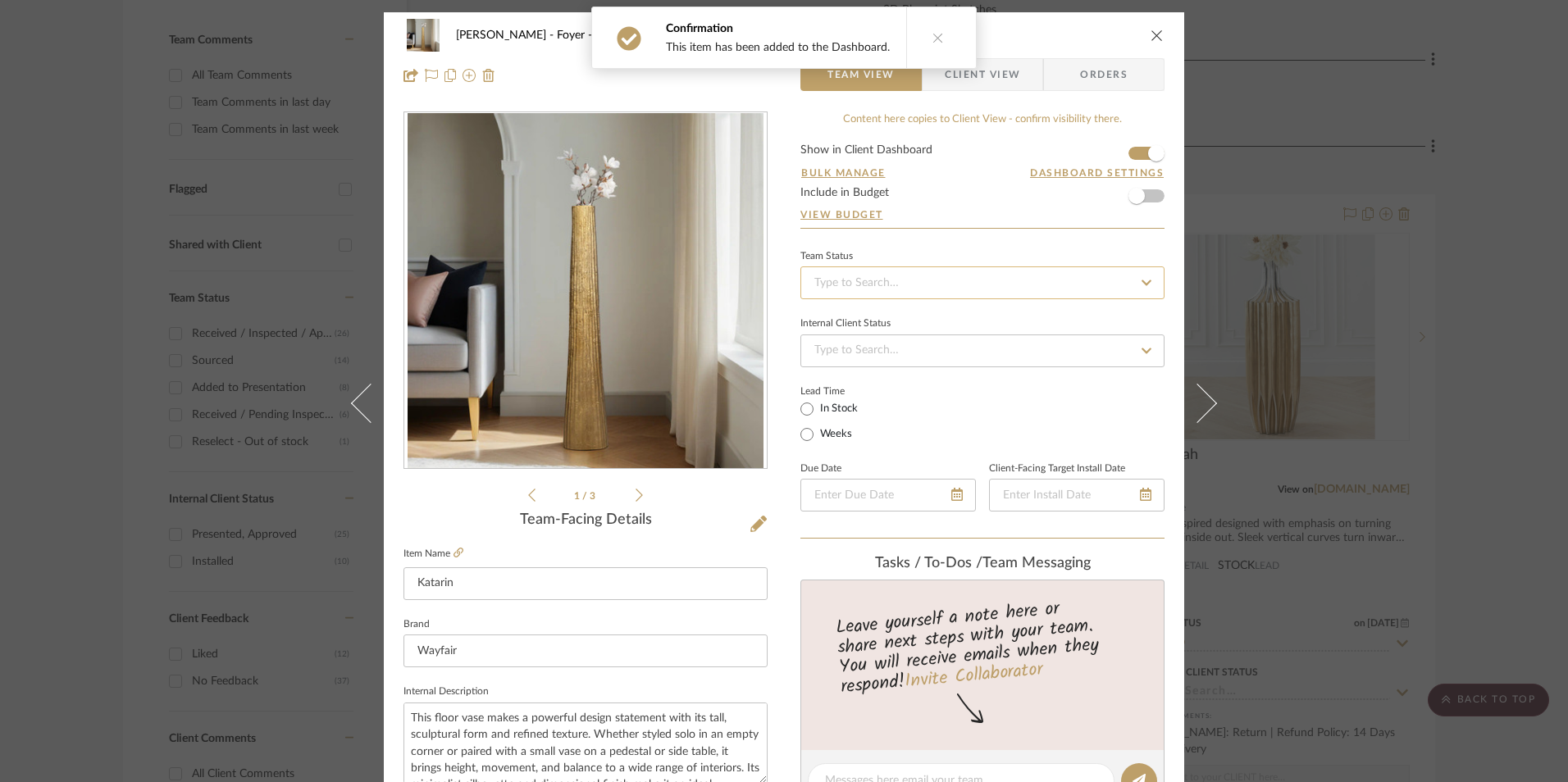
click at [952, 284] on input at bounding box center [982, 283] width 364 height 32
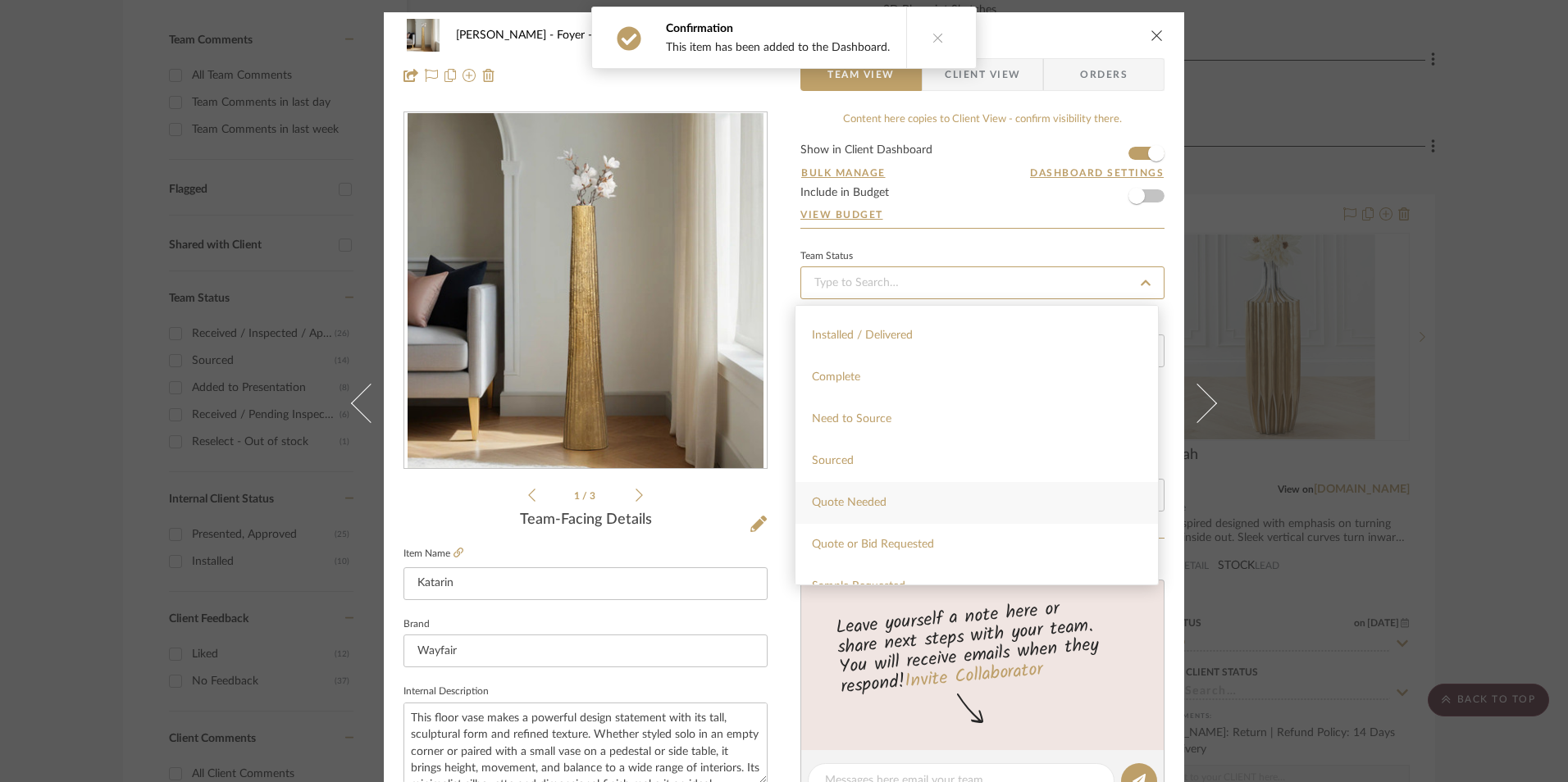
scroll to position [410, 0]
click at [863, 460] on div "Sourced" at bounding box center [976, 461] width 362 height 42
type input "[DATE]"
type input "Sourced"
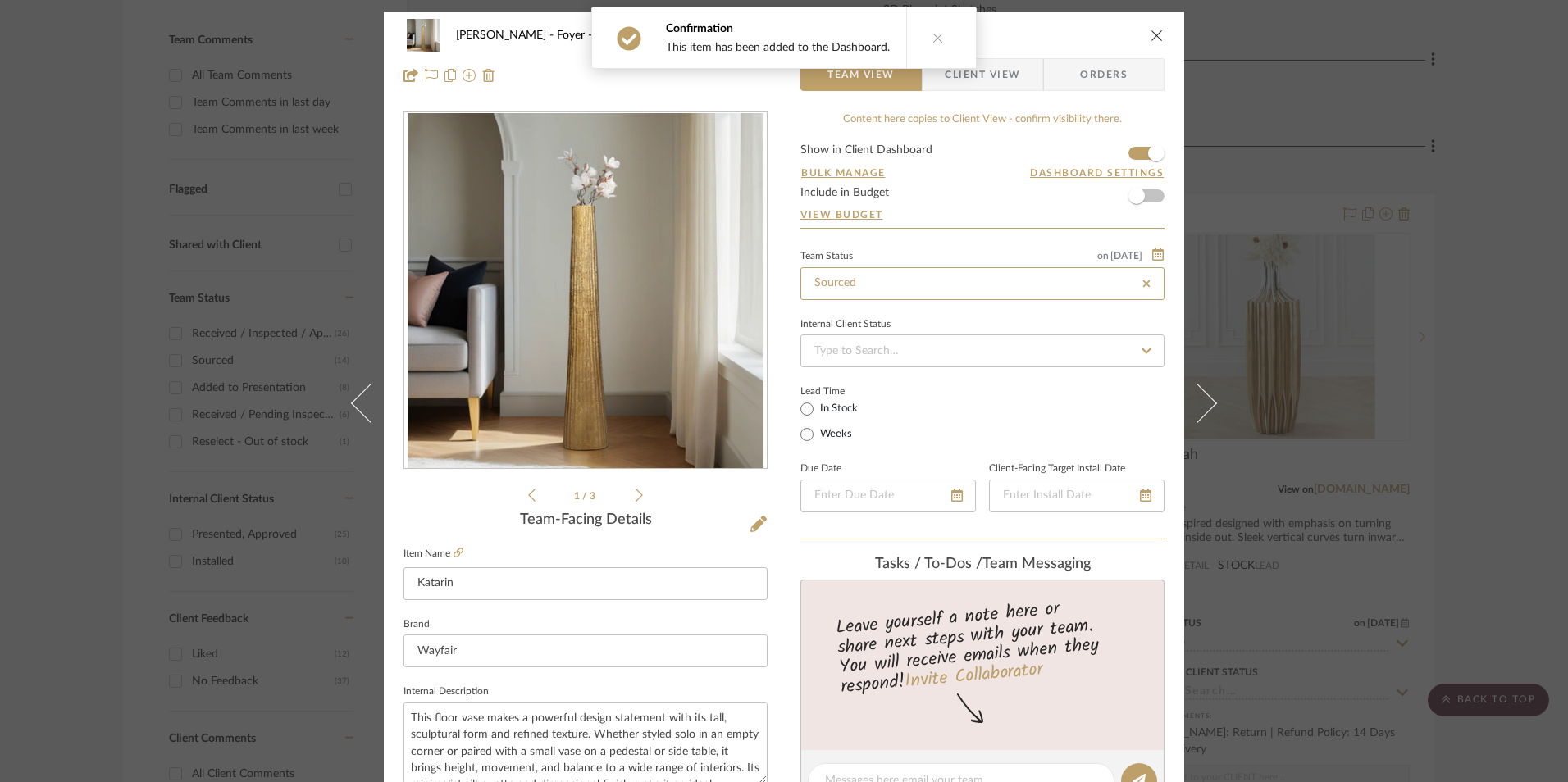
type input "[DATE]"
type input "Sourced"
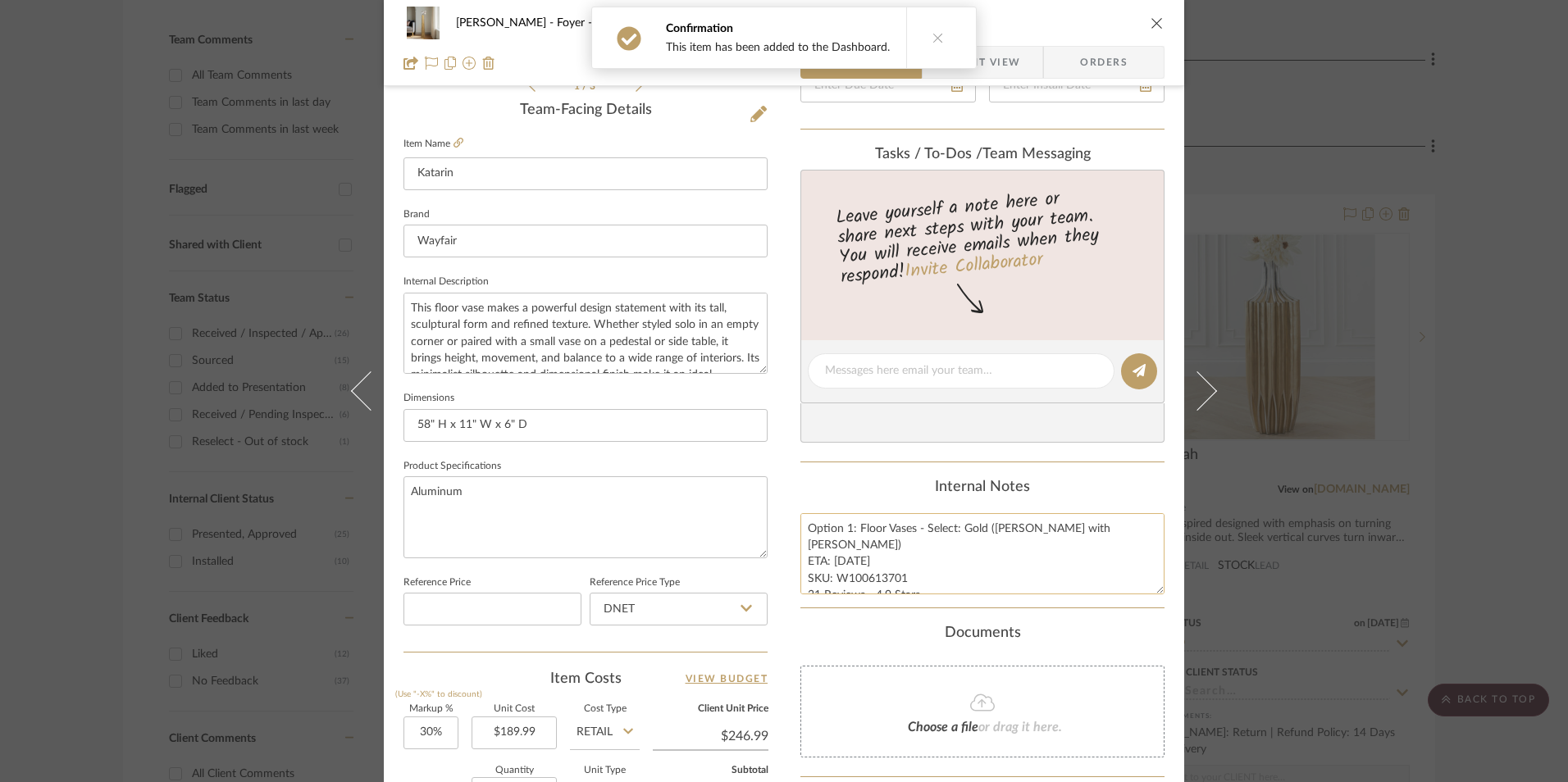
click at [868, 573] on textarea "Option 1: Floor Vases - Select: Gold ([PERSON_NAME] with [PERSON_NAME]) ETA: [D…" at bounding box center [982, 554] width 364 height 82
drag, startPoint x: 901, startPoint y: 560, endPoint x: 834, endPoint y: 561, distance: 67.0
click at [834, 561] on textarea "Option 1: Floor Vases - Select: Gold ([PERSON_NAME] with [PERSON_NAME]) ETA: [D…" at bounding box center [982, 554] width 364 height 82
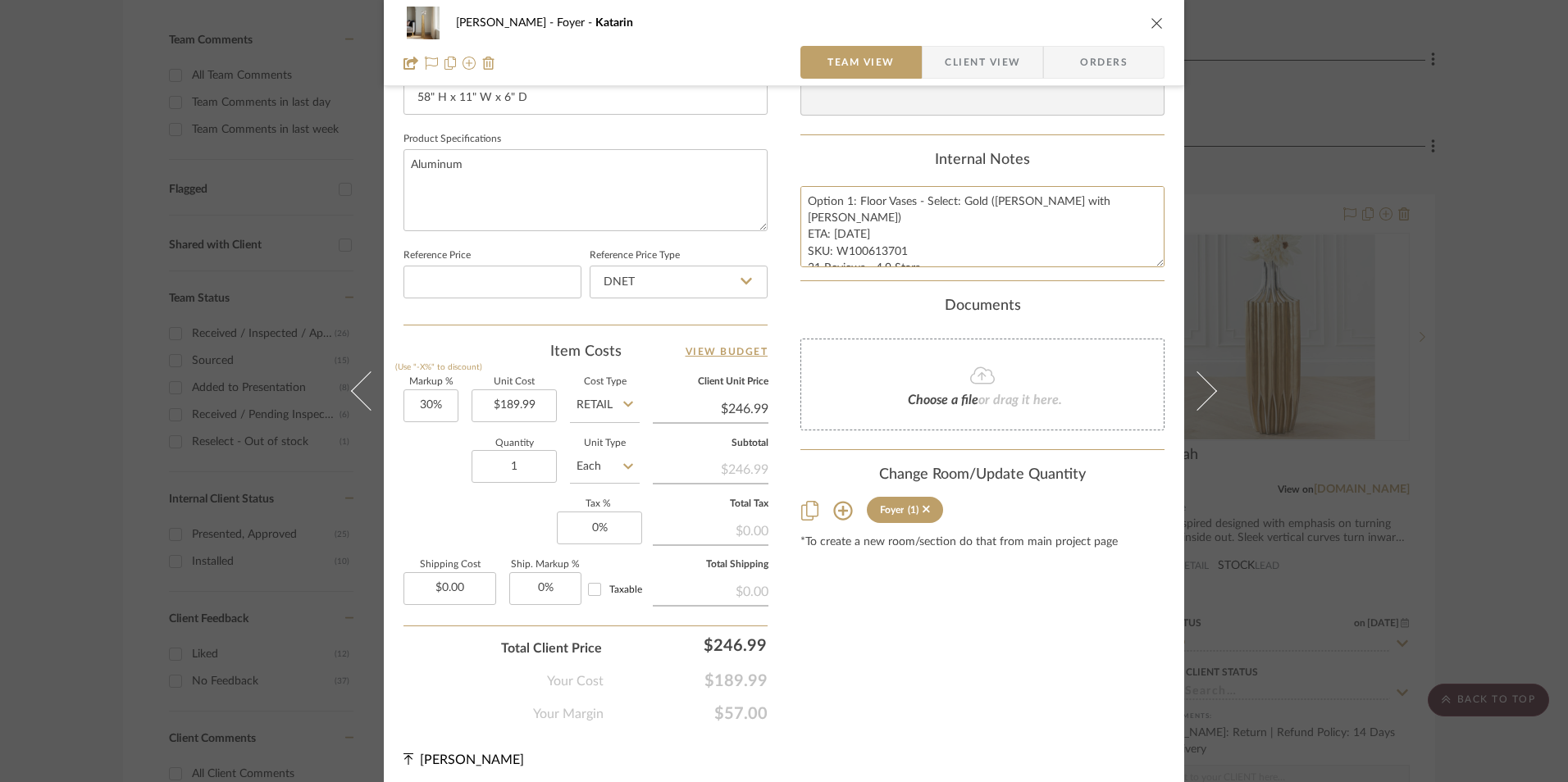
scroll to position [738, 0]
click at [664, 287] on input "DNET" at bounding box center [678, 281] width 178 height 32
drag, startPoint x: 654, startPoint y: 362, endPoint x: 558, endPoint y: 413, distance: 108.7
click at [654, 362] on div "Retail" at bounding box center [685, 365] width 203 height 42
type input "Retail"
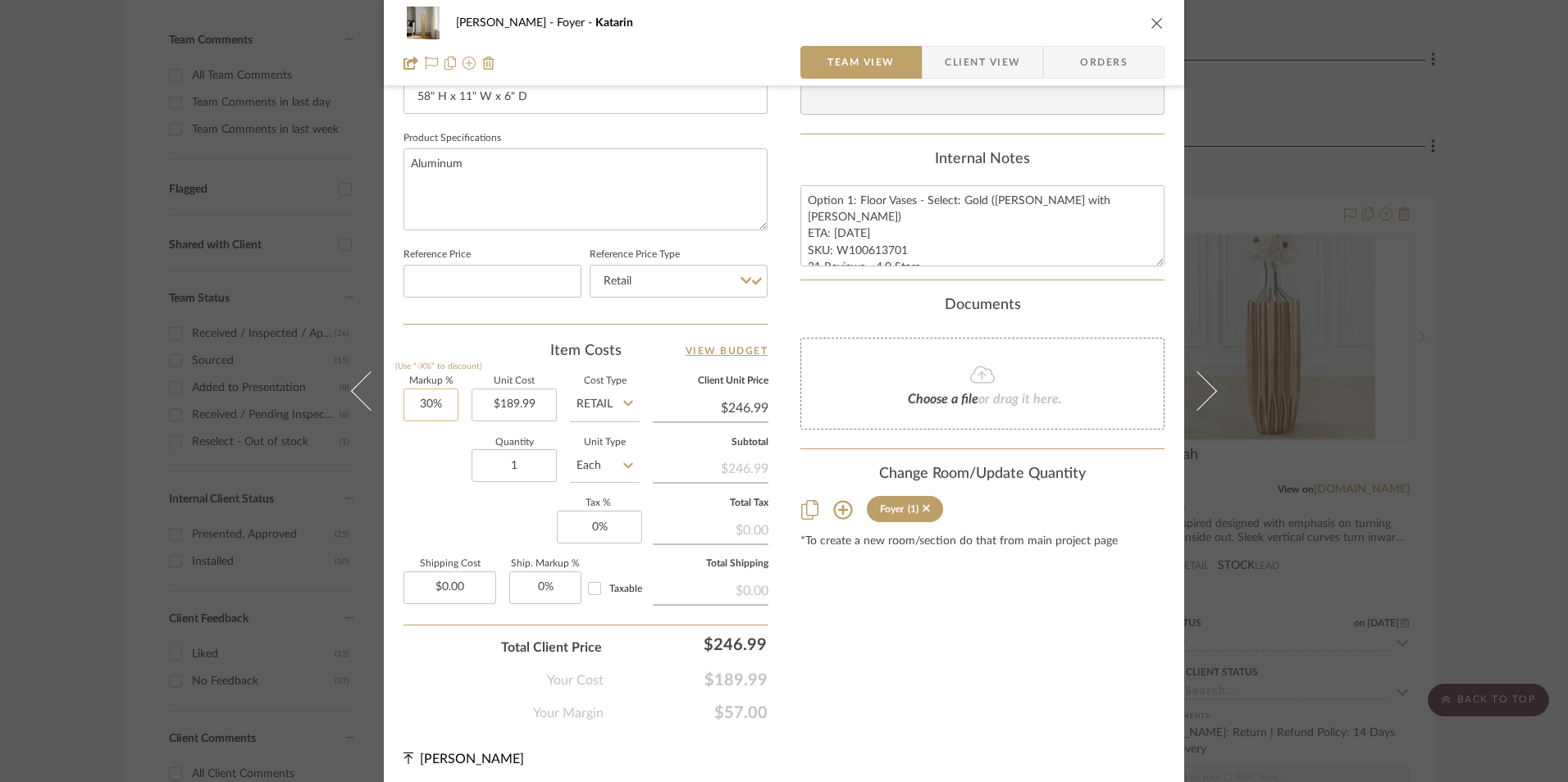
type input "30"
click at [443, 401] on input "30" at bounding box center [431, 405] width 55 height 32
click at [458, 489] on div "Quantity 1 Unit Type Each" at bounding box center [521, 468] width 236 height 58
type input "0%"
type input "$189.99"
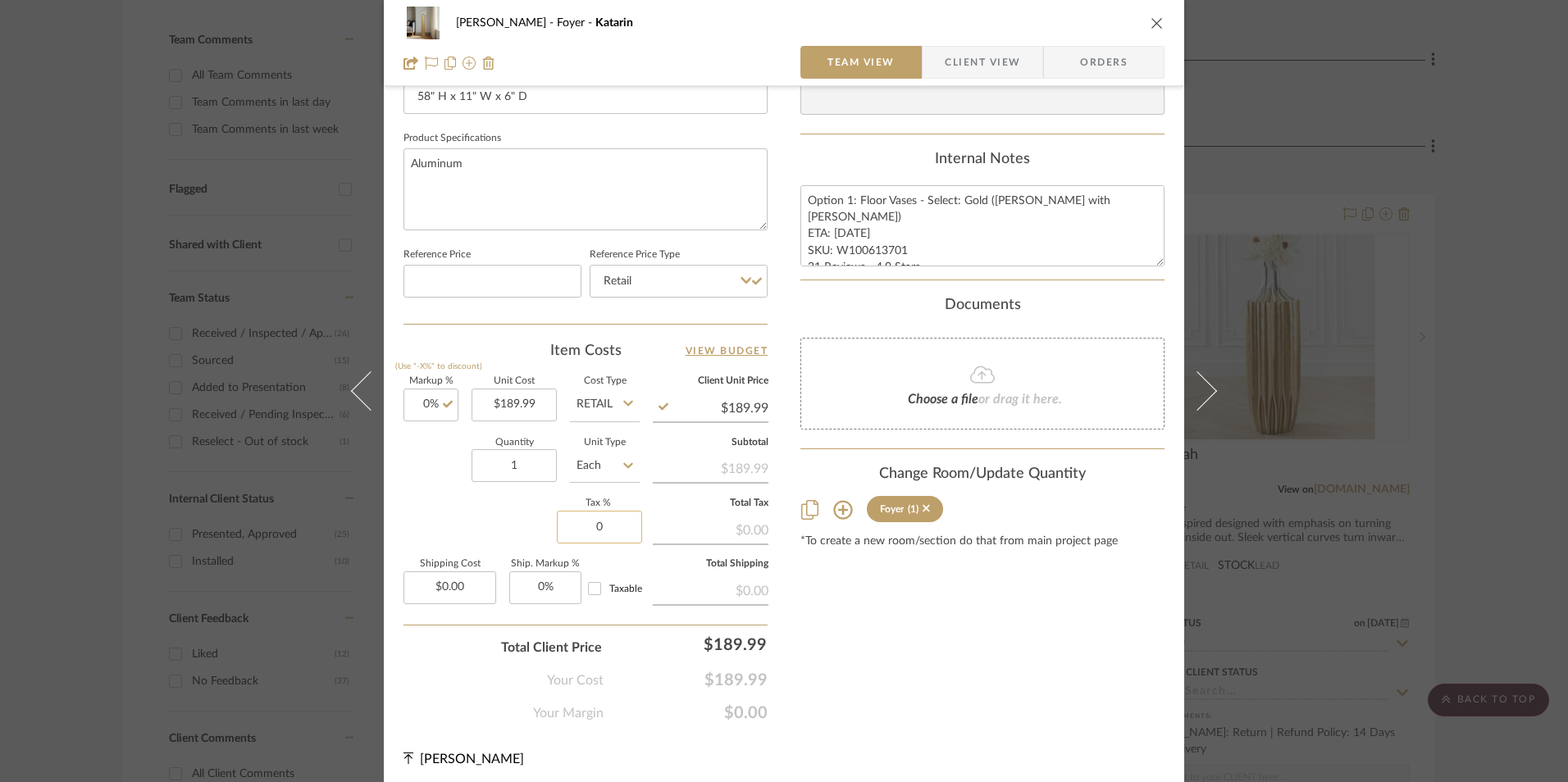
click at [594, 520] on input "0" at bounding box center [599, 527] width 85 height 32
type input "8.25%"
click at [891, 582] on div "Content here copies to Client View - confirm visibility there. Show in Client D…" at bounding box center [982, 48] width 364 height 1350
click at [1104, 64] on span "Orders" at bounding box center [1103, 61] width 83 height 32
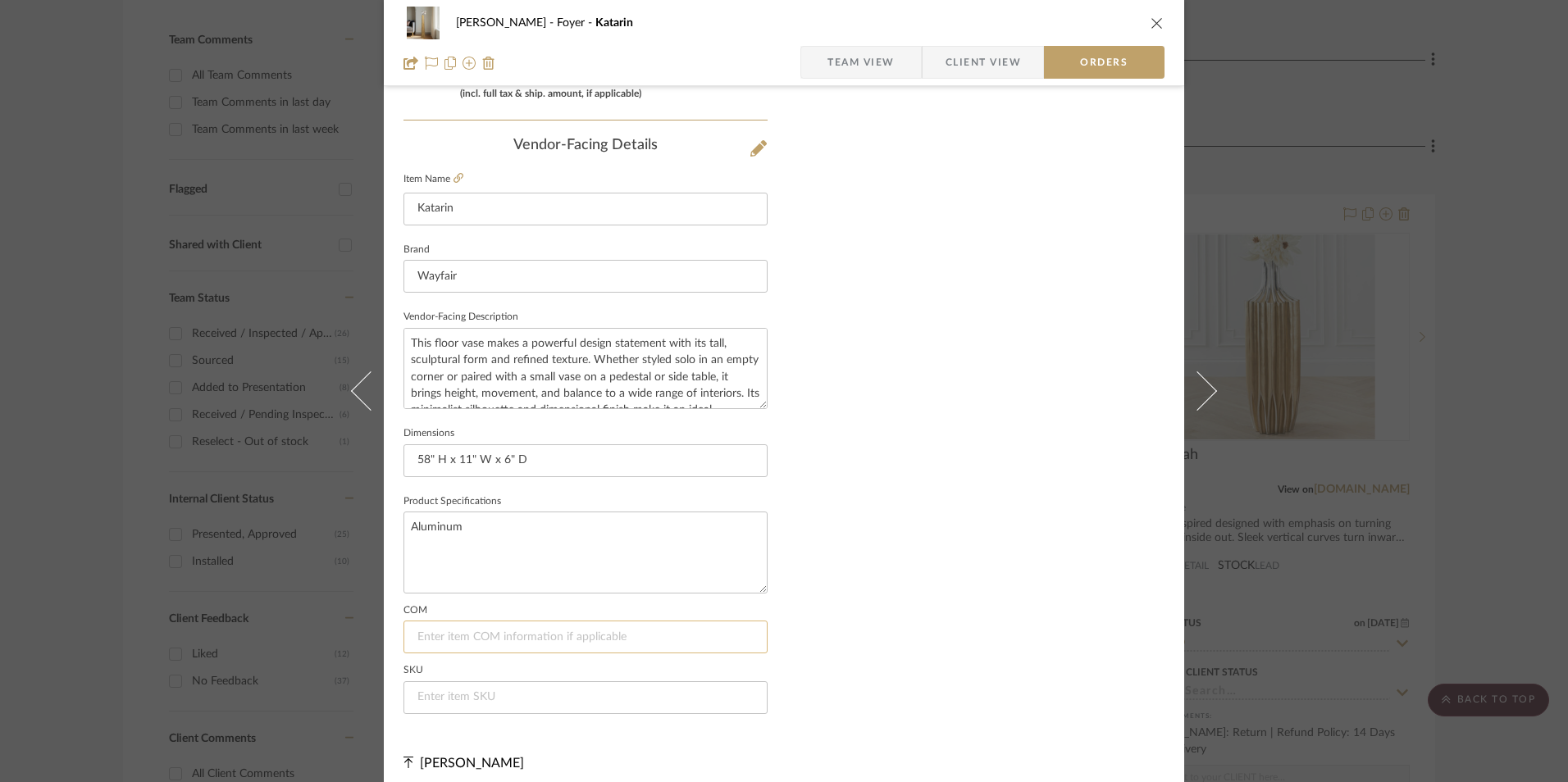
scroll to position [962, 0]
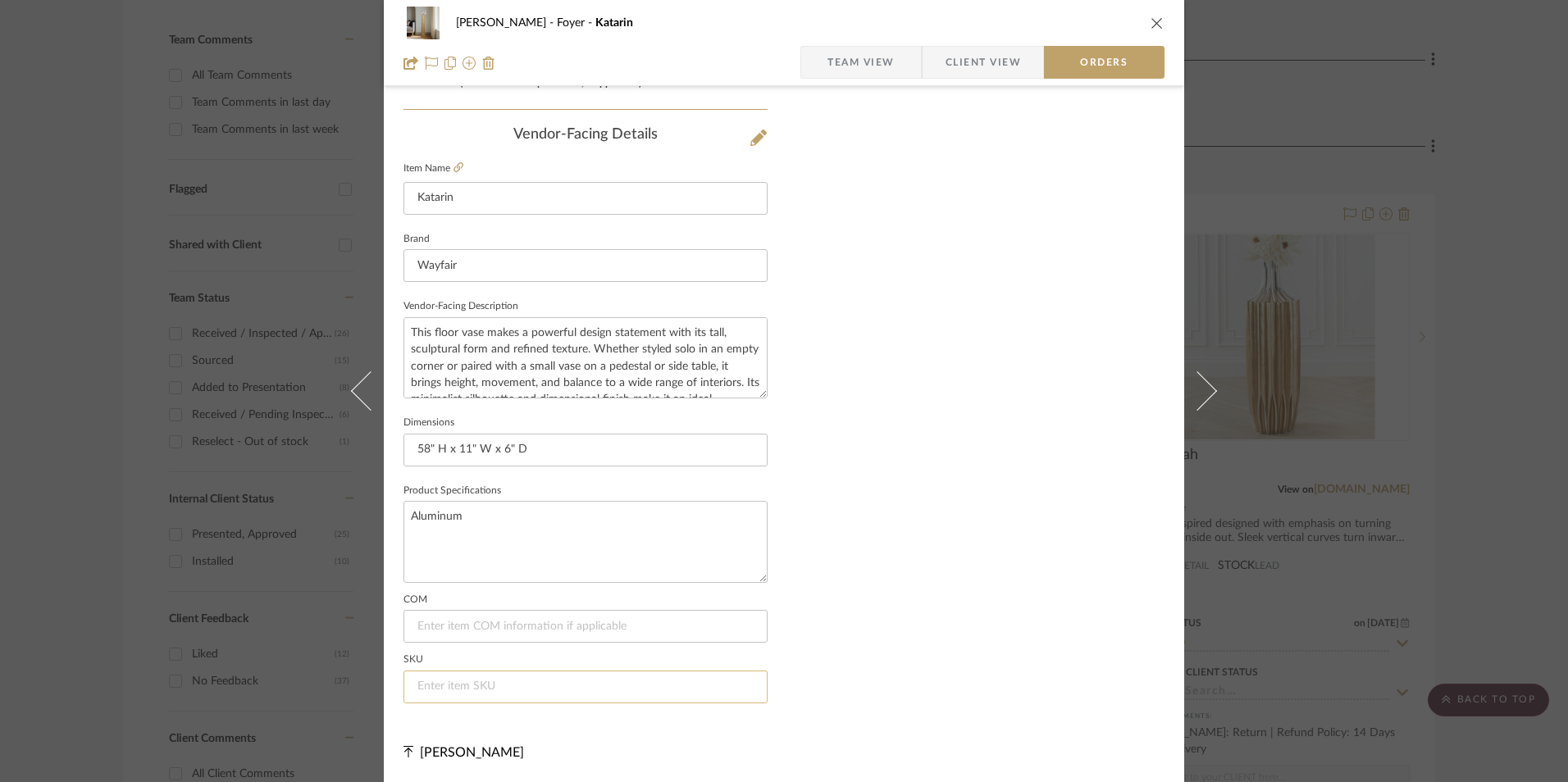
click at [467, 695] on input at bounding box center [585, 686] width 364 height 32
paste input "W100613701"
drag, startPoint x: 546, startPoint y: 689, endPoint x: 295, endPoint y: 660, distance: 252.7
click at [246, 682] on div "[PERSON_NAME] Foyer Katarin Team View Client View Orders 1 / 3 Order Tracking P…" at bounding box center [784, 391] width 1568 height 782
paste input "1"
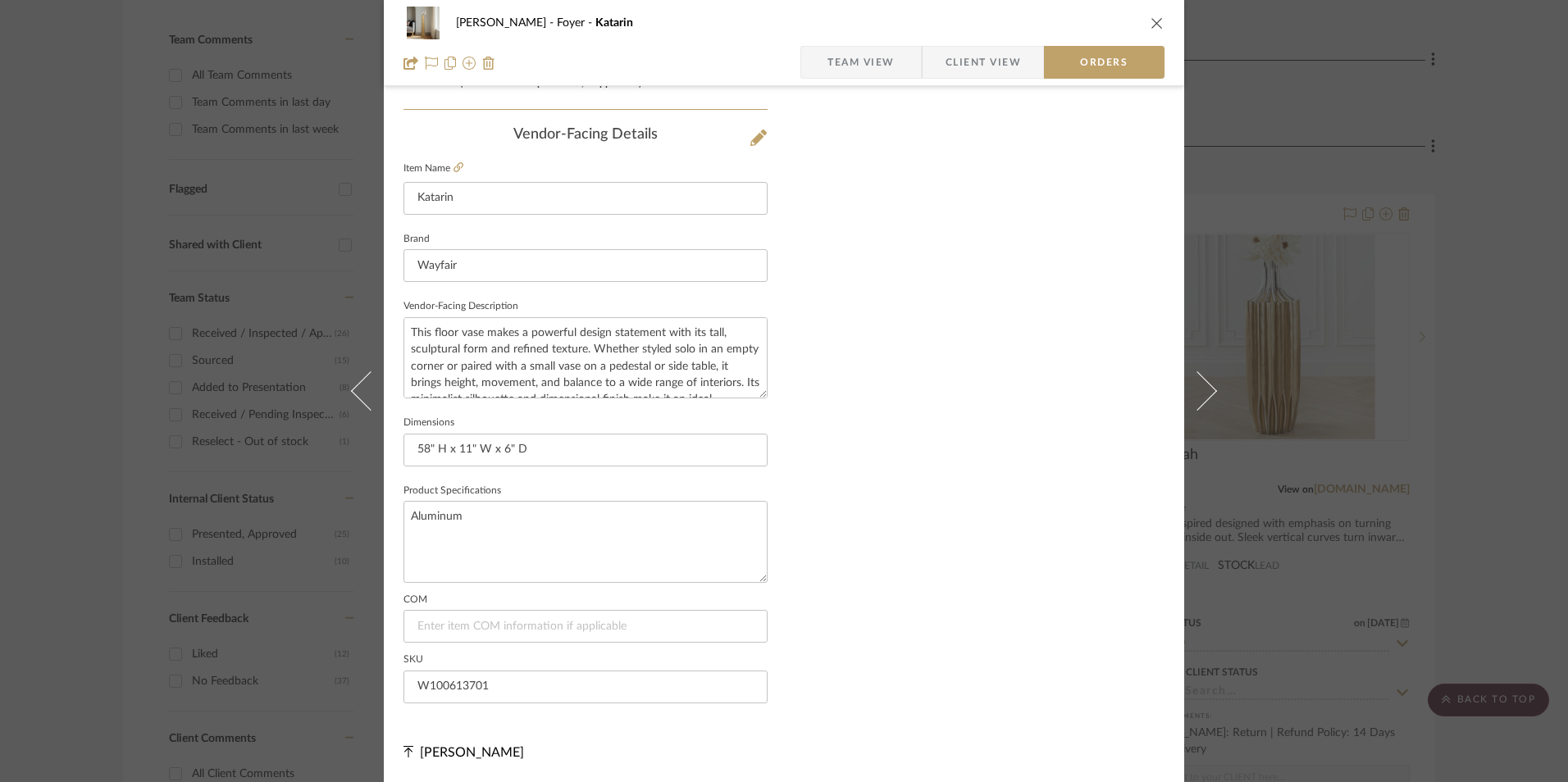
type input "W100613701"
click at [857, 56] on span "Team View" at bounding box center [861, 61] width 68 height 32
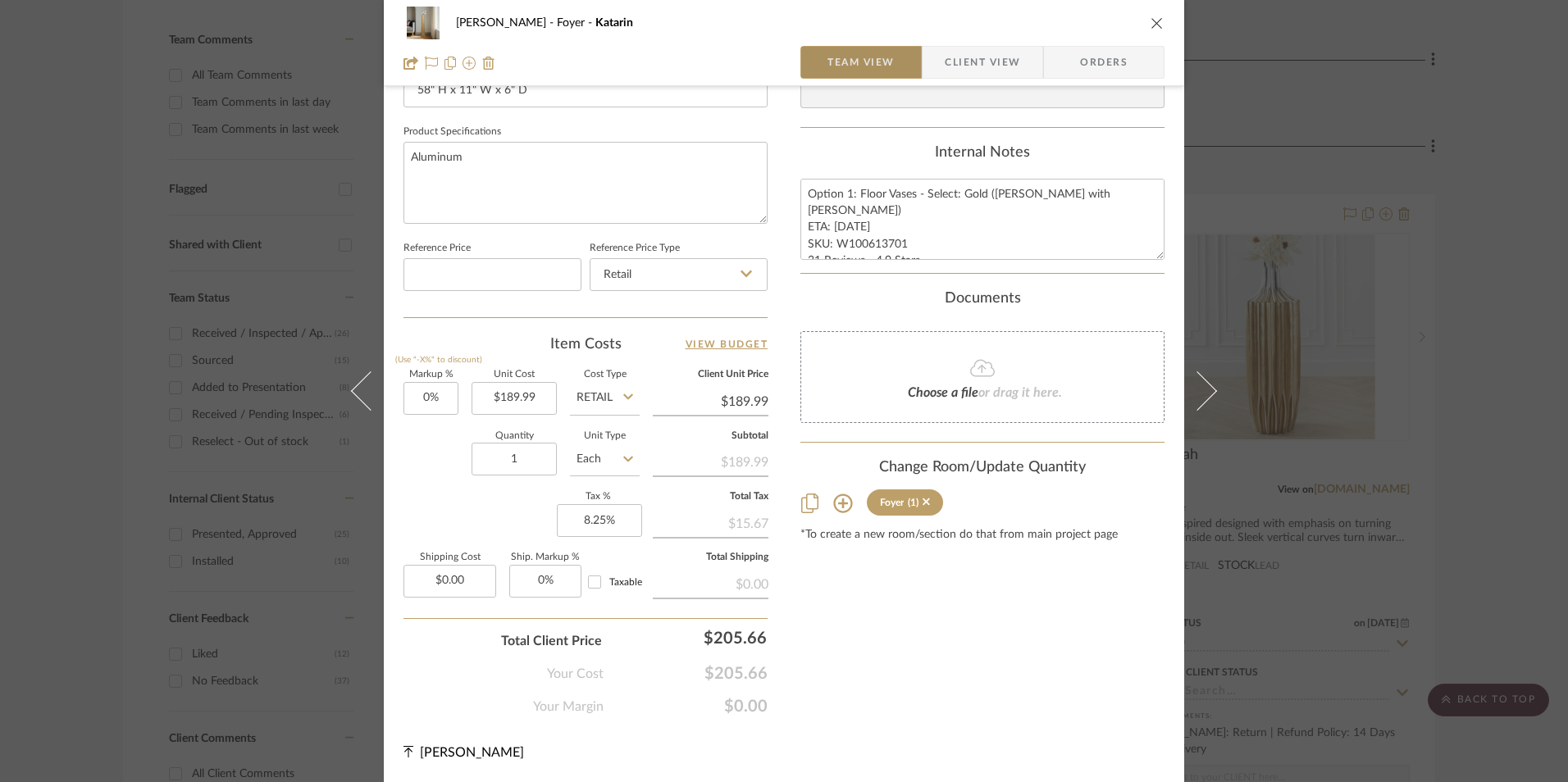
scroll to position [744, 0]
click at [826, 209] on textarea "Option 1: Floor Vases - Select: Gold ([PERSON_NAME] with [PERSON_NAME]) ETA: [D…" at bounding box center [982, 219] width 364 height 82
drag, startPoint x: 800, startPoint y: 193, endPoint x: 1085, endPoint y: 287, distance: 300.1
click at [1085, 287] on div "Content here copies to Client View - confirm visibility there. Show in Client D…" at bounding box center [982, 42] width 364 height 1350
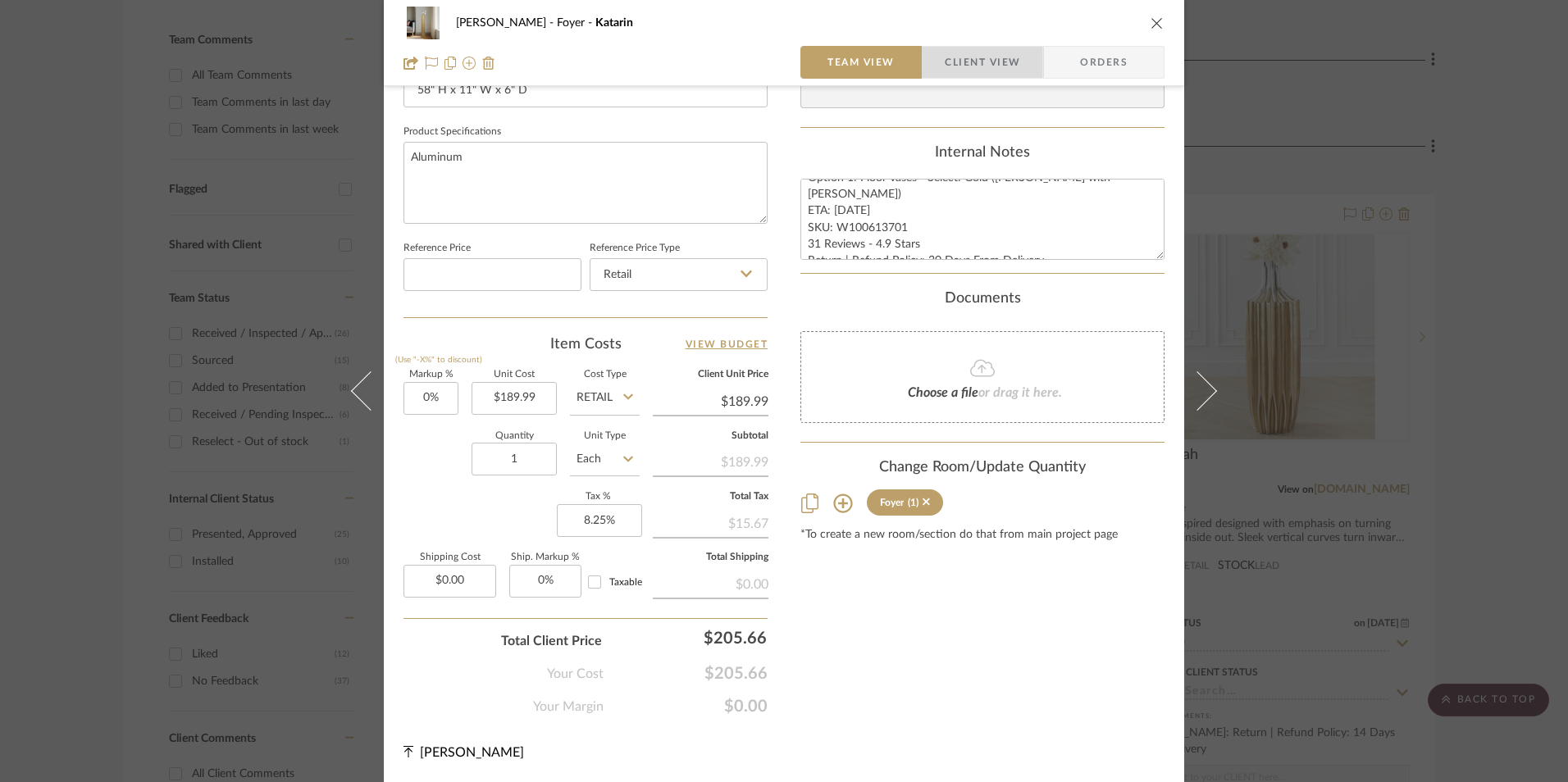
click at [982, 68] on span "Client View" at bounding box center [983, 61] width 75 height 32
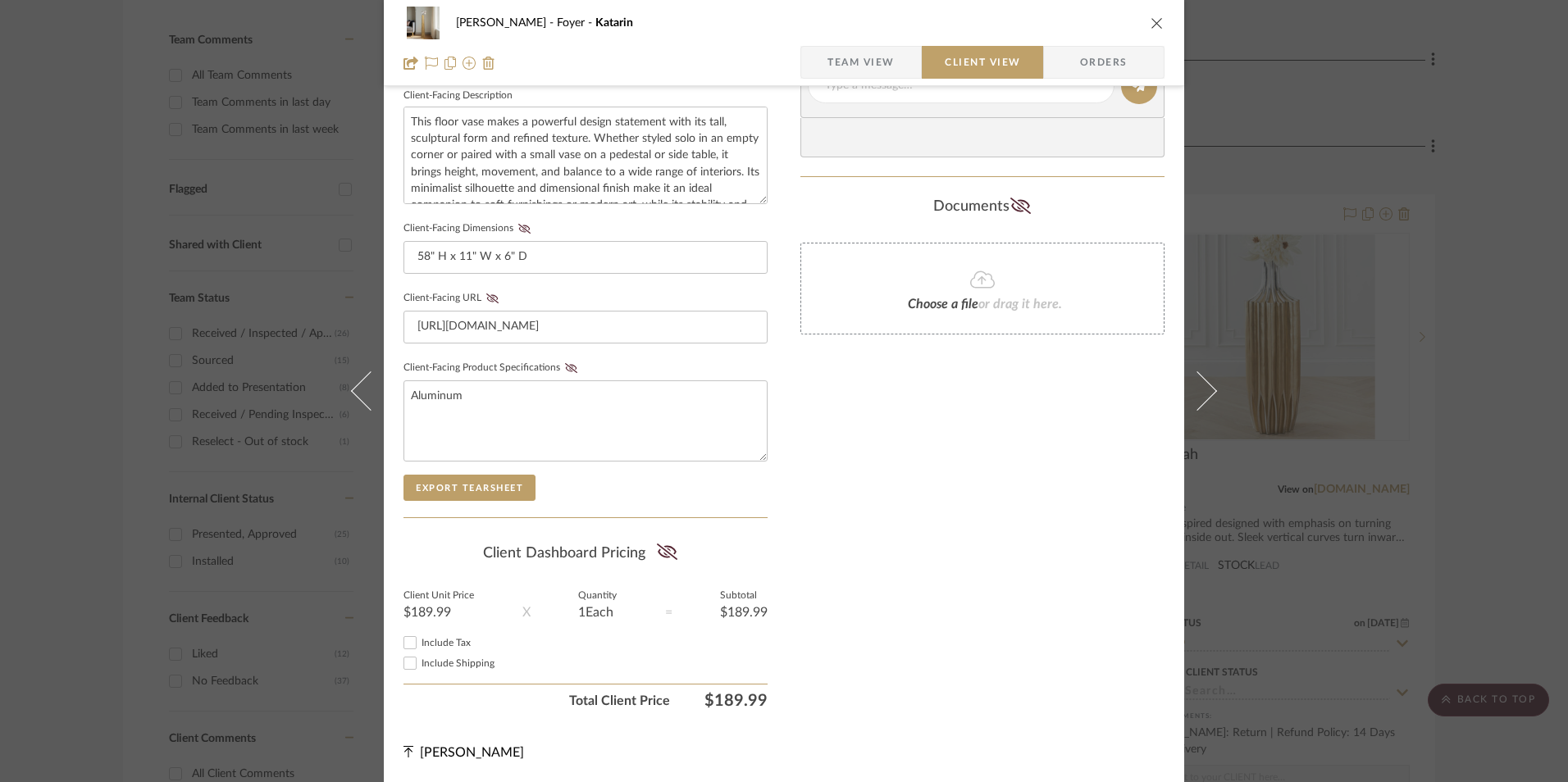
scroll to position [595, 0]
click at [408, 642] on input "Include Tax" at bounding box center [410, 642] width 19 height 19
checkbox input "true"
click at [662, 553] on icon at bounding box center [666, 552] width 20 height 17
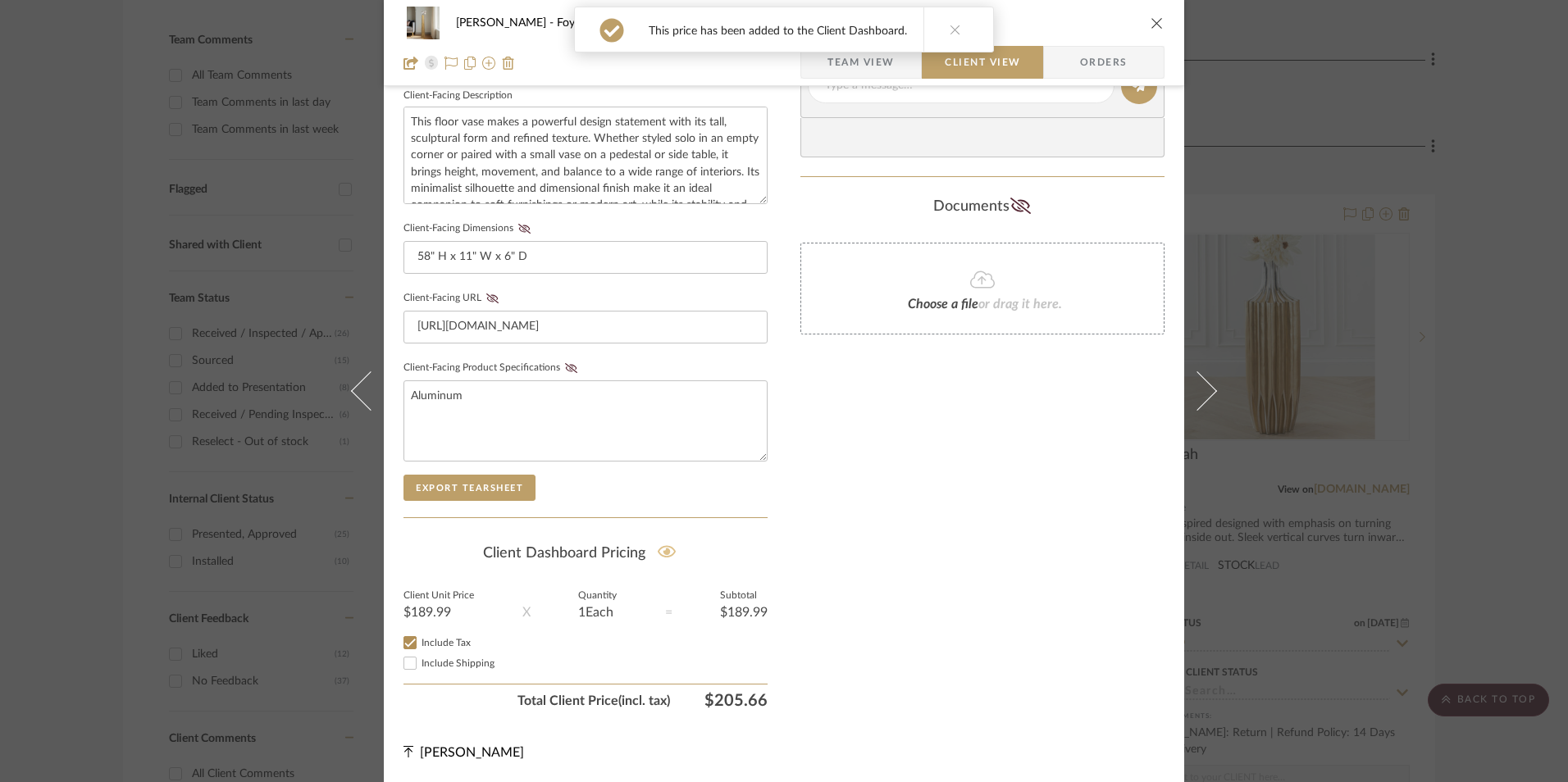
drag, startPoint x: 564, startPoint y: 371, endPoint x: 547, endPoint y: 363, distance: 18.8
click at [565, 370] on icon at bounding box center [571, 368] width 12 height 10
click at [490, 300] on icon at bounding box center [492, 298] width 12 height 10
drag, startPoint x: 521, startPoint y: 228, endPoint x: 537, endPoint y: 235, distance: 17.5
click at [520, 228] on icon at bounding box center [525, 228] width 12 height 10
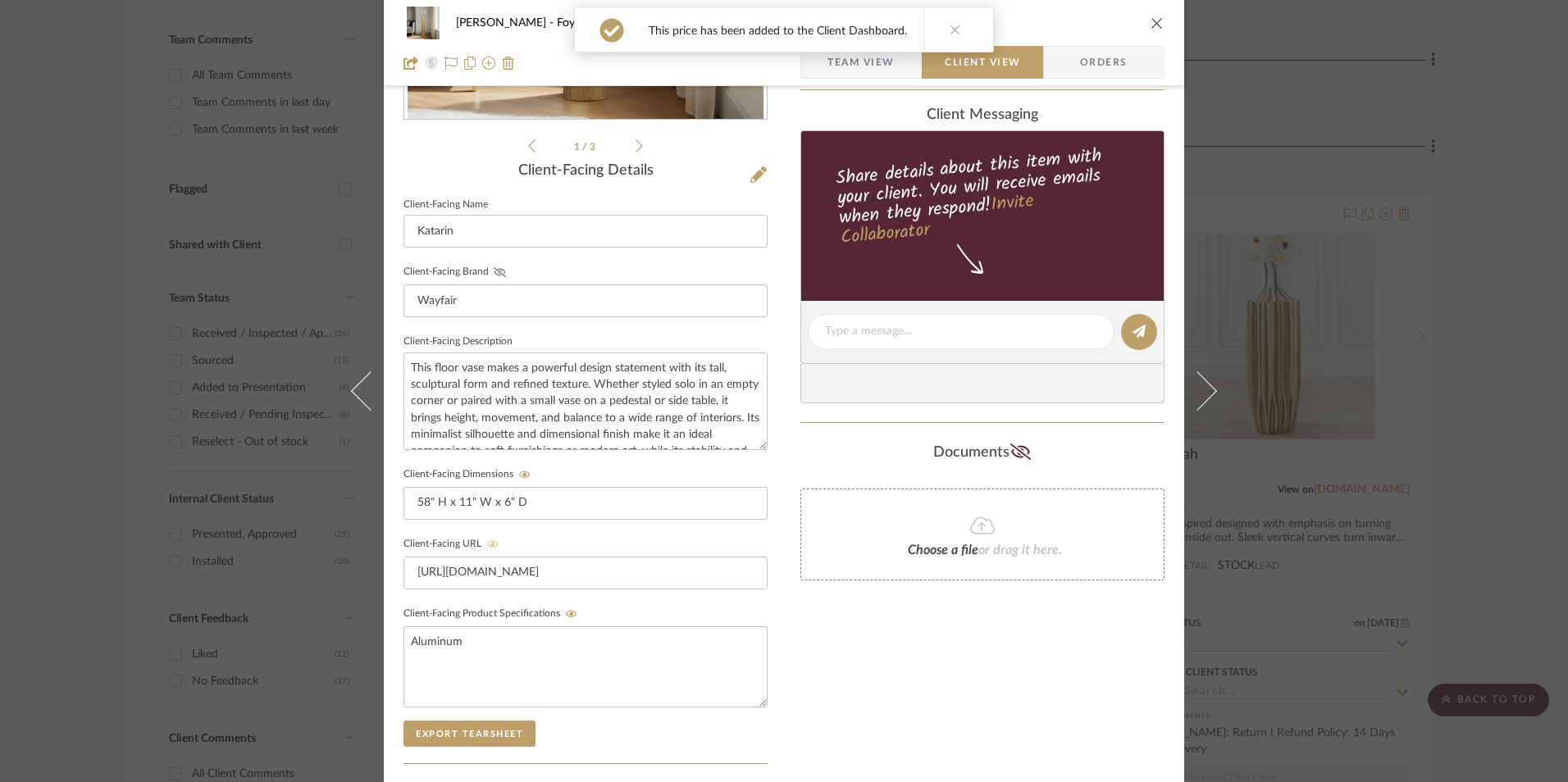
click at [498, 271] on icon at bounding box center [500, 272] width 12 height 10
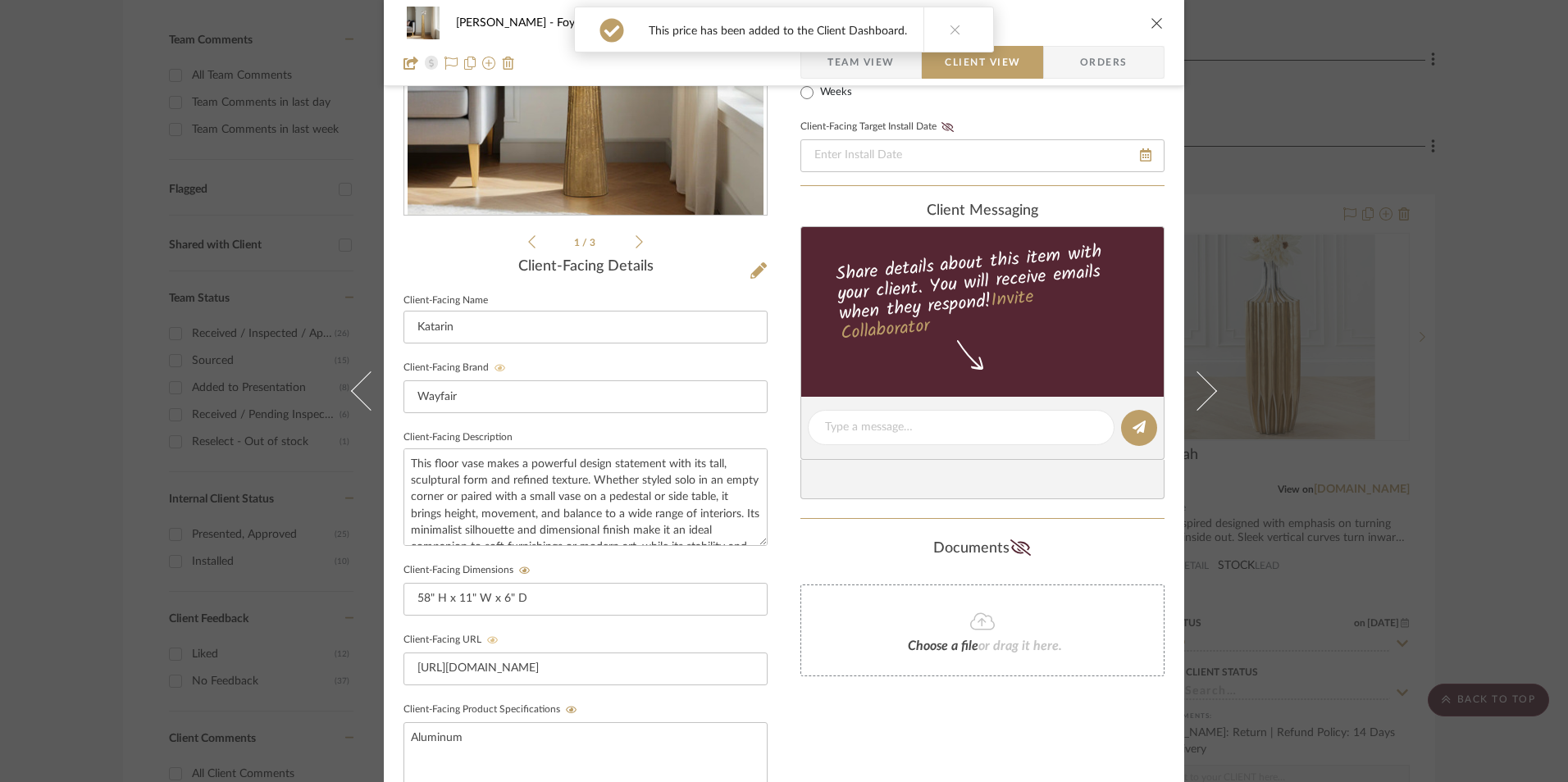
scroll to position [104, 0]
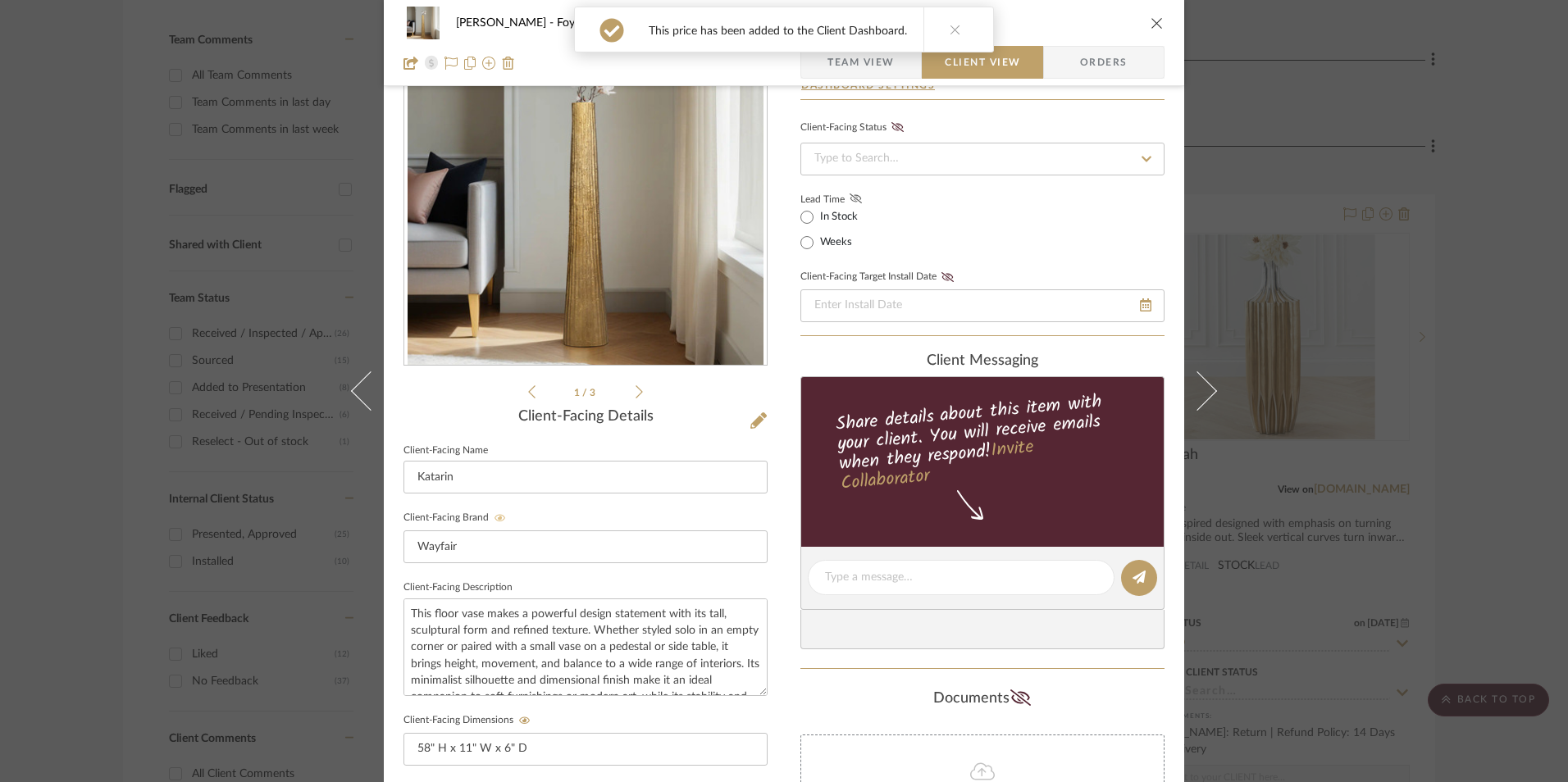
click at [849, 196] on icon at bounding box center [856, 198] width 12 height 10
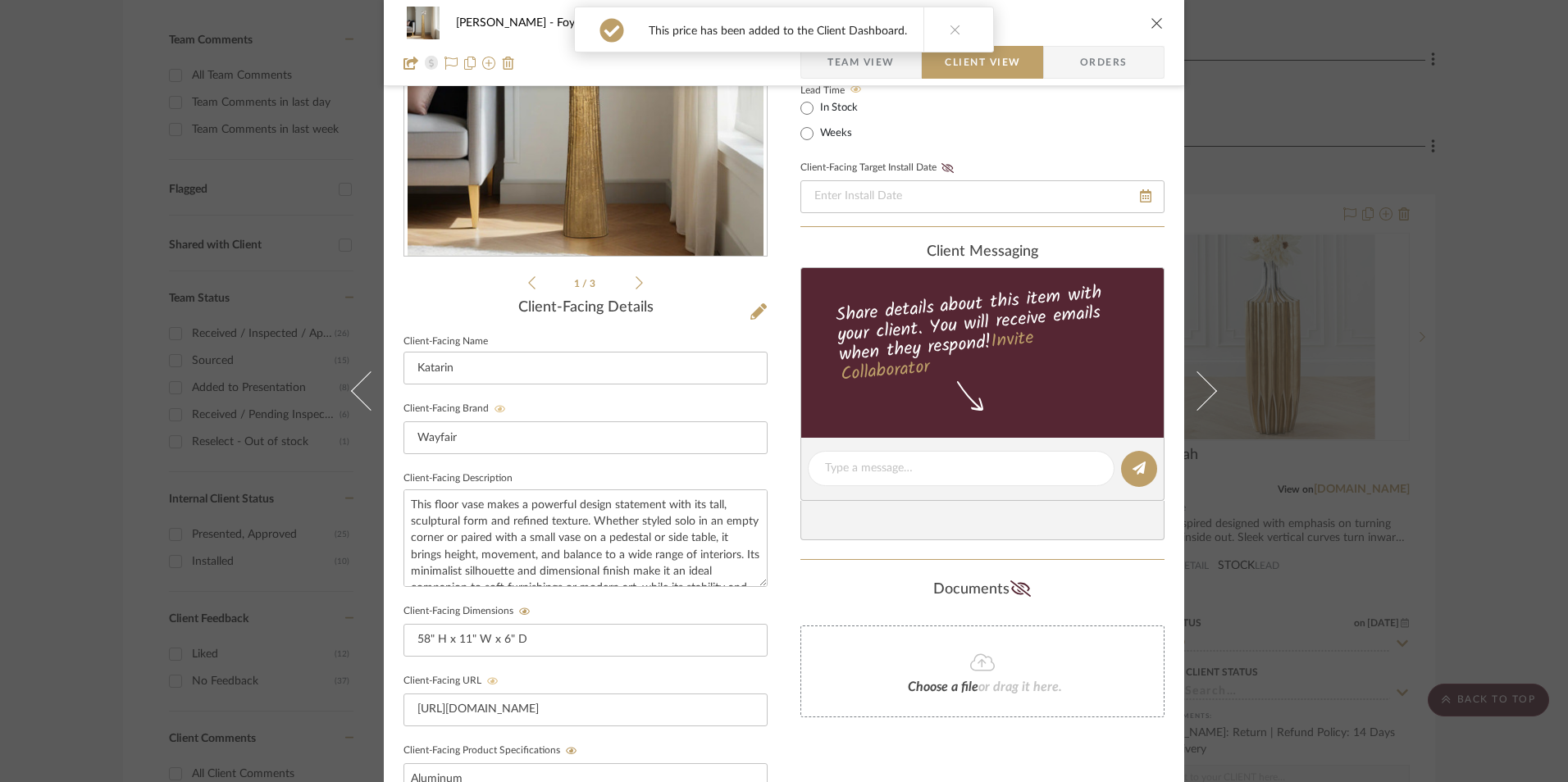
scroll to position [349, 0]
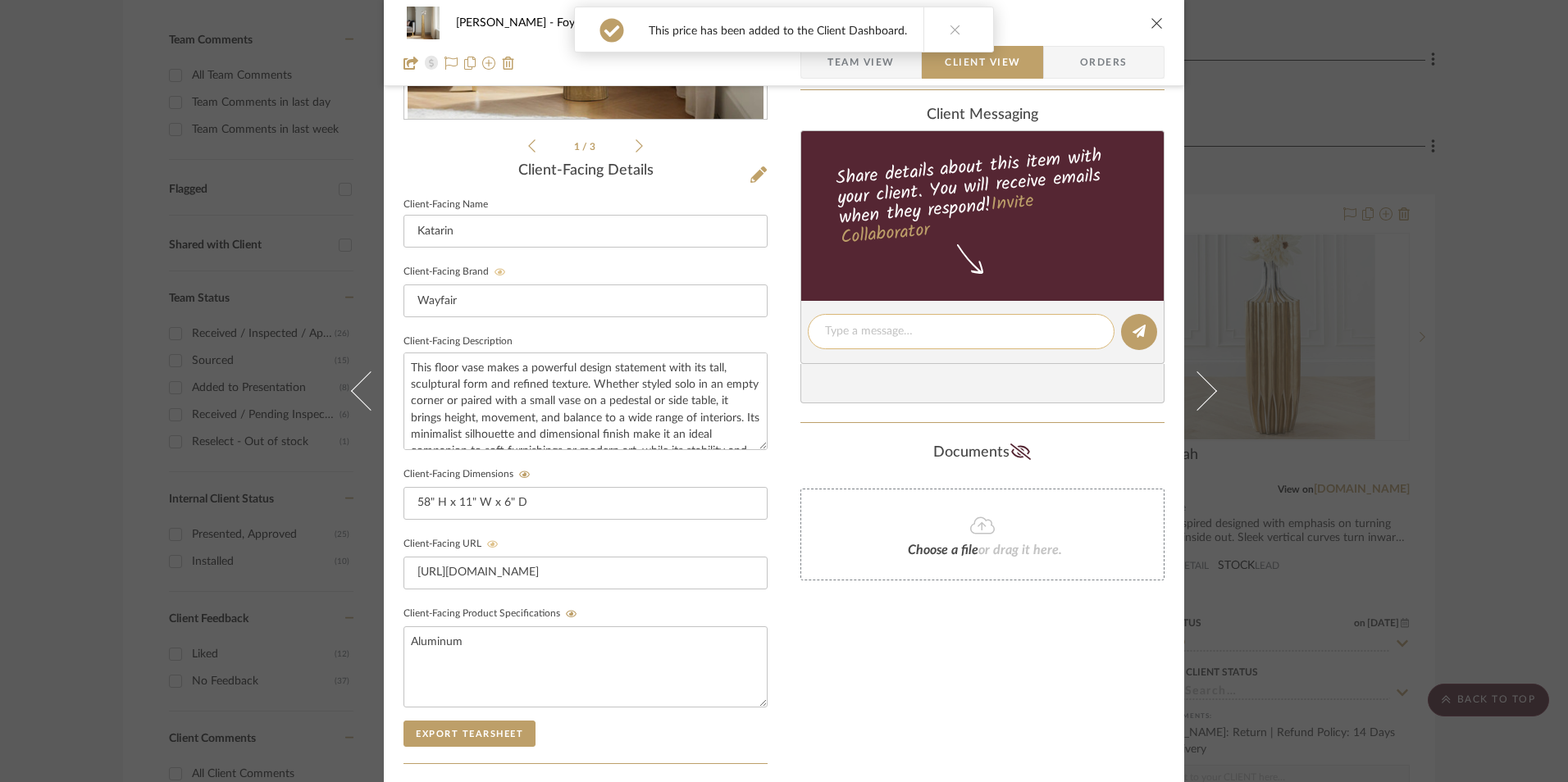
click at [889, 317] on div at bounding box center [960, 332] width 306 height 35
click at [891, 337] on textarea at bounding box center [961, 332] width 272 height 18
paste textarea "Option 1: Floor Vases - Select: Gold ([PERSON_NAME] with [PERSON_NAME]) ETA: [D…"
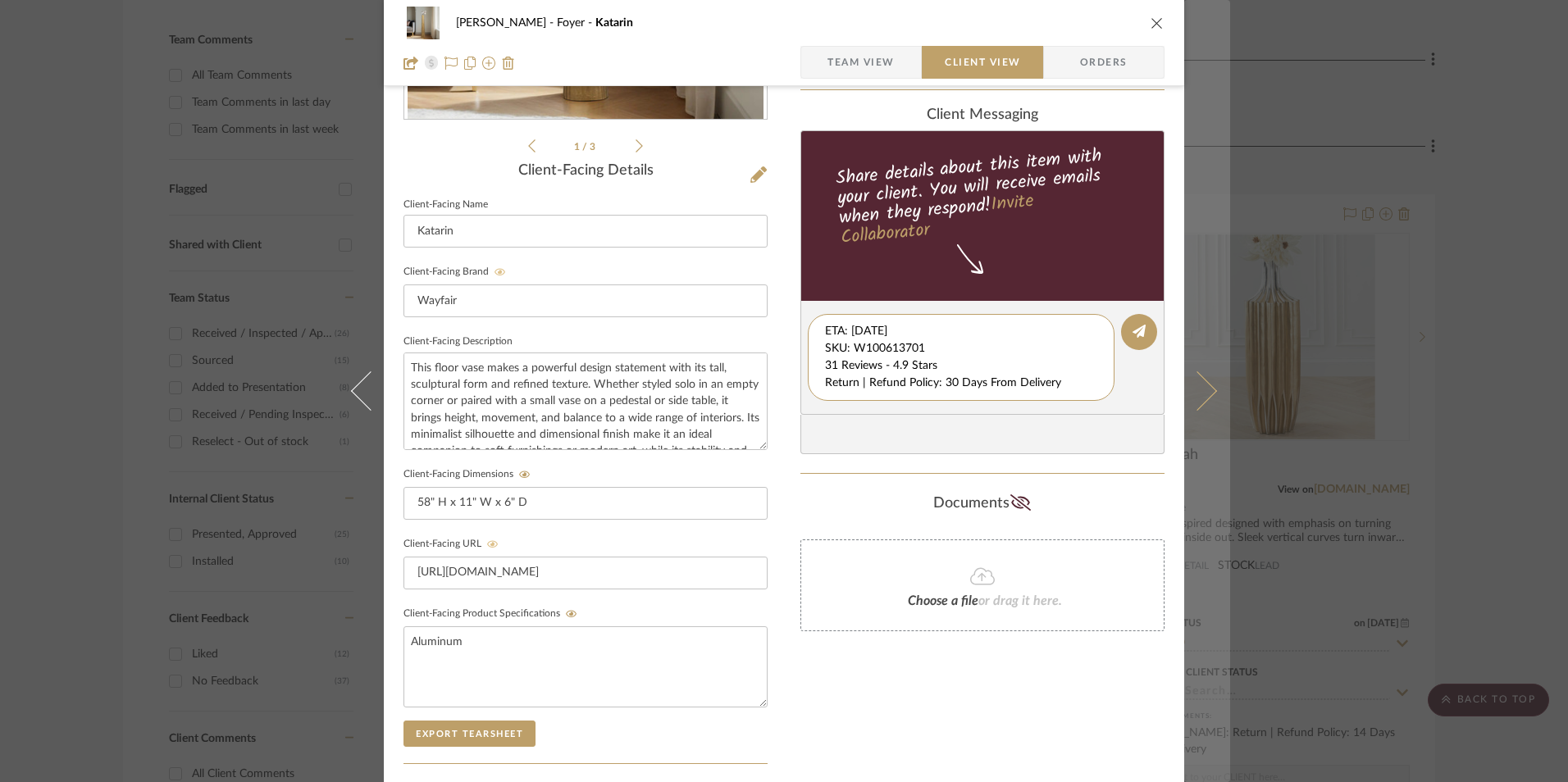
scroll to position [34, 0]
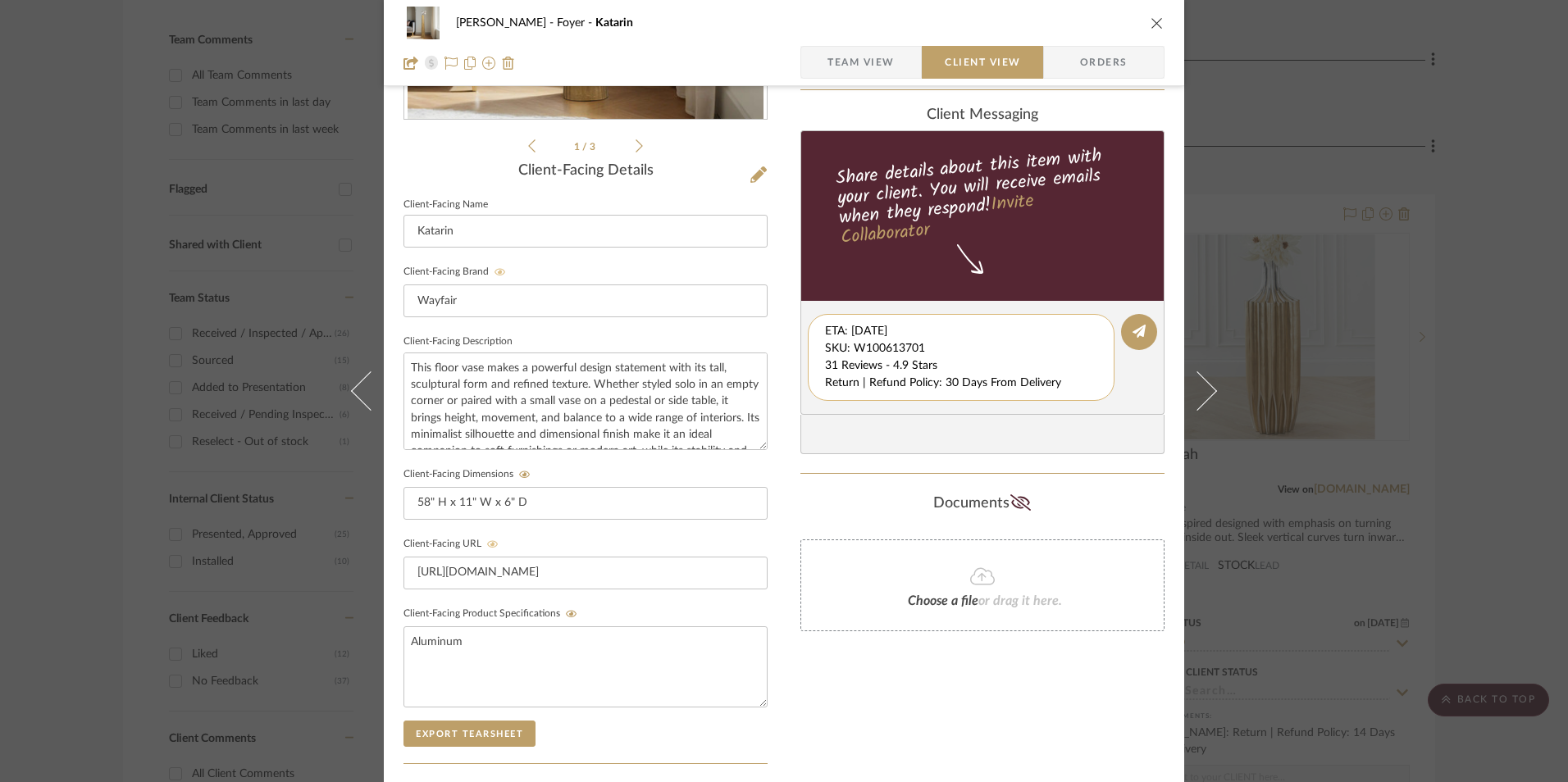
drag, startPoint x: 820, startPoint y: 332, endPoint x: 913, endPoint y: 384, distance: 106.6
click at [1178, 434] on div "[PERSON_NAME] Foyer Katarin Team View Client View Orders 1 / 3 Client-Facing De…" at bounding box center [784, 346] width 800 height 1366
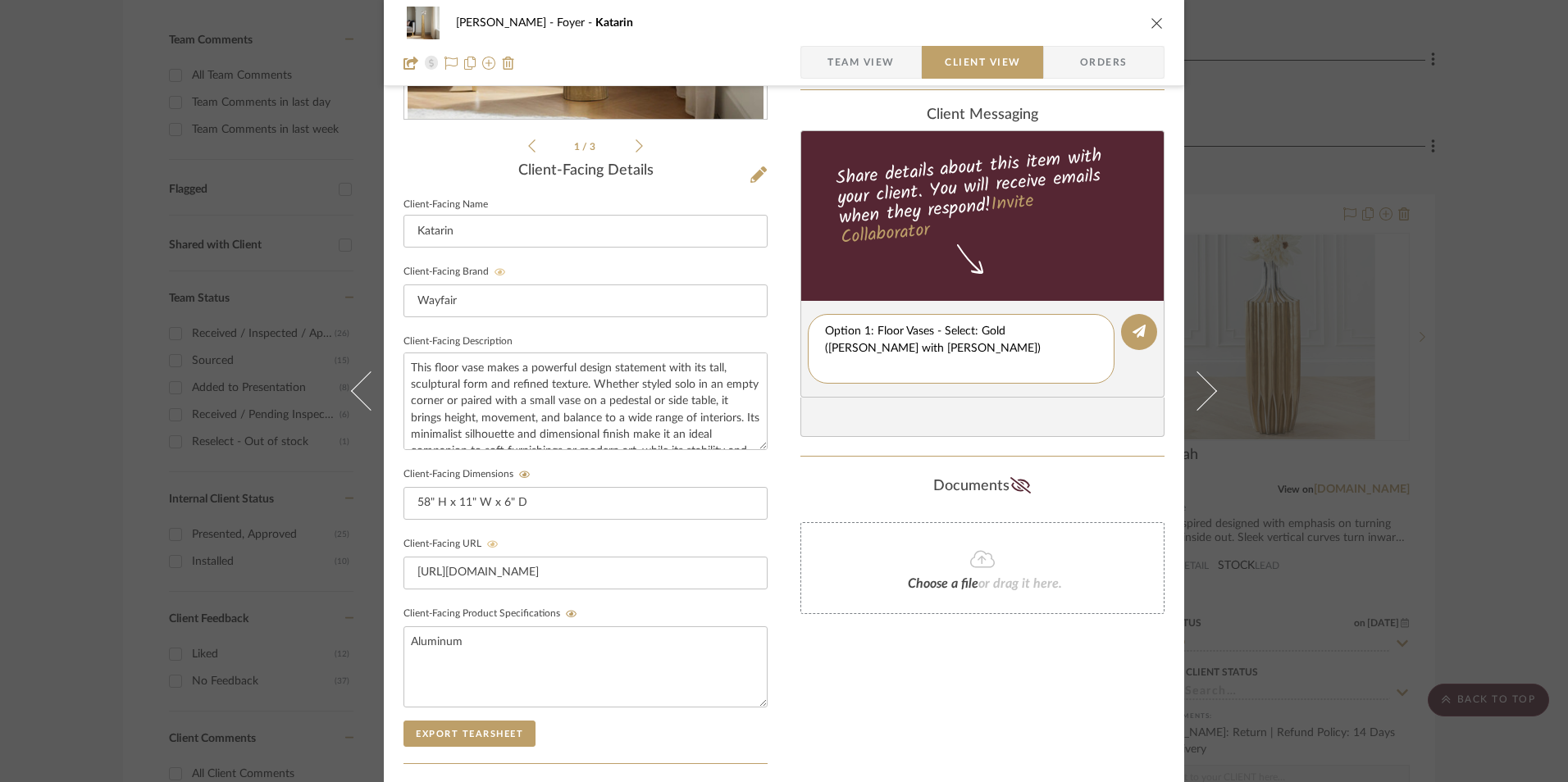
type textarea "Option 1: Floor Vases - Select: Gold ([PERSON_NAME] with [PERSON_NAME])"
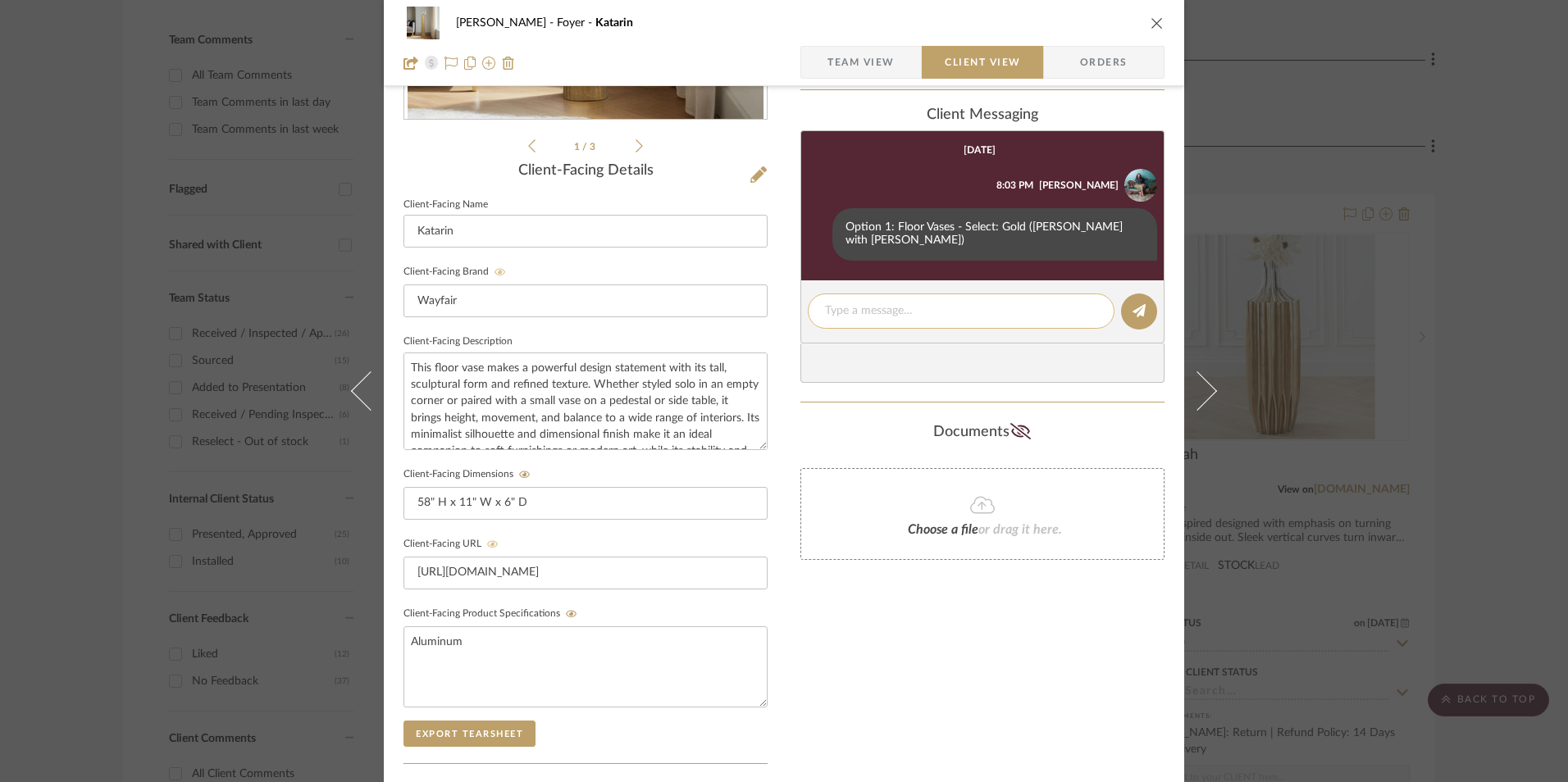
click at [853, 303] on textarea at bounding box center [961, 312] width 272 height 18
paste textarea "ETA: [DATE] SKU: W100613701 31 Reviews - 4.9 Stars Return | Refund Policy: 30 D…"
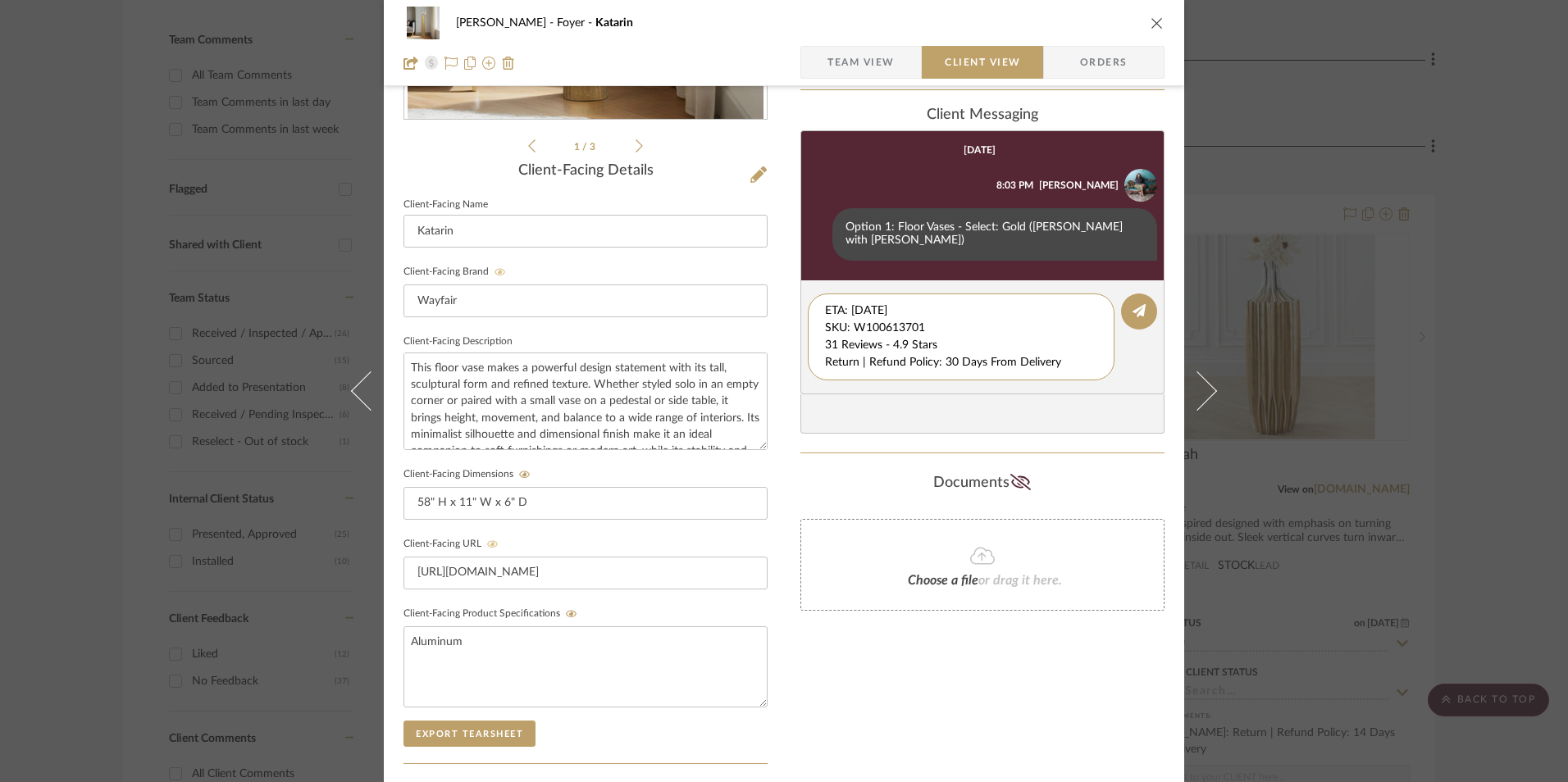
drag, startPoint x: 932, startPoint y: 316, endPoint x: 755, endPoint y: 267, distance: 183.7
click at [755, 267] on div "[PERSON_NAME] Foyer Katarin Team View Client View Orders 1 / 3 Client-Facing De…" at bounding box center [784, 346] width 800 height 1366
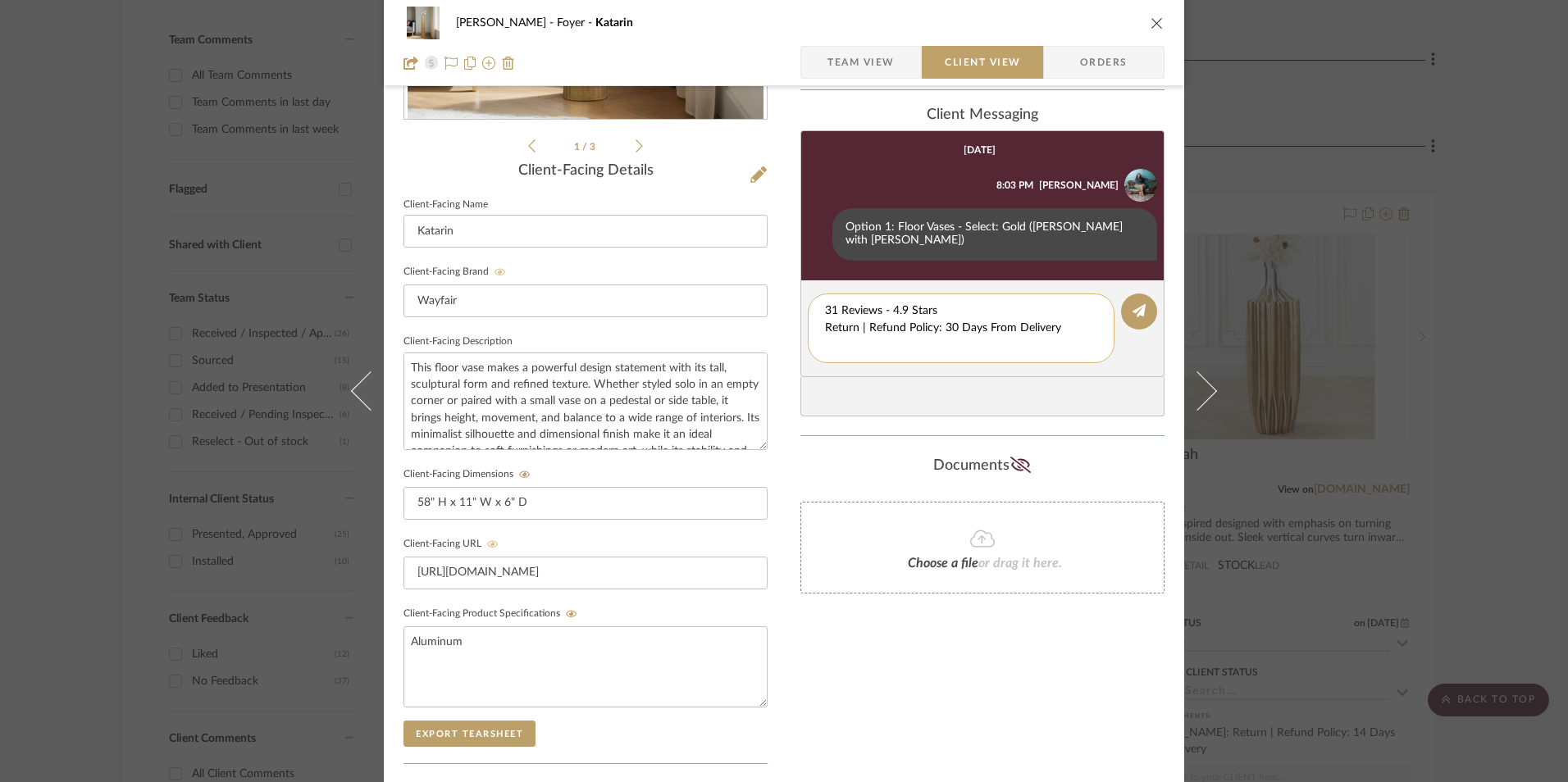
click at [825, 316] on textarea "31 Reviews - 4.9 Stars Return | Refund Policy: 30 Days From Delivery" at bounding box center [961, 328] width 272 height 52
drag, startPoint x: 1049, startPoint y: 319, endPoint x: 770, endPoint y: 312, distance: 279.1
click at [770, 312] on div "[PERSON_NAME] Foyer Katarin Team View Client View Orders 1 / 3 Client-Facing De…" at bounding box center [784, 346] width 800 height 1366
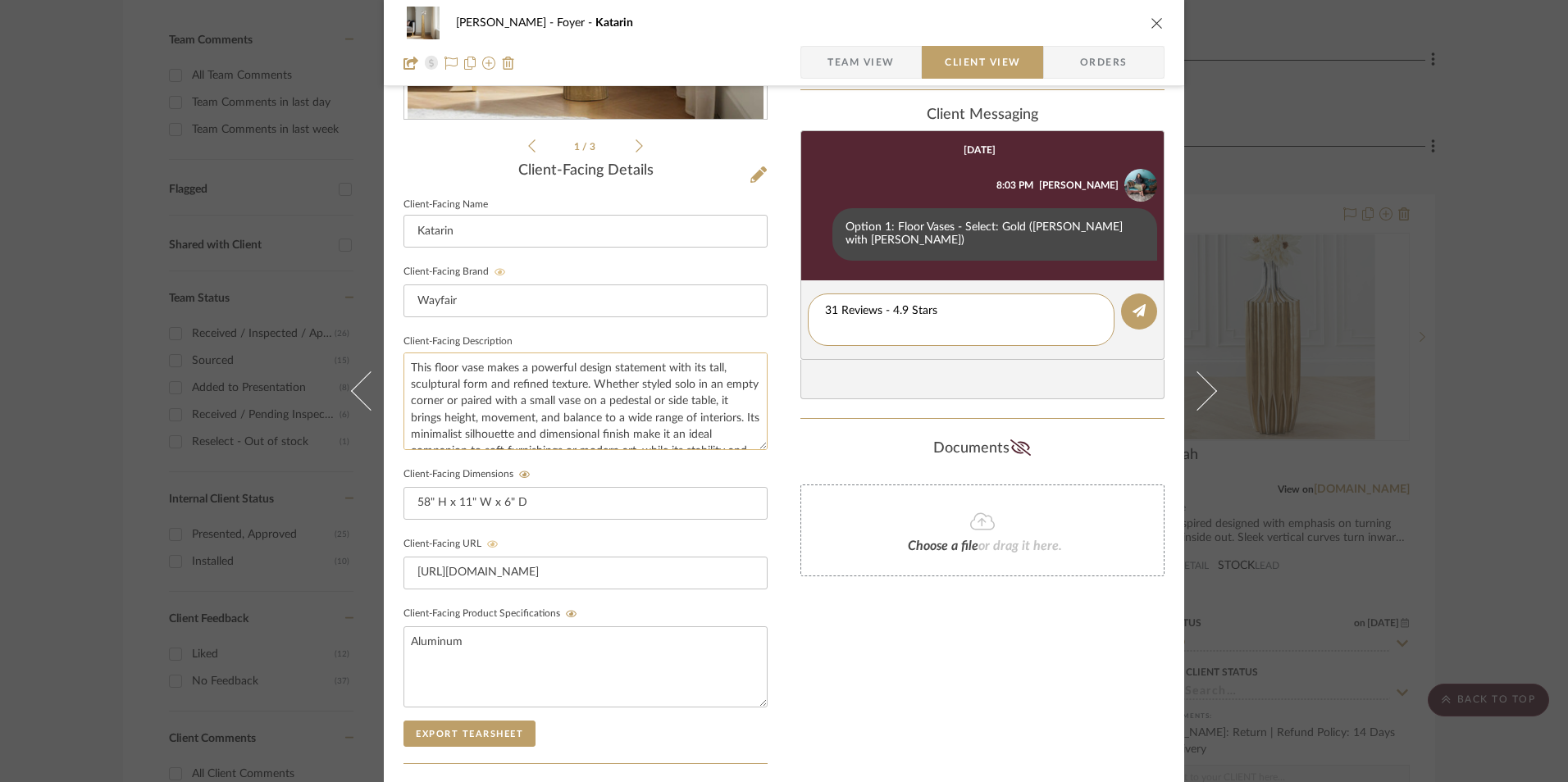
type textarea "31 Reviews - 4.9 Stars"
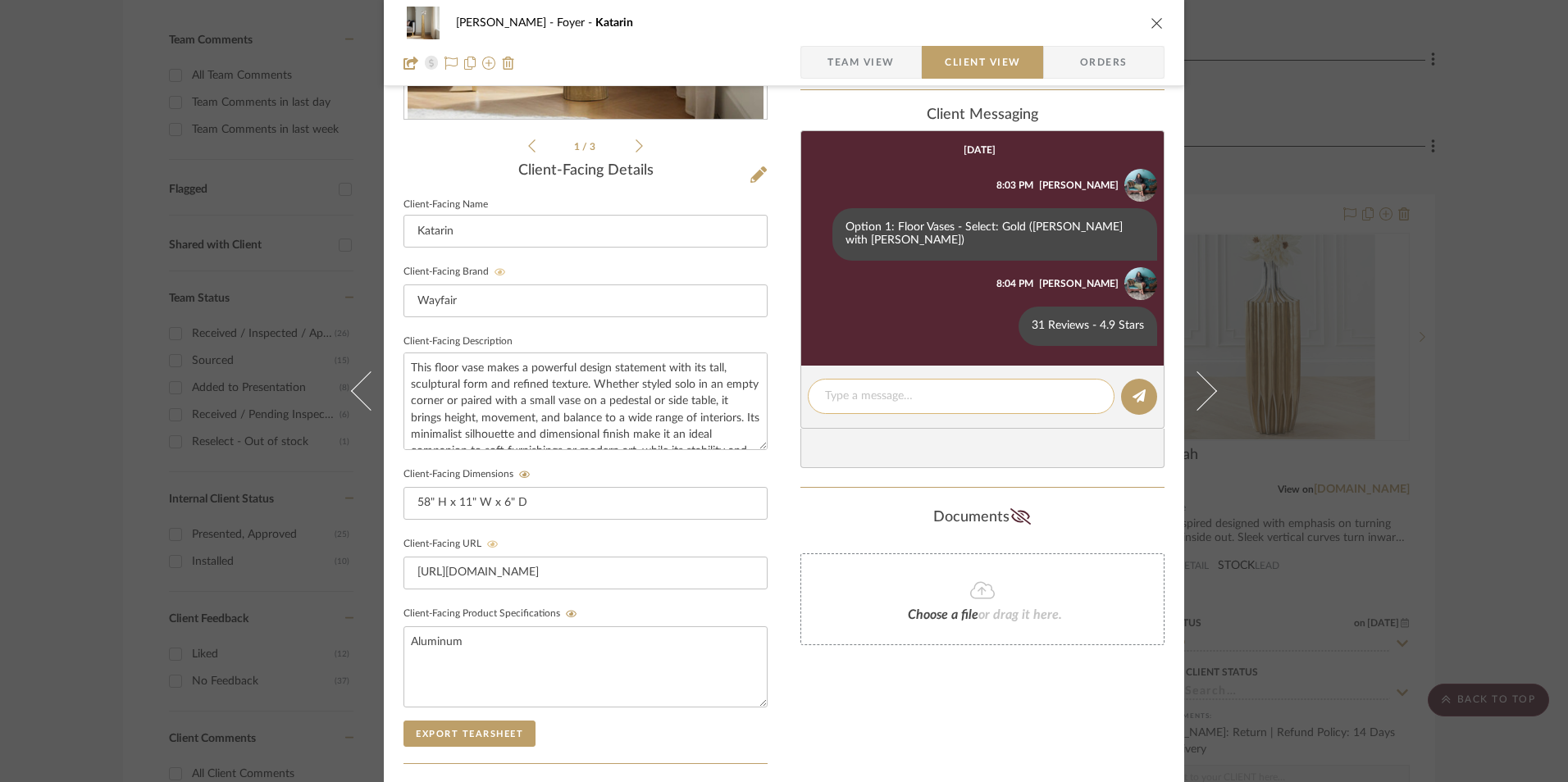
click at [894, 388] on textarea at bounding box center [961, 397] width 272 height 18
paste textarea "Return | Refund Policy: 30 Days From Delivery"
type textarea "Return | Refund Policy: 30 Days From Delivery"
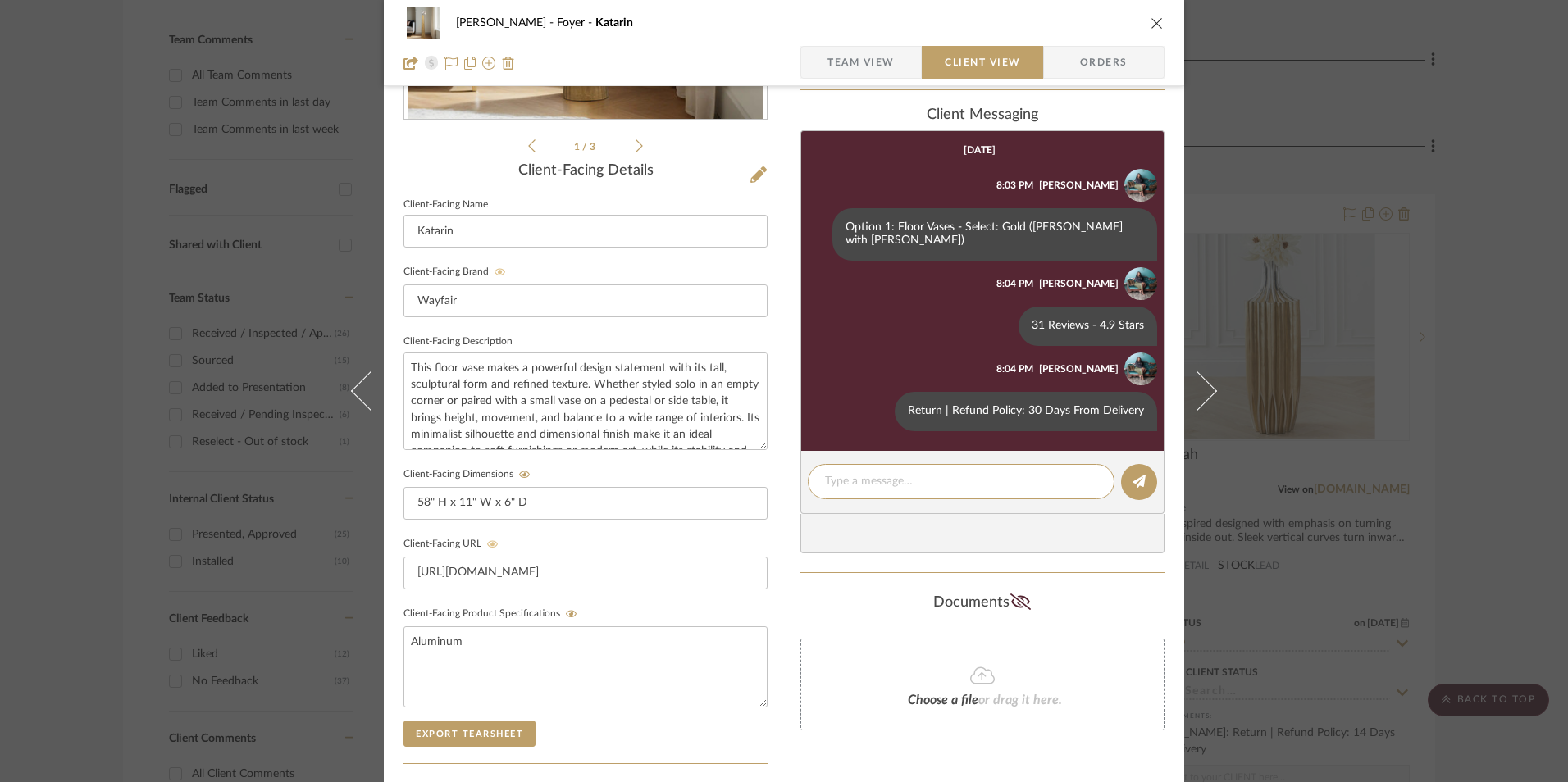
click at [1150, 21] on icon "close" at bounding box center [1156, 23] width 13 height 13
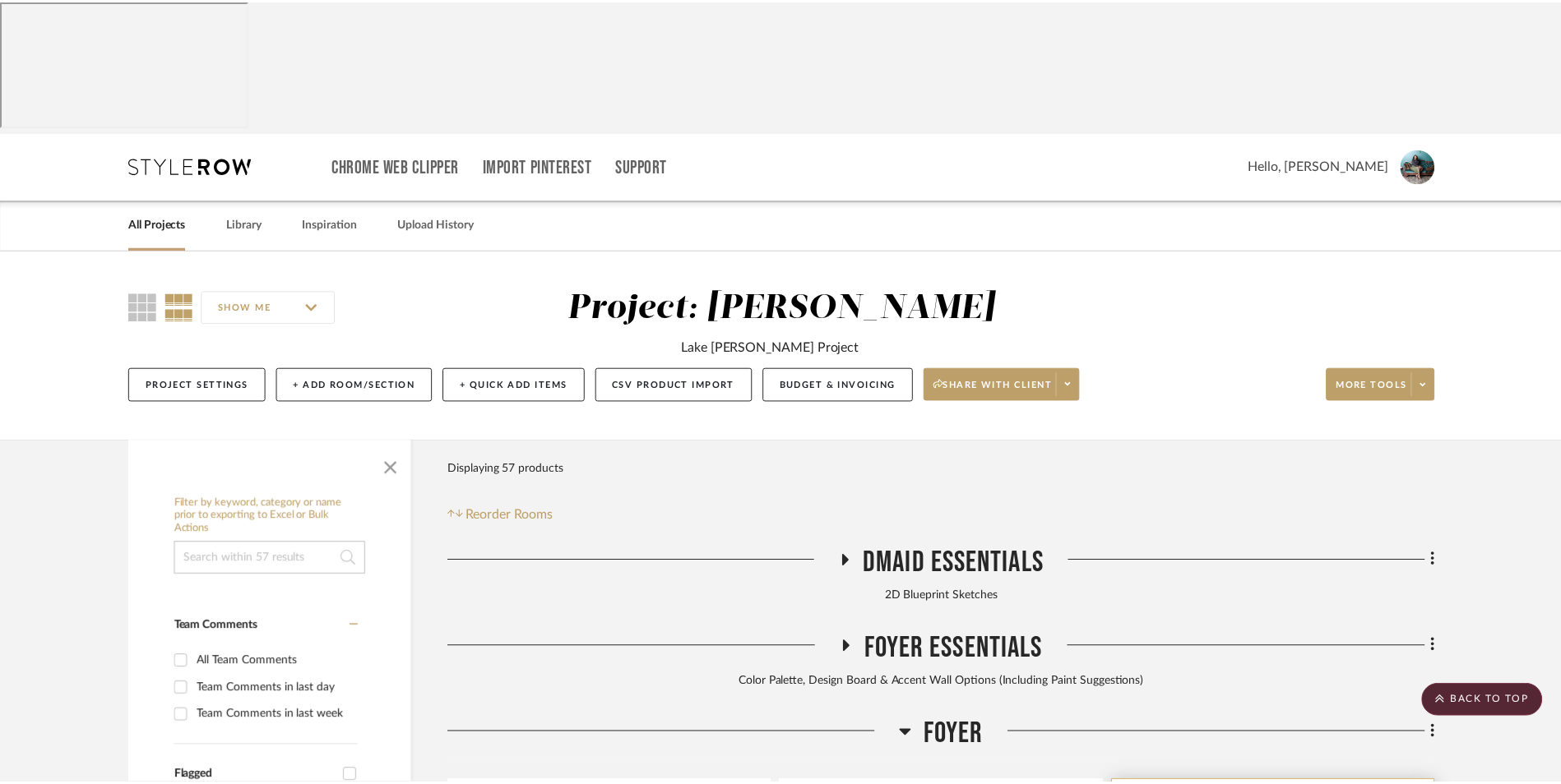
scroll to position [587, 0]
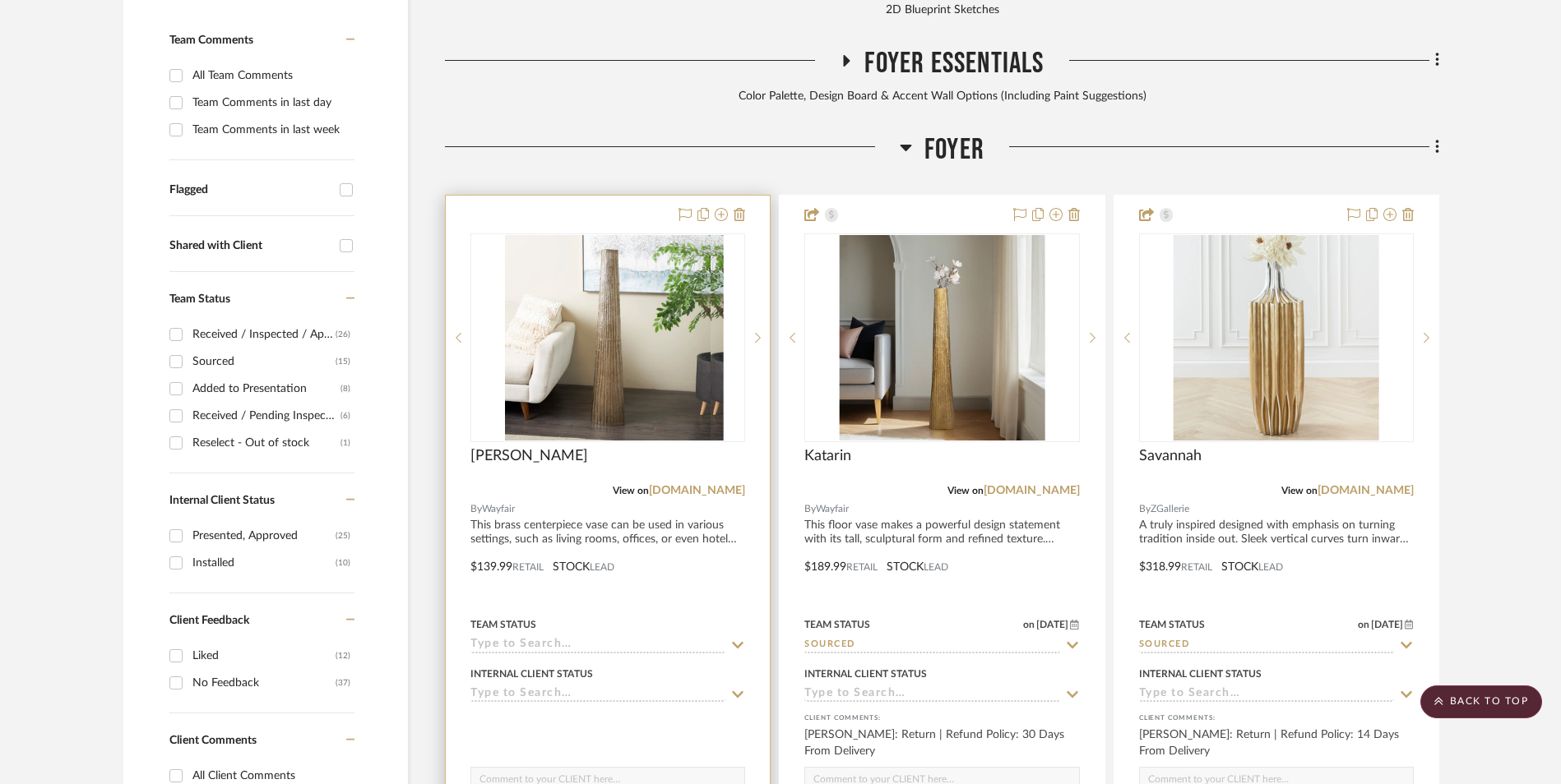
click at [635, 265] on img at bounding box center [608, 338] width 206 height 206
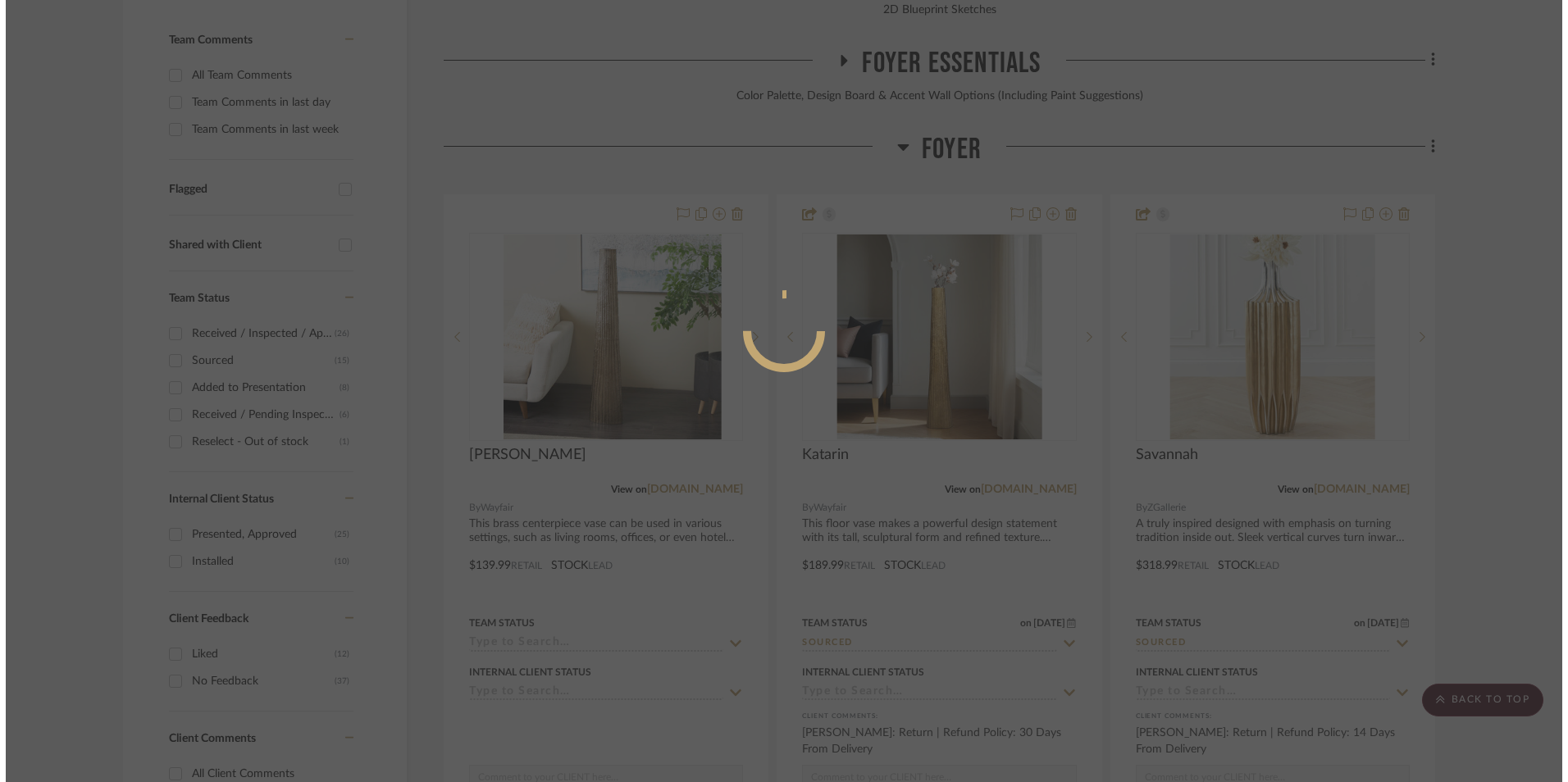
scroll to position [0, 0]
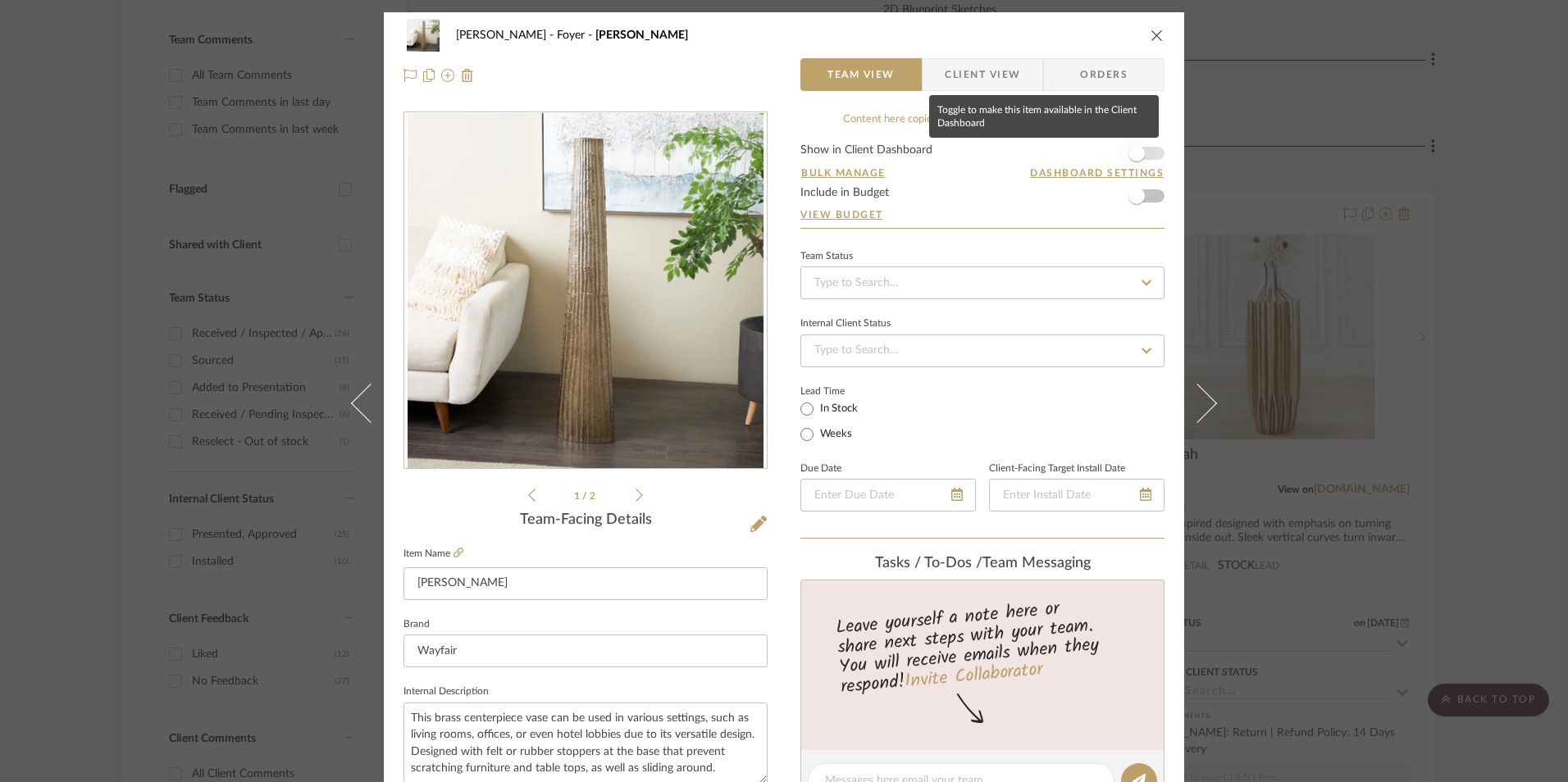
drag, startPoint x: 1142, startPoint y: 157, endPoint x: 1101, endPoint y: 192, distance: 53.9
click at [1142, 157] on span "button" at bounding box center [1136, 153] width 36 height 36
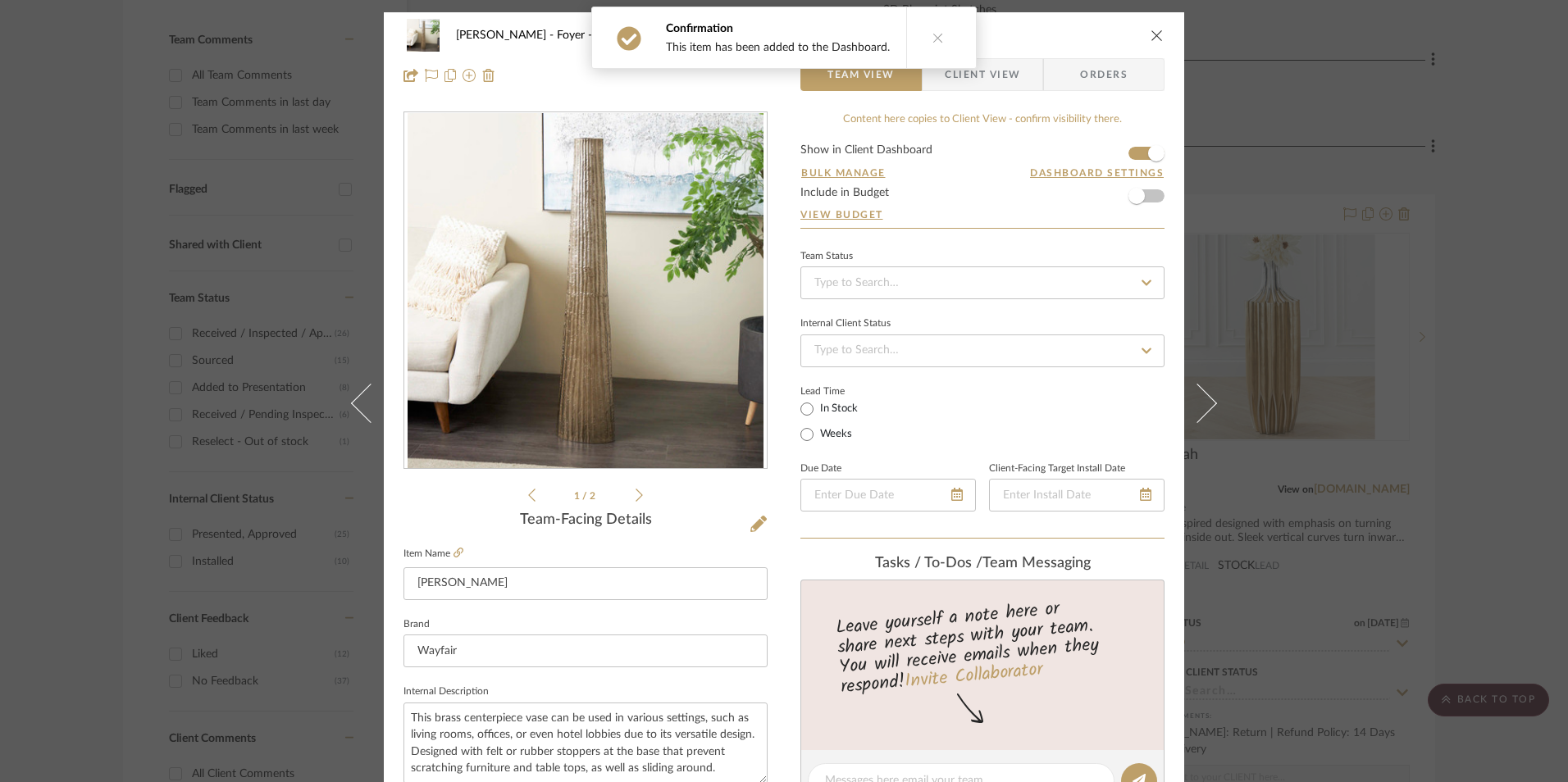
click at [965, 260] on div "Team Status" at bounding box center [982, 256] width 364 height 8
click at [960, 275] on input at bounding box center [982, 283] width 364 height 32
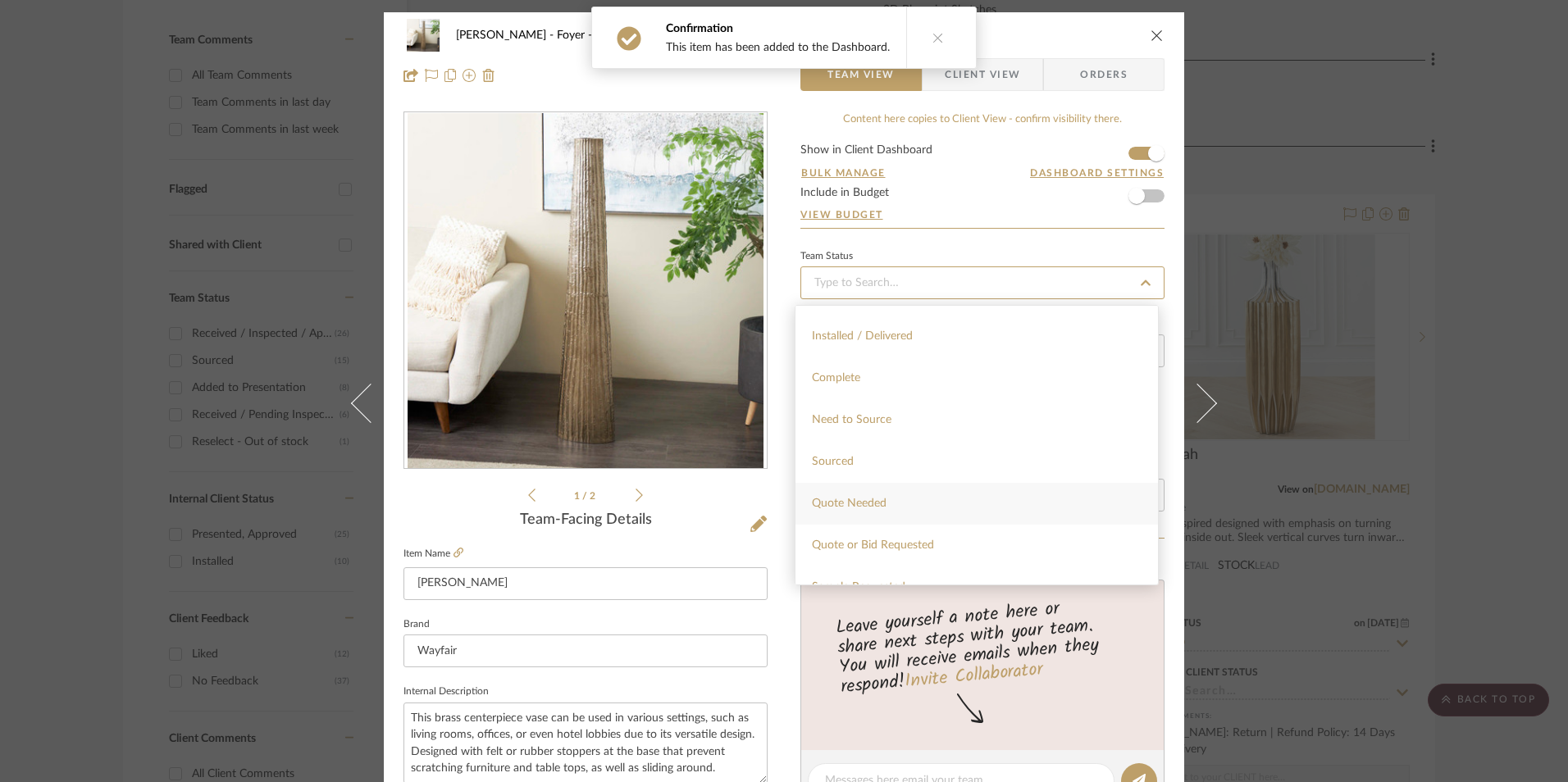
scroll to position [410, 0]
click at [857, 466] on div "Sourced" at bounding box center [976, 461] width 362 height 42
type input "[DATE]"
type input "Sourced"
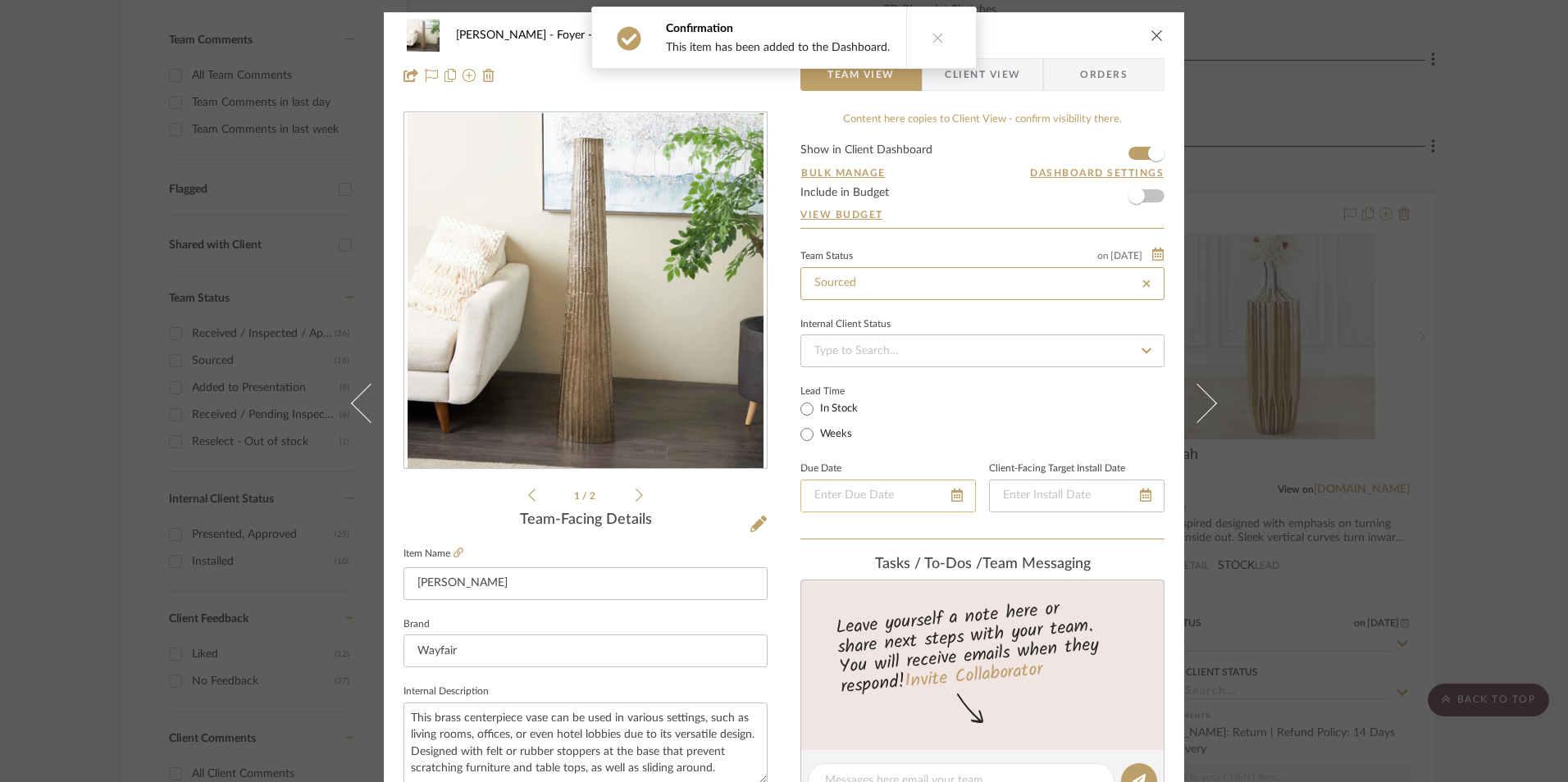
type input "[DATE]"
type input "Sourced"
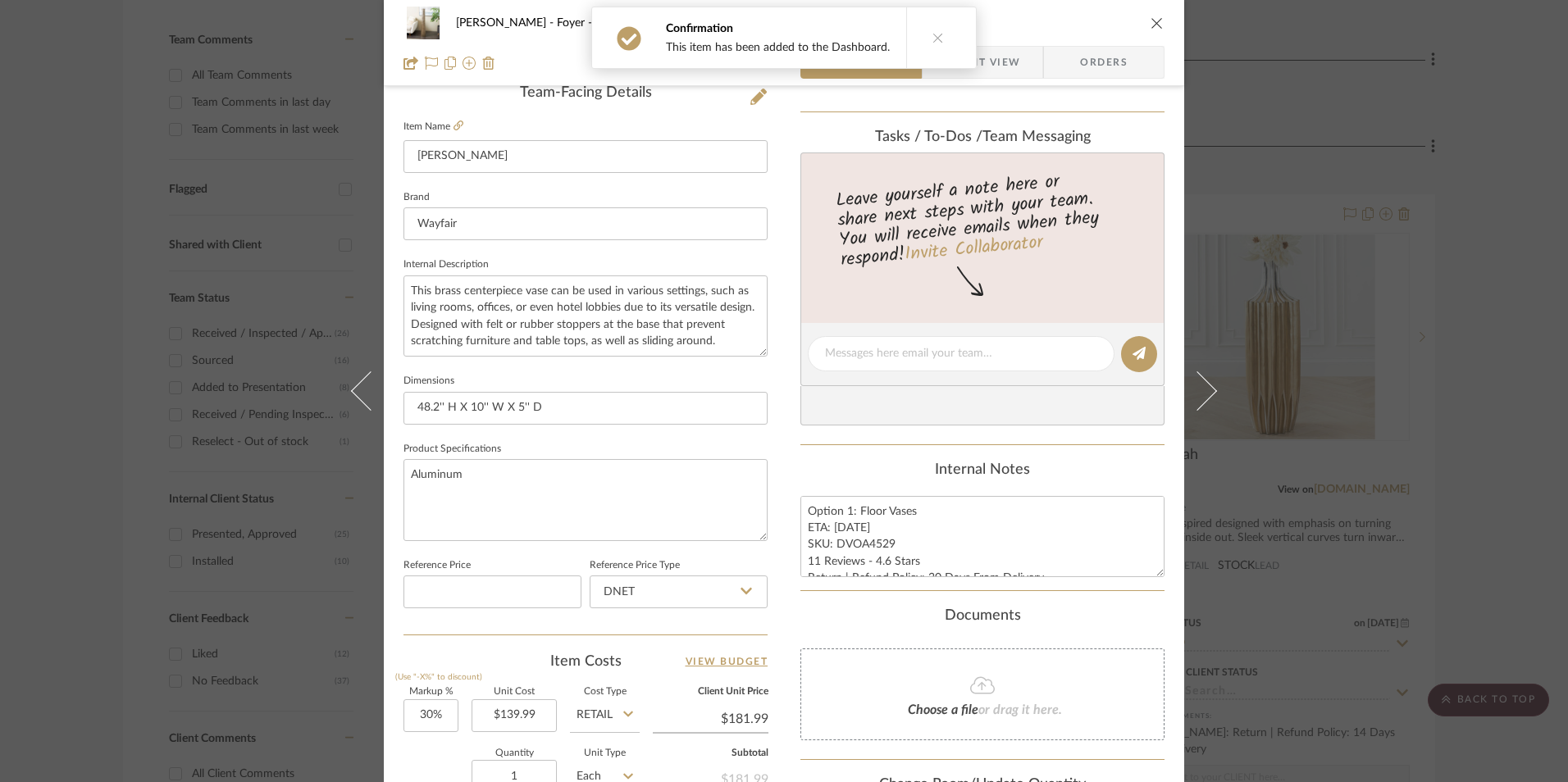
scroll to position [492, 0]
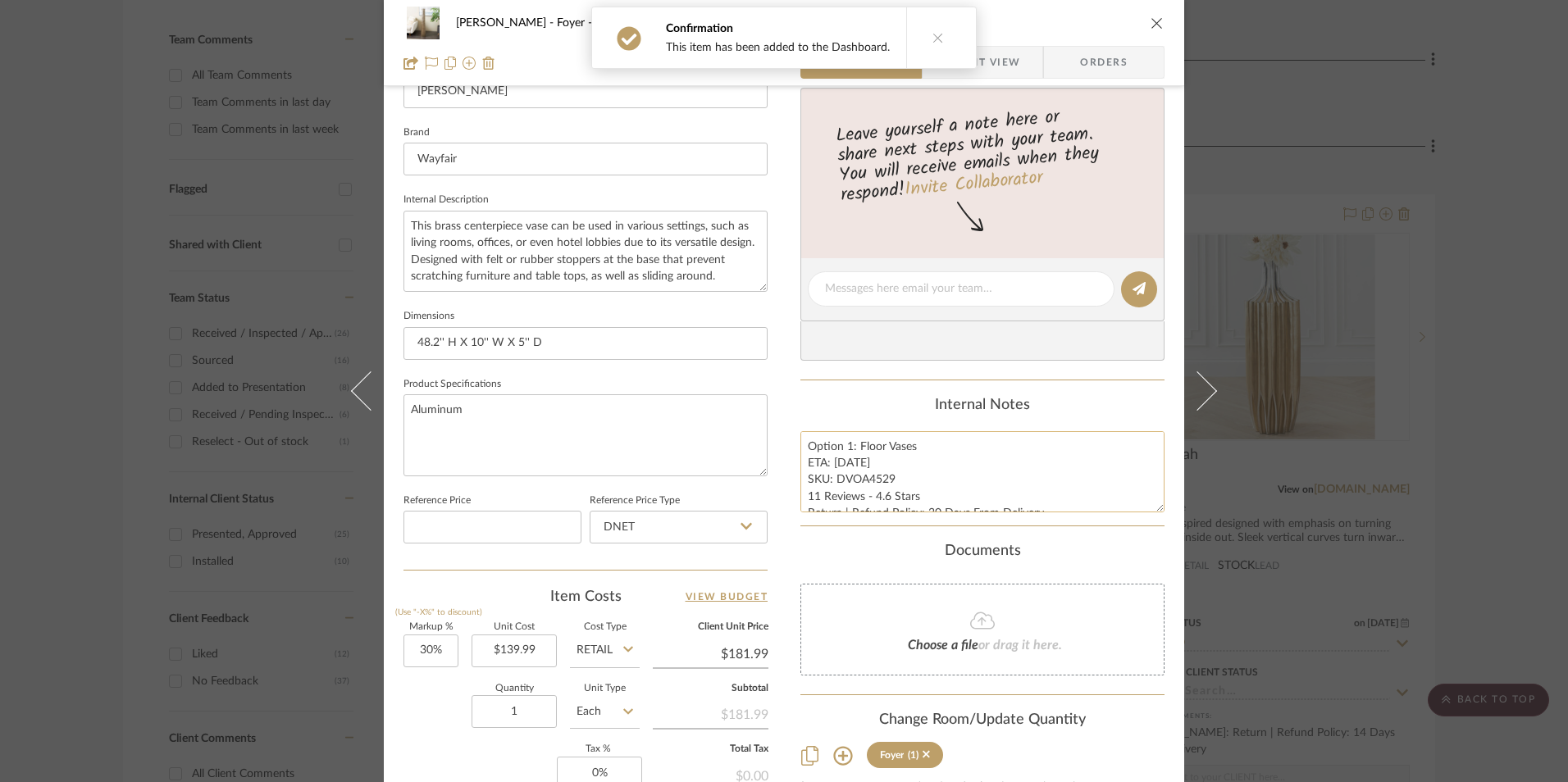
click at [852, 489] on textarea "Option 1: Floor Vases ETA: [DATE] SKU: DVOA4529 11 Reviews - 4.6 Stars Return |…" at bounding box center [982, 472] width 364 height 82
drag, startPoint x: 889, startPoint y: 479, endPoint x: 834, endPoint y: 481, distance: 55.0
click at [834, 481] on textarea "Option 1: Floor Vases ETA: [DATE] SKU: DVOA4529 11 Reviews - 4.6 Stars Return |…" at bounding box center [982, 472] width 364 height 82
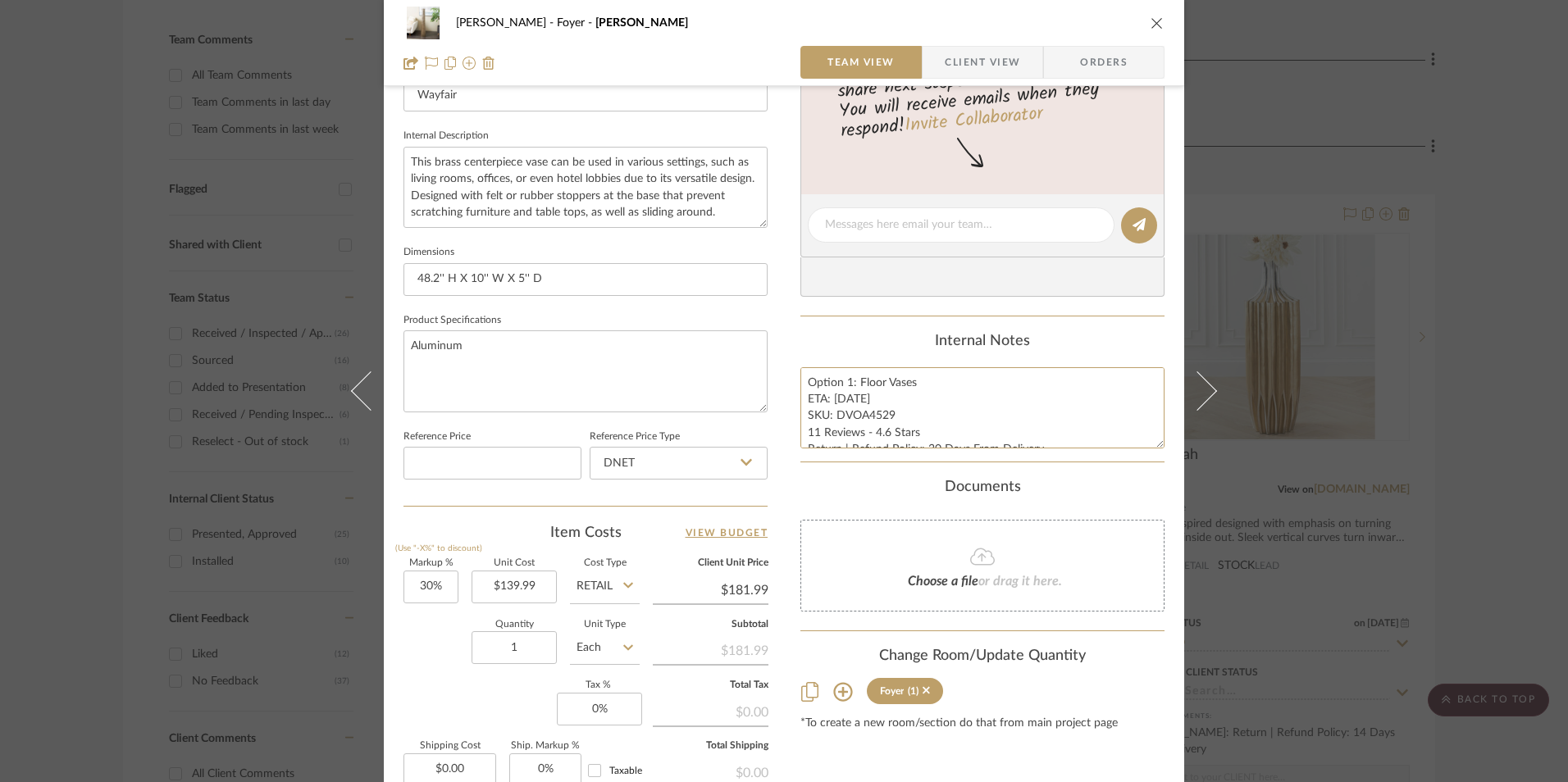
scroll to position [656, 0]
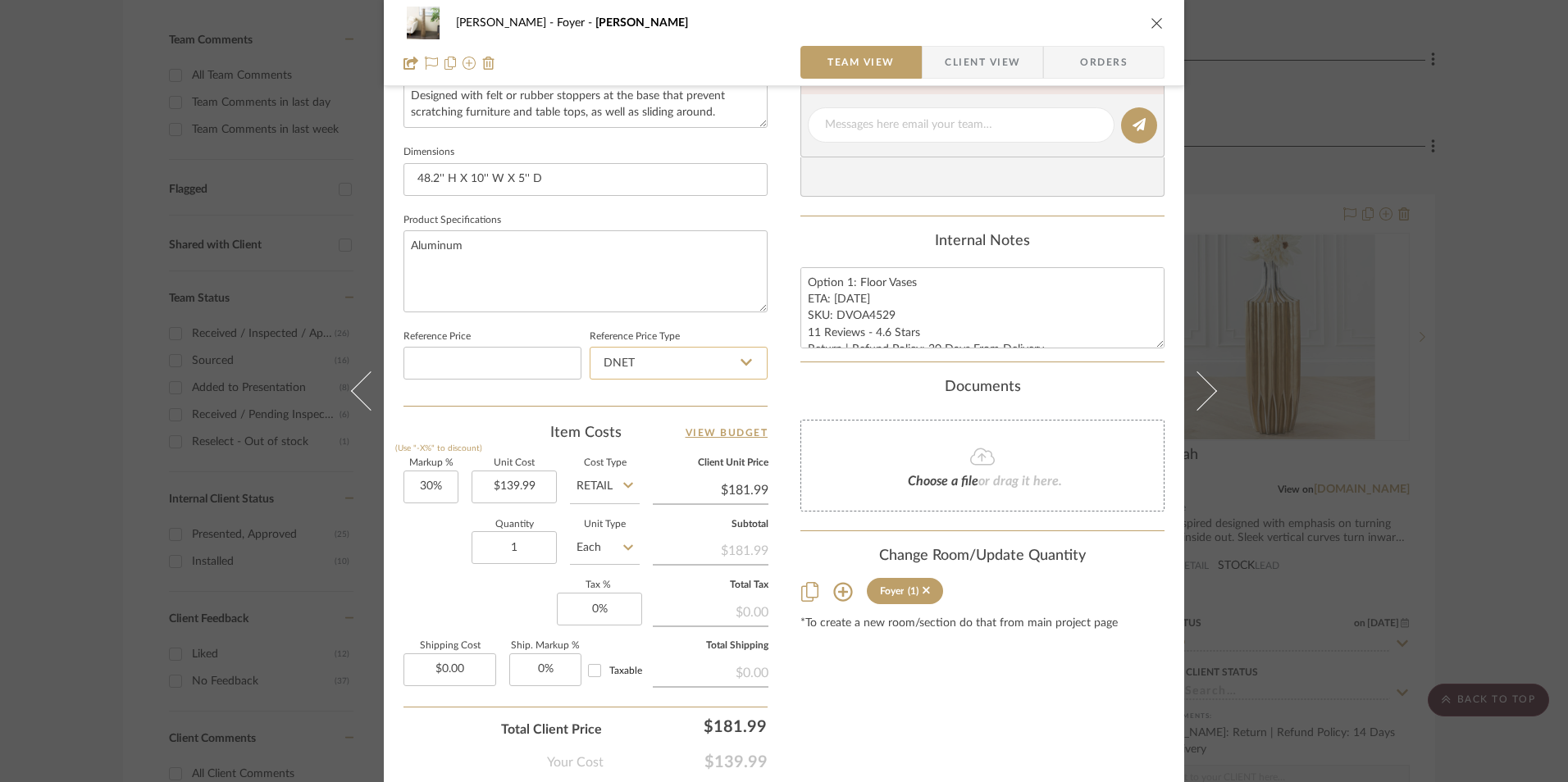
click at [682, 369] on input "DNET" at bounding box center [678, 362] width 178 height 32
click at [674, 438] on div "Retail" at bounding box center [685, 447] width 203 height 42
type input "Retail"
type input "30"
click at [435, 486] on input "30" at bounding box center [431, 486] width 55 height 32
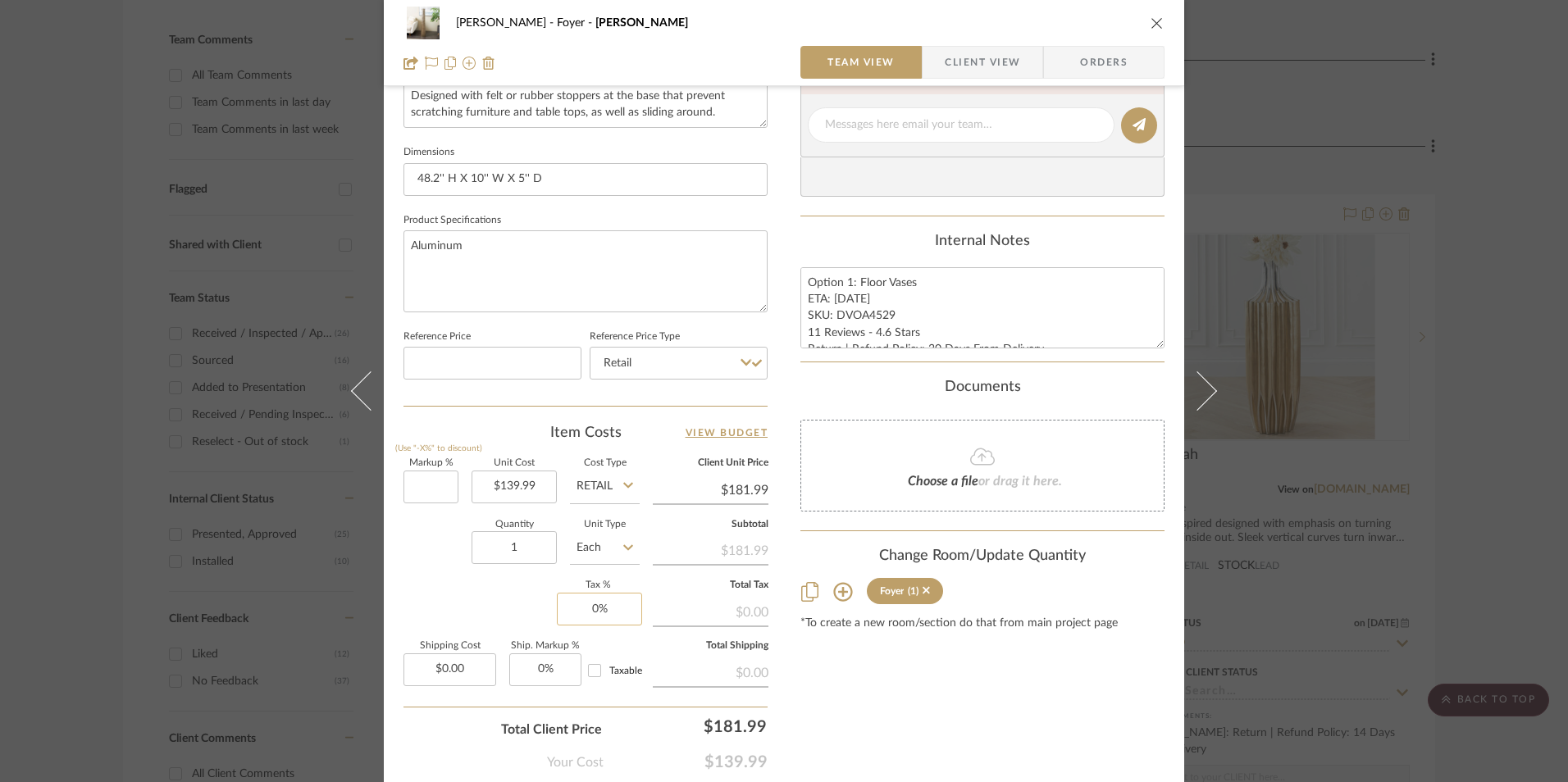
click at [447, 555] on div "Quantity 1 Unit Type Each" at bounding box center [521, 549] width 236 height 58
click at [596, 598] on input "0" at bounding box center [599, 609] width 85 height 32
click at [925, 691] on div "Content here copies to Client View - confirm visibility there. Show in Client D…" at bounding box center [982, 131] width 364 height 1350
click at [1119, 62] on span "Orders" at bounding box center [1103, 61] width 83 height 32
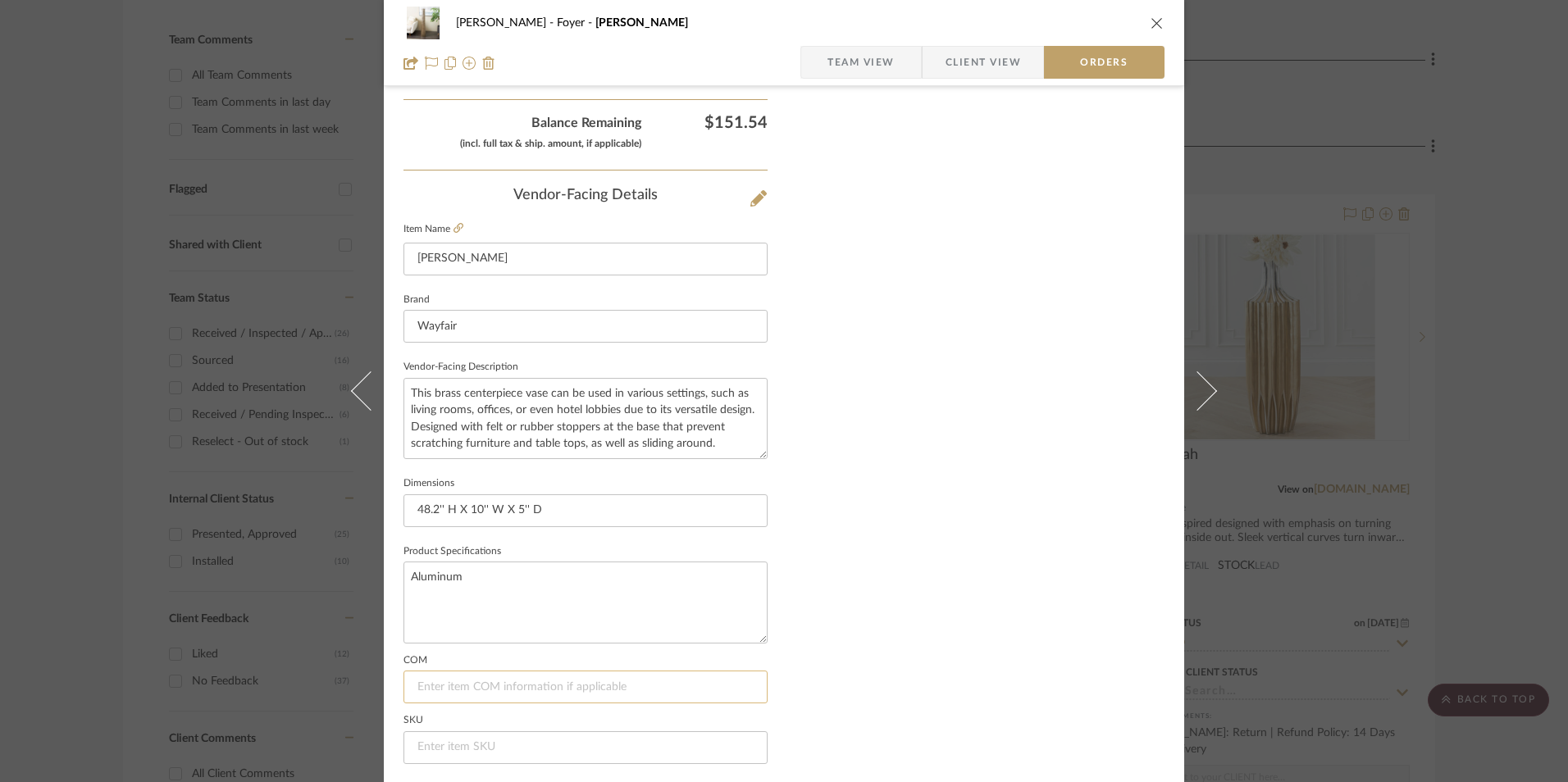
scroll to position [962, 0]
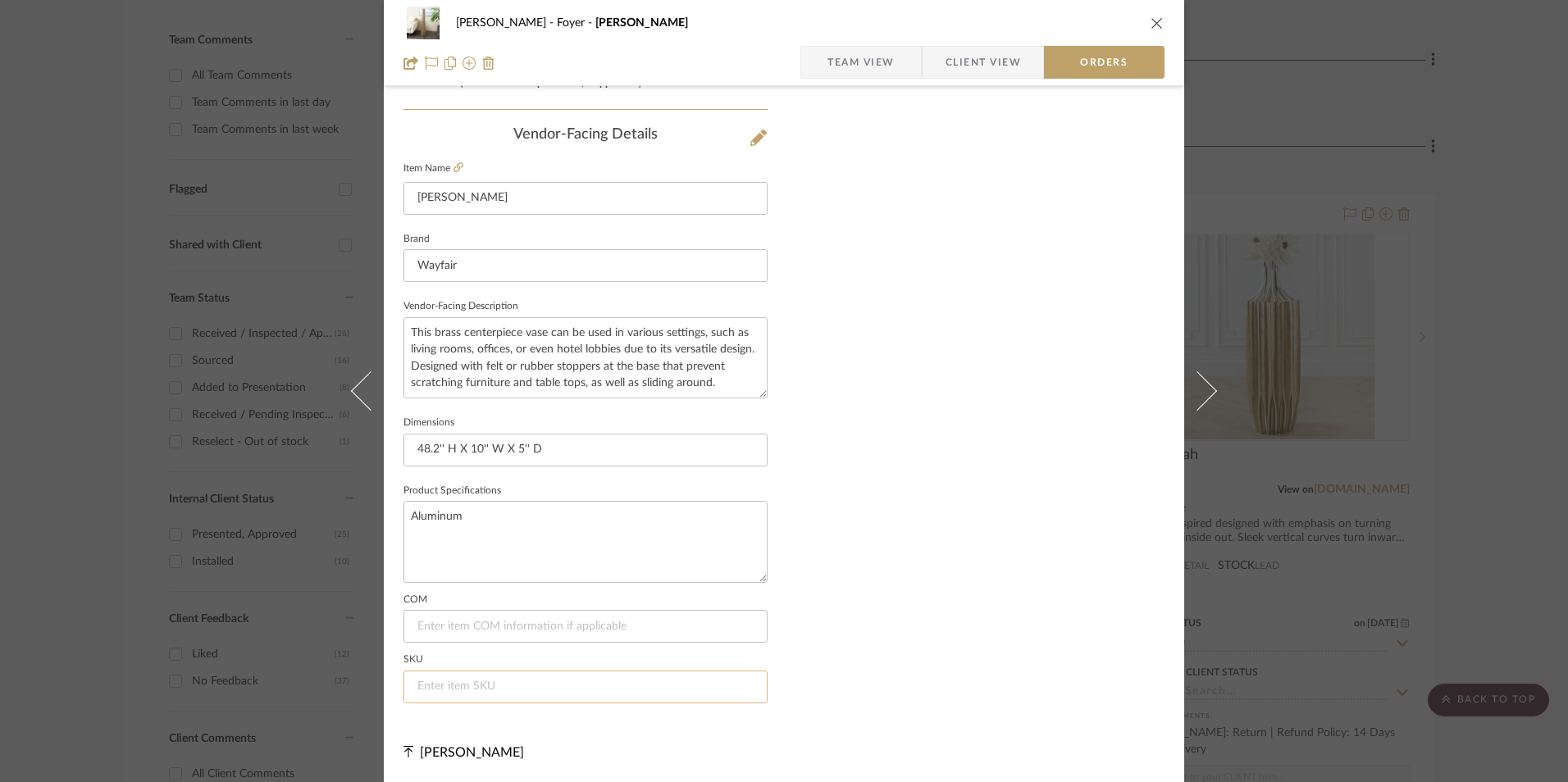
click at [476, 679] on input at bounding box center [585, 686] width 364 height 32
paste input "DVOA4529"
click at [875, 58] on span "Team View" at bounding box center [861, 61] width 68 height 32
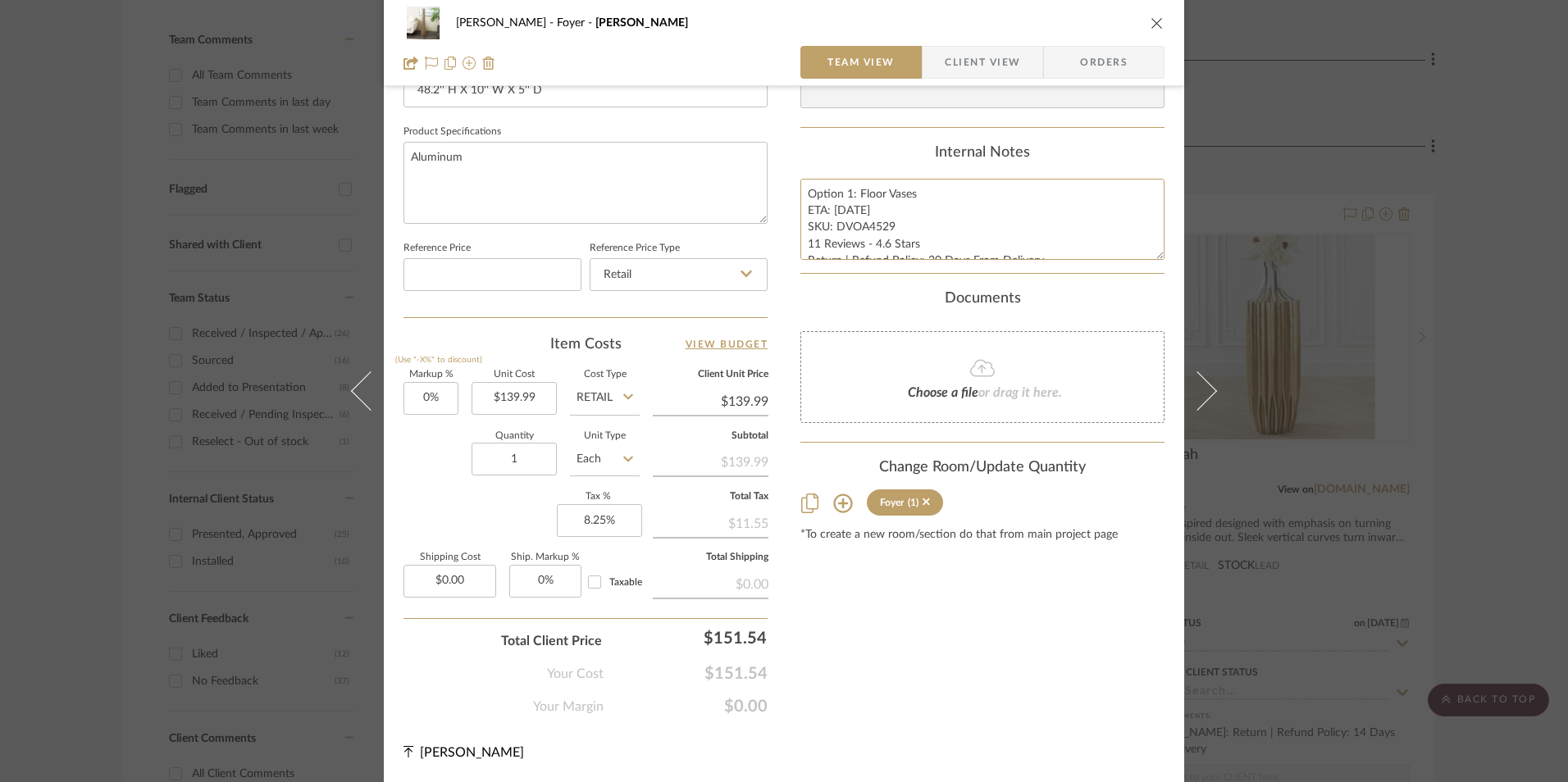
scroll to position [17, 0]
drag, startPoint x: 802, startPoint y: 193, endPoint x: 1085, endPoint y: 277, distance: 295.2
click at [1085, 277] on div "Content here copies to Client View - confirm visibility there. Show in Client D…" at bounding box center [982, 42] width 364 height 1350
click at [956, 43] on div "[PERSON_NAME] Foyer [PERSON_NAME] Team View Client View Orders" at bounding box center [784, 43] width 800 height 86
click at [956, 58] on span "Client View" at bounding box center [983, 61] width 75 height 32
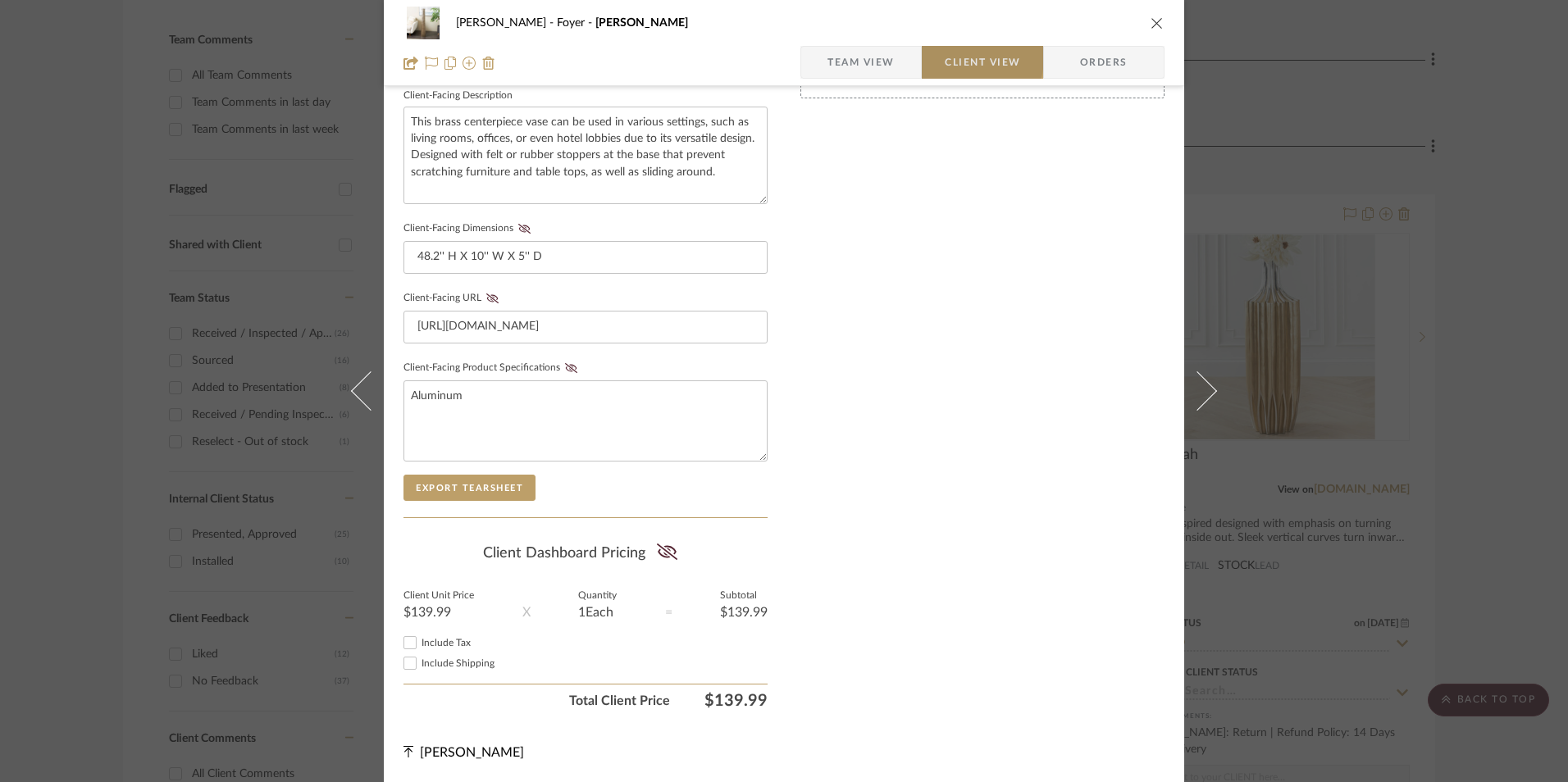
scroll to position [595, 0]
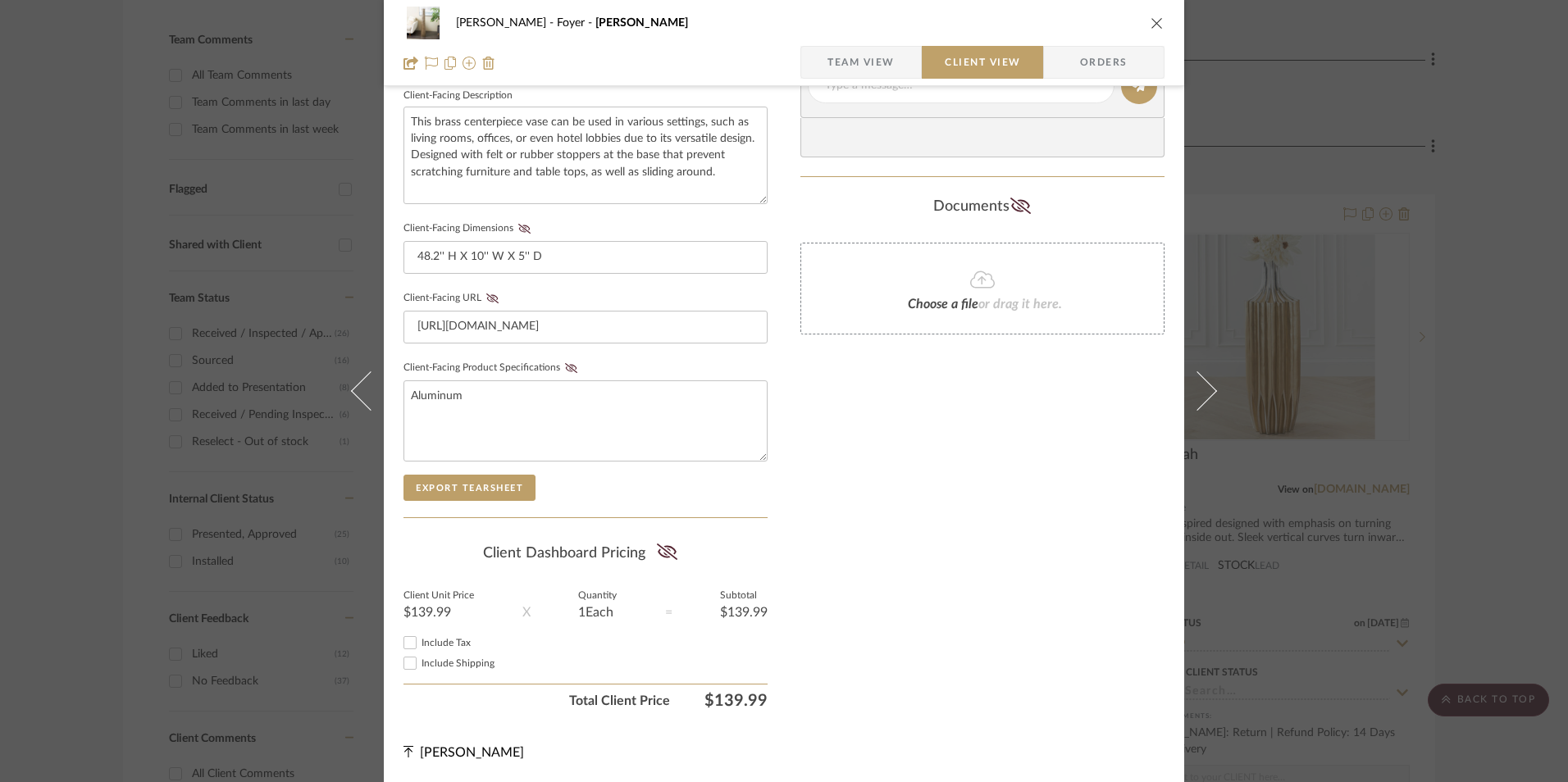
drag, startPoint x: 402, startPoint y: 638, endPoint x: 464, endPoint y: 631, distance: 62.4
click at [403, 638] on input "Include Tax" at bounding box center [410, 642] width 19 height 19
click at [664, 552] on icon at bounding box center [667, 552] width 20 height 17
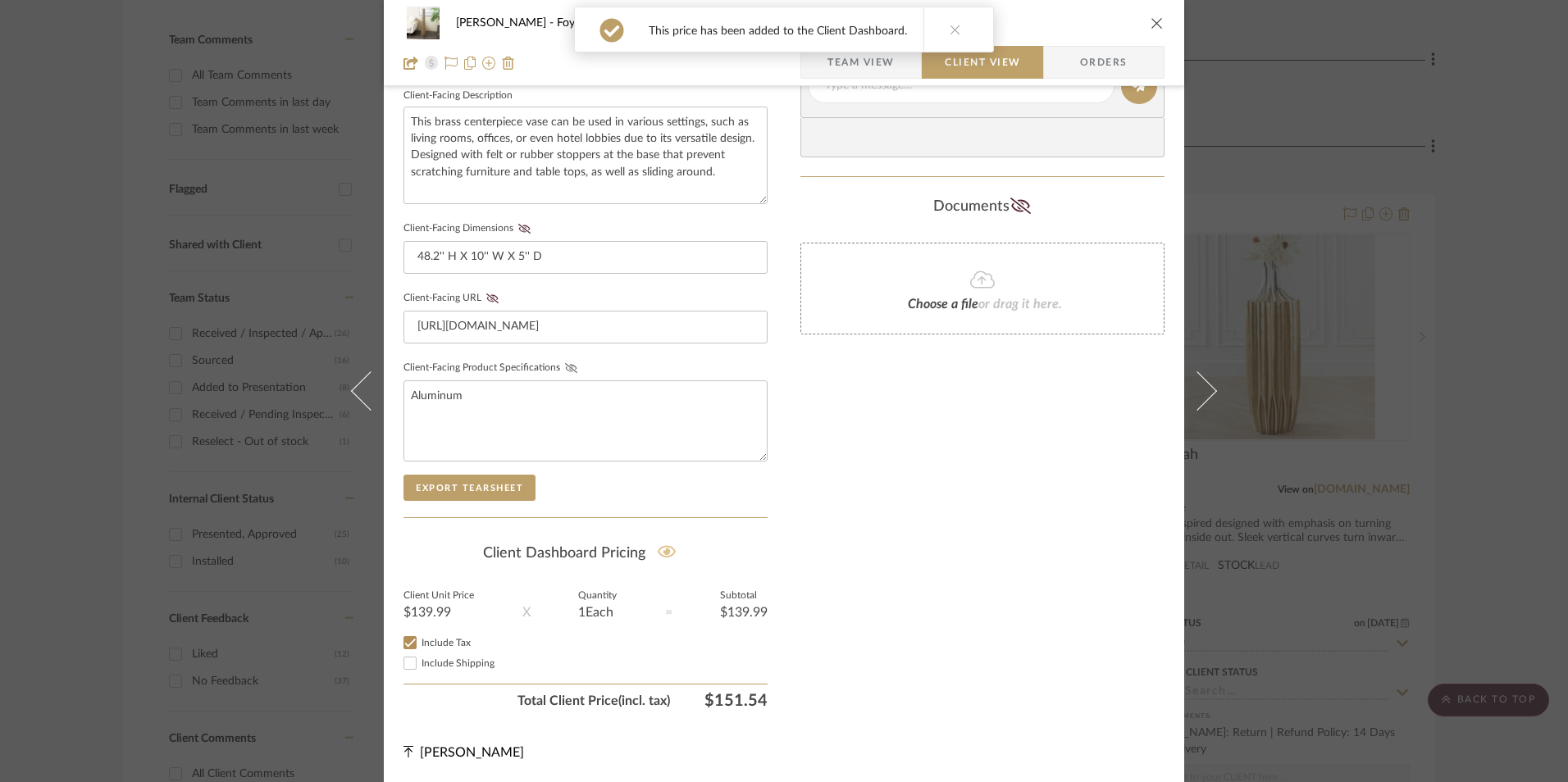
click at [565, 364] on icon at bounding box center [571, 368] width 12 height 10
click at [486, 296] on icon at bounding box center [492, 298] width 12 height 10
drag, startPoint x: 520, startPoint y: 226, endPoint x: 564, endPoint y: 285, distance: 73.6
click at [519, 226] on icon at bounding box center [525, 228] width 12 height 10
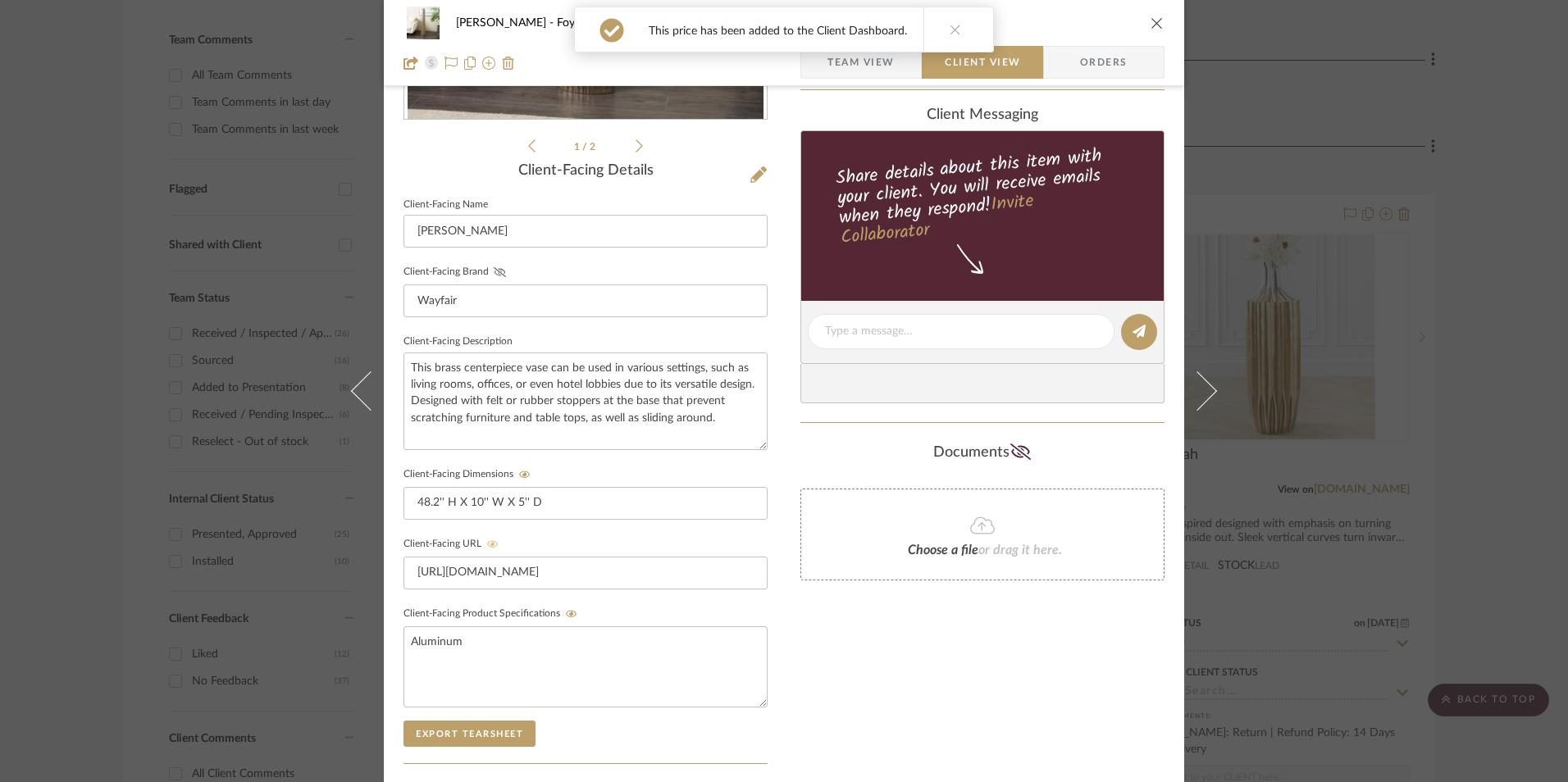
click at [494, 269] on icon at bounding box center [500, 272] width 12 height 10
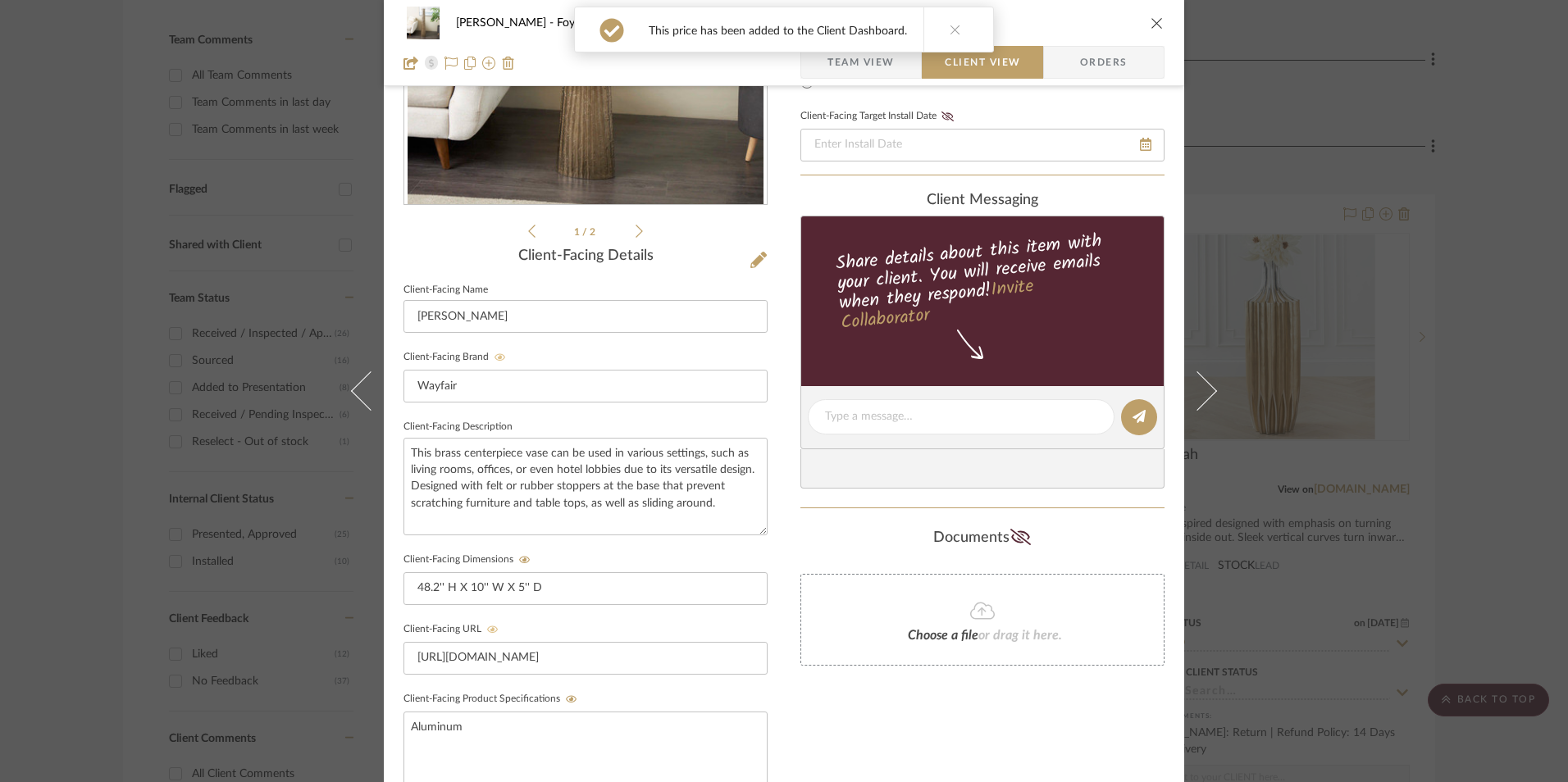
scroll to position [104, 0]
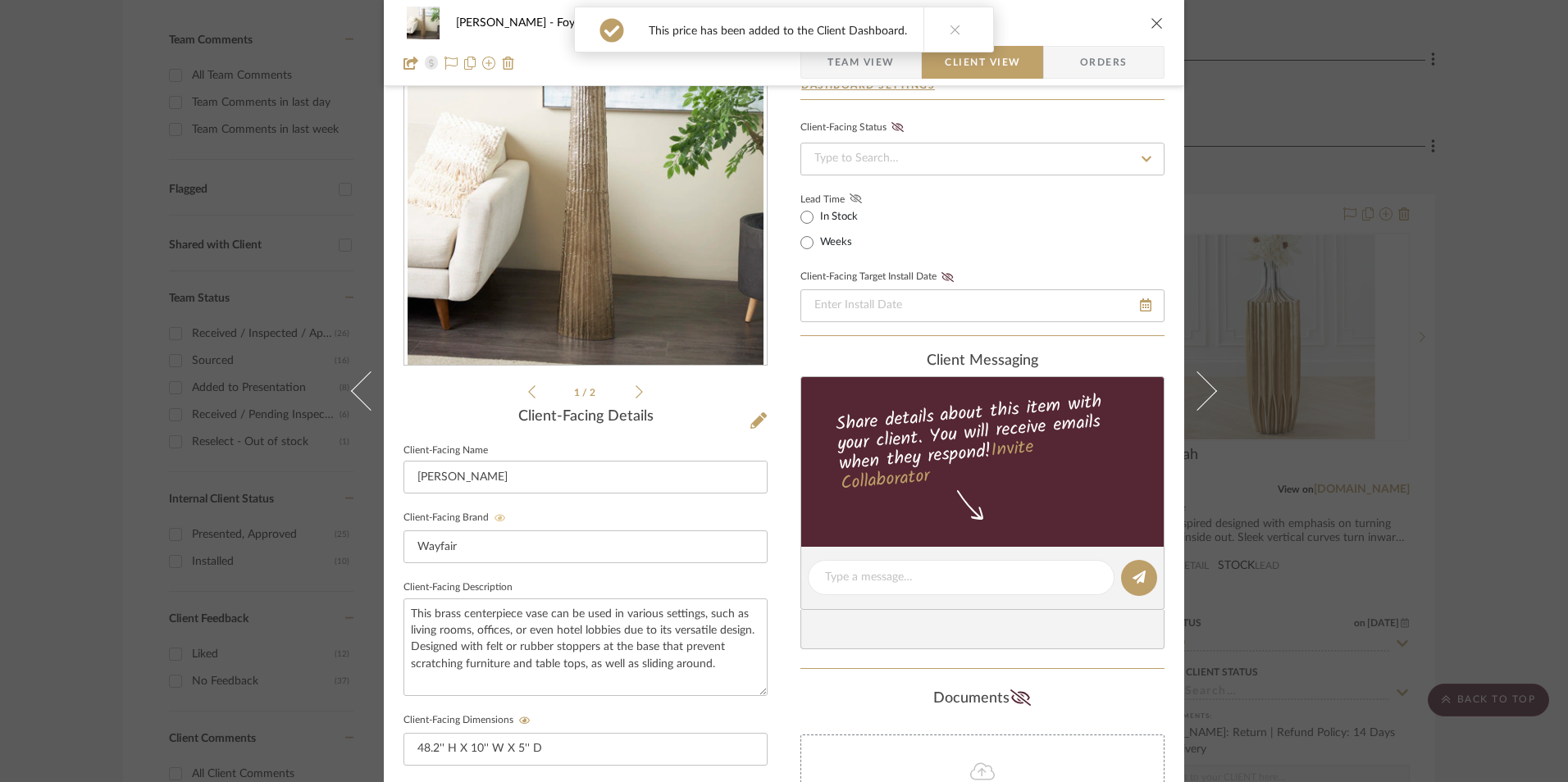
click at [850, 196] on icon at bounding box center [856, 198] width 12 height 10
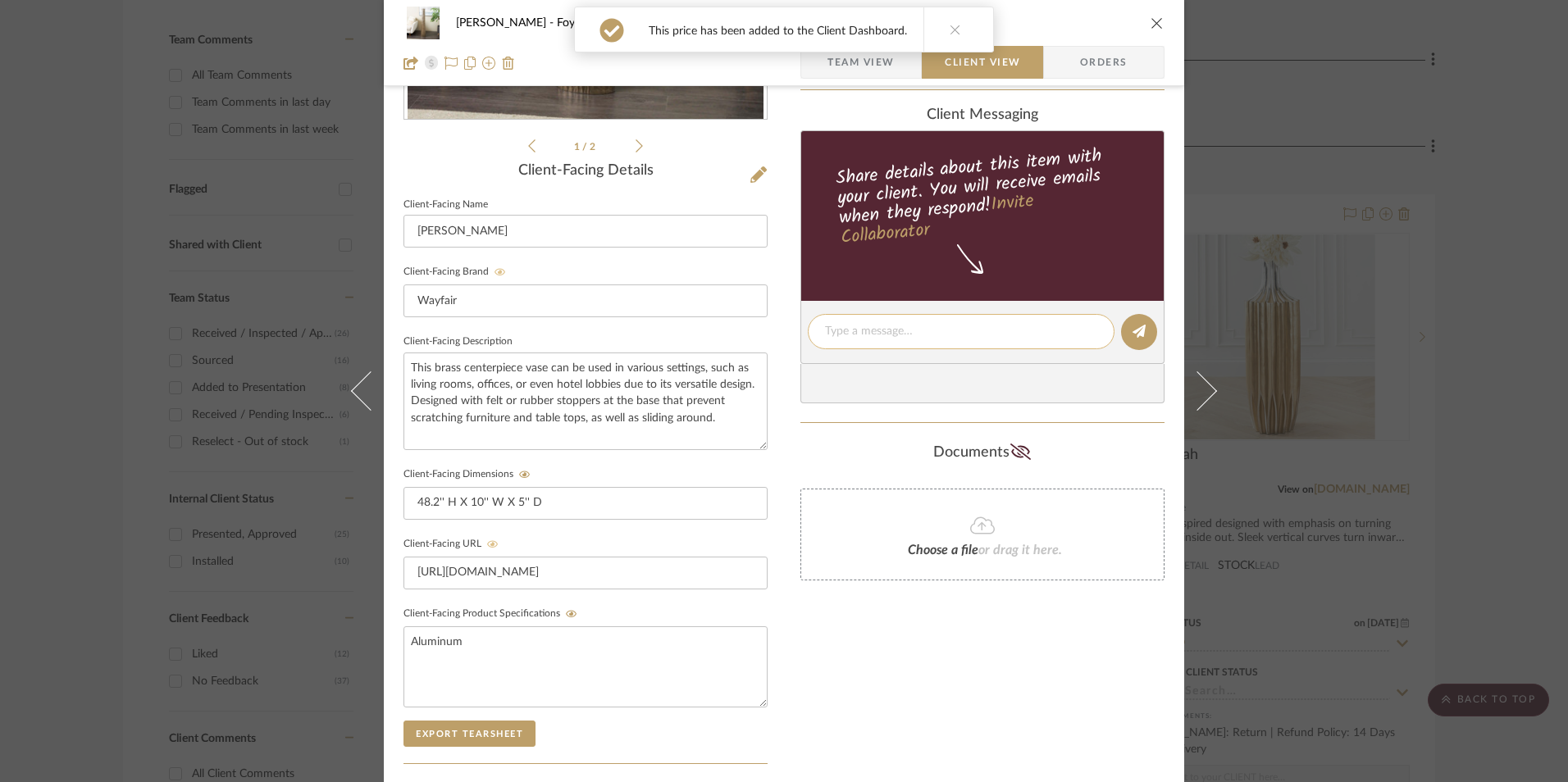
click at [916, 340] on textarea at bounding box center [961, 332] width 272 height 18
paste textarea "Option 1: Floor Vases ETA: [DATE] SKU: DVOA4529 11 Reviews - 4.6 Stars Return |…"
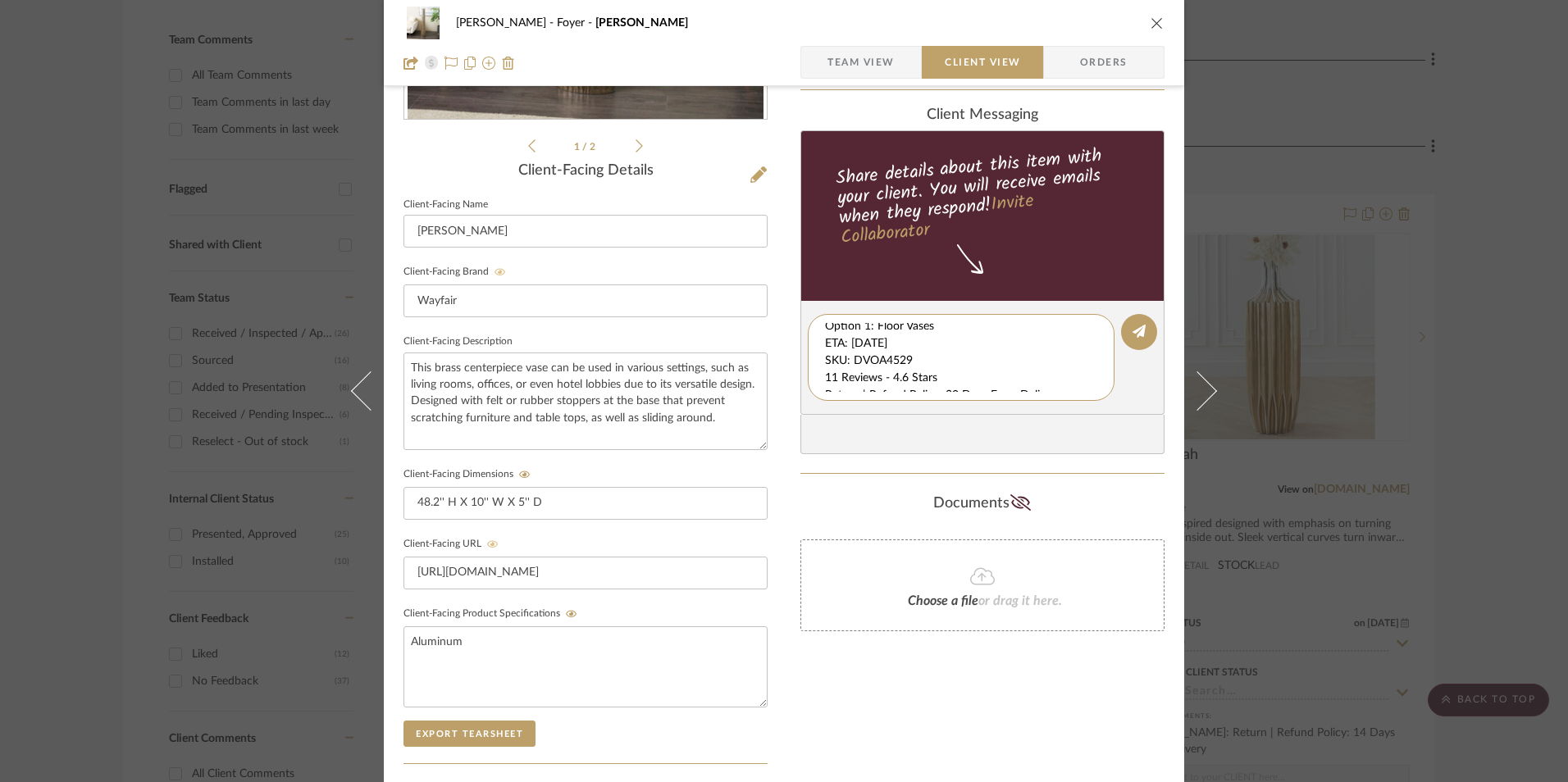
scroll to position [18, 0]
drag, startPoint x: 820, startPoint y: 332, endPoint x: 1115, endPoint y: 409, distance: 304.9
click at [1120, 412] on editor-of-message "Option 1: Floor Vases ETA: [DATE] SKU: DVOA4529 11 Reviews - 4.6 Stars Return |…" at bounding box center [982, 358] width 364 height 114
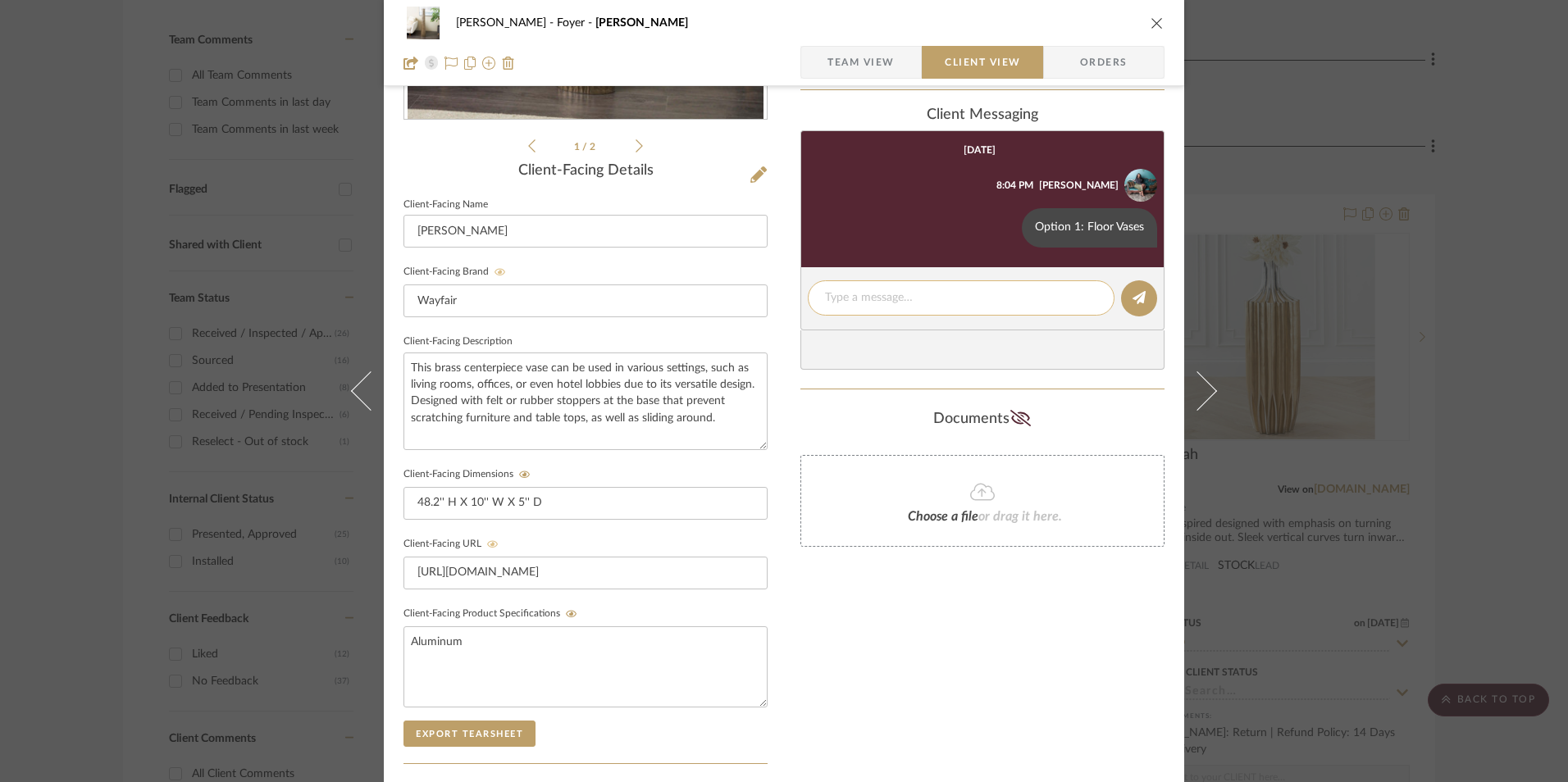
click at [869, 302] on textarea at bounding box center [961, 298] width 272 height 18
paste textarea "ETA: [DATE] SKU: DVOA4529 11 Reviews - 4.6 Stars Return | Refund Policy: 30 Day…"
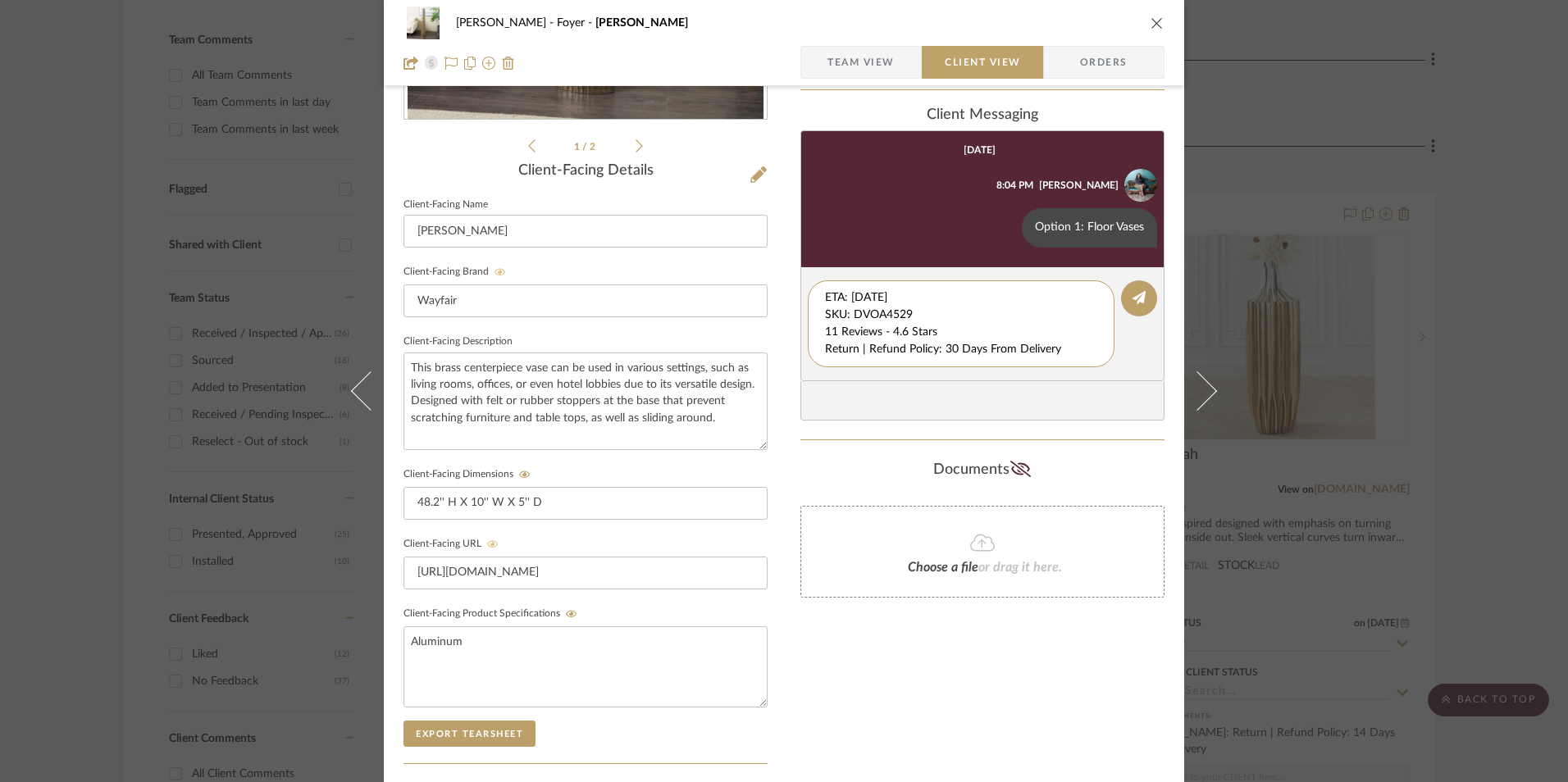
drag, startPoint x: 920, startPoint y: 317, endPoint x: 770, endPoint y: 258, distance: 161.2
click at [763, 263] on div "[PERSON_NAME] Foyer [PERSON_NAME] Team View Client View Orders 1 / 2 Client-Fac…" at bounding box center [784, 346] width 800 height 1366
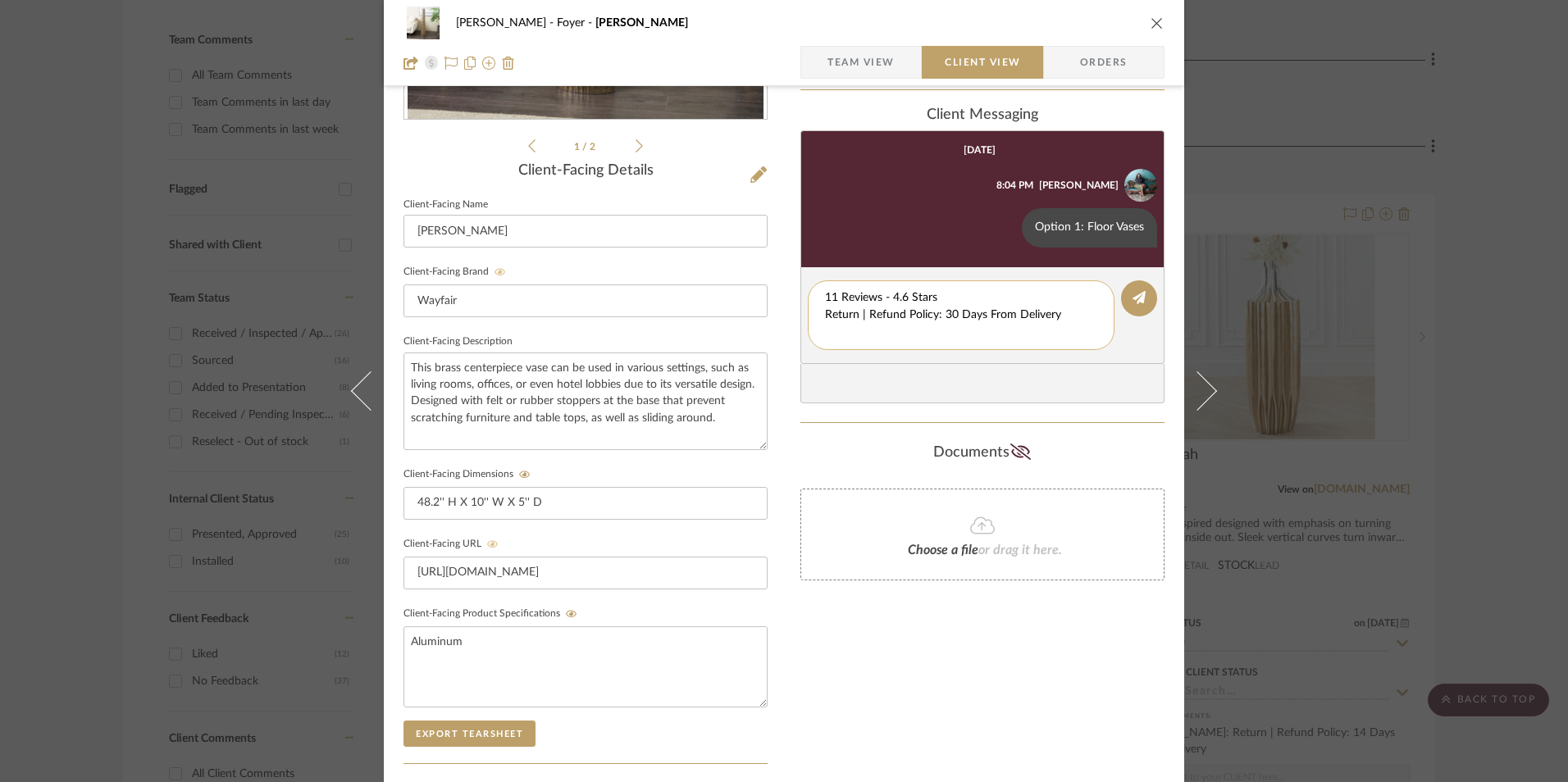
click at [825, 313] on textarea "11 Reviews - 4.6 Stars Return | Refund Policy: 30 Days From Delivery" at bounding box center [961, 315] width 272 height 52
drag, startPoint x: 1070, startPoint y: 316, endPoint x: 739, endPoint y: 316, distance: 331.0
click at [733, 318] on div "[PERSON_NAME] Foyer [PERSON_NAME] Team View Client View Orders 1 / 2 Client-Fac…" at bounding box center [784, 346] width 800 height 1366
drag, startPoint x: 808, startPoint y: 312, endPoint x: 1013, endPoint y: 305, distance: 205.1
click at [992, 298] on textarea "11 Reviews - 4.6 Stars Return | Refund Policy: 30 Days From Delivery" at bounding box center [961, 306] width 272 height 34
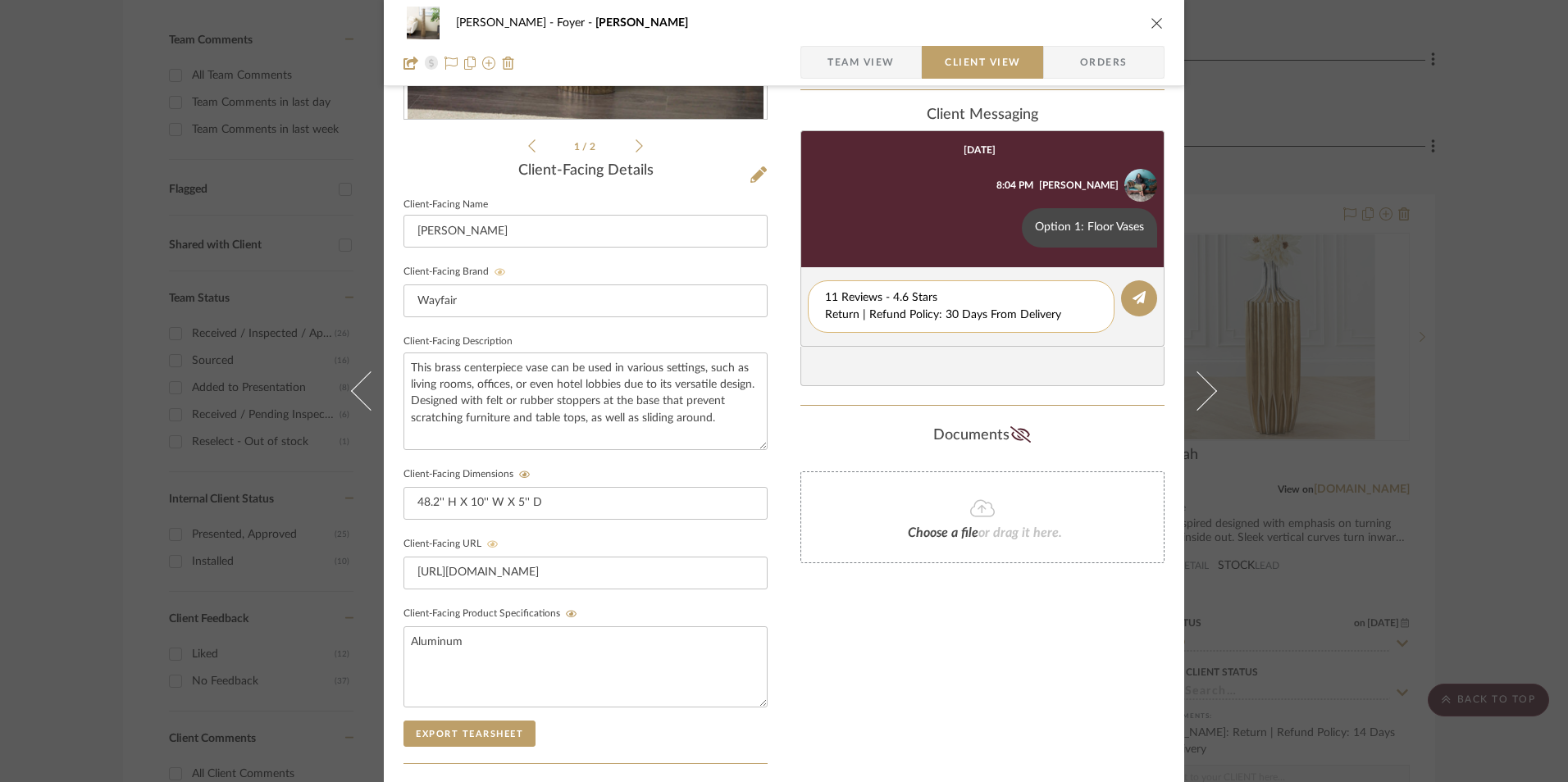
drag, startPoint x: 897, startPoint y: 320, endPoint x: 831, endPoint y: 314, distance: 66.3
click at [807, 319] on div "11 Reviews - 4.6 Stars Return | Refund Policy: 30 Days From Delivery" at bounding box center [960, 307] width 306 height 53
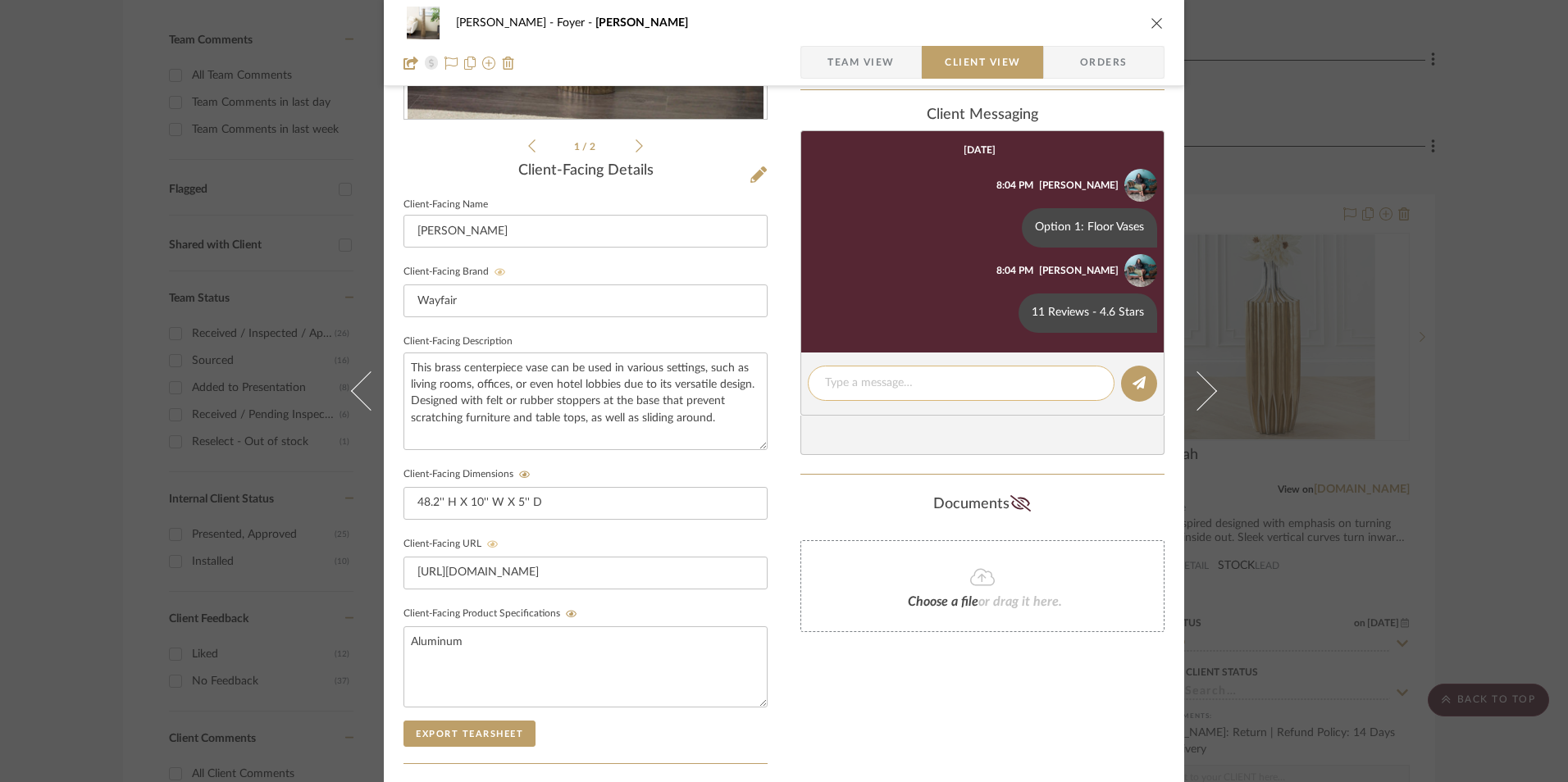
click at [855, 384] on textarea at bounding box center [961, 384] width 272 height 18
paste textarea "Return | Refund Policy: 30 Days From Delivery"
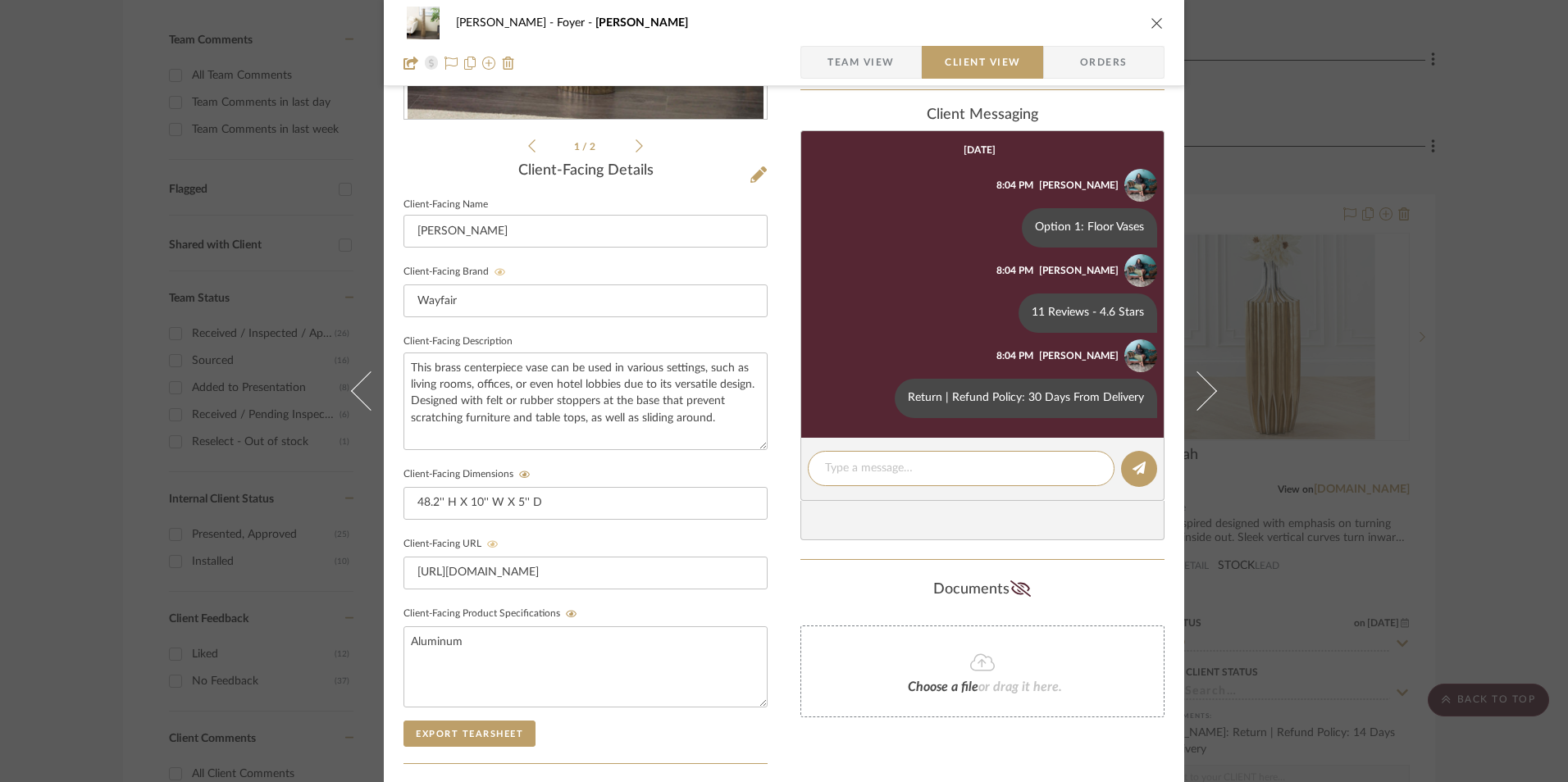
click at [1150, 19] on icon "close" at bounding box center [1156, 23] width 13 height 13
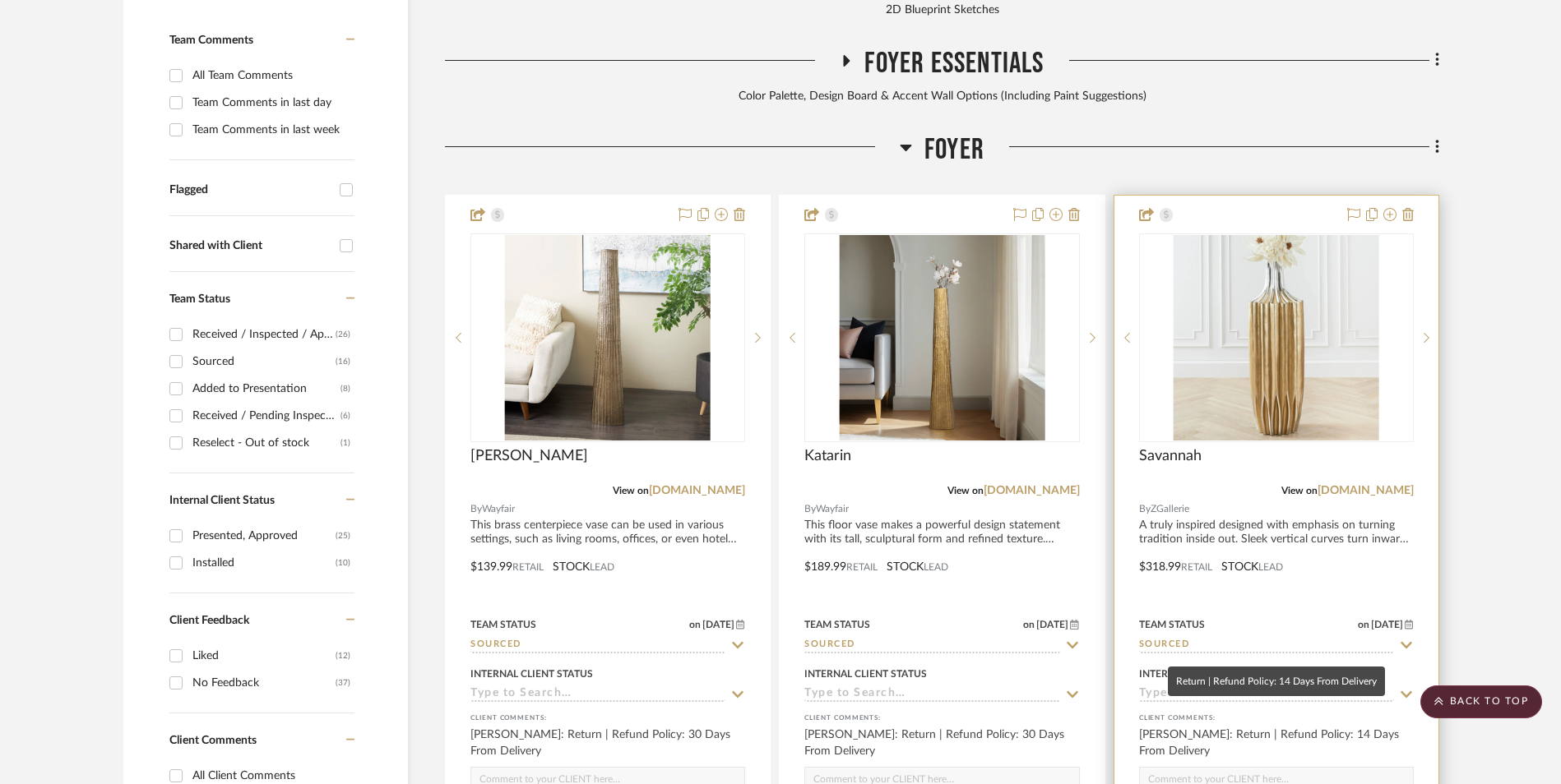
scroll to position [505, 0]
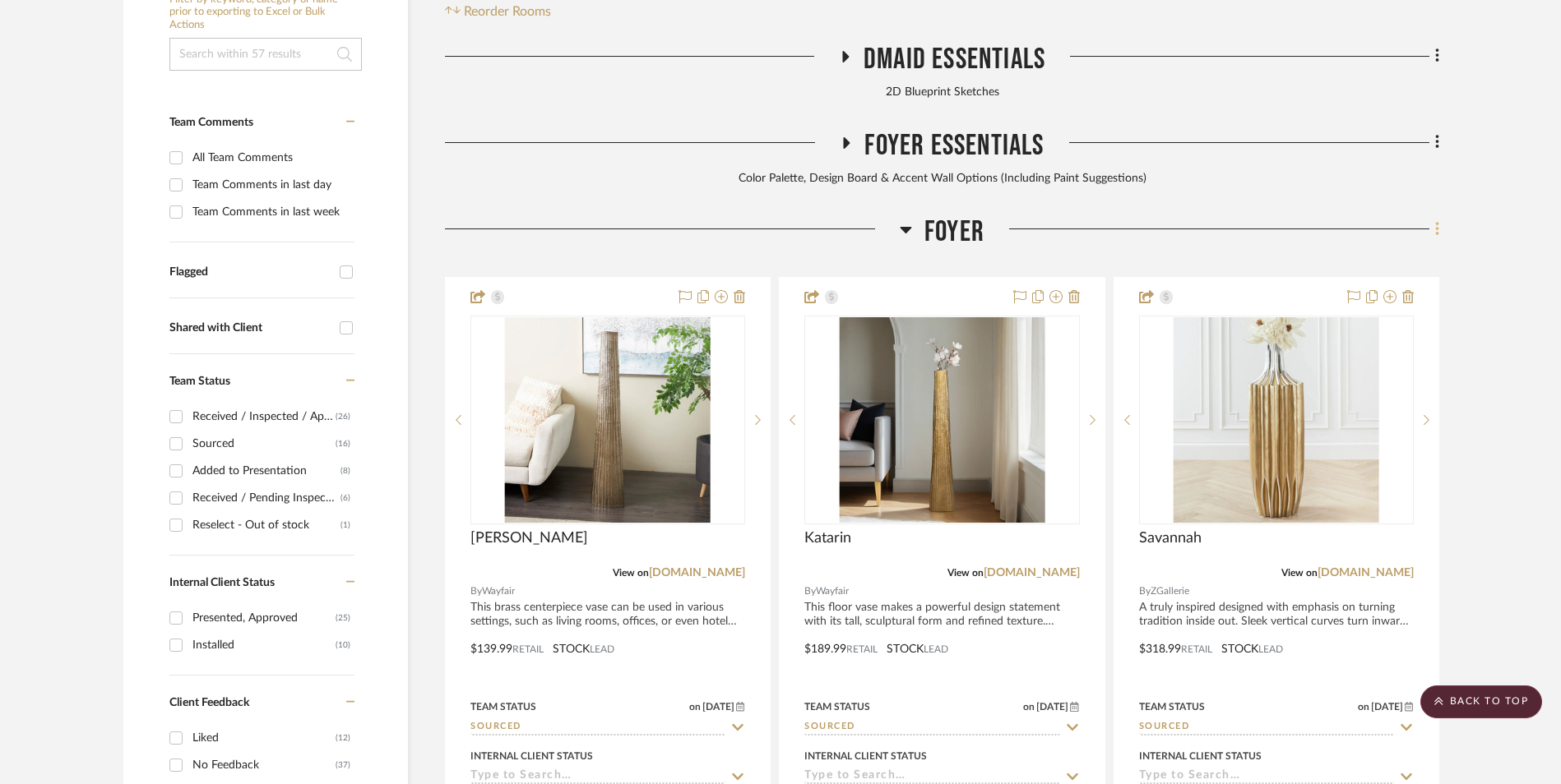
click at [1437, 222] on icon at bounding box center [1437, 229] width 4 height 14
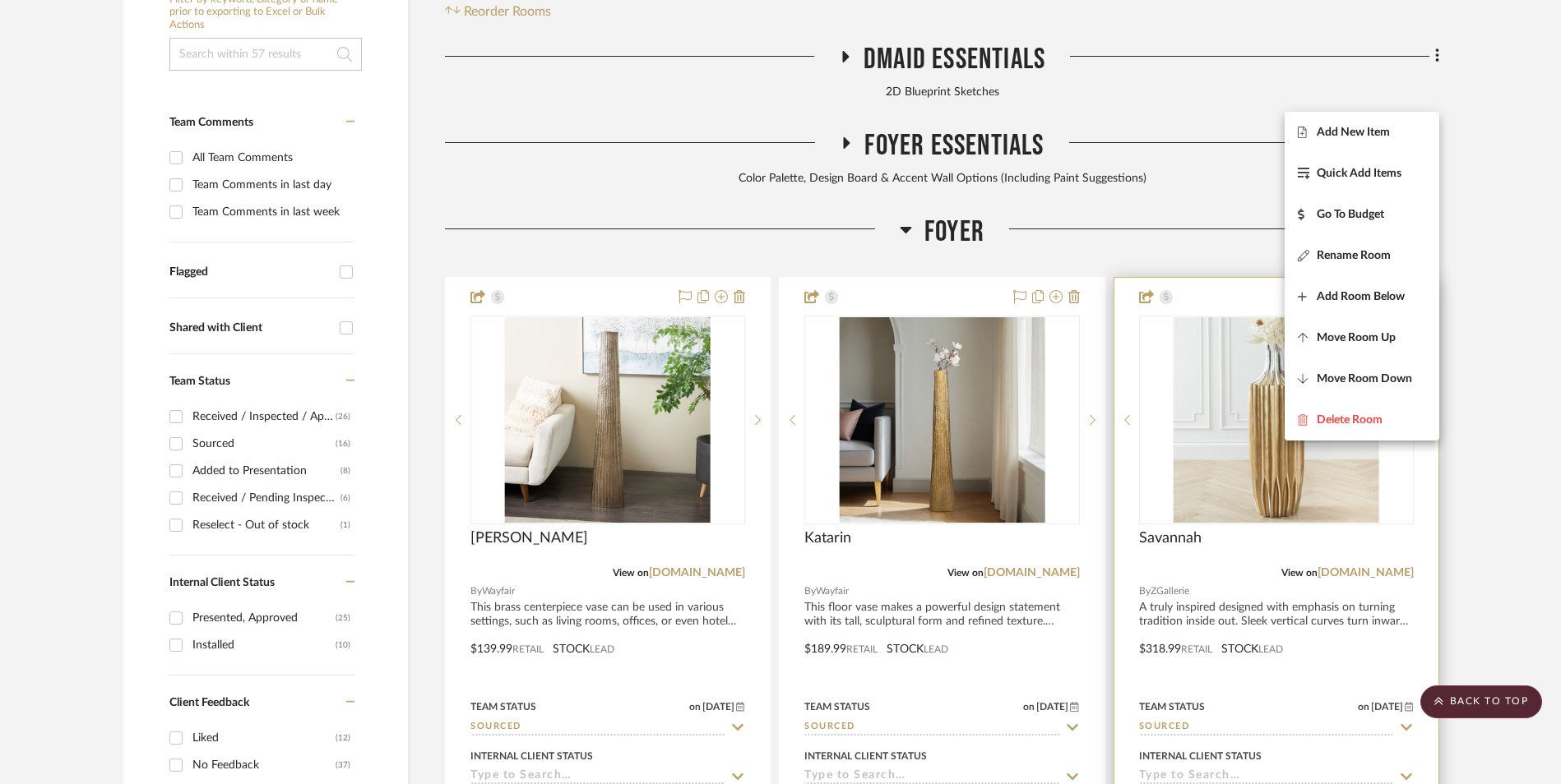
click at [1402, 138] on span "Add New Item" at bounding box center [1362, 132] width 128 height 14
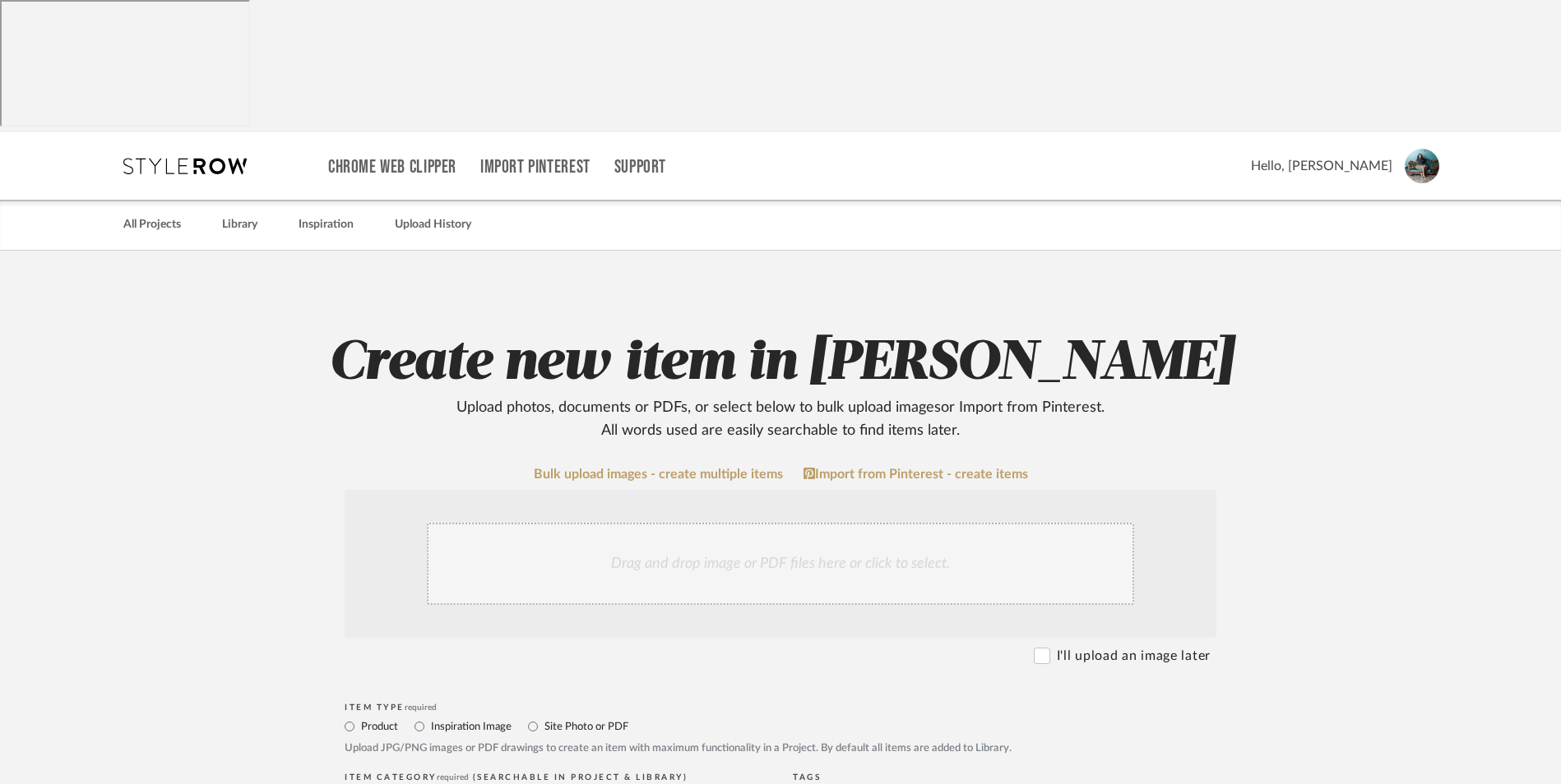
scroll to position [329, 0]
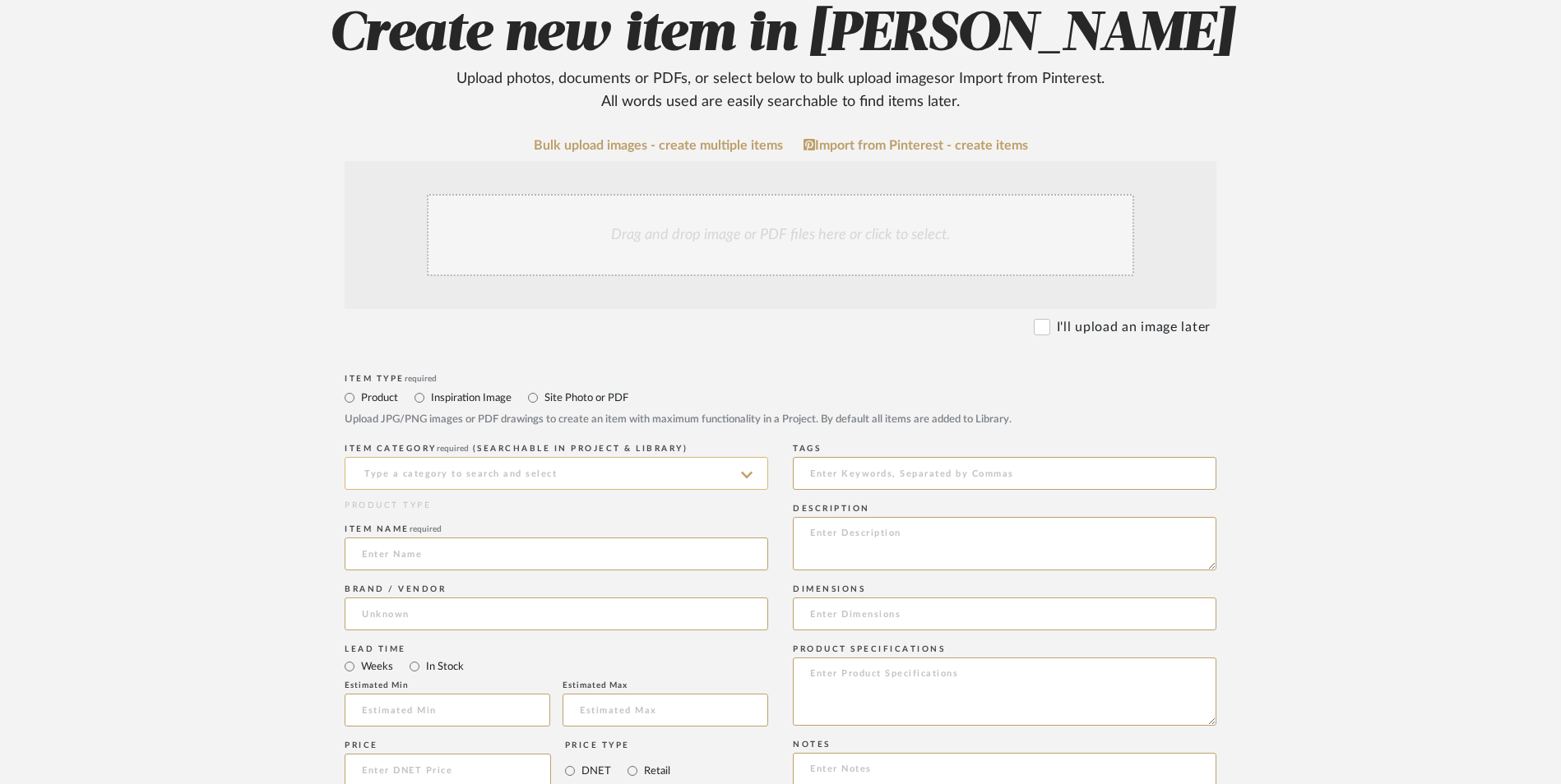
click at [521, 458] on input at bounding box center [556, 473] width 423 height 33
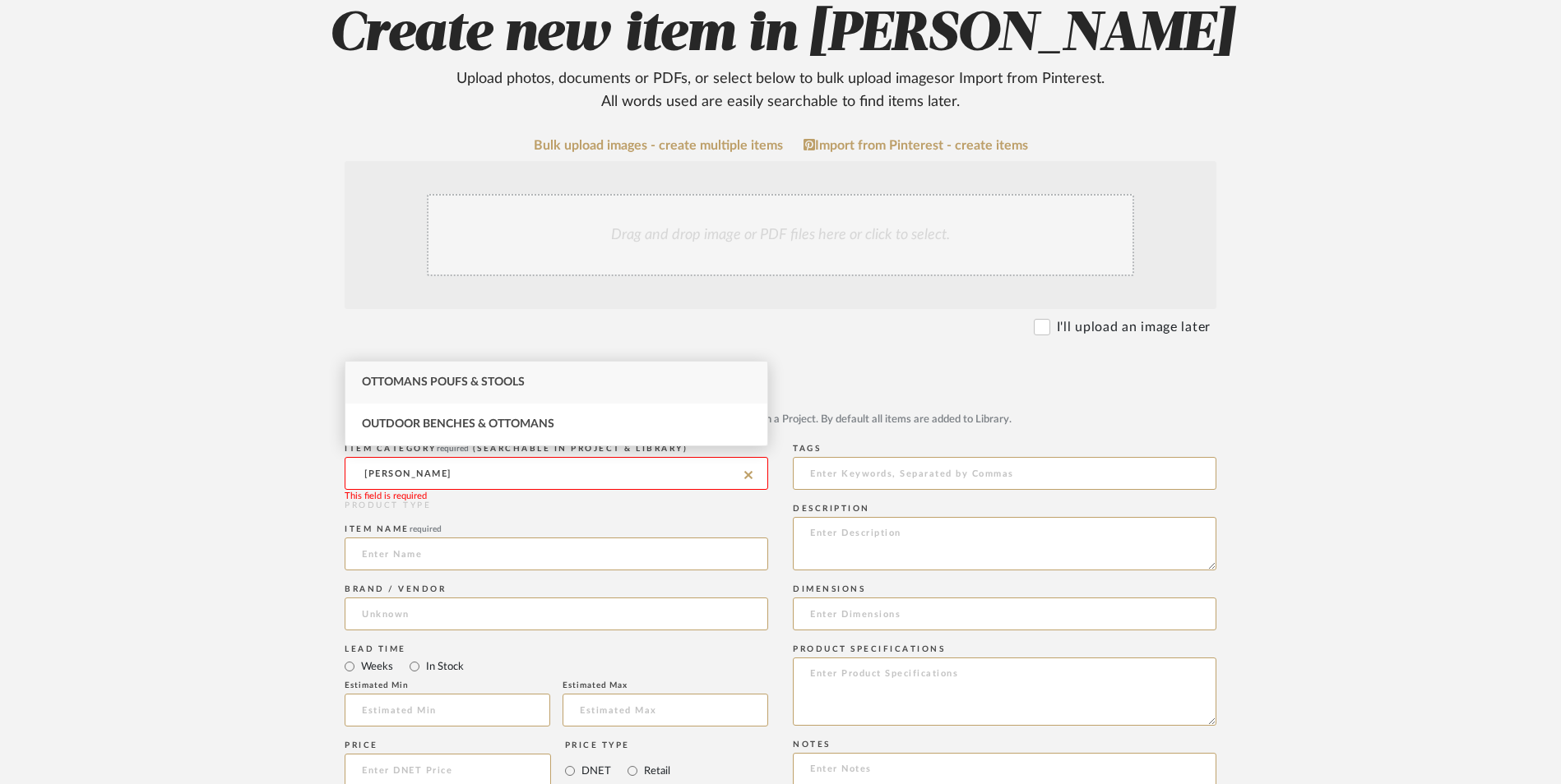
click at [479, 385] on span "Ottomans Poufs & Stools" at bounding box center [443, 382] width 163 height 11
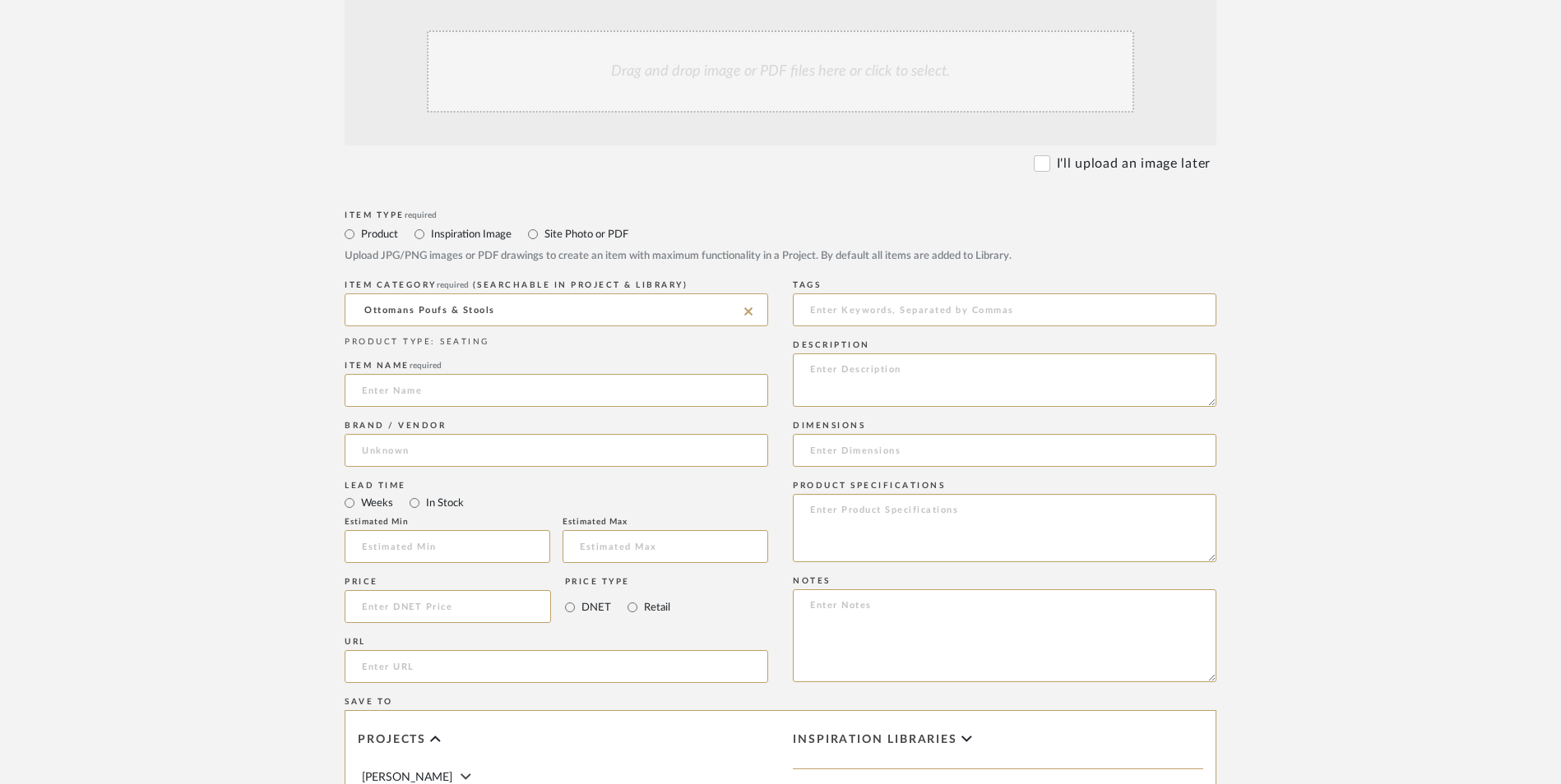
scroll to position [494, 0]
click at [440, 373] on input at bounding box center [556, 389] width 423 height 33
click at [431, 433] on input at bounding box center [556, 449] width 423 height 33
click at [429, 352] on mat-option "Bed Bath & Beyond" at bounding box center [555, 360] width 421 height 42
click at [418, 493] on input "In Stock" at bounding box center [414, 502] width 19 height 19
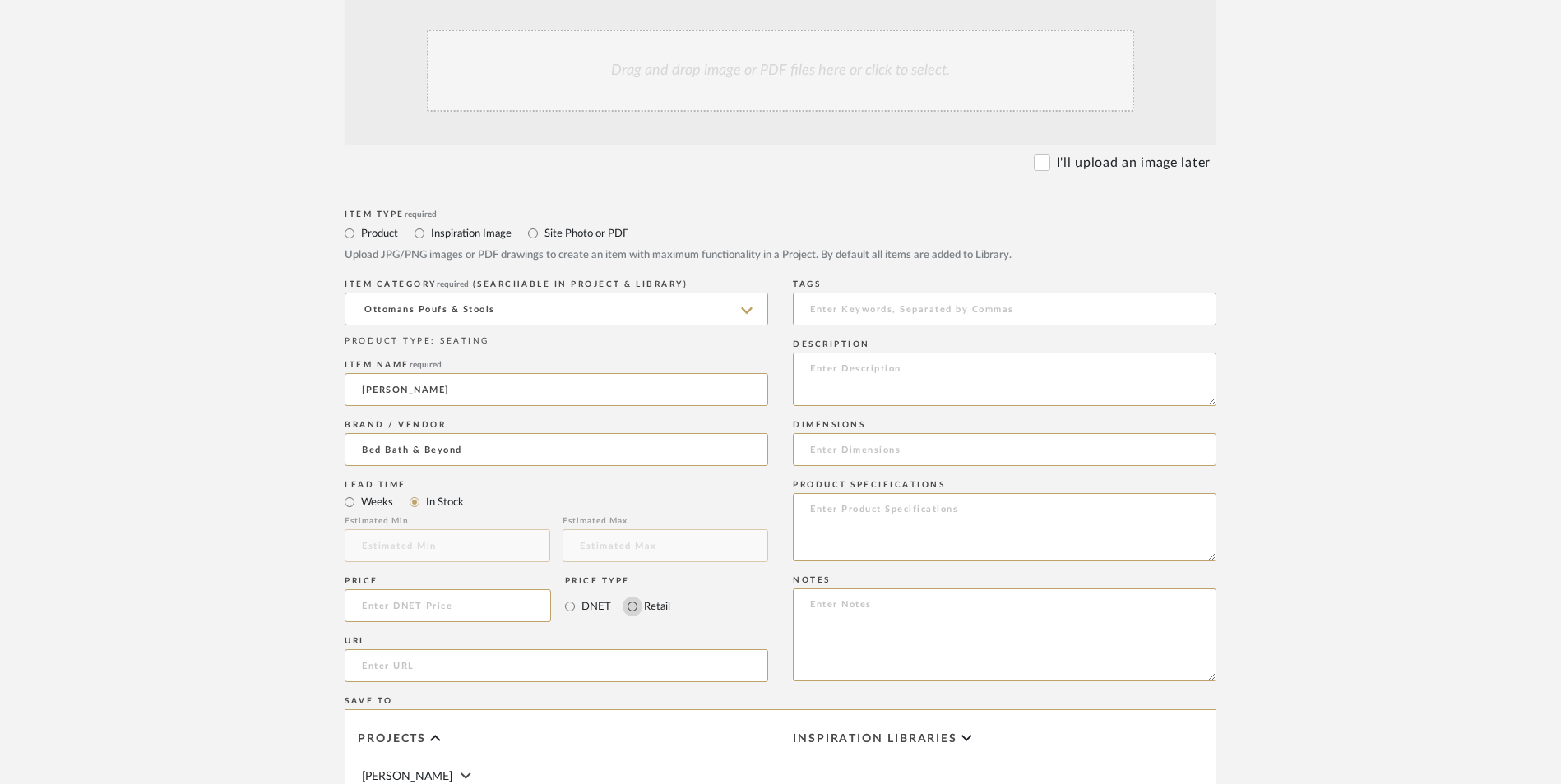
click at [634, 597] on input "Retail" at bounding box center [632, 606] width 19 height 19
click at [525, 590] on input at bounding box center [448, 605] width 207 height 33
click at [260, 472] on form "Bulk upload images - create multiple items Import from Pinterest - create items…" at bounding box center [780, 569] width 1048 height 1192
click at [461, 649] on input "url" at bounding box center [556, 665] width 423 height 33
paste input "[URL][DOMAIN_NAME][PERSON_NAME]"
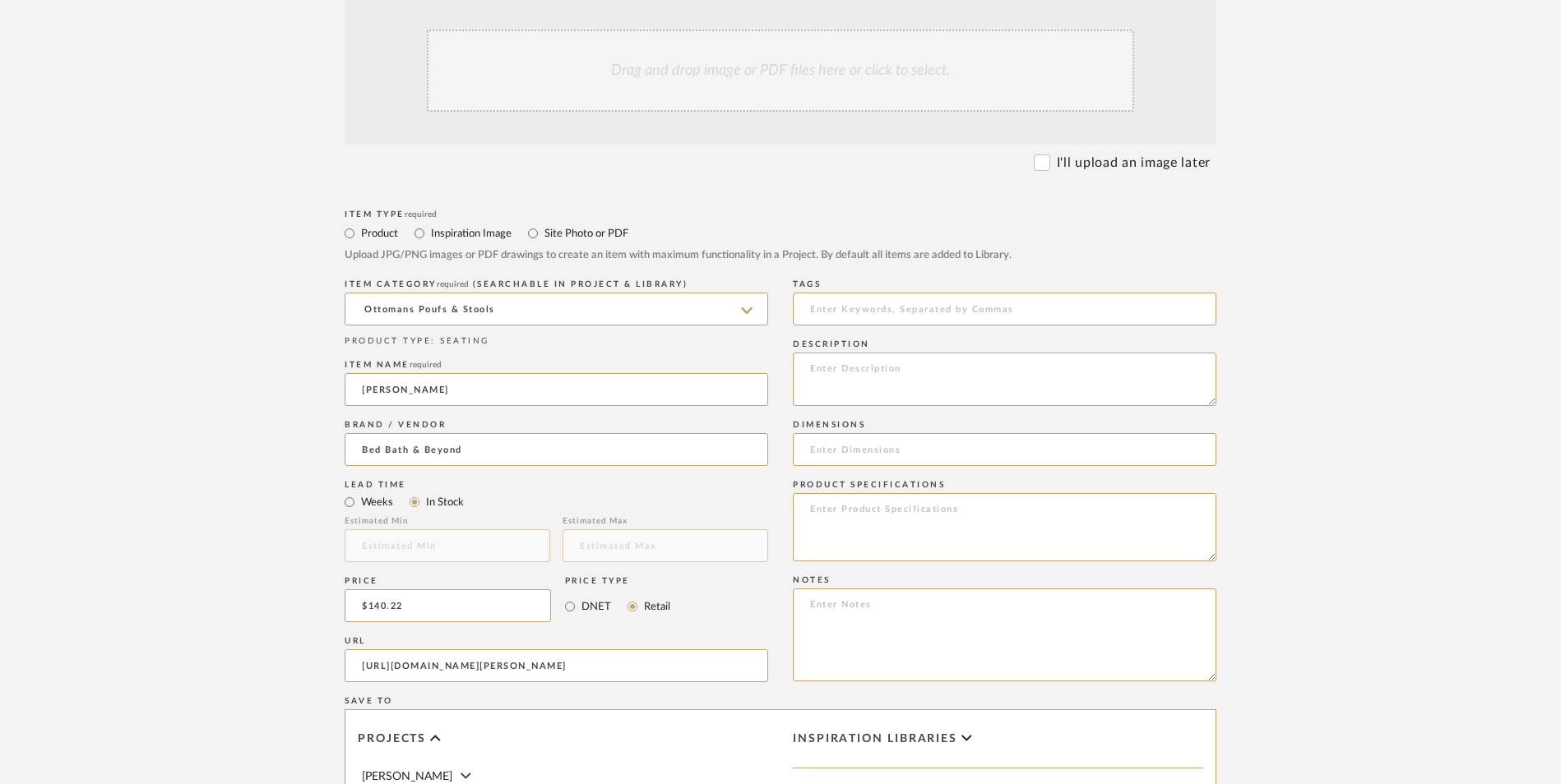
scroll to position [0, 715]
click at [315, 430] on form "Bulk upload images - create multiple items Import from Pinterest - create items…" at bounding box center [780, 569] width 1048 height 1192
click at [884, 589] on textarea at bounding box center [1004, 635] width 423 height 93
paste textarea "Option 1: ETA: SKU: Reviews - Stars Return | Refund Policy:"
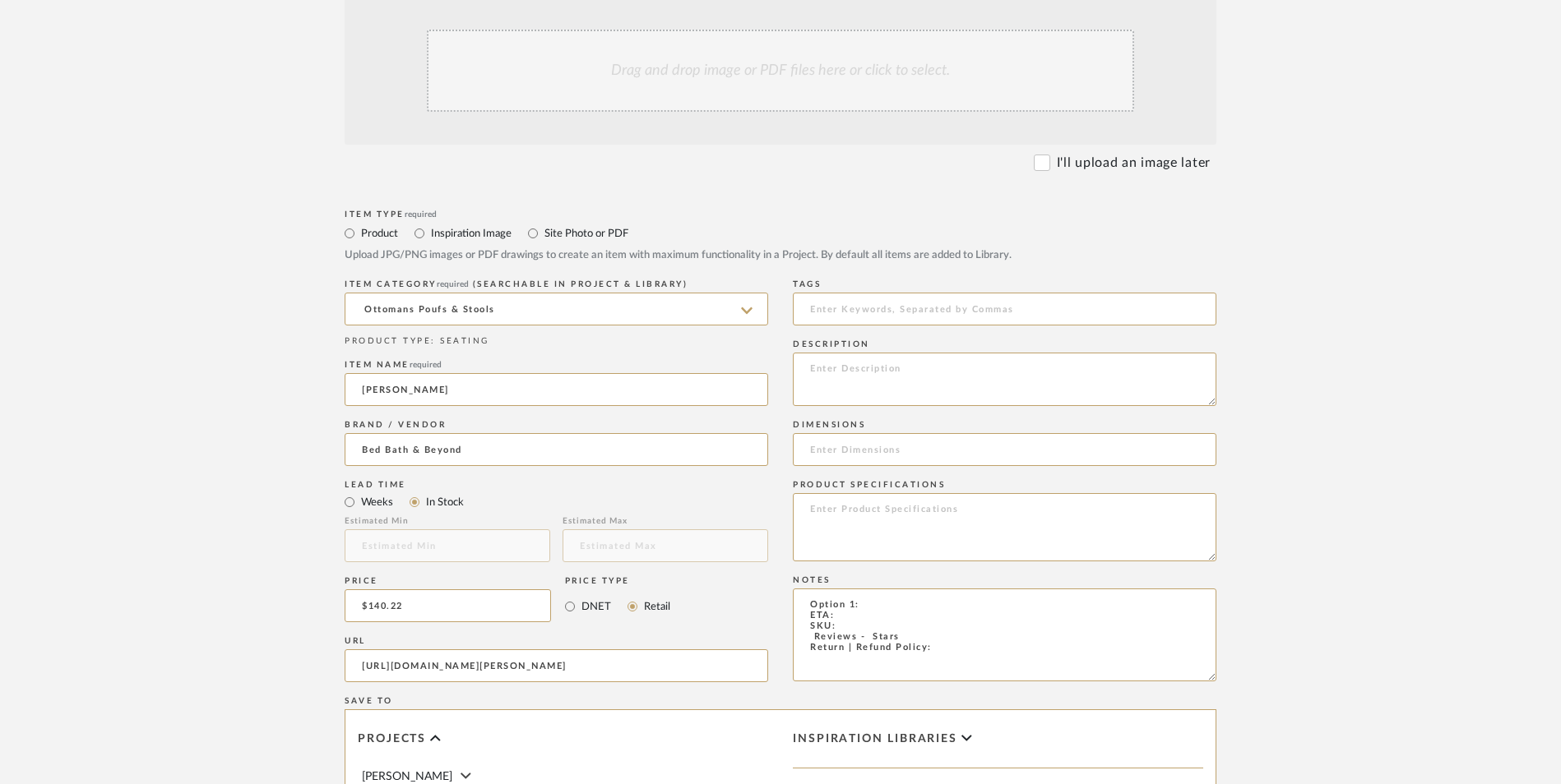
drag, startPoint x: 735, startPoint y: 473, endPoint x: 718, endPoint y: 473, distance: 17.0
click at [720, 473] on div "Item Type required Product Inspiration Image Site Photo or PDF Upload JPG/PNG i…" at bounding box center [780, 685] width 872 height 960
click at [947, 589] on textarea "Ottoman - Select 2 ETA: SKU: Reviews - Stars Return | Refund Policy:" at bounding box center [1004, 635] width 423 height 93
click at [945, 589] on textarea "Ottoman - Select 2 ETA: SKU: Reviews - Stars Return | Refund Policy:" at bounding box center [1004, 635] width 423 height 93
click at [798, 589] on textarea "Ottoman - Select 2 ETA: SKU: Reviews - Stars Return | Refund Policy: 30 Days Fr…" at bounding box center [1004, 635] width 423 height 93
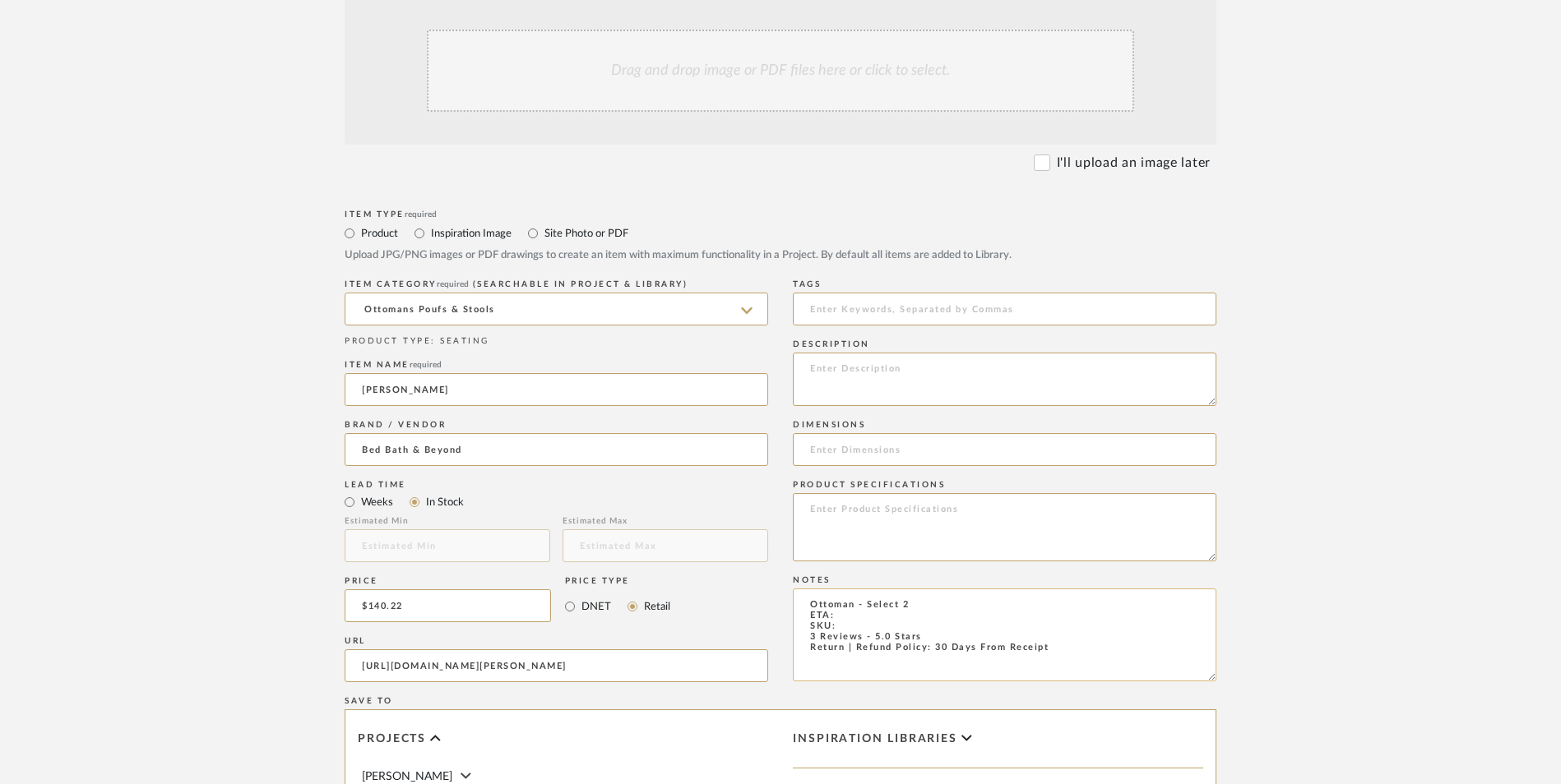
click at [872, 589] on textarea "Ottoman - Select 2 ETA: SKU: 3 Reviews - 5.0 Stars Return | Refund Policy: 30 D…" at bounding box center [1004, 635] width 423 height 93
click at [927, 589] on textarea "Ottoman - Select 2 ETA: [DATE] SKU: 3 Reviews - 5.0 Stars Return | Refund Polic…" at bounding box center [1004, 635] width 423 height 93
click at [852, 353] on textarea at bounding box center [1004, 379] width 423 height 54
paste textarea "Gracious and charming, this petite channel tufted ottoman makes a grand stateme…"
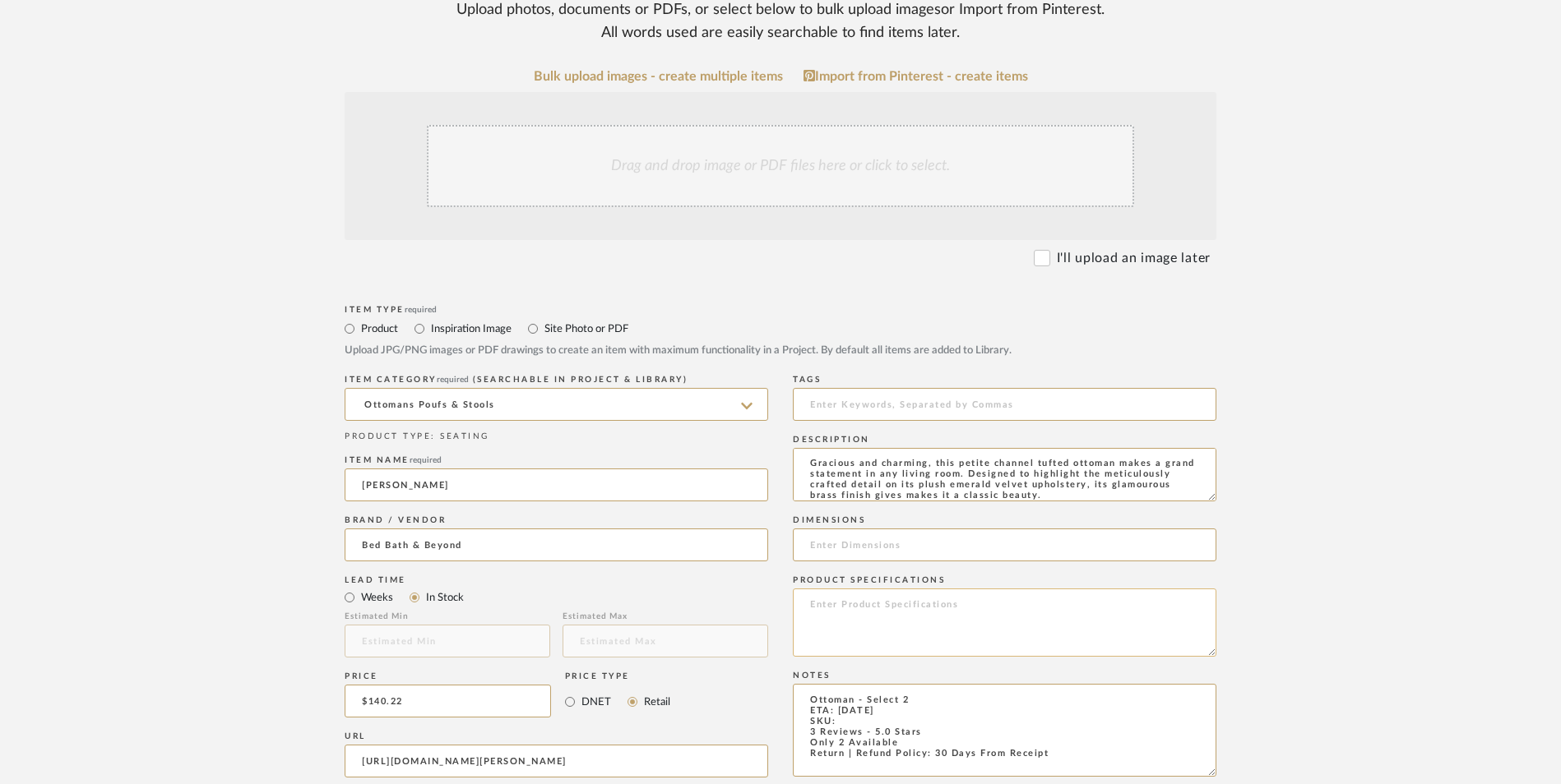
scroll to position [246, 0]
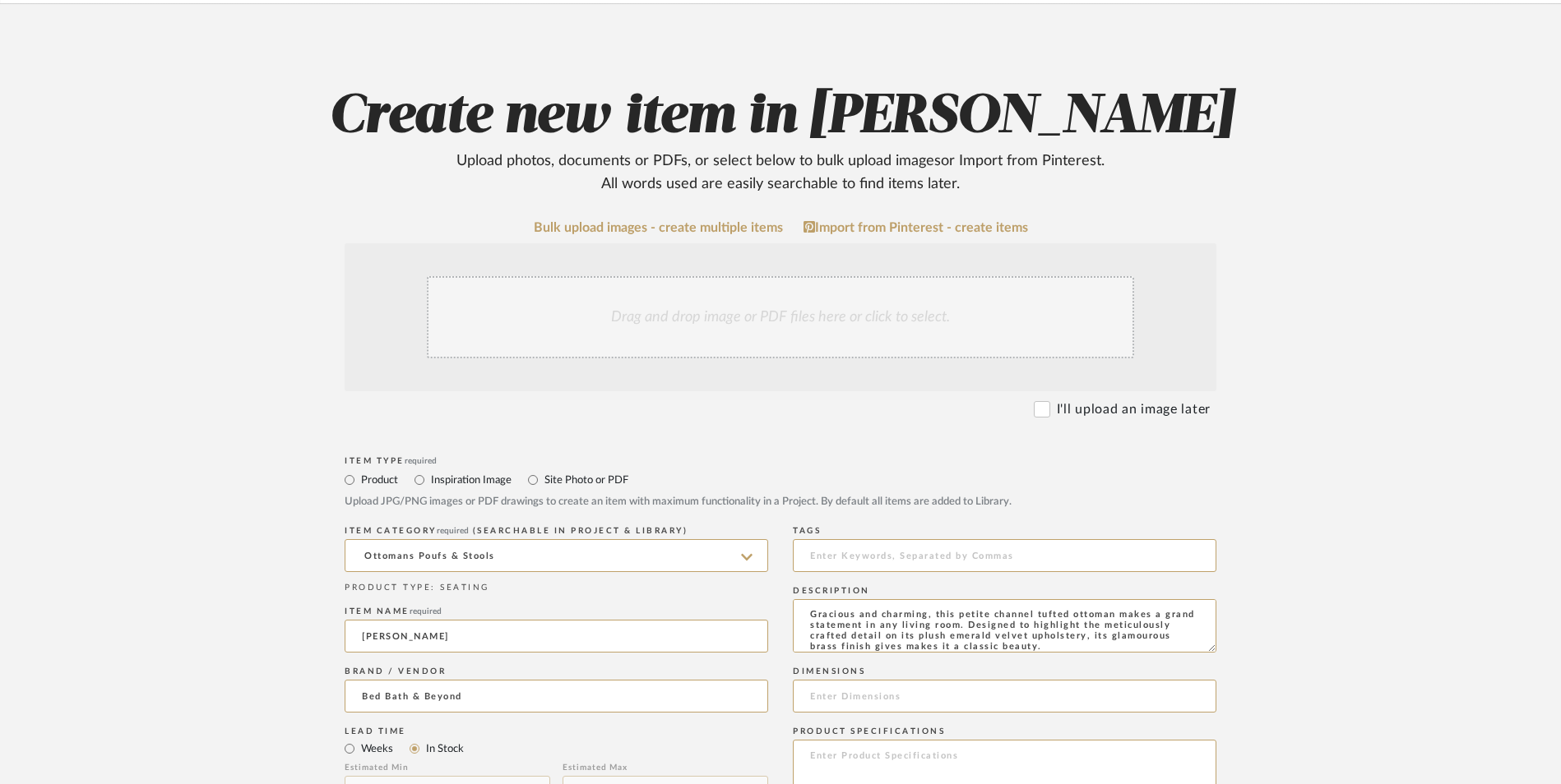
click at [691, 276] on div "Drag and drop image or PDF files here or click to select." at bounding box center [780, 317] width 707 height 82
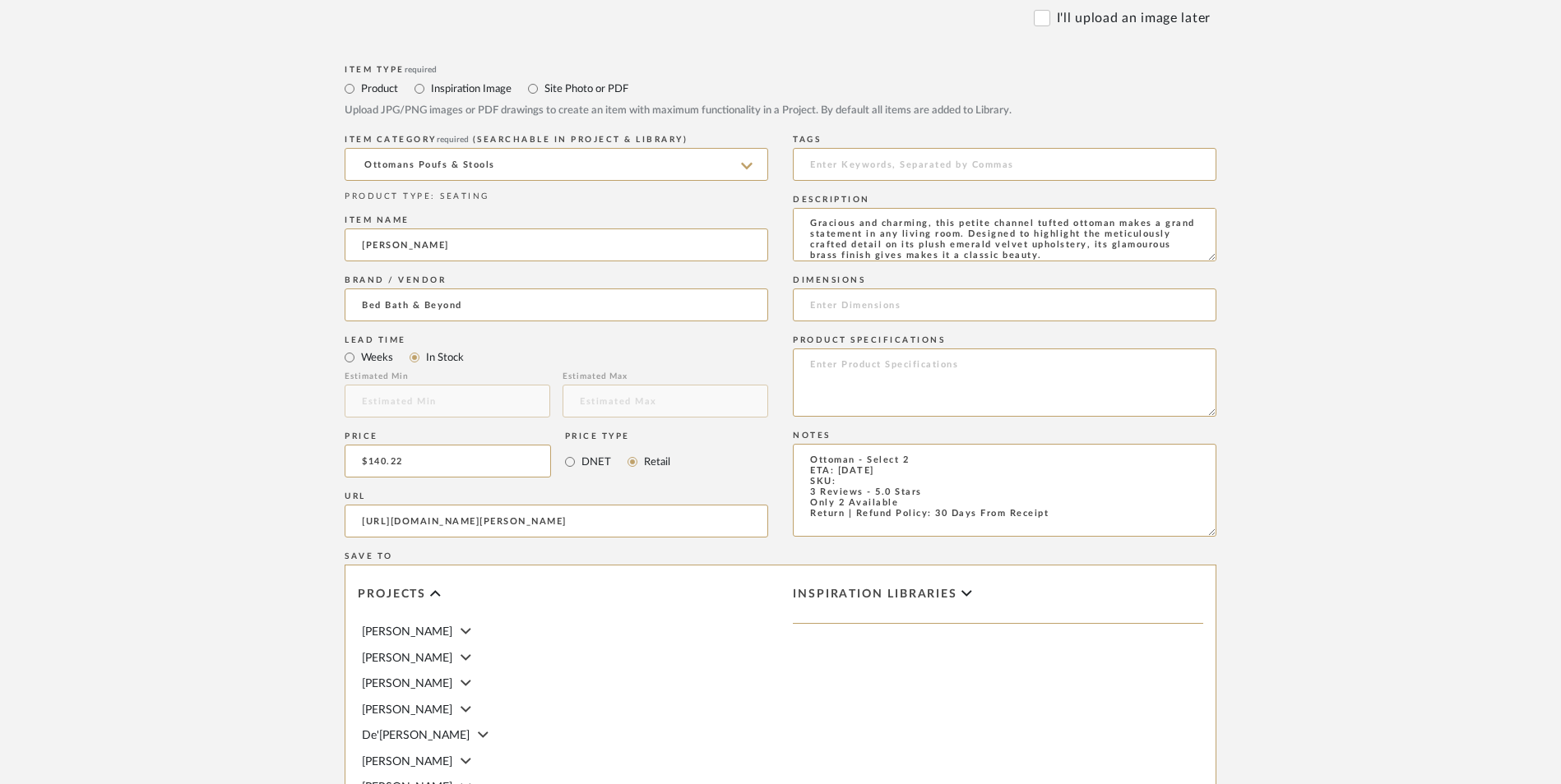
scroll to position [822, 0]
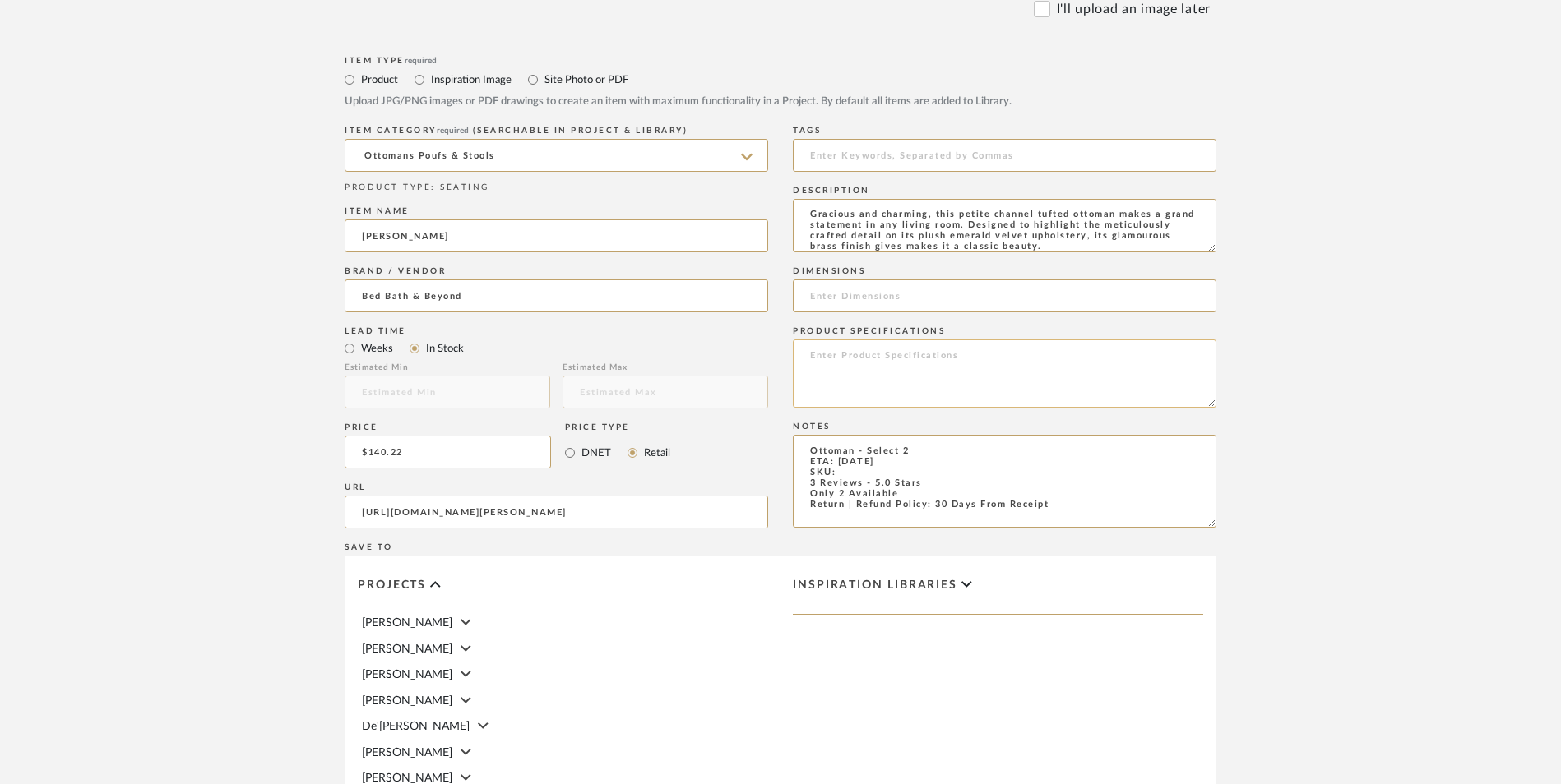
click at [868, 340] on textarea at bounding box center [1004, 374] width 423 height 69
click at [883, 280] on input at bounding box center [1004, 296] width 423 height 33
drag, startPoint x: 883, startPoint y: 160, endPoint x: 860, endPoint y: 340, distance: 181.5
click at [843, 435] on textarea "Ottoman - Select 2 ETA: [DATE] SKU: 3 Reviews - 5.0 Stars Only 2 Available Retu…" at bounding box center [1004, 481] width 423 height 93
click at [860, 435] on textarea "Ottoman - Select 2 ETA: [DATE] SKU: 3 Reviews - 5.0 Stars Only 2 Available Retu…" at bounding box center [1004, 481] width 423 height 93
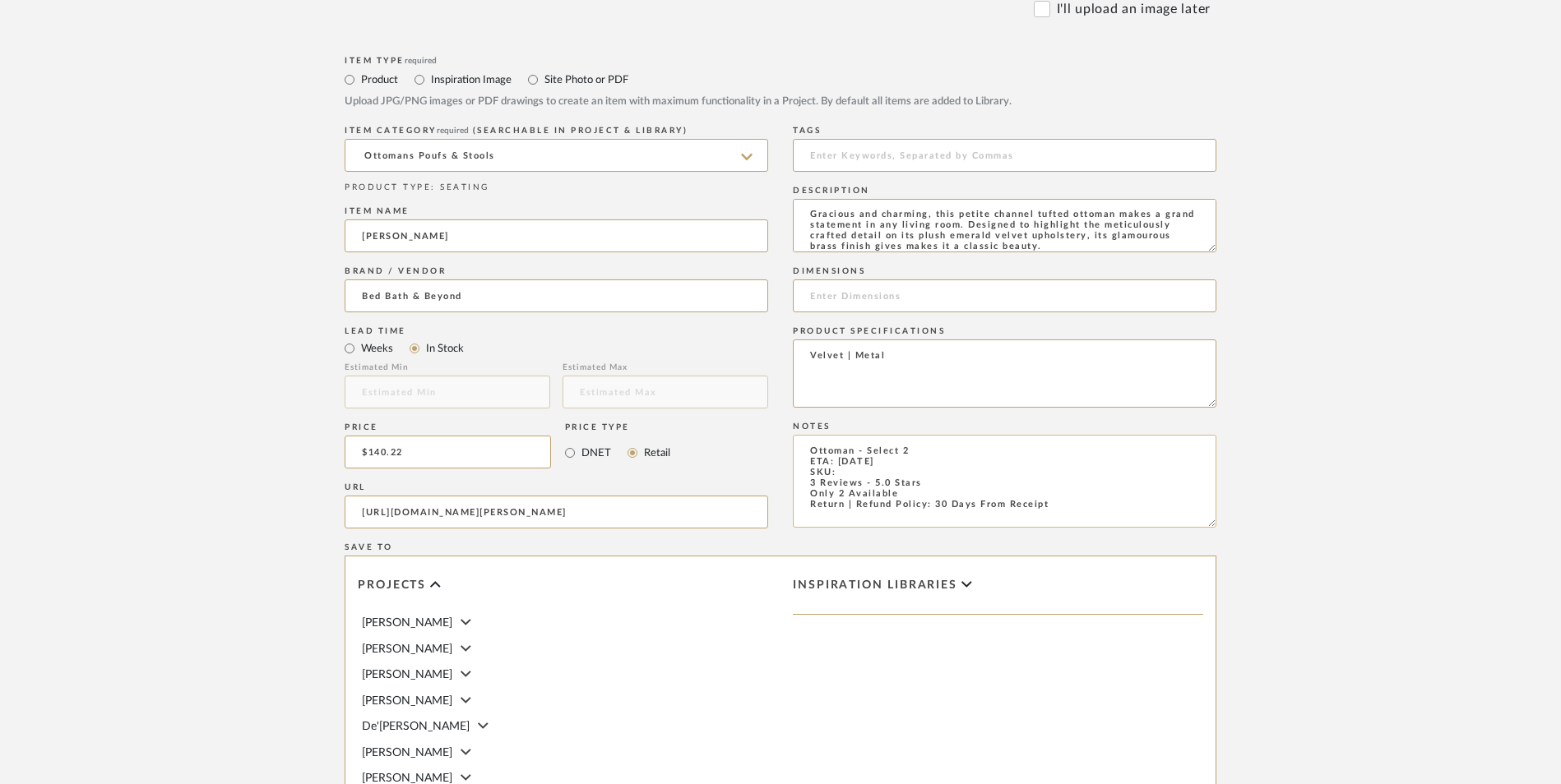
paste textarea "29658472"
click at [883, 280] on input at bounding box center [1004, 296] width 423 height 33
paste input "18.9 in. W X 18.9 in. L X 18.5 in. H"
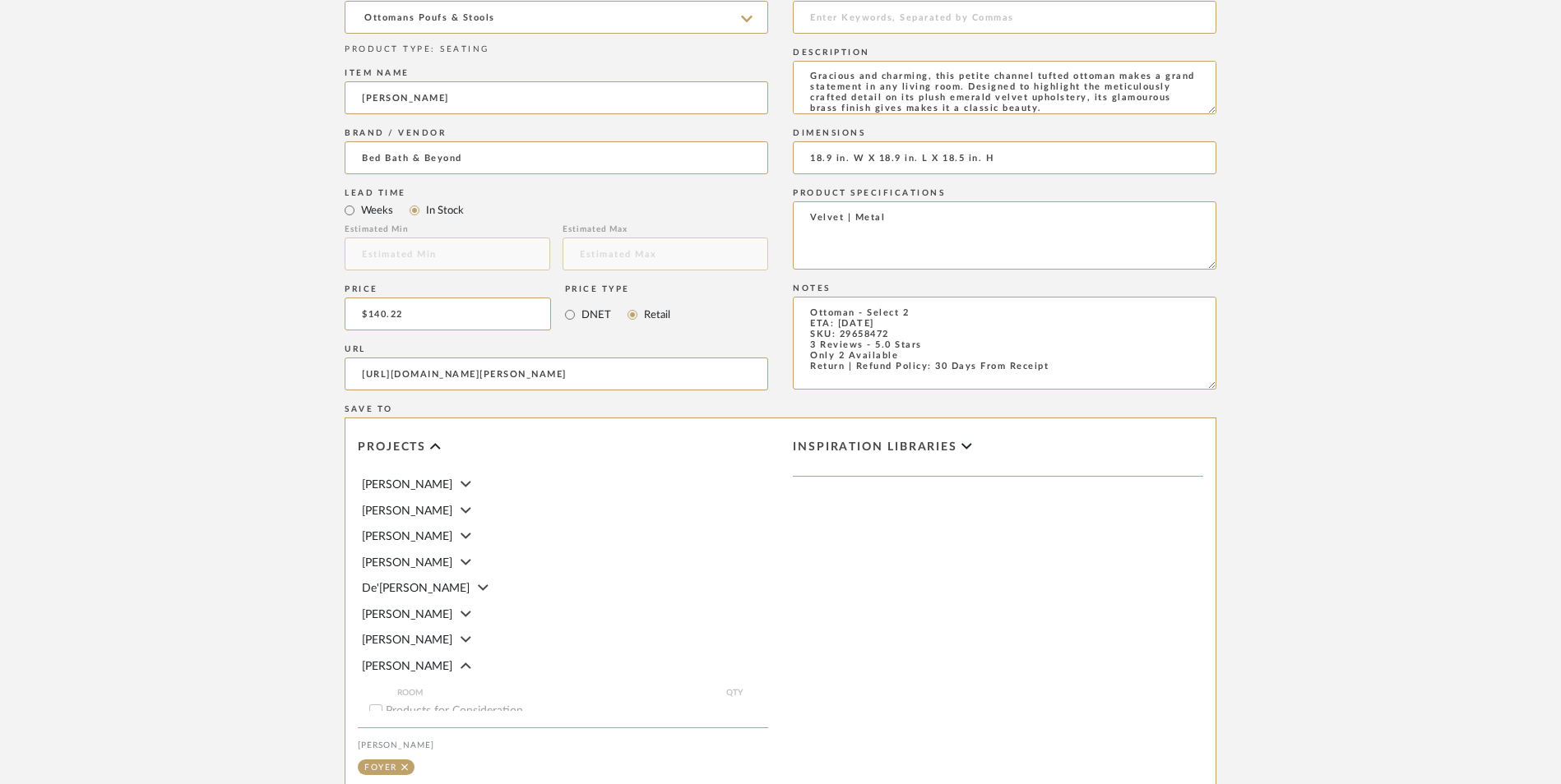
scroll to position [986, 0]
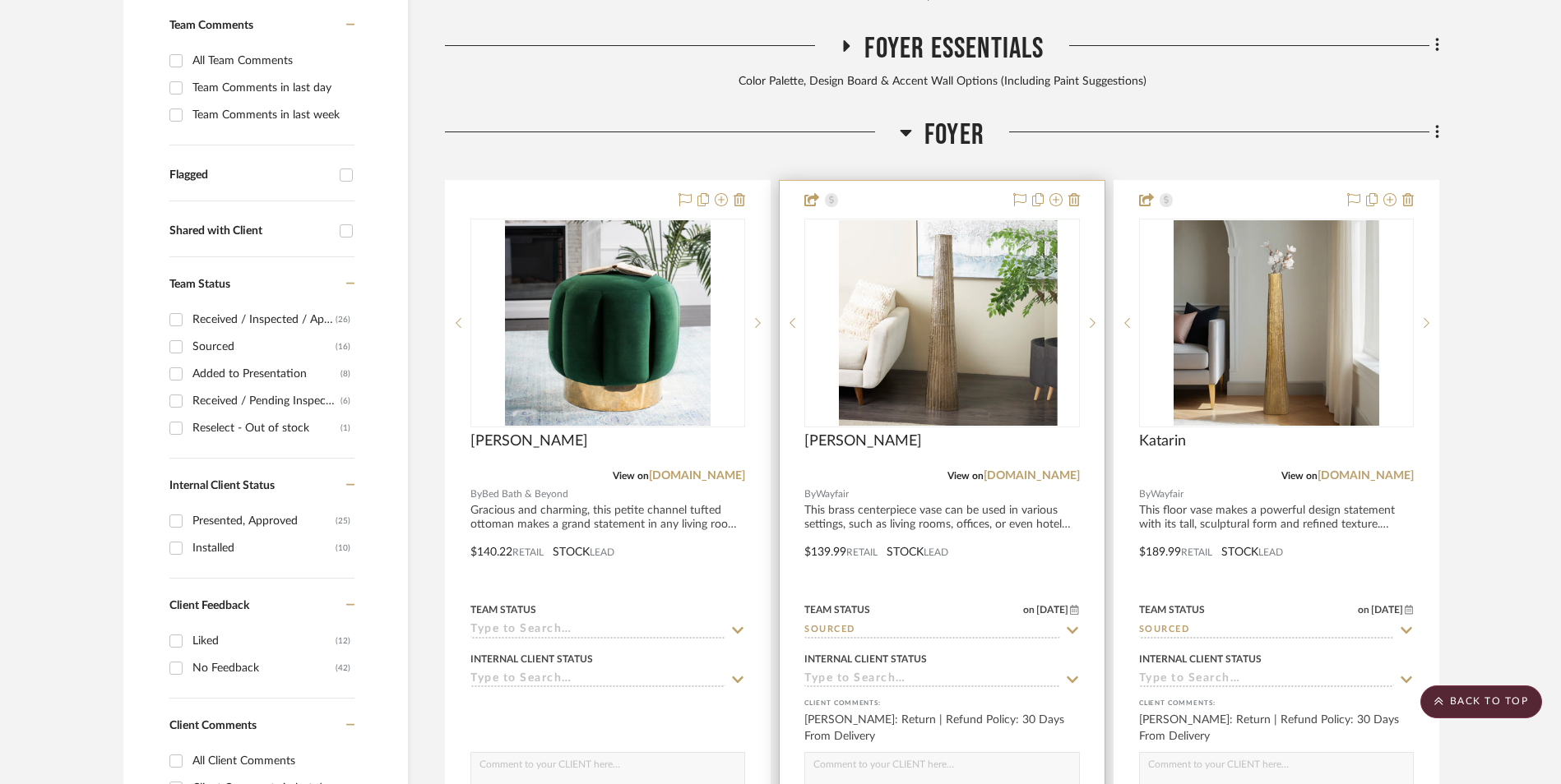
scroll to position [587, 0]
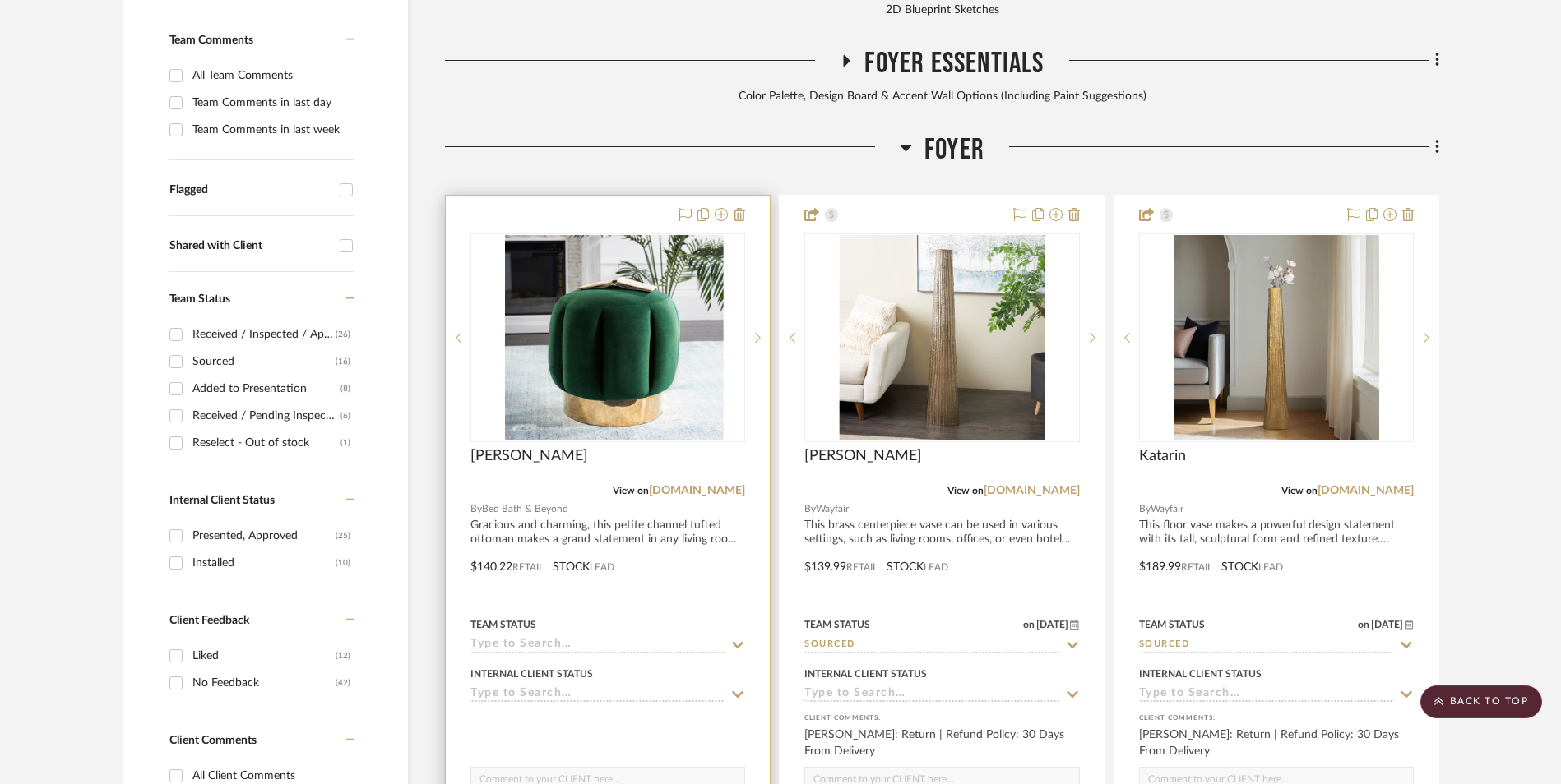
click at [561, 235] on img at bounding box center [608, 338] width 206 height 206
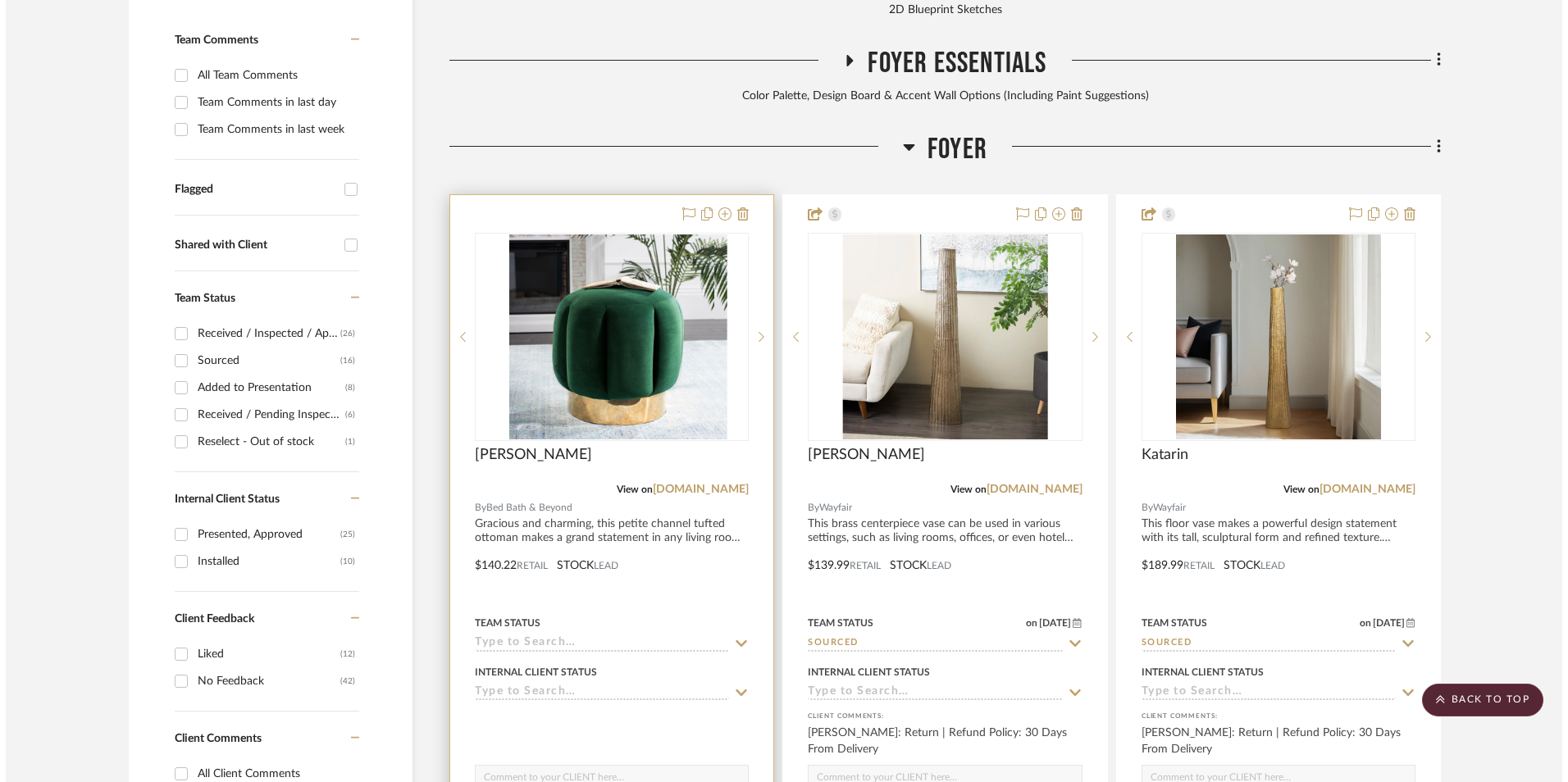
scroll to position [0, 0]
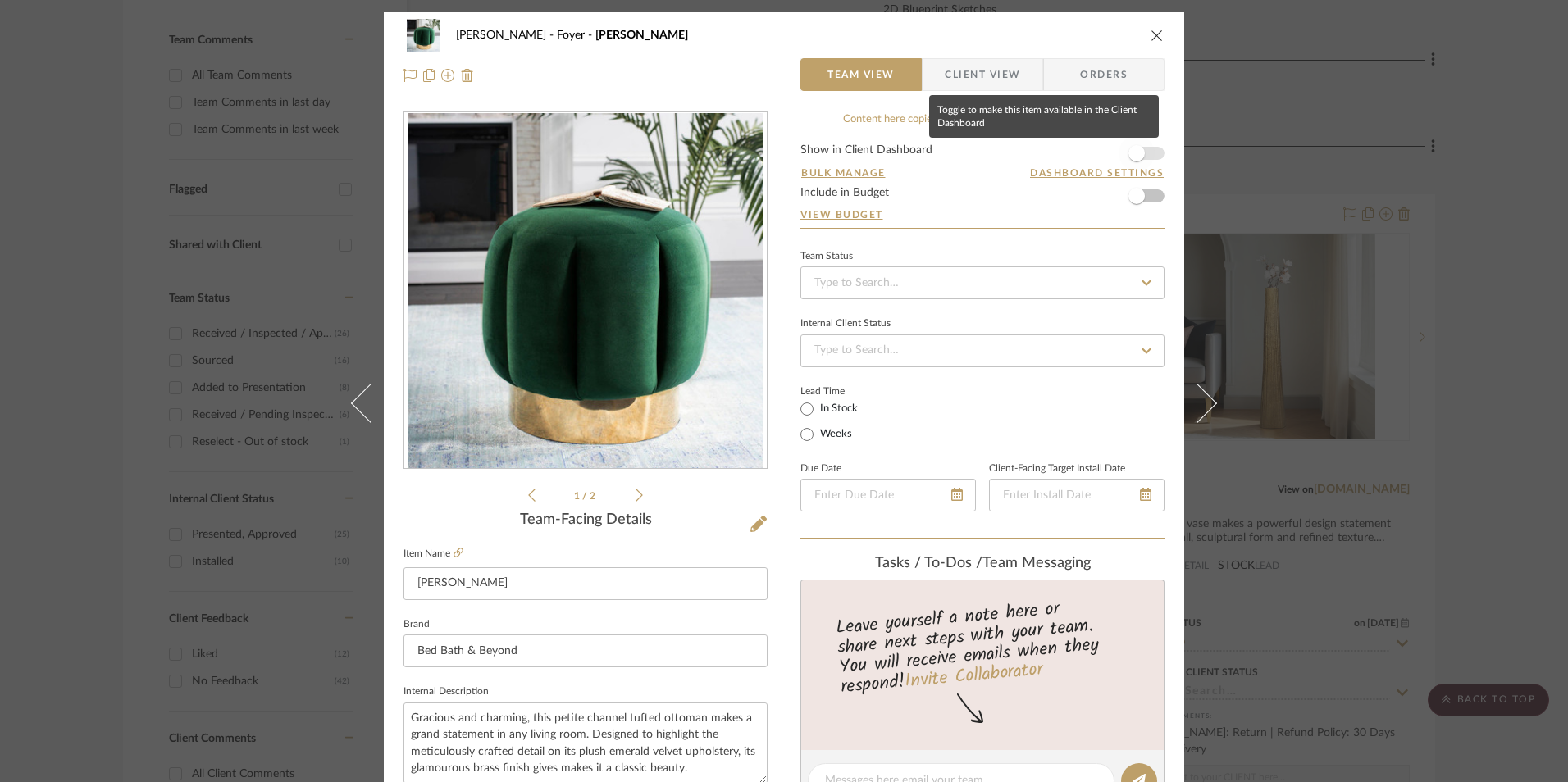
click at [1145, 153] on span "button" at bounding box center [1136, 153] width 36 height 36
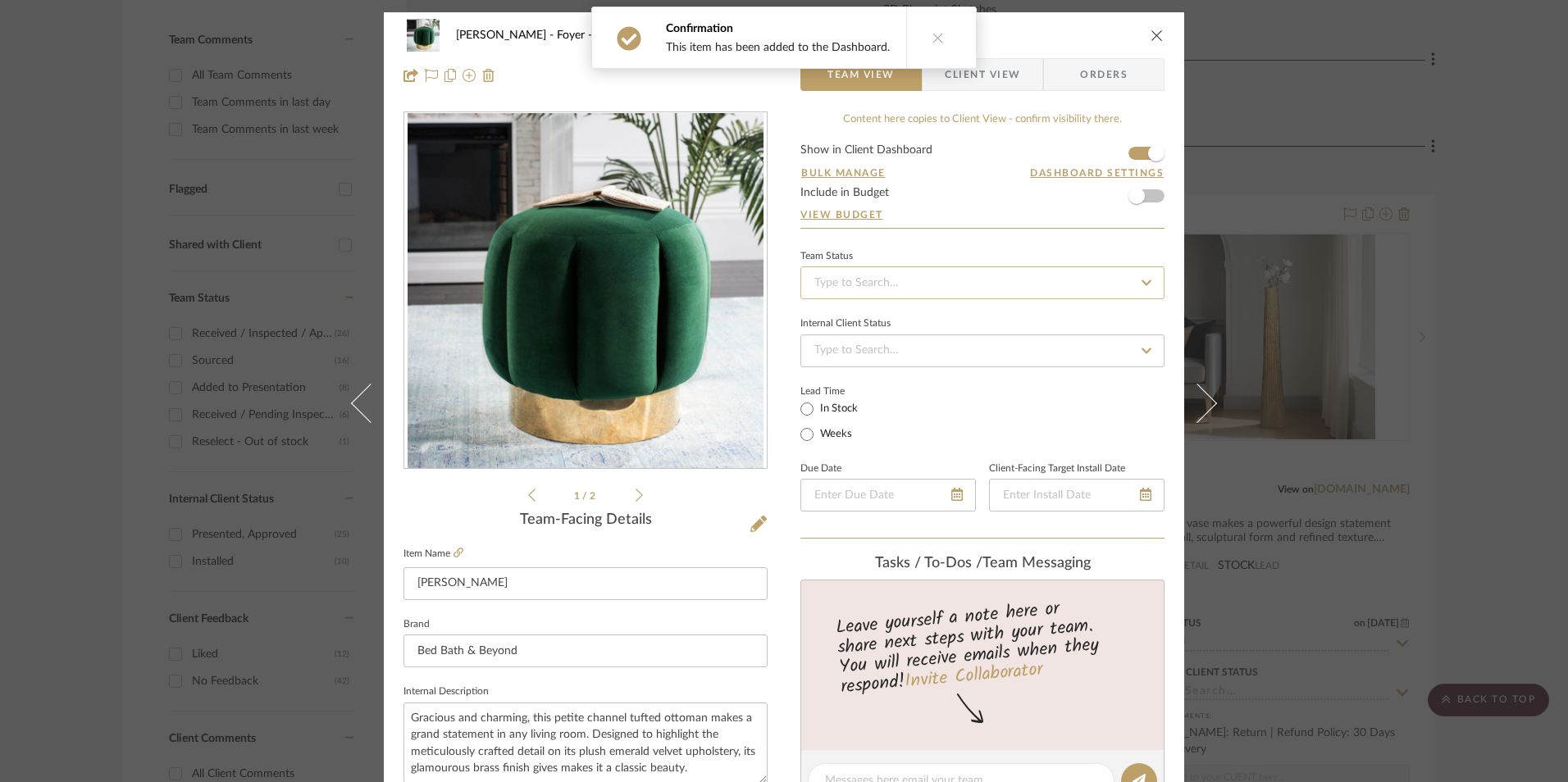
click at [983, 288] on input at bounding box center [982, 283] width 364 height 32
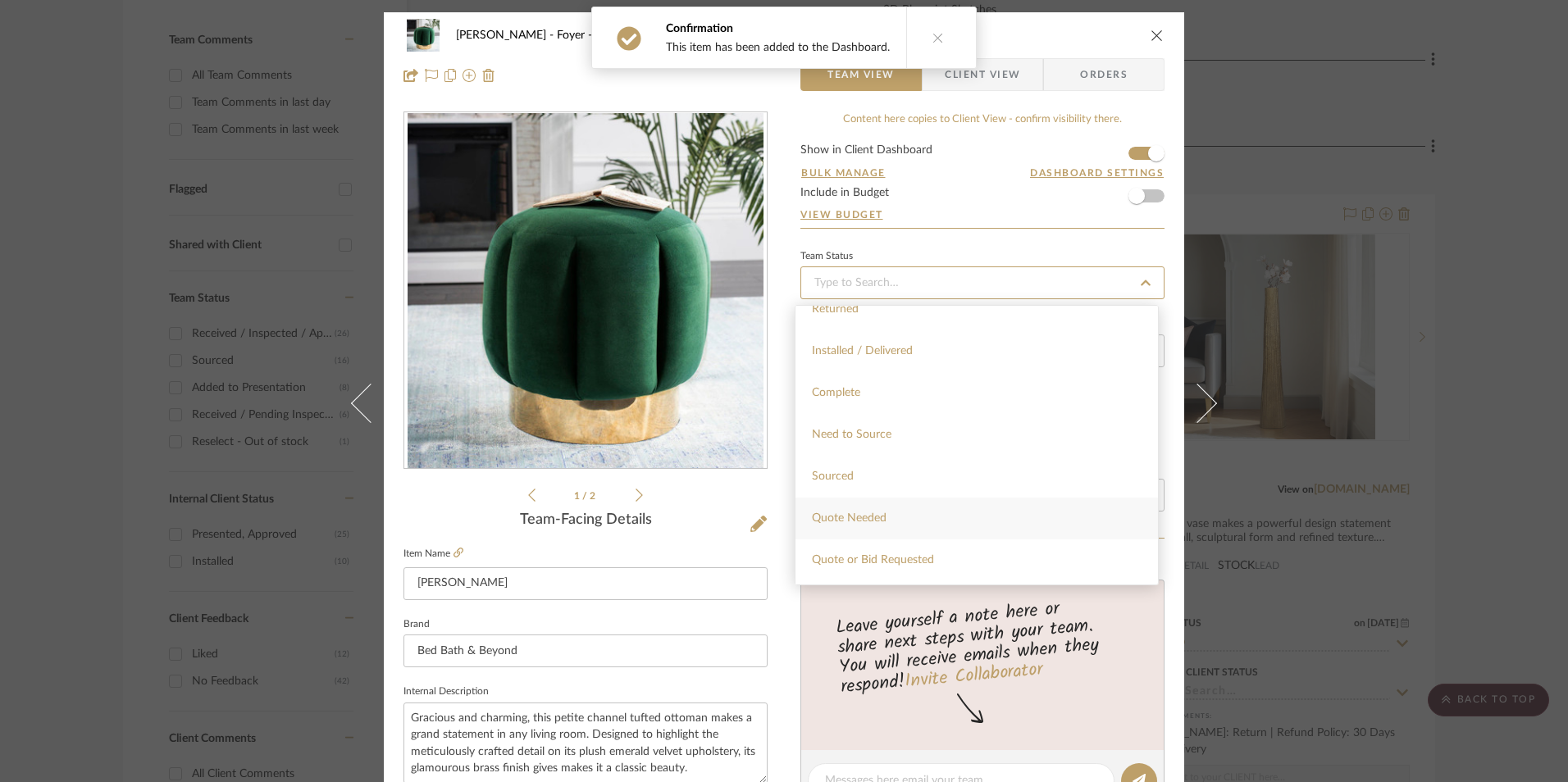
scroll to position [410, 0]
click at [861, 458] on div "Sourced" at bounding box center [976, 461] width 362 height 42
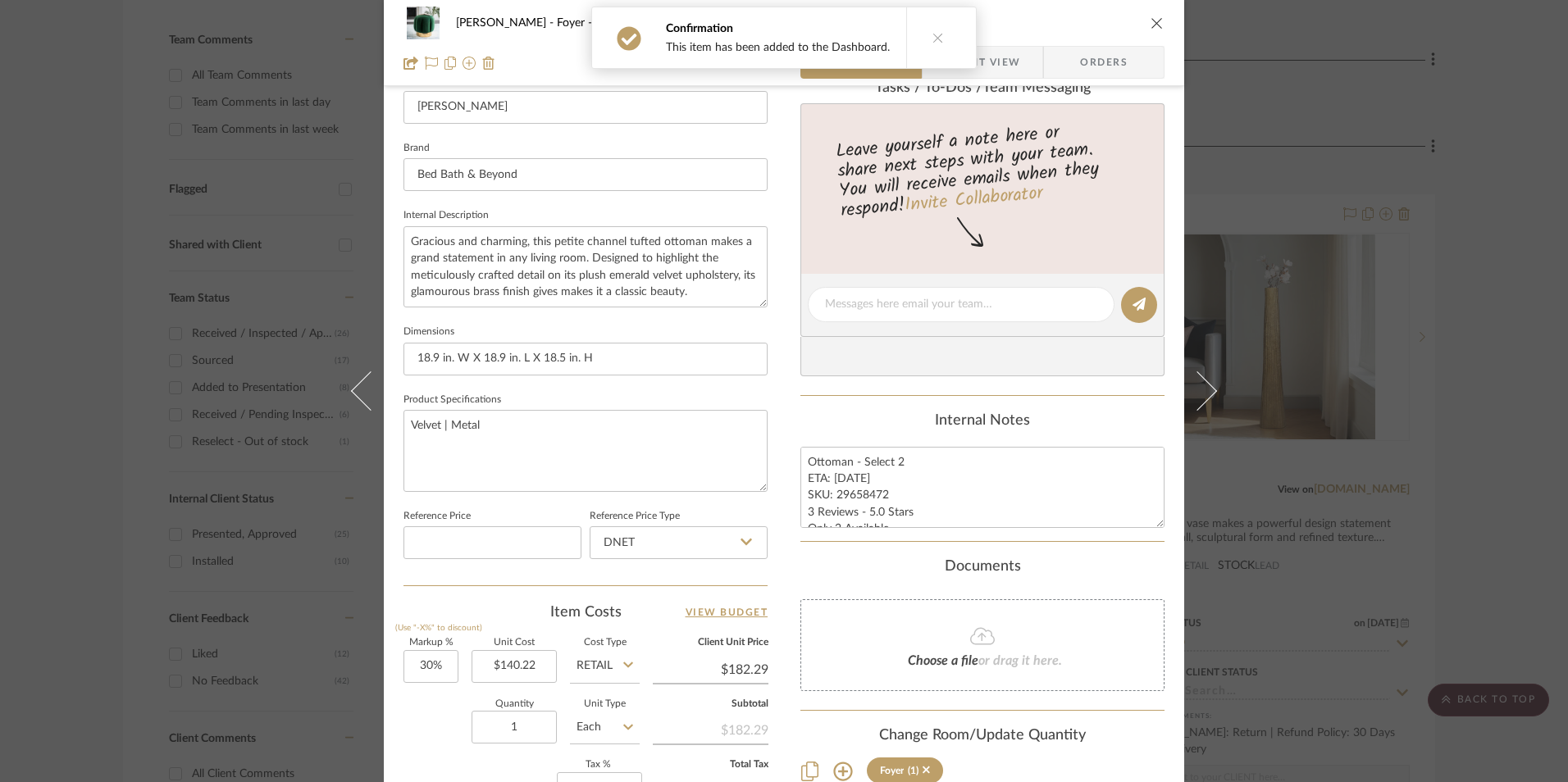
scroll to position [574, 0]
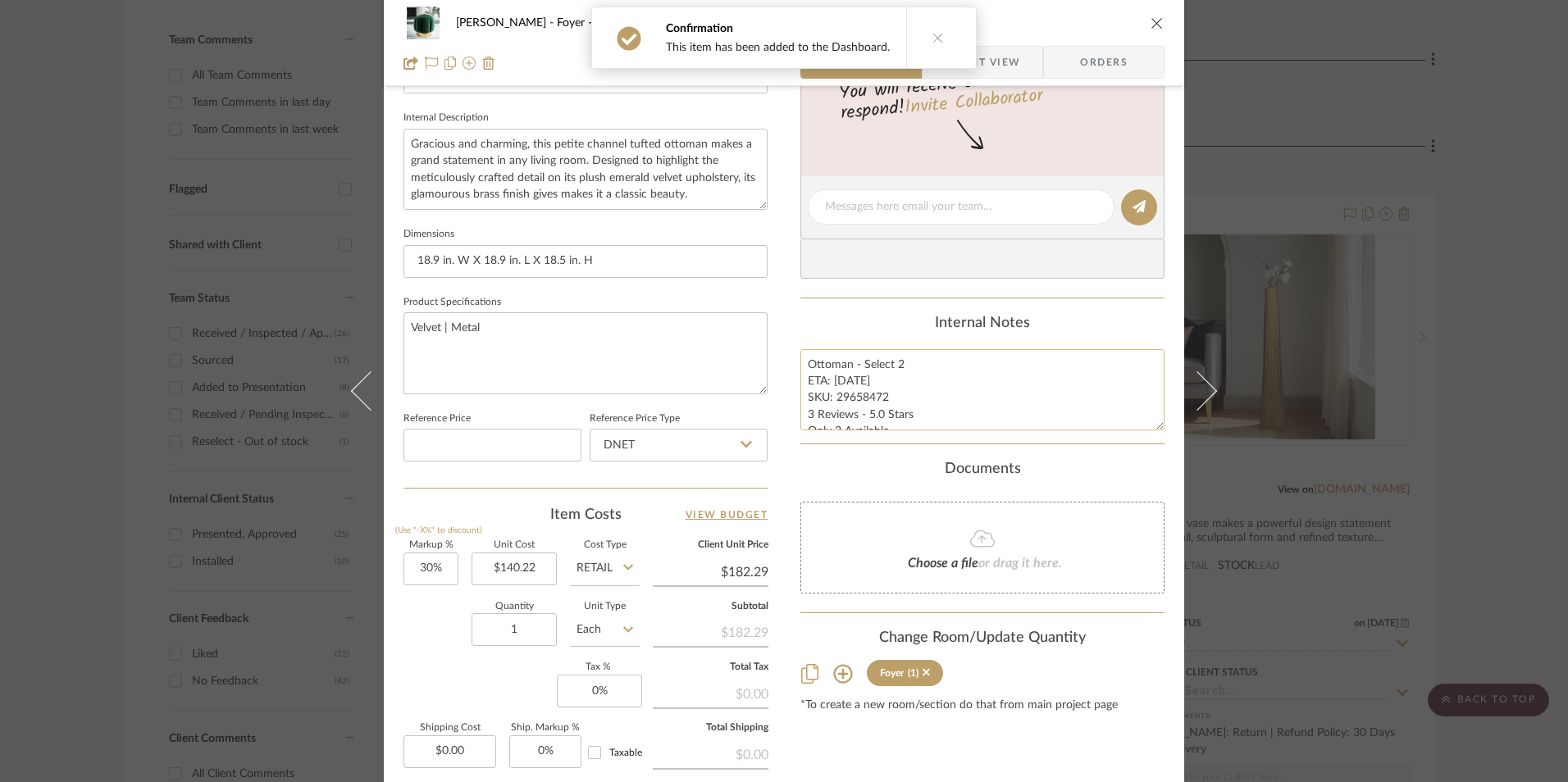
click at [873, 395] on textarea "Ottoman - Select 2 ETA: [DATE] SKU: 29658472 3 Reviews - 5.0 Stars Only 2 Avail…" at bounding box center [982, 390] width 364 height 82
click at [882, 395] on textarea "Ottoman - Select 2 ETA: [DATE] SKU: 29658472 3 Reviews - 5.0 Stars Only 2 Avail…" at bounding box center [982, 390] width 364 height 82
drag, startPoint x: 882, startPoint y: 394, endPoint x: 832, endPoint y: 398, distance: 50.2
click at [832, 398] on textarea "Ottoman - Select 2 ETA: [DATE] SKU: 29658472 3 Reviews - 5.0 Stars Only 2 Avail…" at bounding box center [982, 390] width 364 height 82
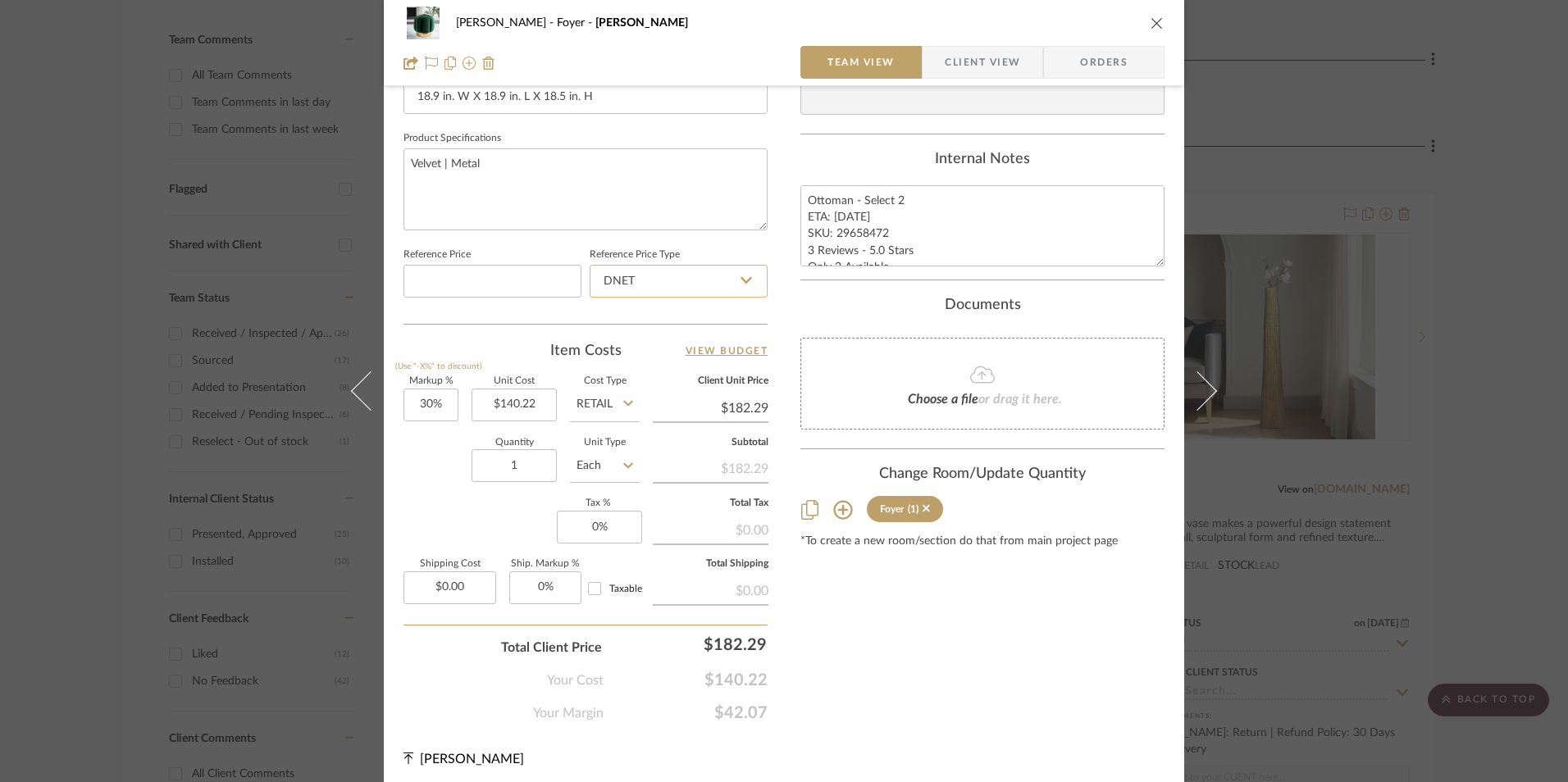
click at [676, 269] on input "DNET" at bounding box center [678, 281] width 178 height 32
click at [669, 366] on div "Retail" at bounding box center [685, 365] width 203 height 42
click at [436, 397] on input "30" at bounding box center [431, 405] width 55 height 32
click at [444, 477] on div "Quantity 1 Unit Type Each" at bounding box center [521, 468] width 236 height 58
click at [518, 477] on input "1" at bounding box center [513, 465] width 85 height 32
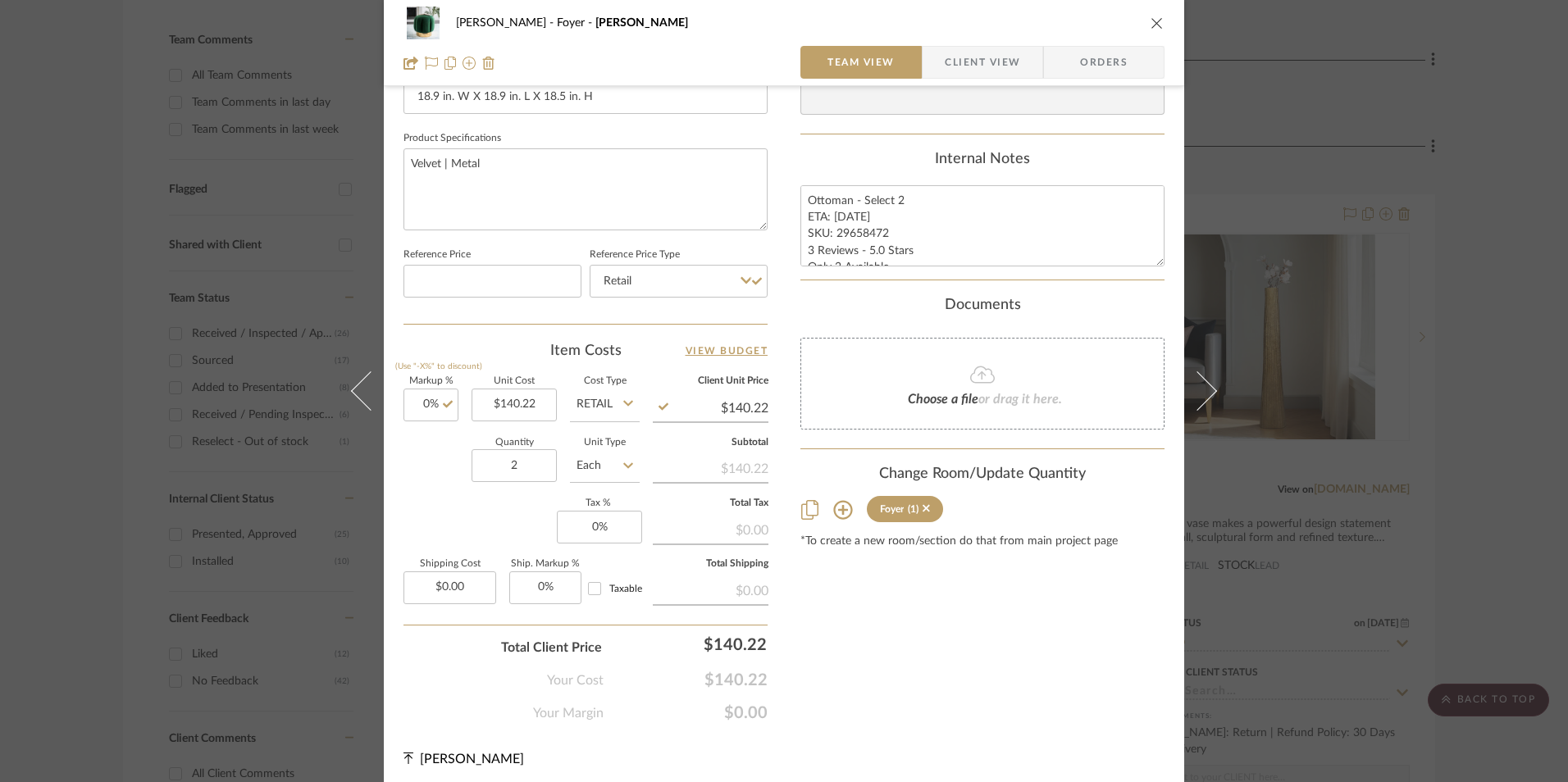
click at [495, 507] on div "Markup % (Use "-X%" to discount) 0% Unit Cost $140.22 Cost Type Retail Client U…" at bounding box center [585, 497] width 364 height 240
click at [599, 523] on input "0" at bounding box center [599, 527] width 85 height 32
click at [828, 578] on div "Content here copies to Client View - confirm visibility there. Show in Client D…" at bounding box center [982, 48] width 364 height 1350
click at [1075, 63] on span "Orders" at bounding box center [1103, 61] width 83 height 32
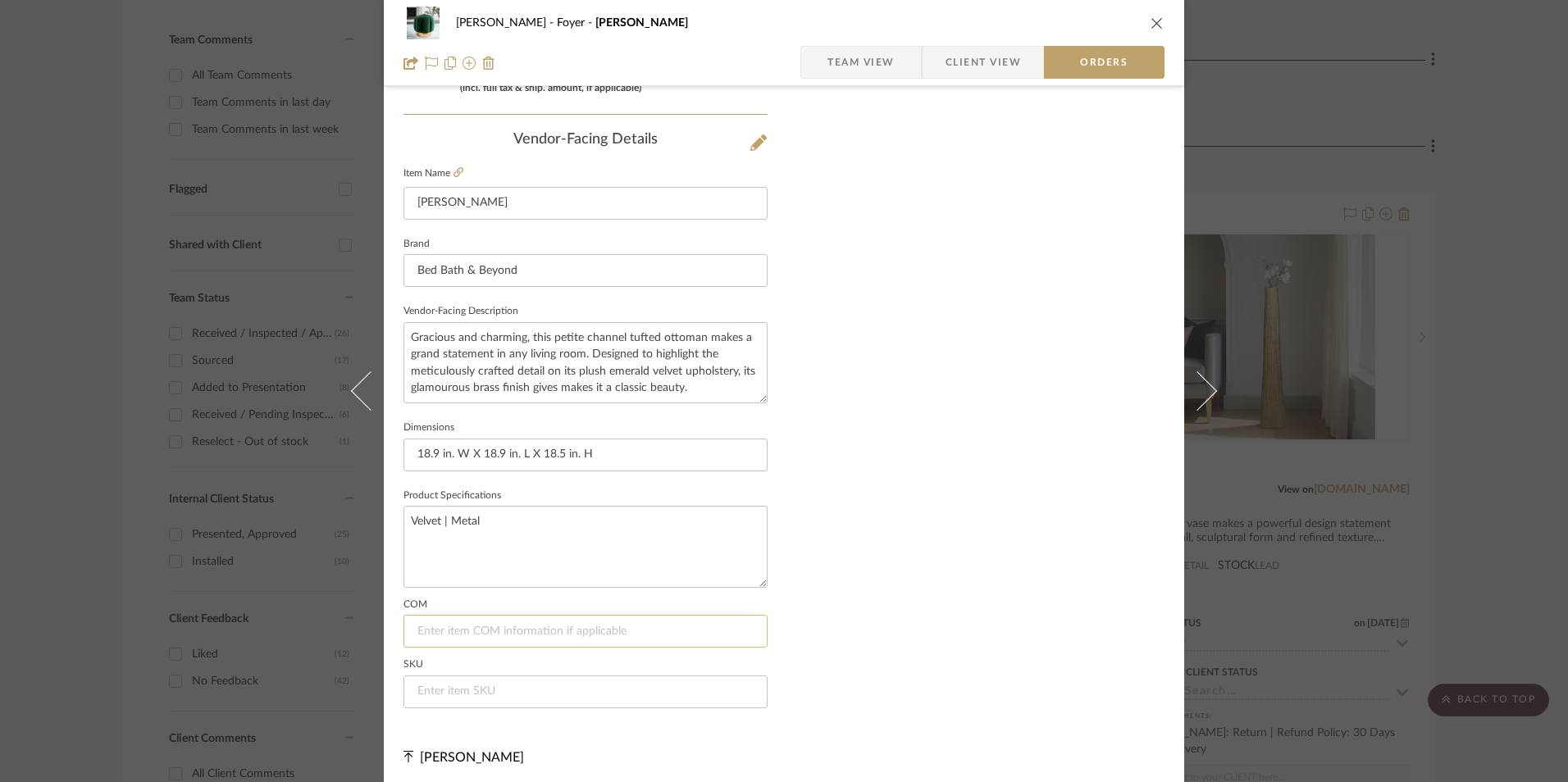
scroll to position [962, 0]
click at [447, 685] on input at bounding box center [585, 686] width 364 height 32
paste input "29658472"
click at [827, 55] on span "Team View" at bounding box center [861, 61] width 68 height 32
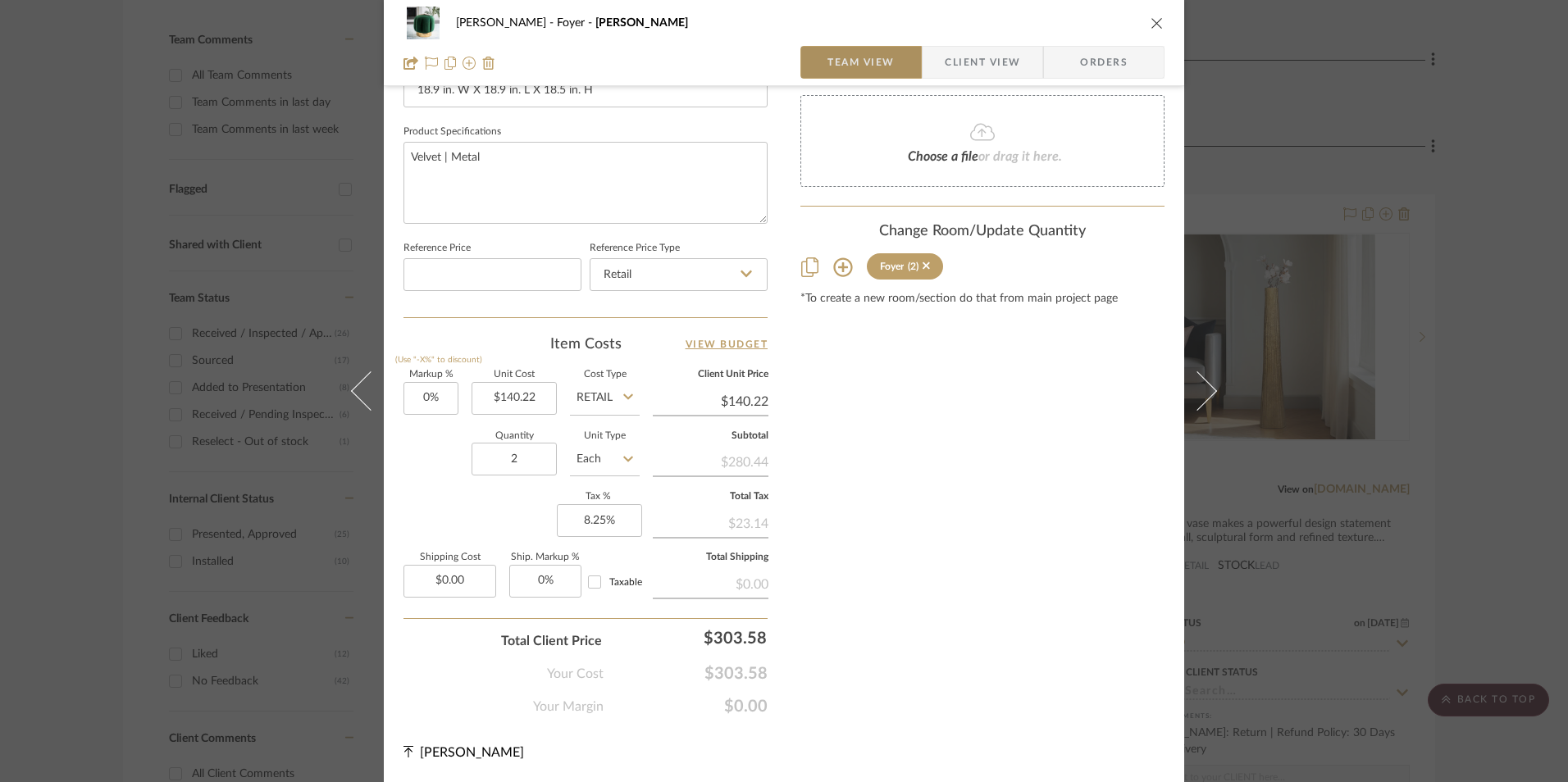
scroll to position [744, 0]
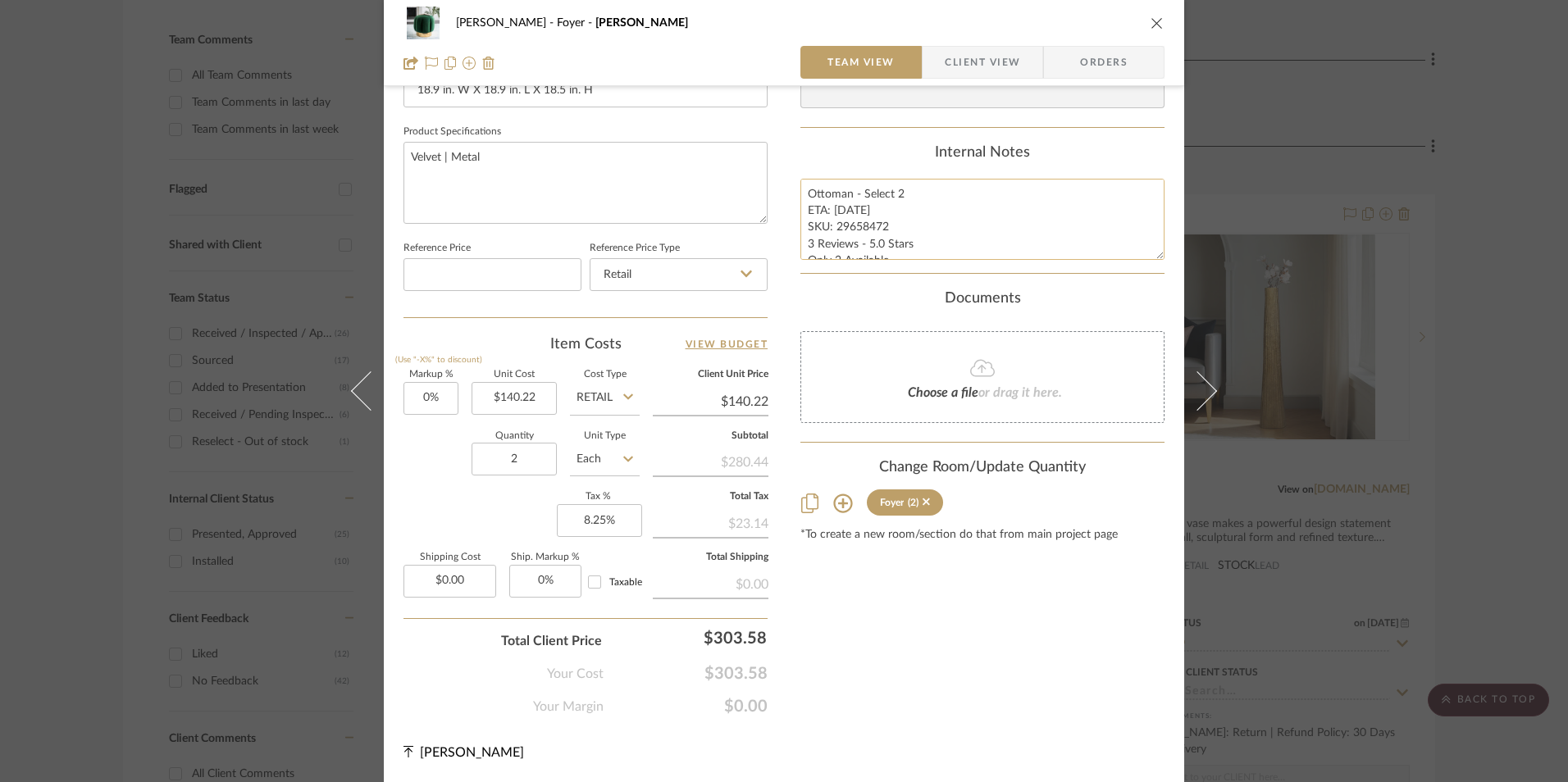
click at [834, 219] on textarea "Ottoman - Select 2 ETA: [DATE] SKU: 29658472 3 Reviews - 5.0 Stars Only 2 Avail…" at bounding box center [982, 219] width 364 height 82
drag, startPoint x: 802, startPoint y: 192, endPoint x: 1067, endPoint y: 262, distance: 274.1
click at [1067, 262] on summary-project-notes "Internal Notes Ottoman - Select 2 ETA: [DATE] SKU: 29658472 3 Reviews - 5.0 Sta…" at bounding box center [982, 209] width 364 height 130
click at [964, 56] on span "Client View" at bounding box center [983, 61] width 75 height 32
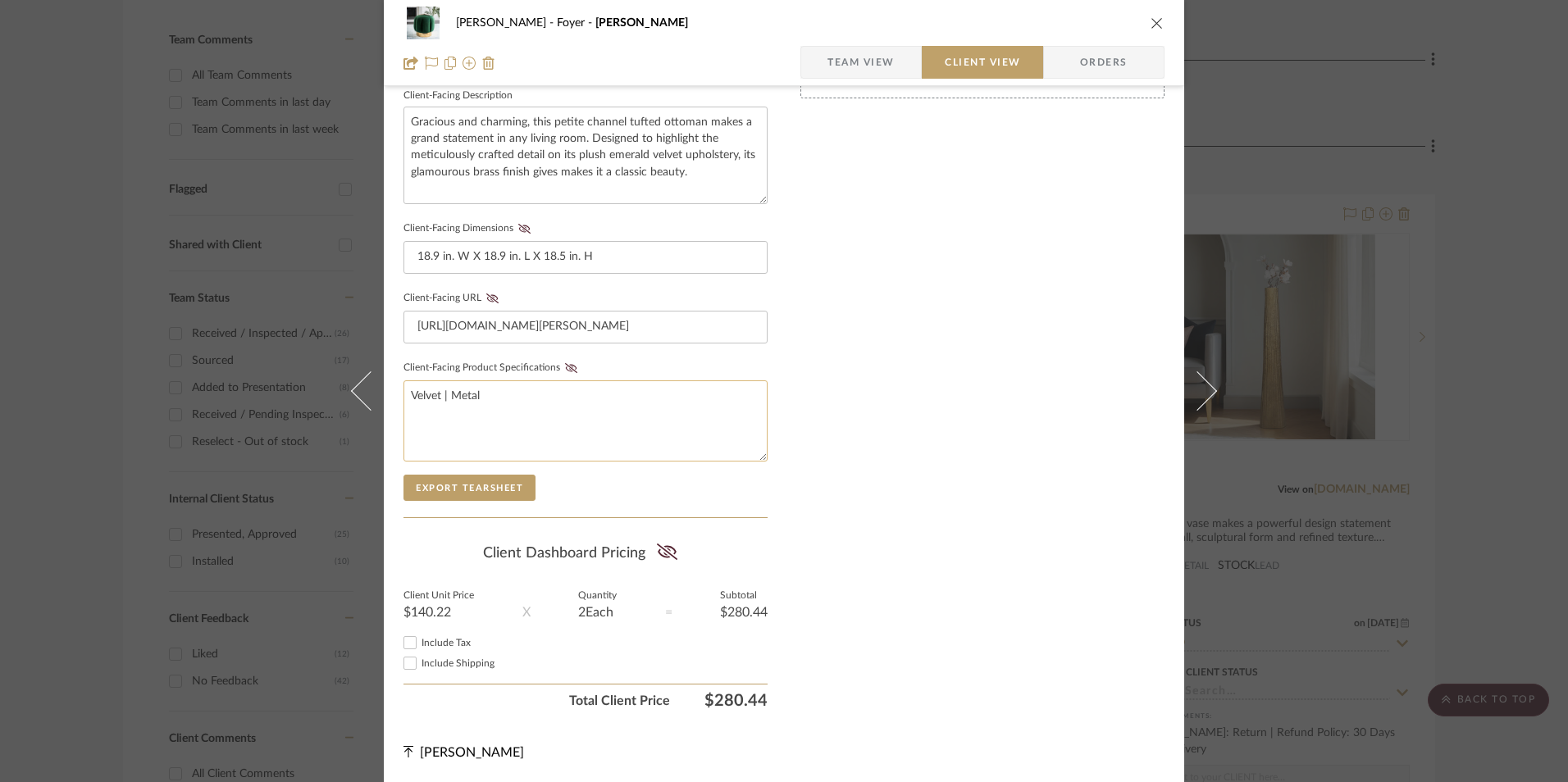
scroll to position [595, 0]
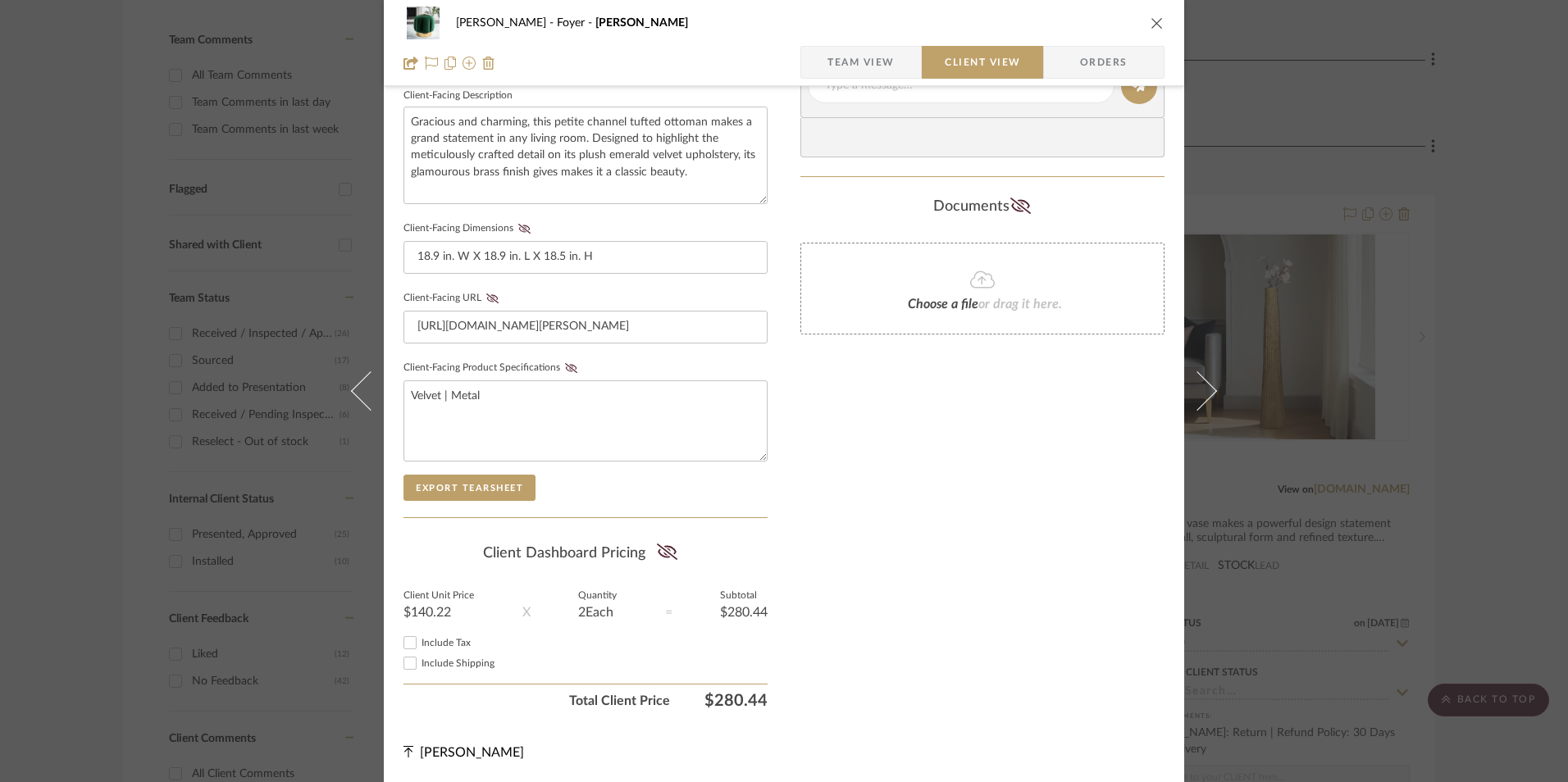
click at [406, 642] on input "Include Tax" at bounding box center [410, 642] width 19 height 19
click at [663, 554] on icon at bounding box center [666, 552] width 20 height 17
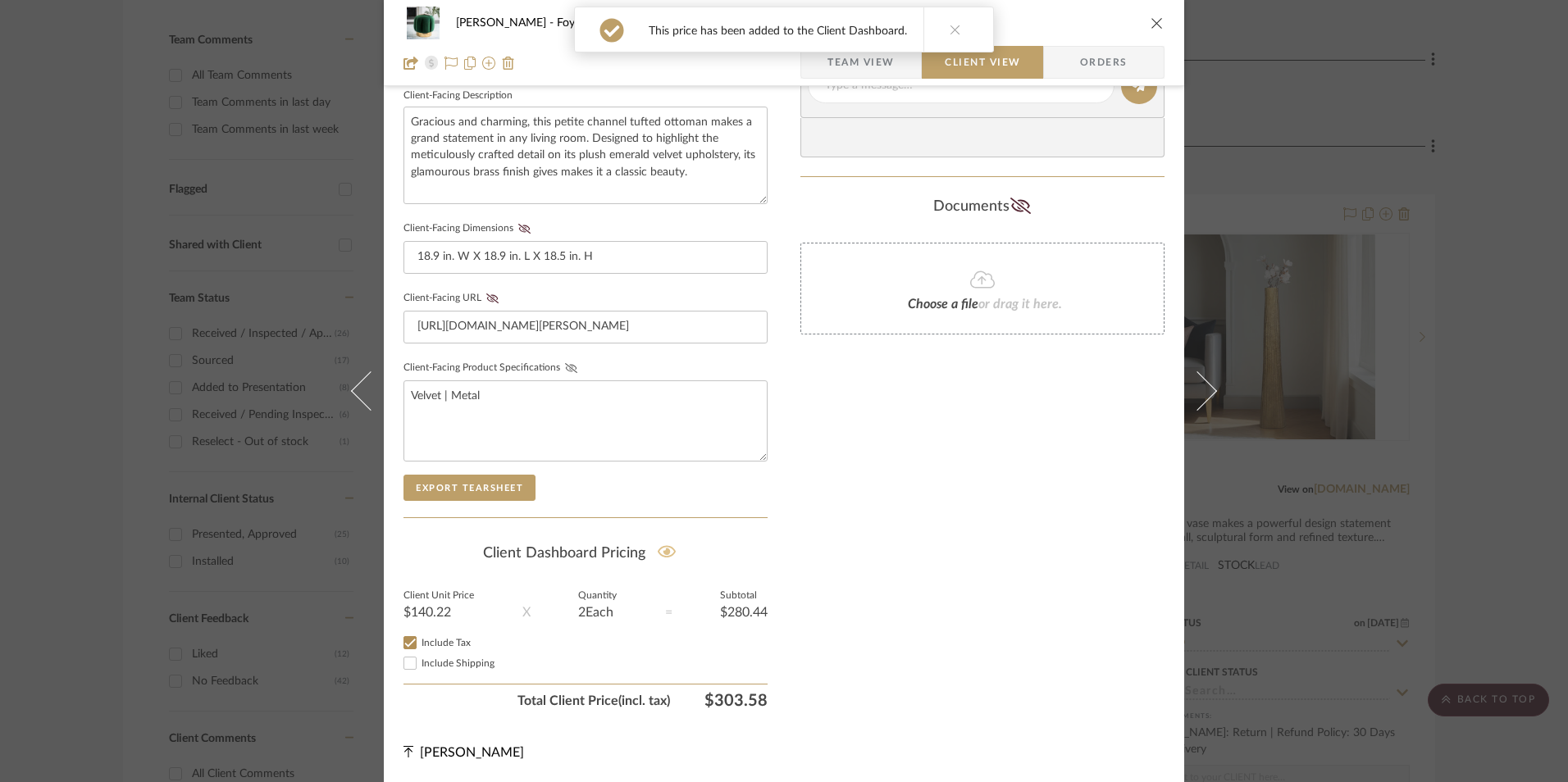
click at [565, 372] on icon at bounding box center [571, 368] width 12 height 10
click at [483, 304] on button "Client-Facing URL" at bounding box center [492, 298] width 22 height 11
click at [519, 232] on icon at bounding box center [525, 228] width 12 height 10
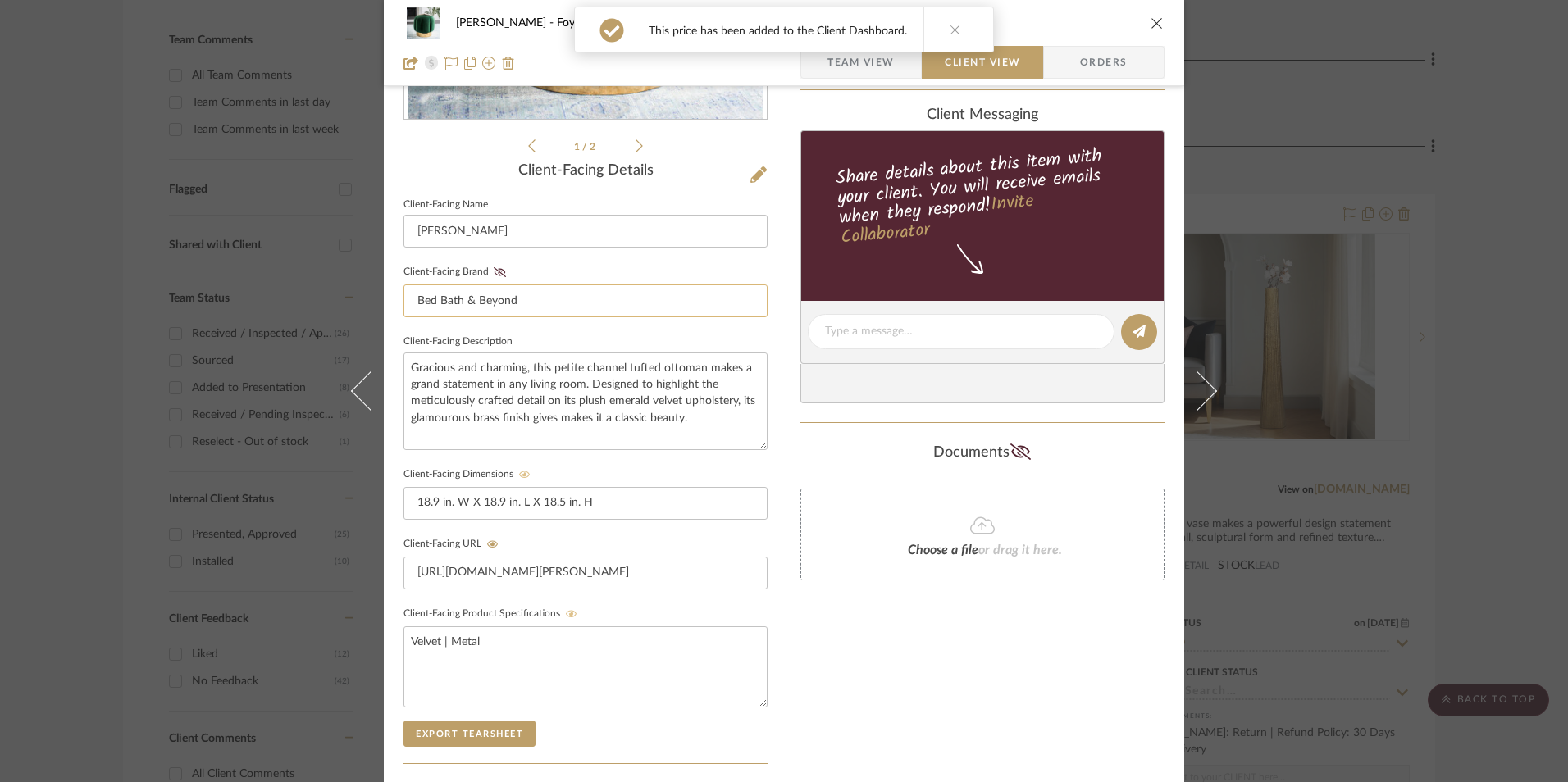
click at [494, 269] on icon at bounding box center [500, 272] width 12 height 10
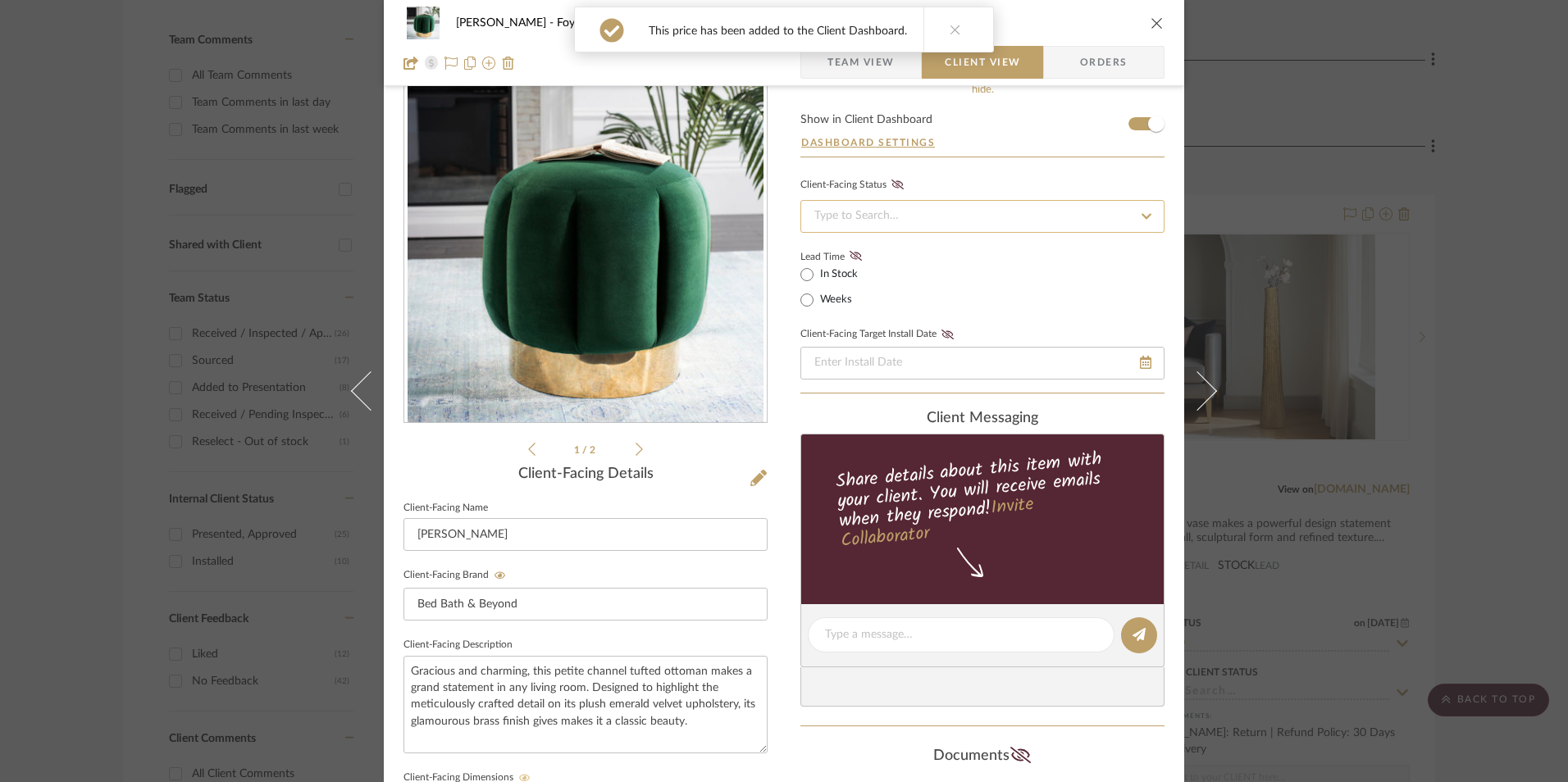
scroll to position [21, 0]
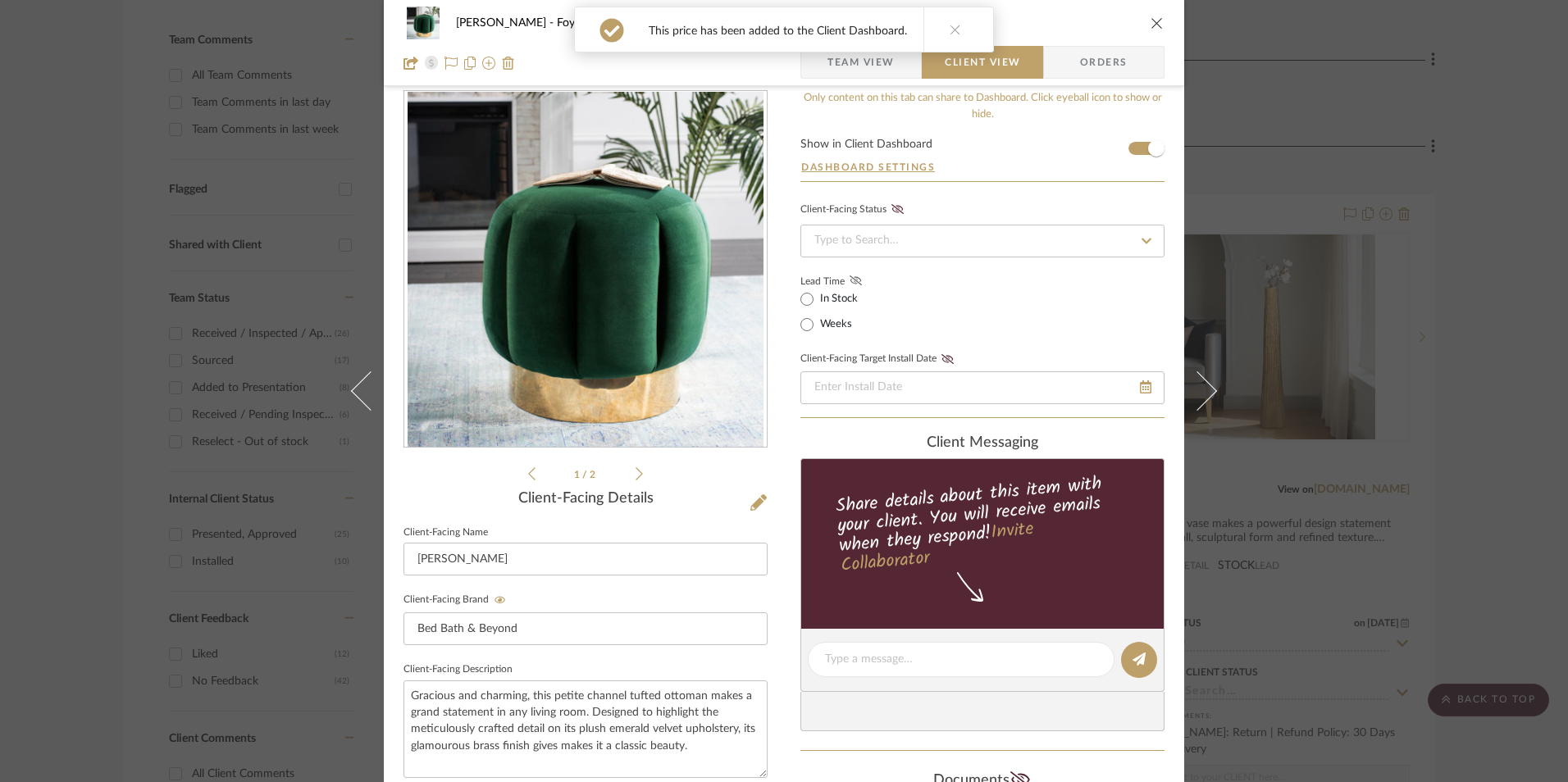
click at [854, 278] on icon at bounding box center [856, 280] width 12 height 10
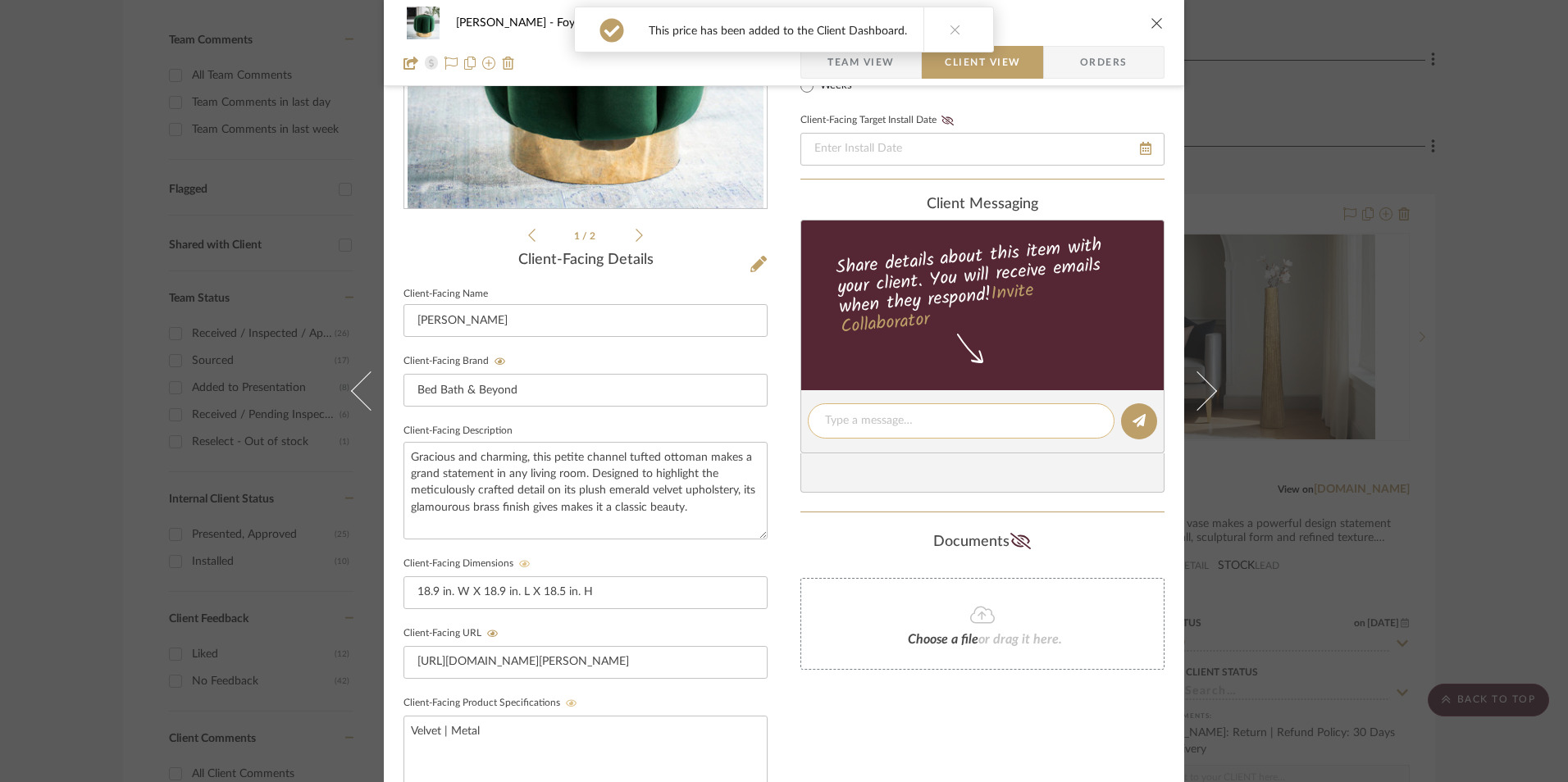
scroll to position [268, 0]
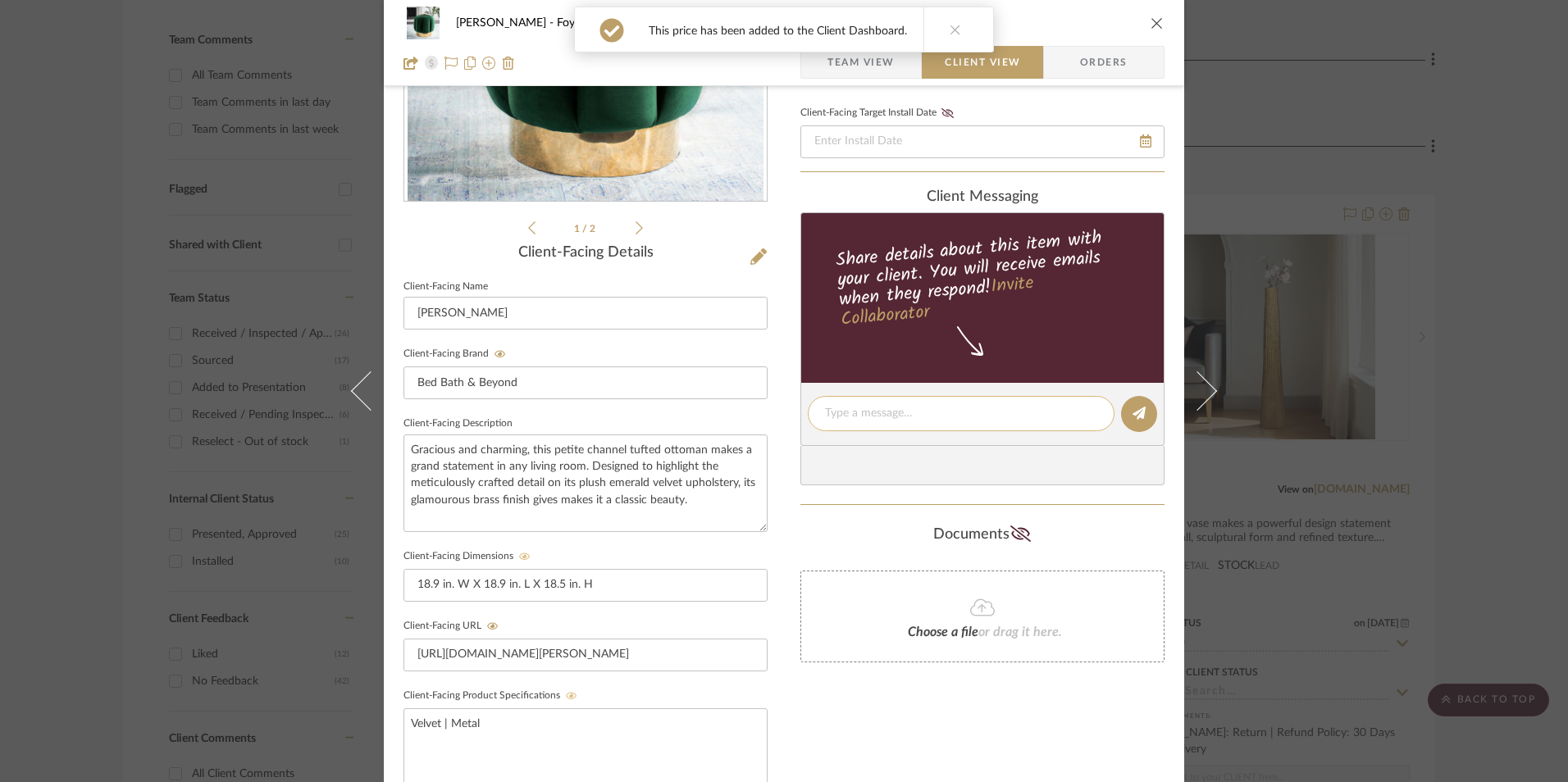
click at [891, 420] on textarea at bounding box center [961, 414] width 272 height 18
paste textarea "Ottoman - Select 2 ETA: [DATE] SKU: 29658472 3 Reviews - 5.0 Stars Only 2 Avail…"
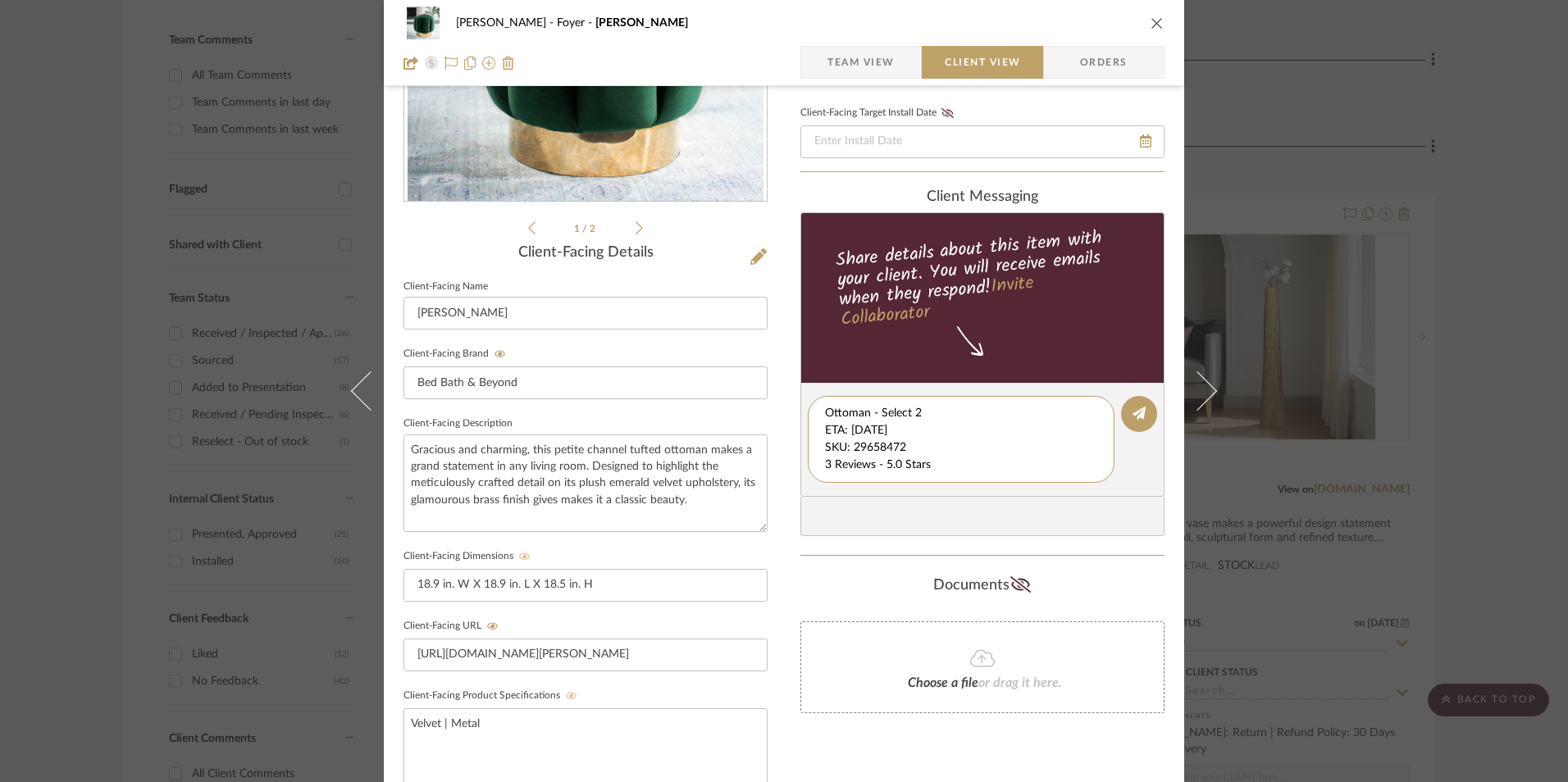
scroll to position [34, 0]
drag, startPoint x: 820, startPoint y: 432, endPoint x: 907, endPoint y: 454, distance: 89.7
click at [1112, 495] on editor-of-message "Ottoman - Select 2 ETA: [DATE] SKU: 29658472 3 Reviews - 5.0 Stars Only 2 Avail…" at bounding box center [982, 440] width 364 height 114
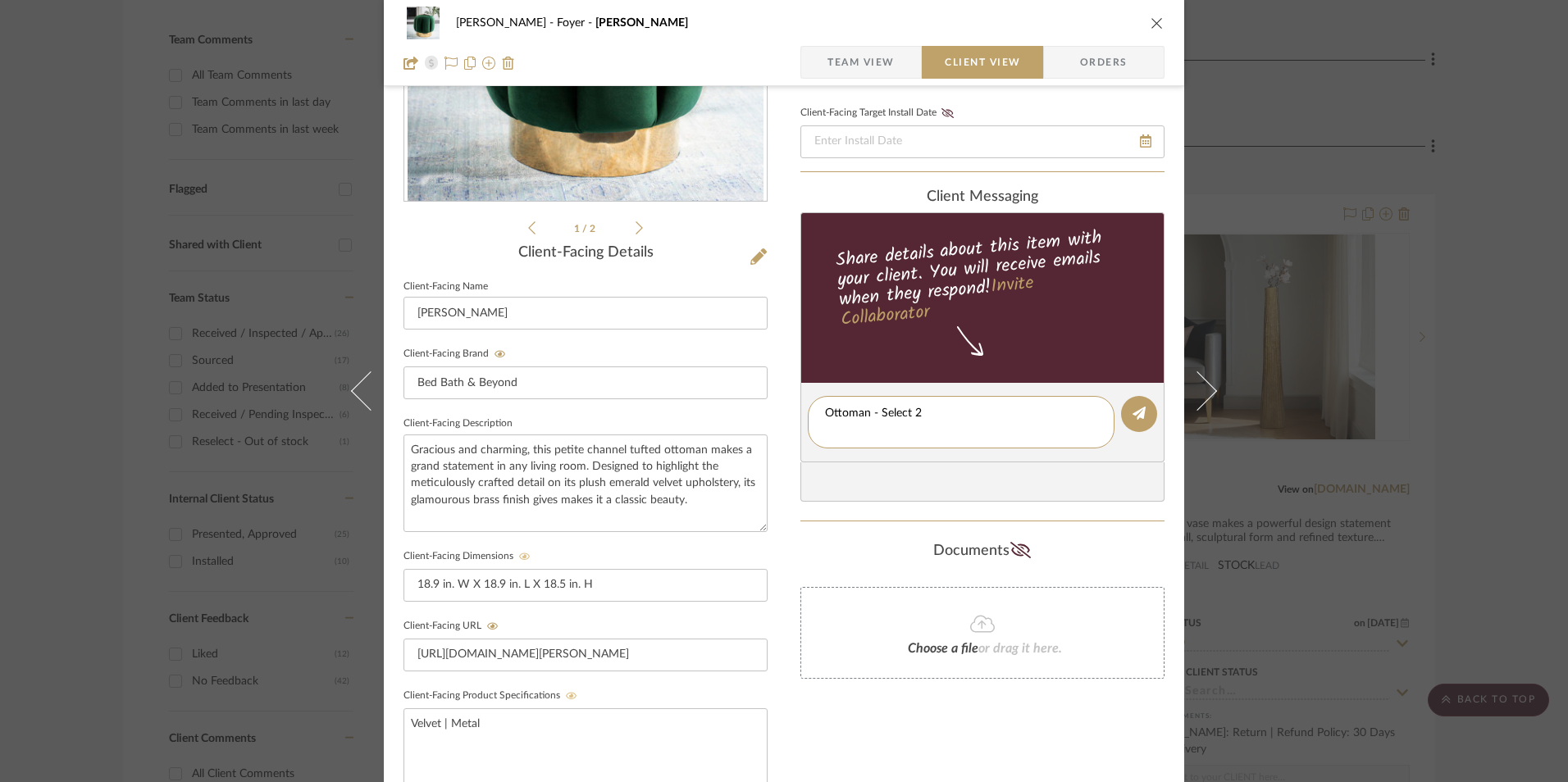
scroll to position [0, 0]
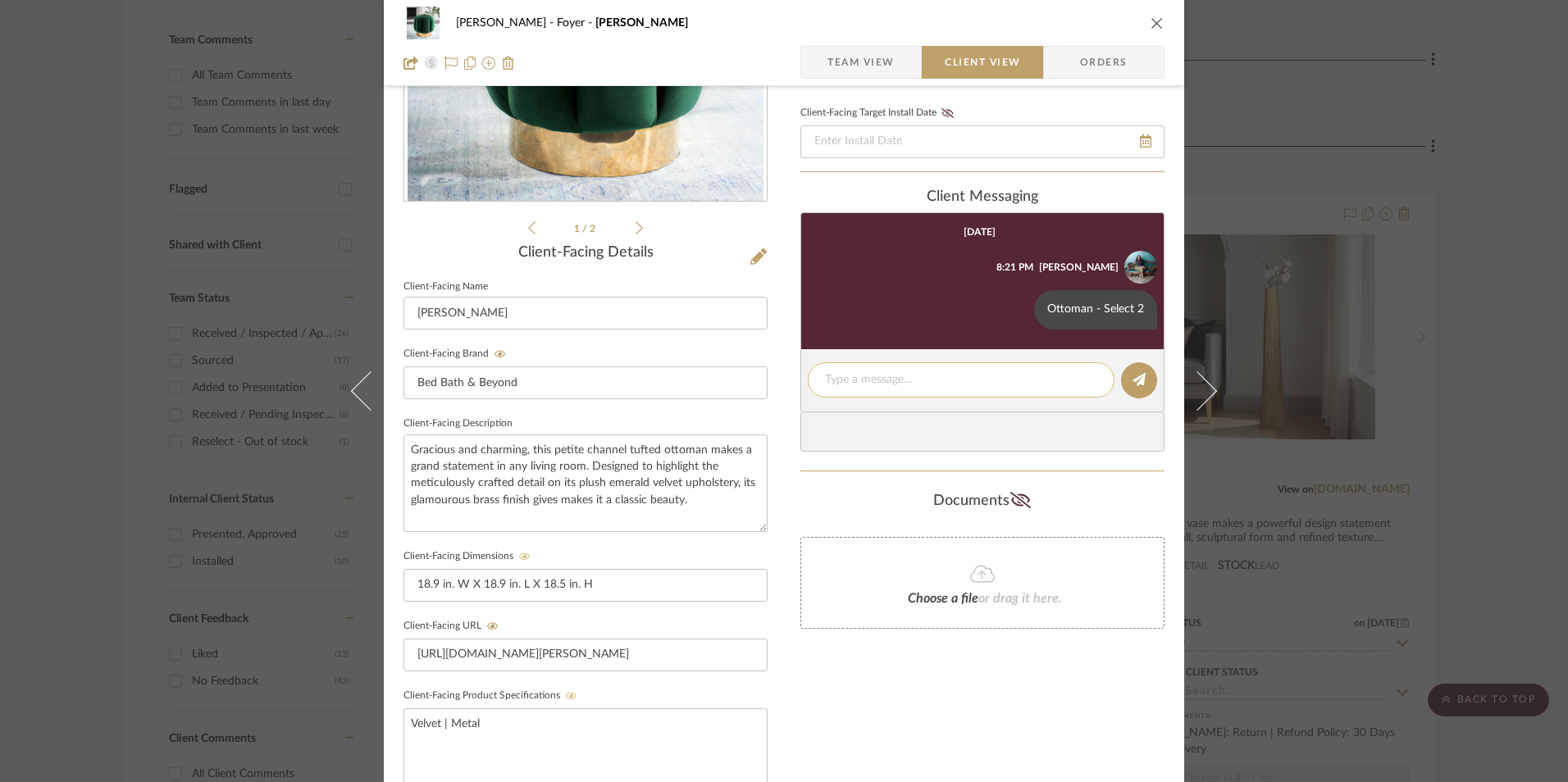
click at [885, 382] on textarea at bounding box center [961, 380] width 272 height 18
paste textarea "ETA: [DATE] SKU: 29658472 3 Reviews - 5.0 Stars Only 2 Available Return | Refun…"
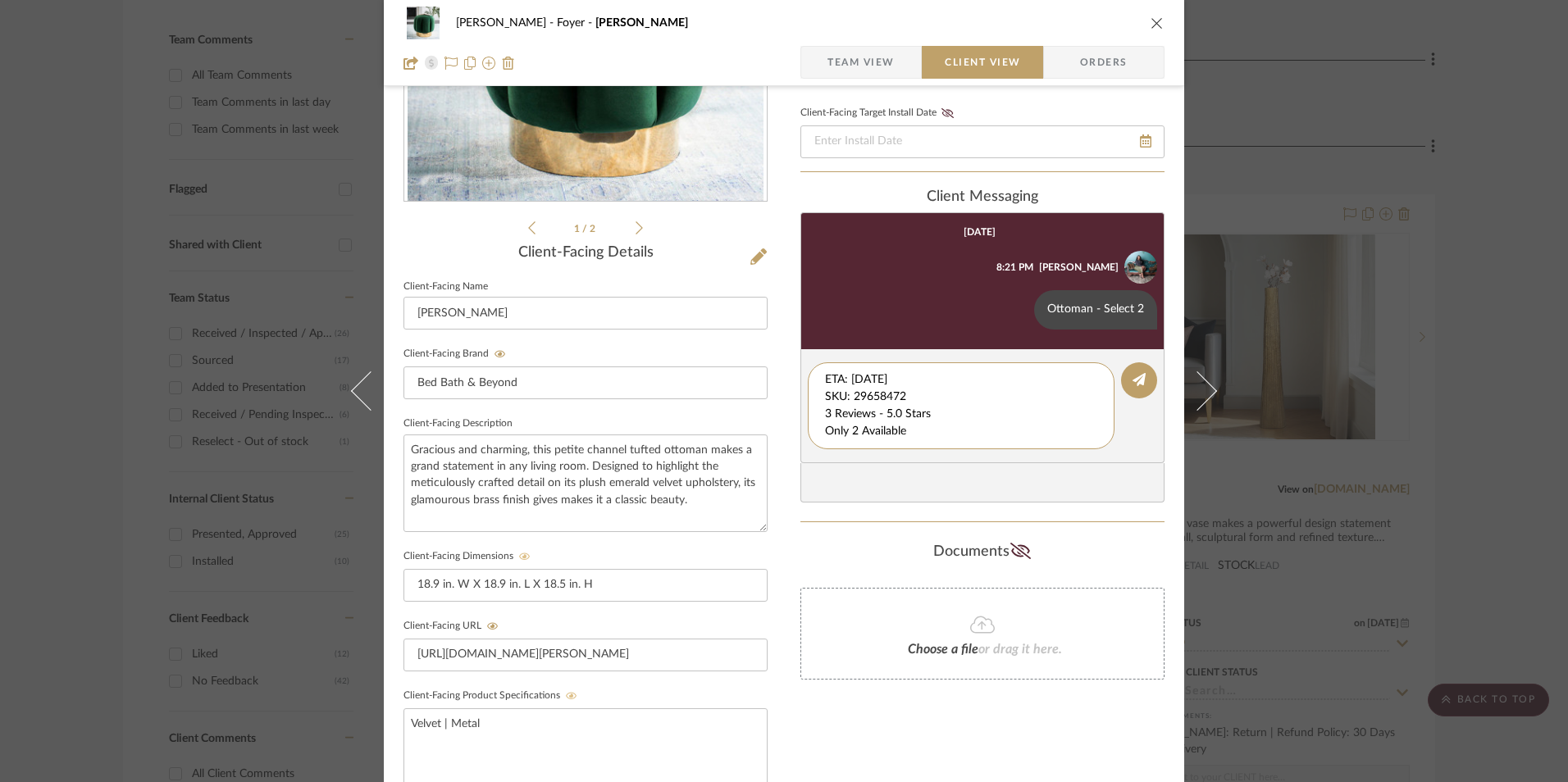
drag, startPoint x: 925, startPoint y: 384, endPoint x: 795, endPoint y: 344, distance: 136.0
click at [800, 344] on div "client Messaging [DATE] [PERSON_NAME] 8:21 PM Ottoman - Select 2 ETA: [DATE] SK…" at bounding box center [982, 346] width 364 height 315
click at [825, 391] on textarea "3 Reviews - 5.0 Stars Only 2 Available Return | Refund Policy: 30 Days From Rec…" at bounding box center [961, 405] width 272 height 68
drag, startPoint x: 821, startPoint y: 397, endPoint x: 1082, endPoint y: 431, distance: 263.2
click at [1091, 433] on editor-of-message "3 Reviews - 5.0 Stars Only 2 Available Return | Refund Policy: 30 Days From Rec…" at bounding box center [982, 398] width 364 height 97
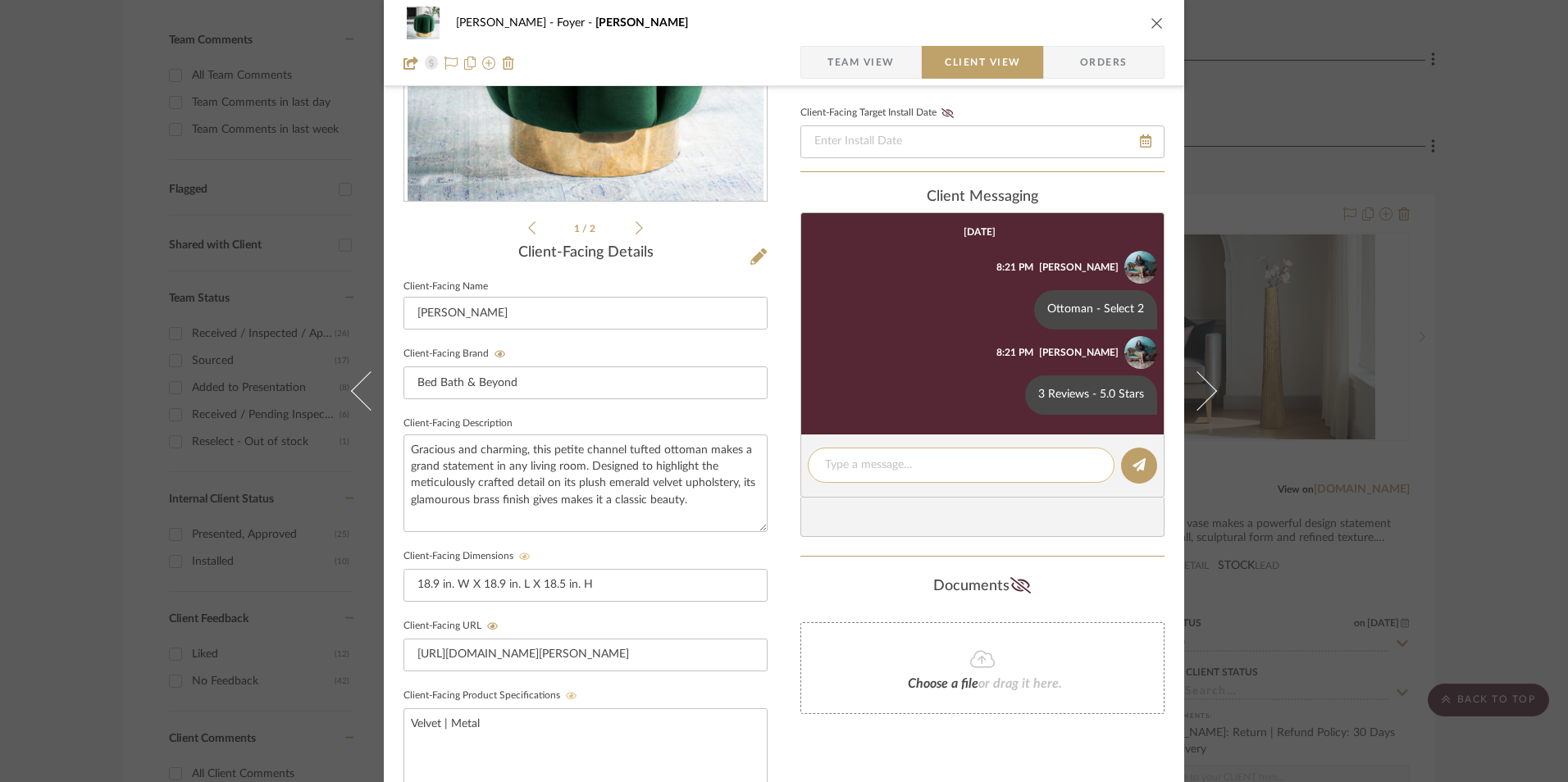
click at [871, 463] on textarea at bounding box center [961, 465] width 272 height 18
paste textarea "Only 2 Available Return | Refund Policy: 30 Days From Receipt"
drag, startPoint x: 1065, startPoint y: 486, endPoint x: 821, endPoint y: 477, distance: 244.2
click at [790, 482] on div "[PERSON_NAME] Foyer [PERSON_NAME] Team View Client View Orders 1 / 2 Client-Fac…" at bounding box center [784, 427] width 800 height 1366
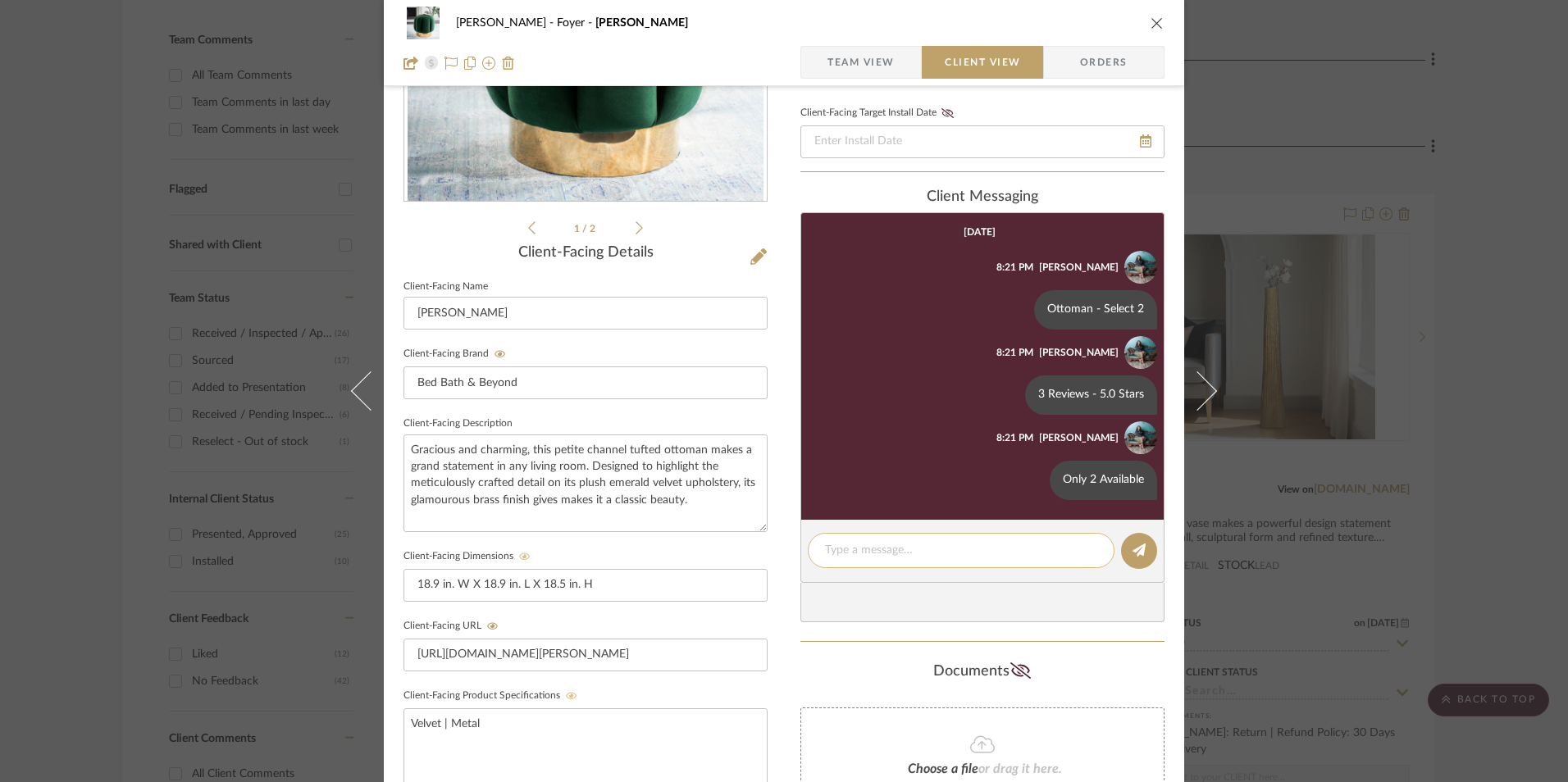
click at [894, 556] on textarea at bounding box center [961, 551] width 272 height 18
paste textarea "Return | Refund Policy: 30 Days From Receipt"
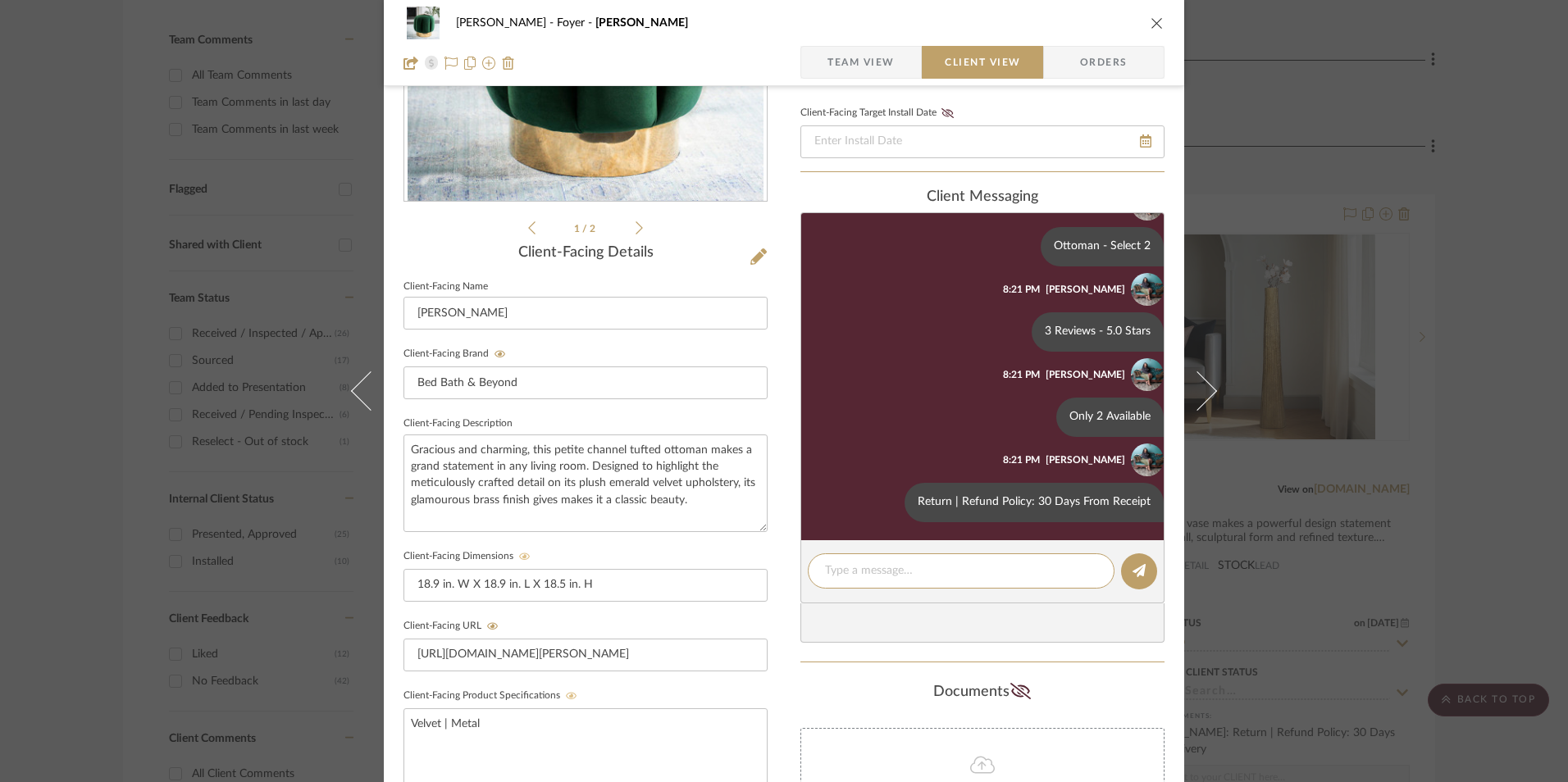
scroll to position [65, 0]
click at [1150, 25] on icon "close" at bounding box center [1156, 23] width 13 height 13
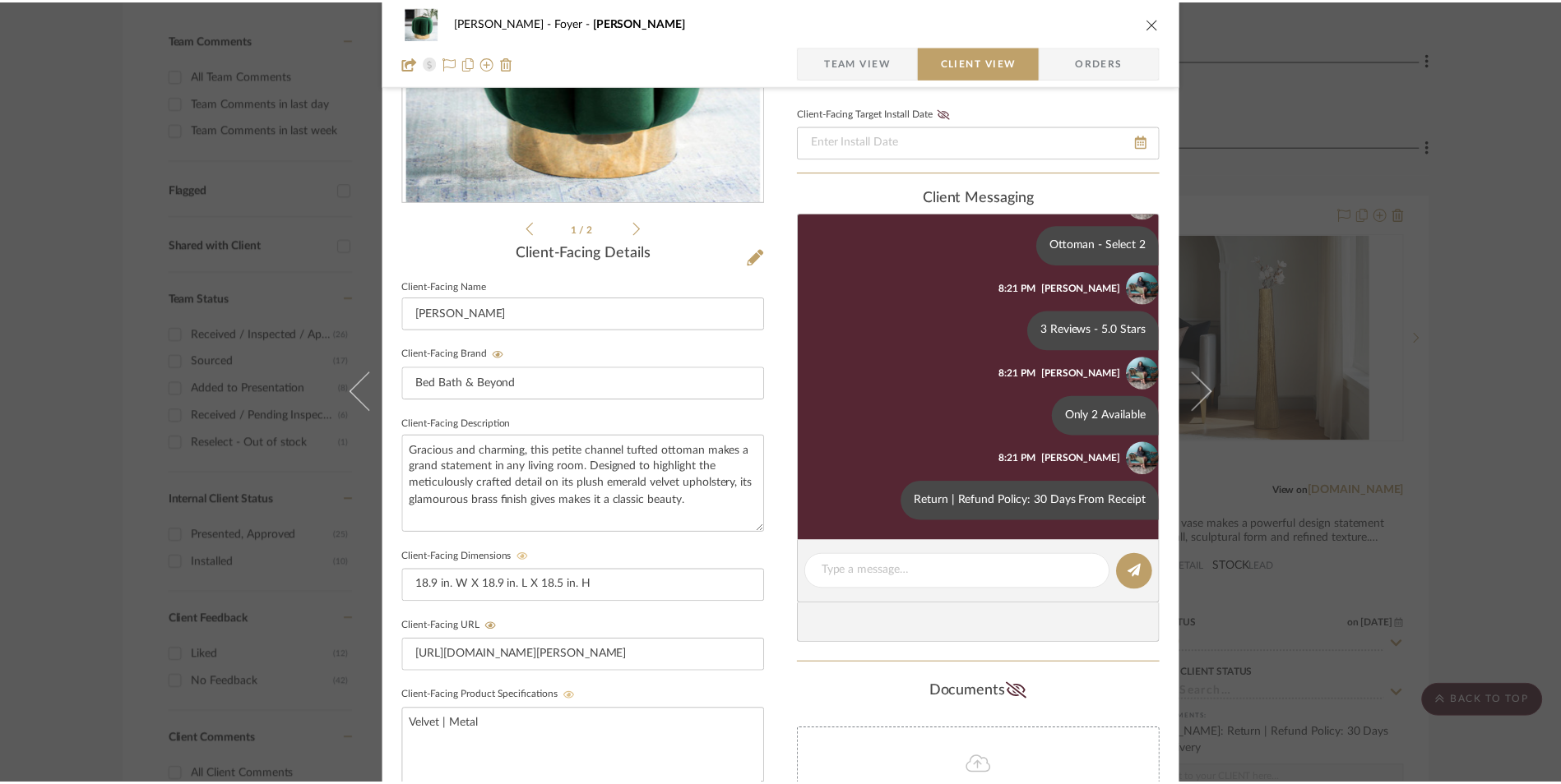
scroll to position [587, 0]
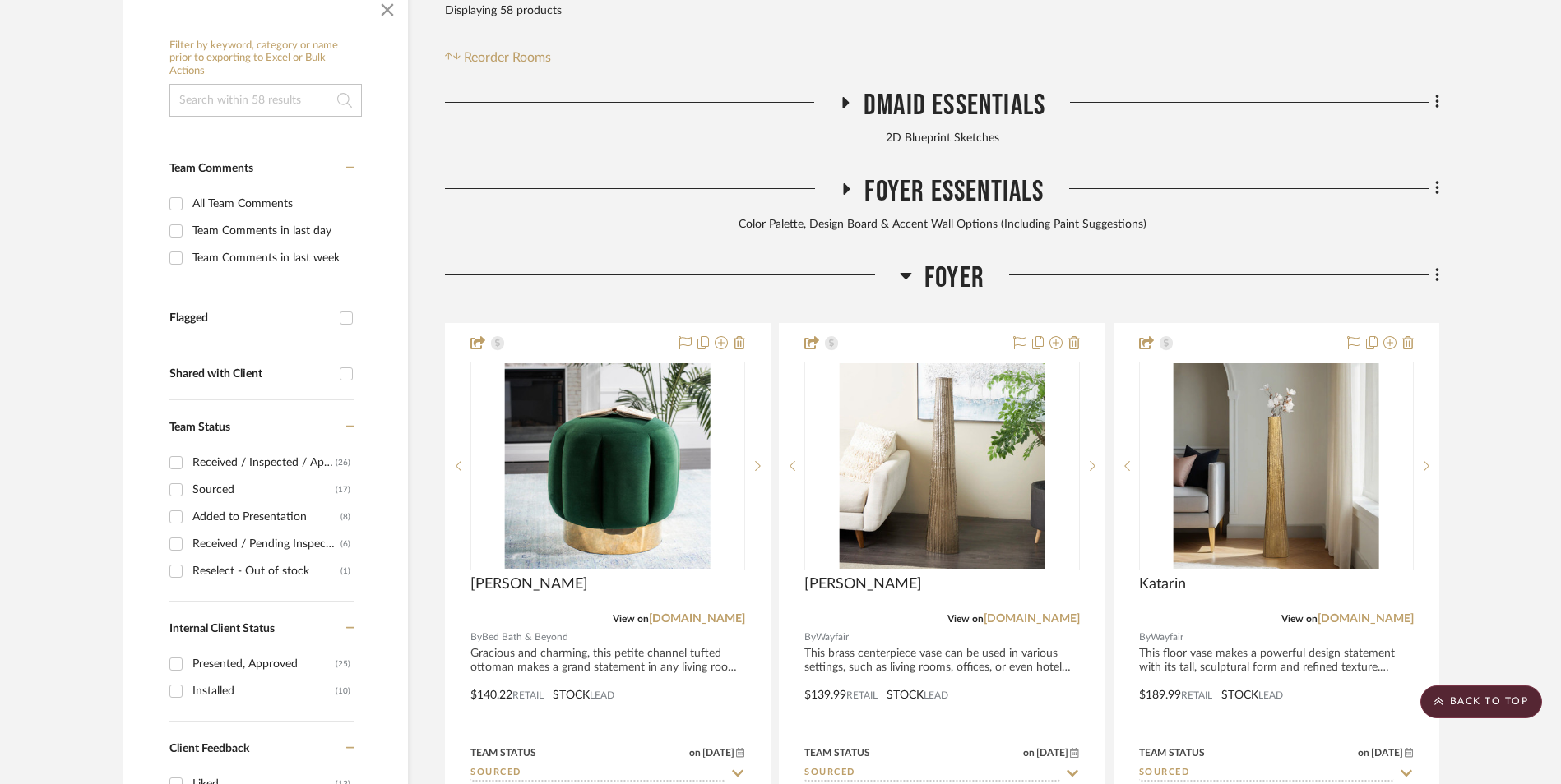
scroll to position [422, 0]
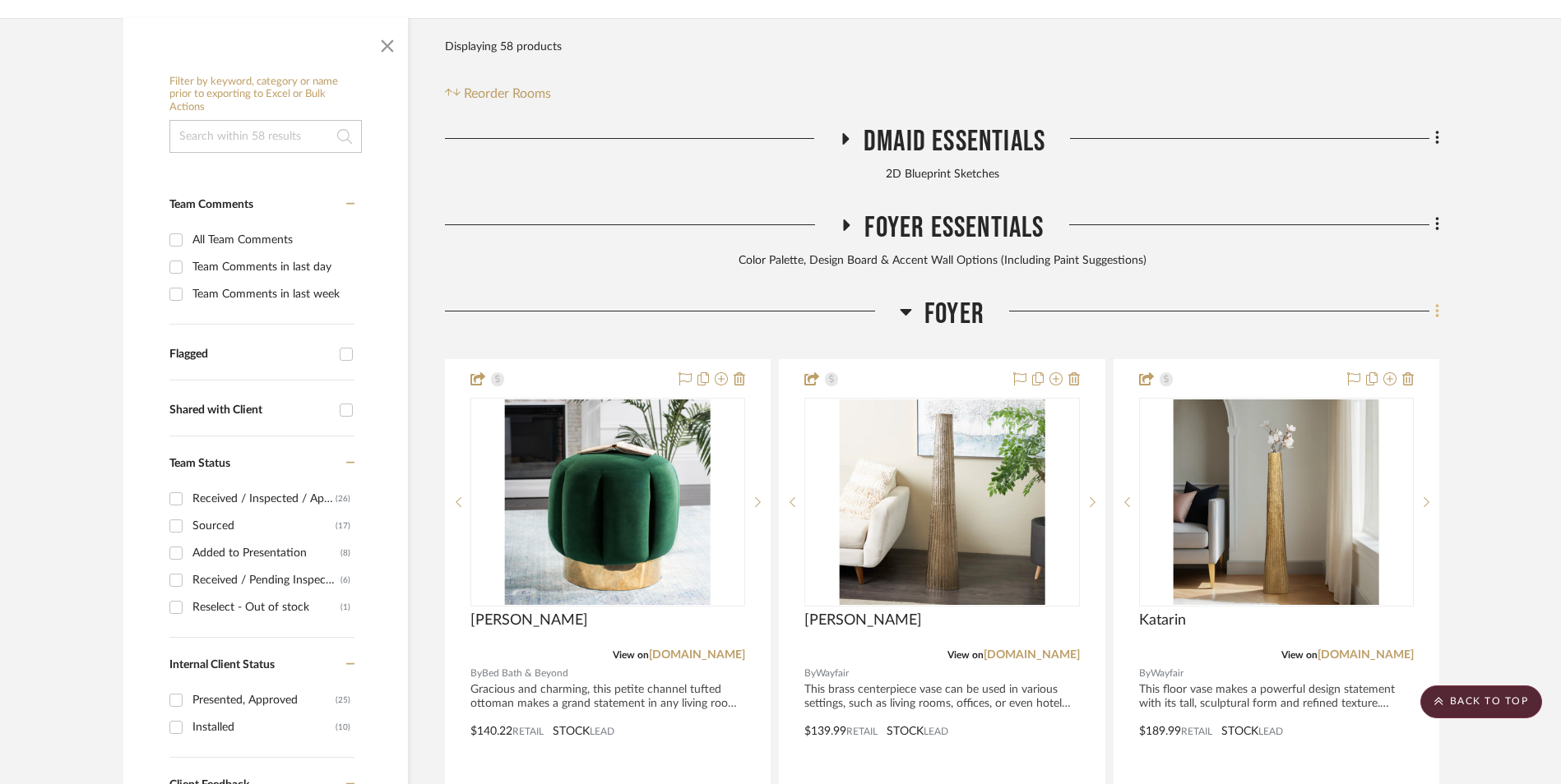
click at [1437, 304] on icon at bounding box center [1437, 311] width 4 height 14
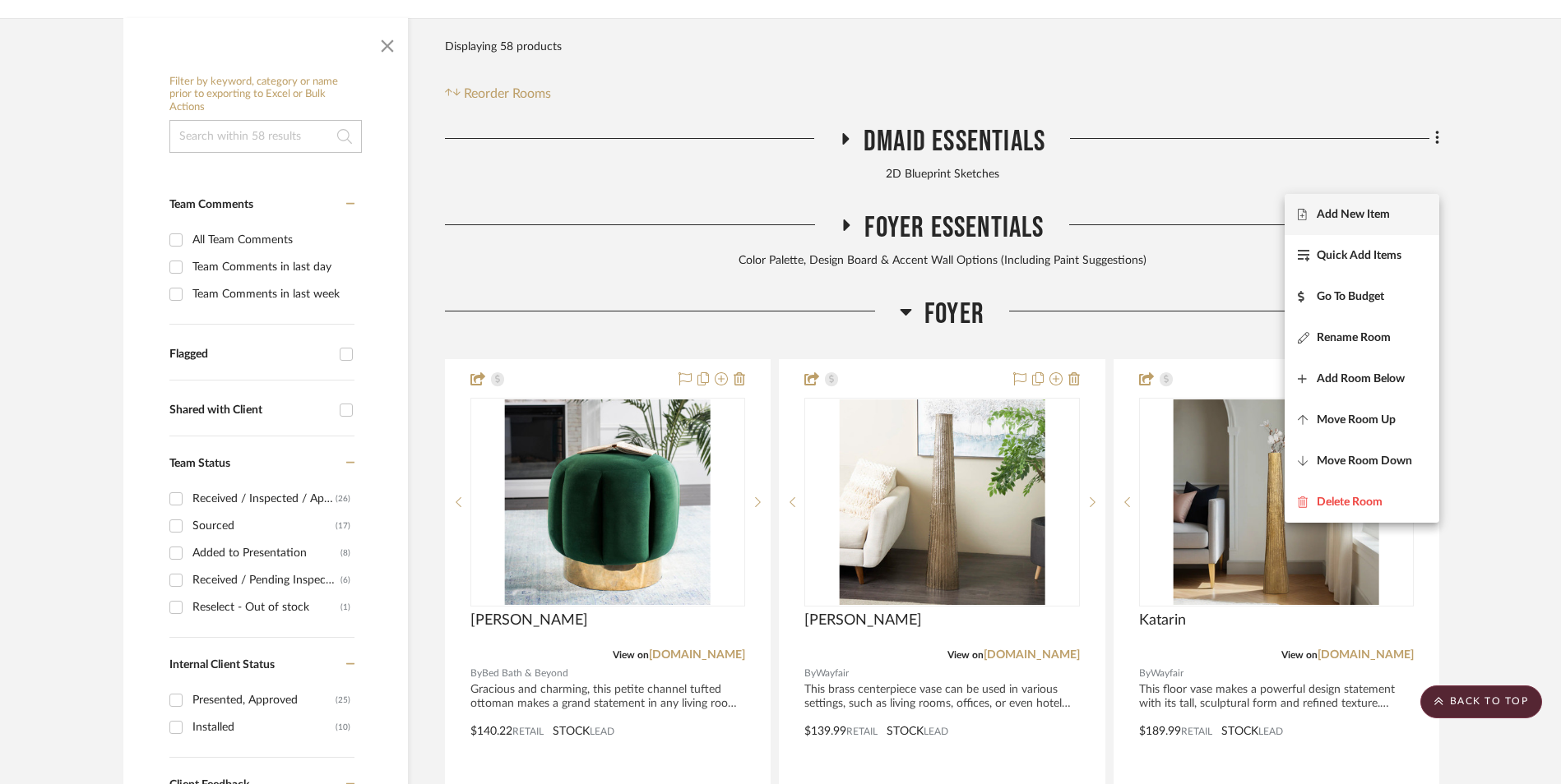
click at [1359, 216] on span "Add New Item" at bounding box center [1352, 214] width 73 height 14
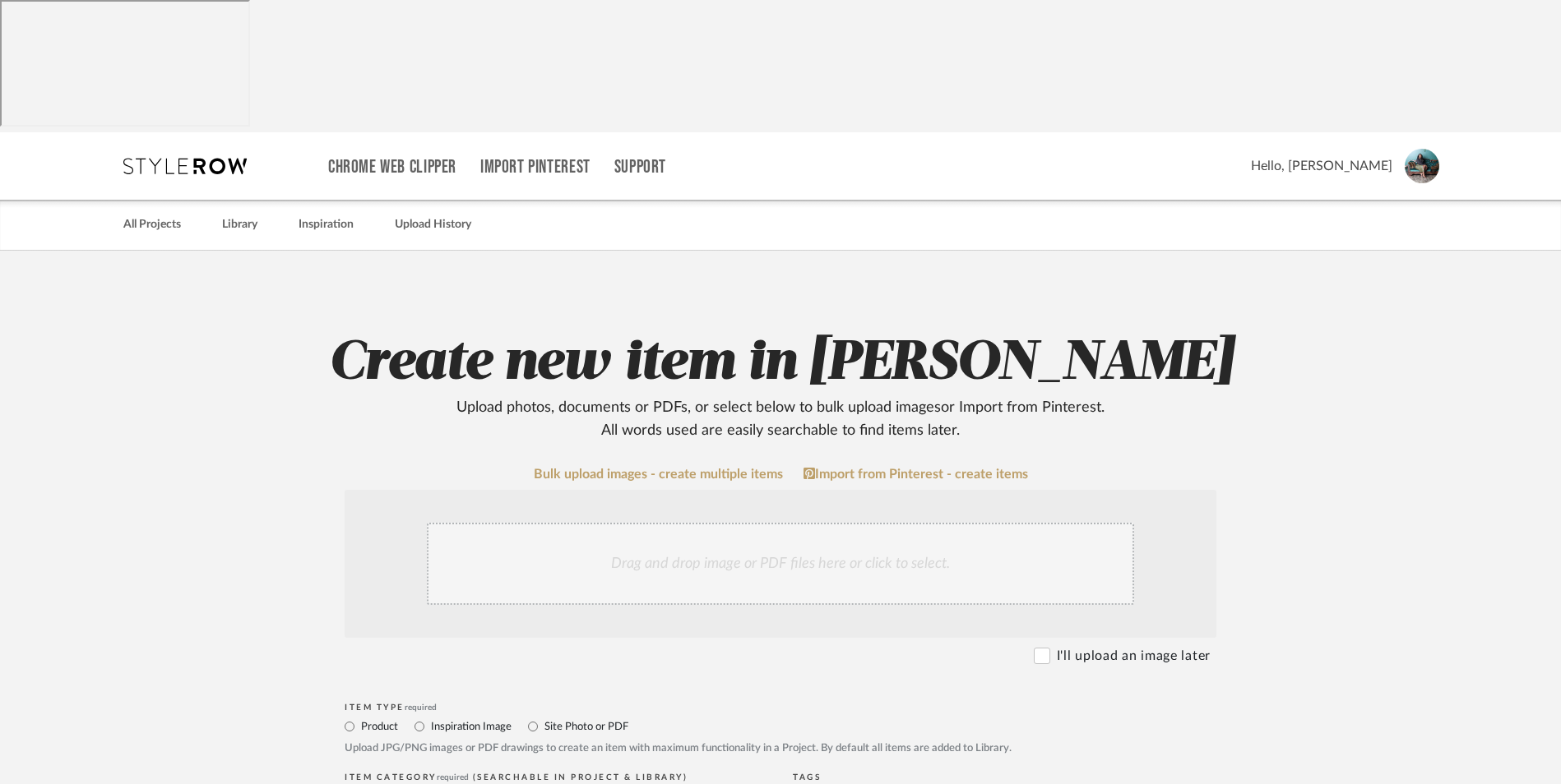
scroll to position [165, 0]
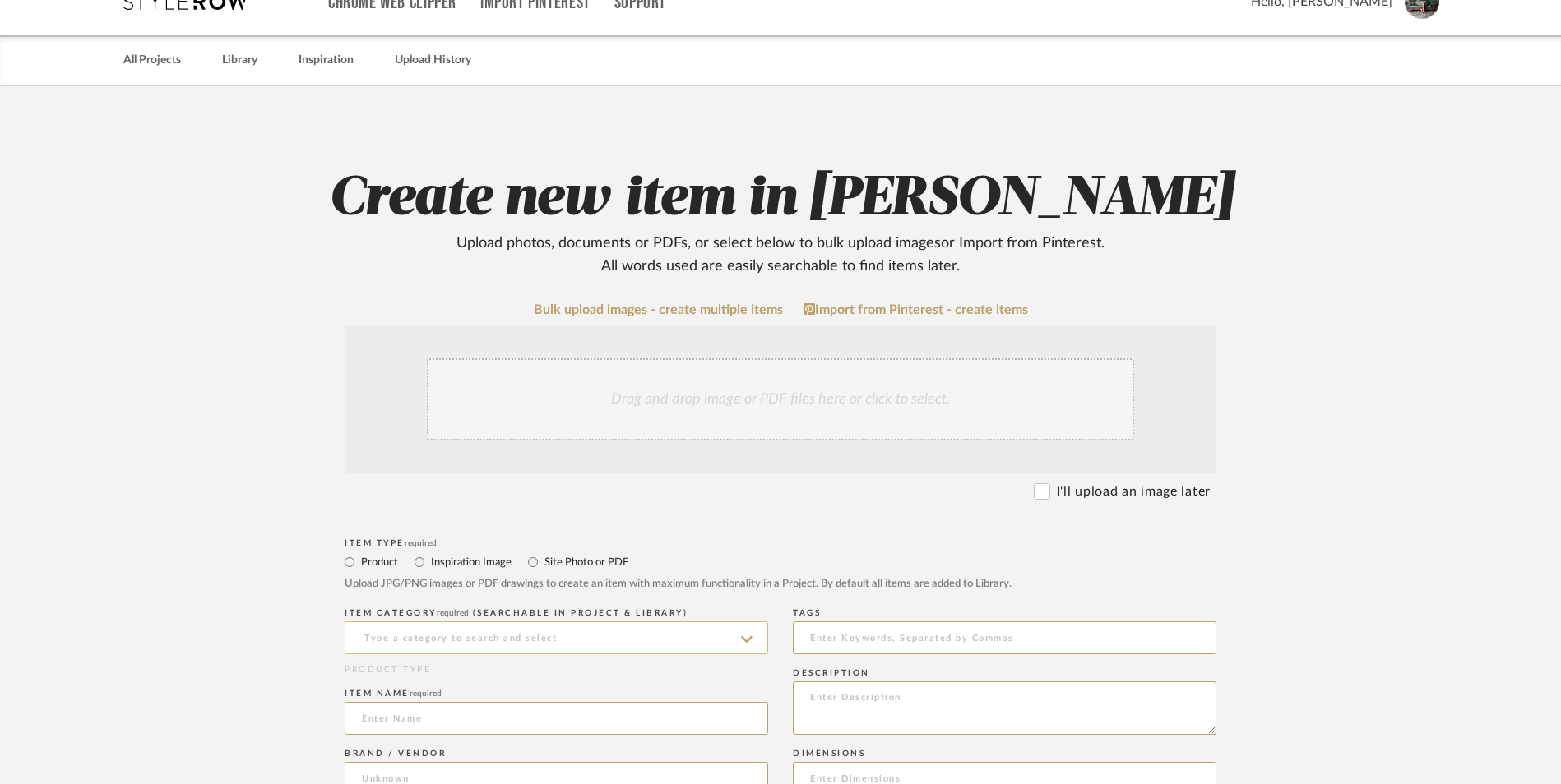
click at [470, 621] on input at bounding box center [556, 637] width 423 height 33
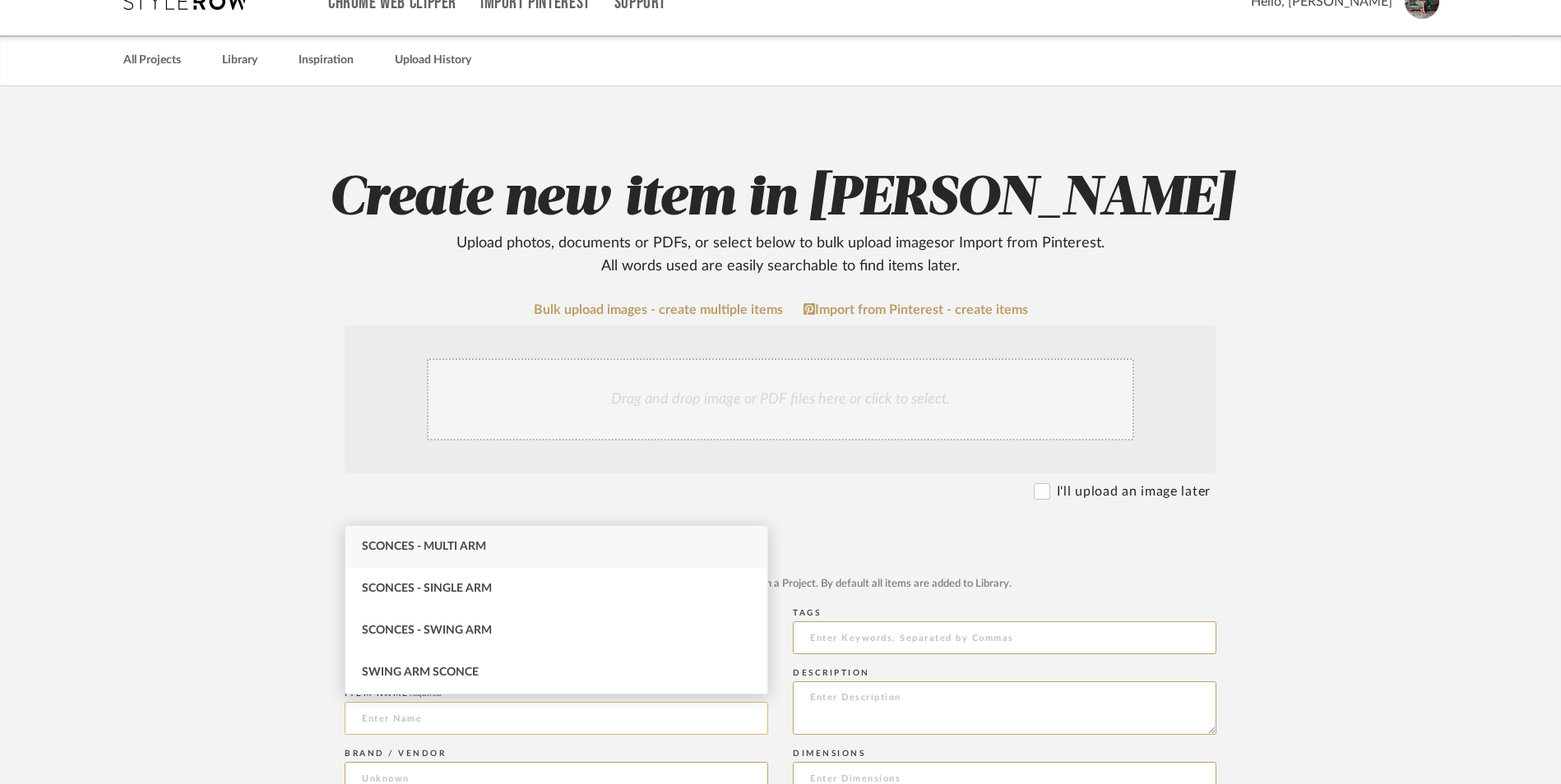
click at [467, 590] on span "Sconces - Single Arm" at bounding box center [427, 589] width 130 height 11
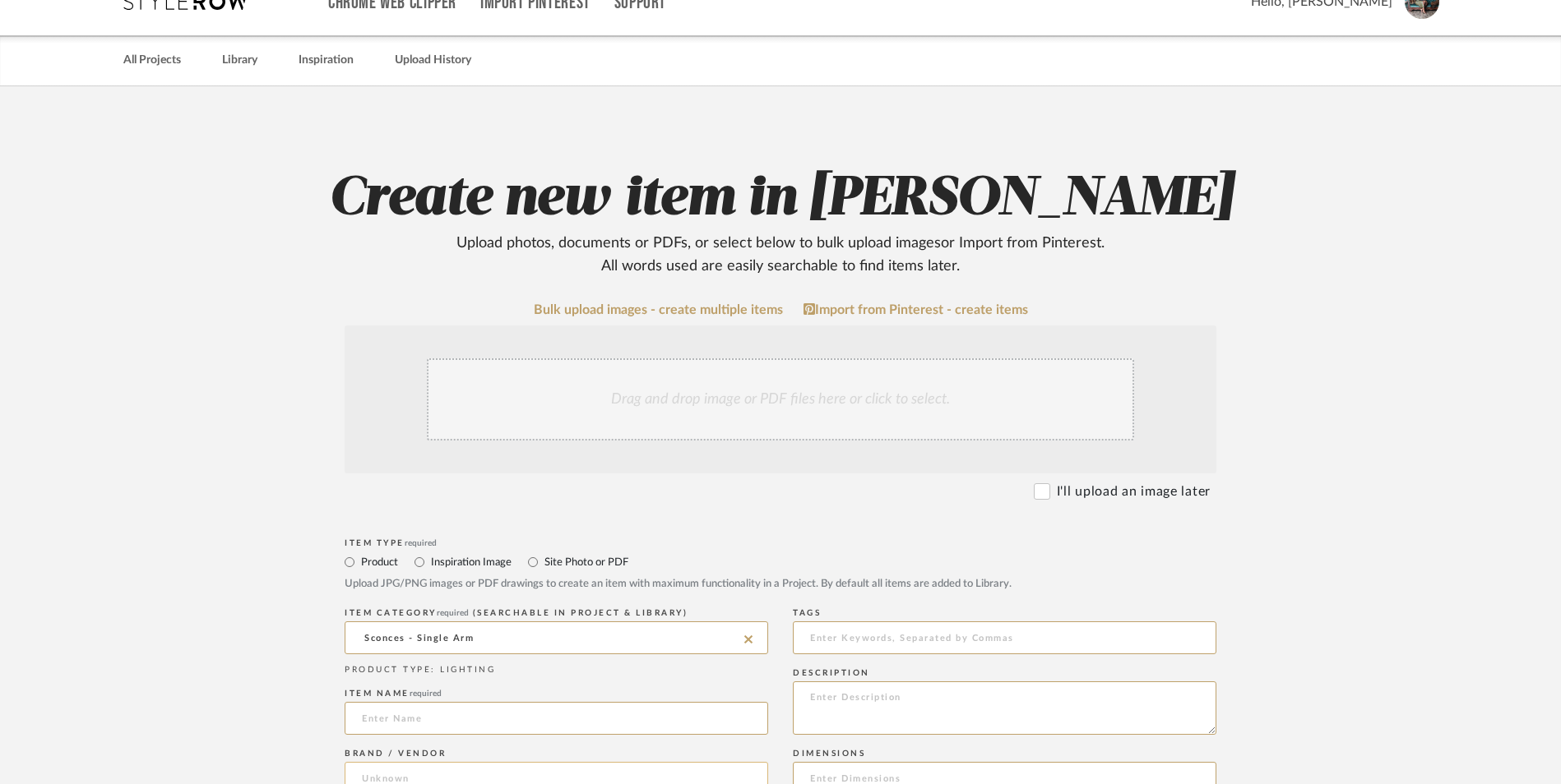
scroll to position [329, 0]
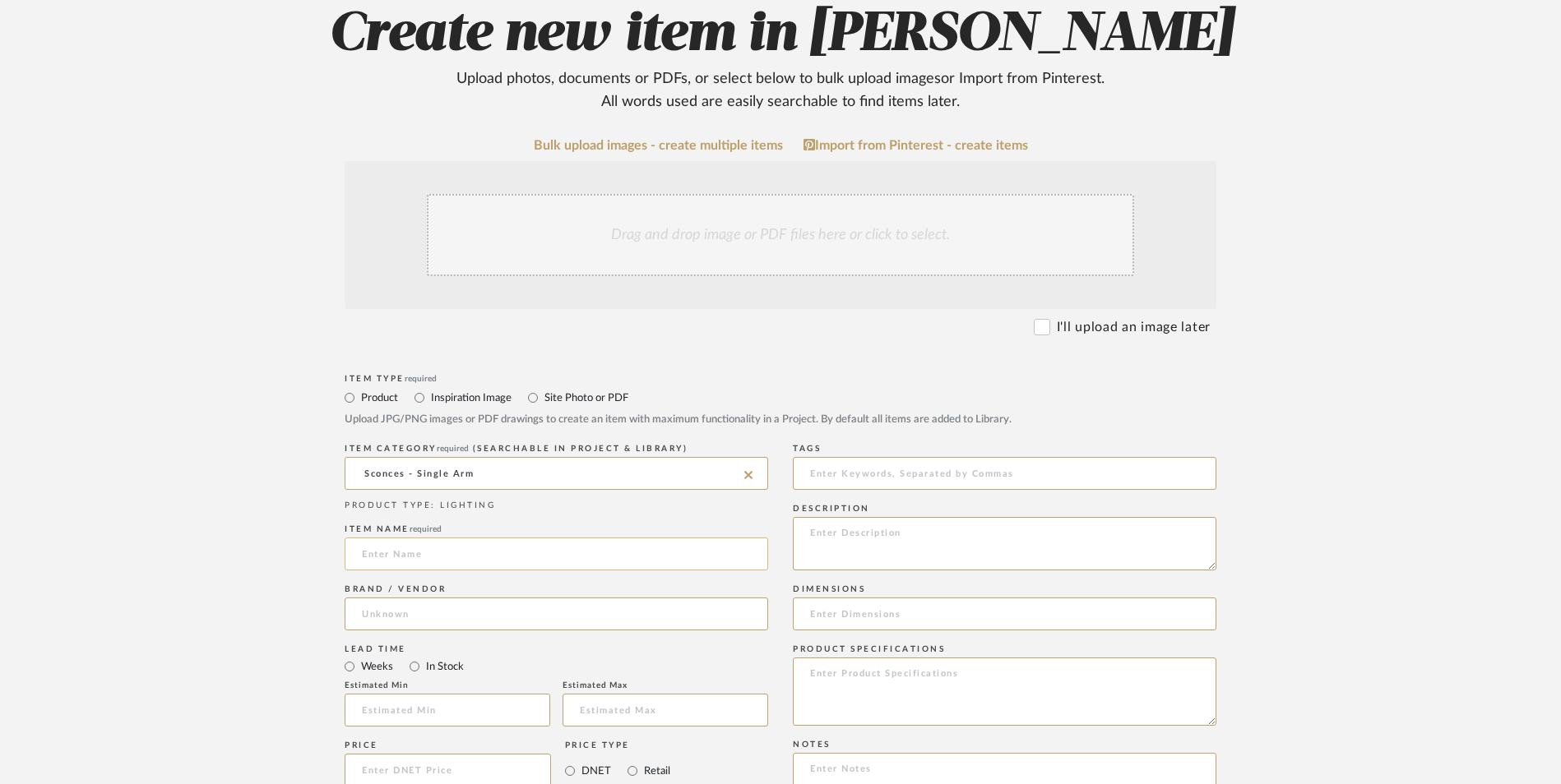
click at [423, 538] on input at bounding box center [556, 553] width 423 height 33
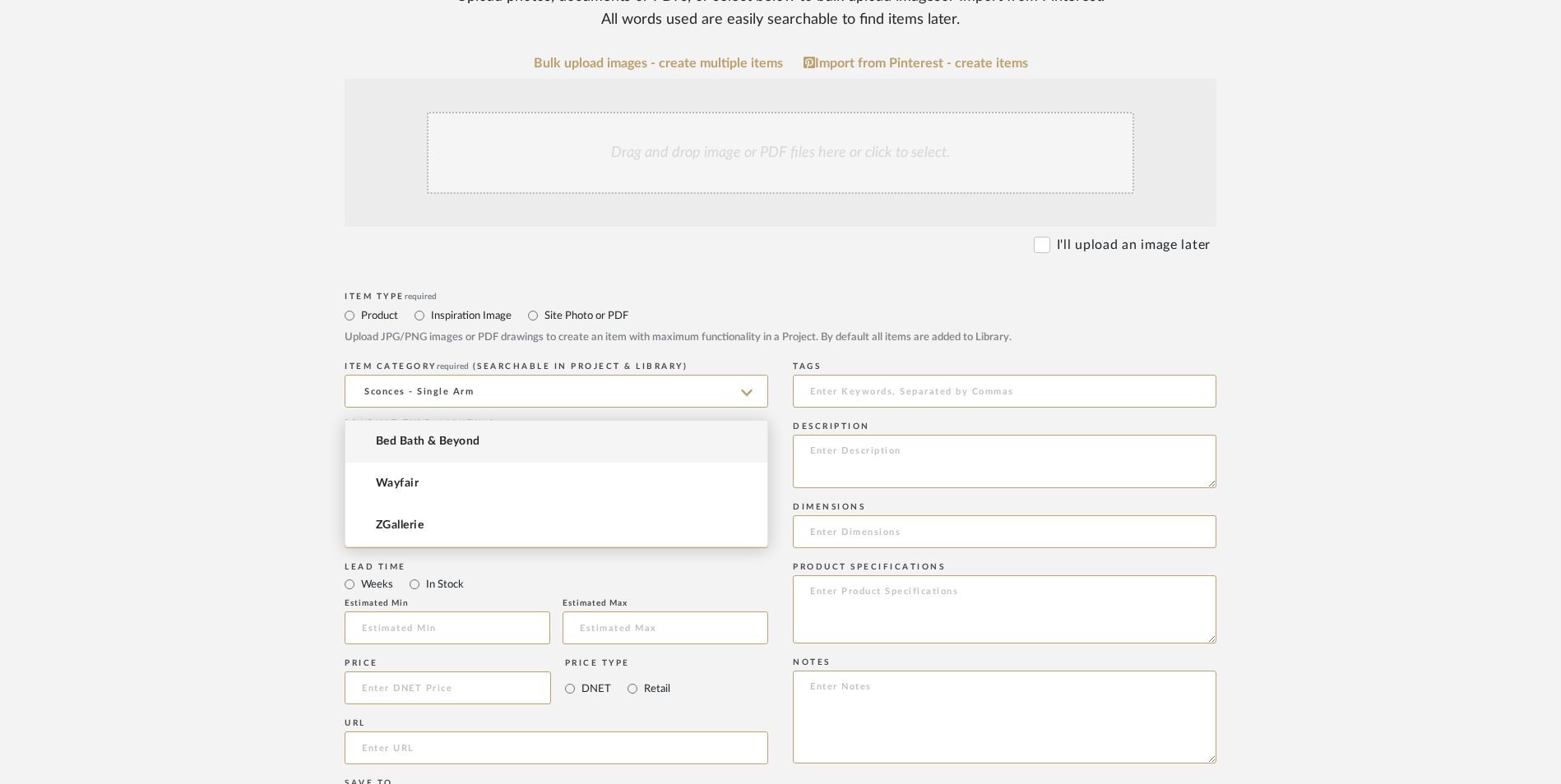
click at [448, 516] on input at bounding box center [556, 531] width 423 height 33
click at [407, 490] on span "Wayfair" at bounding box center [397, 484] width 43 height 14
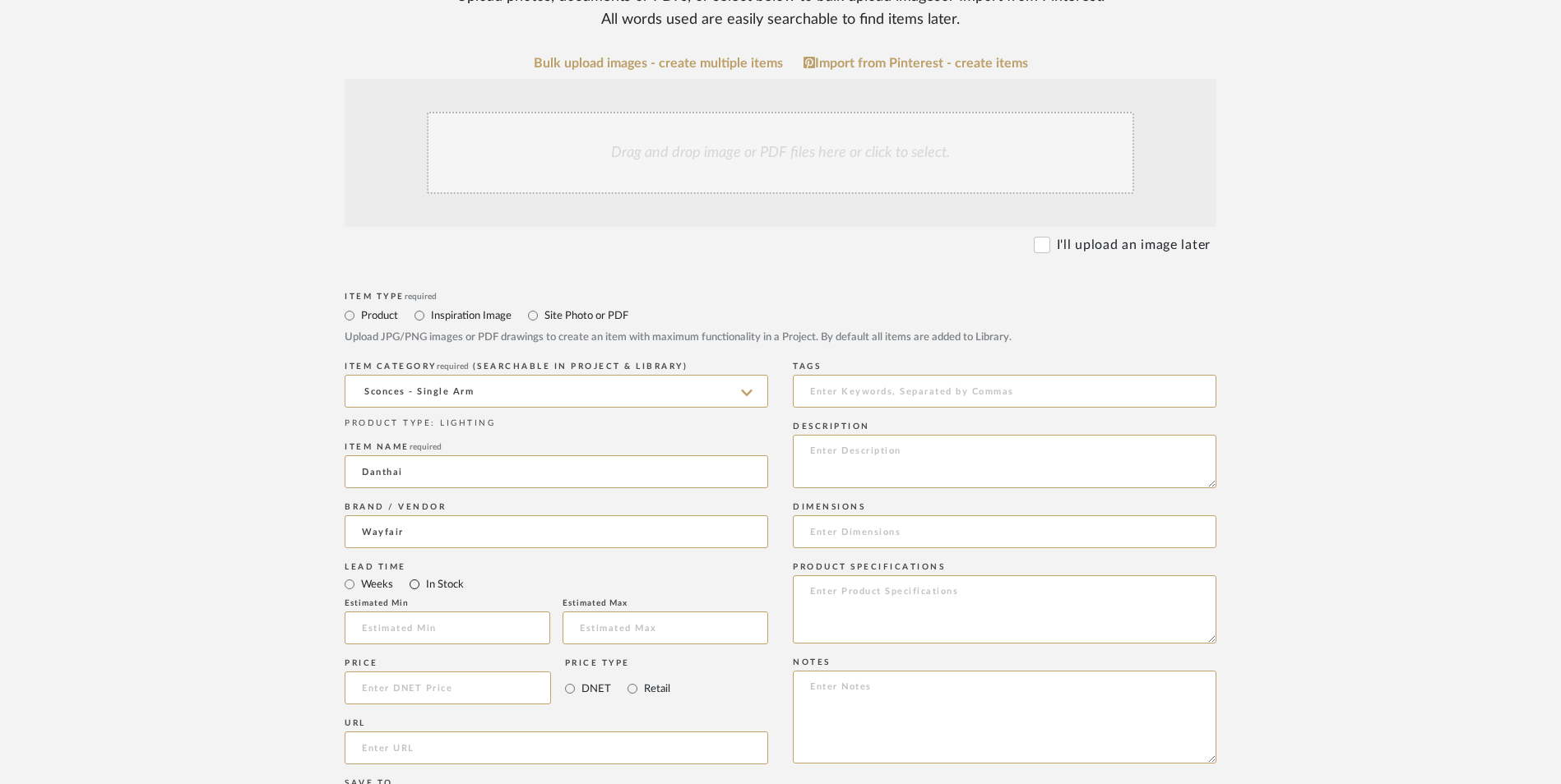
click at [414, 575] on input "In Stock" at bounding box center [414, 584] width 19 height 19
click at [634, 679] on input "Retail" at bounding box center [632, 689] width 19 height 19
click at [421, 671] on input at bounding box center [448, 687] width 207 height 33
click at [234, 568] on upload-items "Create new item in [PERSON_NAME] Upload photos, documents or PDFs, or select be…" at bounding box center [780, 564] width 1561 height 1449
click at [445, 732] on input "url" at bounding box center [556, 748] width 423 height 33
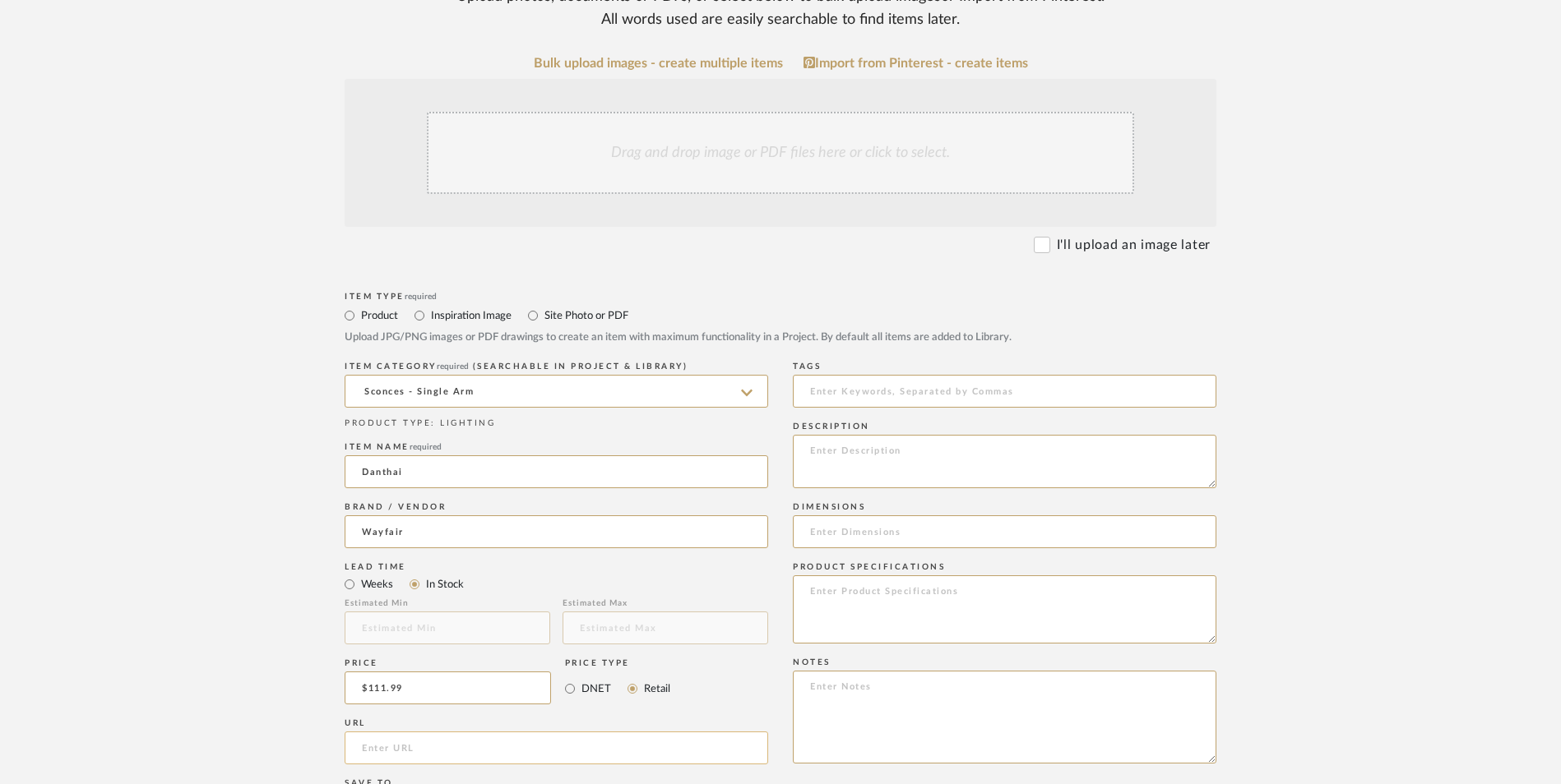
paste input "[URL][DOMAIN_NAME]"
click at [294, 480] on form "Bulk upload images - create multiple items Import from Pinterest - create items…" at bounding box center [780, 652] width 1048 height 1192
click at [860, 671] on textarea at bounding box center [1004, 718] width 423 height 93
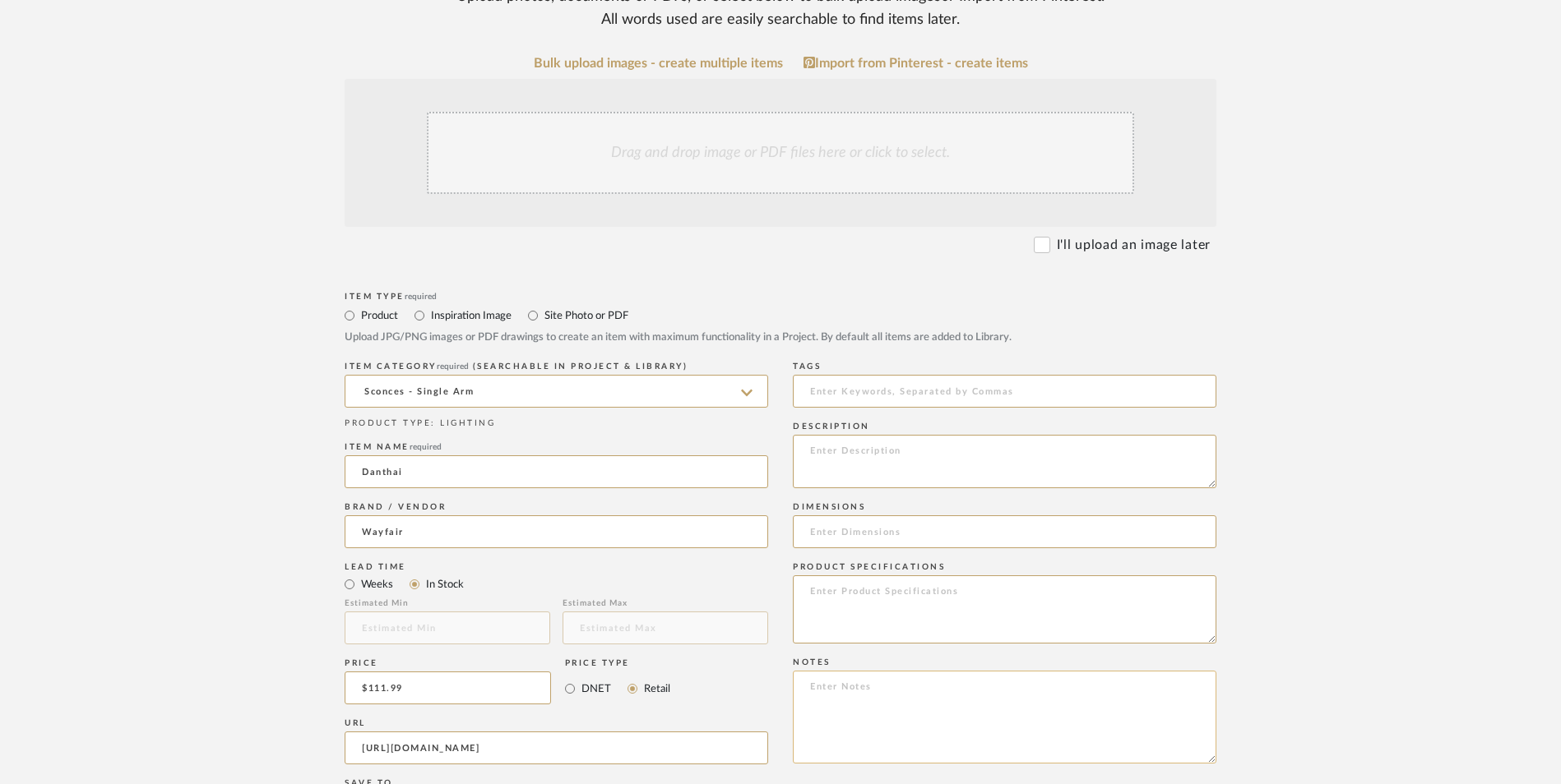
paste textarea "Option 1: ETA: SKU: Reviews - Stars Return | Refund Policy:"
click at [864, 671] on textarea "Option 1: ETA: SKU: Reviews - Stars Return | Refund Policy:" at bounding box center [1004, 718] width 423 height 93
click at [938, 671] on textarea "Option 1: Scones - Select 2 (Set of 2 - 4 Total) ETA: SKU: Reviews - Stars Retu…" at bounding box center [1004, 718] width 423 height 93
click at [801, 671] on textarea "Option 1: Scones - Select 2 (Set of 2 - 4 Total) ETA: SKU: Reviews - Stars Retu…" at bounding box center [1004, 718] width 423 height 93
click at [848, 671] on textarea "Option 1: Scones - Select 2 (Set of 2 - 4 Total) ETA: SKU: 64 Reviews - 4.8 Sta…" at bounding box center [1004, 718] width 423 height 93
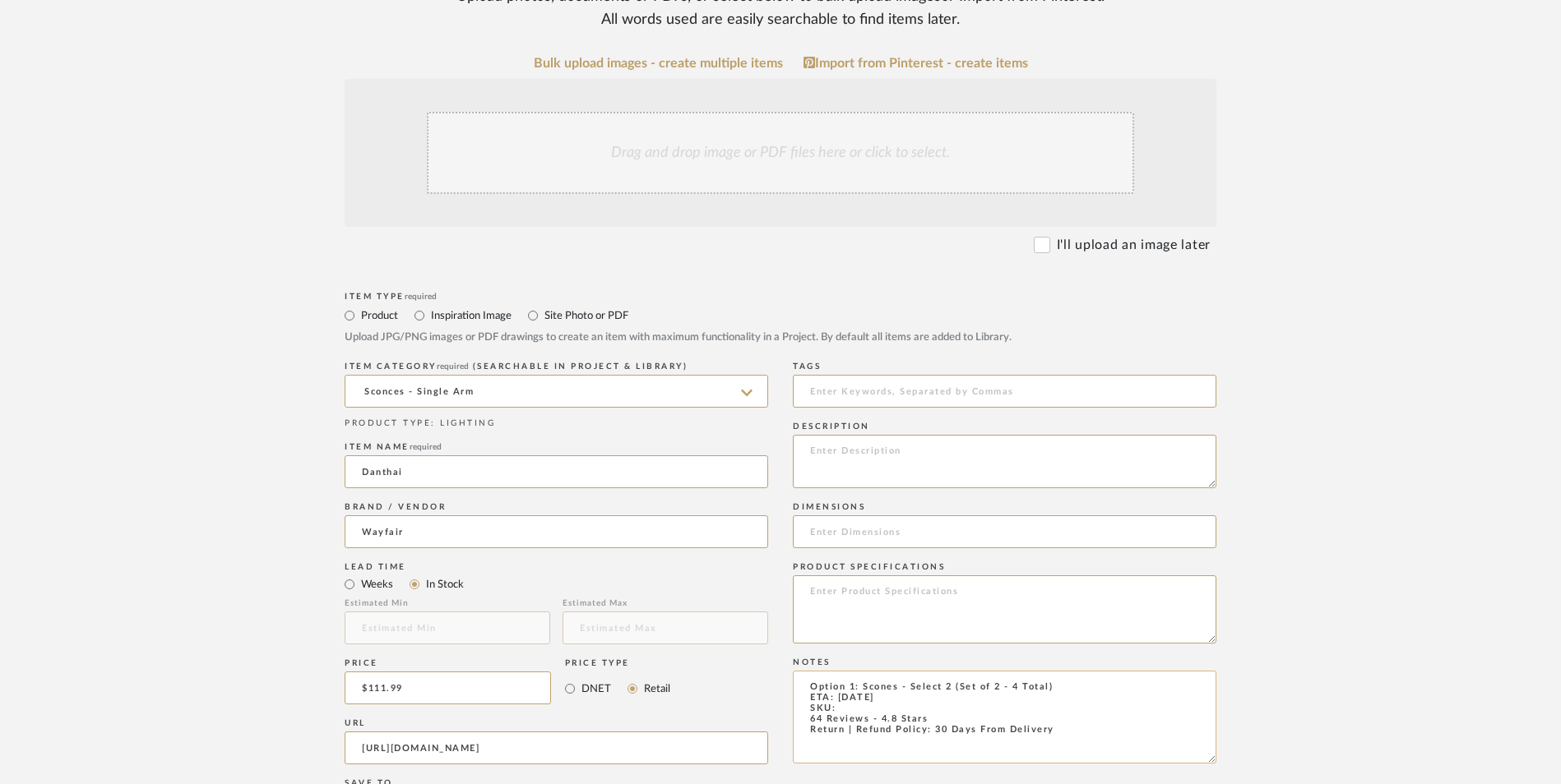
click at [860, 671] on textarea "Option 1: Scones - Select 2 (Set of 2 - 4 Total) ETA: [DATE] SKU: 64 Reviews - …" at bounding box center [1004, 718] width 423 height 93
paste textarea "W100018418"
click at [940, 671] on textarea "Option 1: Scones - Select 2 (Set of 2 - 4 Total) ETA: [DATE] SKU: W100018418 64…" at bounding box center [1004, 718] width 423 height 93
click at [767, 112] on div "Drag and drop image or PDF files here or click to select." at bounding box center [780, 152] width 707 height 82
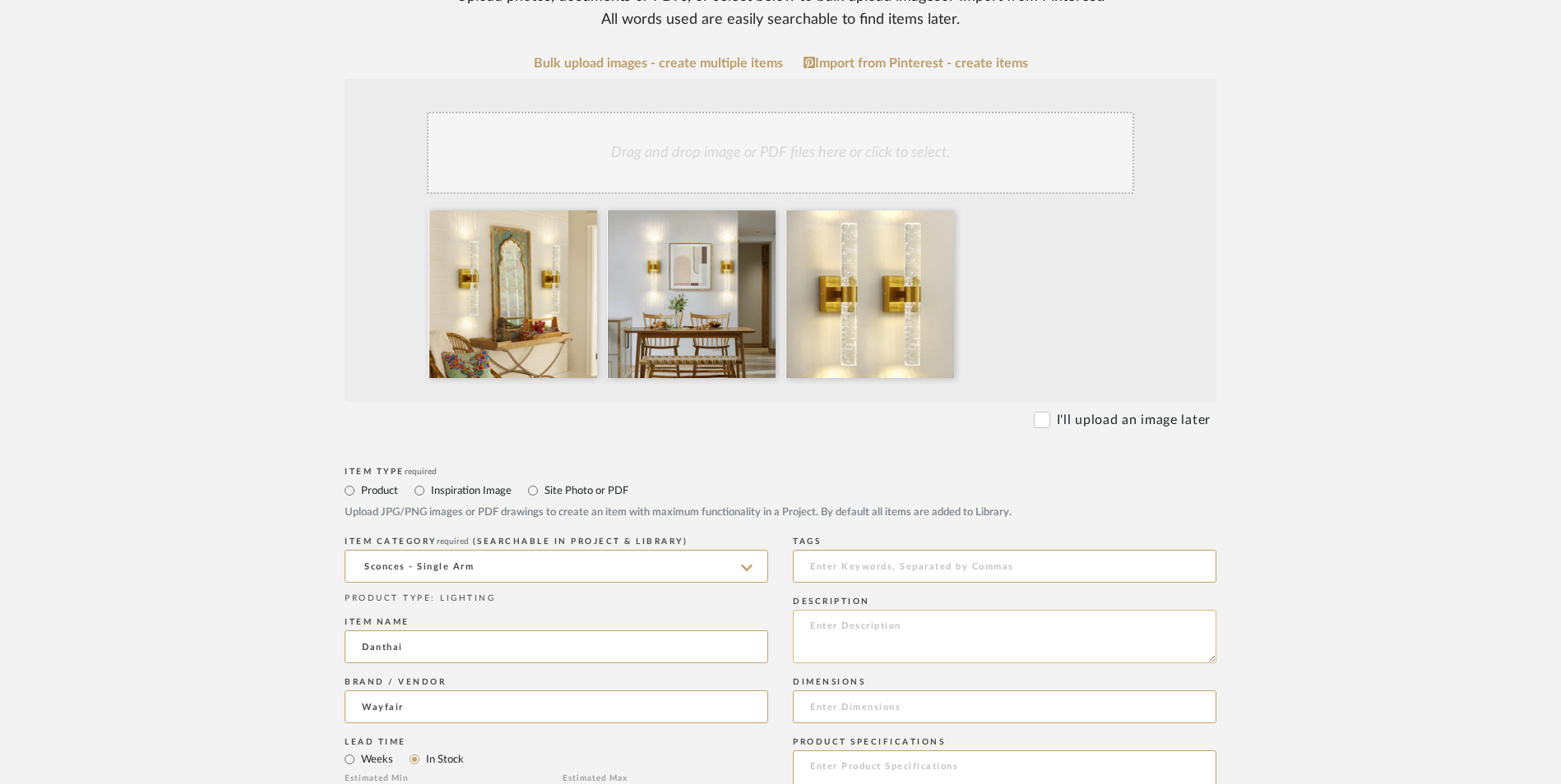
click at [876, 610] on textarea at bounding box center [1004, 636] width 423 height 54
paste textarea "The wall sconce uses [PERSON_NAME] technology and has a built-in LED lighting c…"
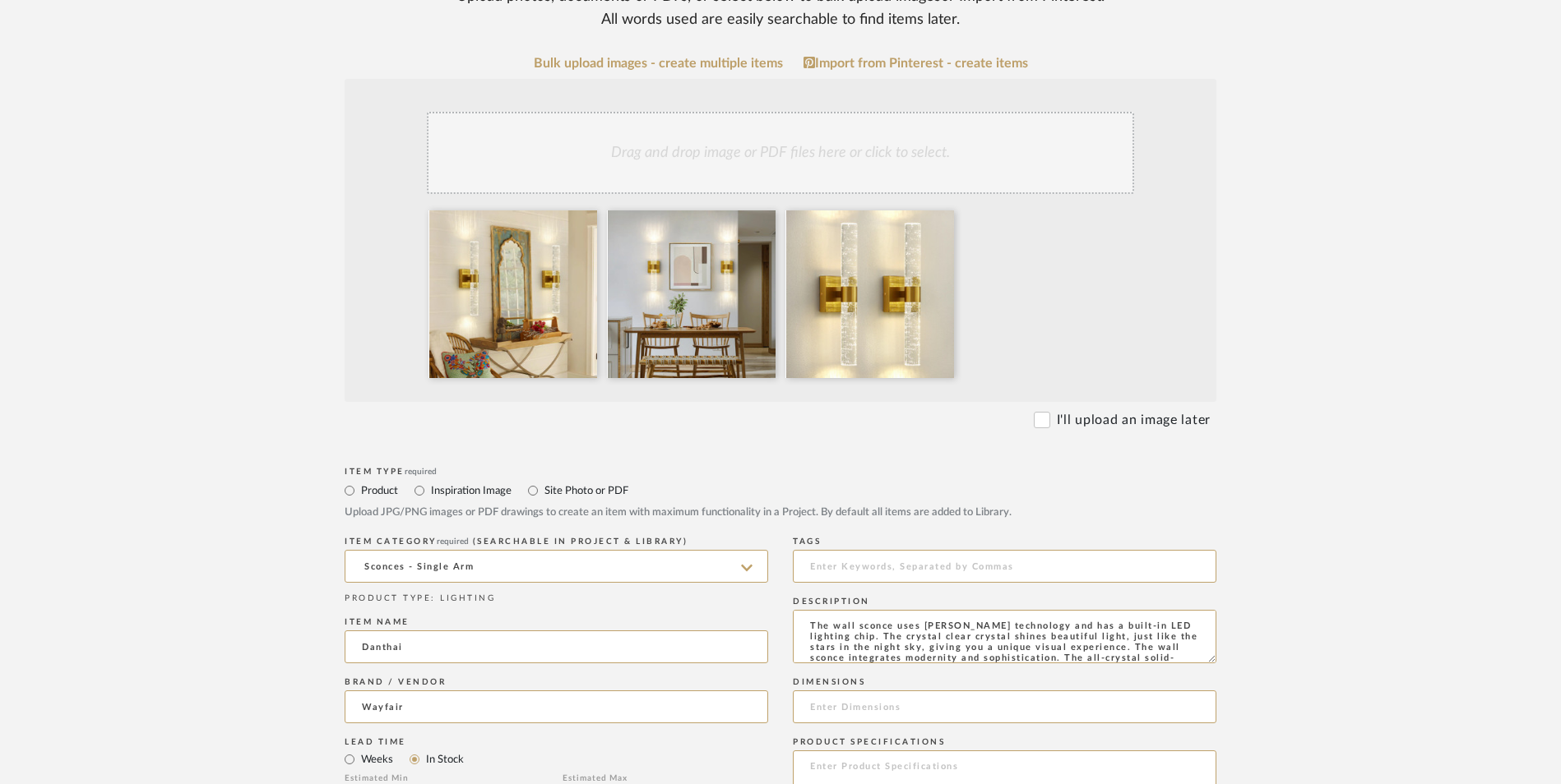
click at [1278, 357] on form "Bulk upload images - create multiple items Import from Pinterest - create items…" at bounding box center [780, 740] width 1048 height 1367
click at [1028, 610] on textarea "The wall sconce uses [PERSON_NAME] technology and has a built-in LED lighting c…" at bounding box center [1004, 636] width 423 height 54
click at [1257, 532] on form "Bulk upload images - create multiple items Import from Pinterest - create items…" at bounding box center [780, 740] width 1048 height 1367
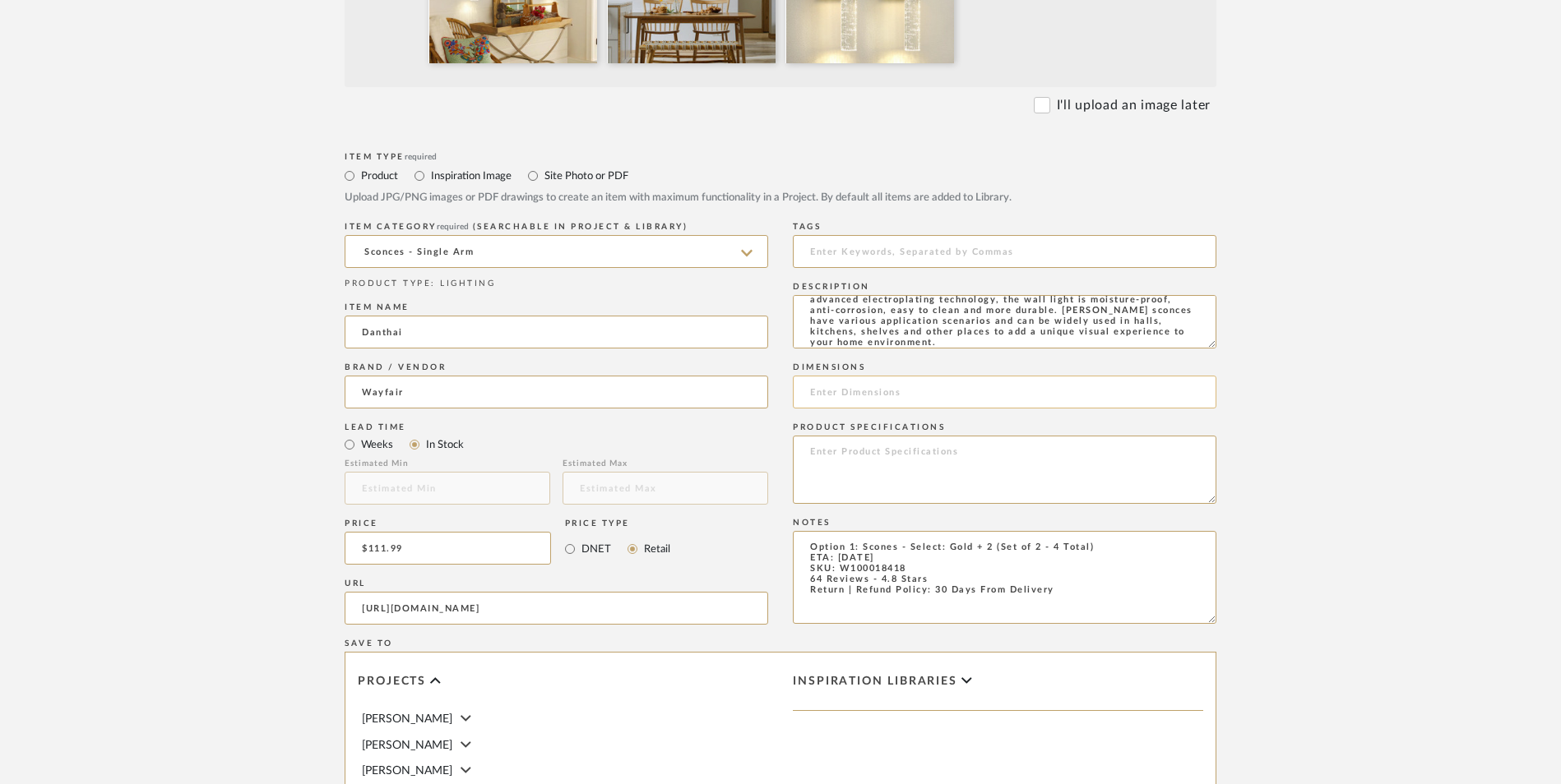
scroll to position [740, 0]
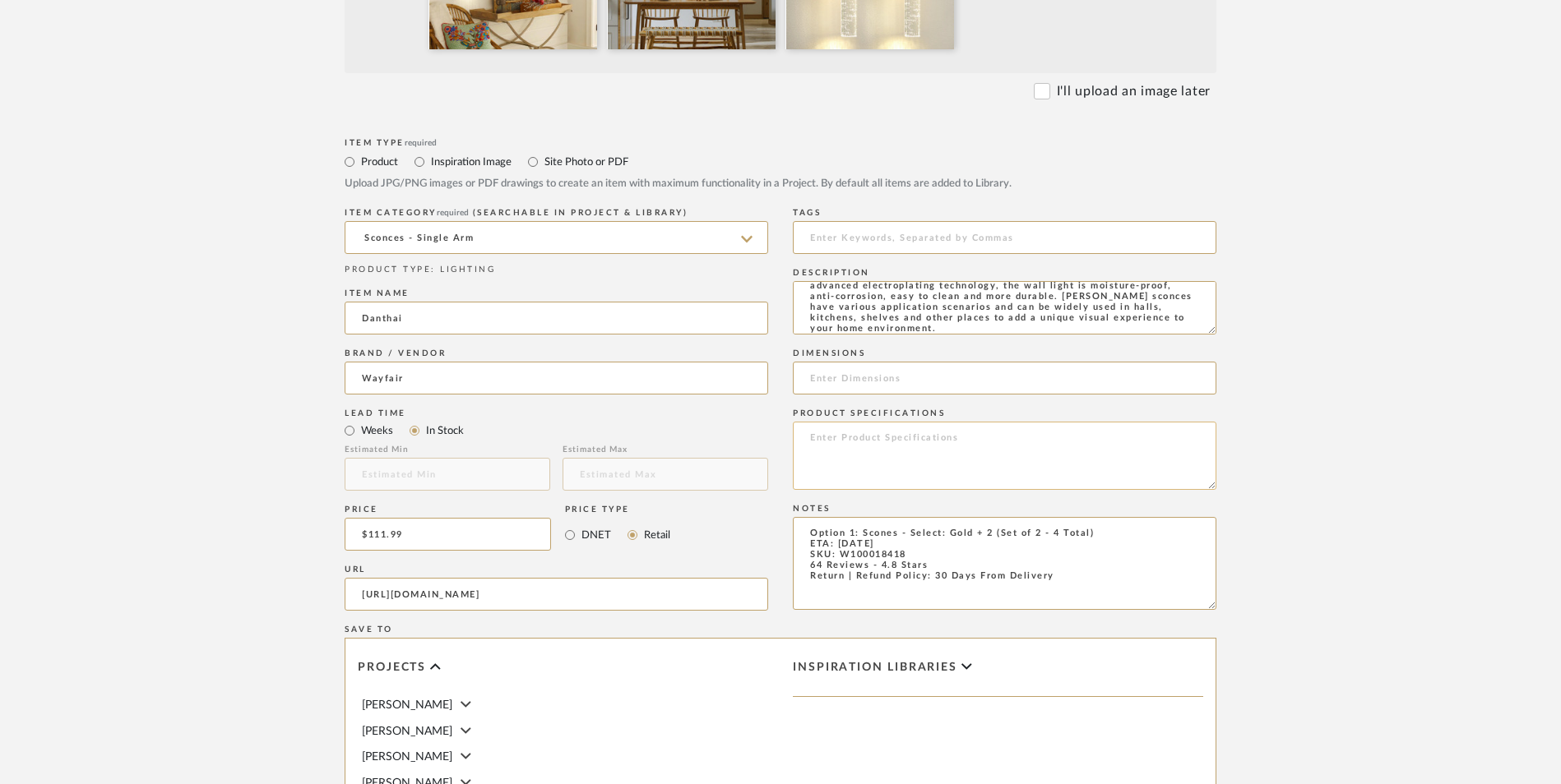
click at [878, 421] on textarea at bounding box center [1004, 456] width 423 height 69
click at [897, 362] on input at bounding box center [1004, 377] width 423 height 33
paste input "18'' H X 4.5'' W X 3.9'' D"
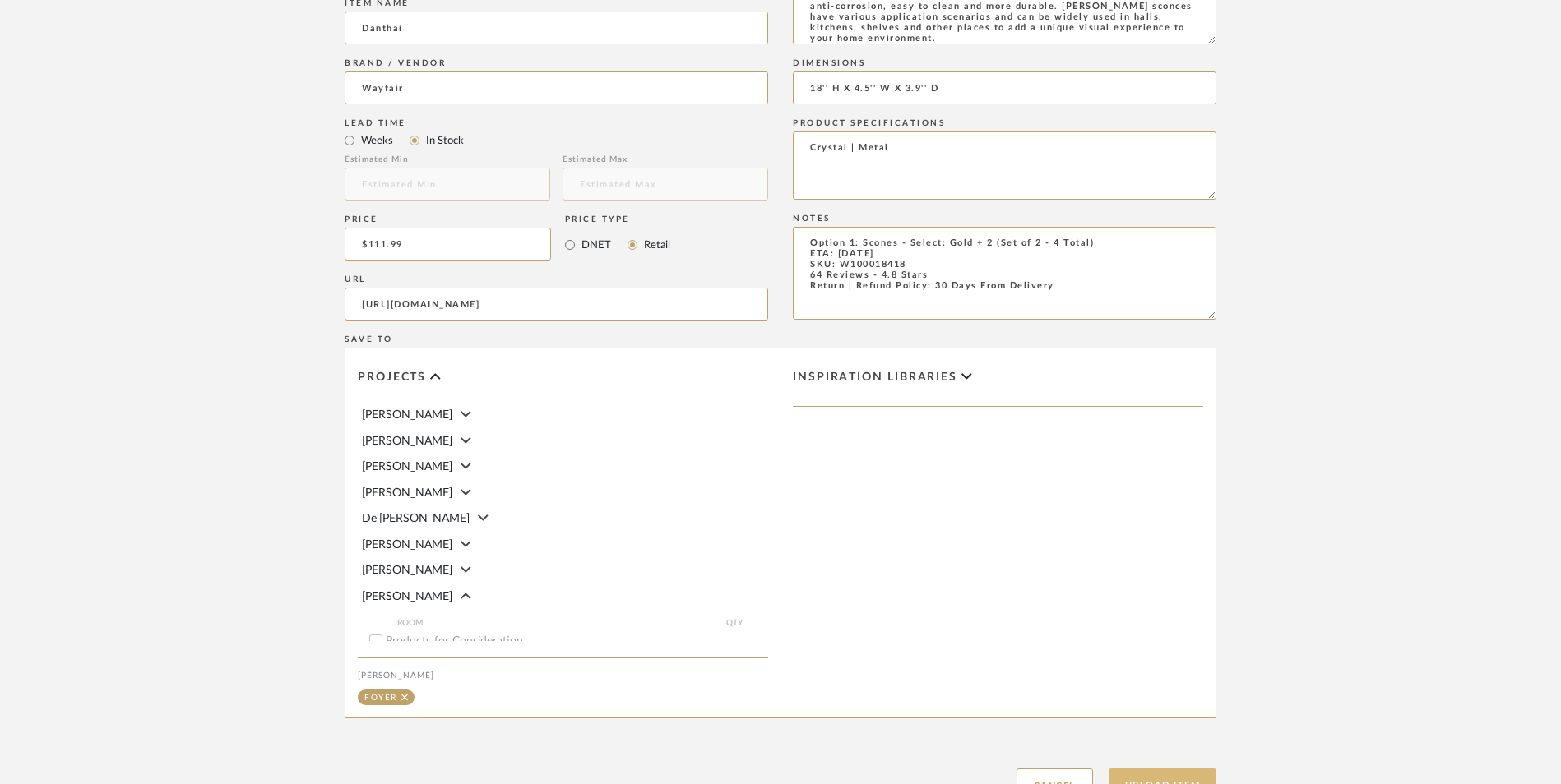
scroll to position [1035, 0]
click at [1190, 765] on button "Upload Item" at bounding box center [1162, 781] width 108 height 33
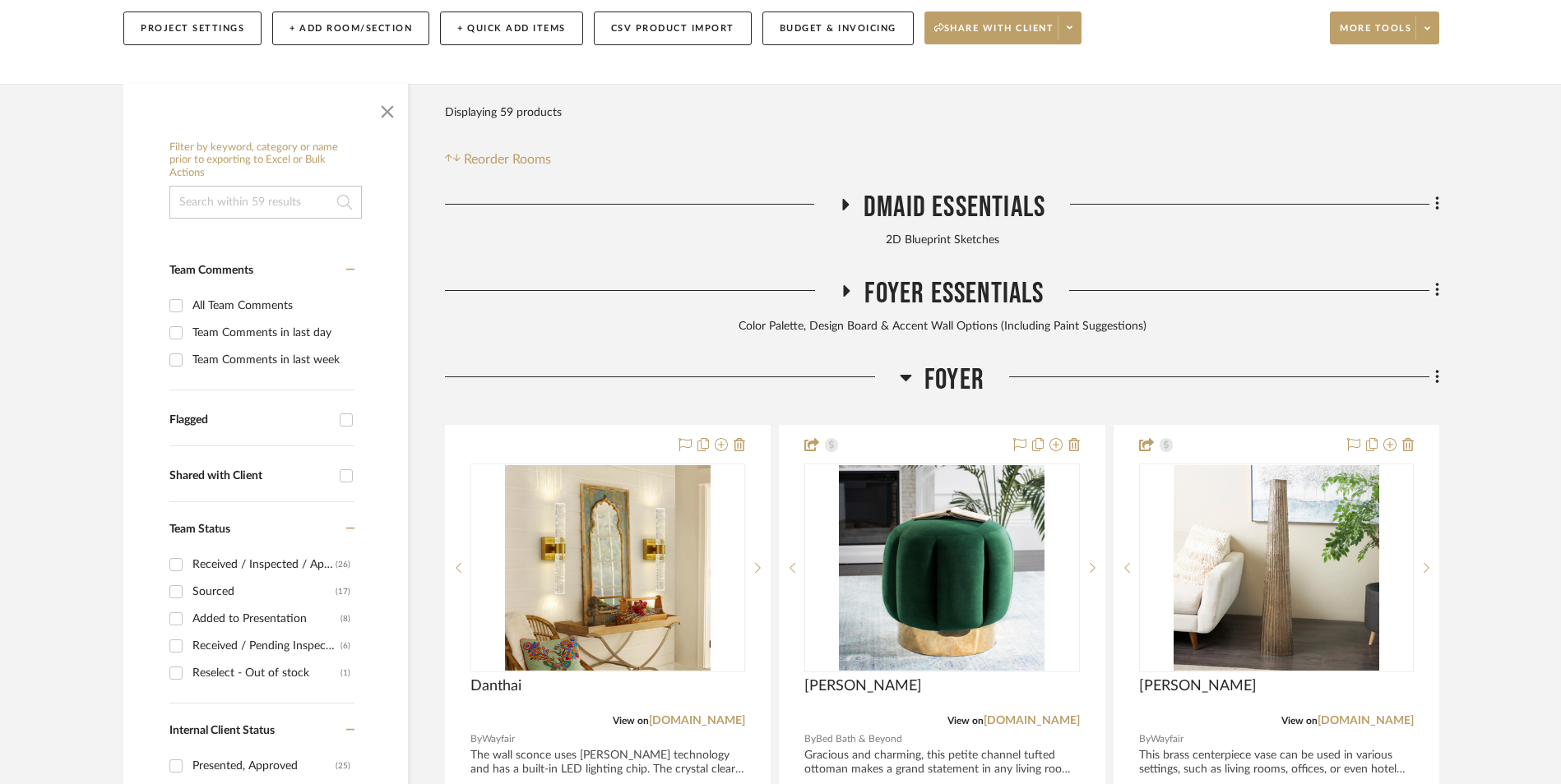
scroll to position [587, 0]
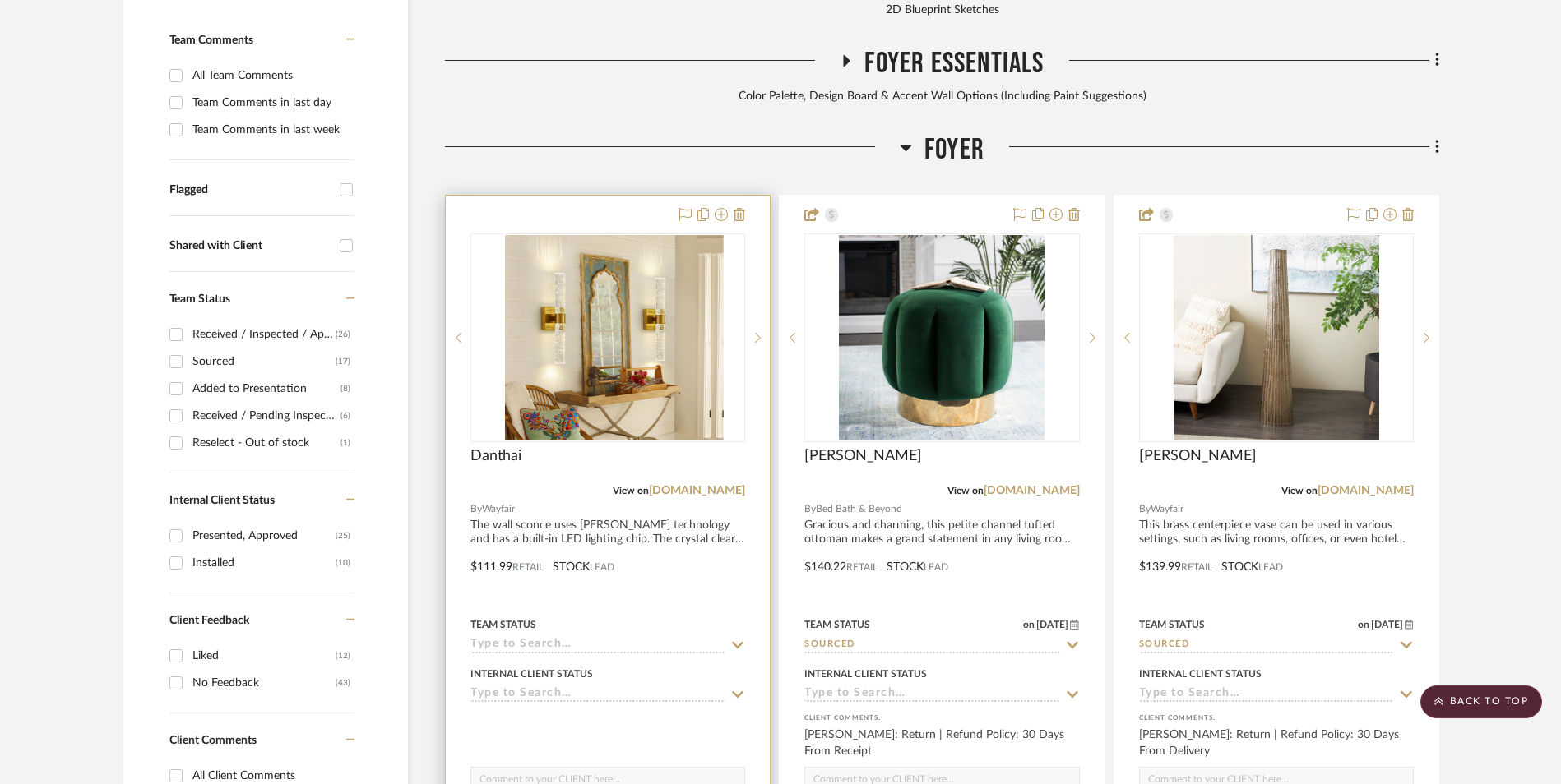
click at [610, 235] on img at bounding box center [608, 338] width 206 height 206
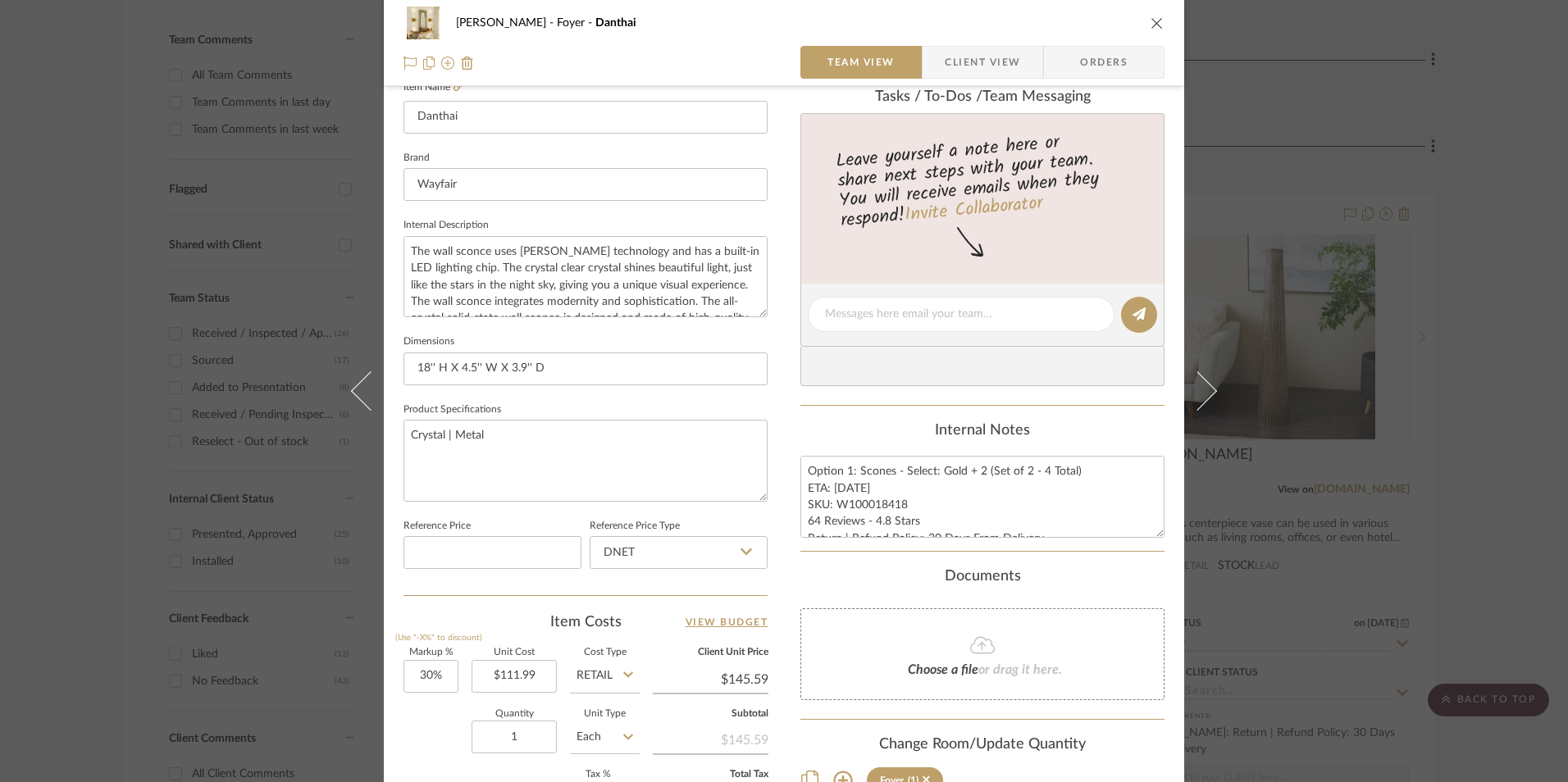
scroll to position [574, 0]
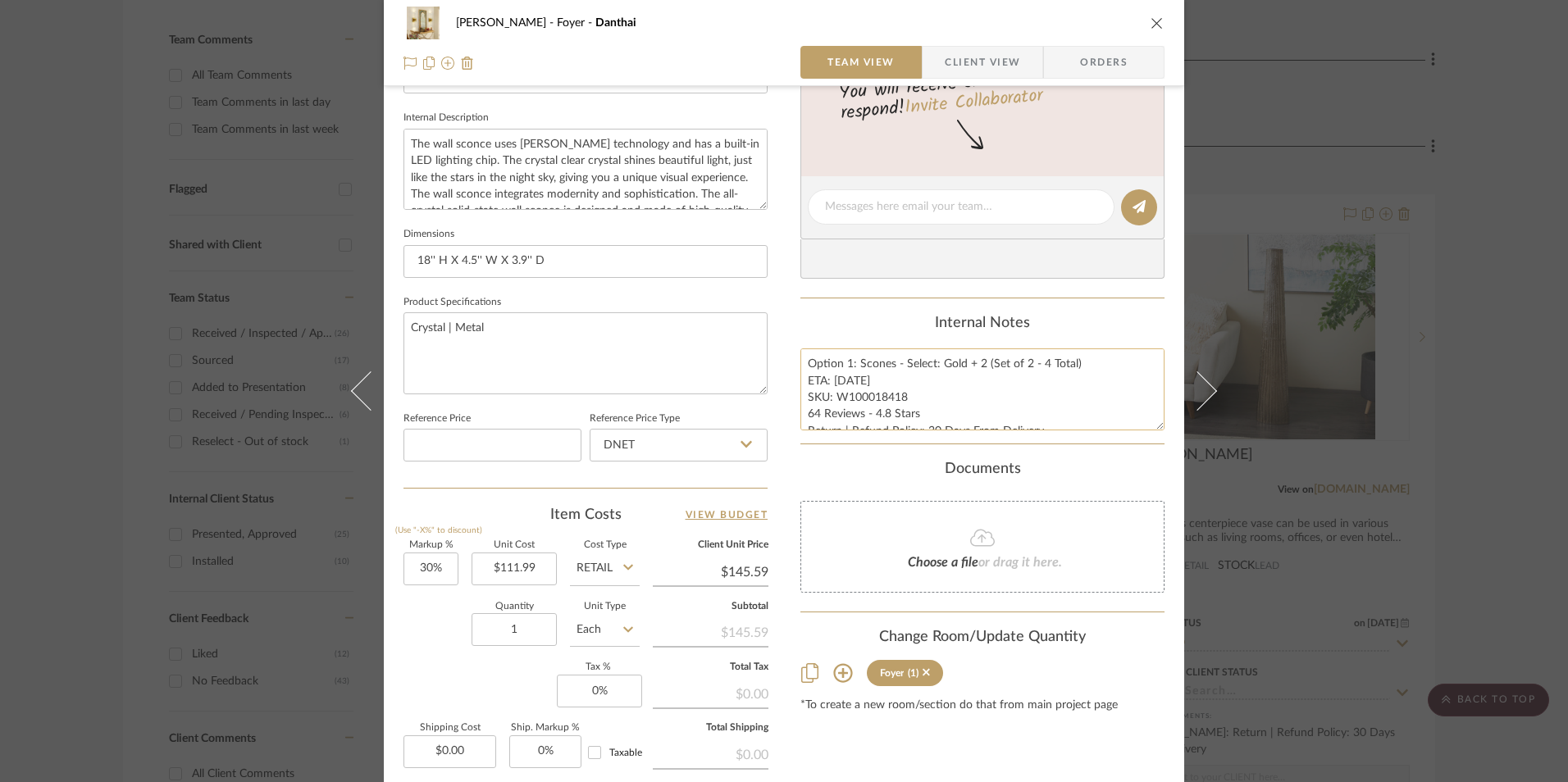
click at [857, 404] on textarea "Option 1: Scones - Select: Gold + 2 (Set of 2 - 4 Total) ETA: [DATE] SKU: W1000…" at bounding box center [982, 389] width 364 height 82
drag, startPoint x: 900, startPoint y: 395, endPoint x: 834, endPoint y: 400, distance: 66.2
click at [834, 400] on textarea "Option 1: Scones - Select: Gold + 2 (Set of 2 - 4 Total) ETA: [DATE] SKU: W1000…" at bounding box center [982, 389] width 364 height 82
click at [685, 450] on input "DNET" at bounding box center [678, 445] width 178 height 32
click at [649, 532] on div "Retail" at bounding box center [685, 528] width 203 height 42
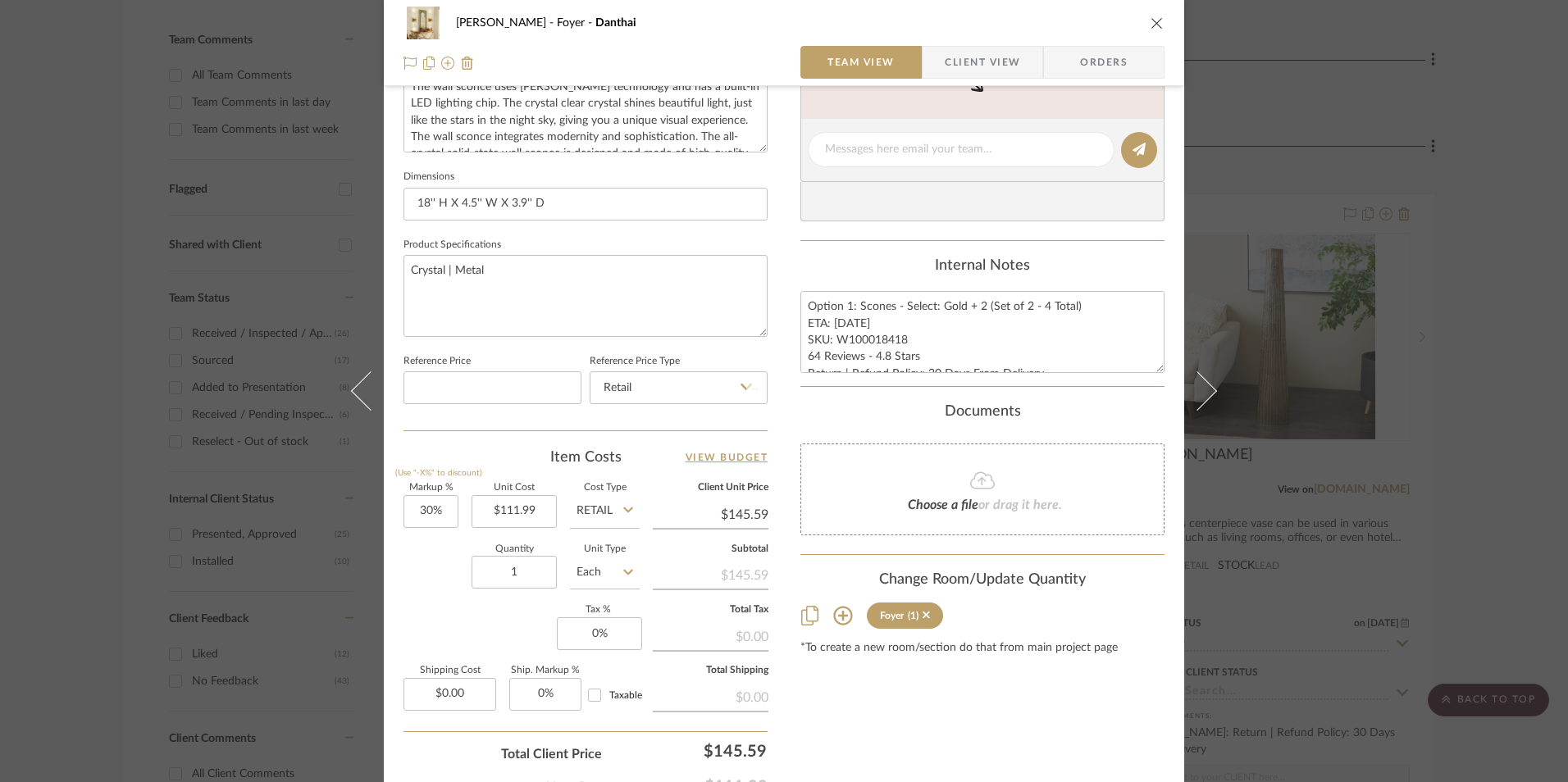
scroll to position [744, 0]
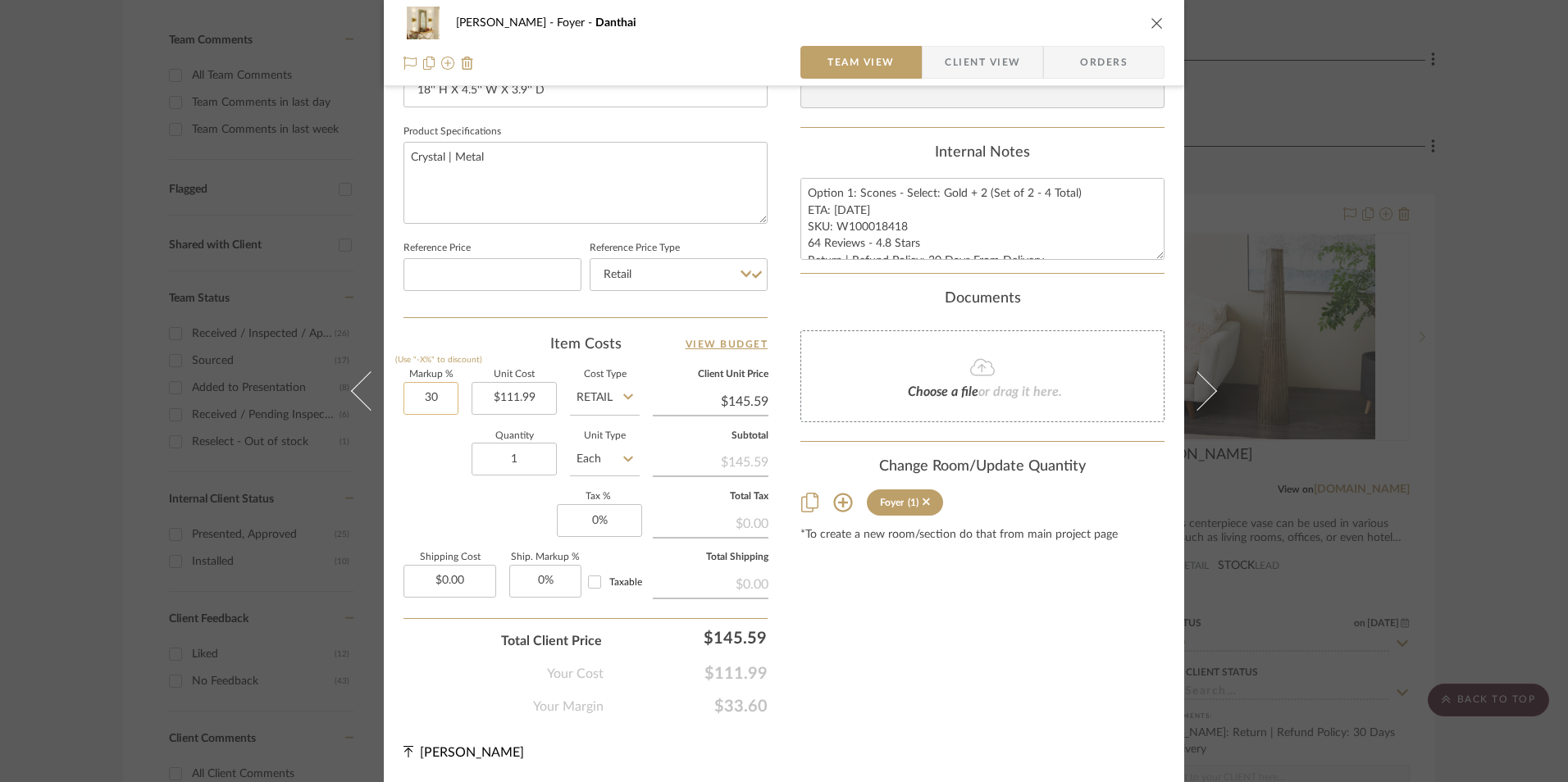
click at [431, 385] on input "30" at bounding box center [431, 398] width 55 height 32
click at [444, 463] on div "Quantity 1 Unit Type Each" at bounding box center [521, 461] width 236 height 58
click at [501, 468] on input "1" at bounding box center [513, 459] width 85 height 32
click at [487, 498] on div "Markup % (Use "-X%" to discount) 0% Unit Cost $111.99 Cost Type Retail Client U…" at bounding box center [585, 490] width 364 height 240
click at [580, 513] on input "0" at bounding box center [599, 520] width 85 height 32
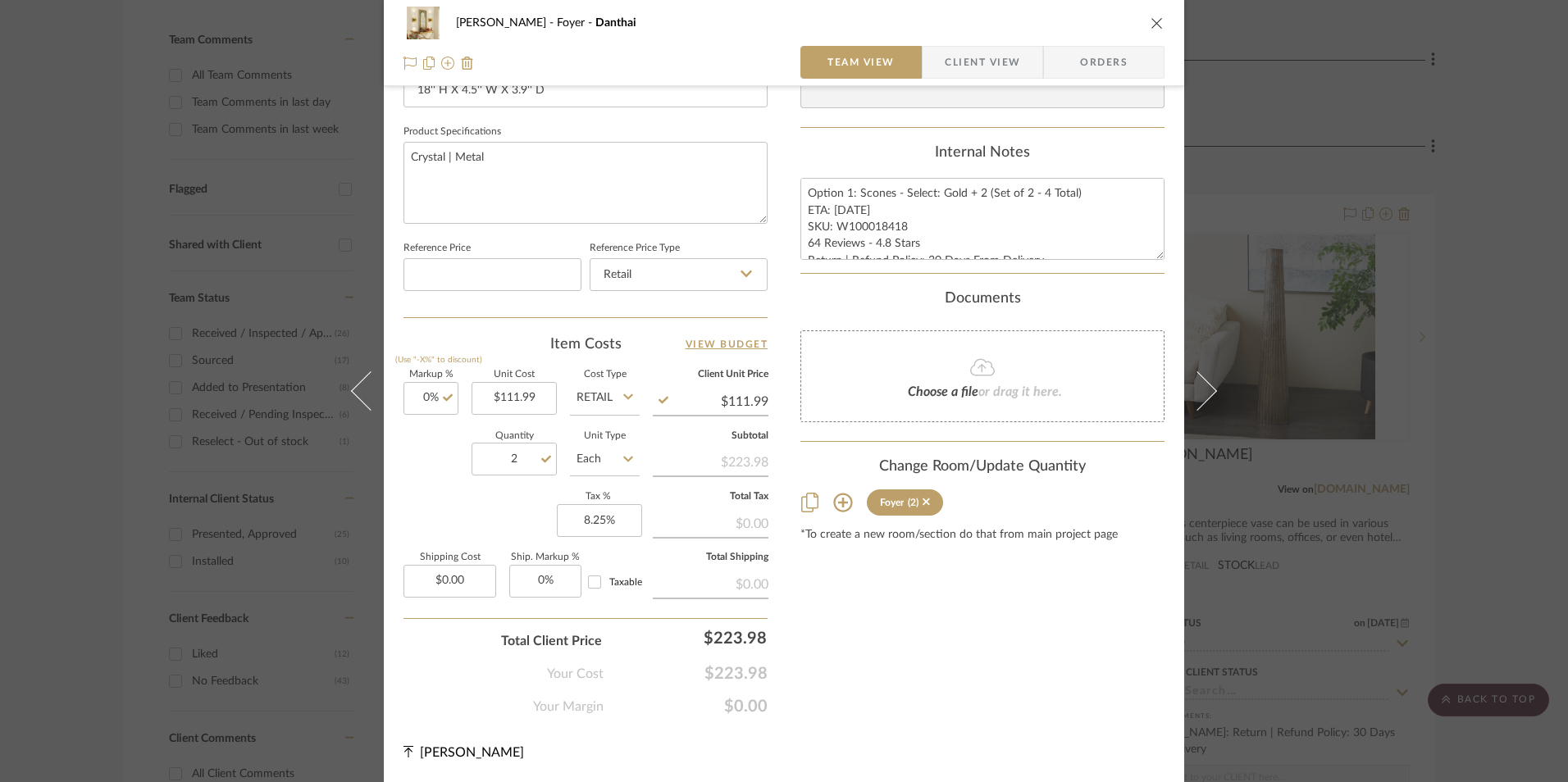
click at [886, 549] on div "Content here copies to Client View - confirm visibility there. Show in Client D…" at bounding box center [982, 42] width 364 height 1350
click at [1082, 54] on span "Orders" at bounding box center [1103, 61] width 83 height 32
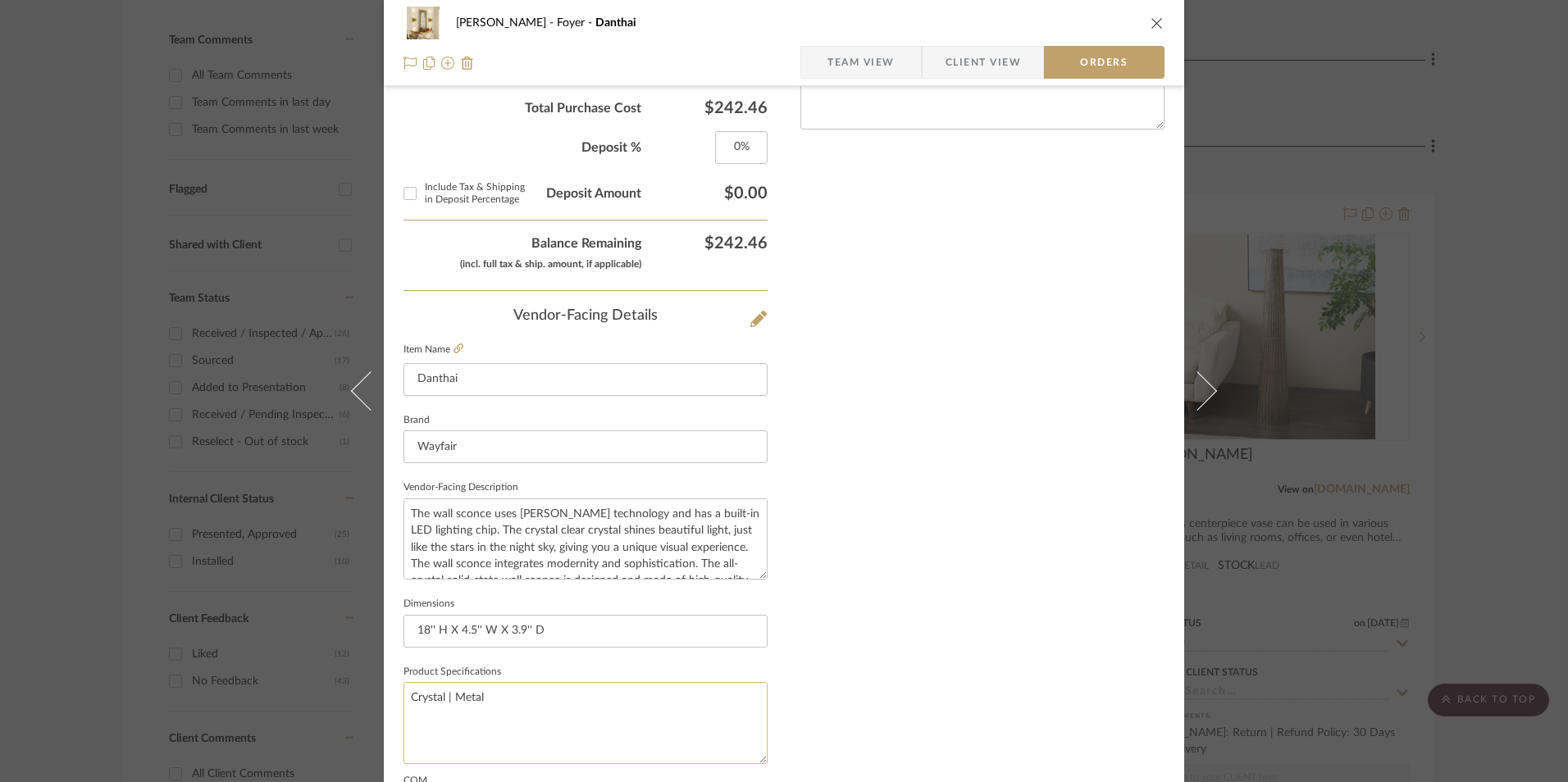
scroll to position [962, 0]
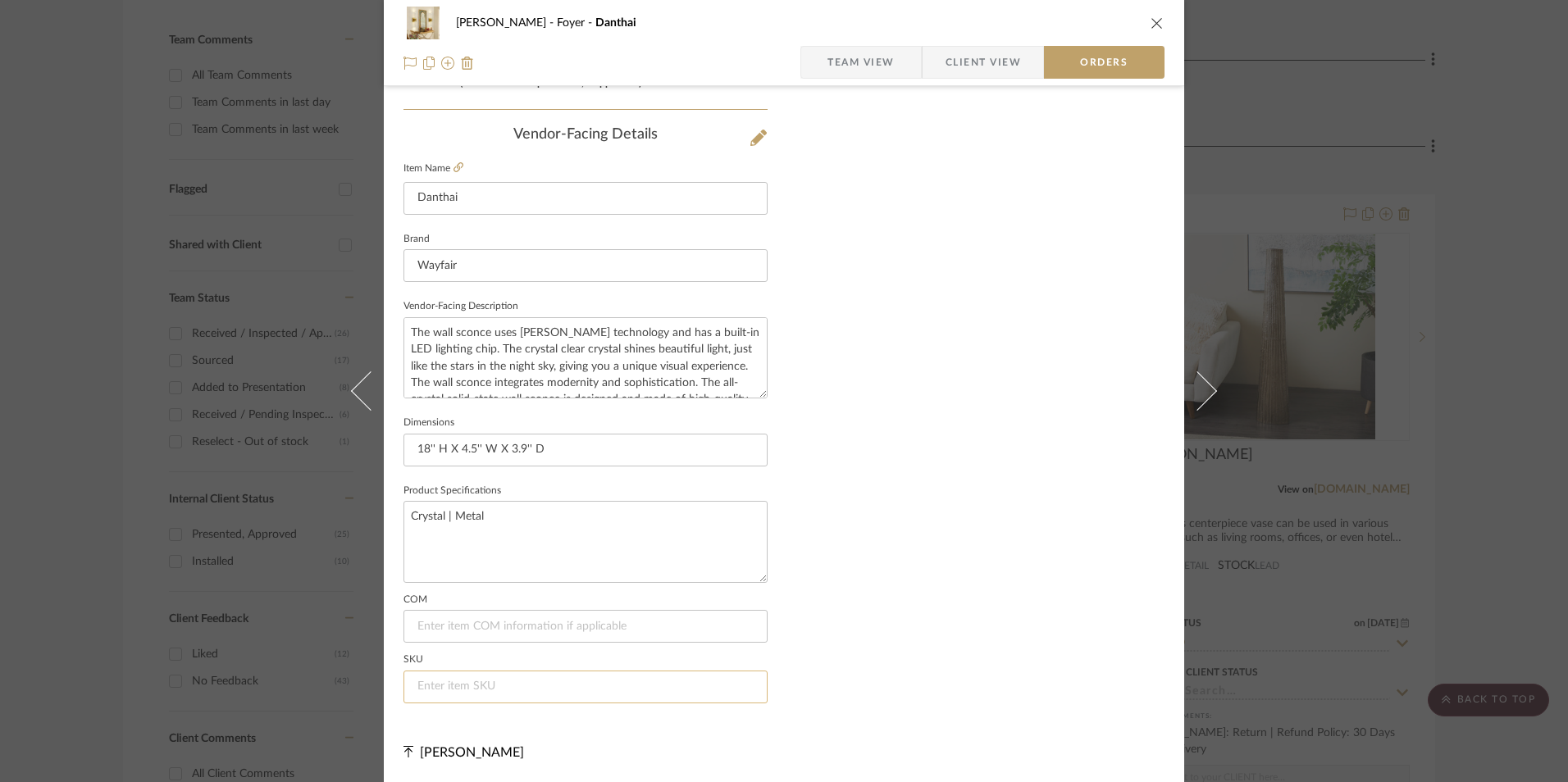
click at [498, 686] on input at bounding box center [585, 686] width 364 height 32
paste input "W100018418"
click at [1150, 25] on icon "close" at bounding box center [1156, 23] width 13 height 13
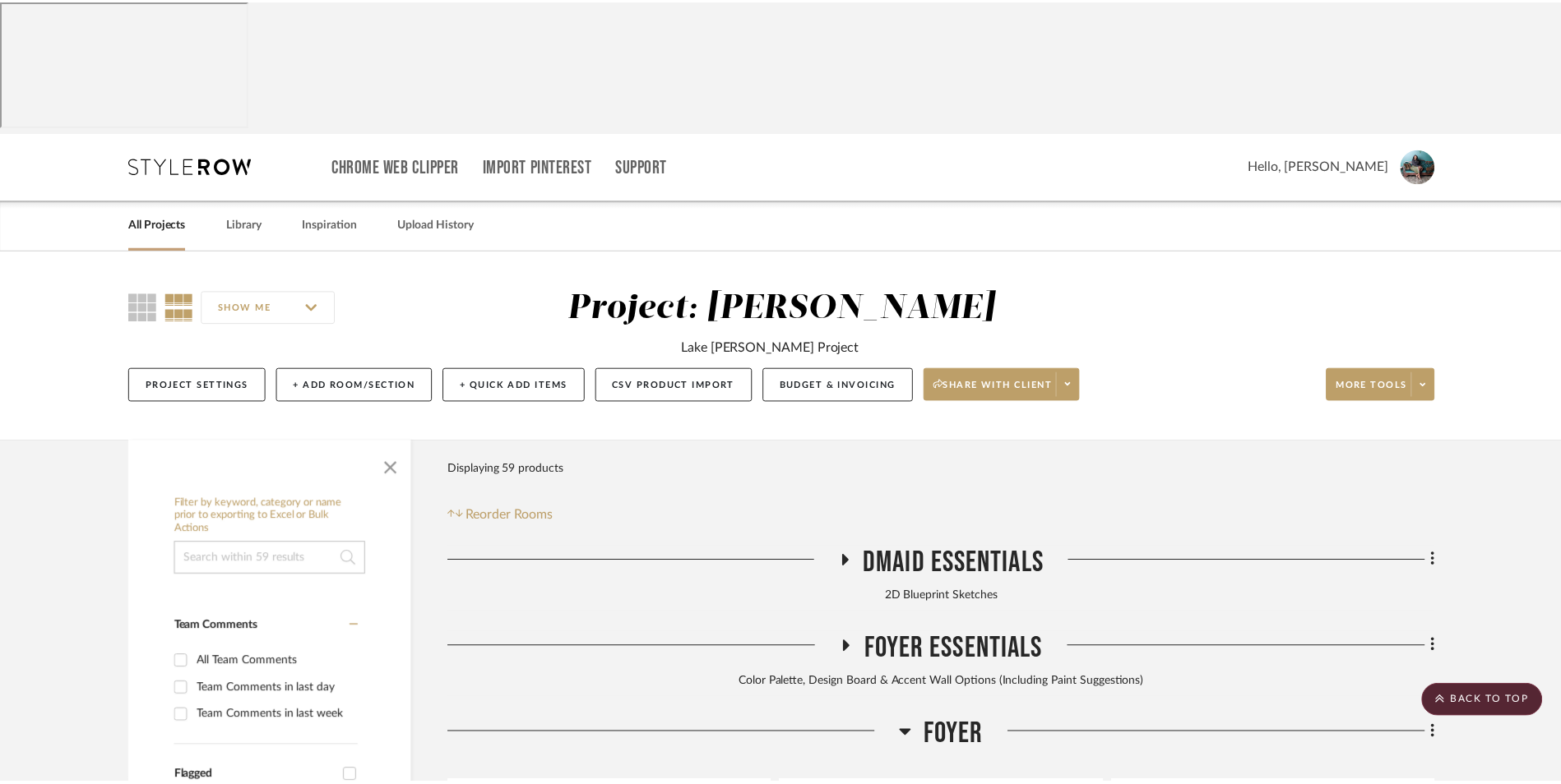
scroll to position [587, 0]
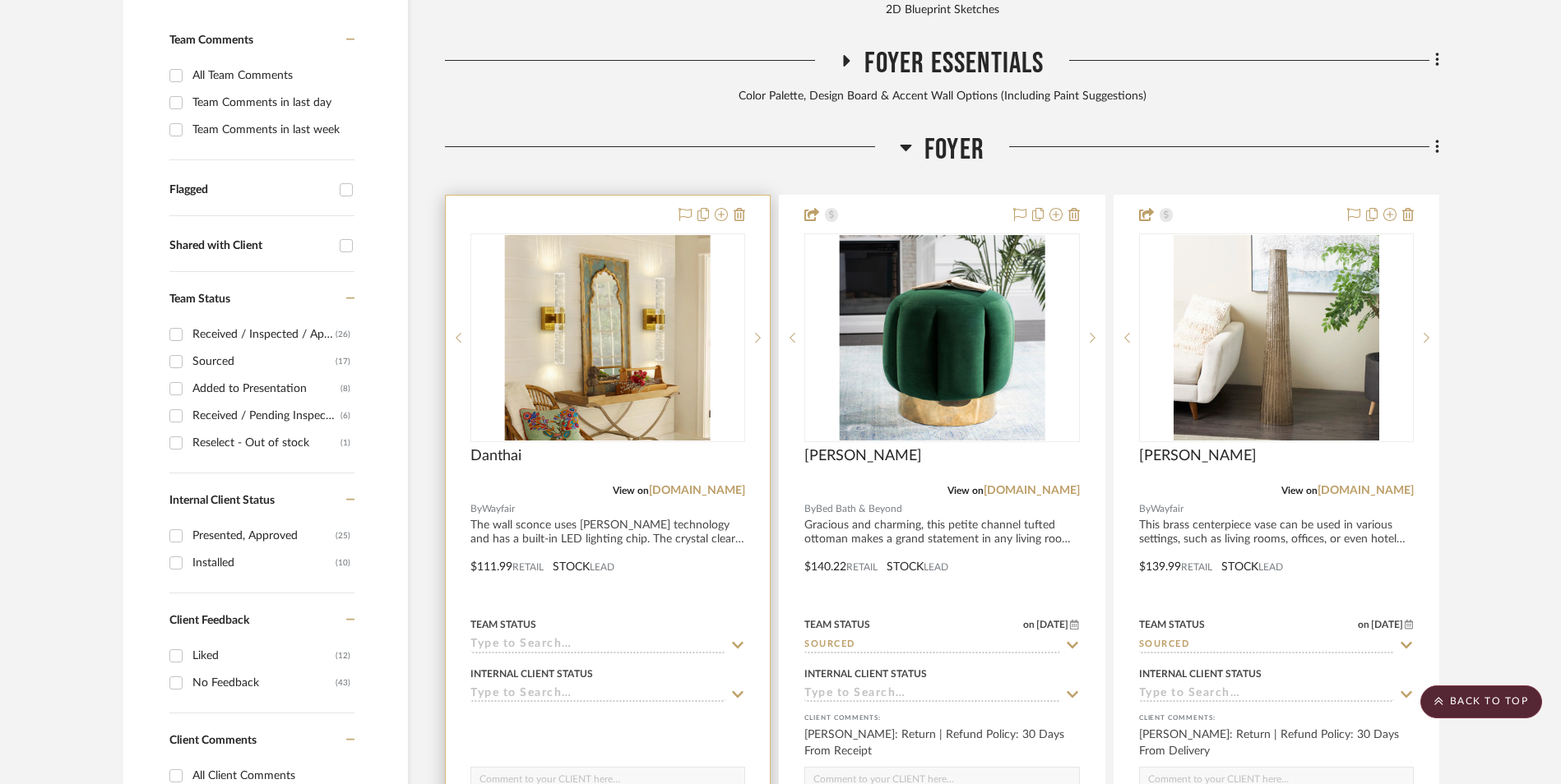
click at [634, 253] on img "0" at bounding box center [608, 338] width 206 height 206
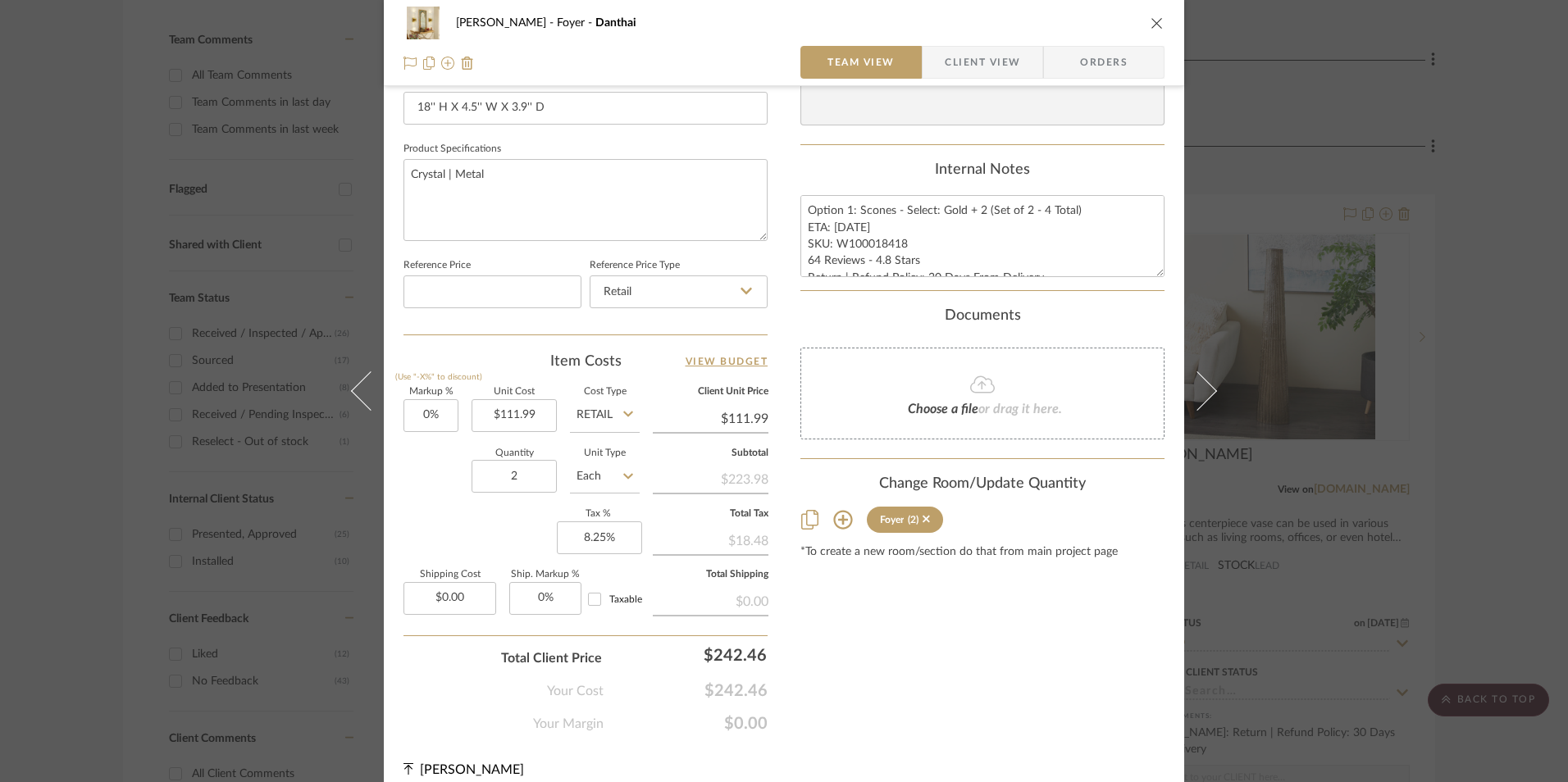
scroll to position [744, 0]
